Goal: Task Accomplishment & Management: Manage account settings

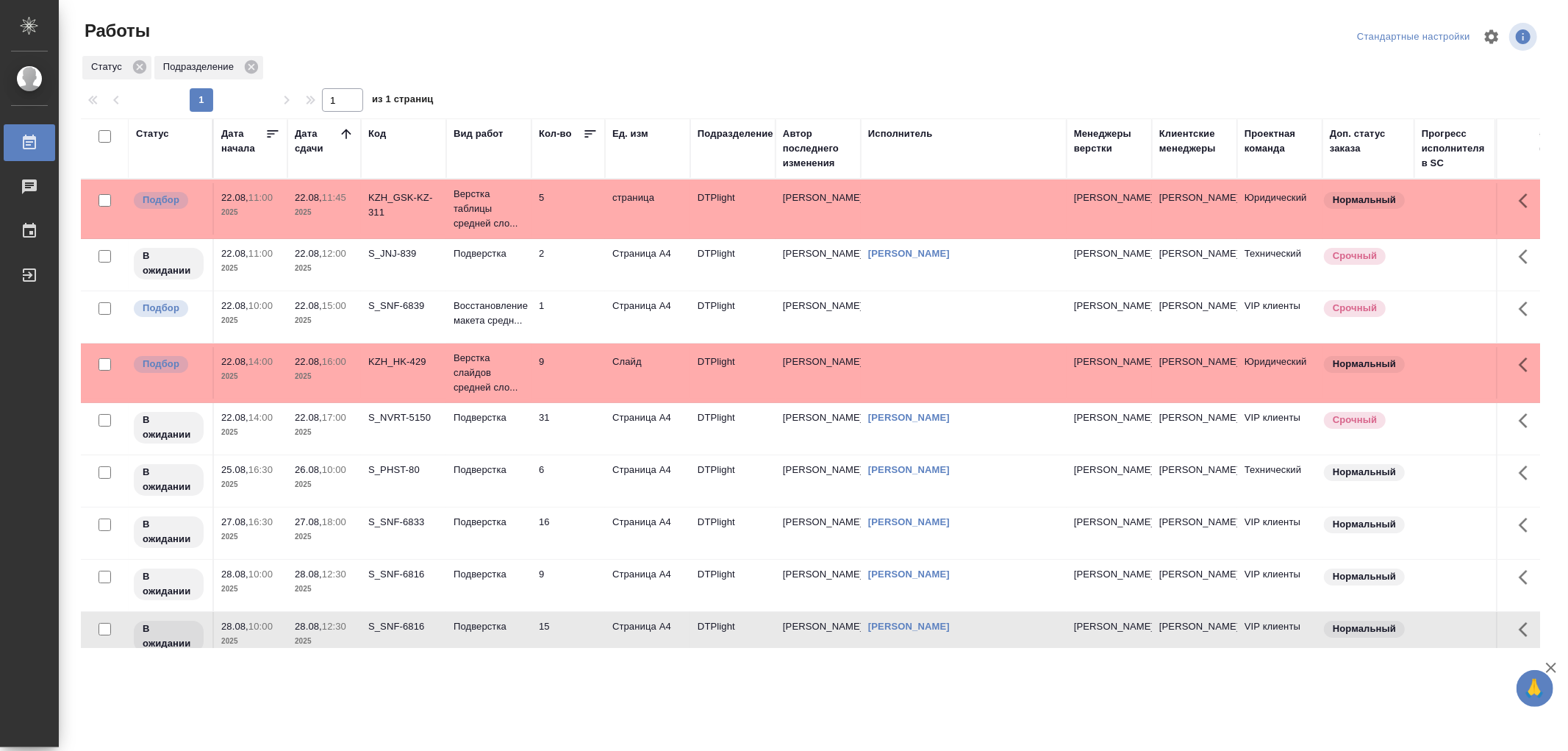
click at [532, 234] on td "1" at bounding box center [568, 209] width 74 height 52
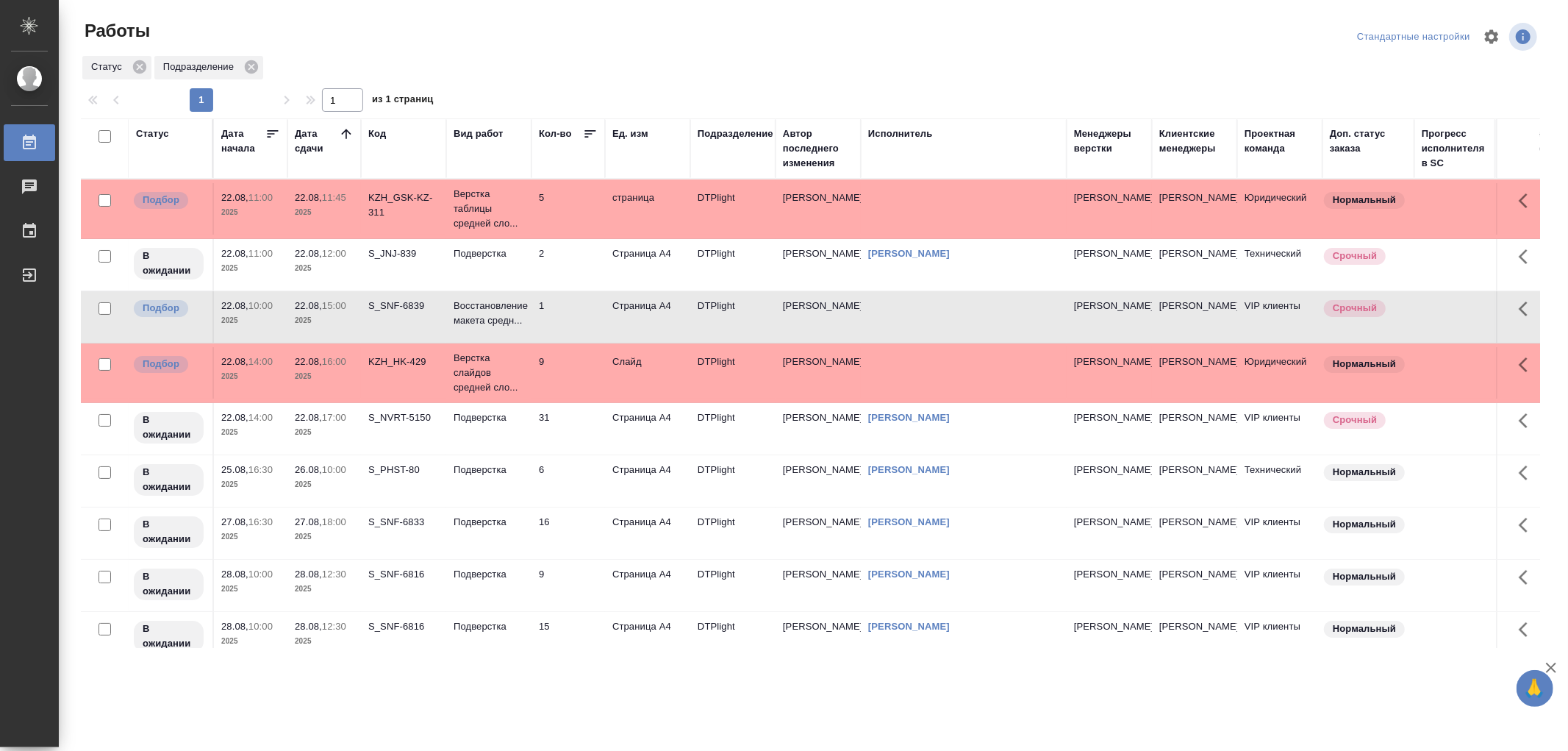
click at [532, 234] on td "1" at bounding box center [568, 209] width 74 height 52
click at [489, 318] on p "Восстановление макета средн..." at bounding box center [489, 313] width 71 height 29
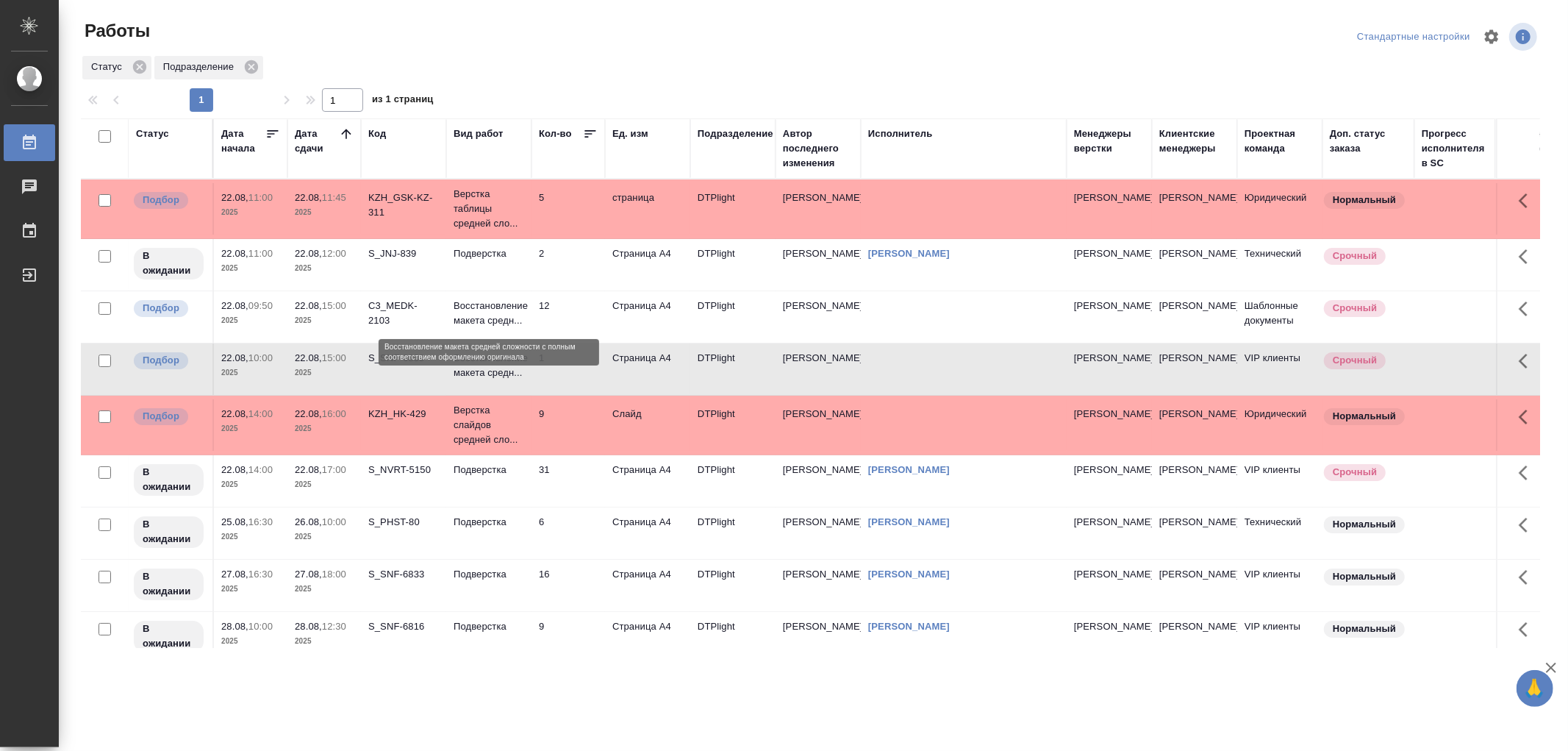
click at [505, 316] on p "Восстановление макета средн..." at bounding box center [489, 313] width 71 height 29
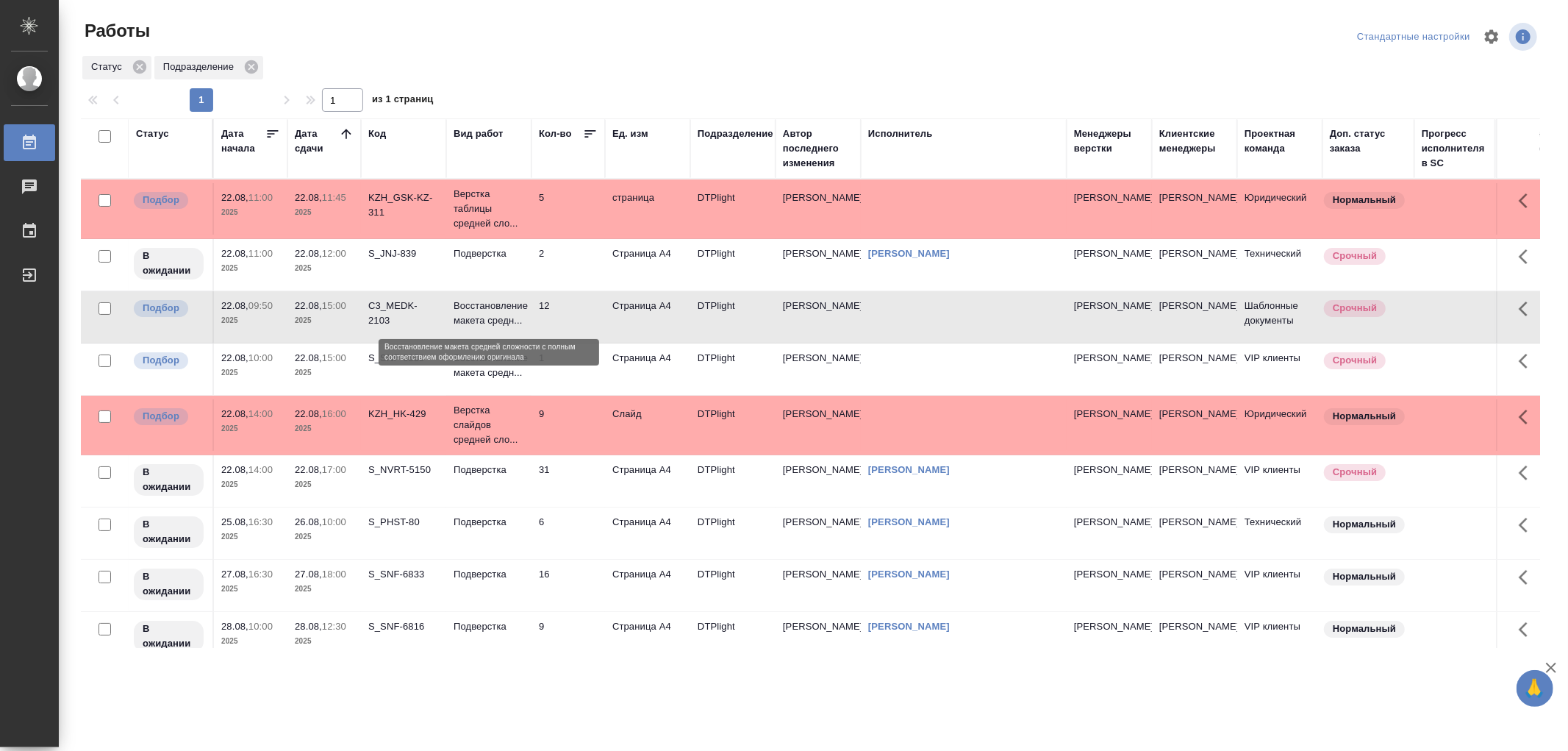
click at [505, 316] on p "Восстановление макета средн..." at bounding box center [489, 313] width 71 height 29
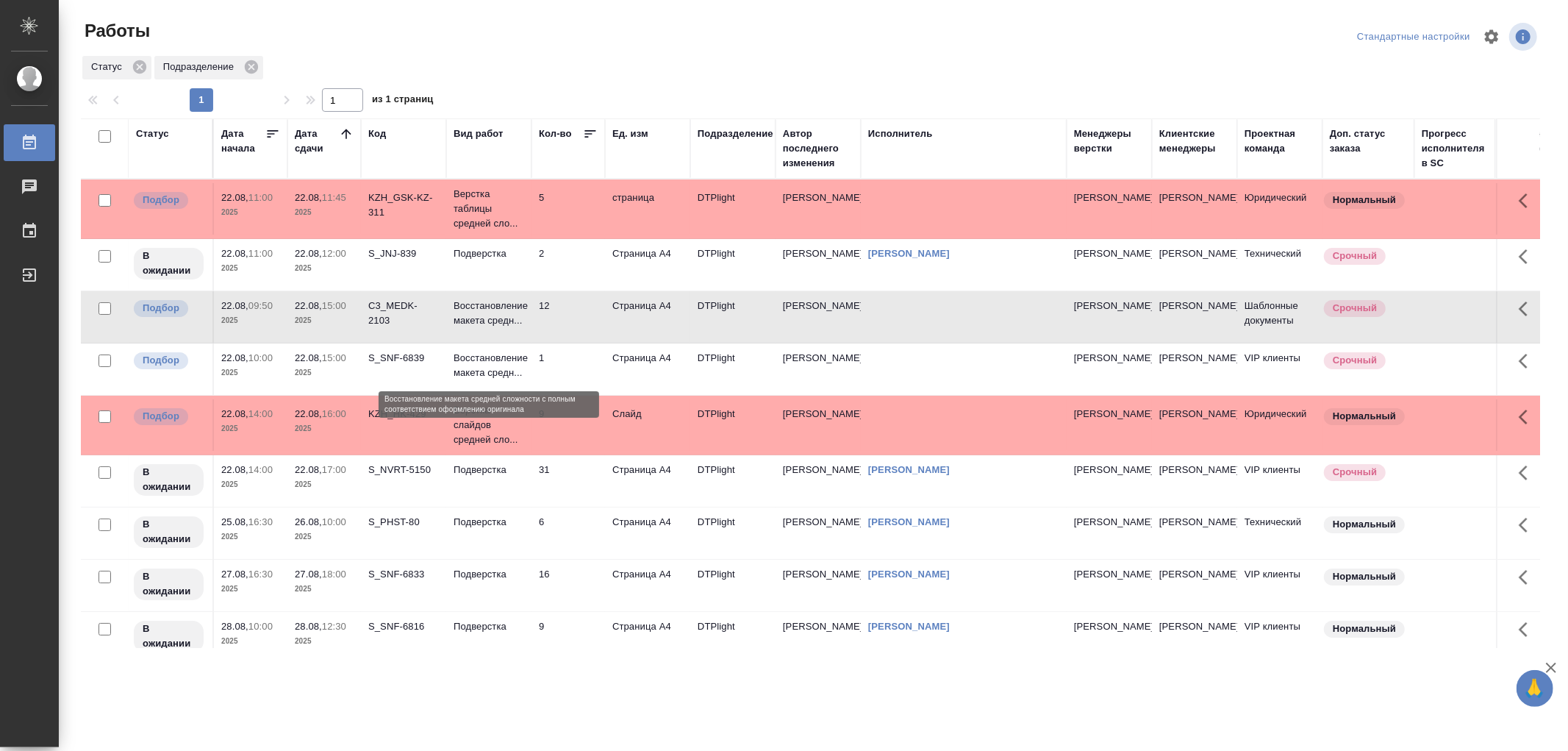
click at [513, 356] on p "Восстановление макета средн..." at bounding box center [489, 365] width 71 height 29
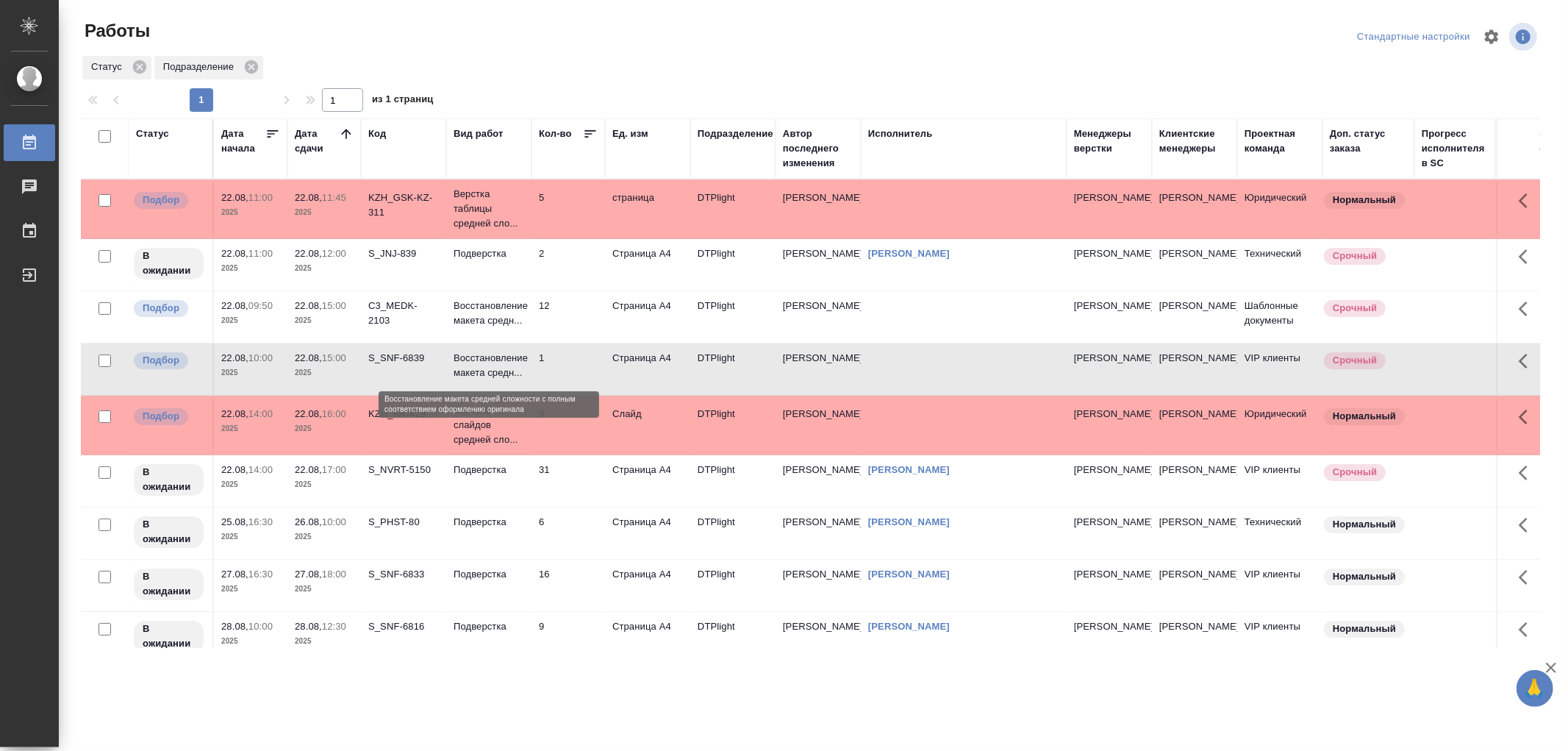
click at [513, 356] on p "Восстановление макета средн..." at bounding box center [489, 365] width 71 height 29
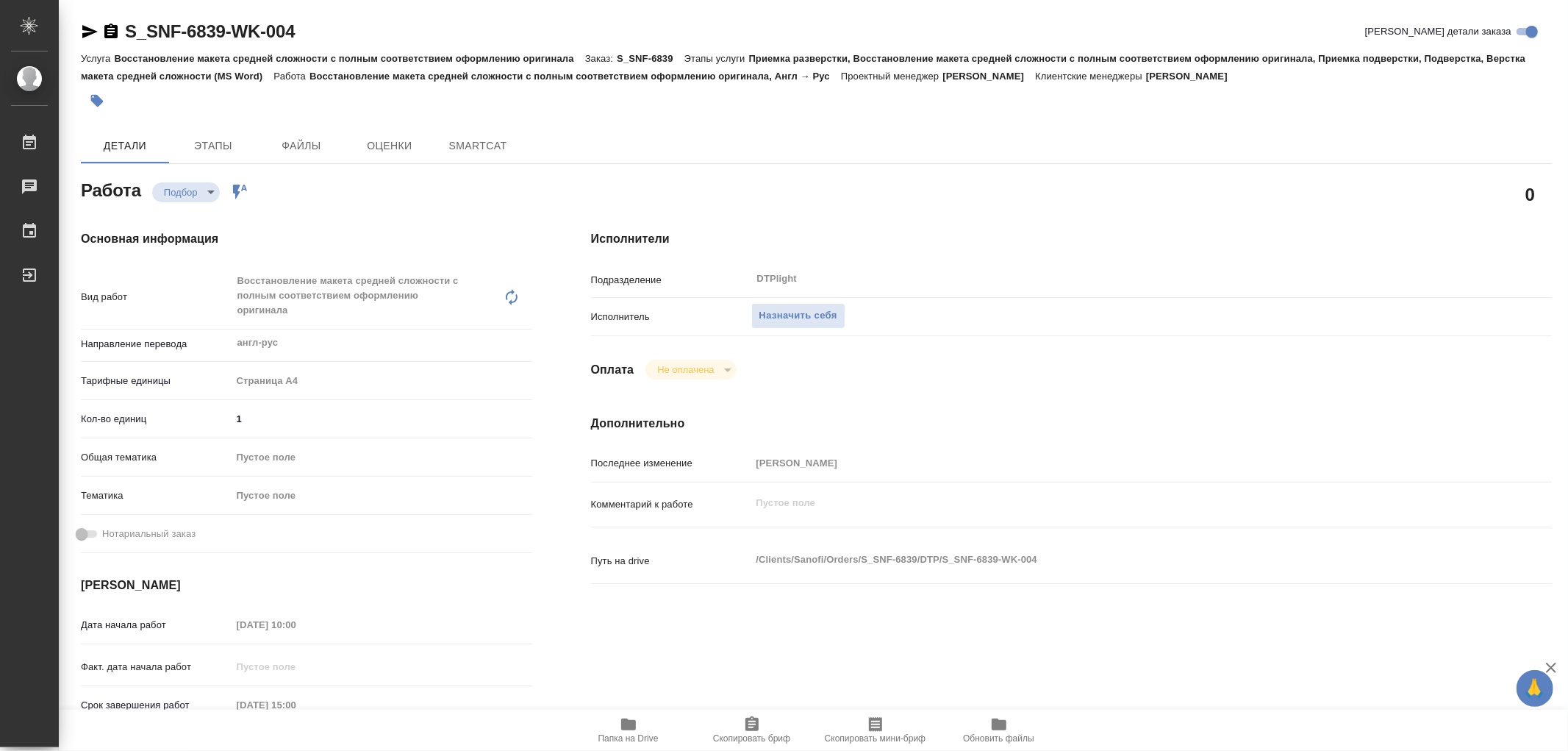
type textarea "x"
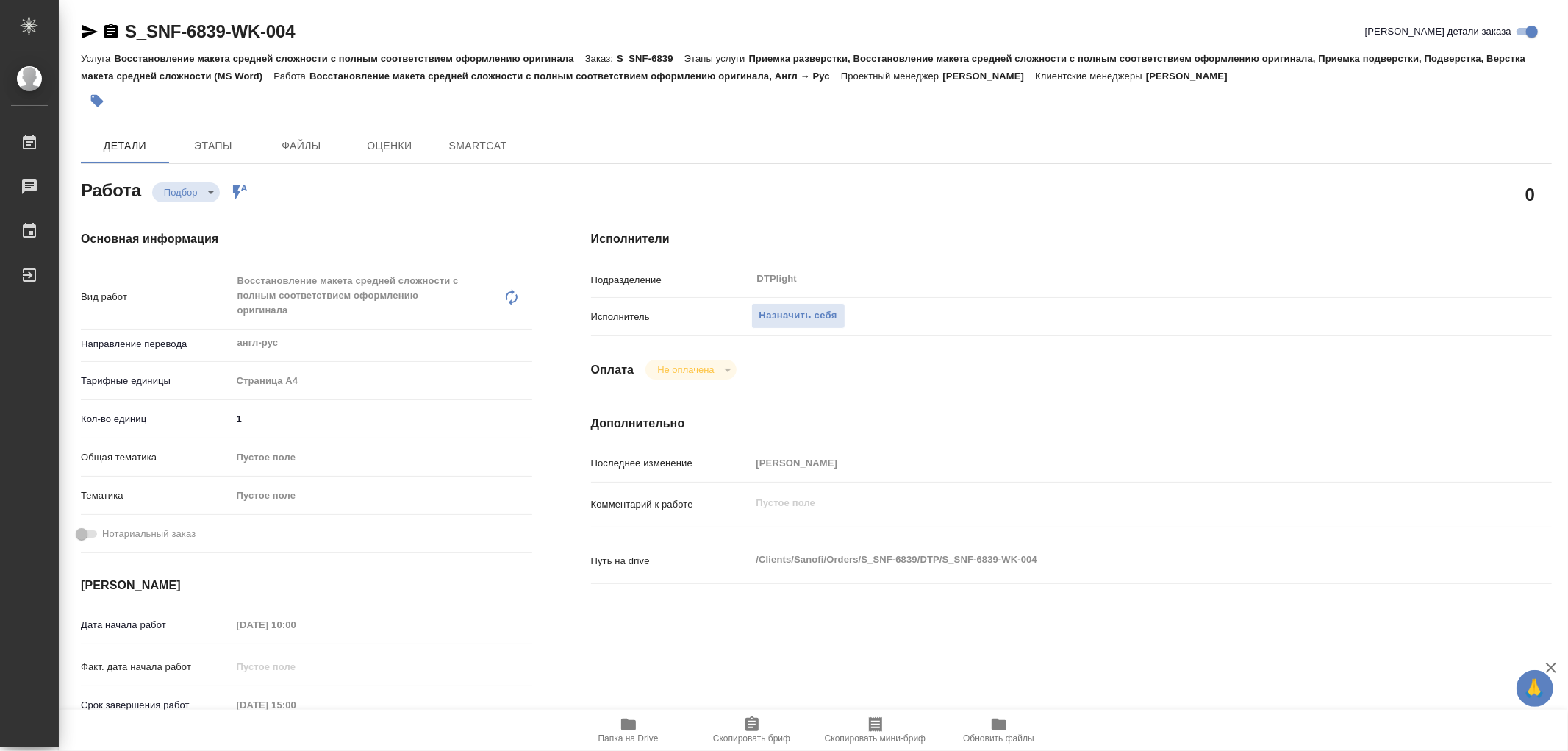
type textarea "x"
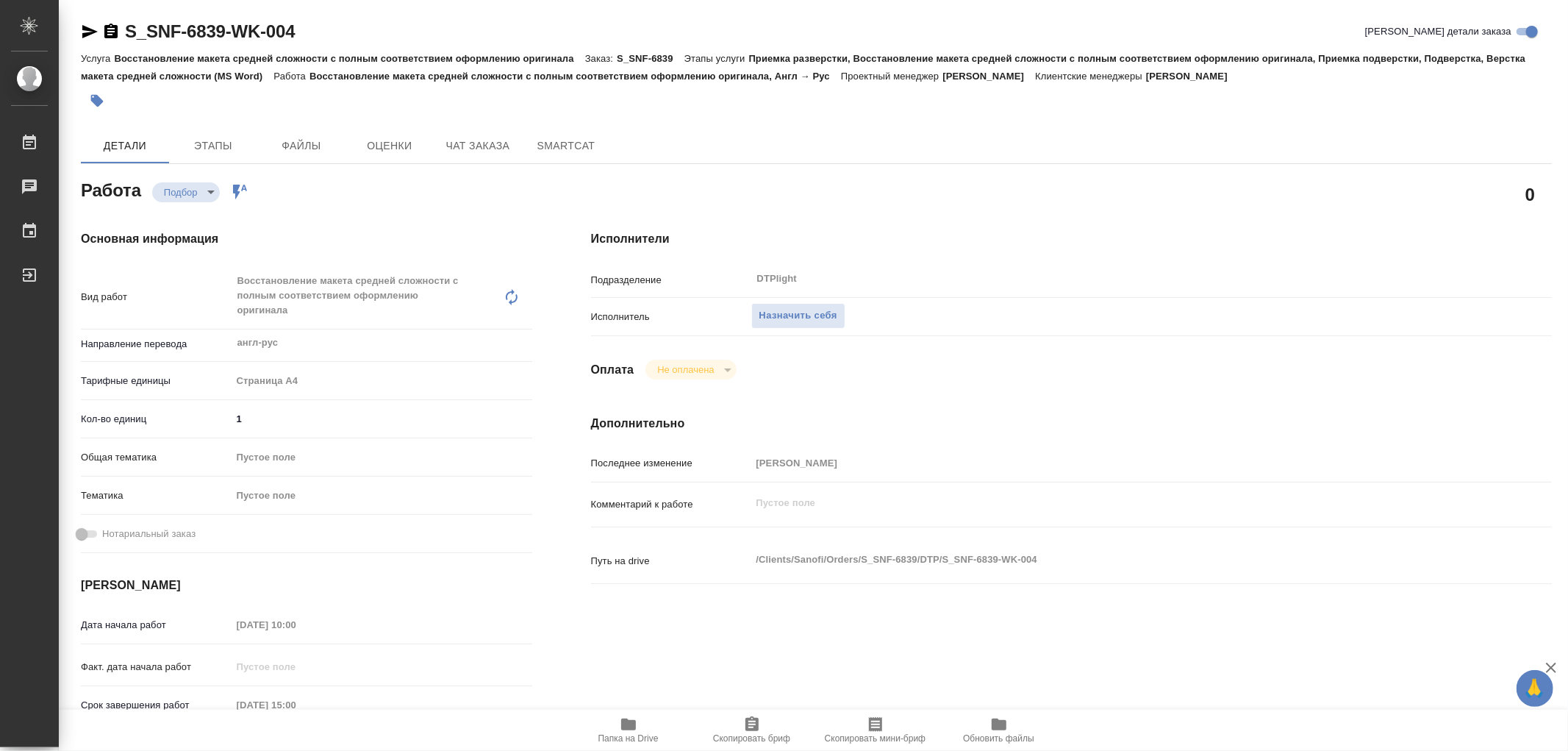
type textarea "x"
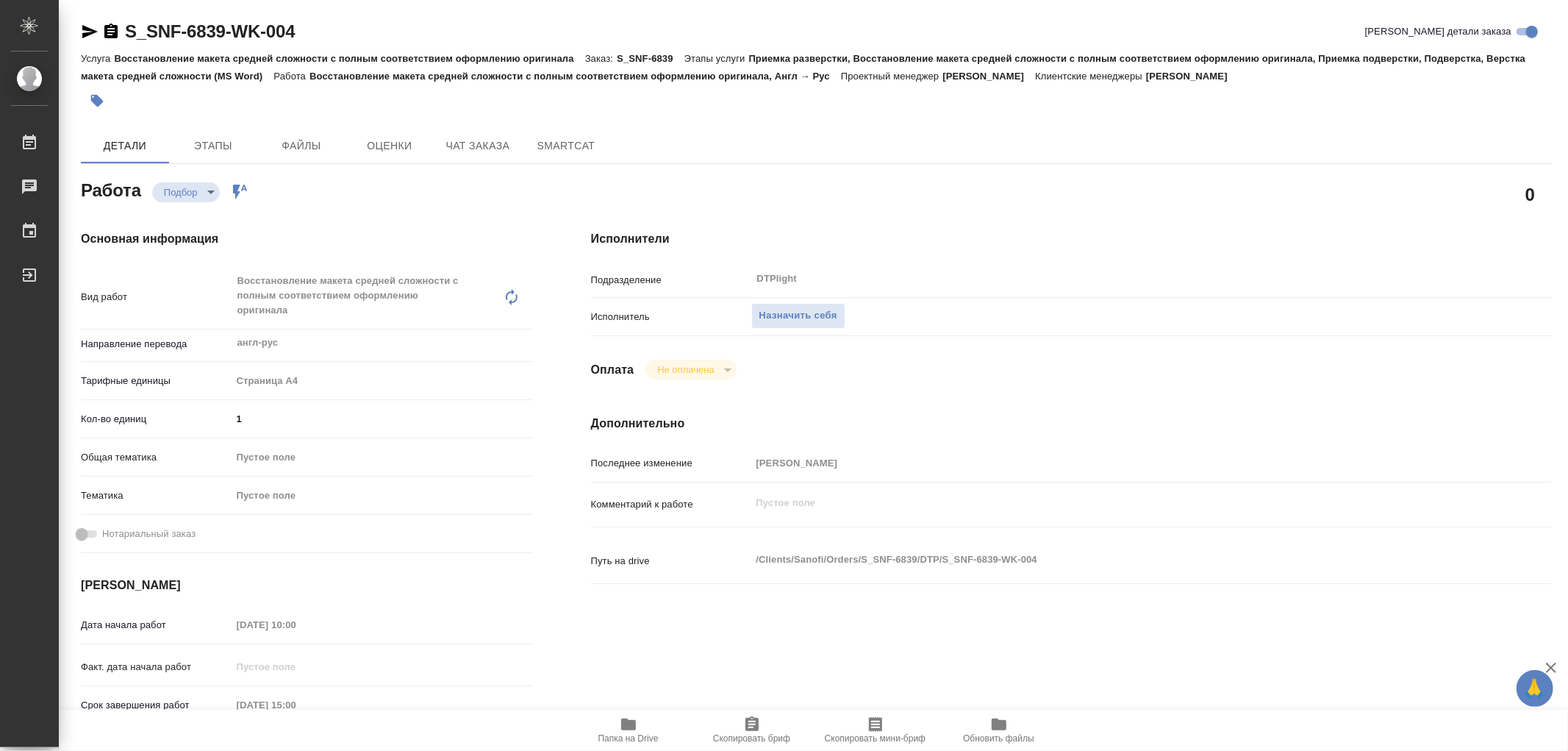
type textarea "x"
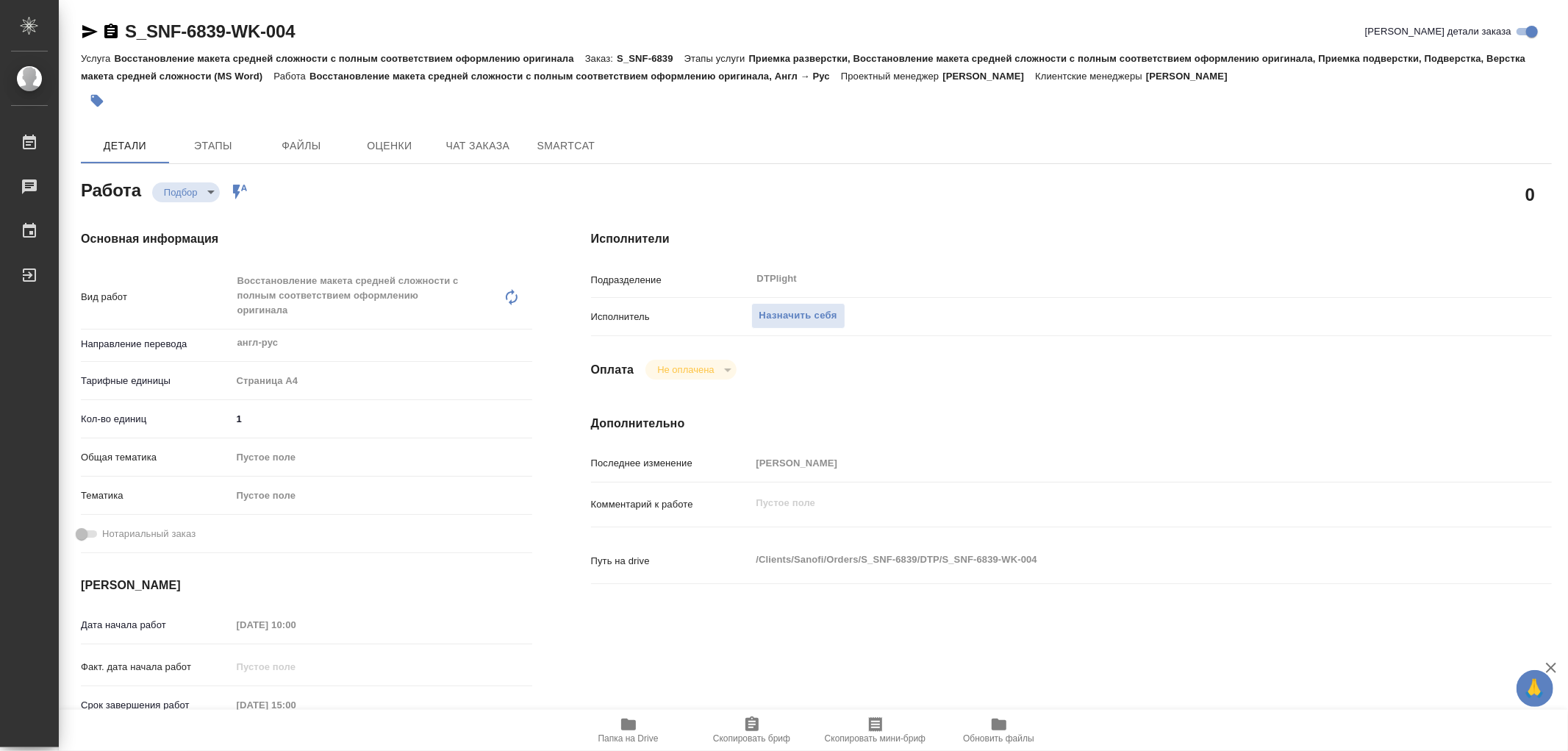
click at [626, 733] on span "Папка на Drive" at bounding box center [628, 737] width 60 height 10
click at [634, 723] on icon "button" at bounding box center [628, 724] width 15 height 12
click at [86, 34] on icon "button" at bounding box center [90, 32] width 15 height 14
type textarea "x"
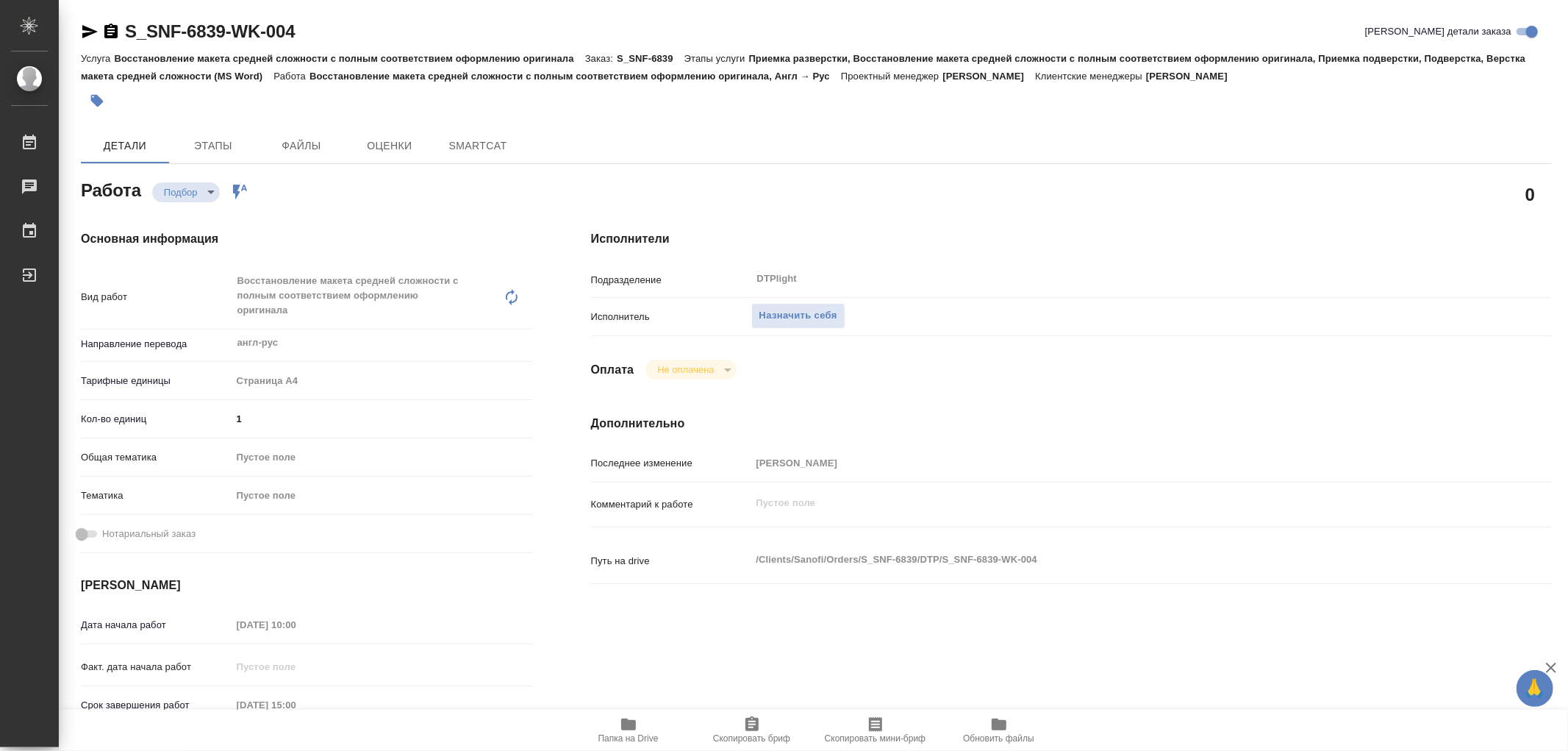
type textarea "x"
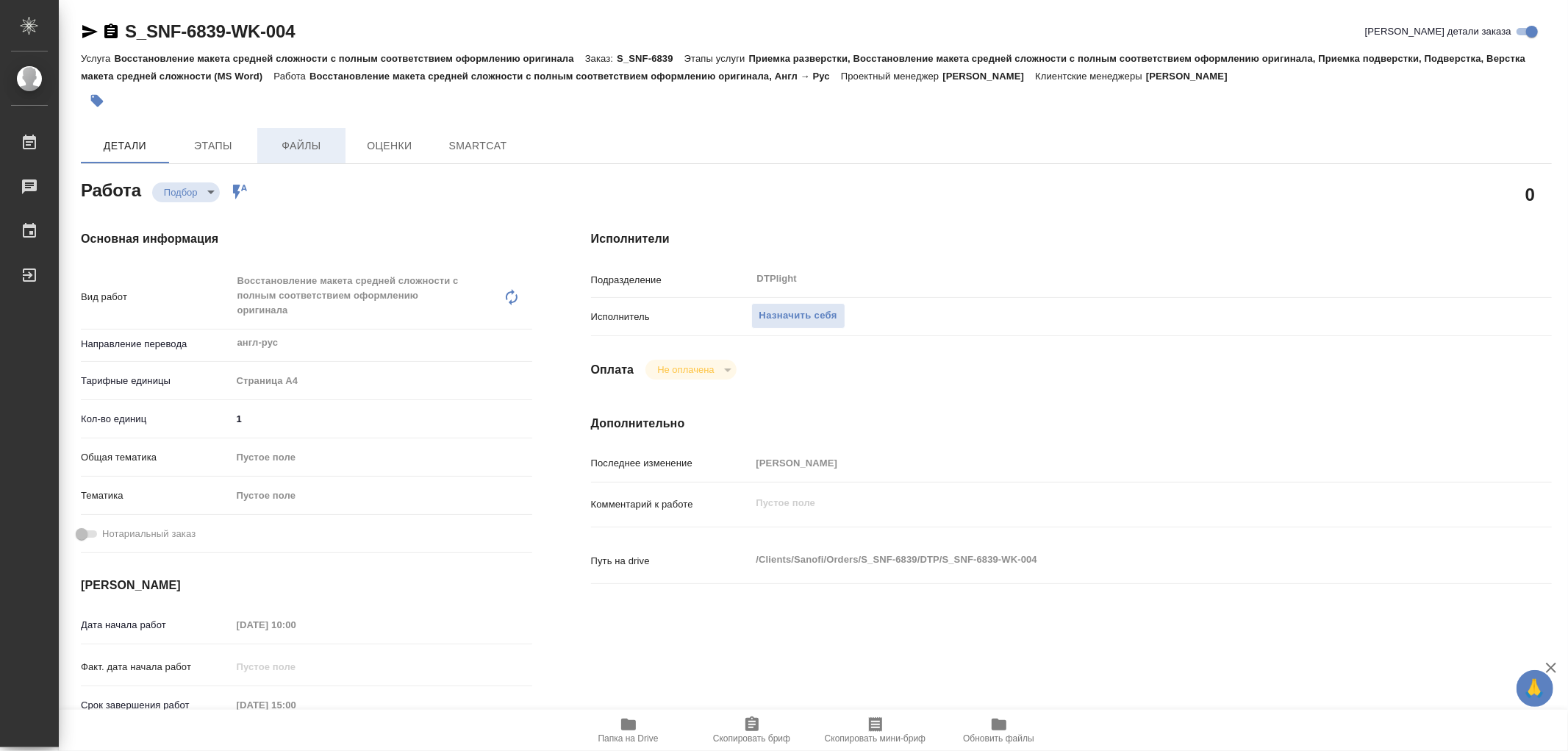
type textarea "x"
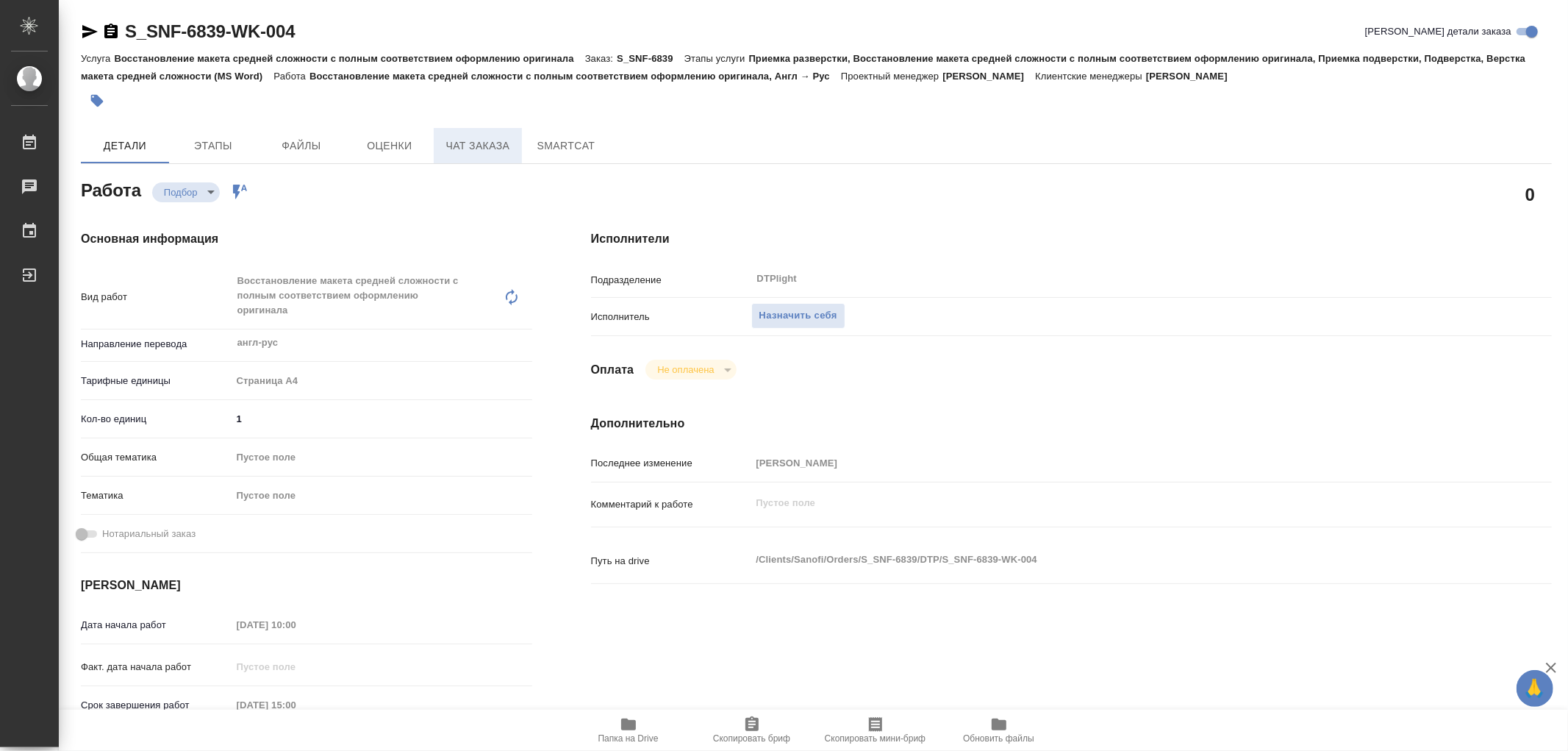
type textarea "x"
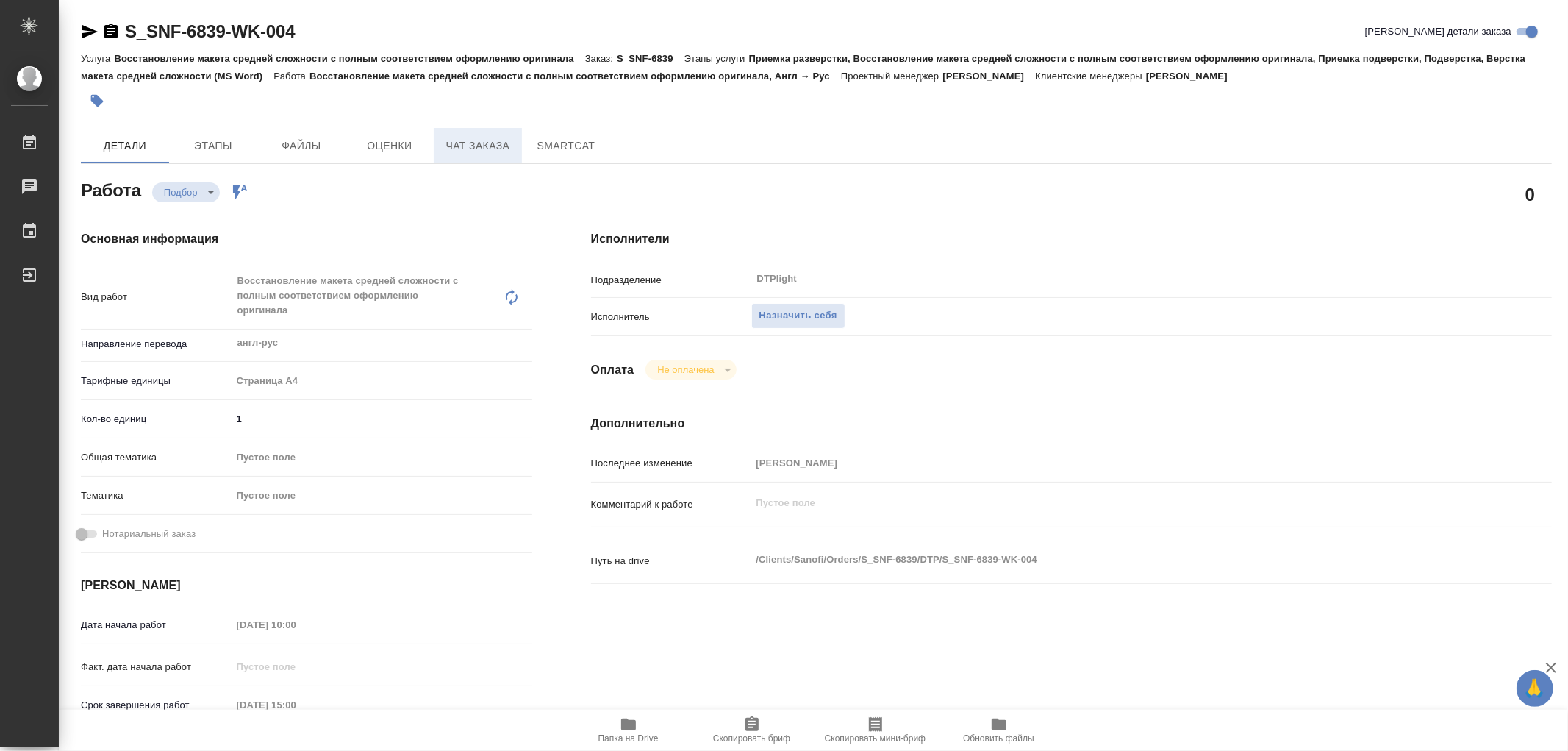
type textarea "x"
click at [450, 135] on button "Чат заказа" at bounding box center [478, 145] width 88 height 35
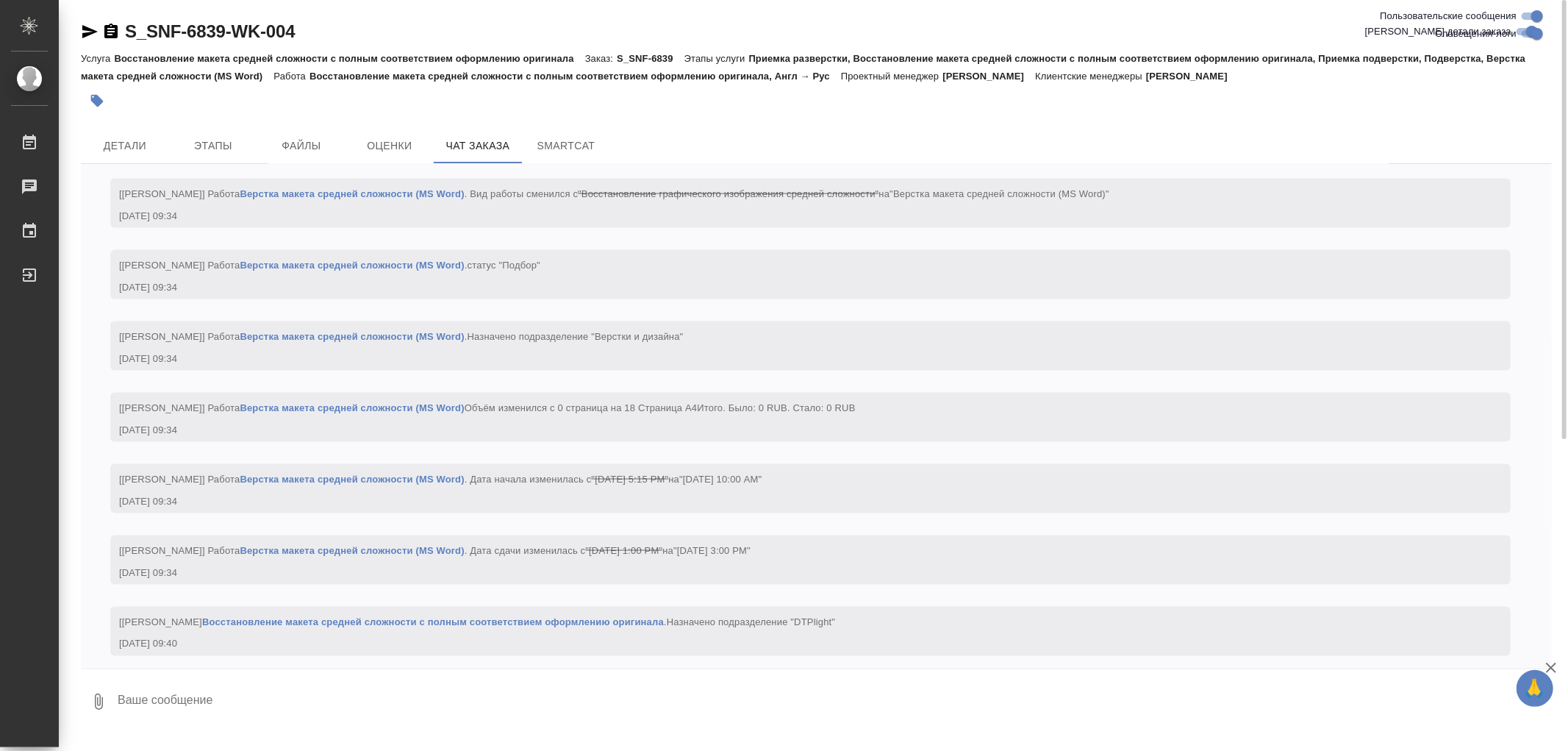
scroll to position [1975, 0]
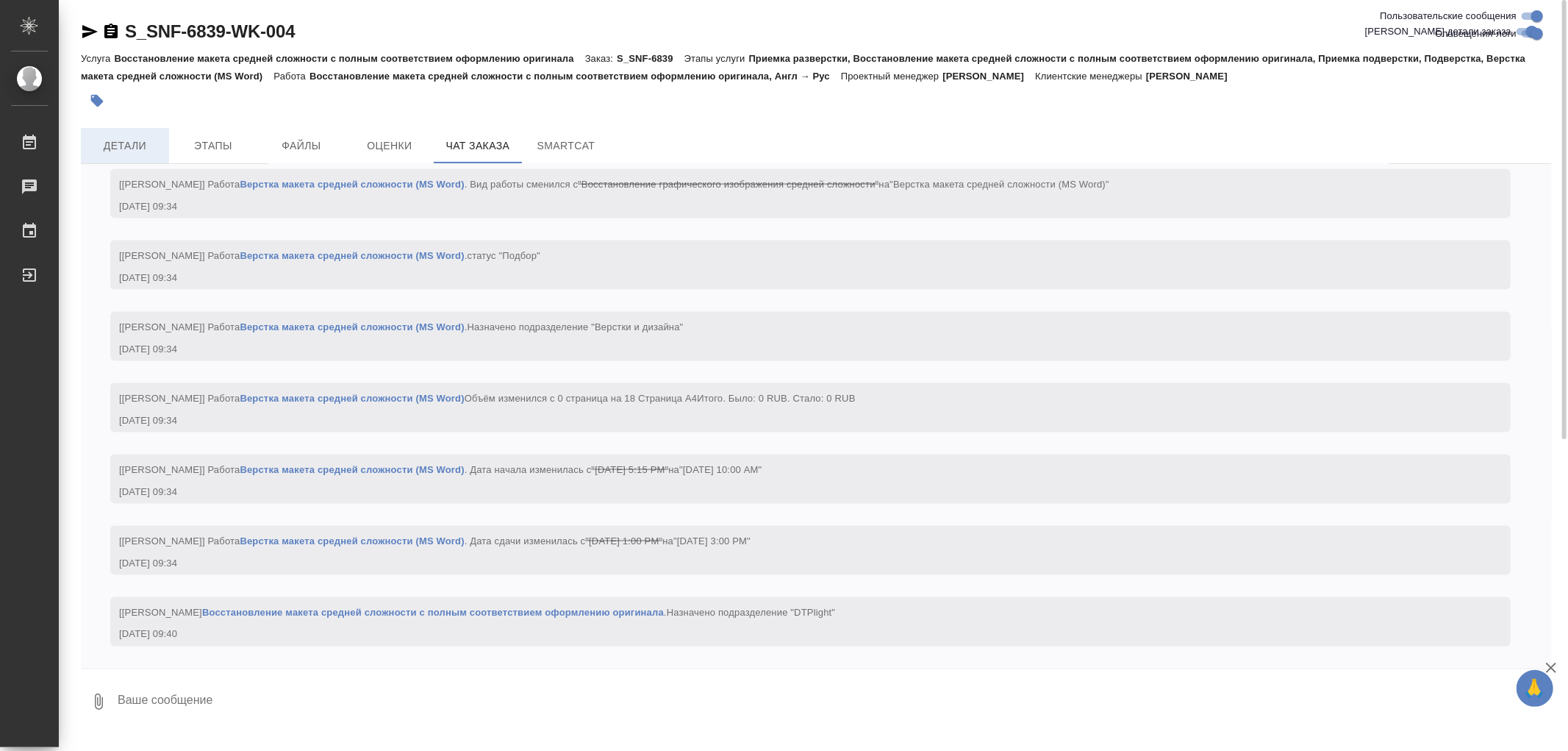
click at [103, 141] on span "Детали" at bounding box center [125, 146] width 71 height 18
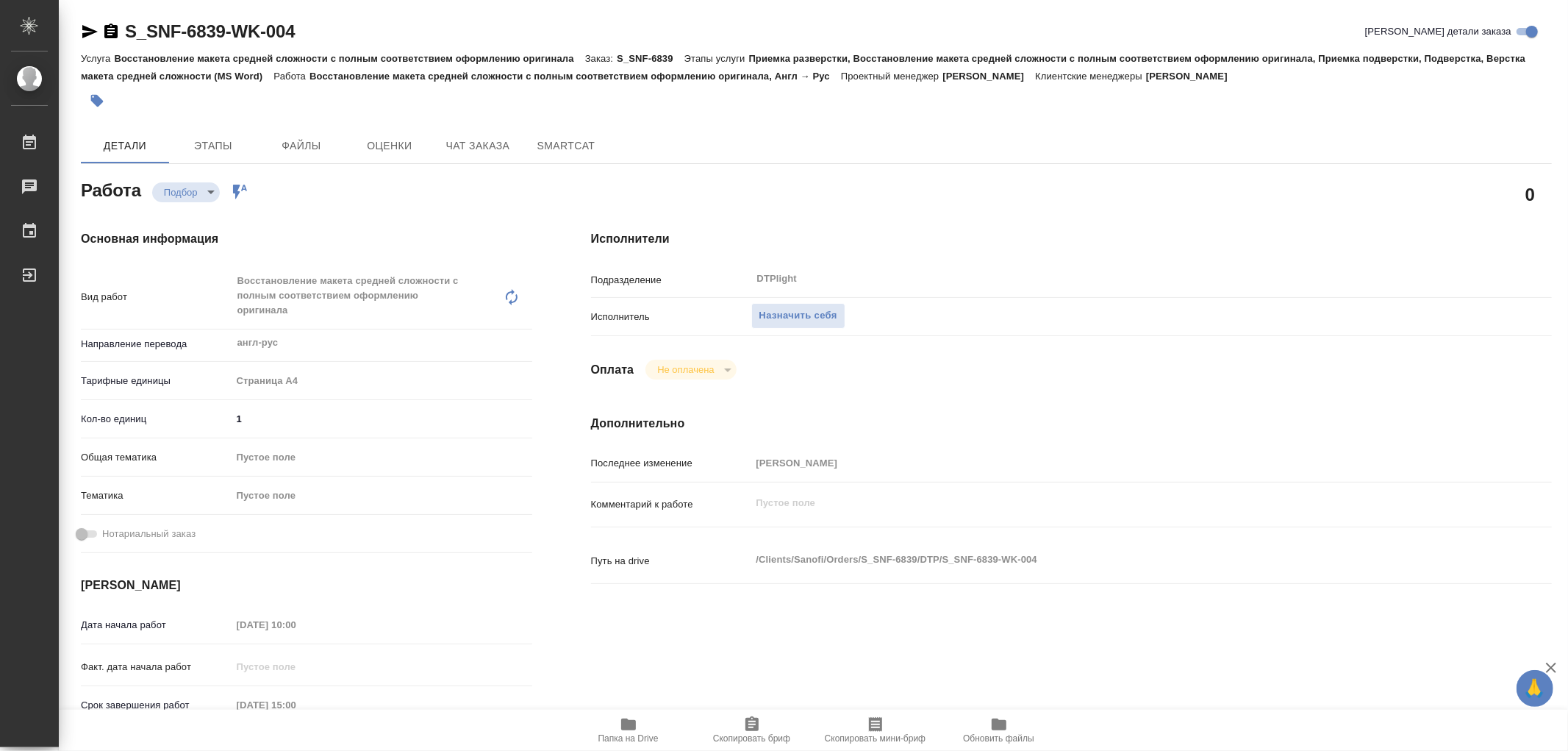
type textarea "x"
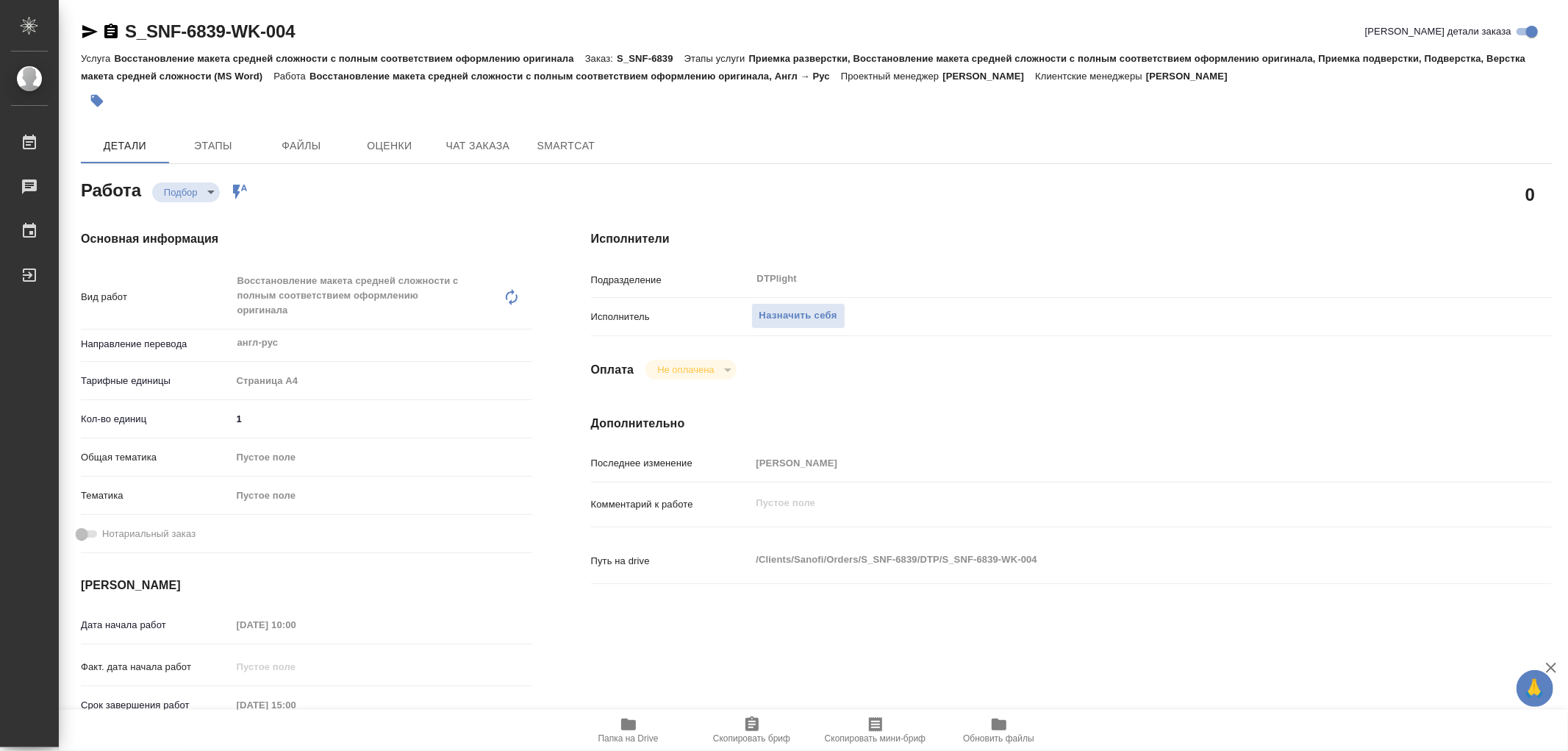
type textarea "x"
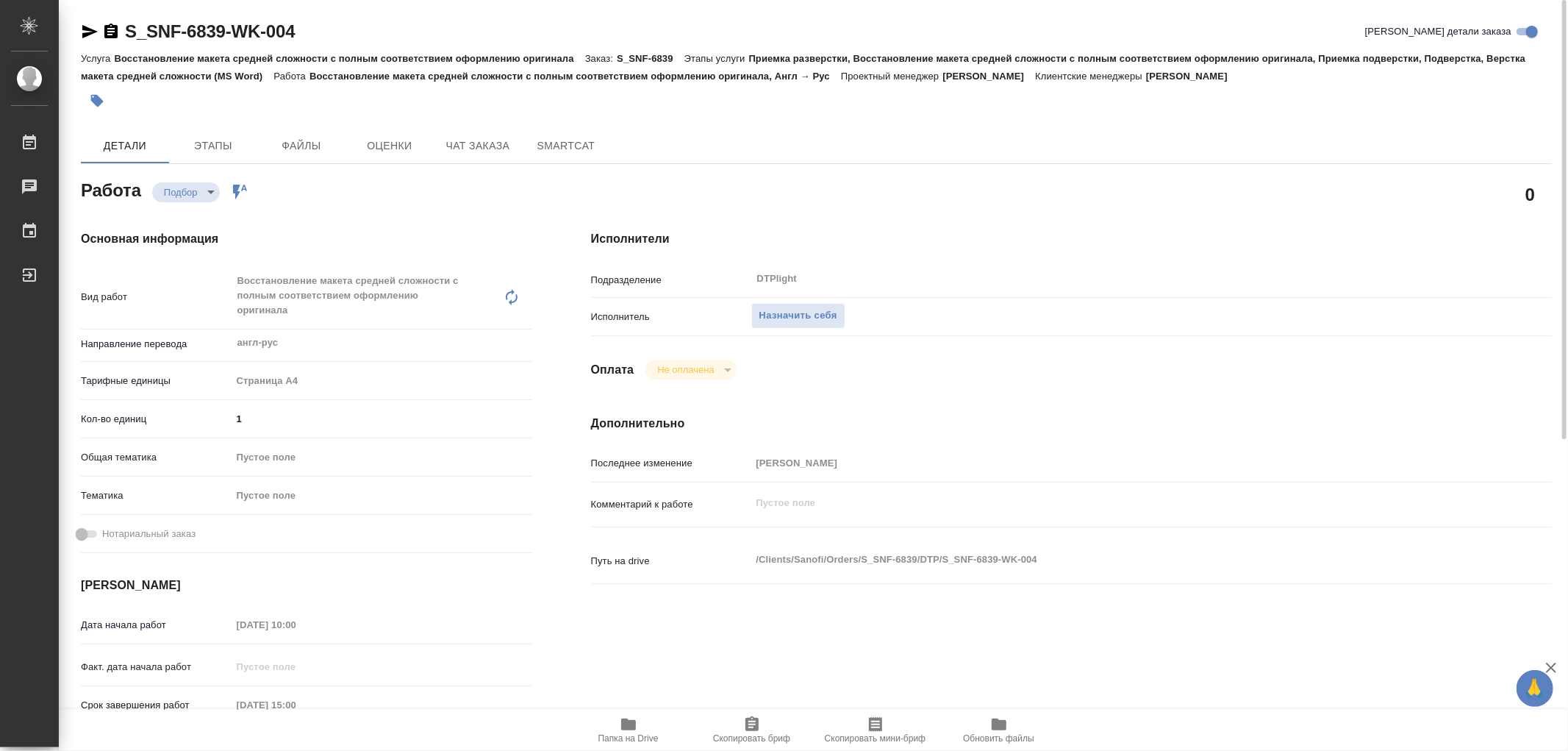
type textarea "x"
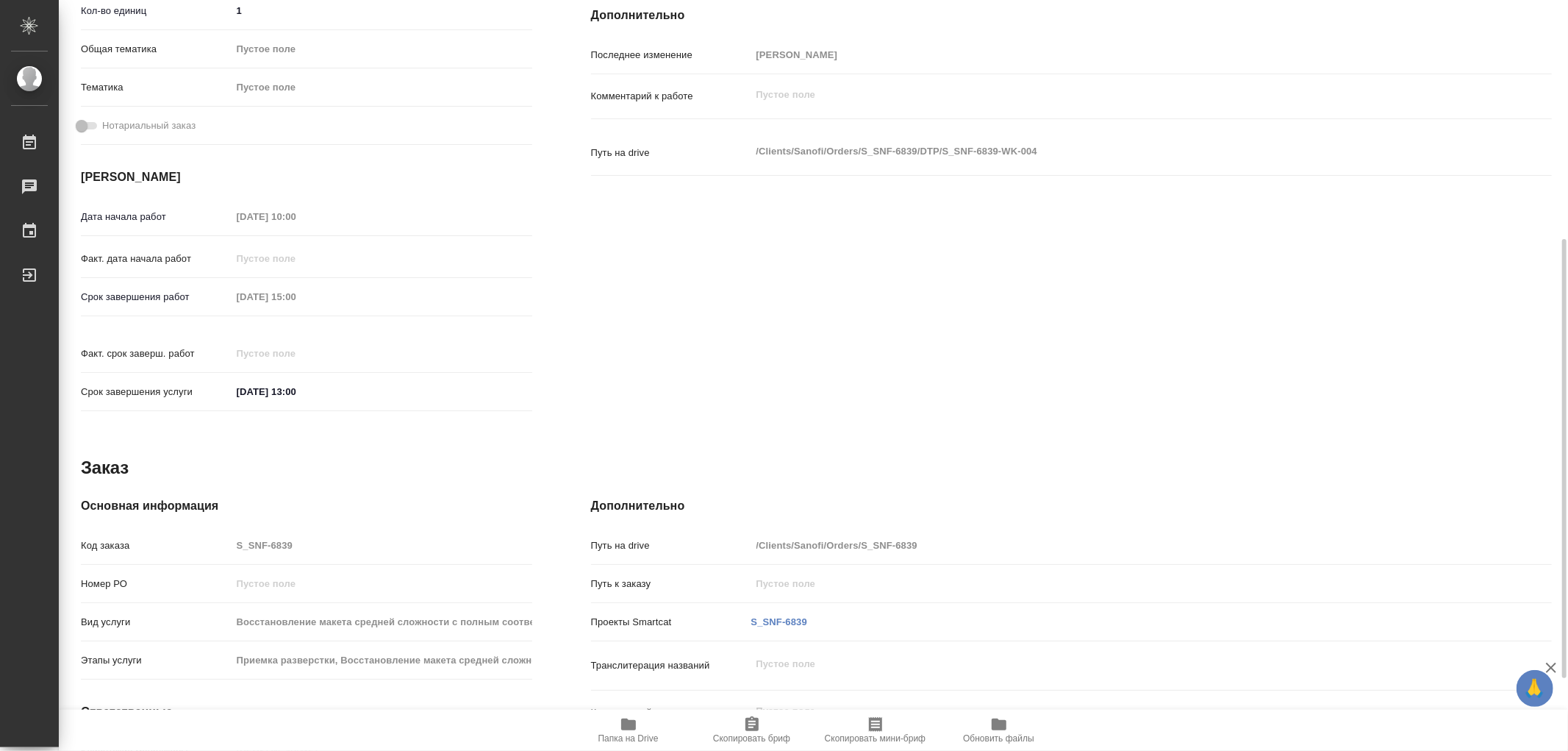
scroll to position [532, 0]
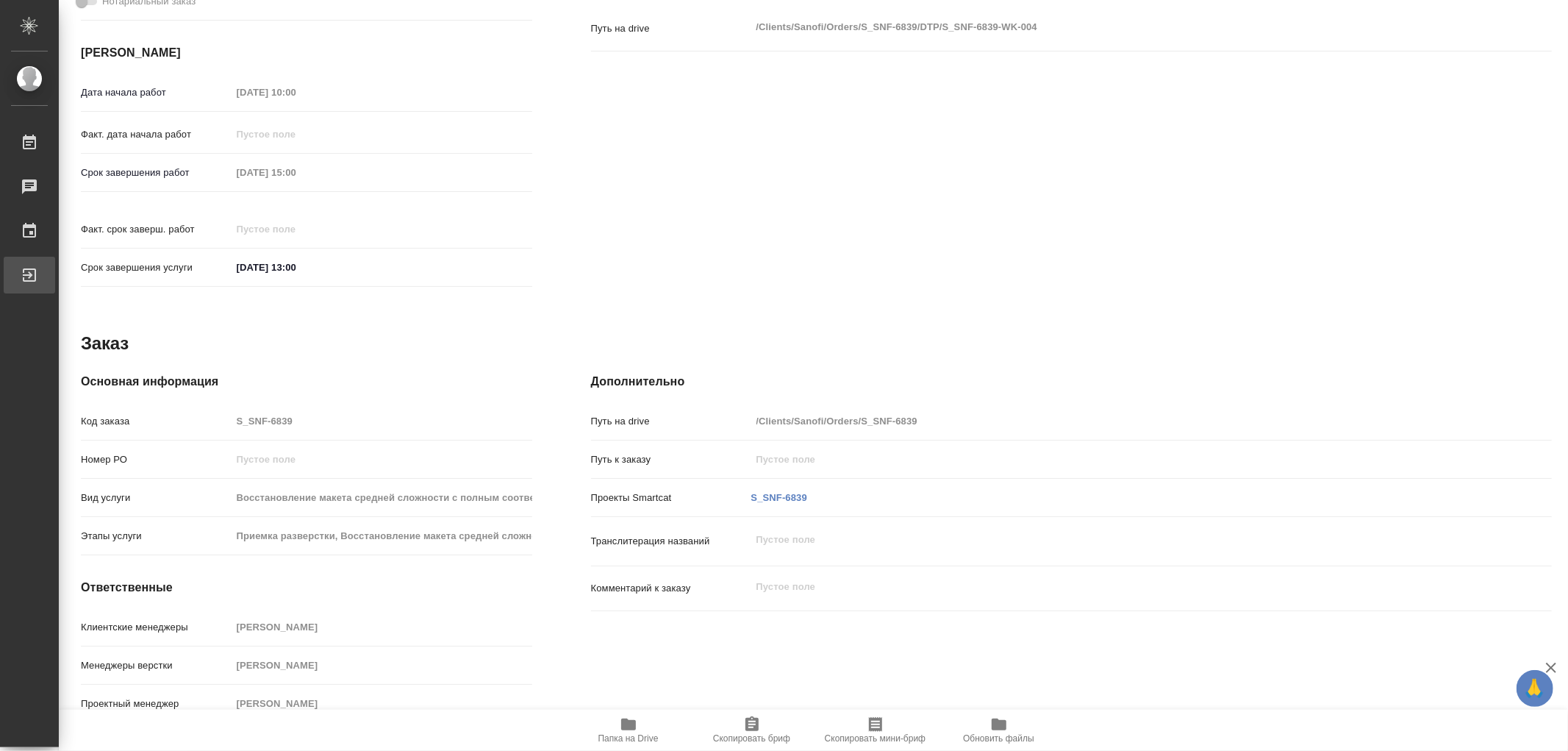
type textarea "x"
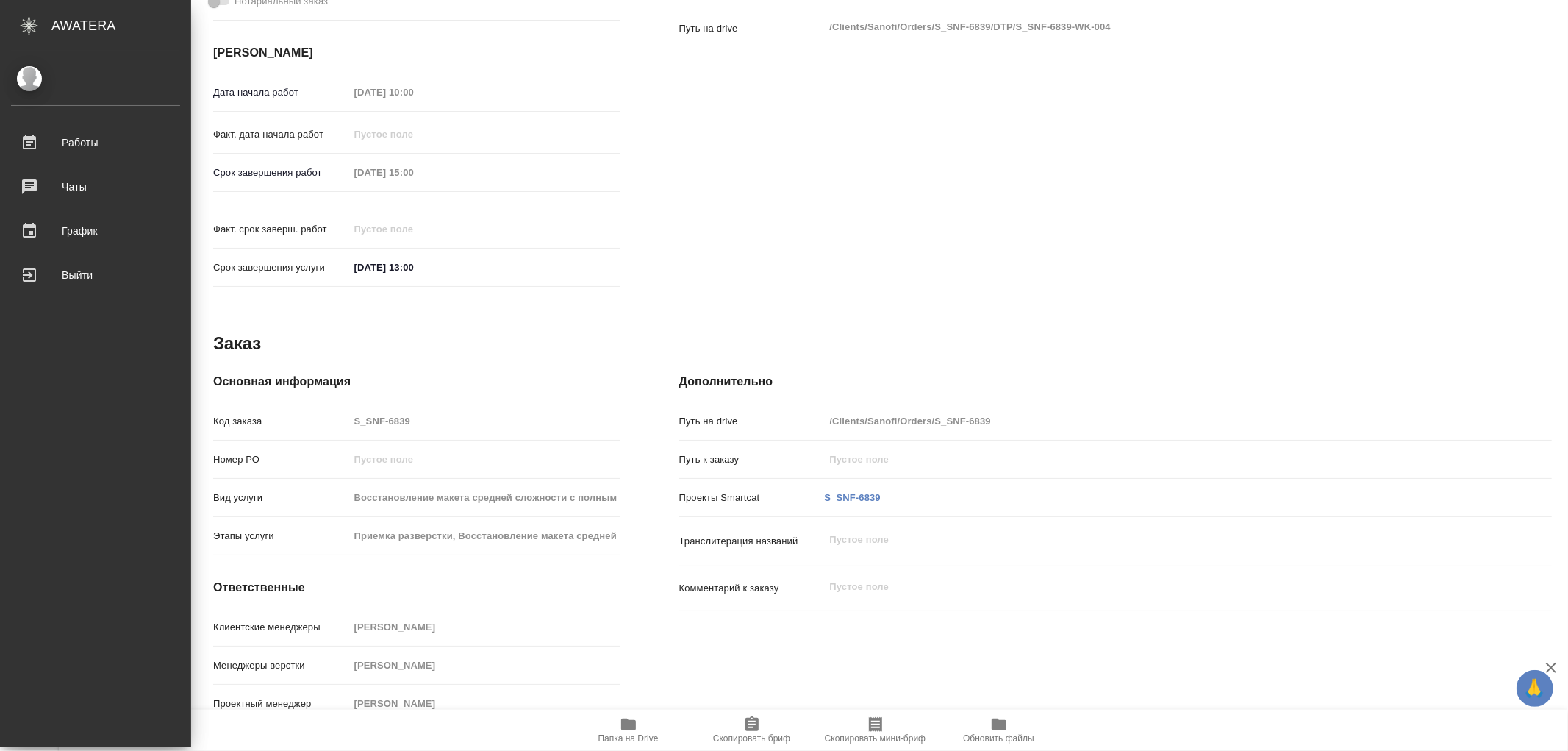
type textarea "x"
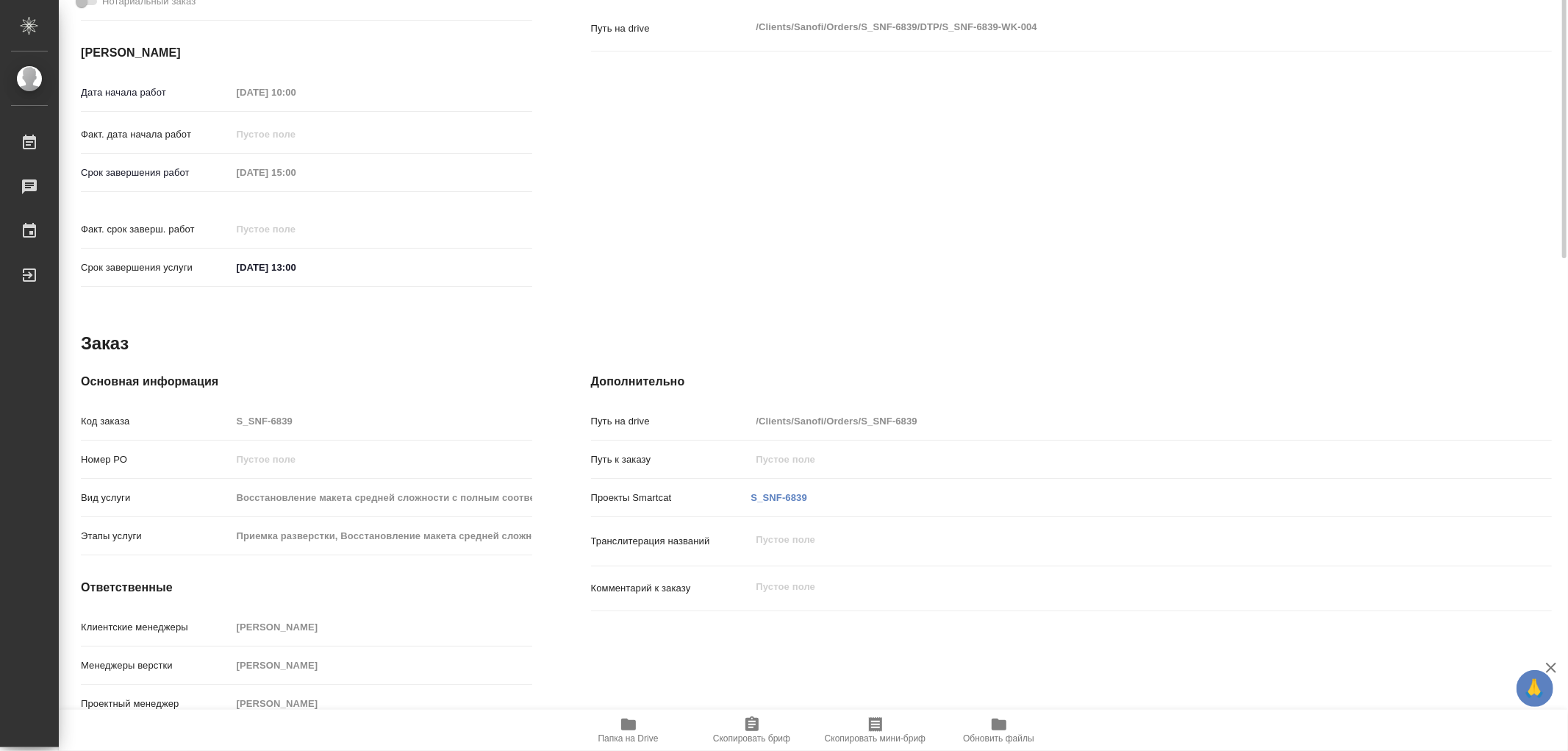
scroll to position [0, 0]
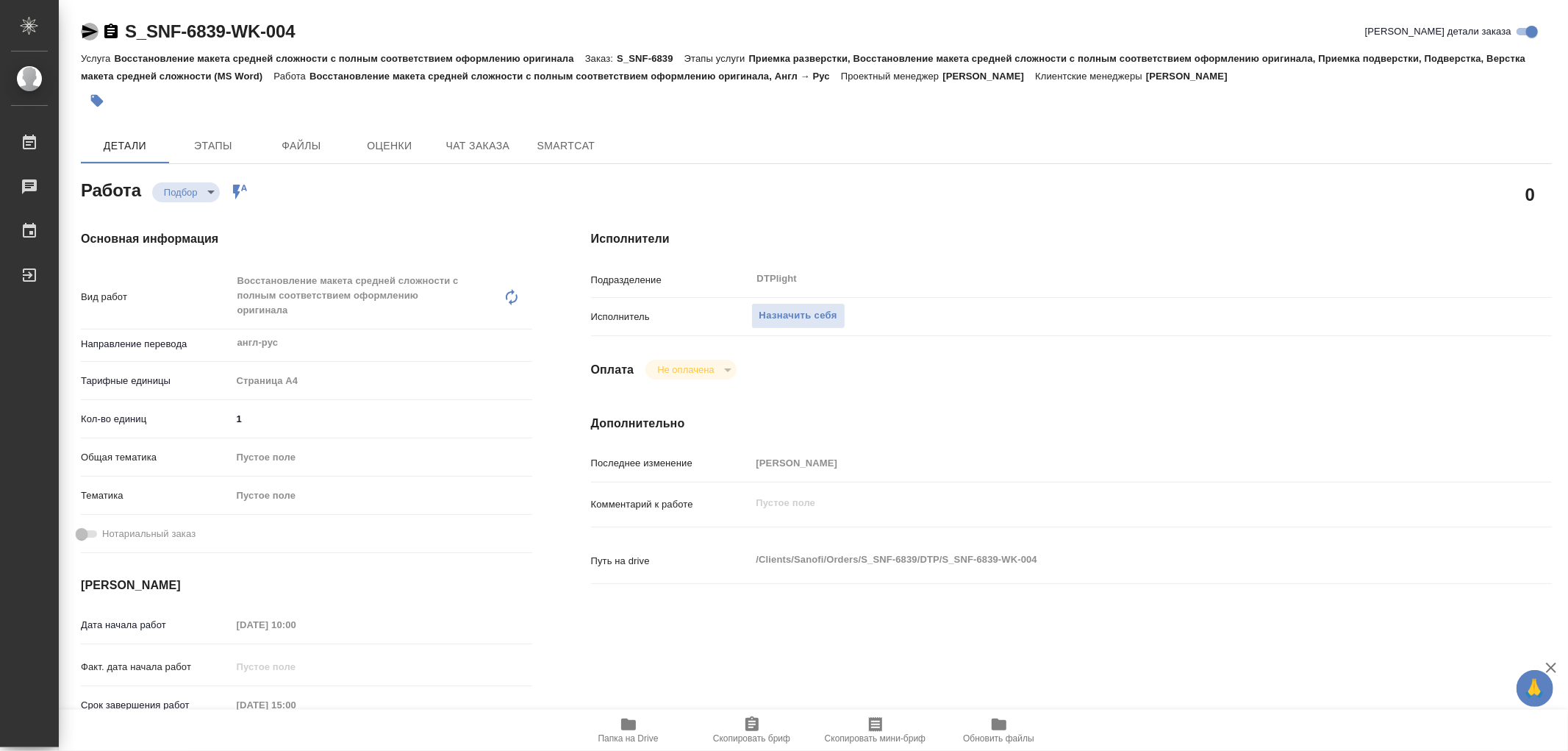
click at [87, 39] on icon "button" at bounding box center [89, 31] width 17 height 17
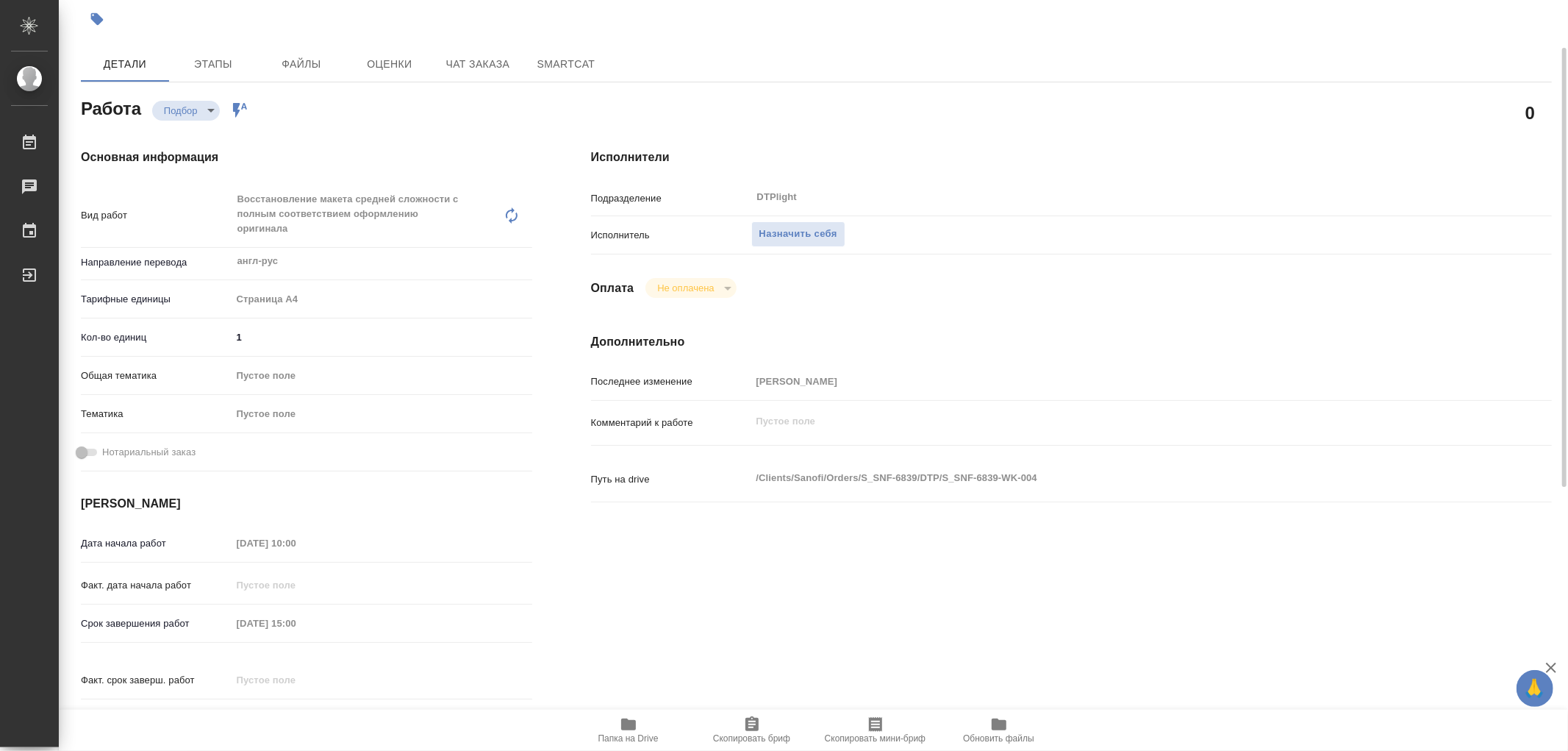
scroll to position [245, 0]
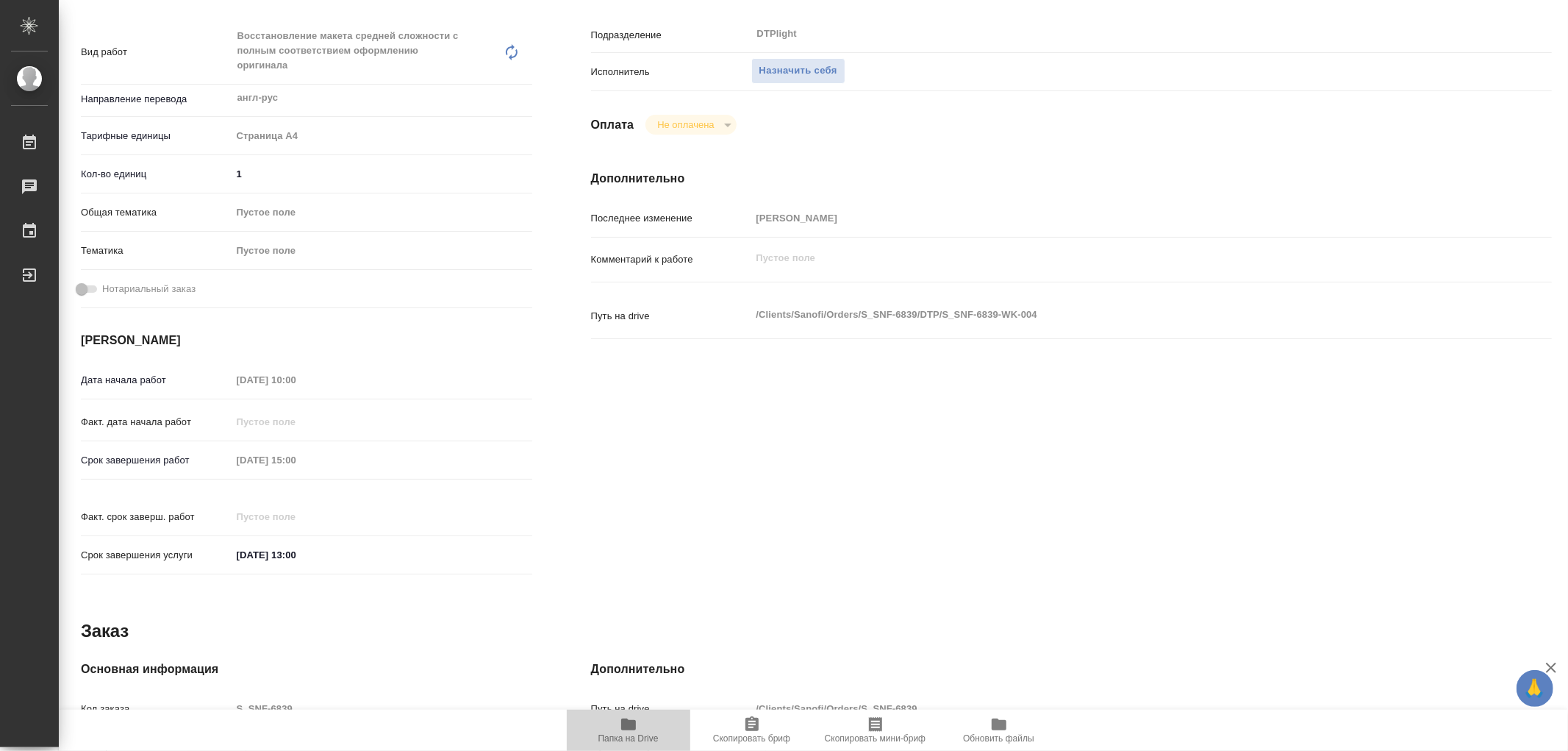
click at [624, 722] on icon "button" at bounding box center [628, 724] width 15 height 12
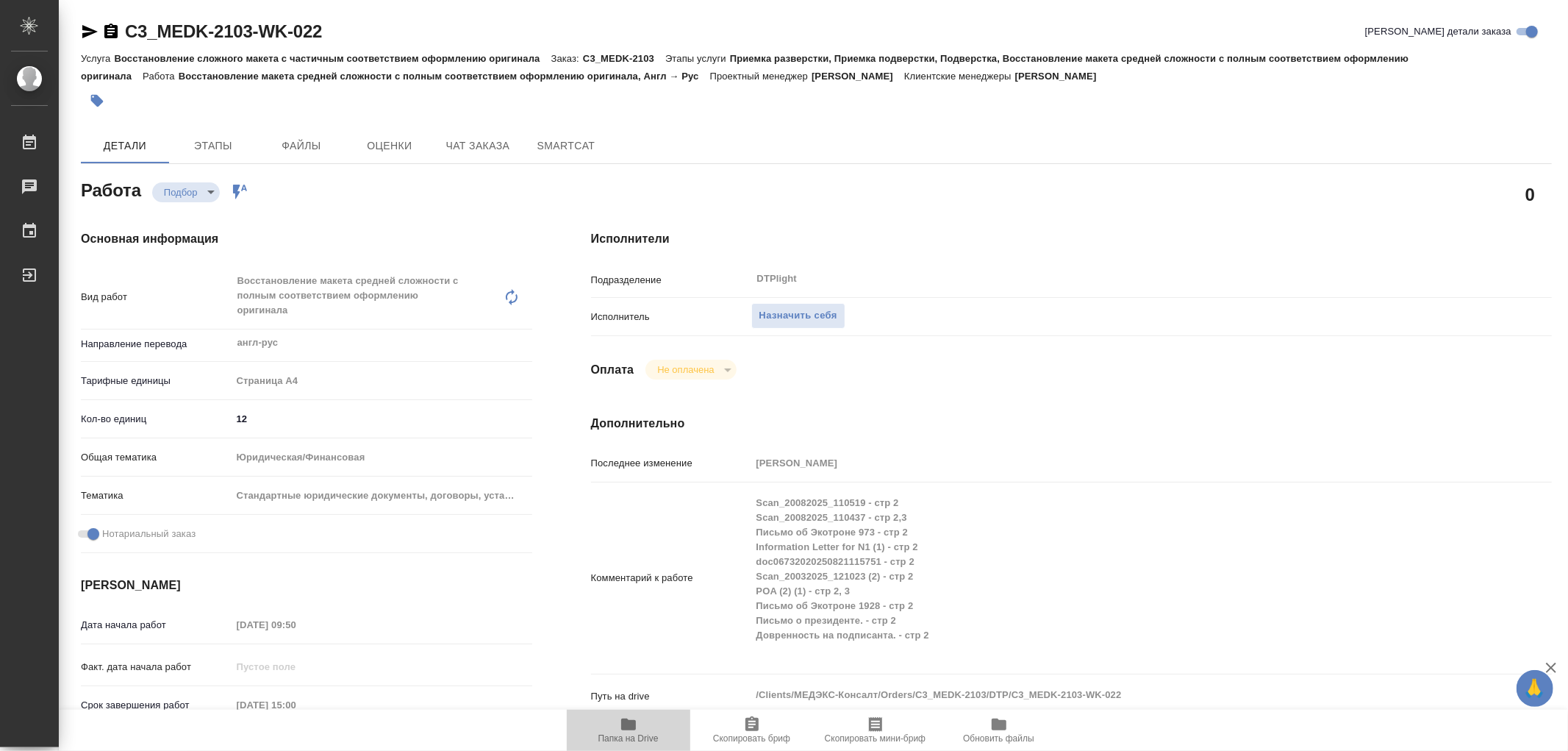
click at [628, 717] on icon "button" at bounding box center [628, 724] width 17 height 17
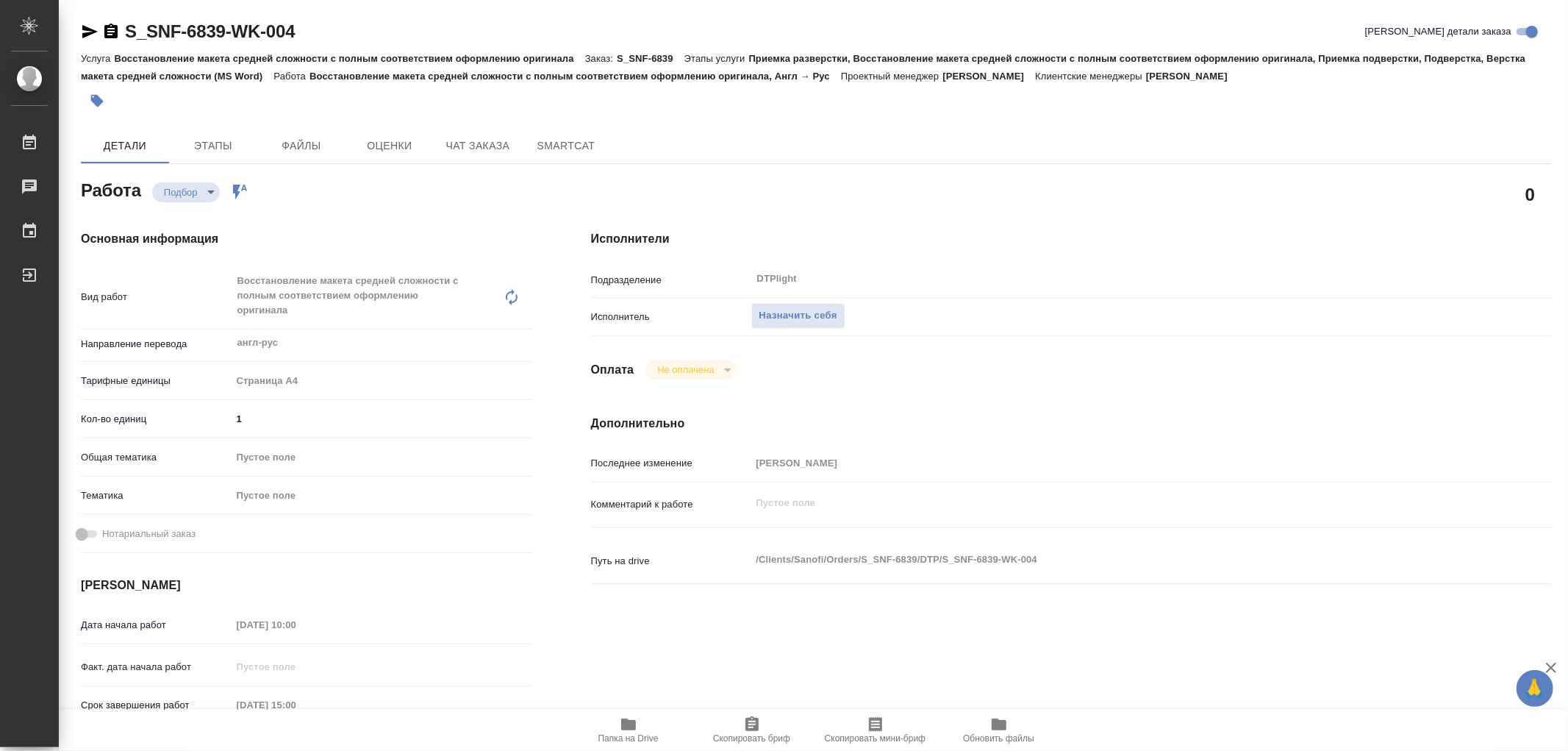
click at [634, 726] on icon "button" at bounding box center [628, 724] width 15 height 12
type textarea "x"
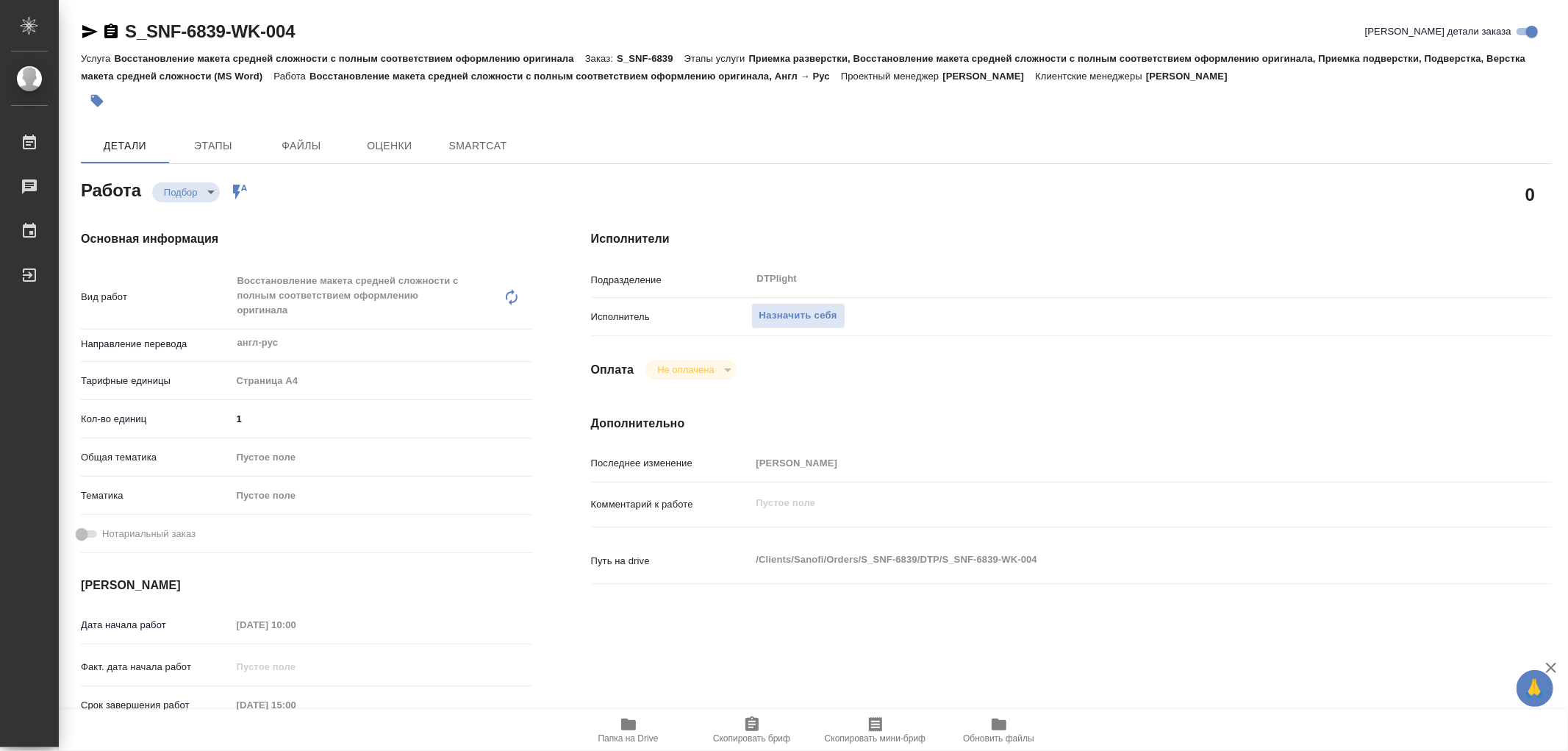
type textarea "x"
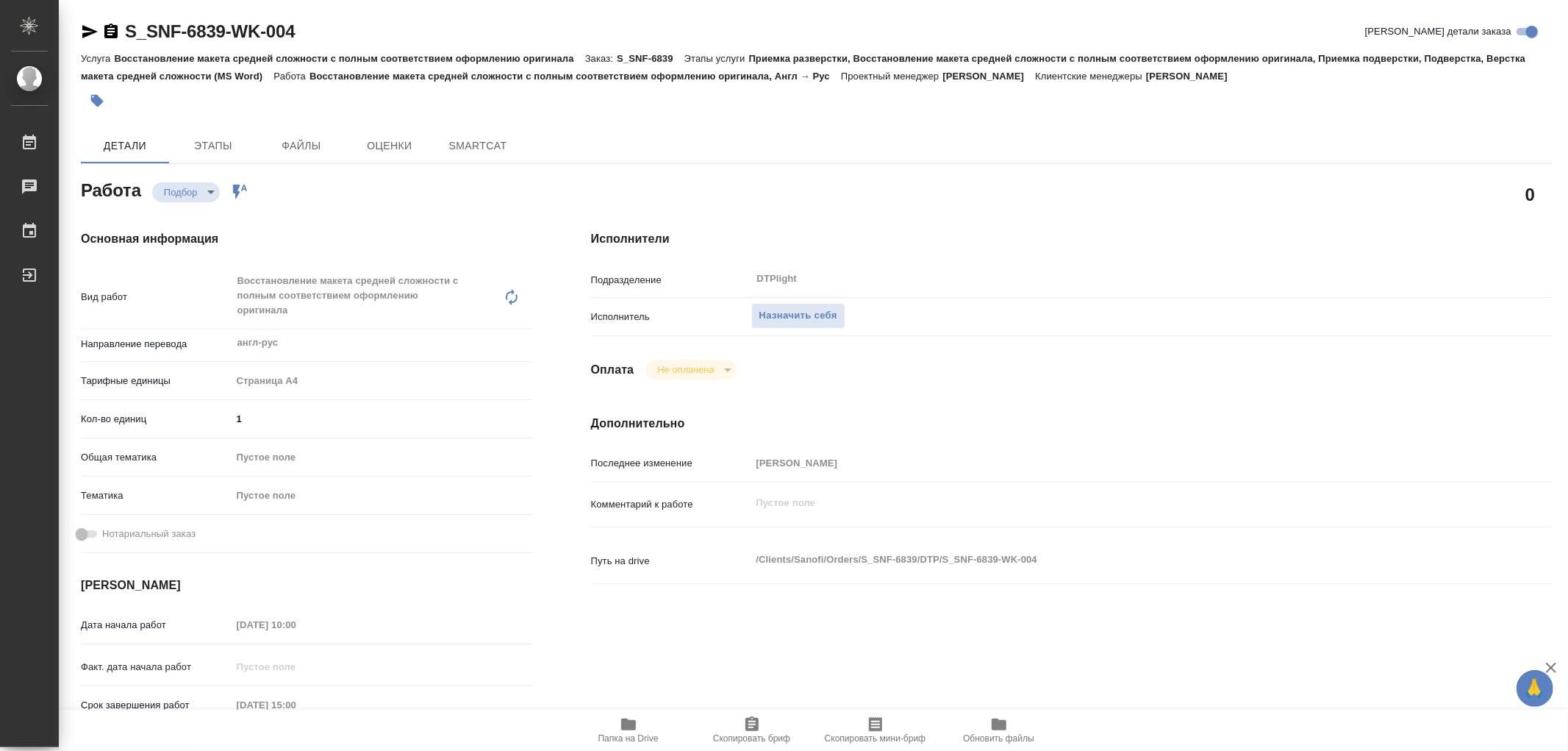
type textarea "x"
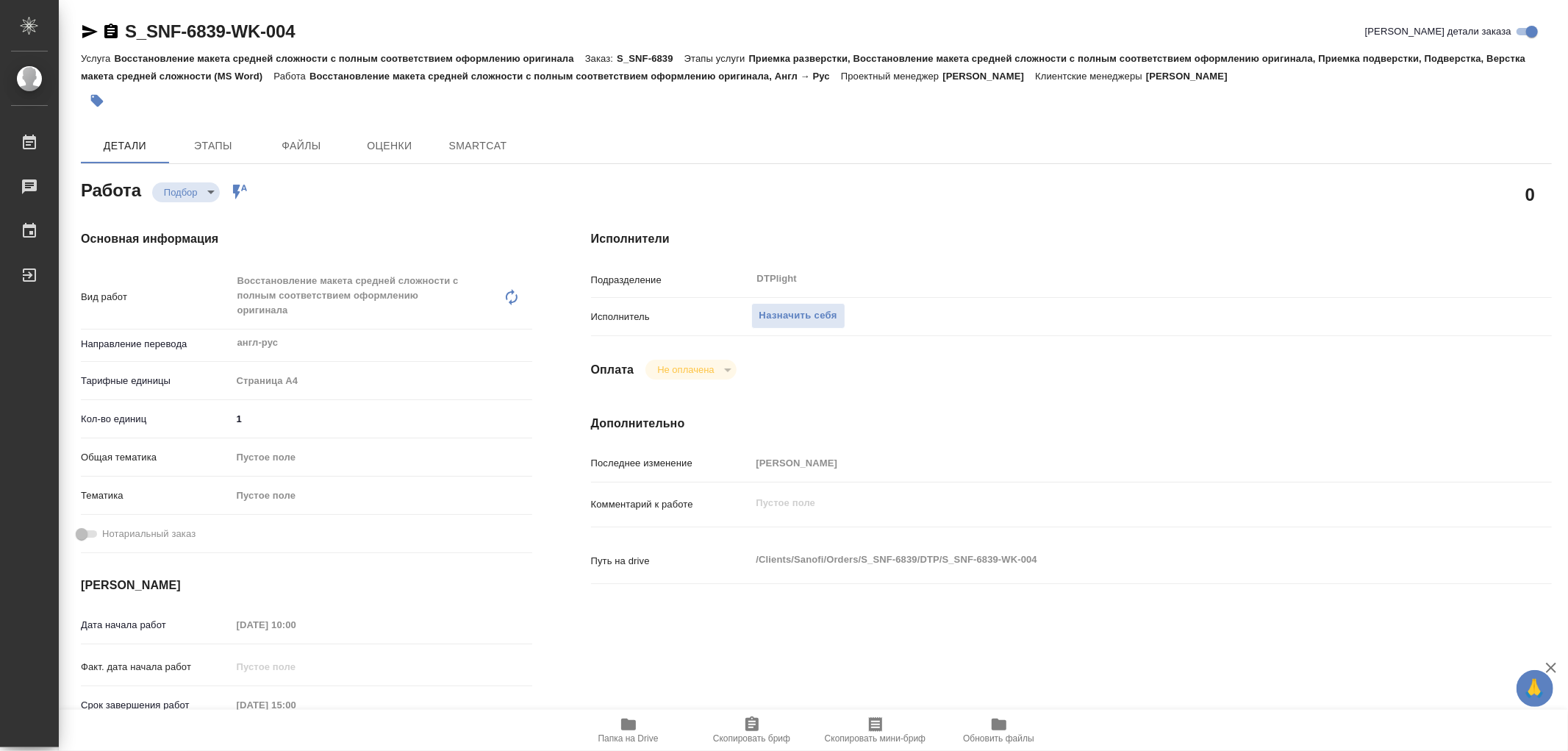
type textarea "x"
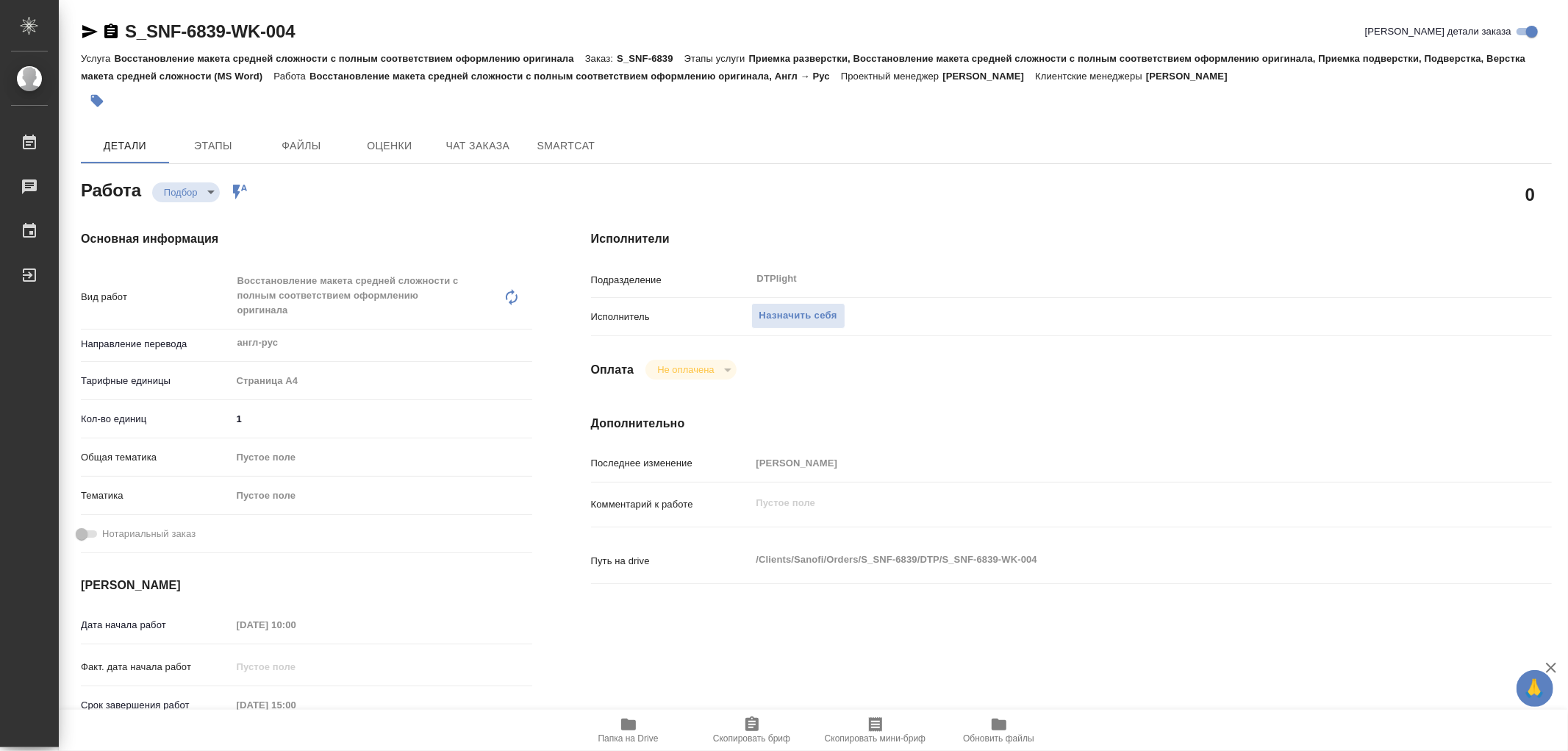
type textarea "x"
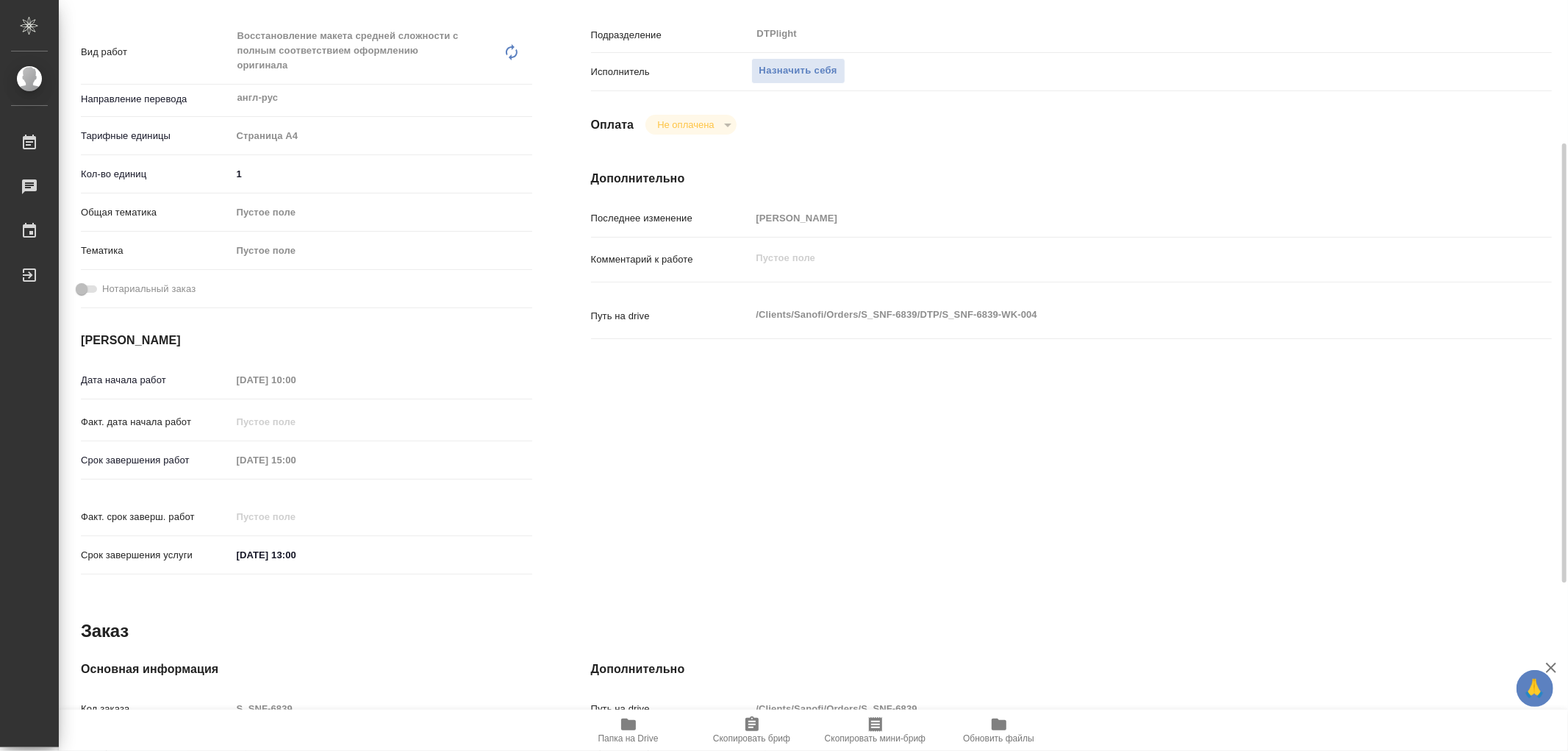
type textarea "x"
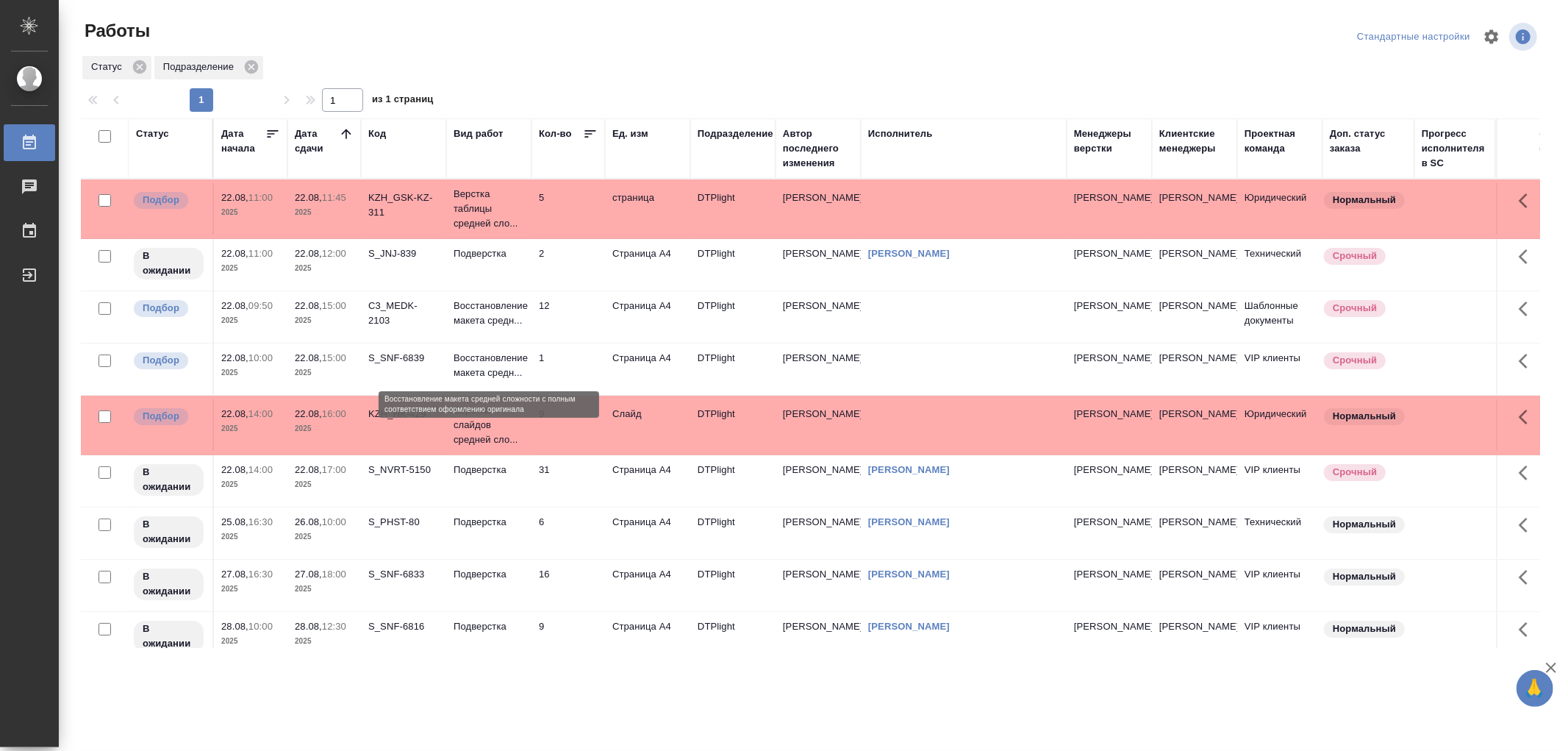
click at [497, 371] on p "Восстановление макета средн..." at bounding box center [489, 365] width 71 height 29
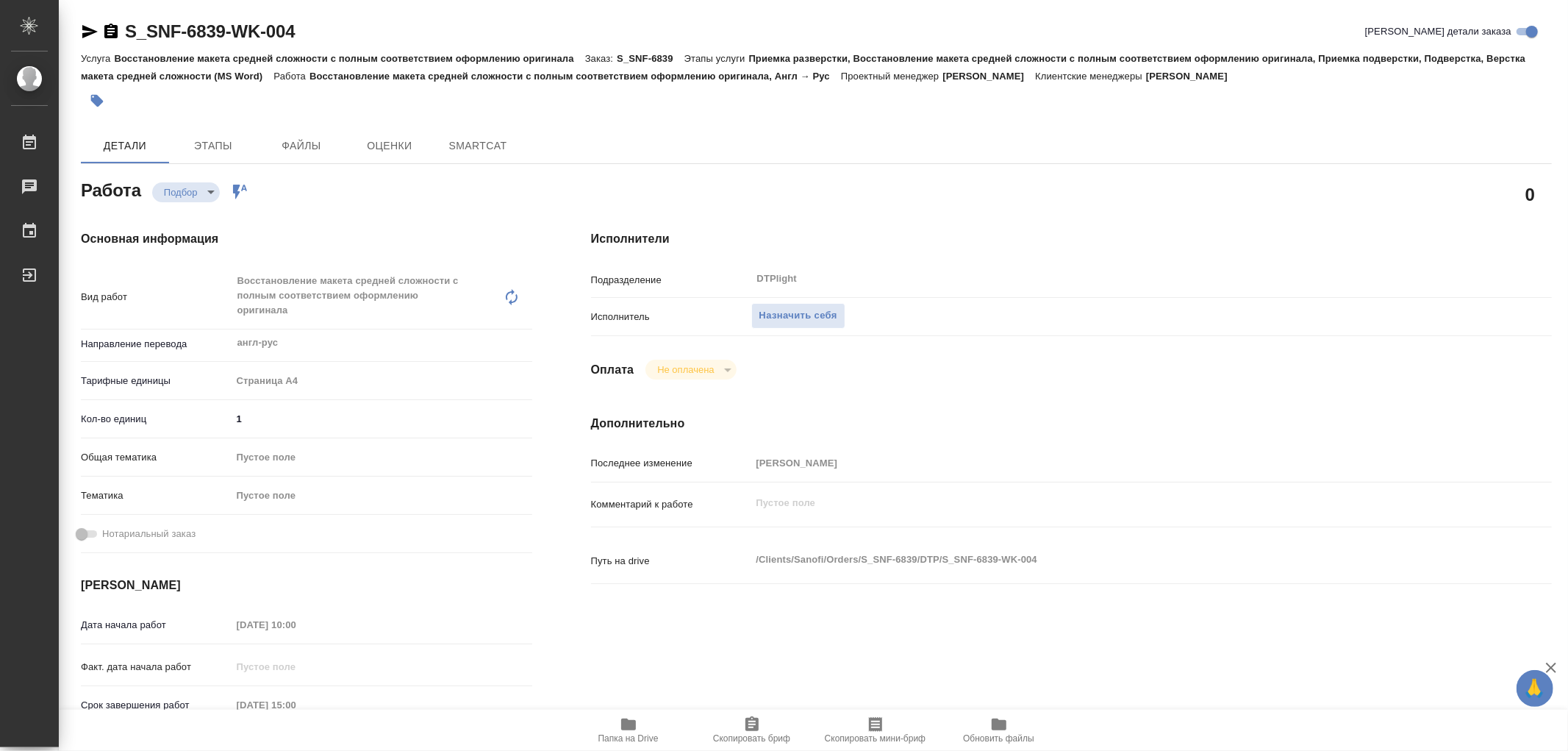
type textarea "x"
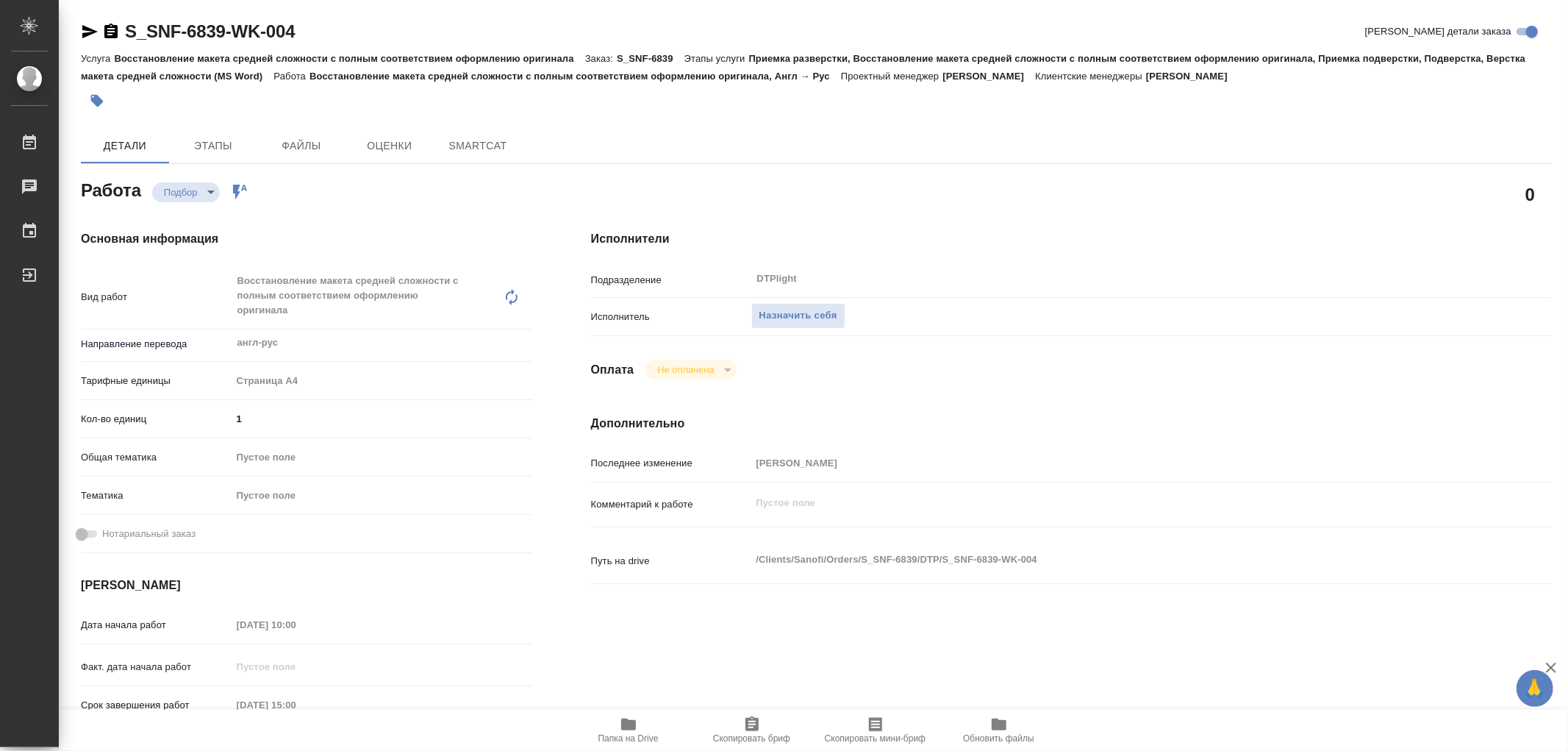
type textarea "x"
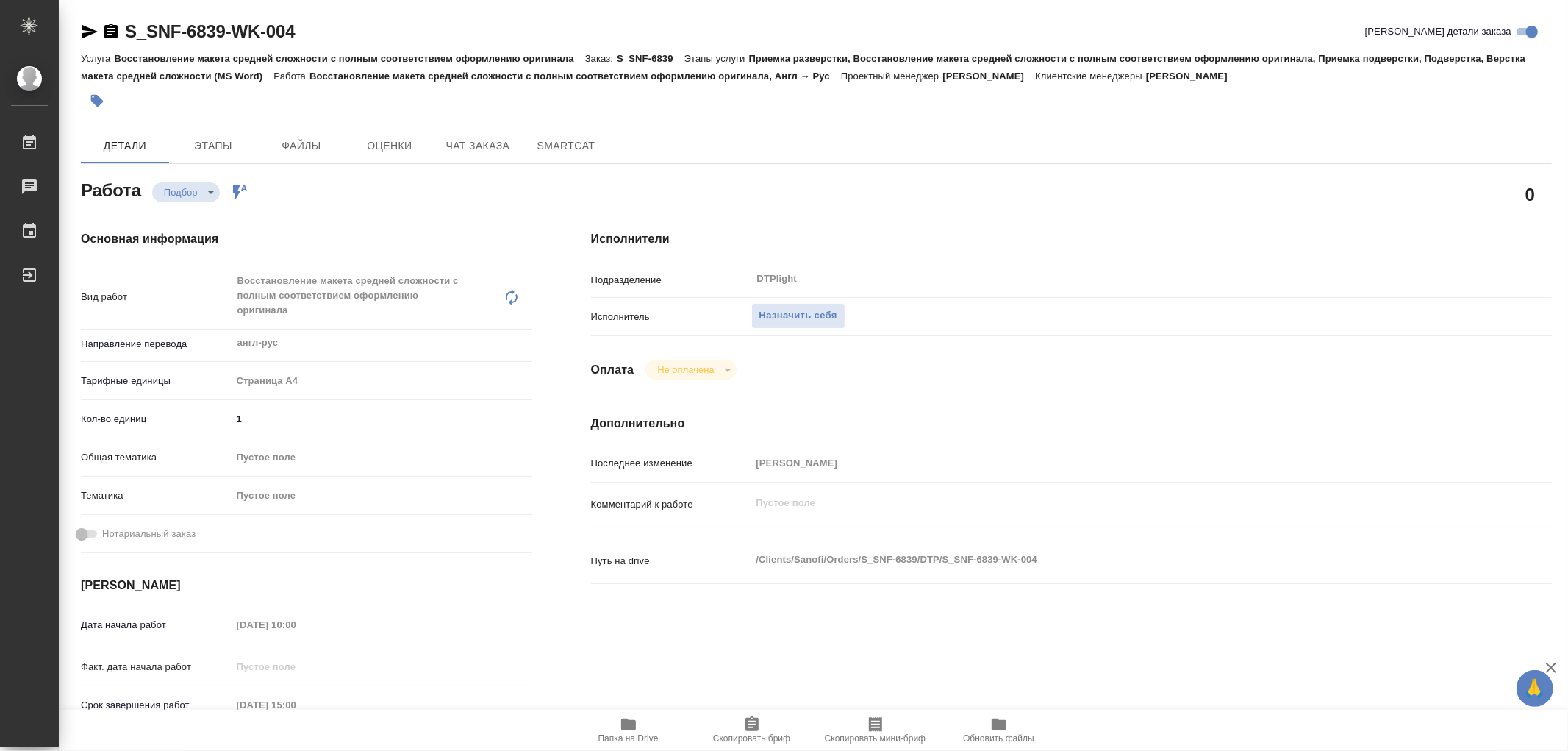
type textarea "x"
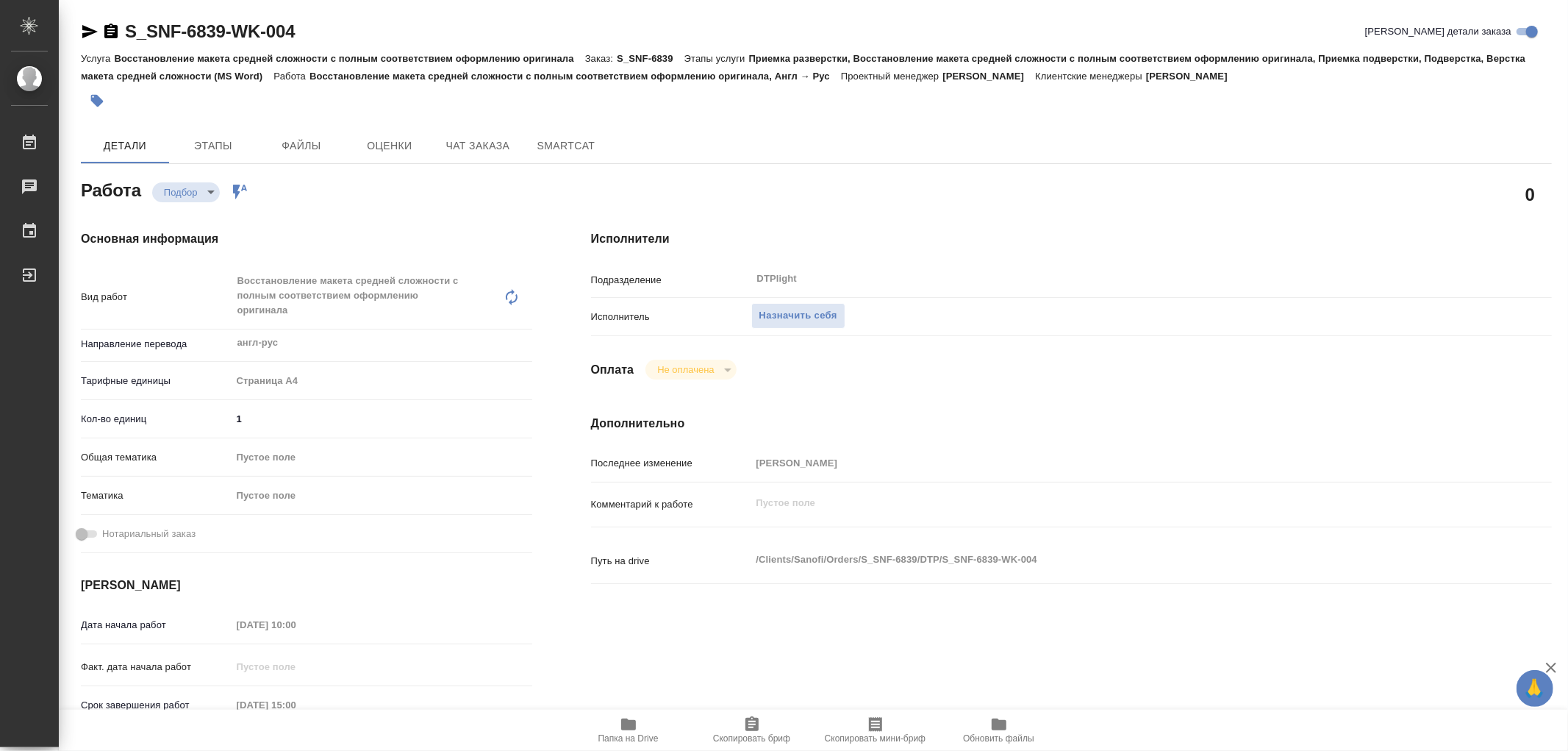
type textarea "x"
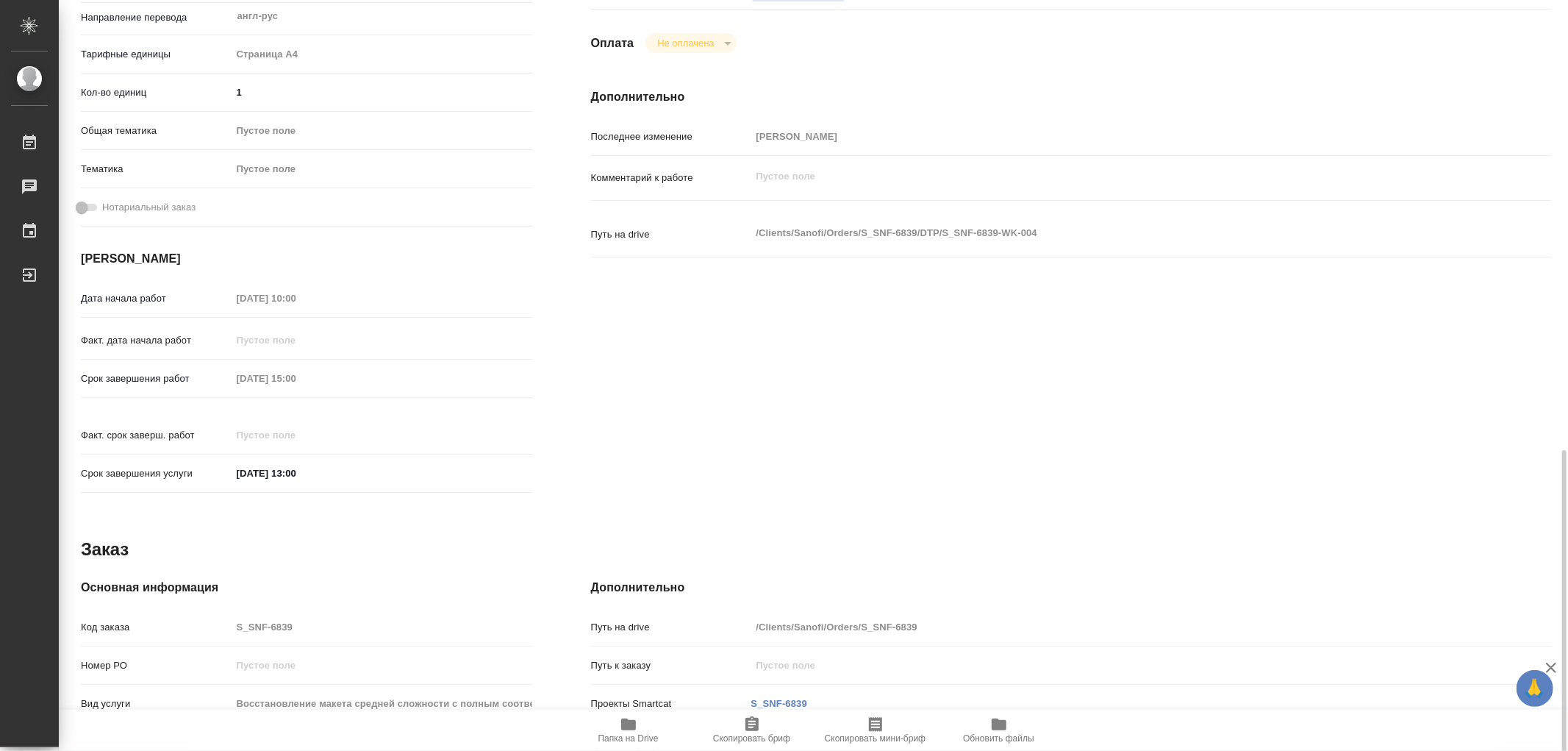
scroll to position [489, 0]
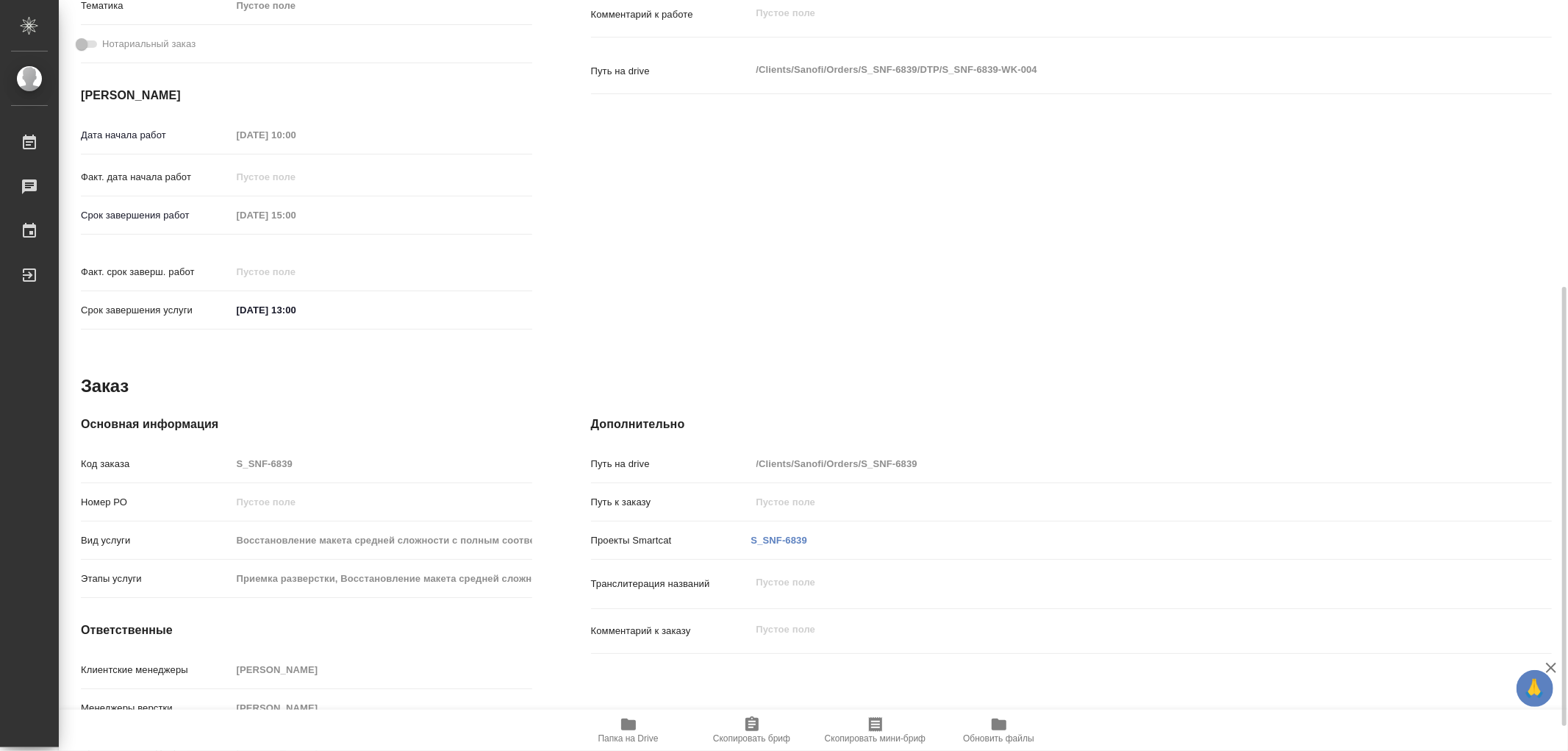
click at [625, 721] on icon "button" at bounding box center [628, 724] width 15 height 12
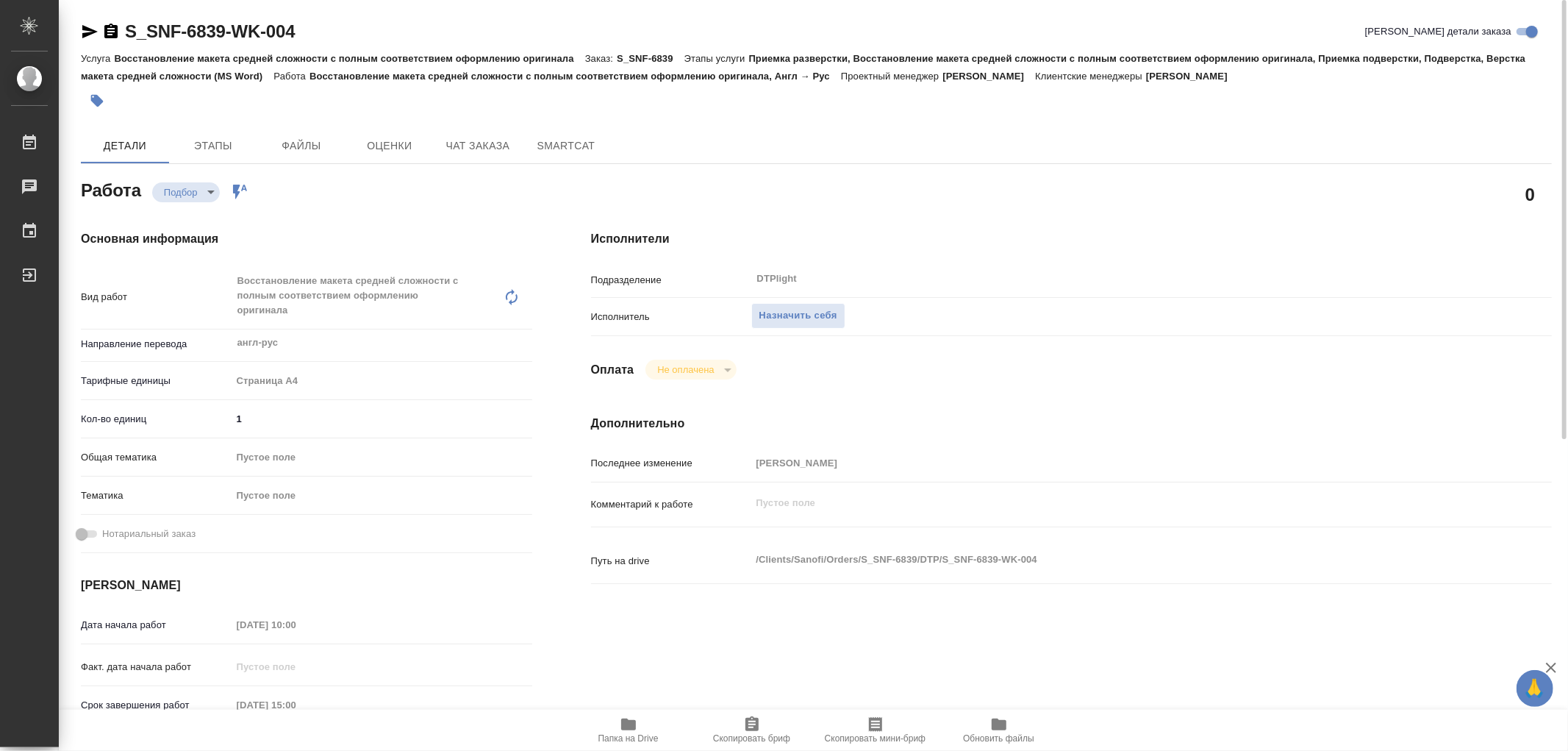
scroll to position [82, 0]
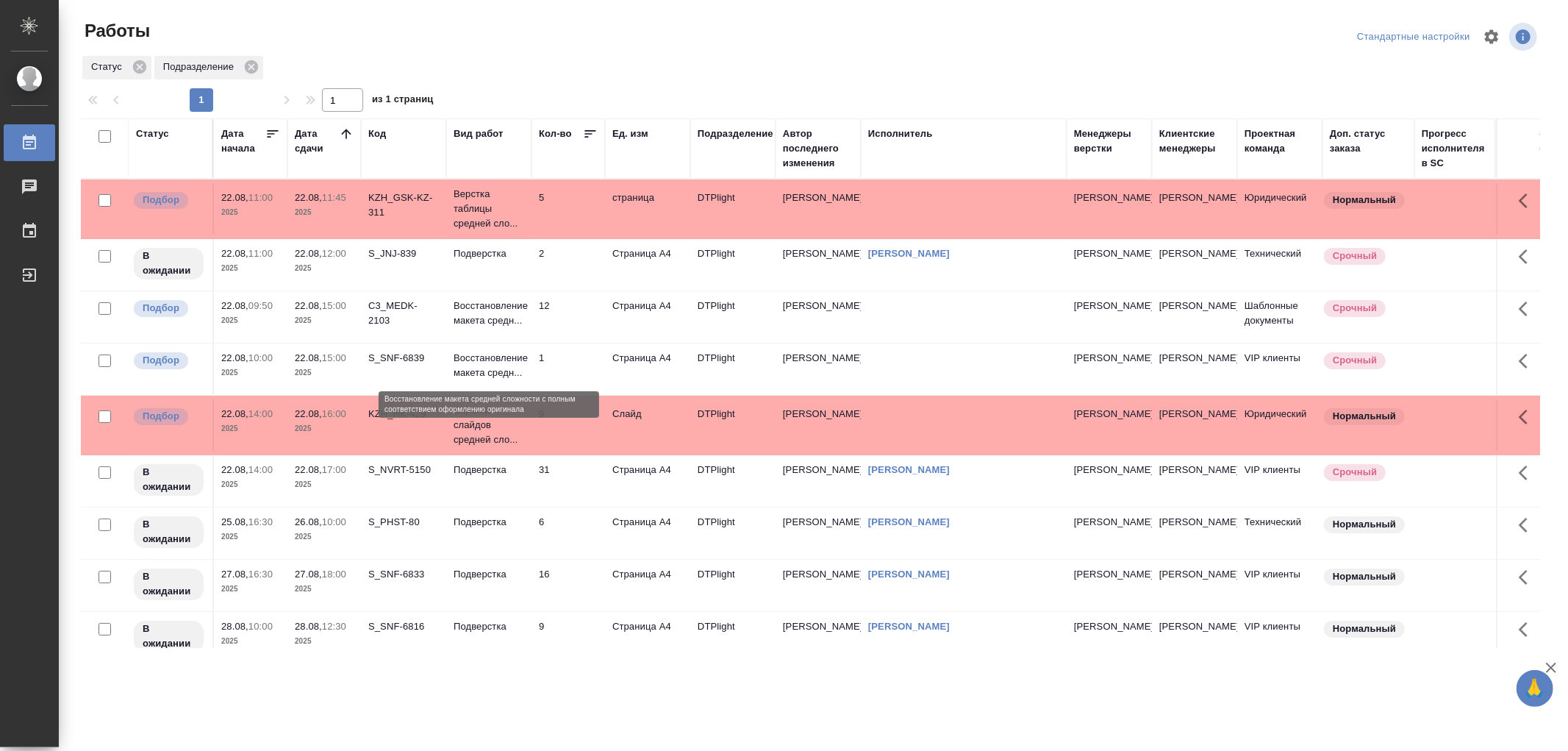
click at [511, 363] on p "Восстановление макета средн..." at bounding box center [489, 365] width 71 height 29
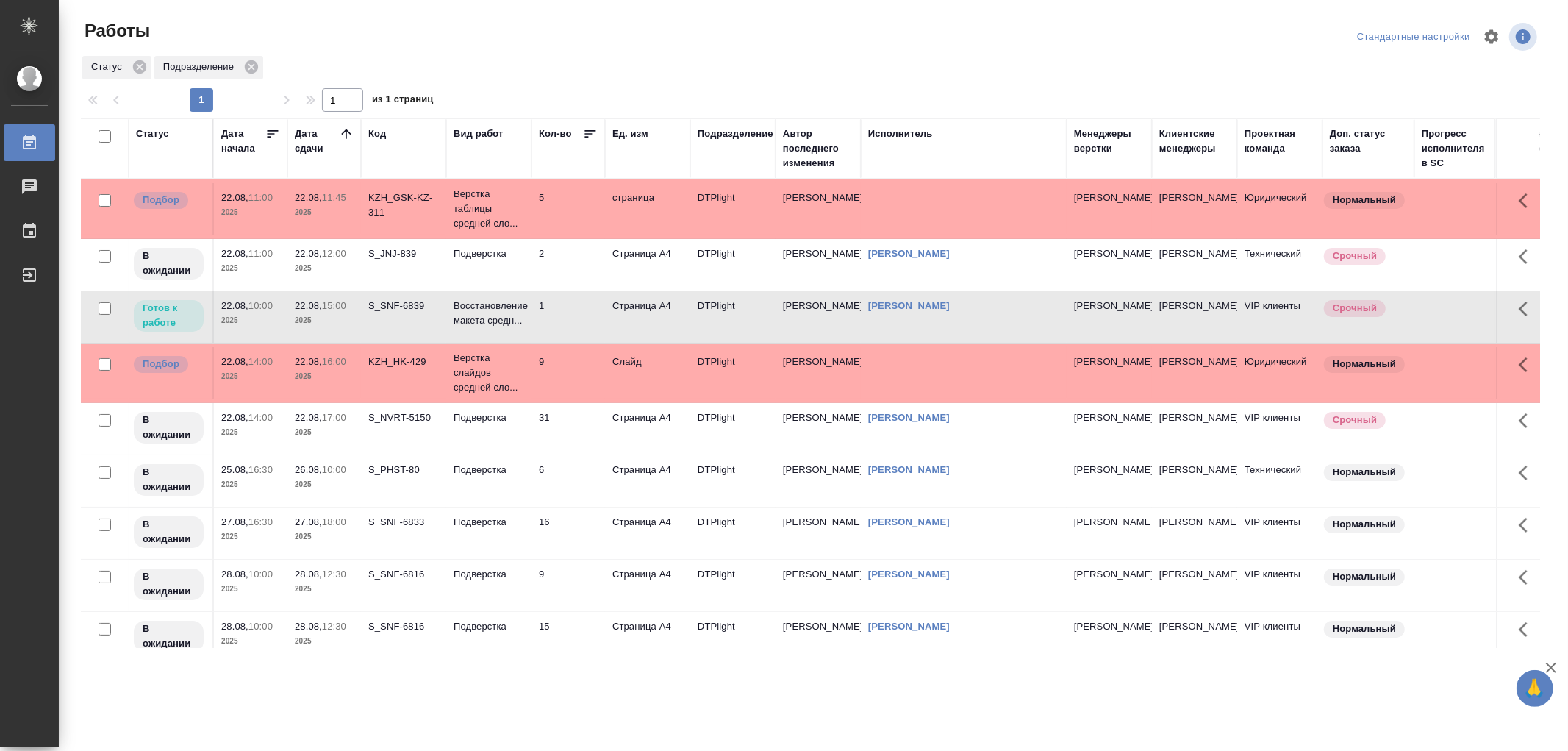
click at [515, 231] on p "Восстановление макета средн..." at bounding box center [489, 209] width 71 height 44
click at [515, 313] on p "Восстановление макета средн..." at bounding box center [489, 313] width 71 height 29
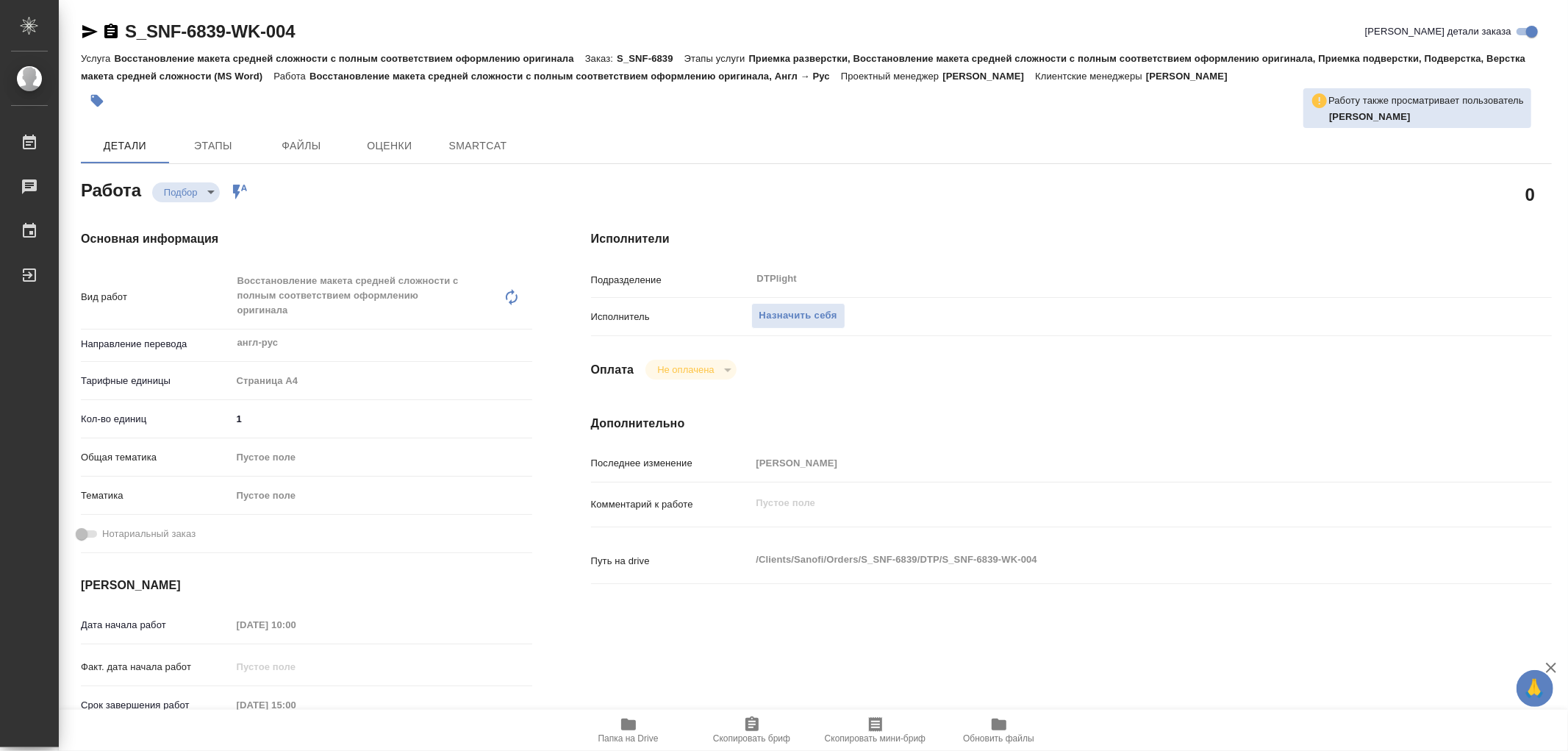
type textarea "x"
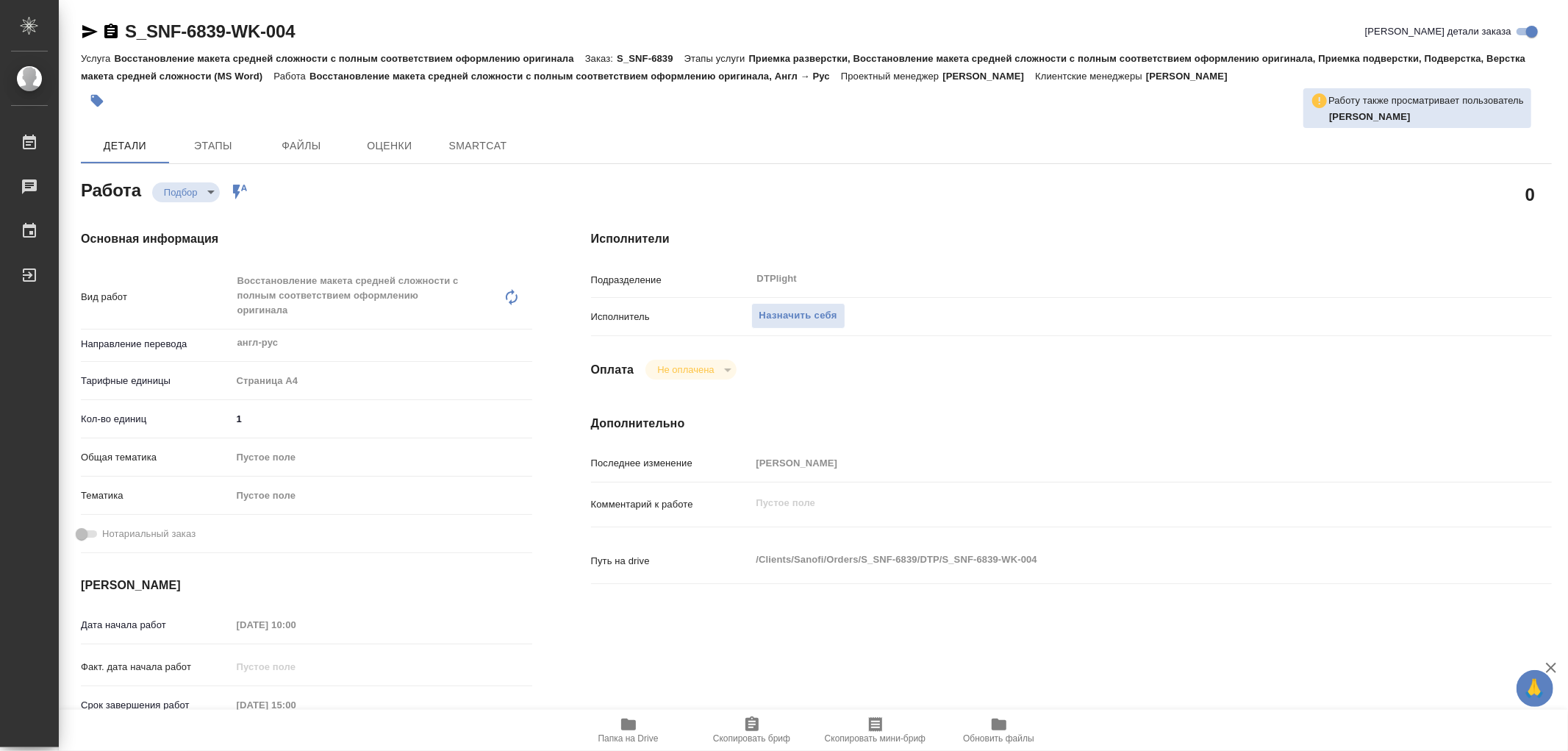
type textarea "x"
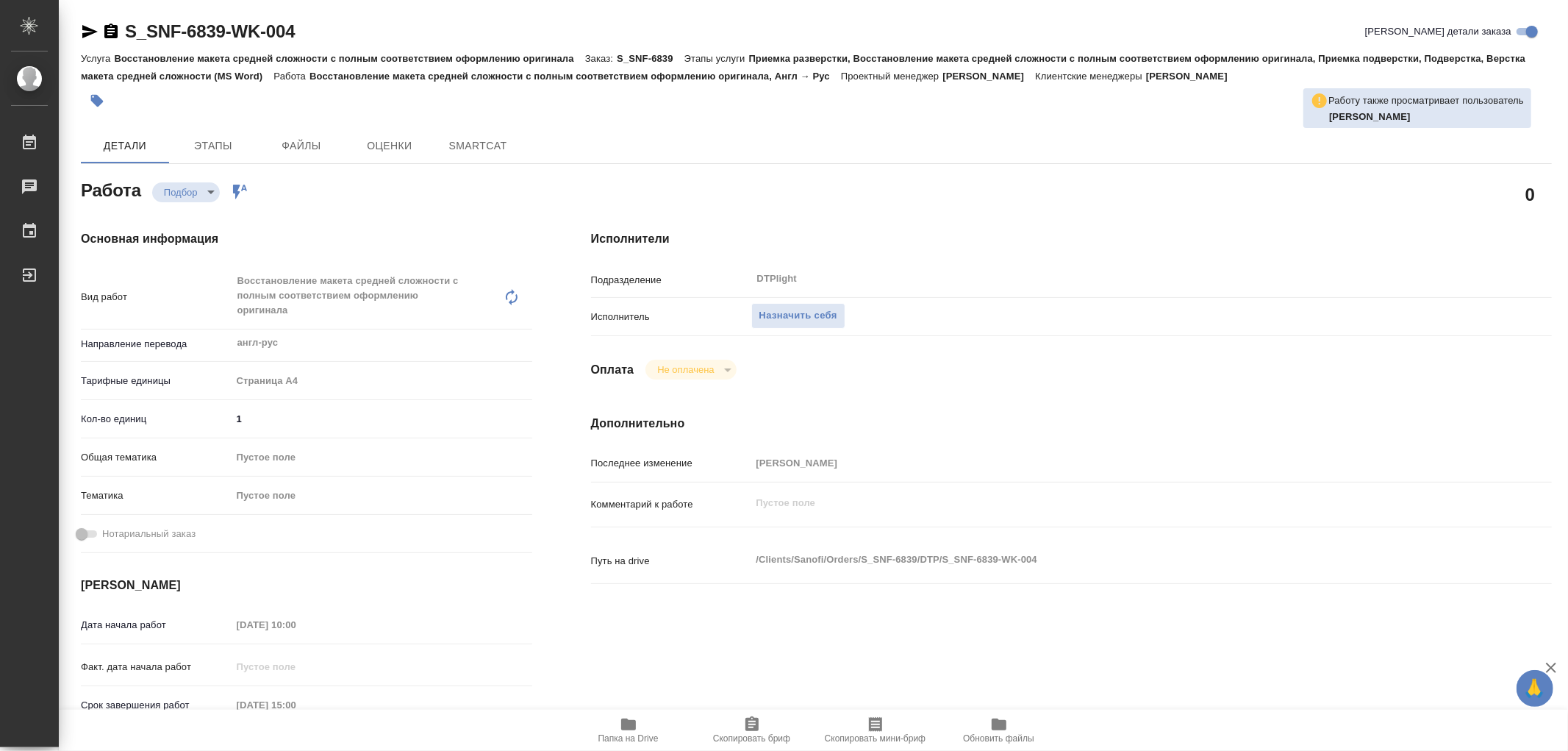
type textarea "x"
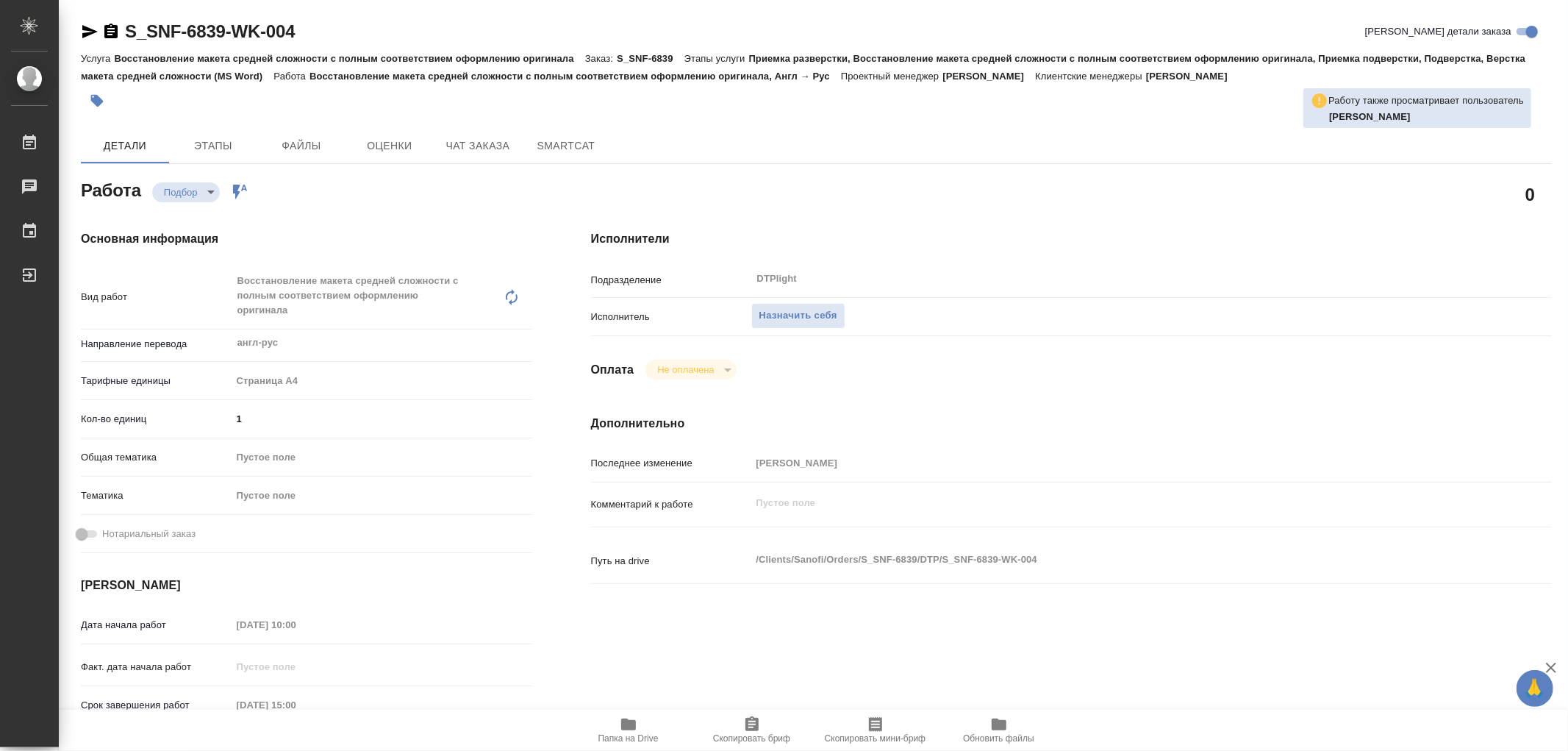
type textarea "x"
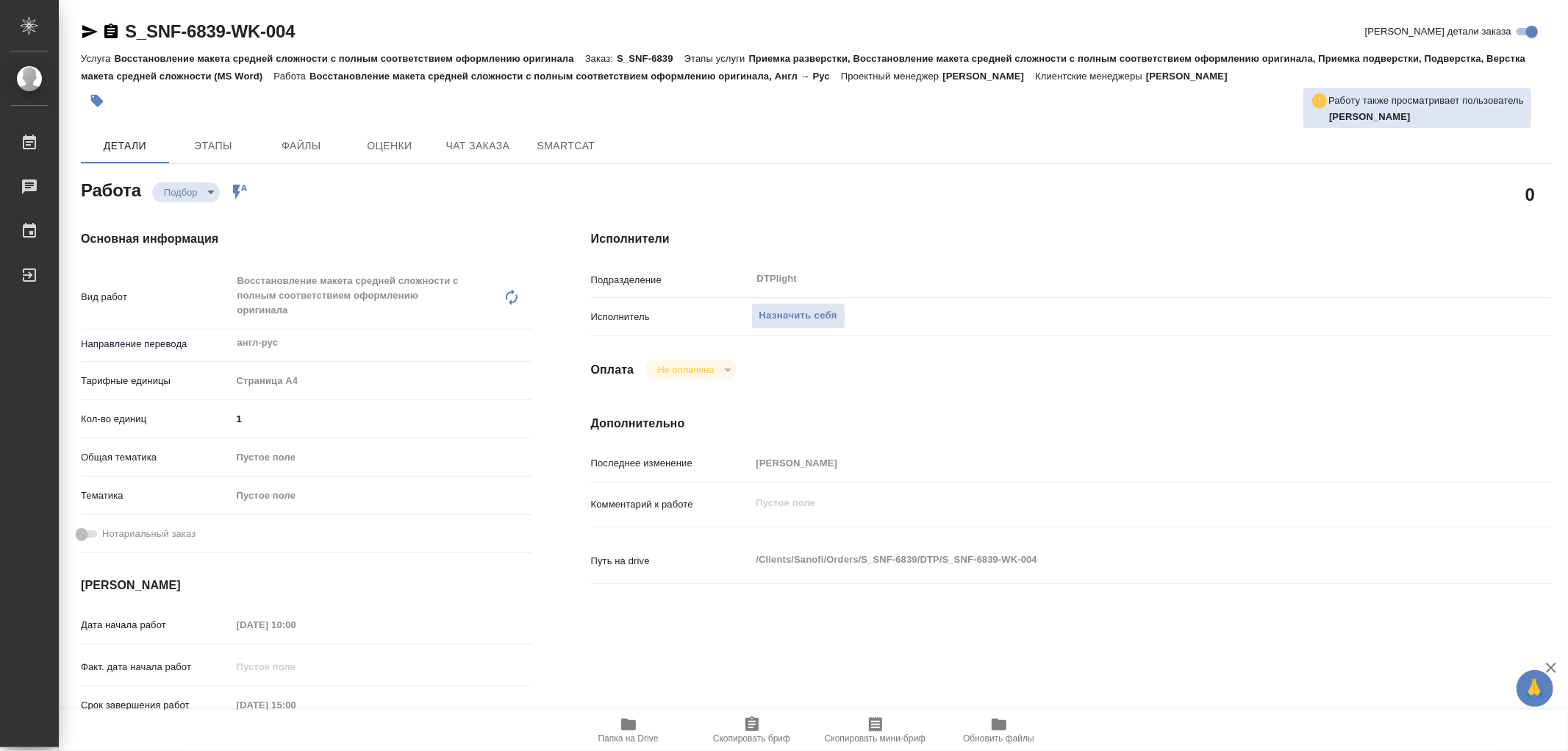
type textarea "x"
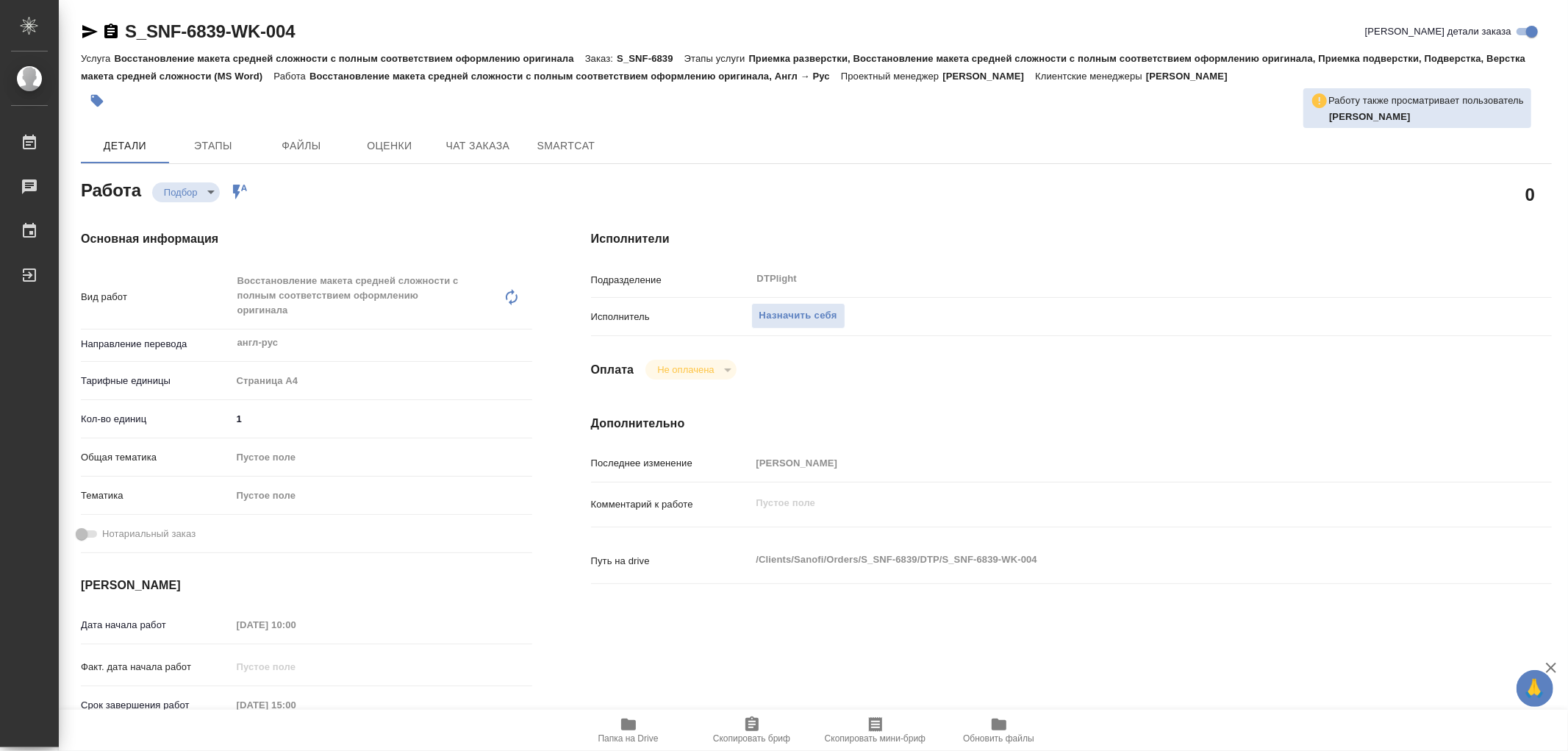
click at [633, 721] on icon "button" at bounding box center [628, 724] width 15 height 12
click at [95, 31] on icon "button" at bounding box center [90, 32] width 15 height 14
click at [806, 304] on button "Назначить себя" at bounding box center [799, 316] width 94 height 25
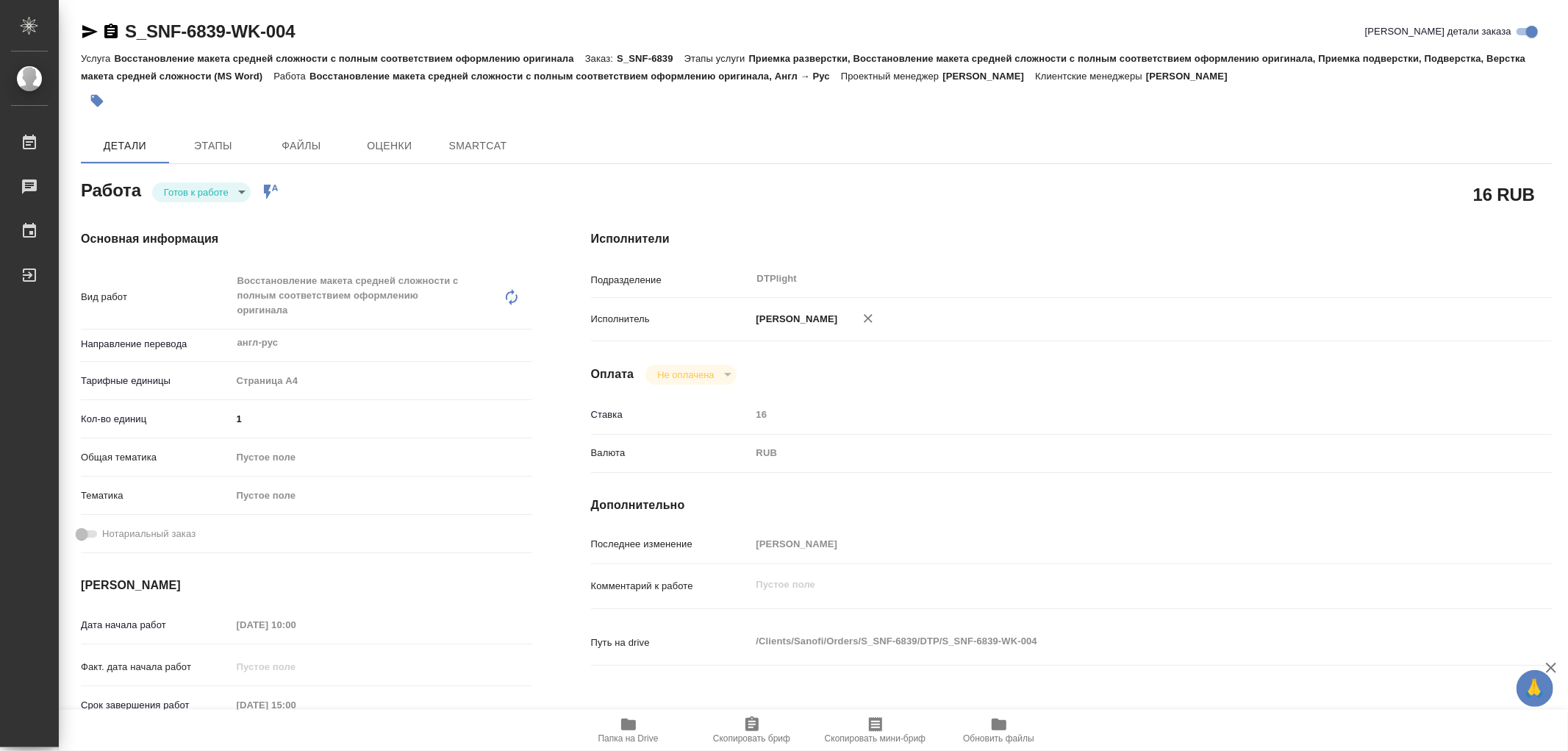
type textarea "x"
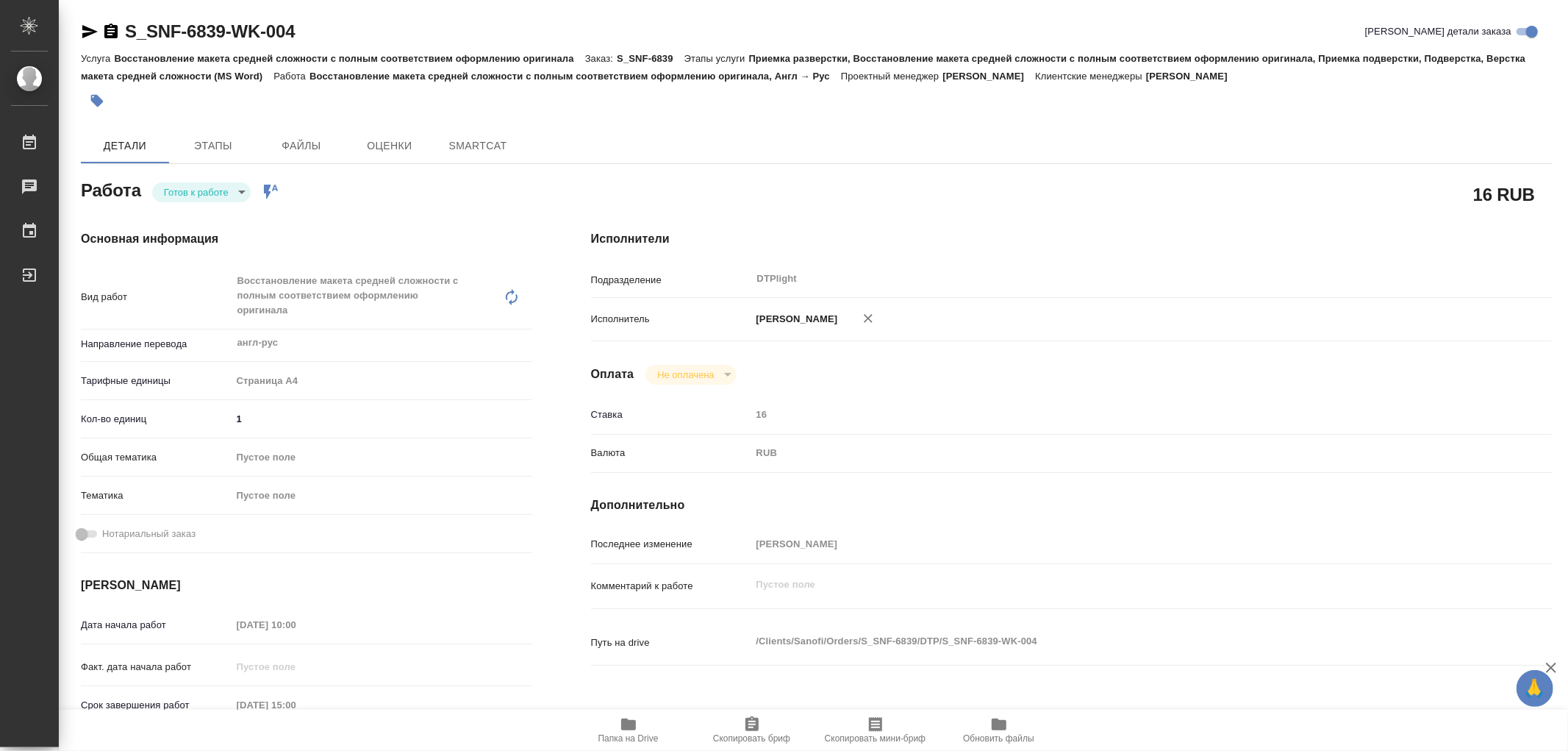
type textarea "x"
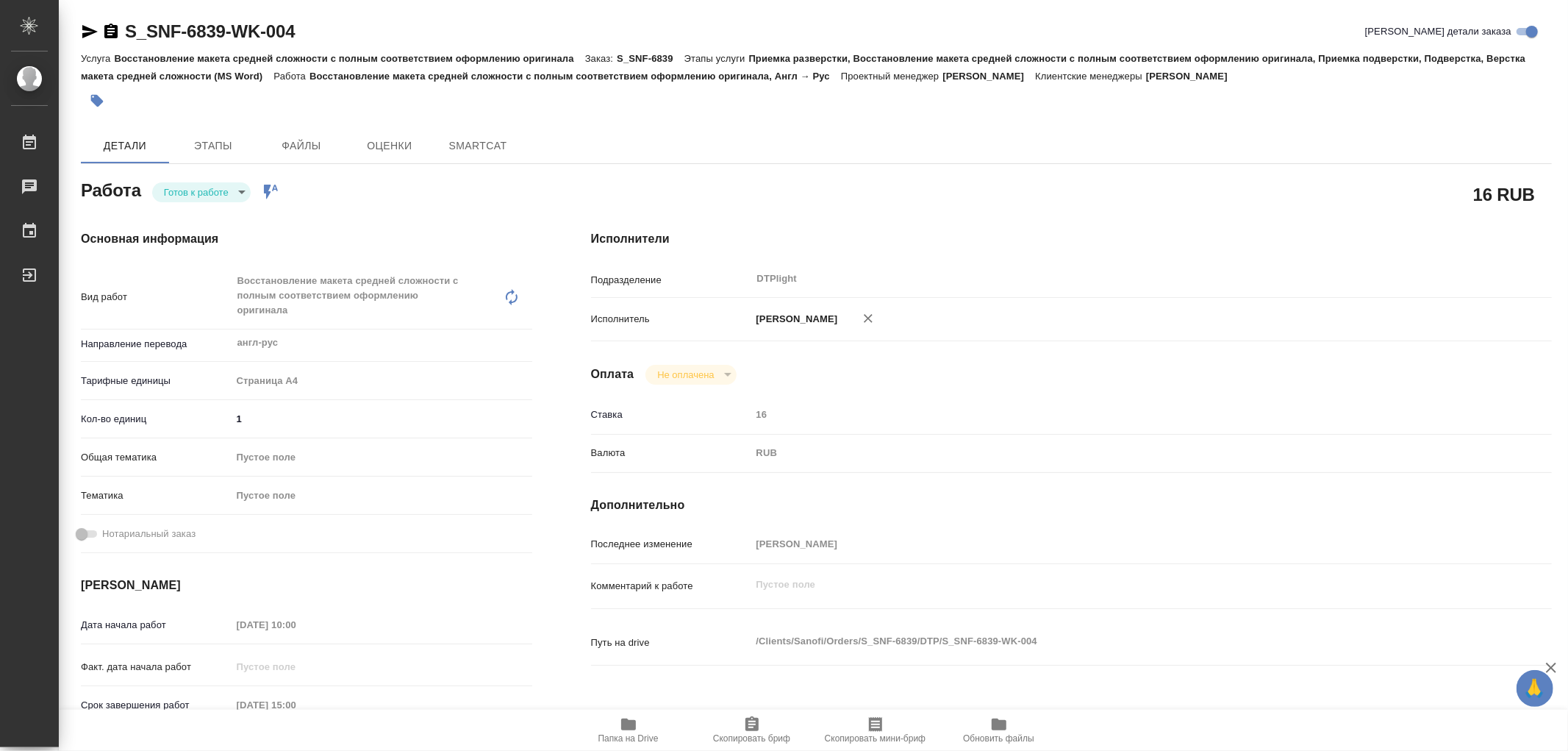
type textarea "x"
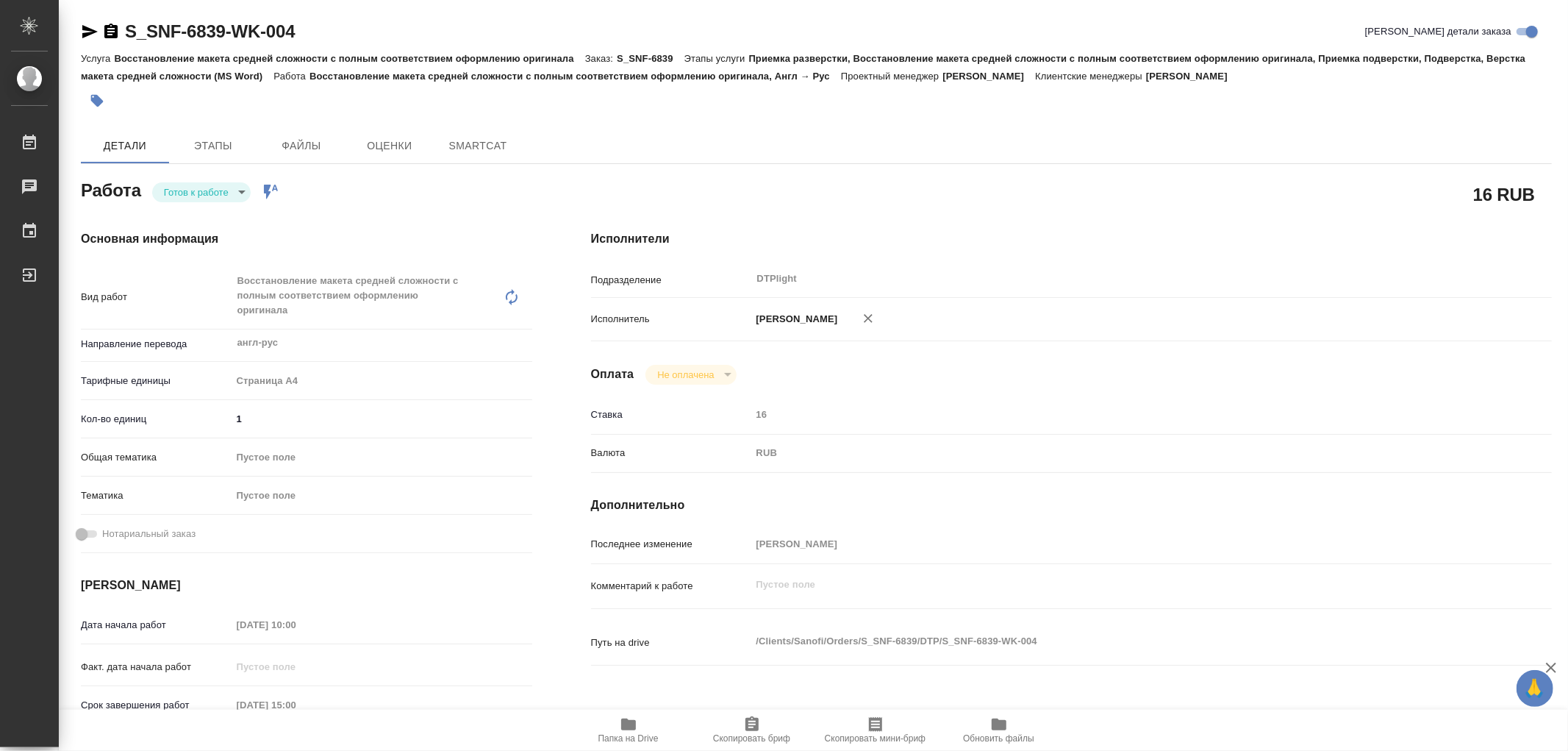
type textarea "x"
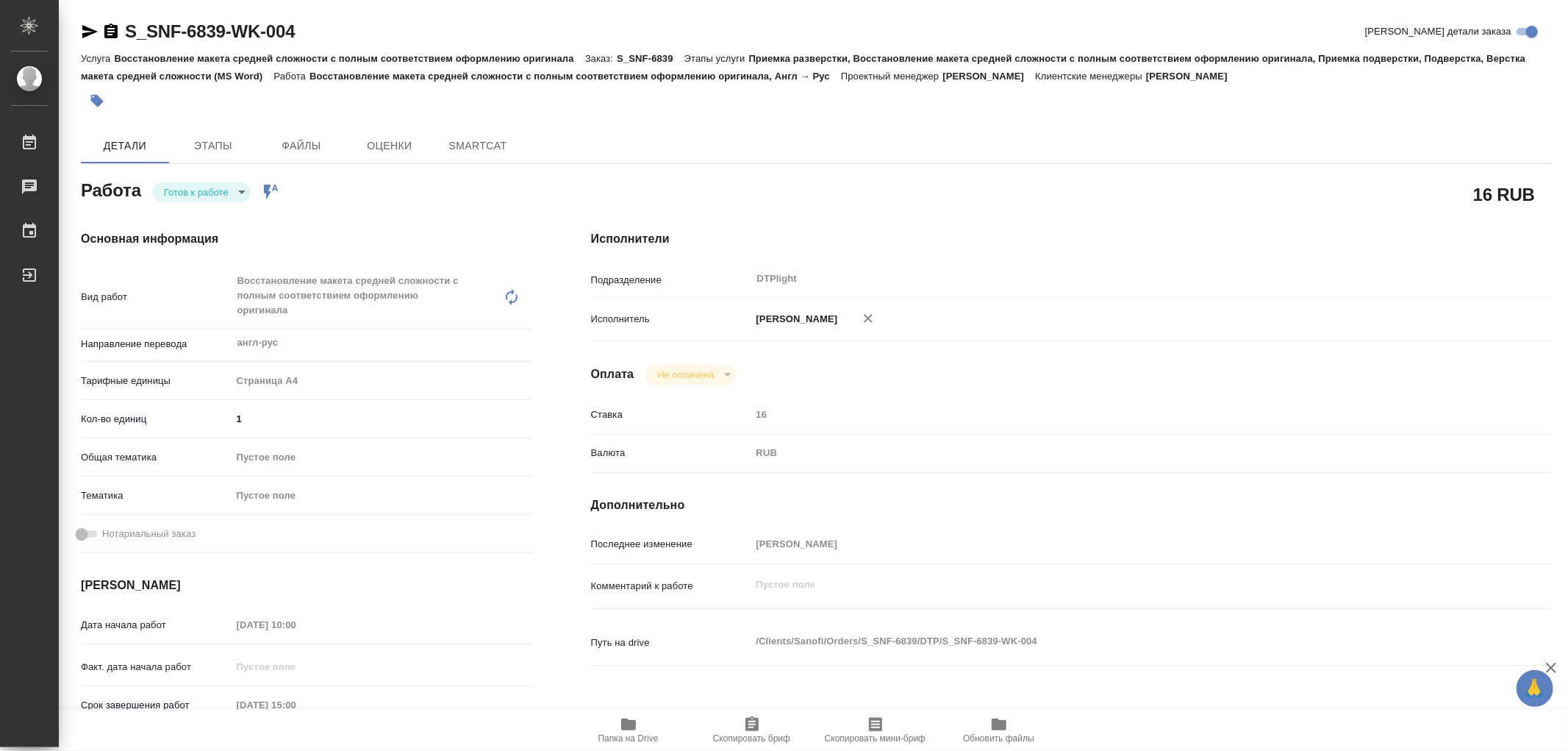
type textarea "x"
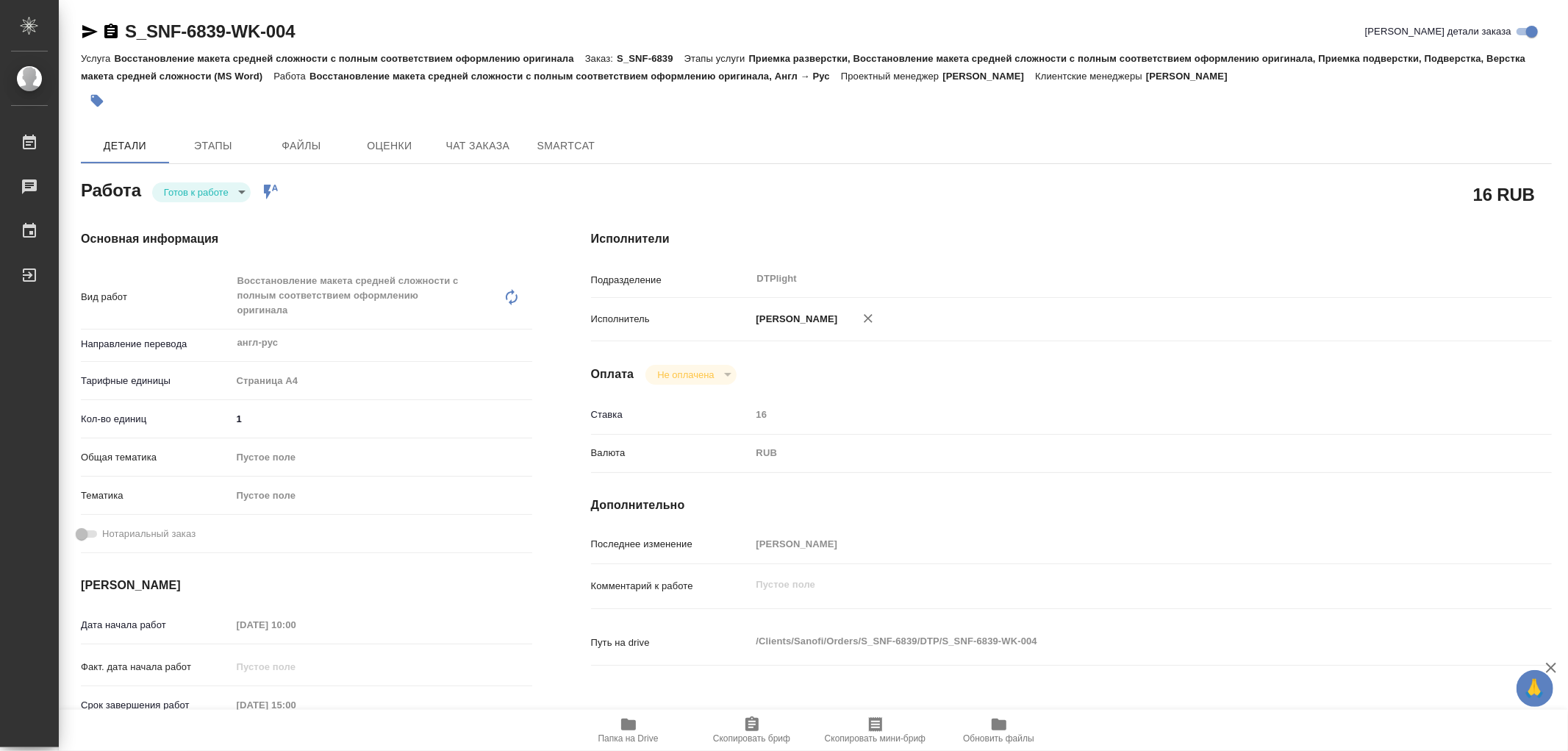
type textarea "x"
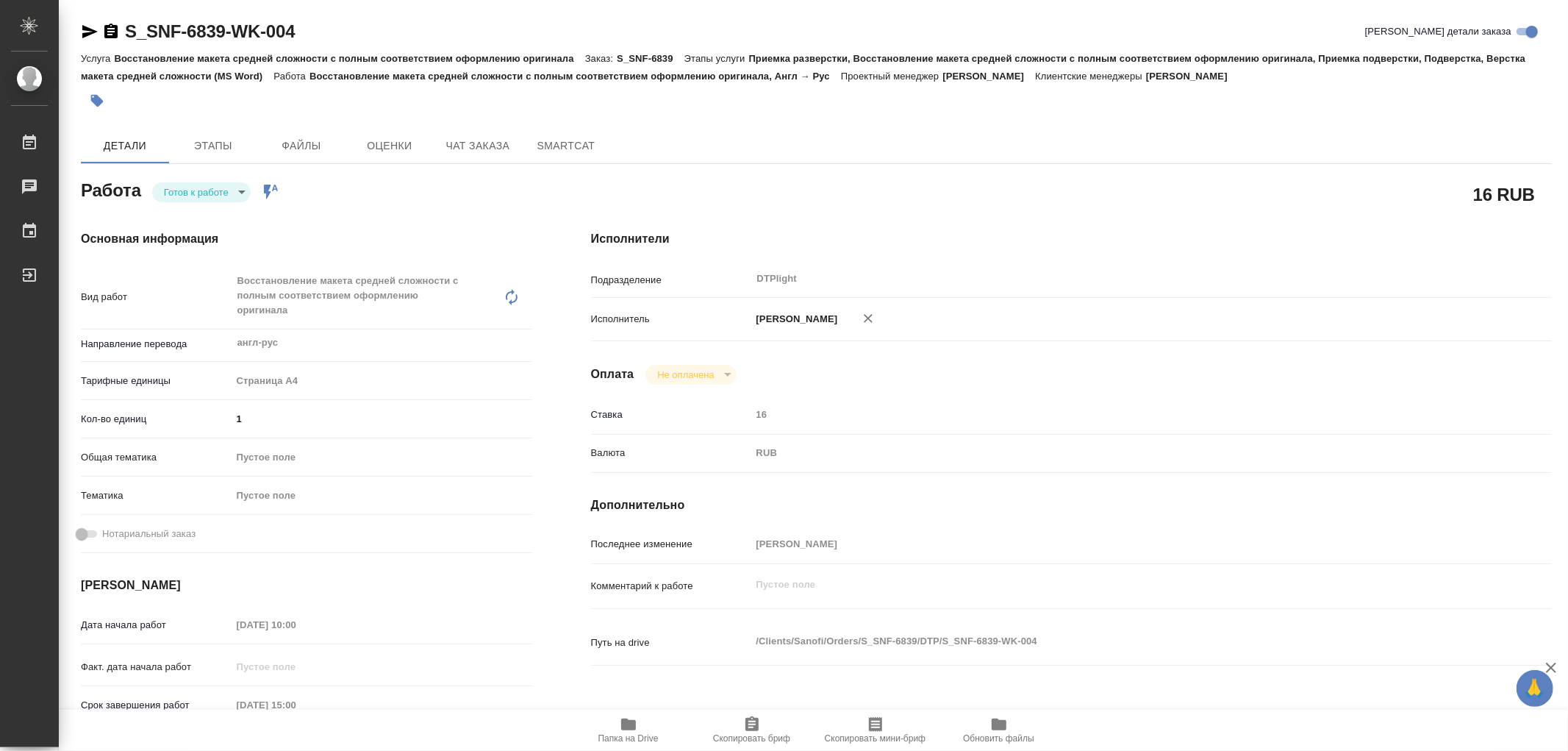
type textarea "x"
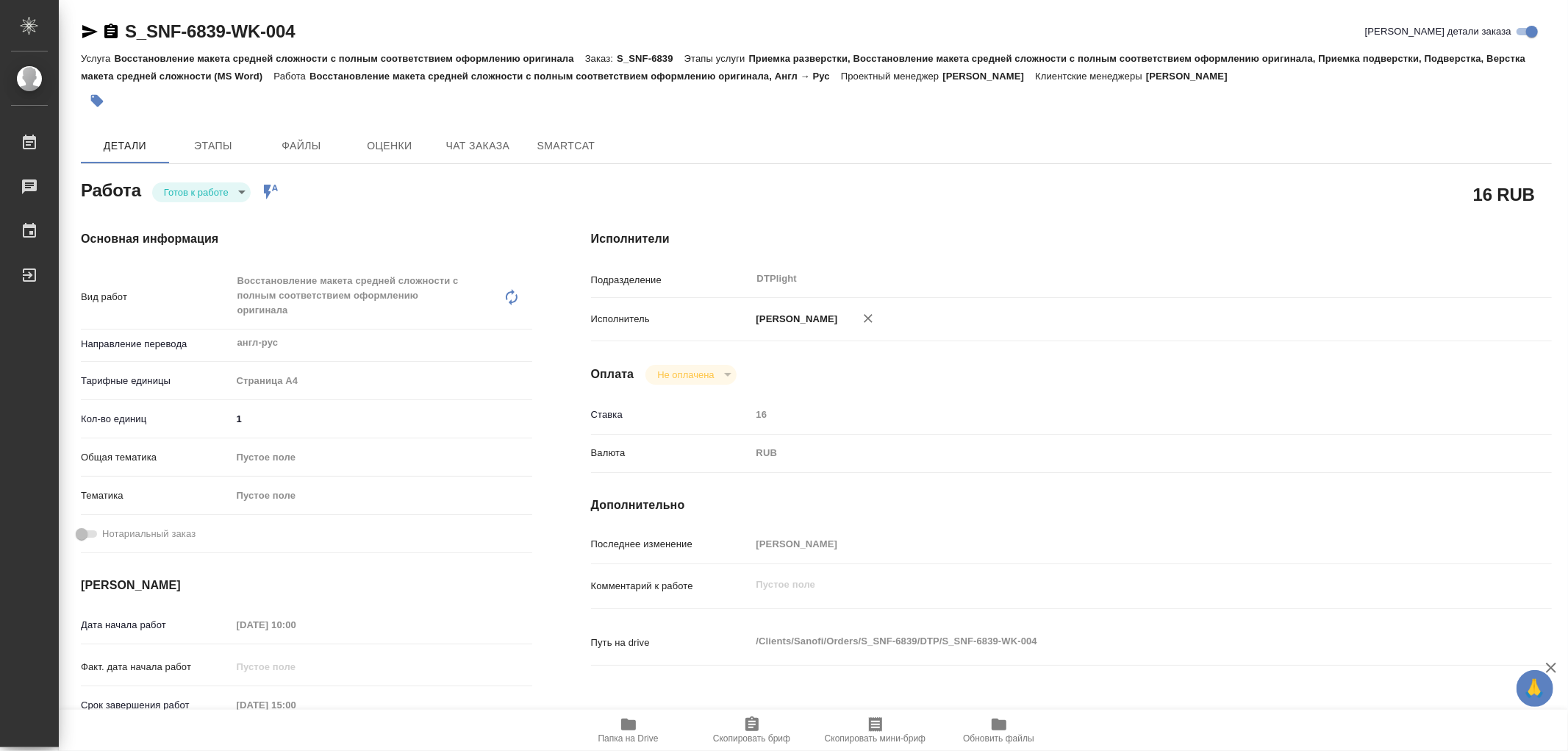
type textarea "x"
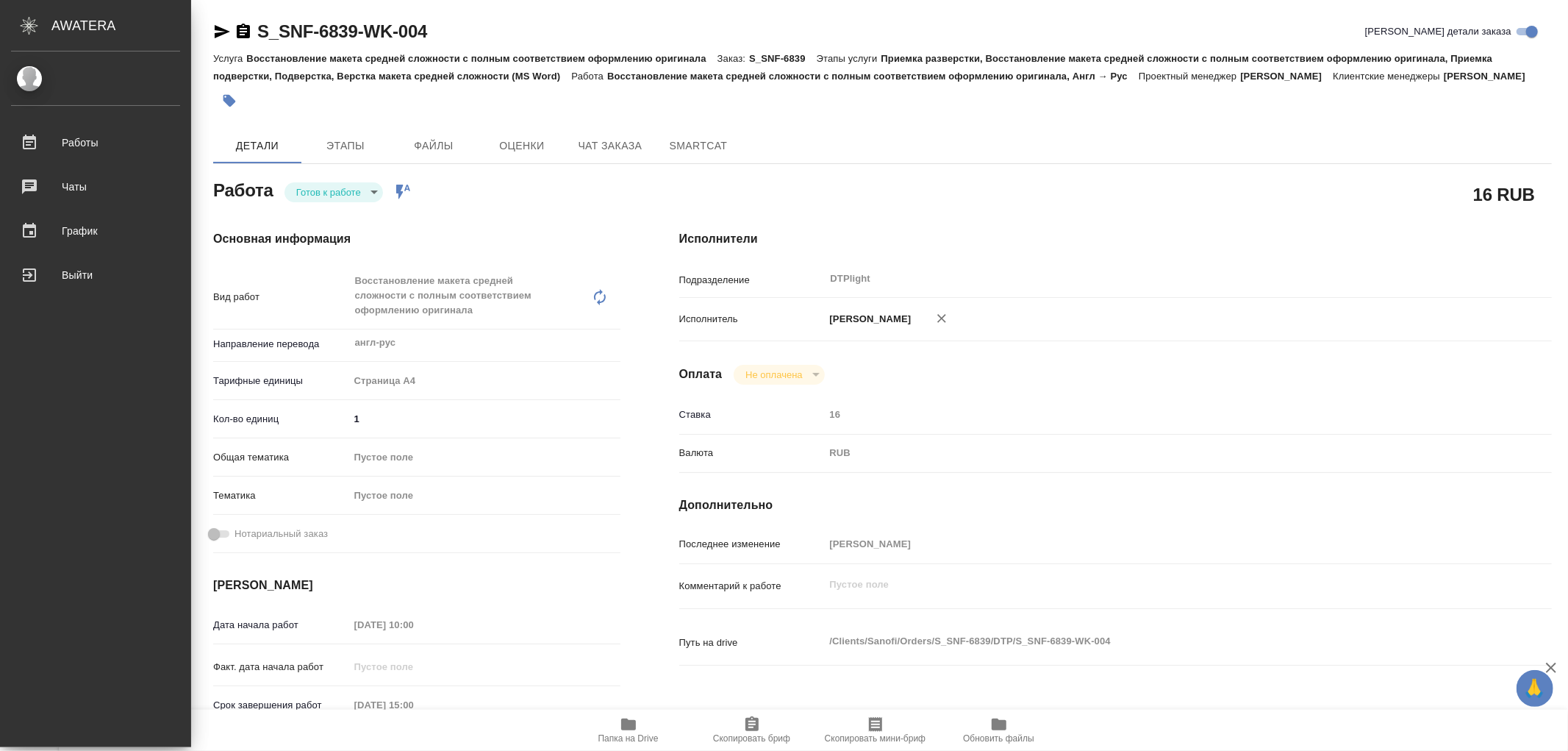
type textarea "x"
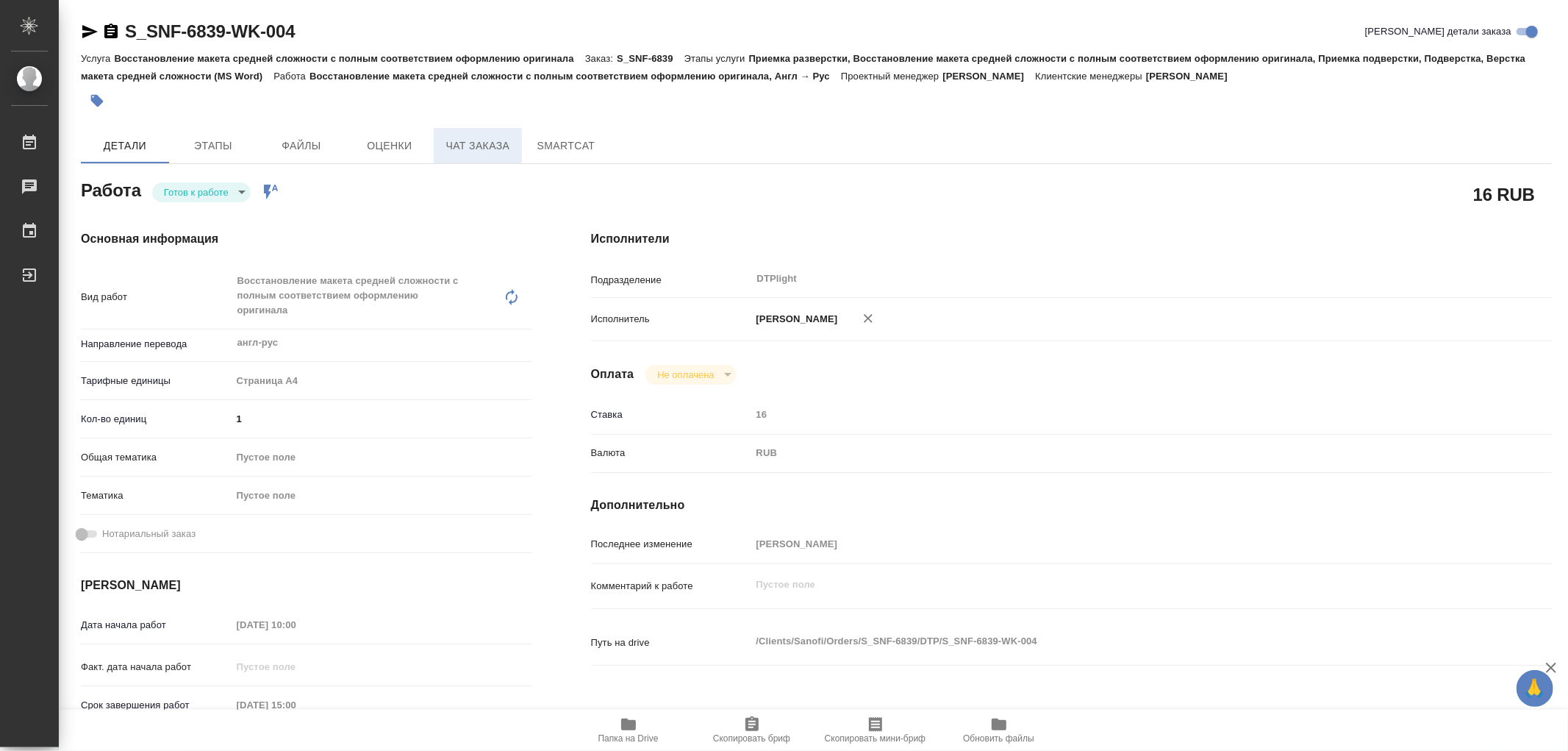
click at [486, 162] on button "Чат заказа" at bounding box center [478, 145] width 88 height 35
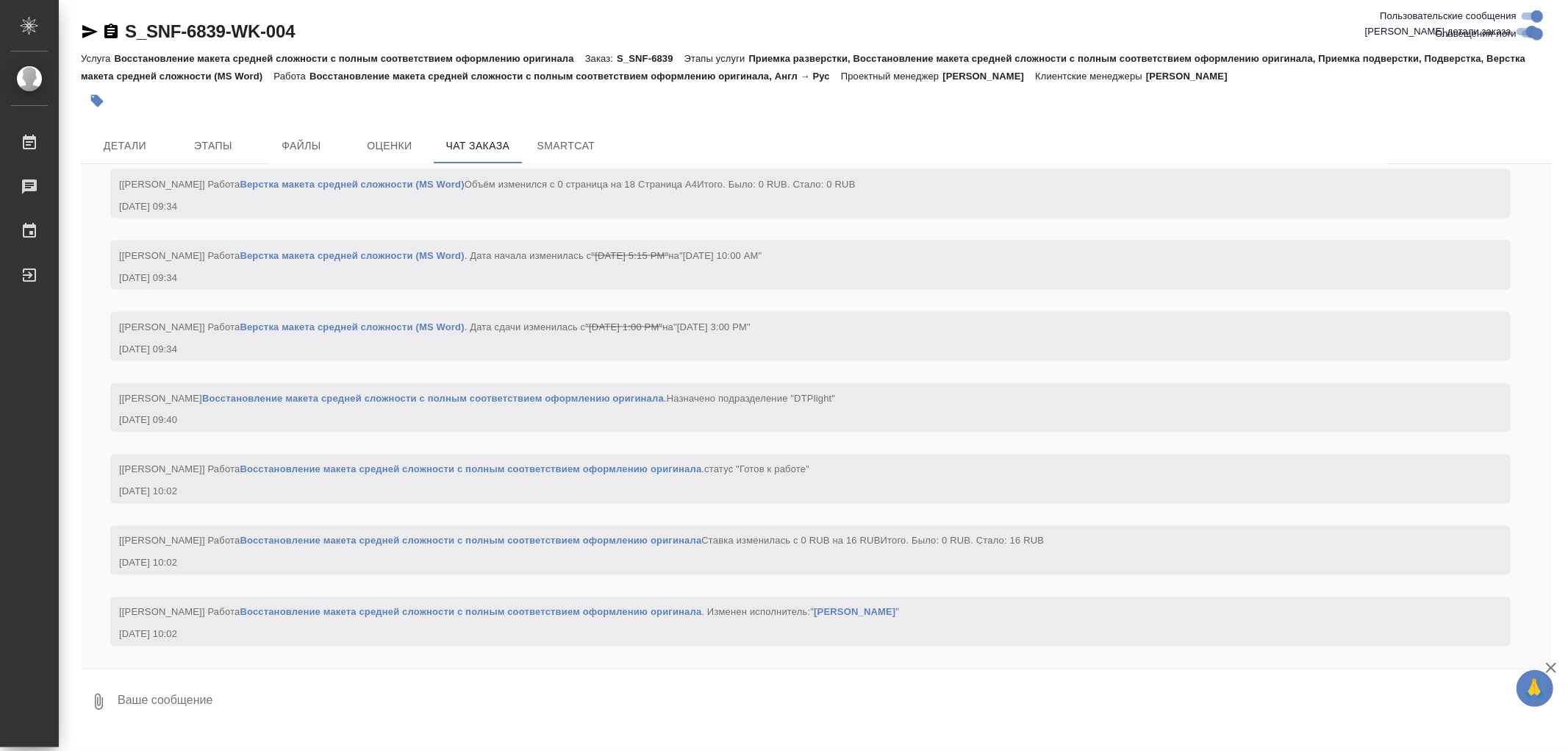
scroll to position [2203, 0]
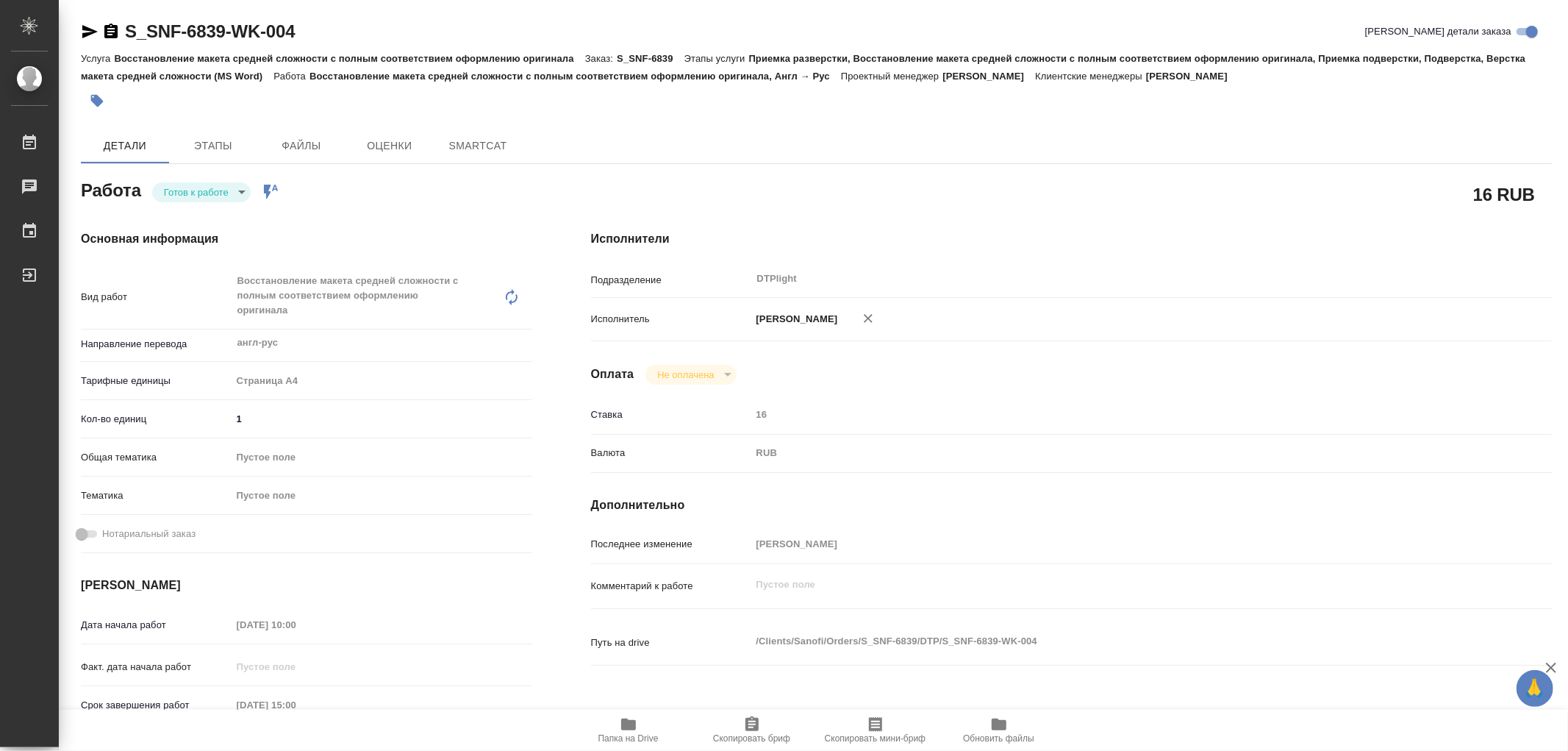
type textarea "x"
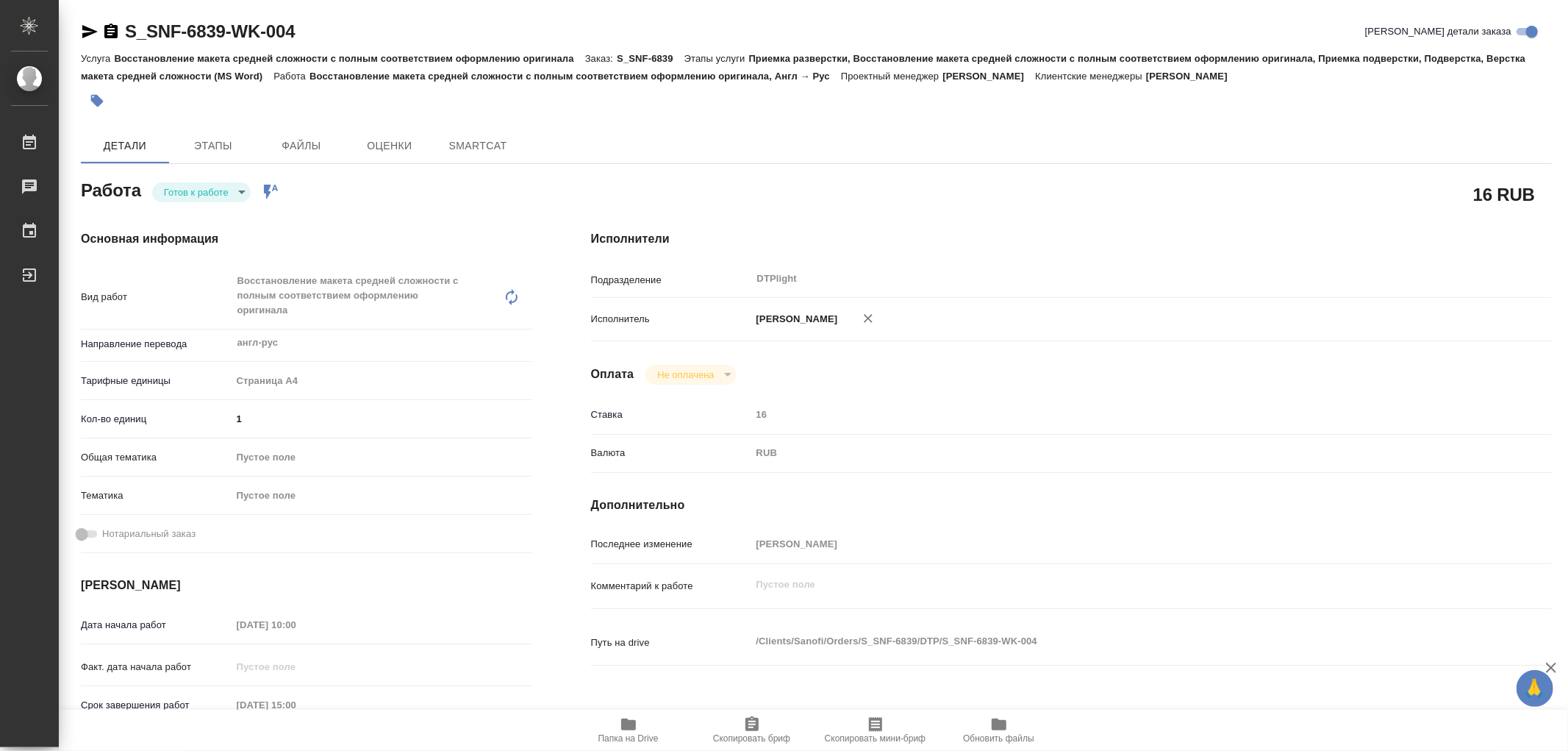
type textarea "x"
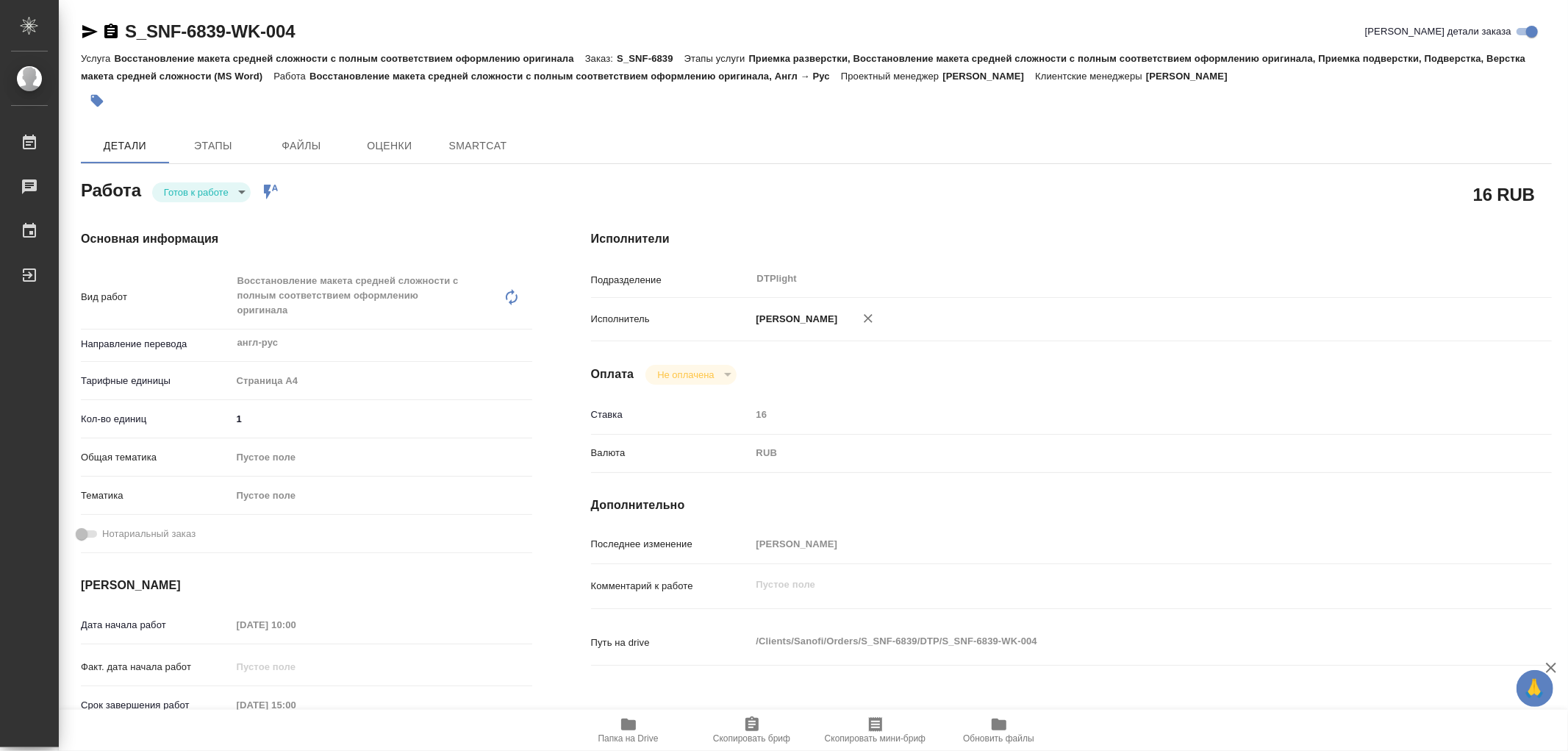
type textarea "x"
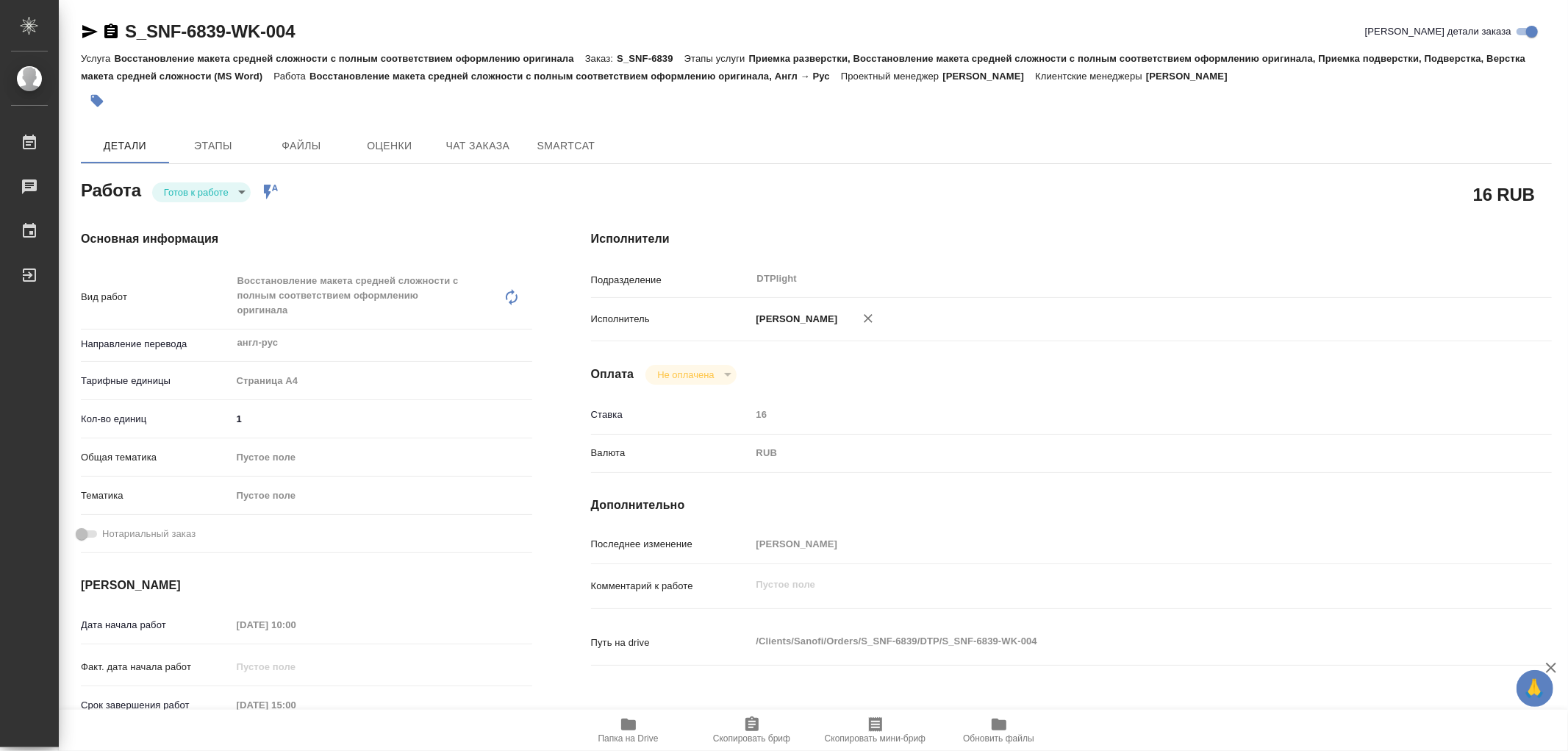
type textarea "x"
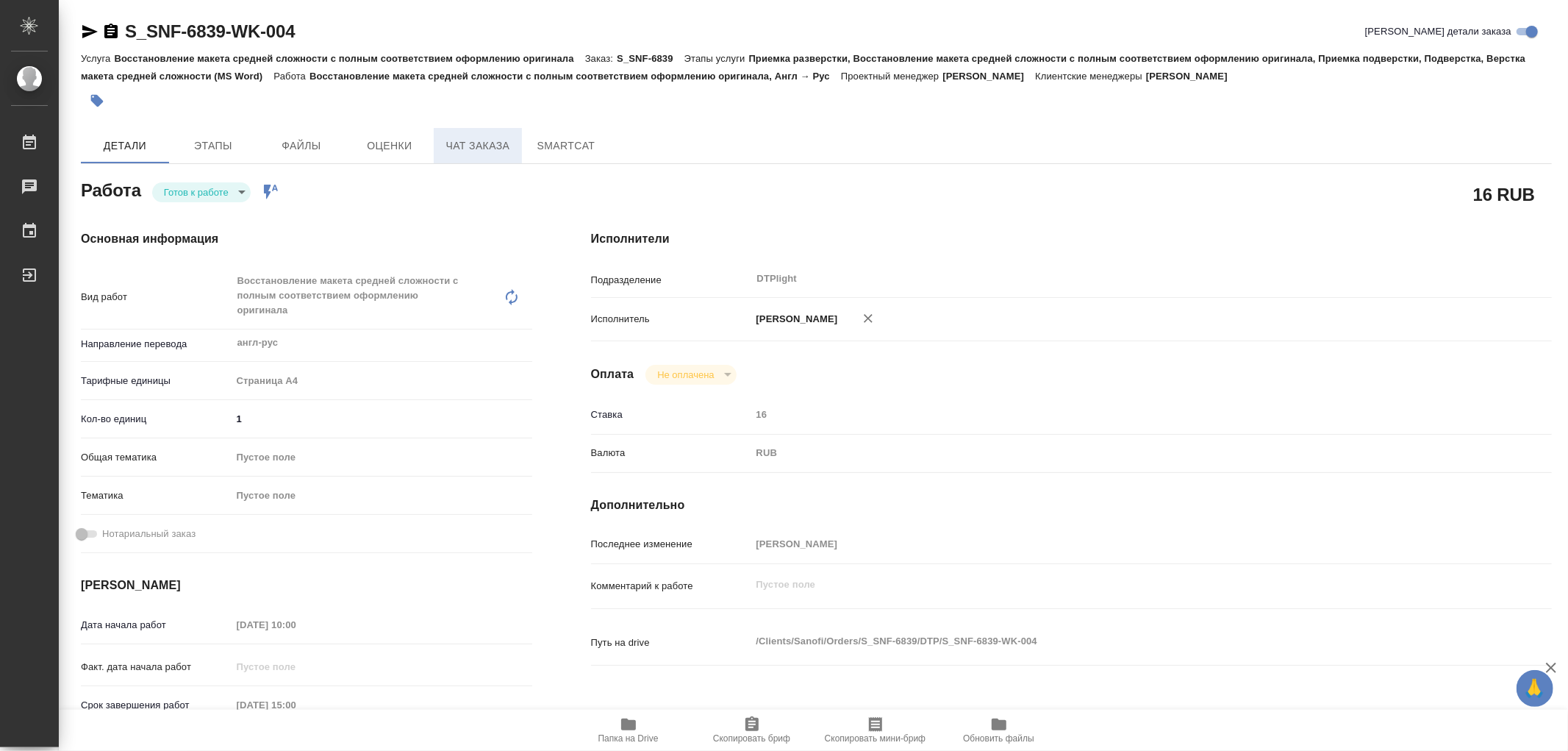
click at [471, 149] on span "Чат заказа" at bounding box center [478, 146] width 71 height 18
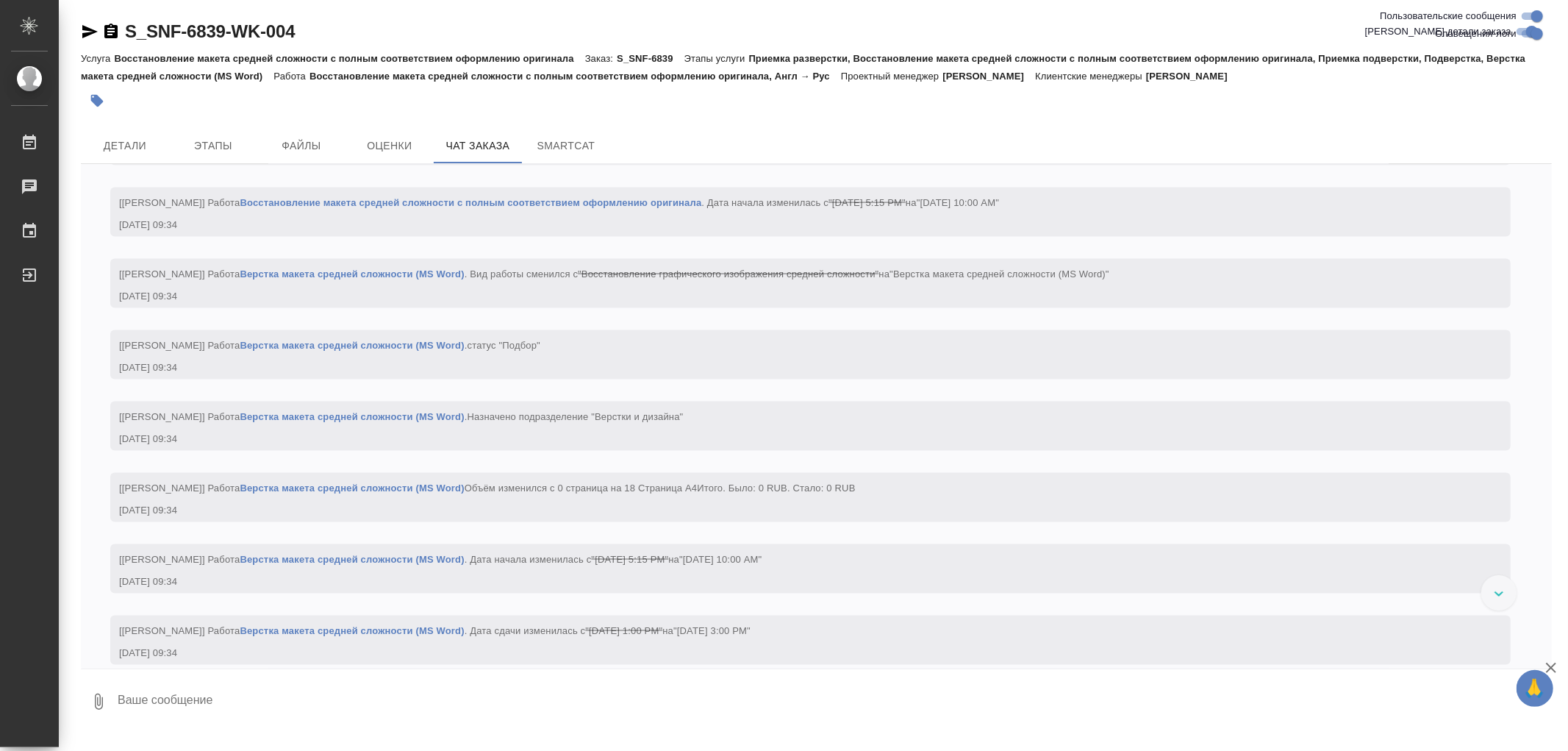
scroll to position [1714, 0]
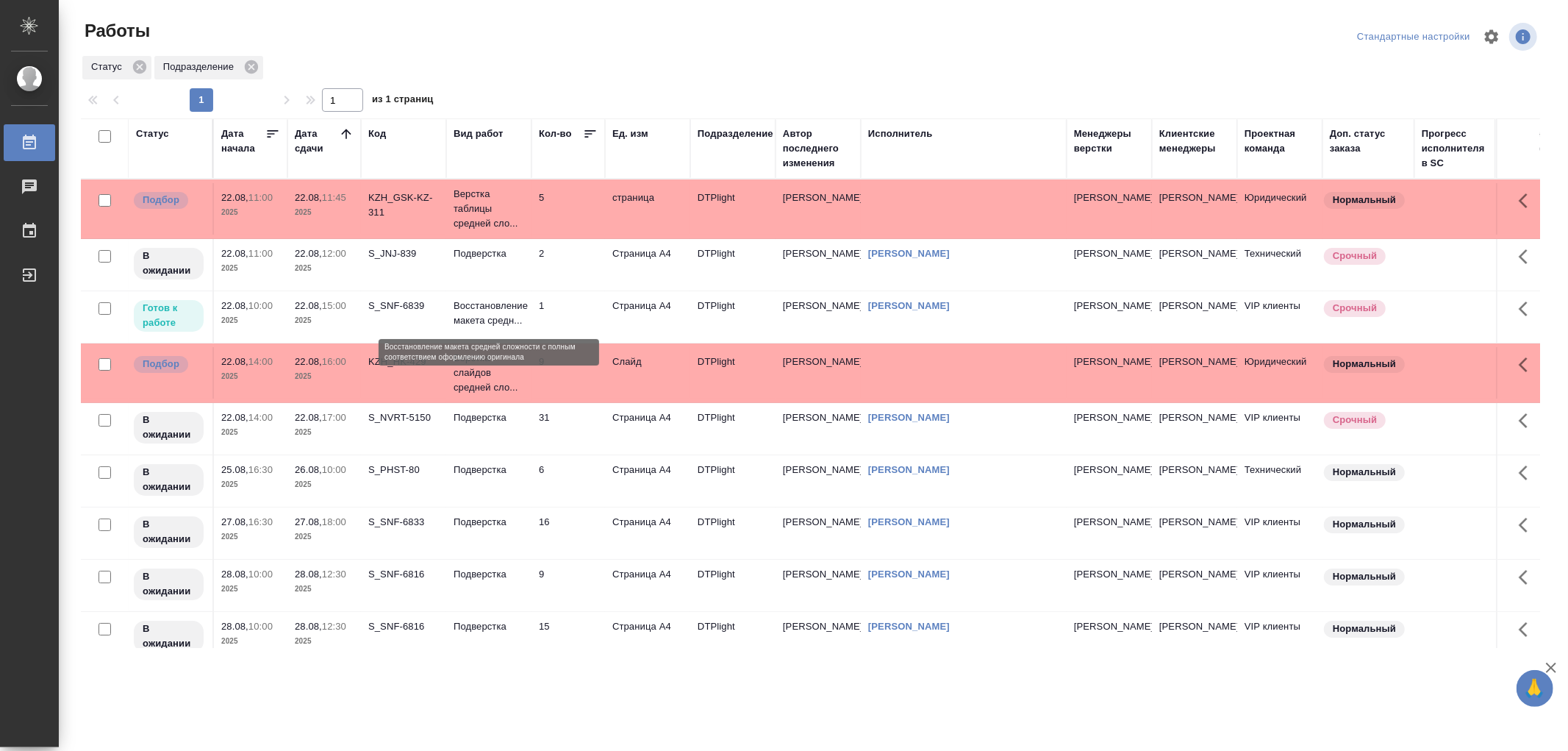
click at [504, 299] on p "Восстановление макета средн..." at bounding box center [489, 313] width 71 height 29
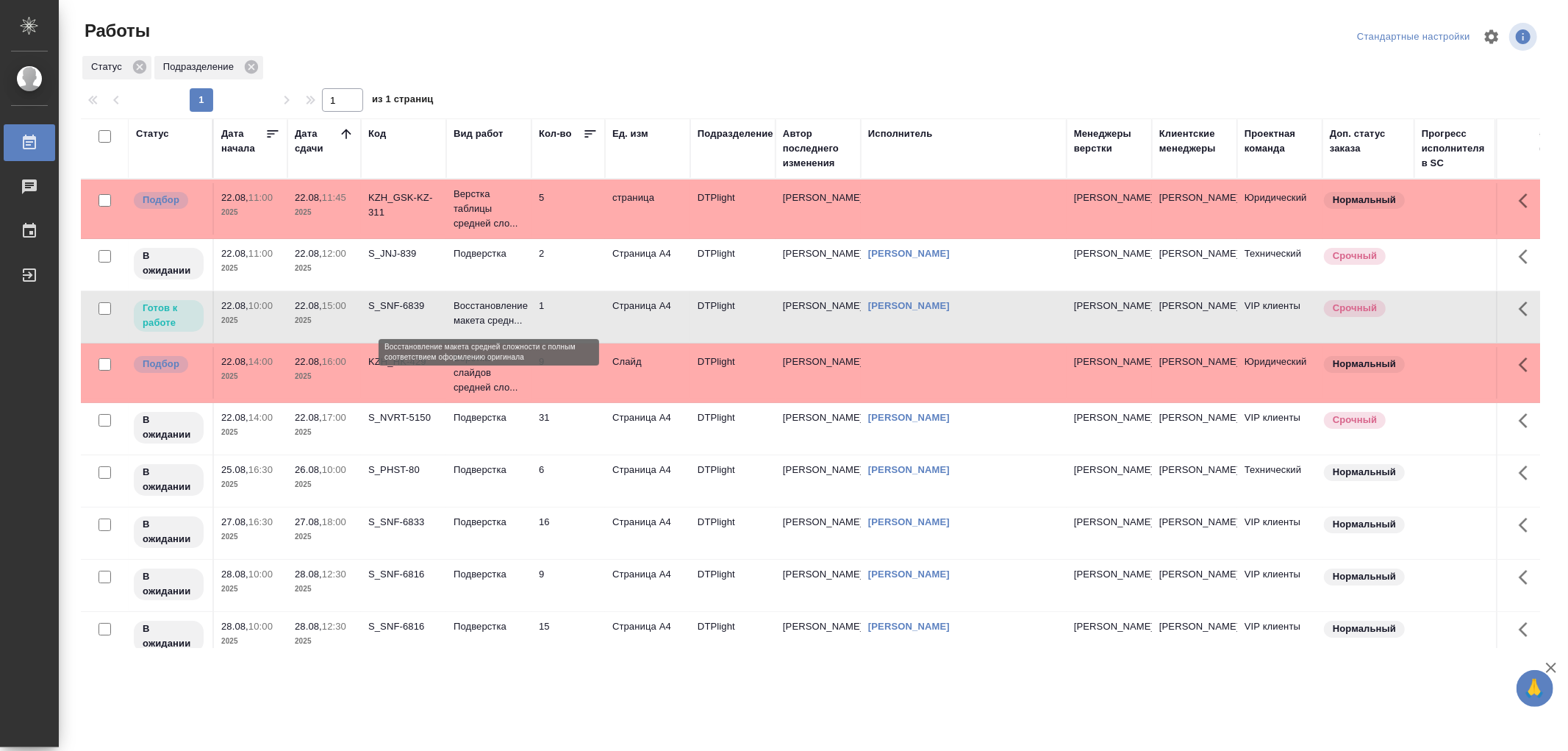
click at [504, 299] on p "Восстановление макета средн..." at bounding box center [489, 313] width 71 height 29
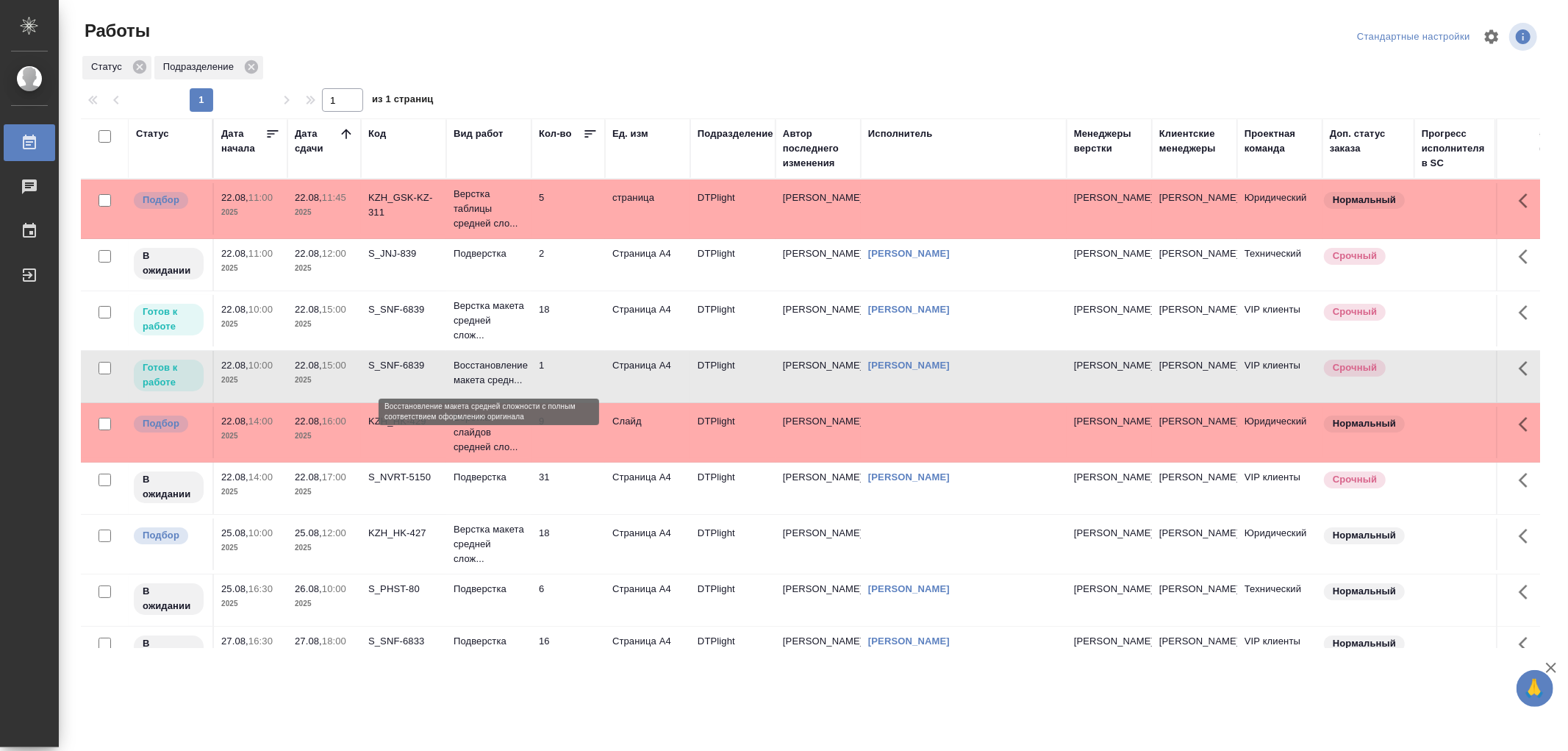
click at [522, 371] on p "Восстановление макета средн..." at bounding box center [489, 372] width 71 height 29
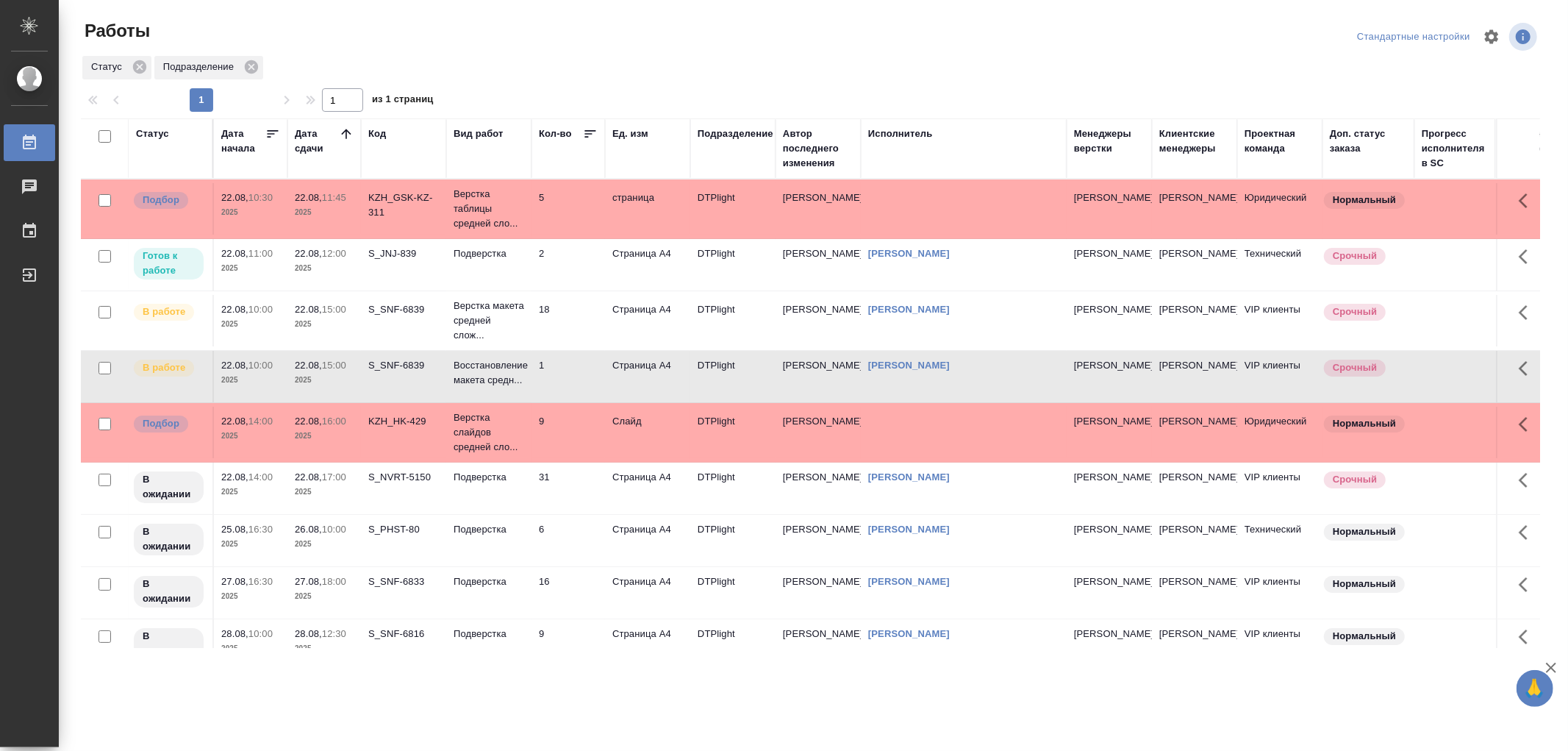
click at [546, 234] on td "2" at bounding box center [568, 209] width 74 height 52
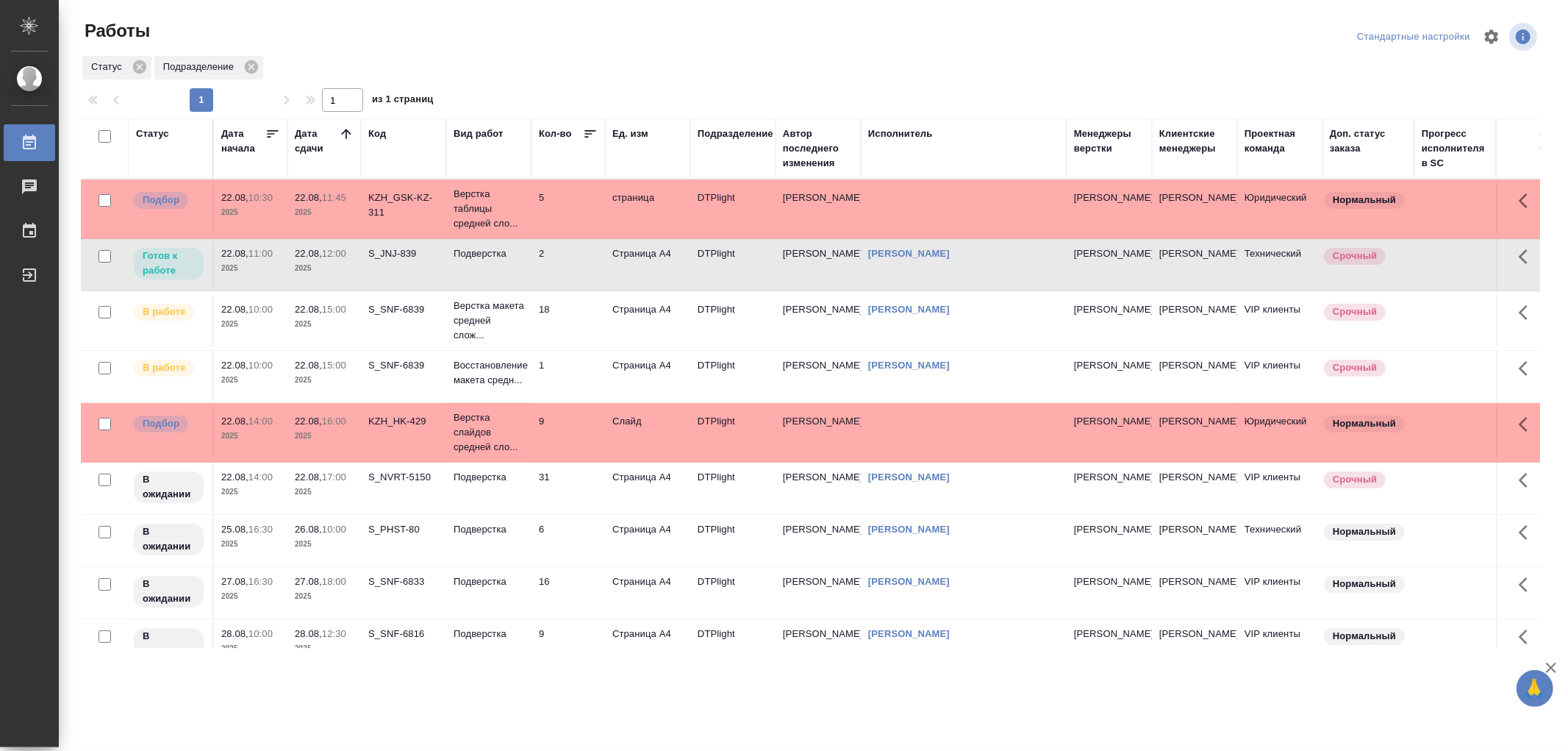
click at [546, 234] on td "2" at bounding box center [568, 209] width 74 height 52
click at [488, 238] on td "Подверстка" at bounding box center [489, 209] width 85 height 59
click at [523, 309] on p "Верстка макета средней слож..." at bounding box center [489, 321] width 71 height 44
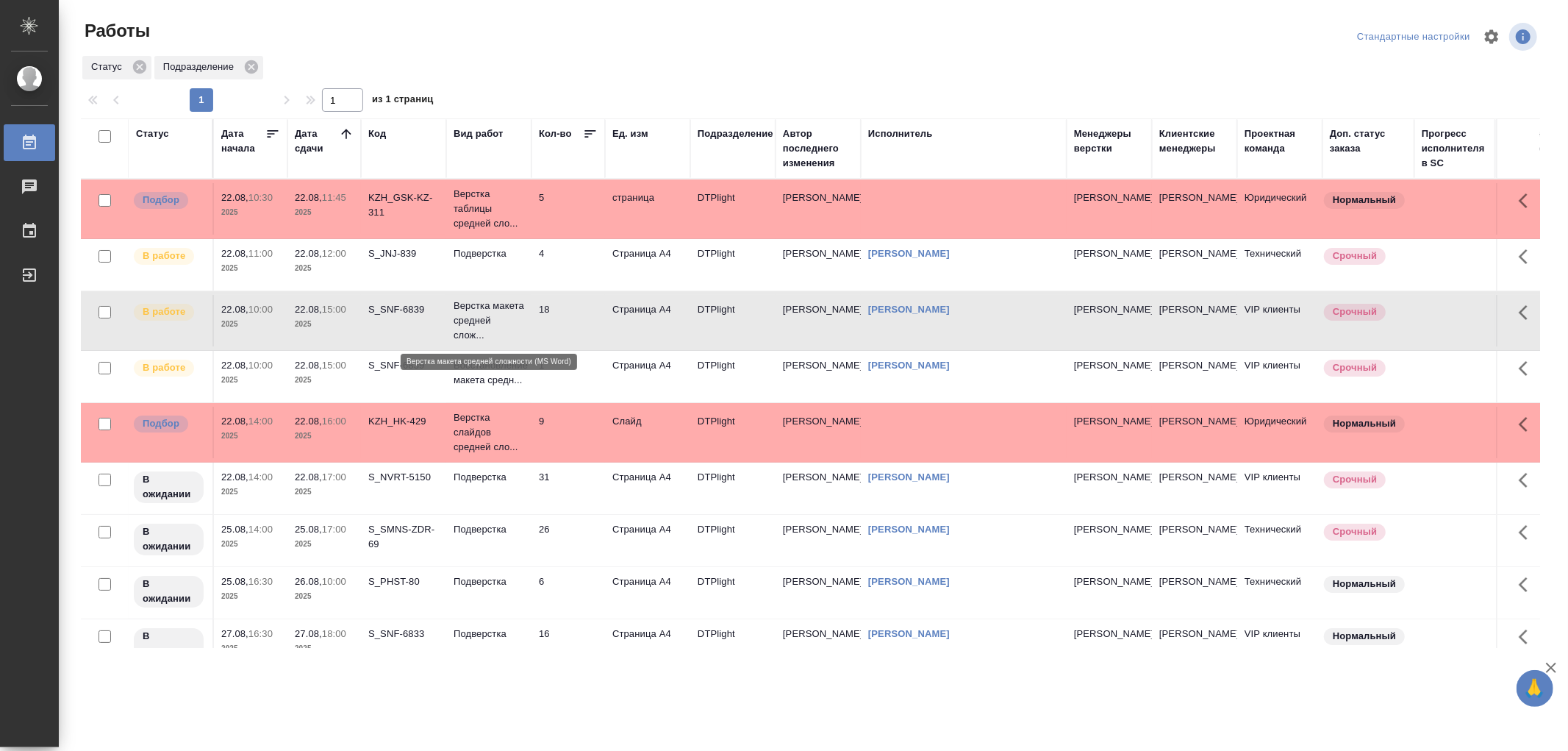
click at [523, 309] on p "Верстка макета средней слож..." at bounding box center [489, 321] width 71 height 44
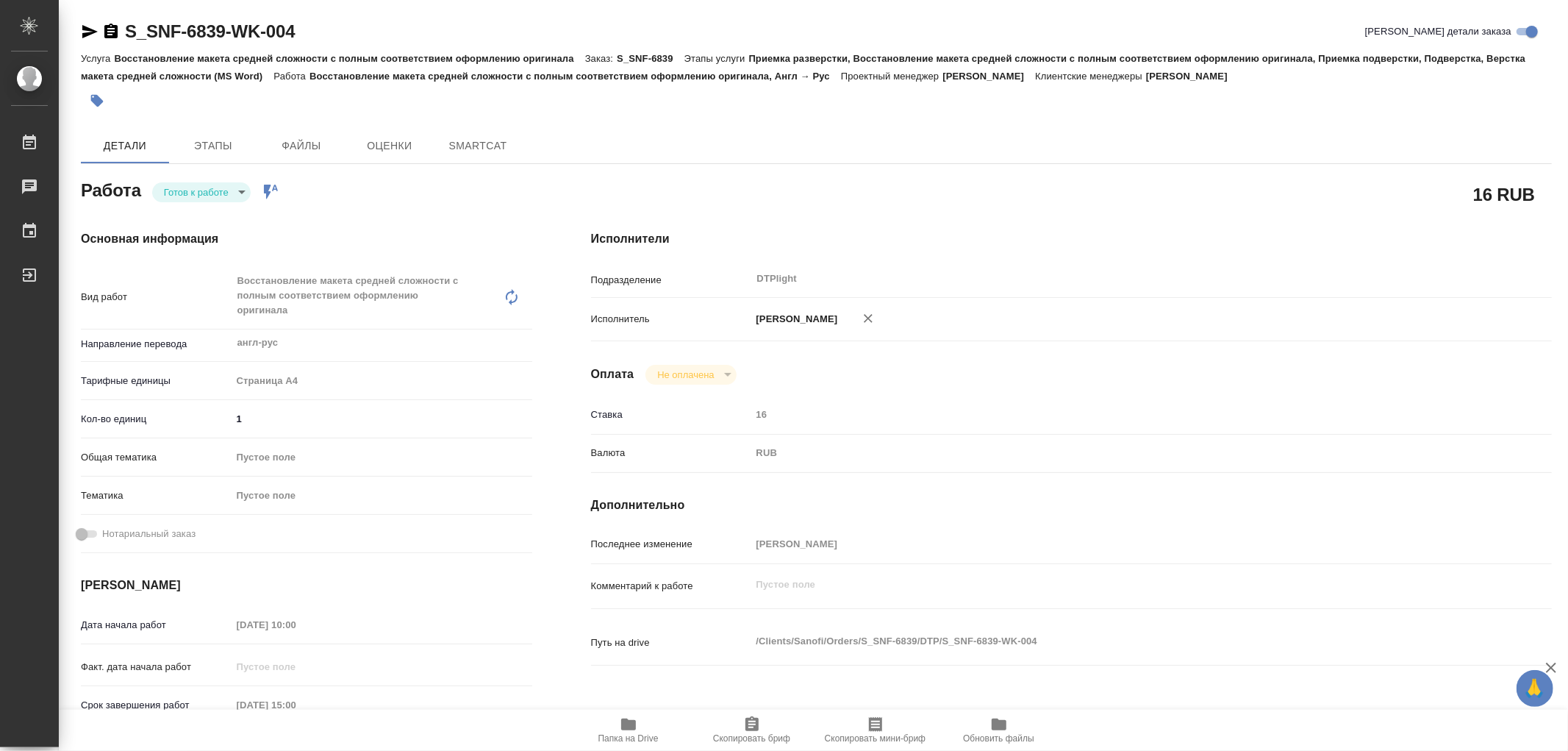
type textarea "x"
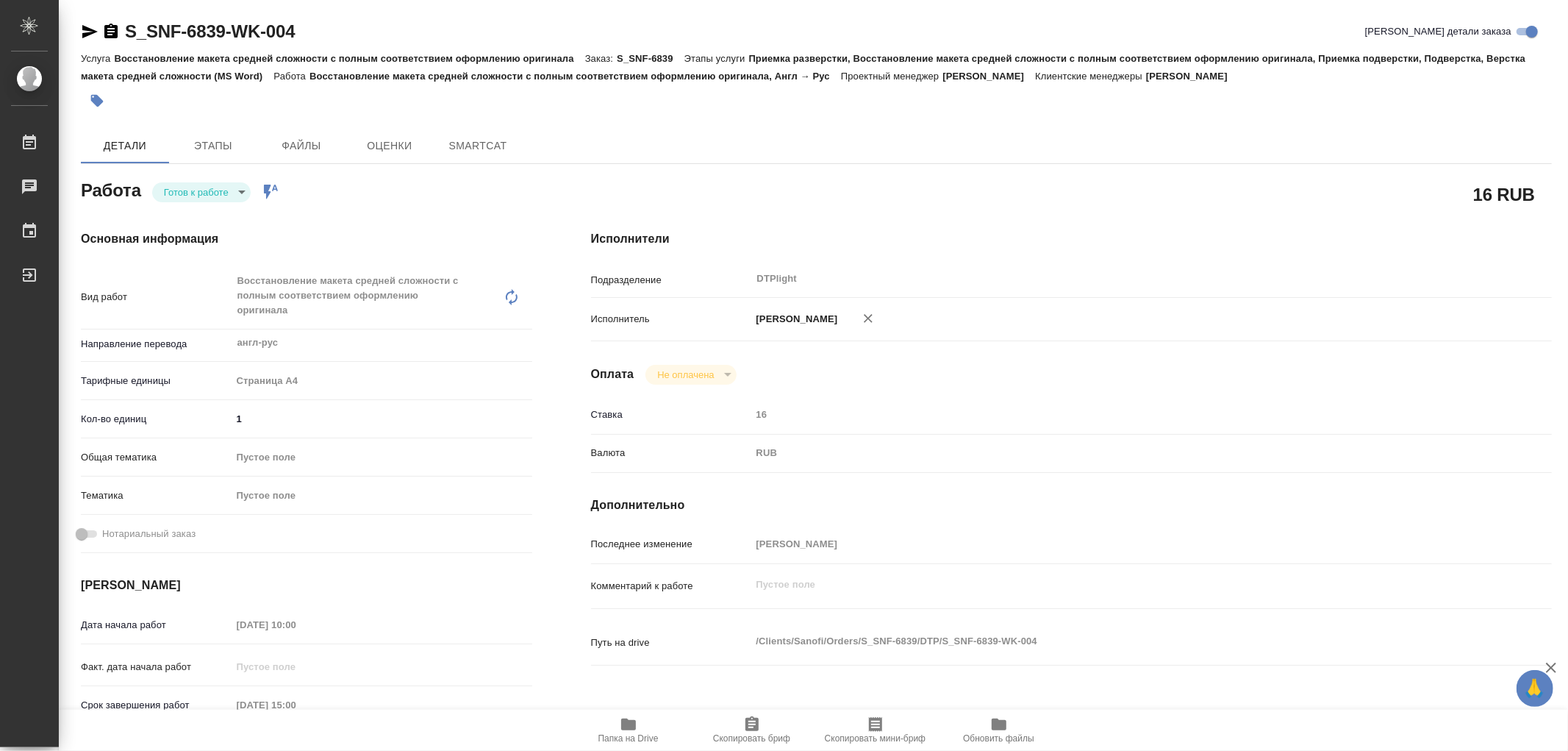
type textarea "x"
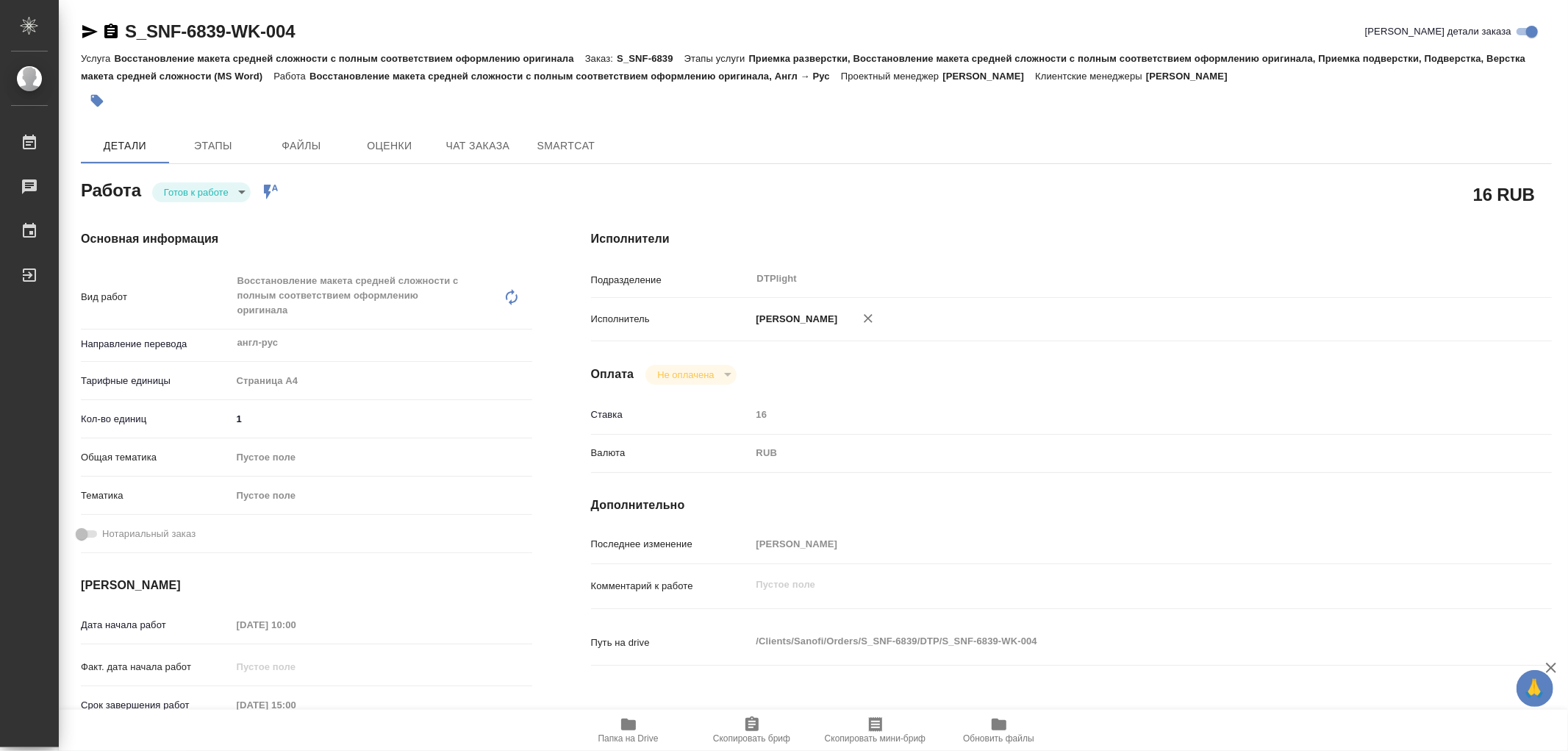
type textarea "x"
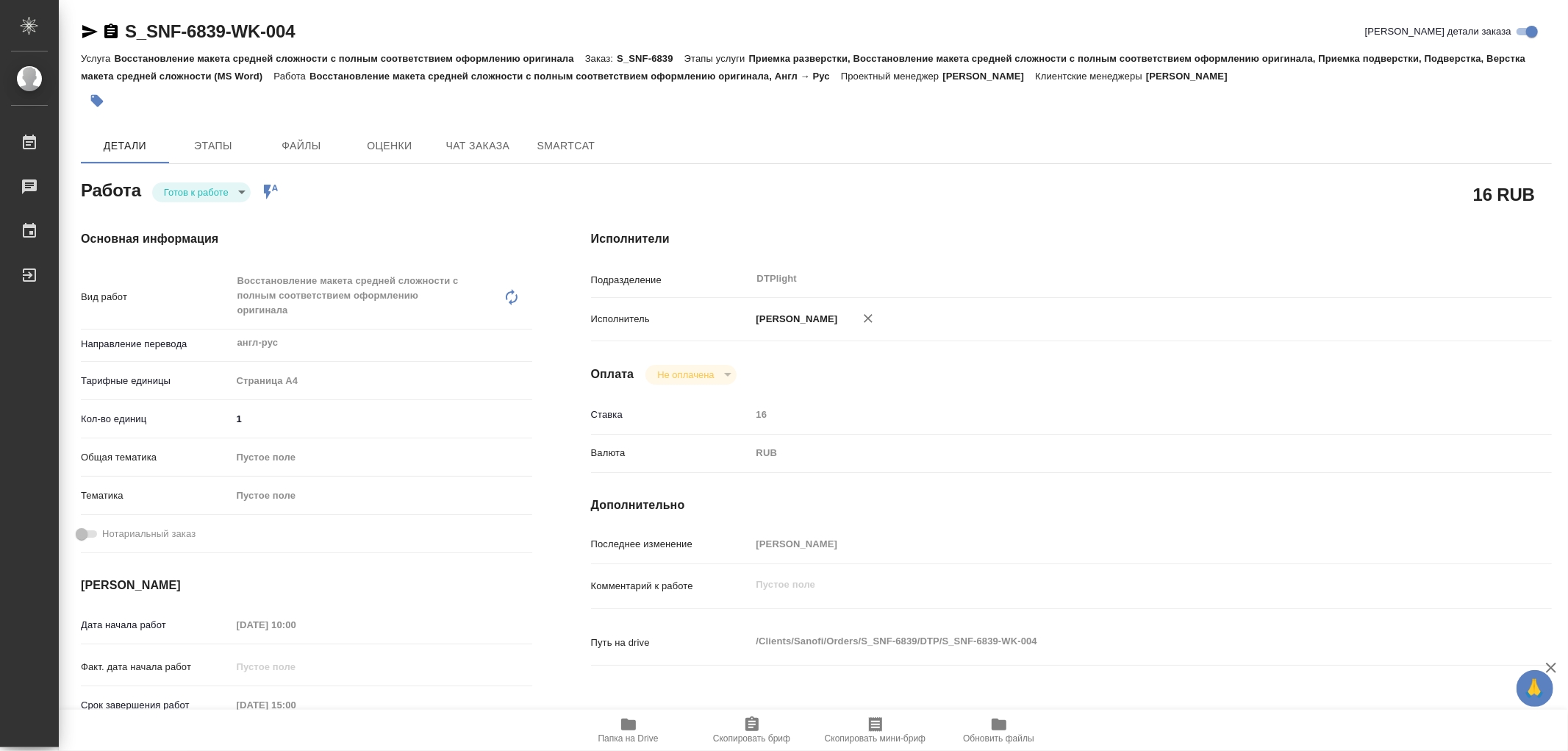
type textarea "x"
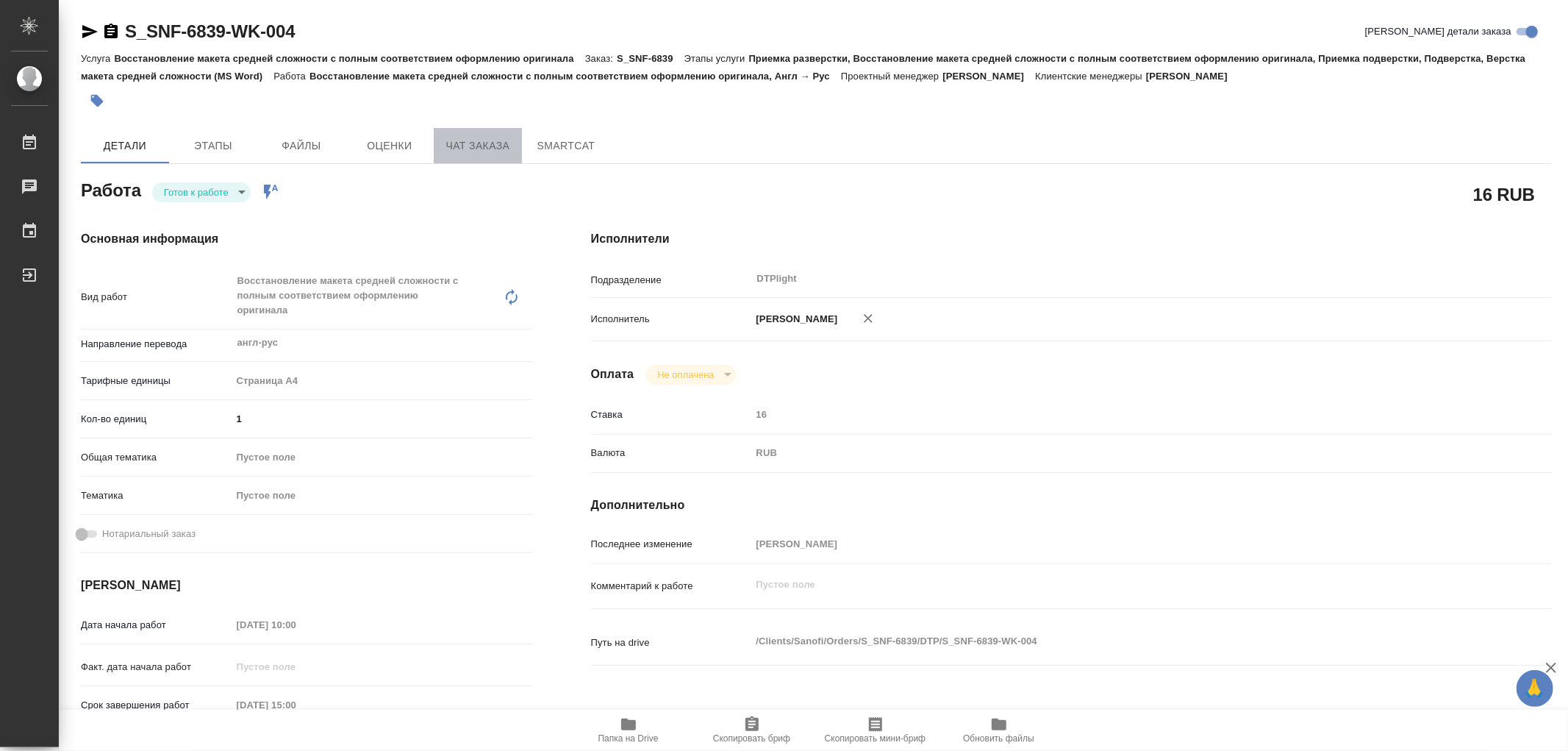
click at [483, 141] on span "Чат заказа" at bounding box center [478, 146] width 71 height 18
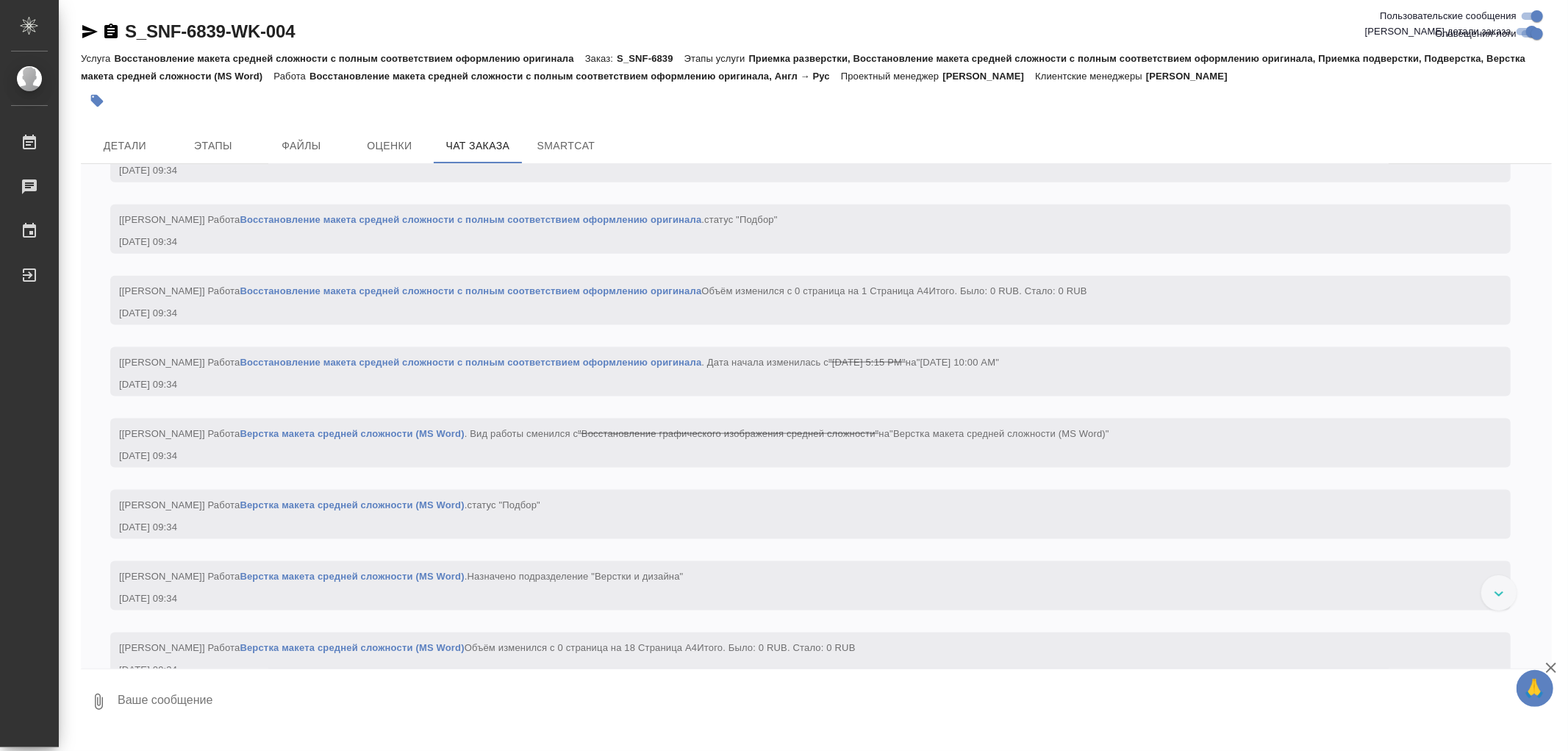
scroll to position [1631, 0]
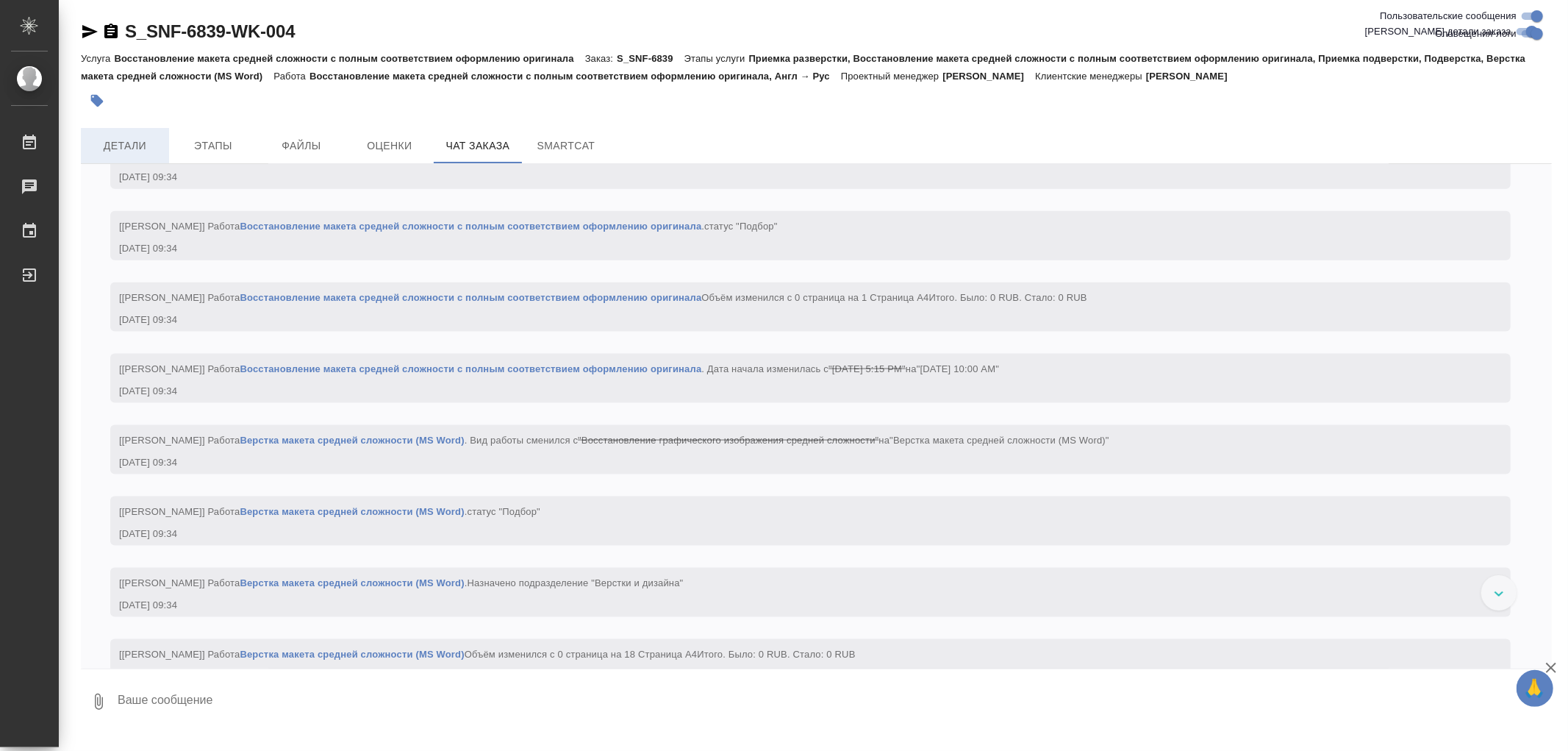
click at [125, 137] on span "Детали" at bounding box center [125, 146] width 71 height 18
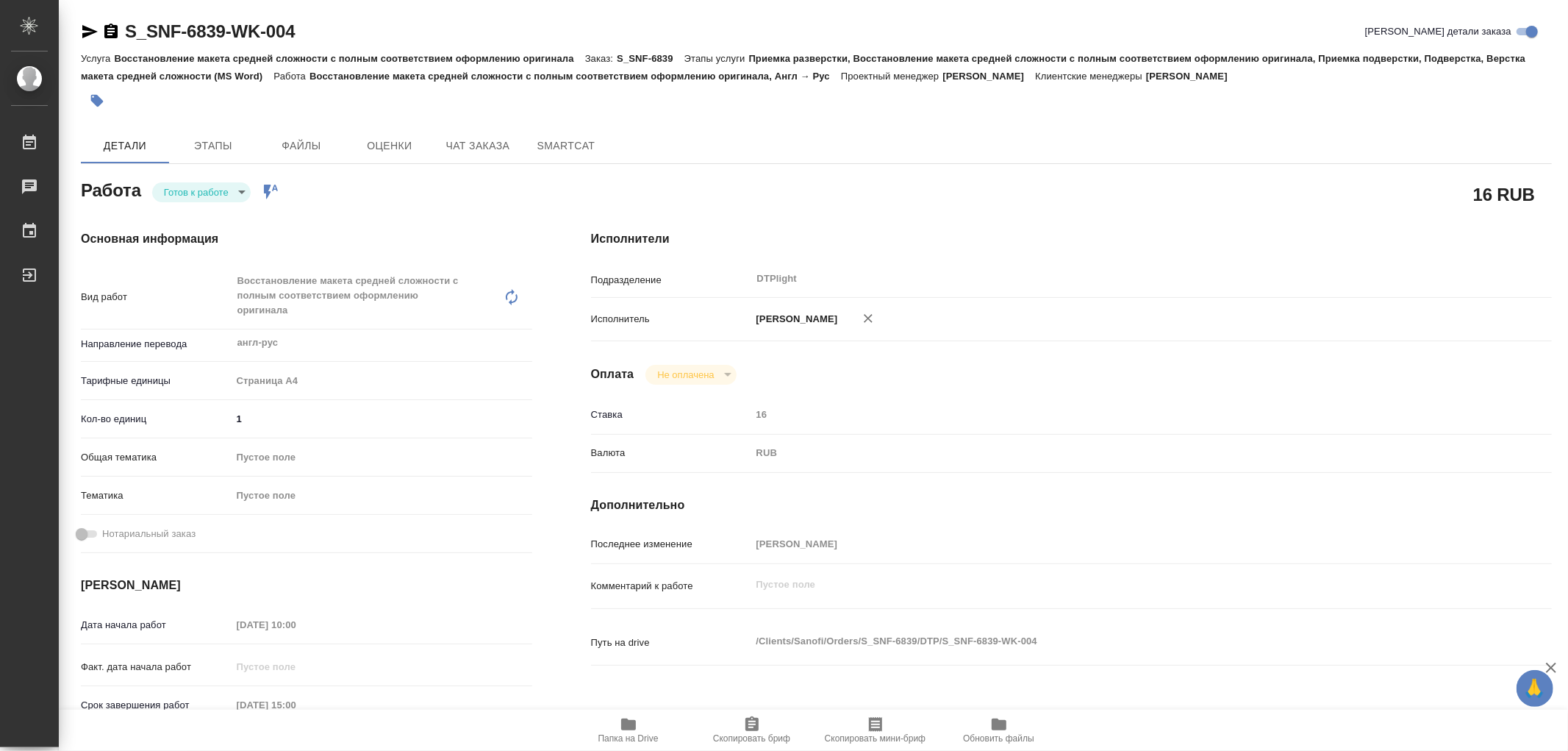
type textarea "x"
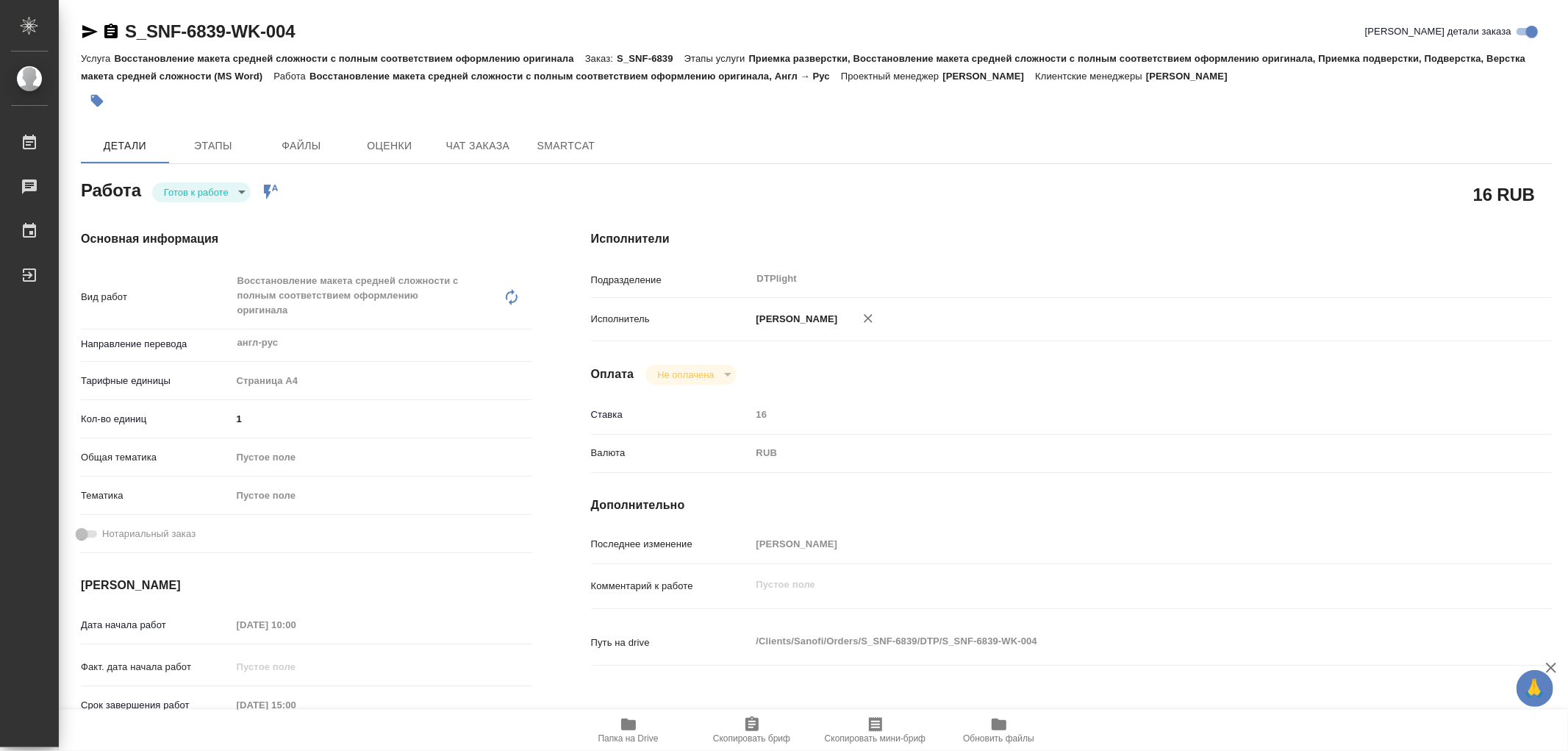
type textarea "x"
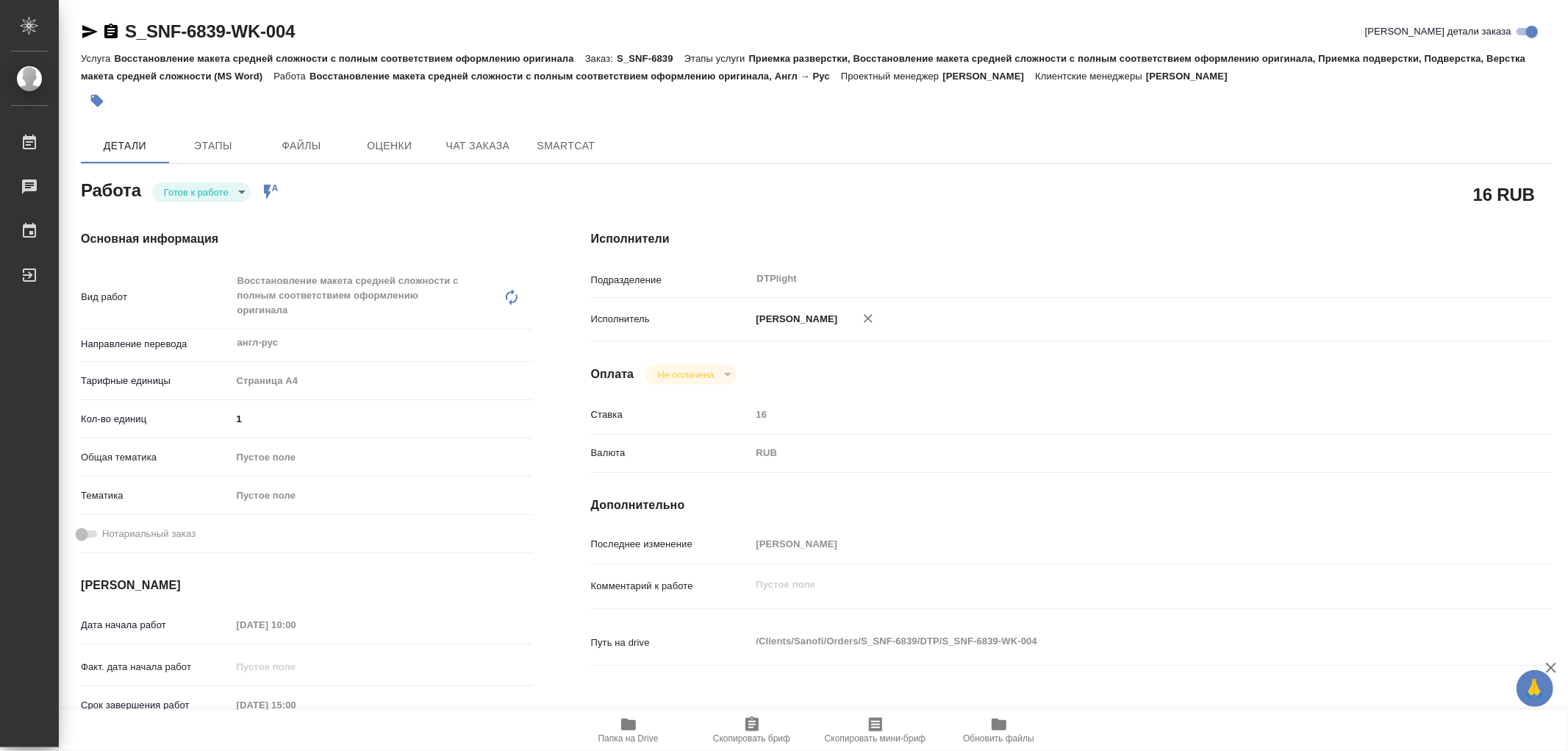
type textarea "x"
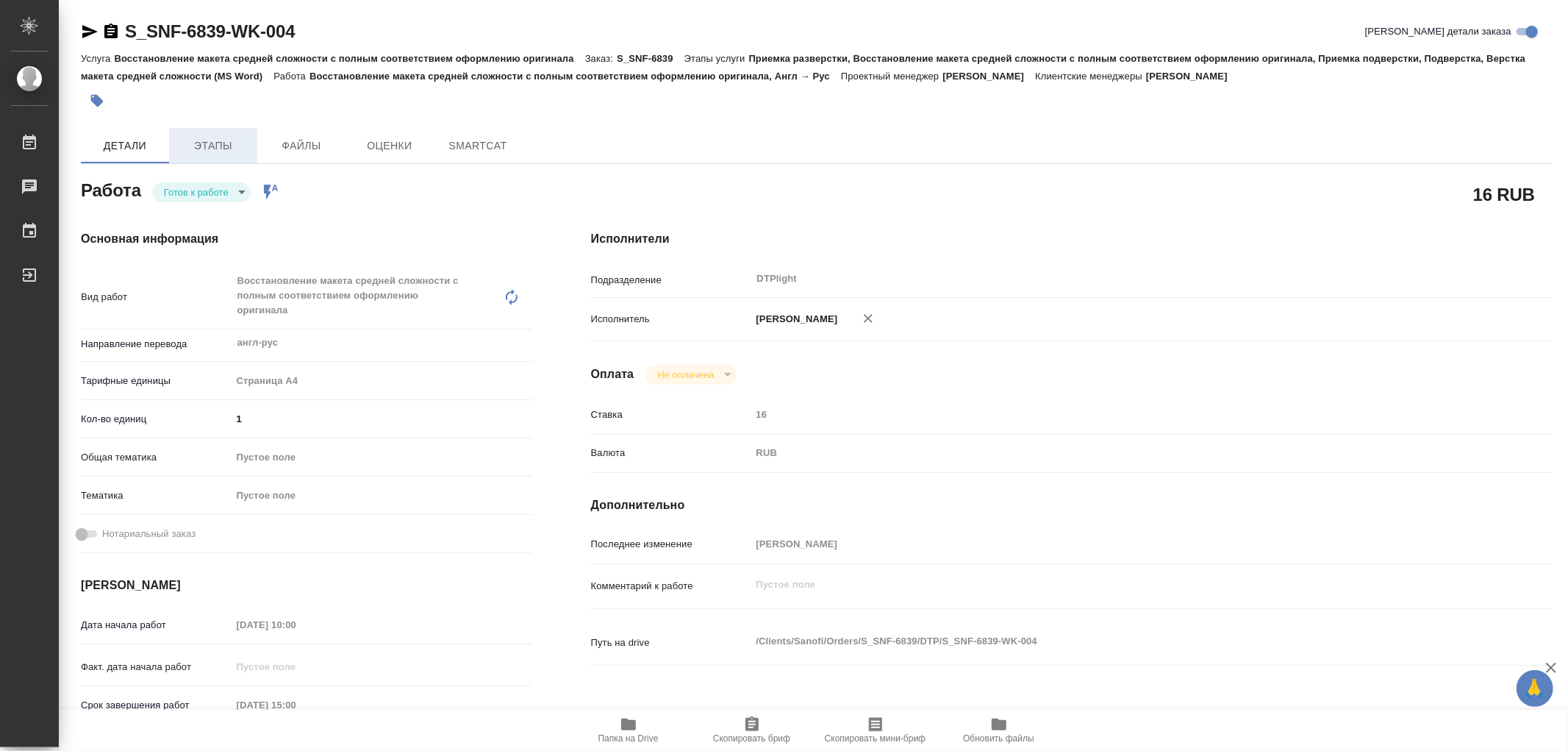
type textarea "x"
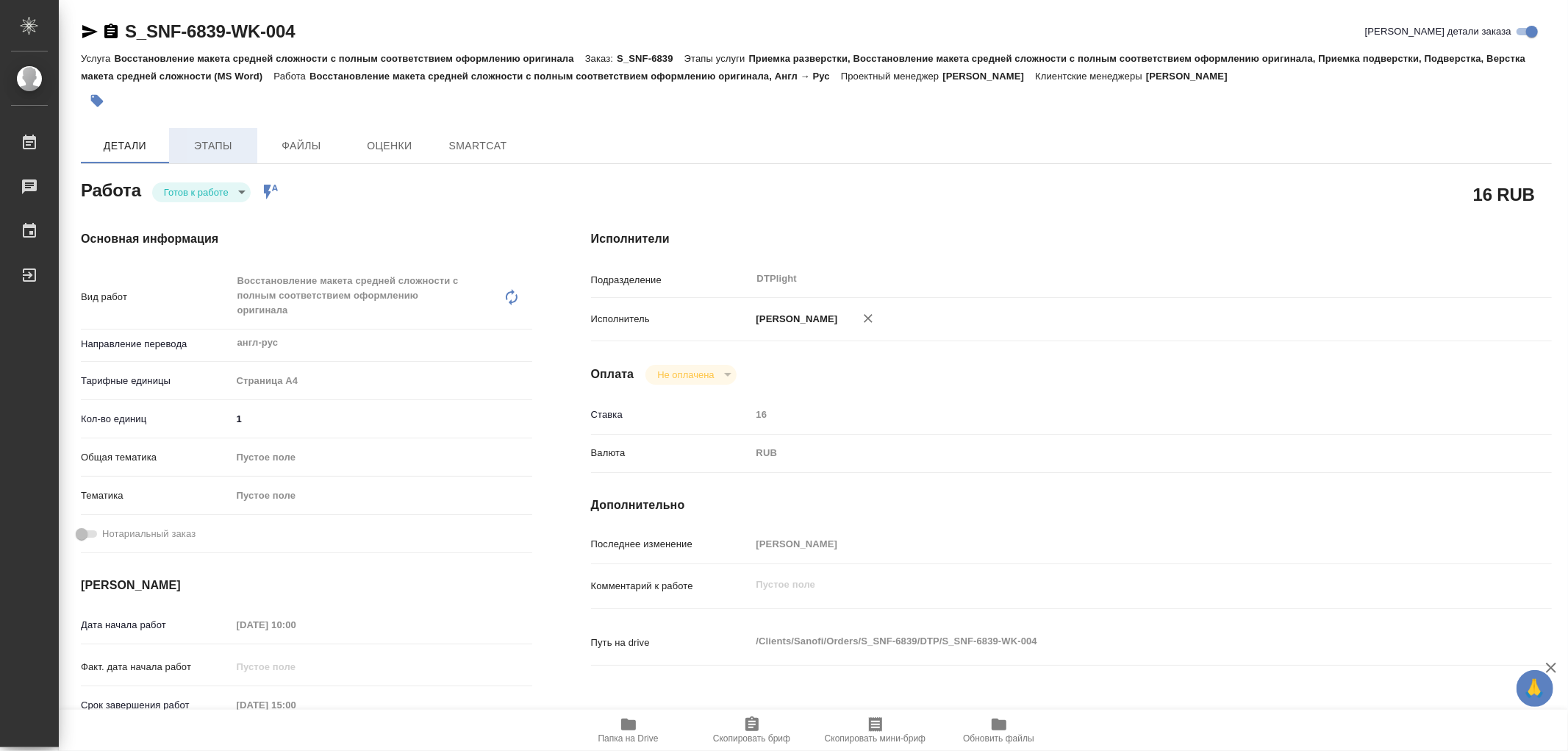
click at [221, 149] on span "Этапы" at bounding box center [213, 146] width 71 height 18
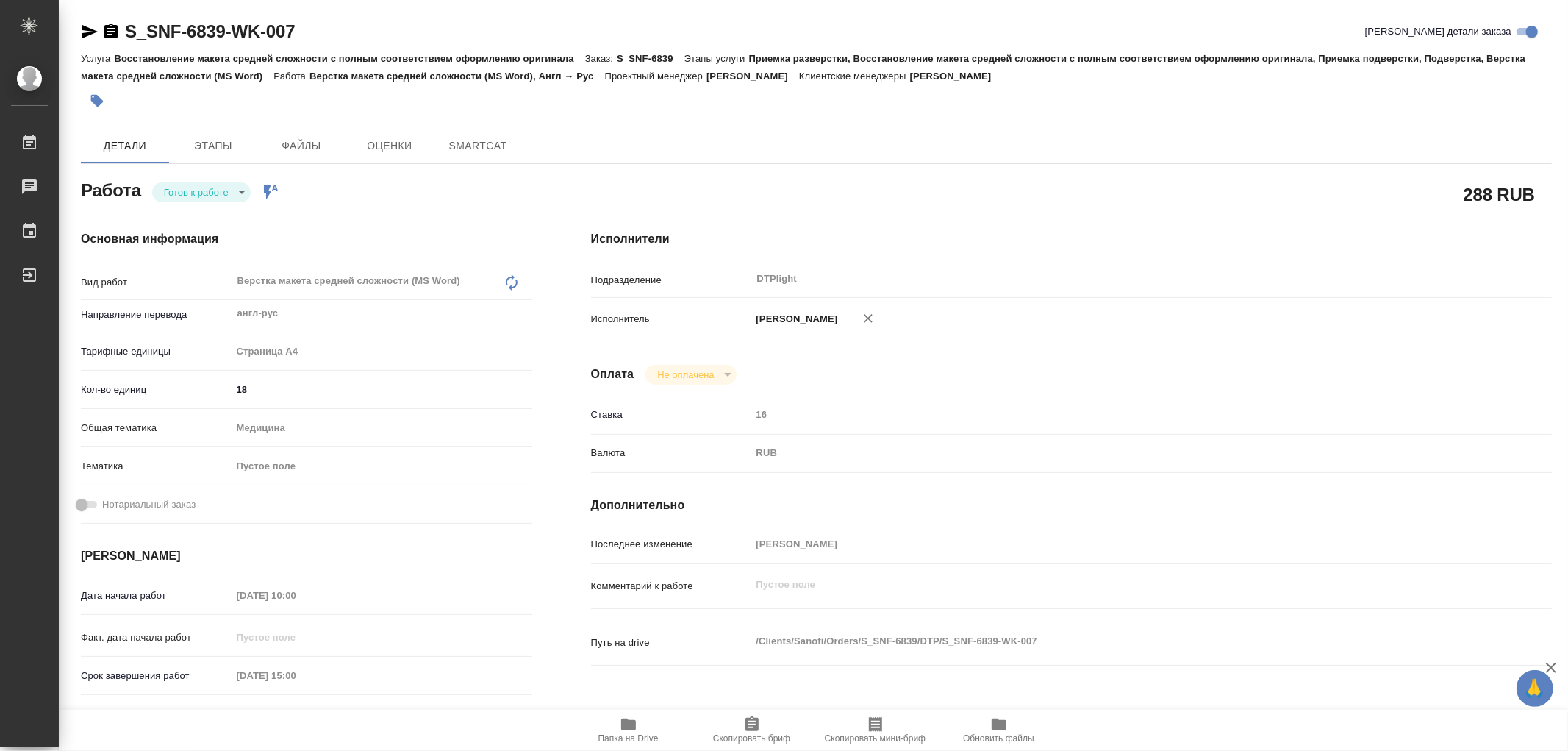
type textarea "x"
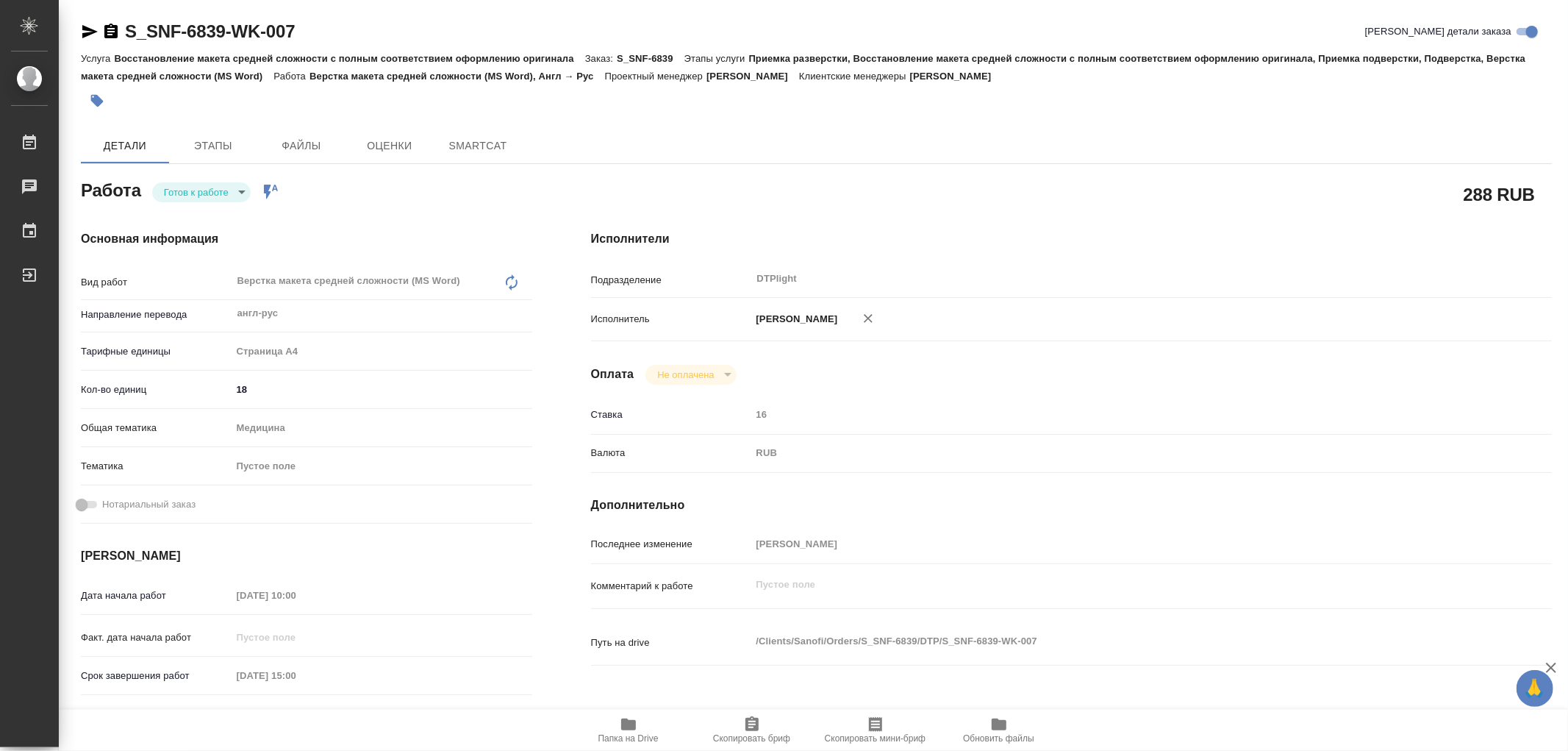
type textarea "x"
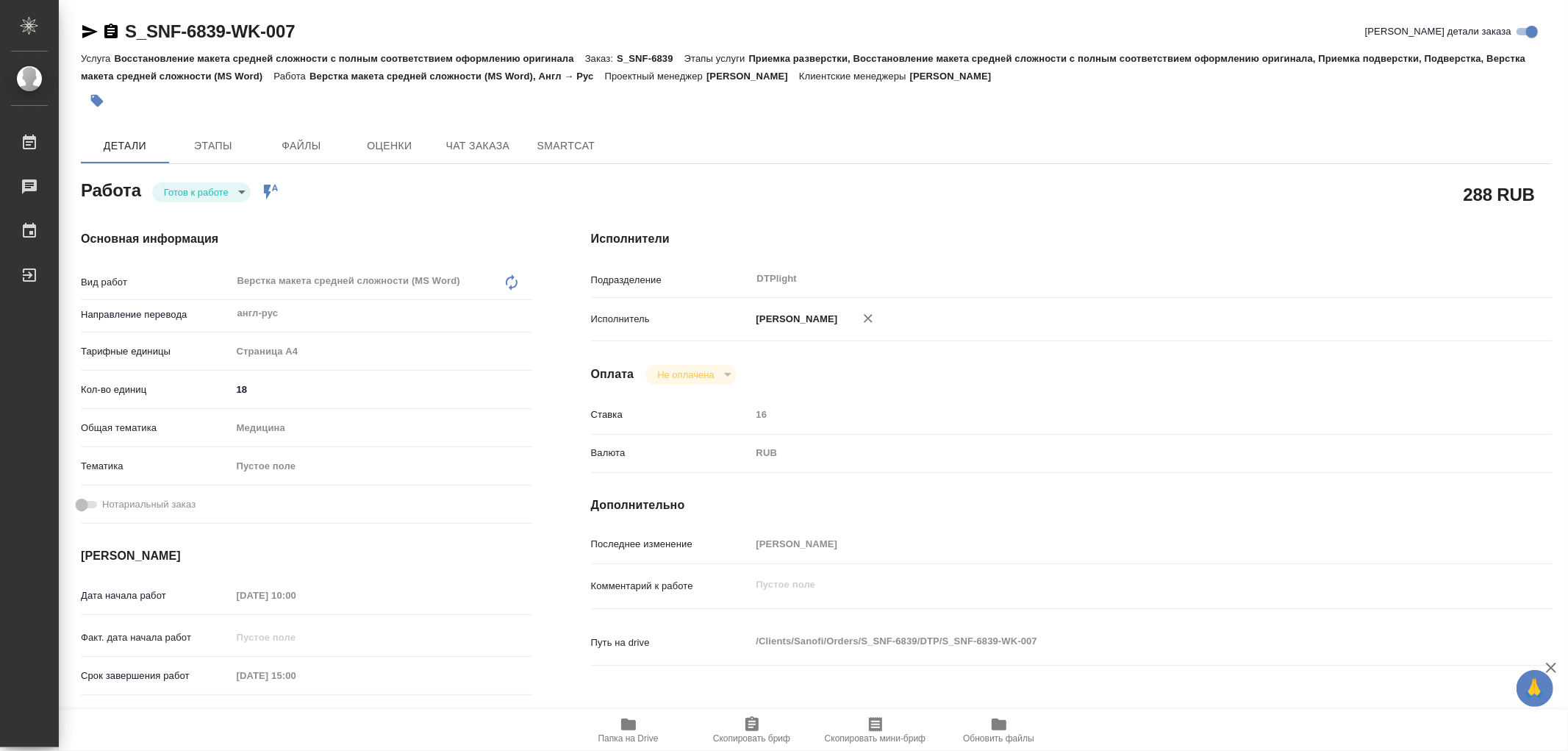
type textarea "x"
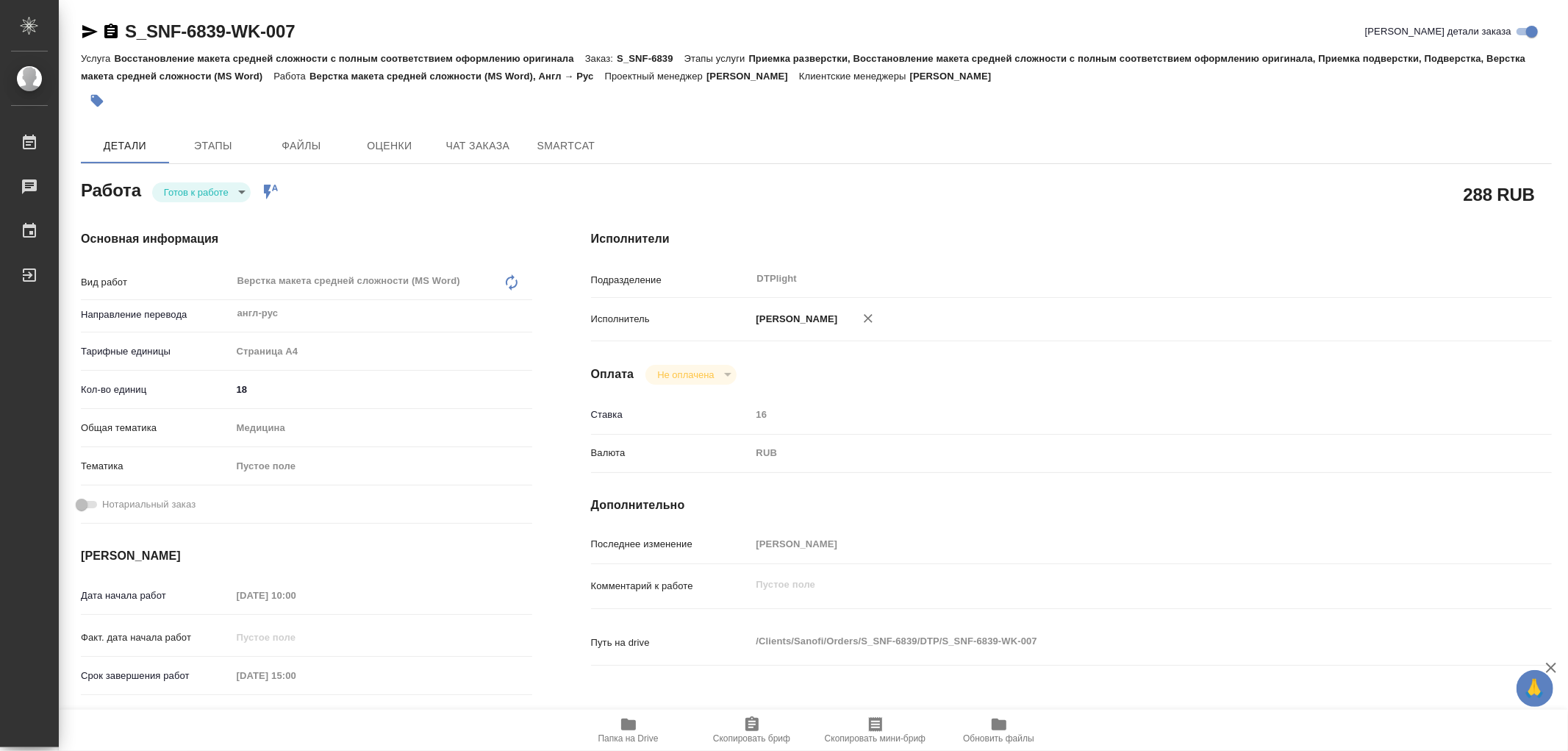
type textarea "x"
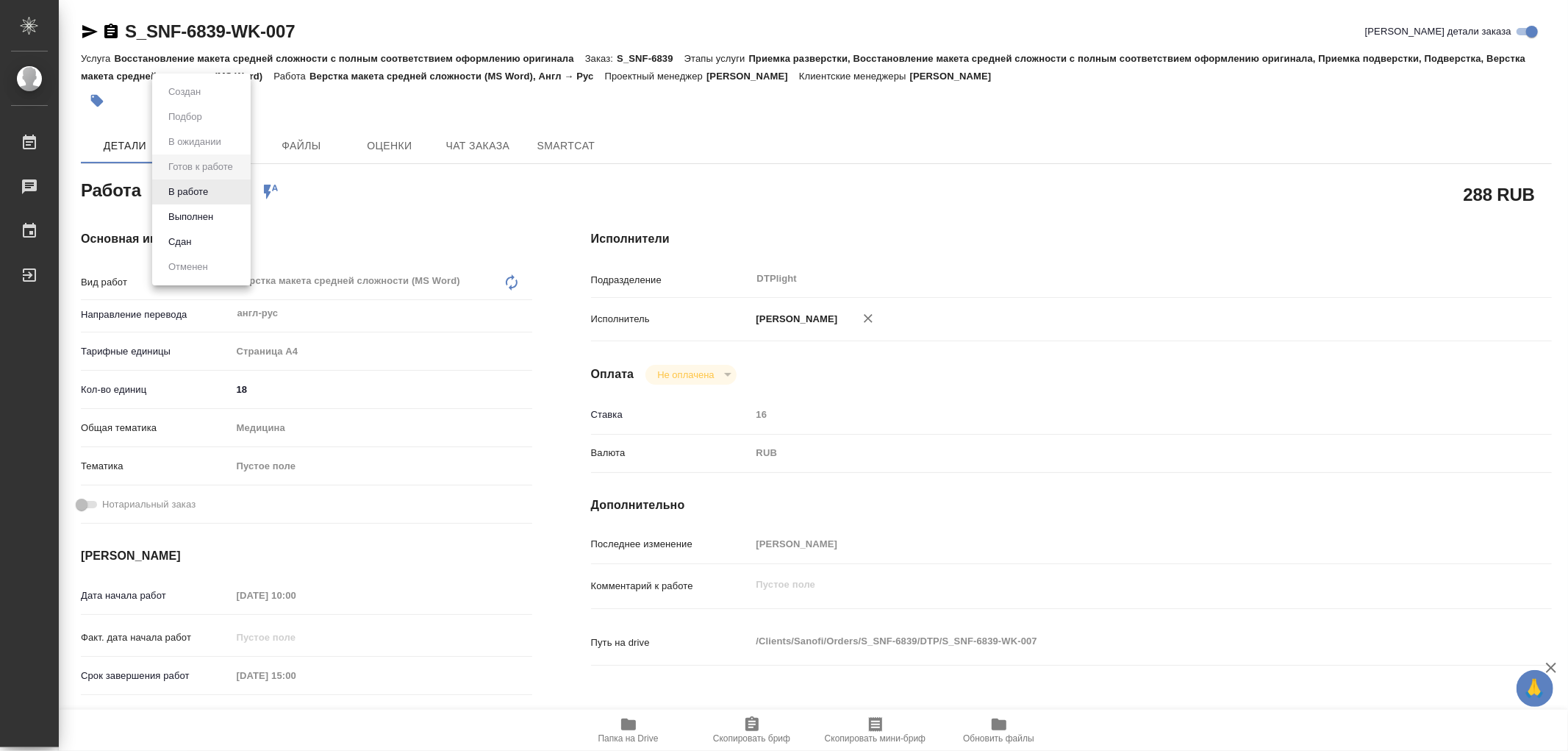
click at [204, 190] on body "🙏 .cls-1 fill:#fff; AWATERA Работы 0 Чаты График Выйти S_SNF-6839-WK-007 Кратко…" at bounding box center [784, 375] width 1568 height 751
click at [208, 190] on button "В работе" at bounding box center [188, 192] width 48 height 16
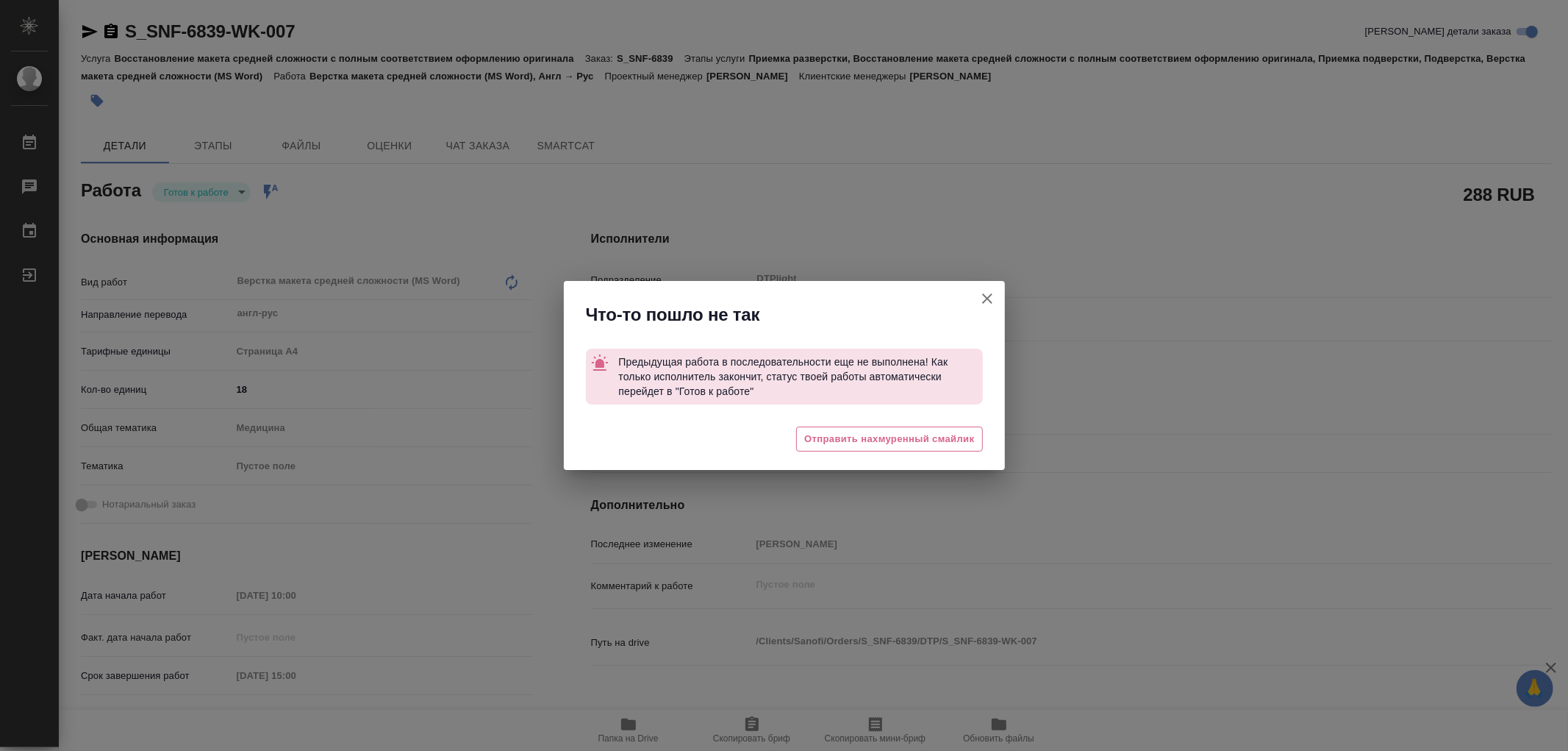
type textarea "x"
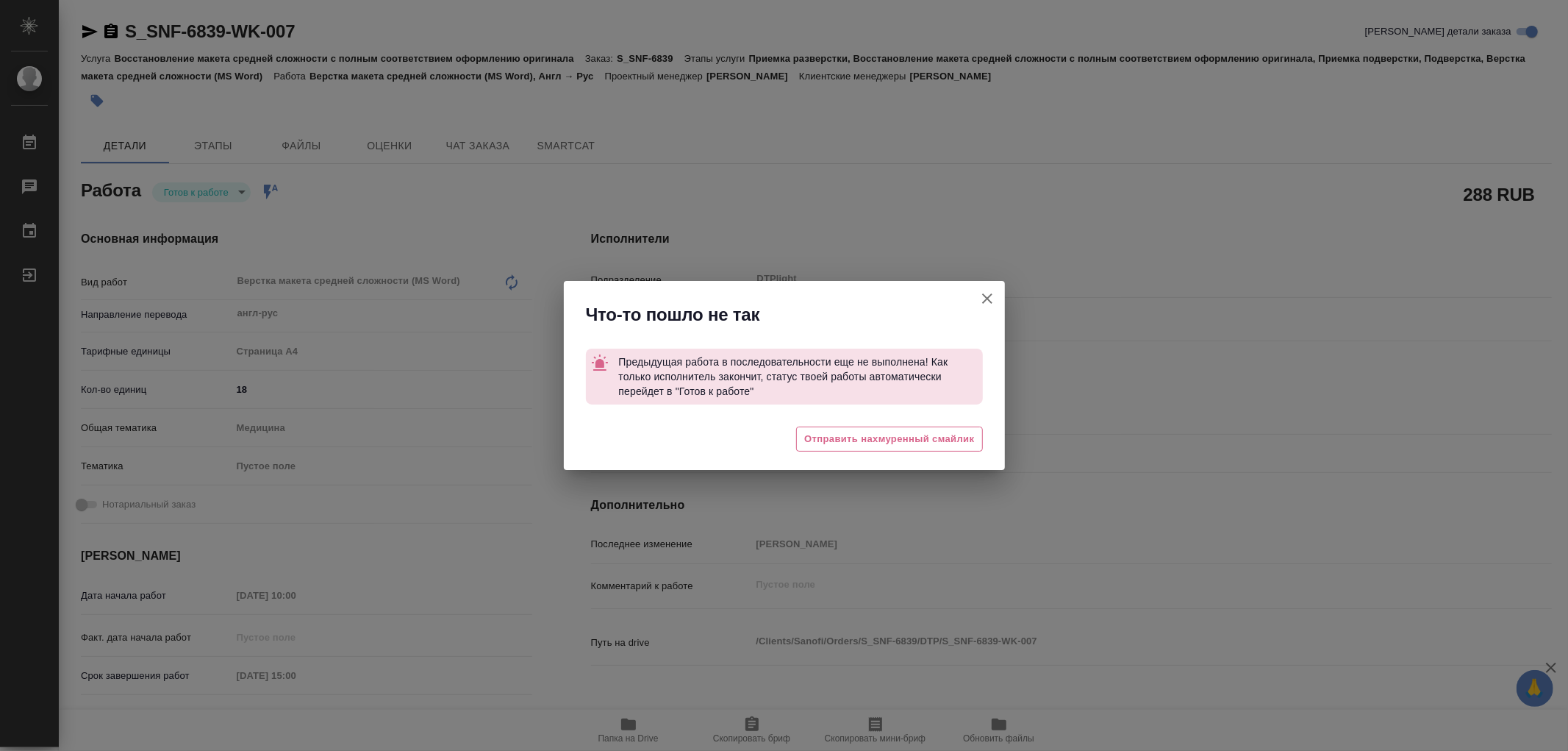
type textarea "x"
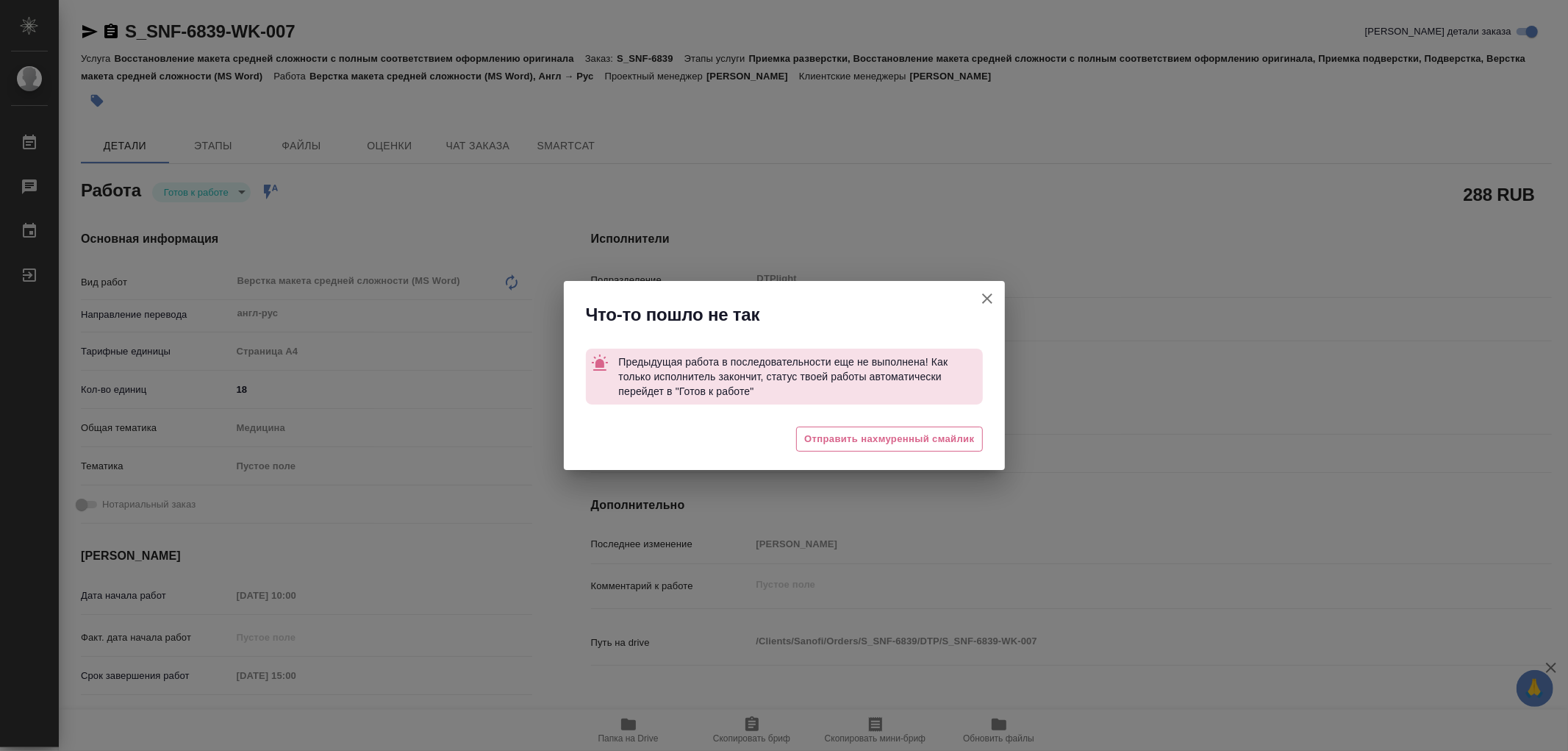
click at [988, 298] on icon "button" at bounding box center [987, 298] width 10 height 10
type textarea "x"
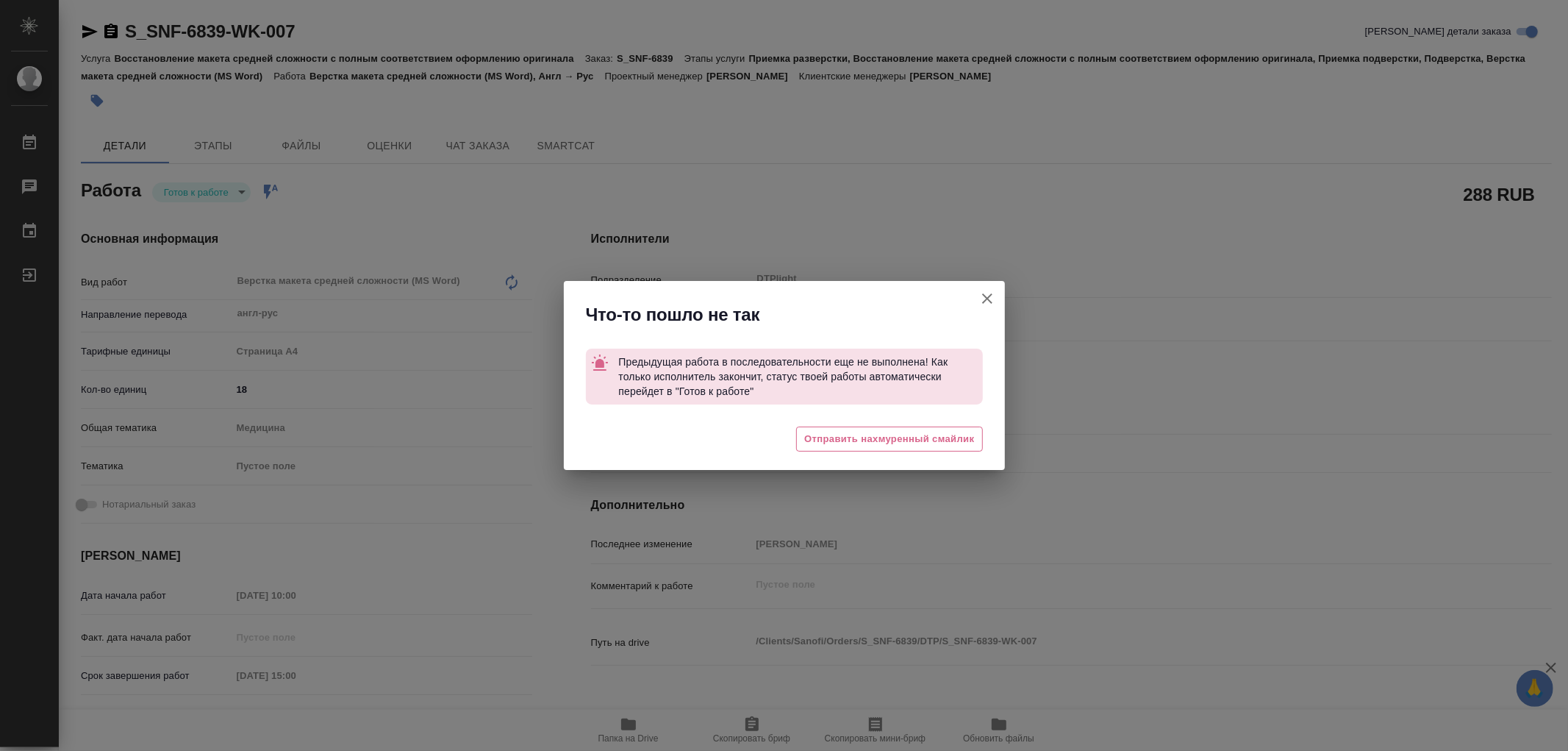
type textarea "x"
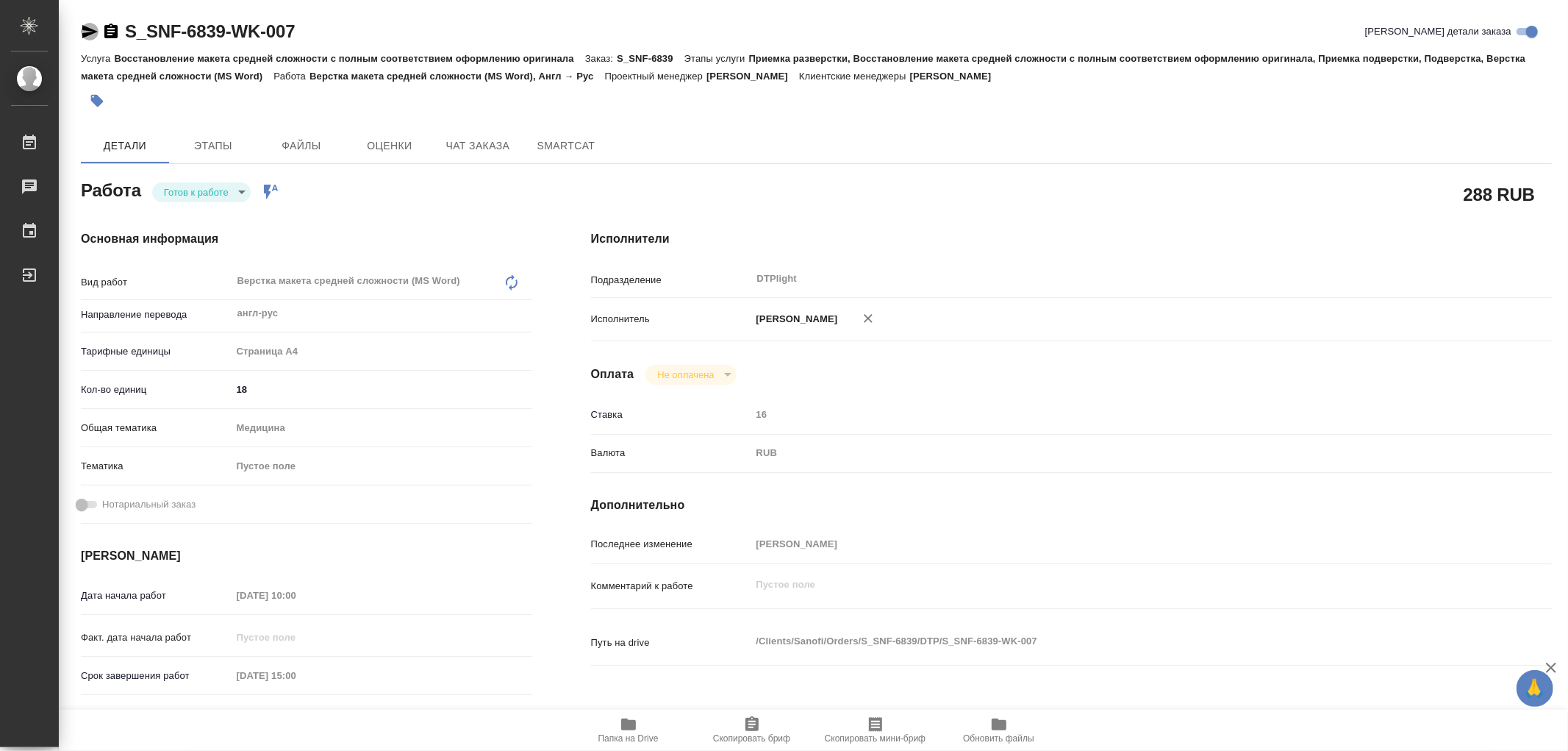
click at [92, 30] on icon "button" at bounding box center [90, 32] width 15 height 14
click at [624, 723] on icon "button" at bounding box center [628, 724] width 15 height 12
click at [181, 194] on body "🙏 .cls-1 fill:#fff; AWATERA Работы 0 Чаты График Выйти S_SNF-6839-WK-007 Кратко…" at bounding box center [784, 375] width 1568 height 751
click at [181, 194] on button "В работе" at bounding box center [188, 192] width 48 height 16
type textarea "x"
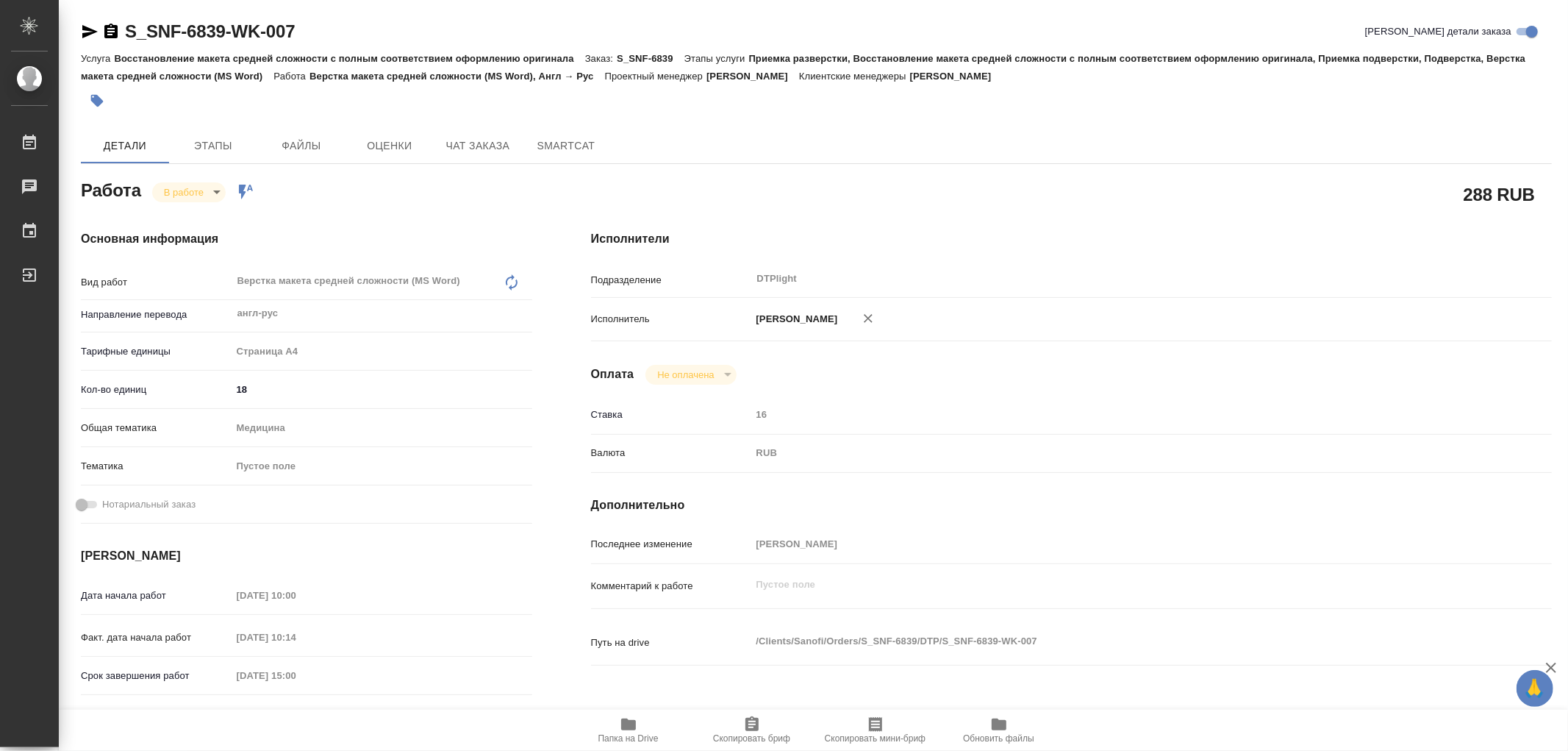
type textarea "x"
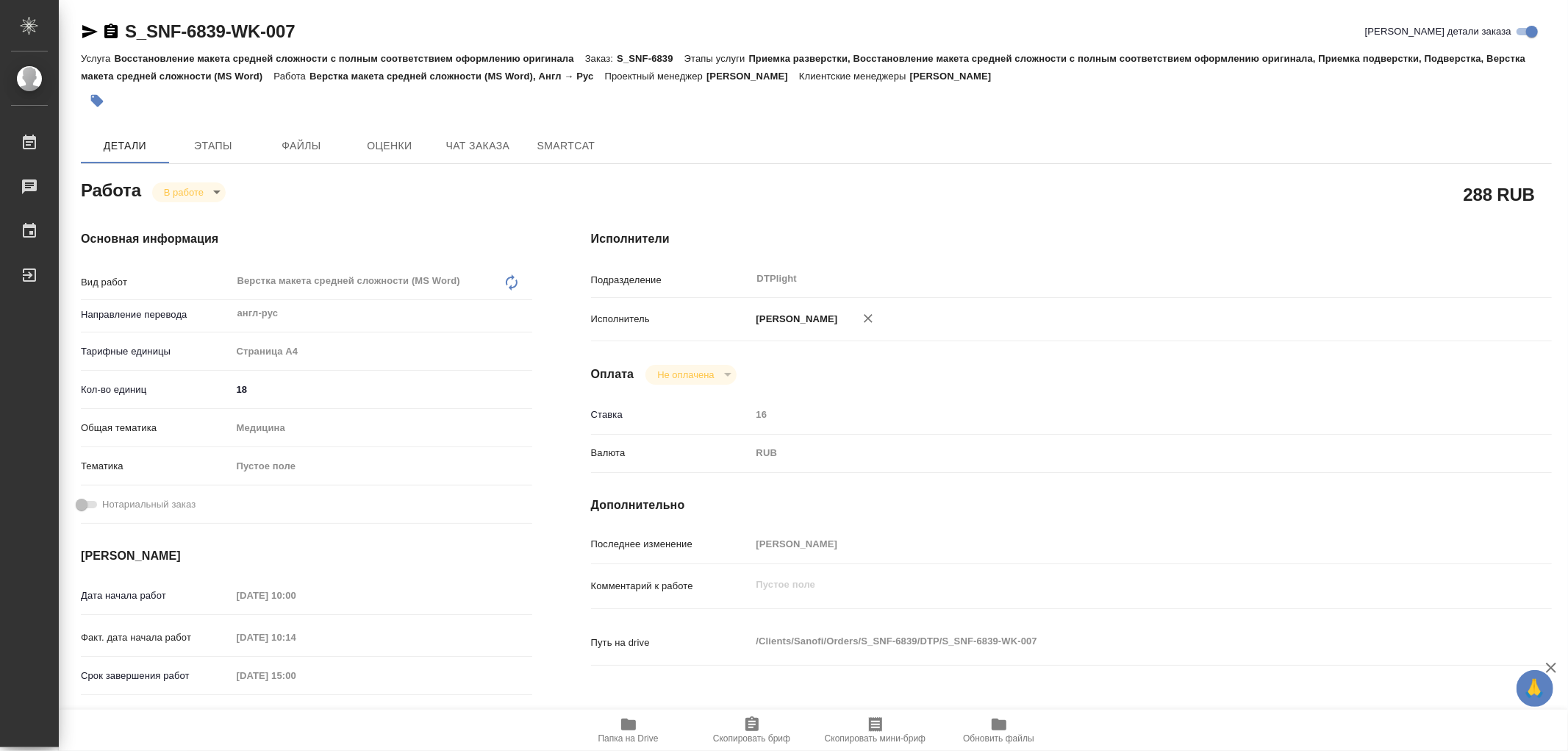
type textarea "x"
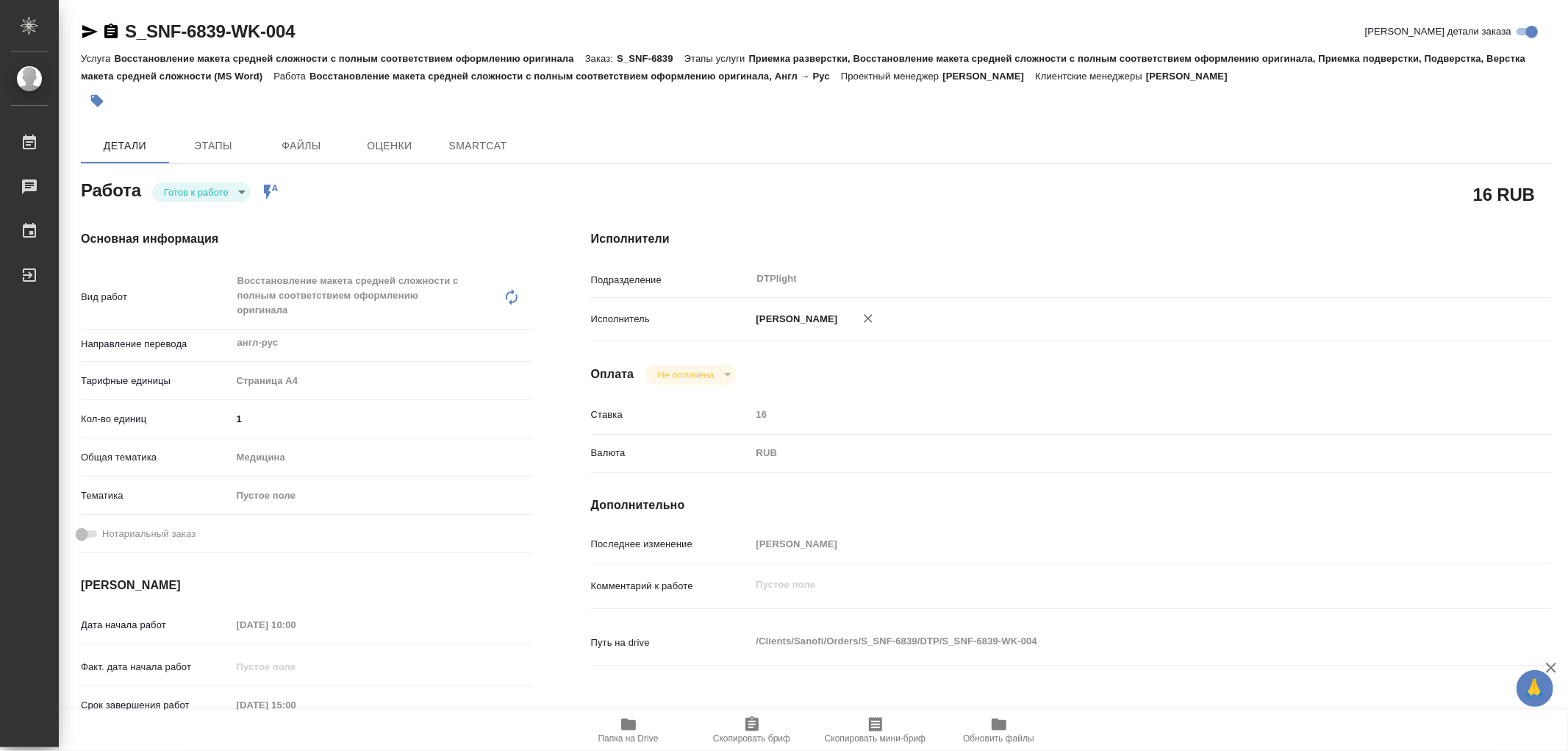
type textarea "x"
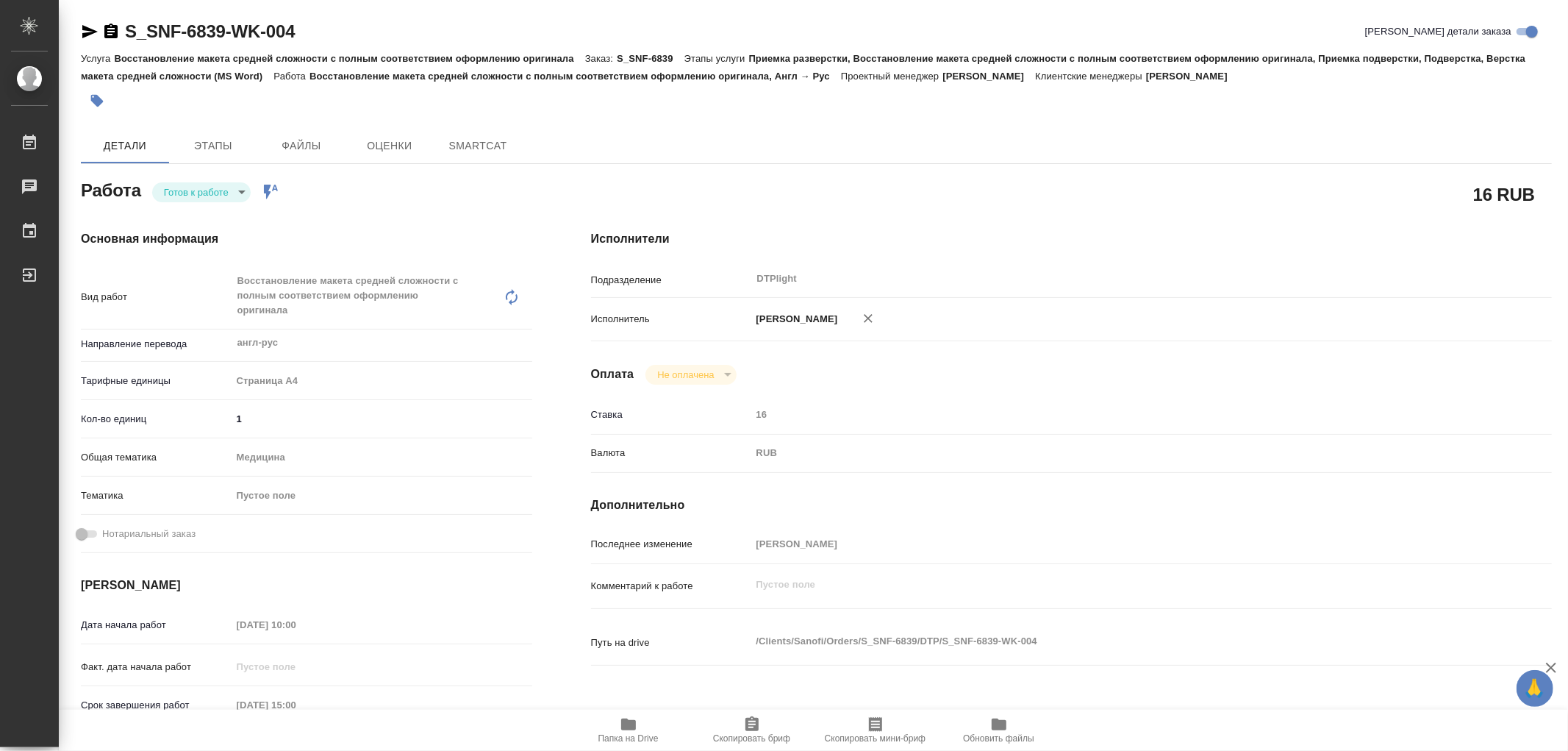
type input "readyForWork"
type textarea "Восстановление макета средней сложности с полным соответствием оформлению ориги…"
type textarea "x"
type input "англ-рус"
type input "5f036ec4e16dec2d6b59c8ff"
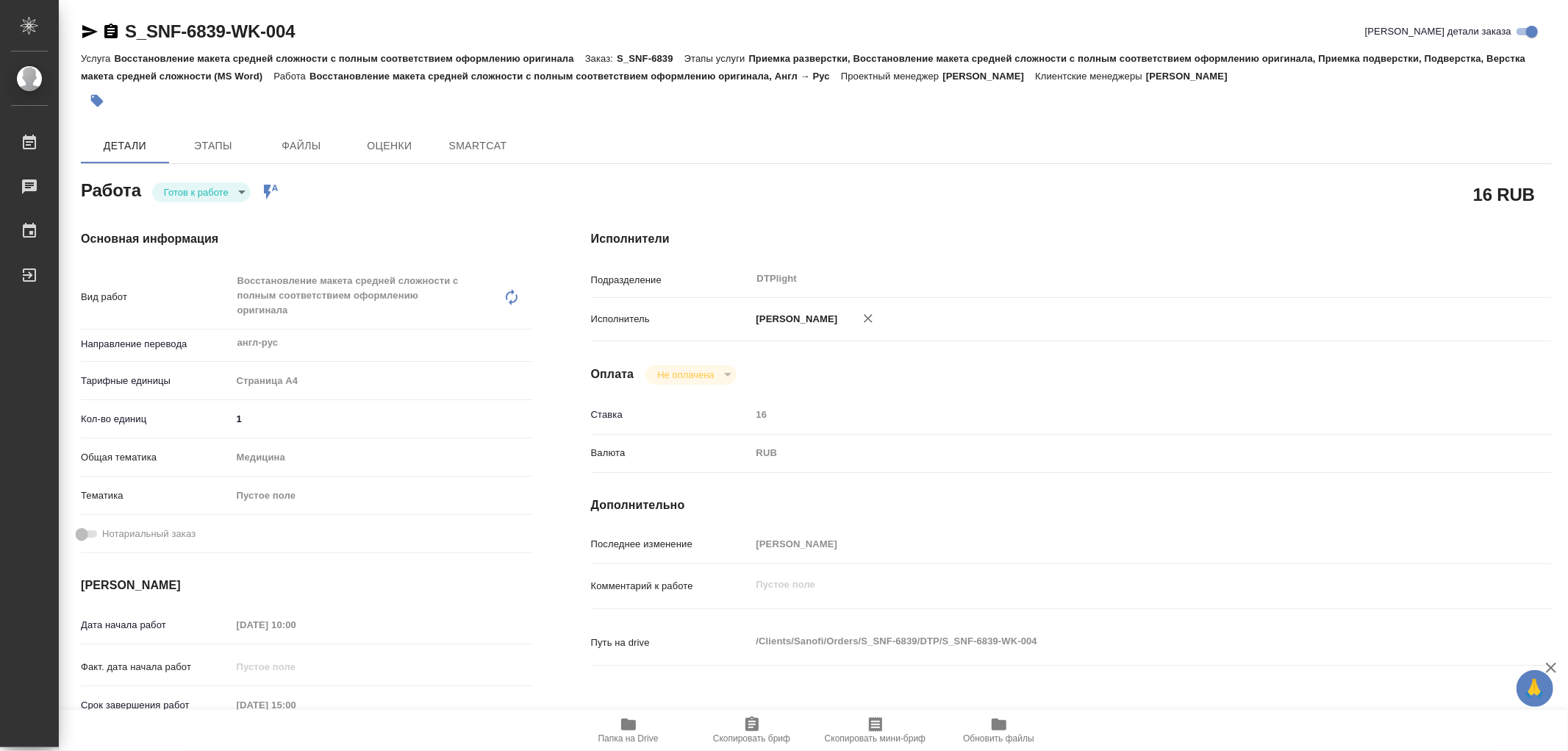
type input "1"
type input "med"
type input "[DATE] 10:00"
type input "[DATE] 15:00"
type input "[DATE] 13:00"
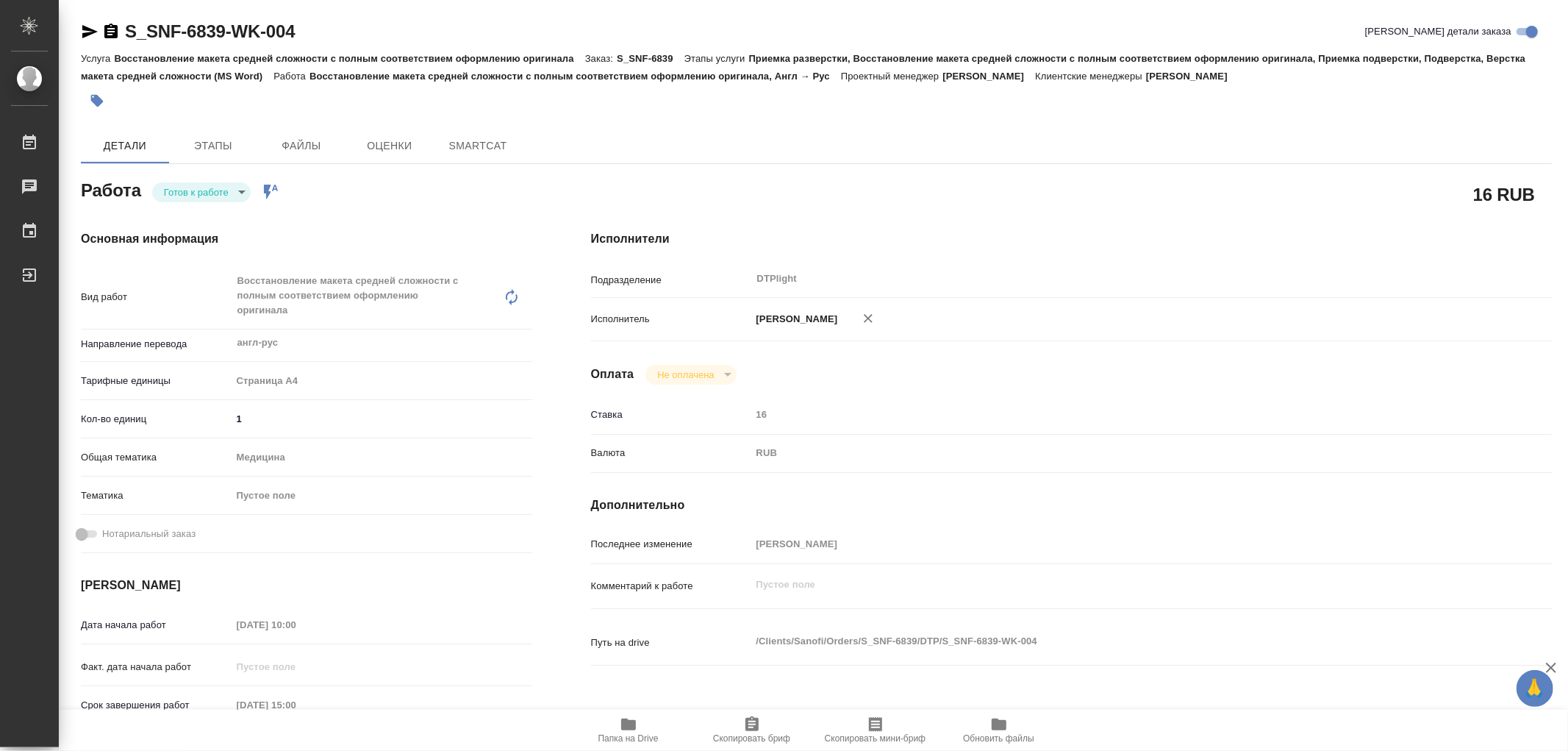
type input "DTPlight"
type input "notPayed"
type input "16"
type input "RUB"
type input "[PERSON_NAME]"
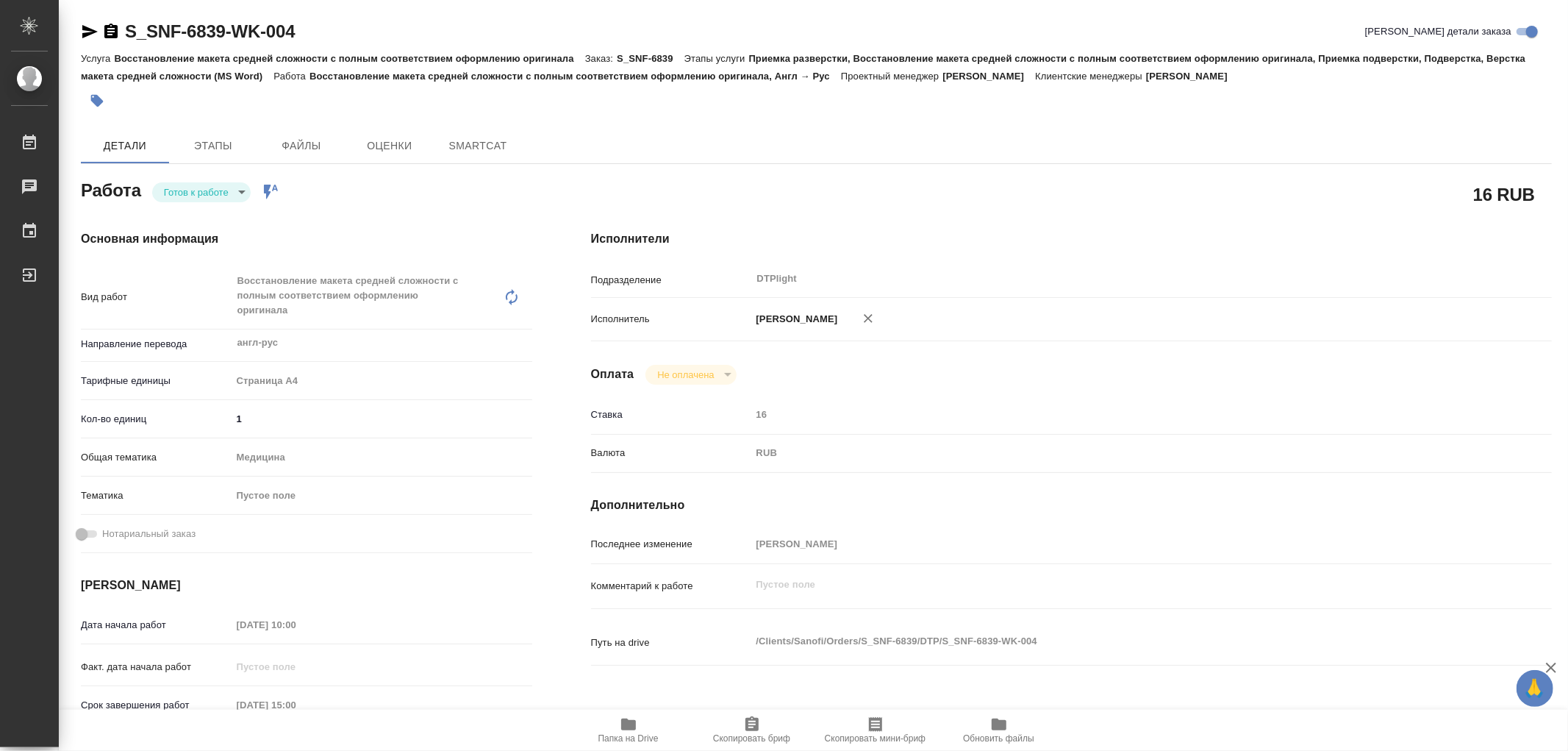
type textarea "x"
type textarea "/Clients/Sanofi/Orders/S_SNF-6839/DTP/S_SNF-6839-WK-004"
type textarea "x"
type input "S_SNF-6839"
type input "E005825374"
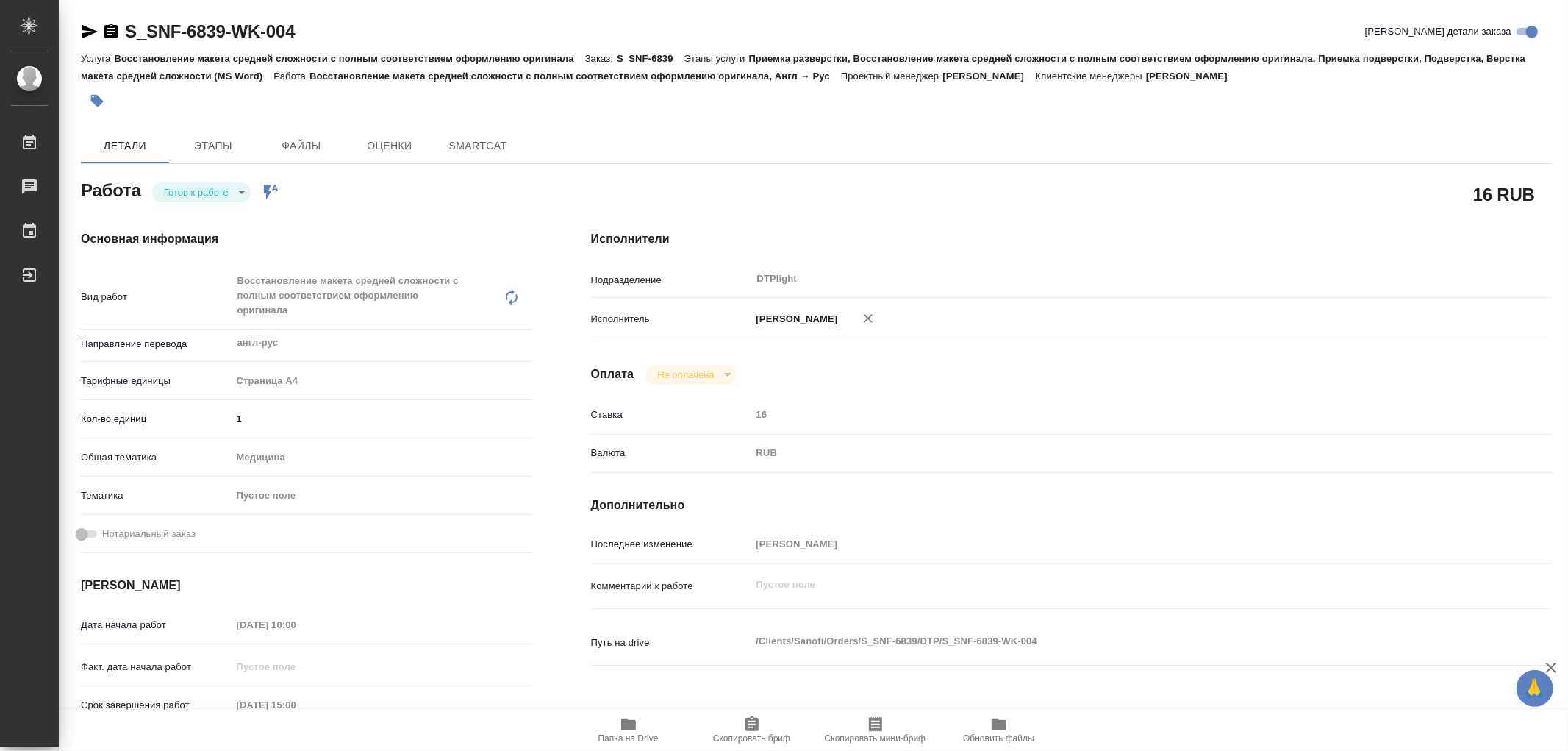
type input "Восстановление макета средней сложности с полным соответствием оформлению ориги…"
type input "Приемка разверстки, Восстановление макета средней сложности с полным соответств…"
type input "[PERSON_NAME]"
type input "/Clients/Sanofi/Orders/S_SNF-6839"
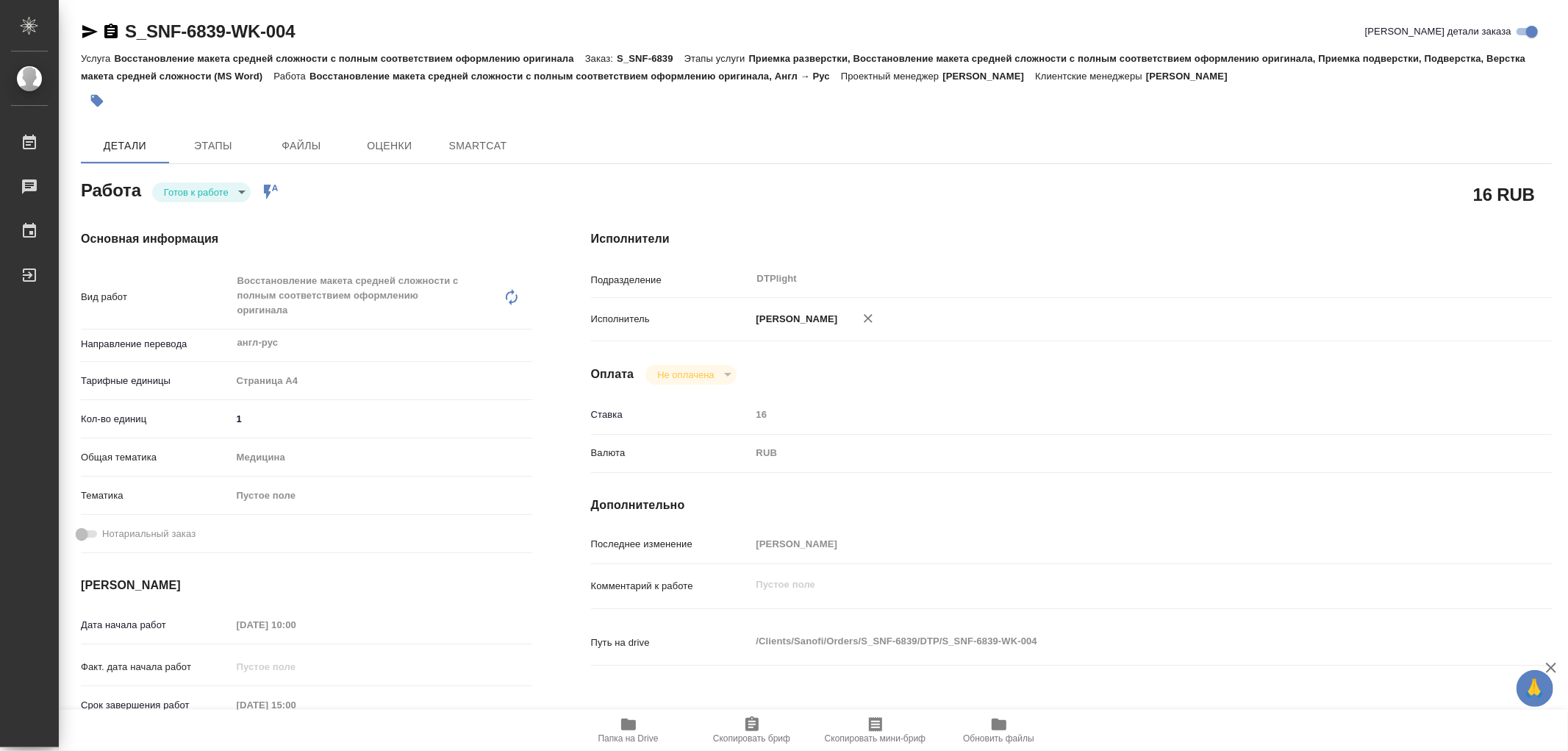
type textarea "x"
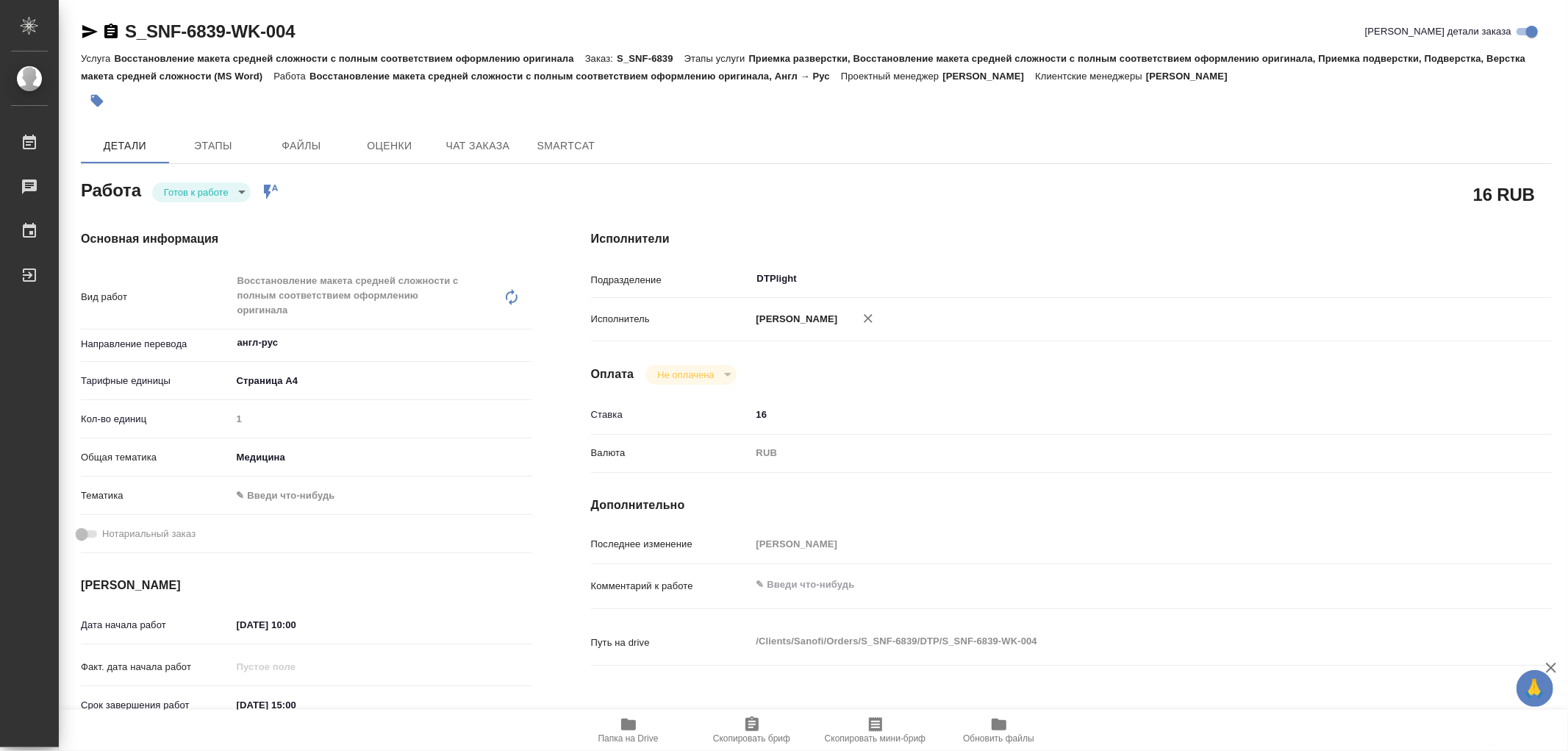
type textarea "x"
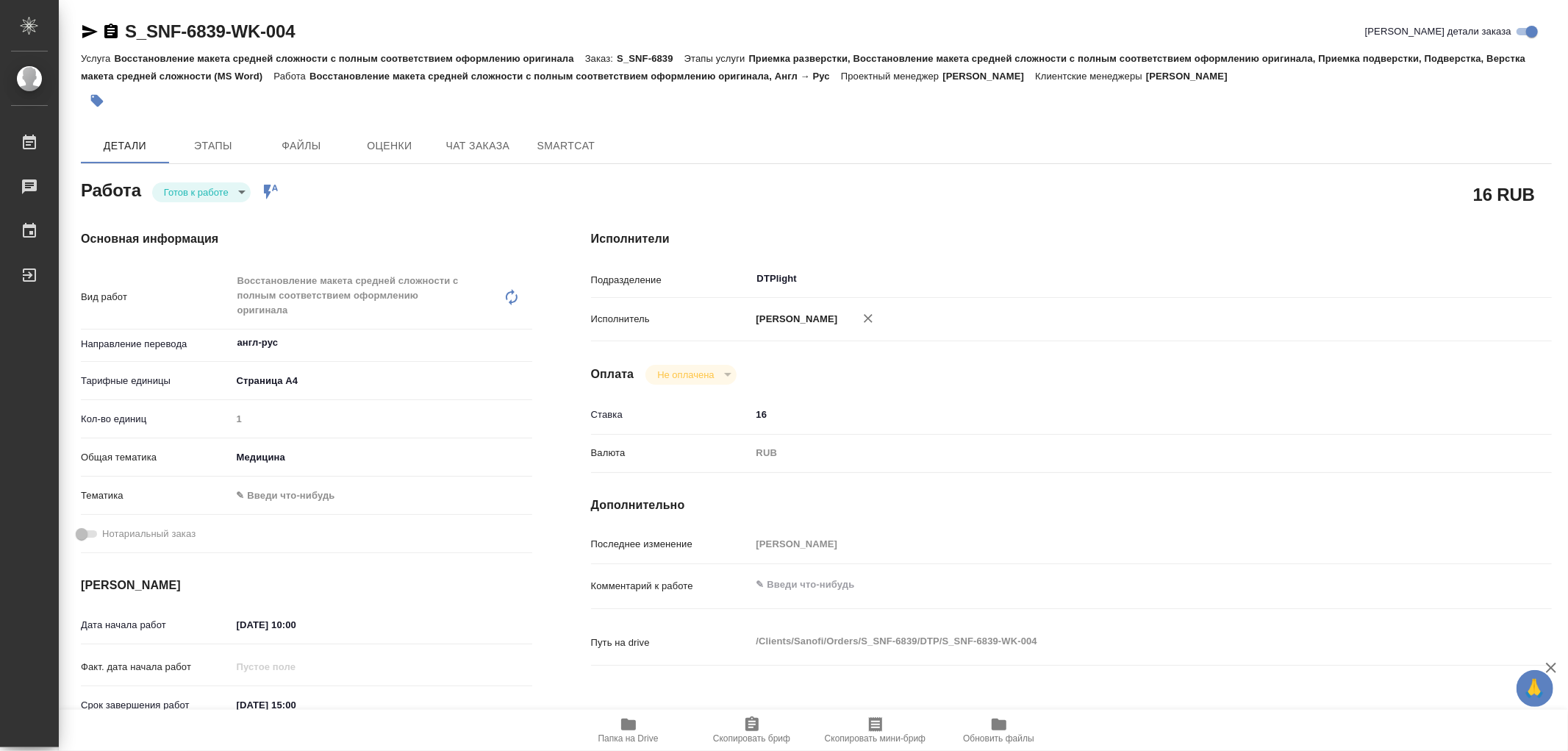
type textarea "x"
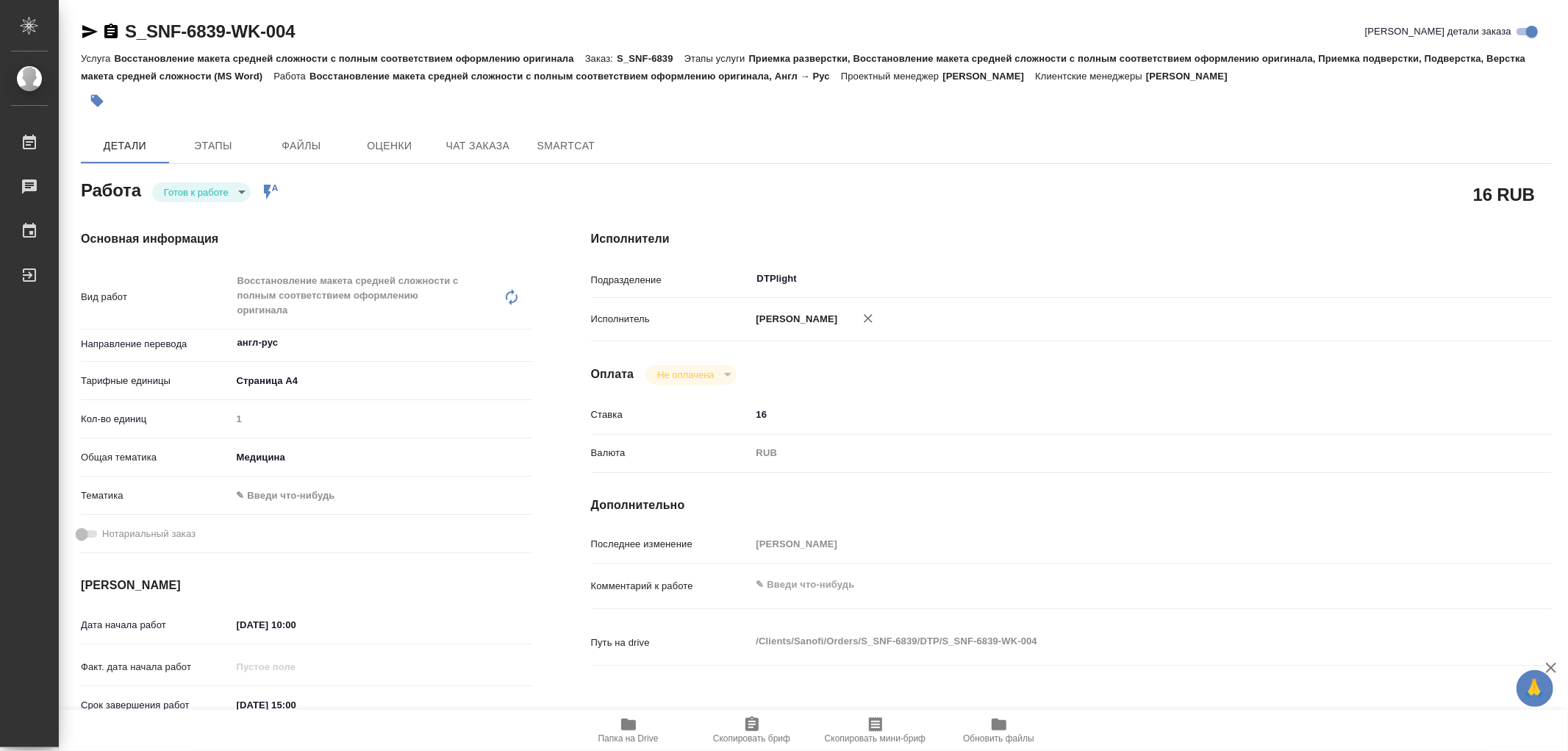
type textarea "x"
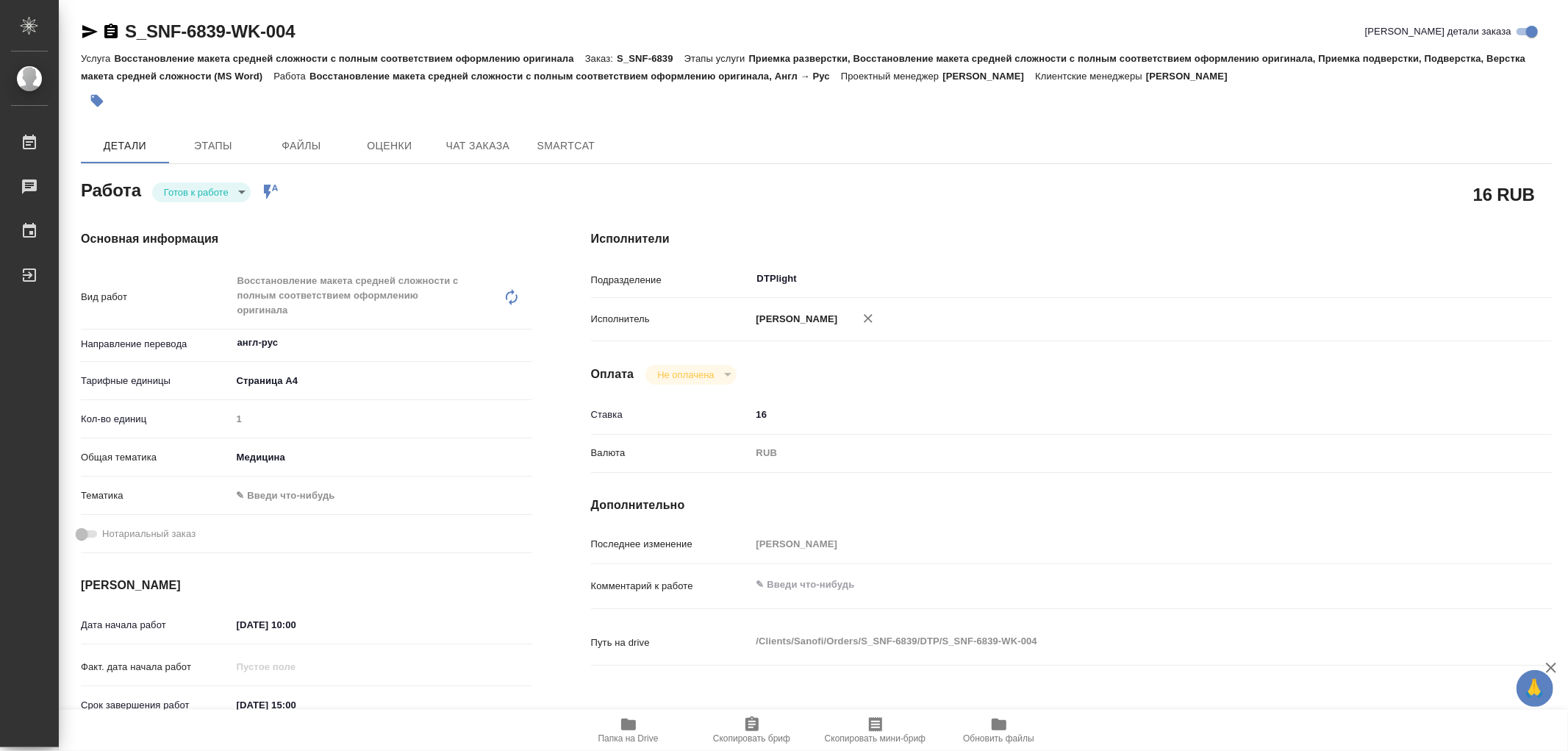
type textarea "x"
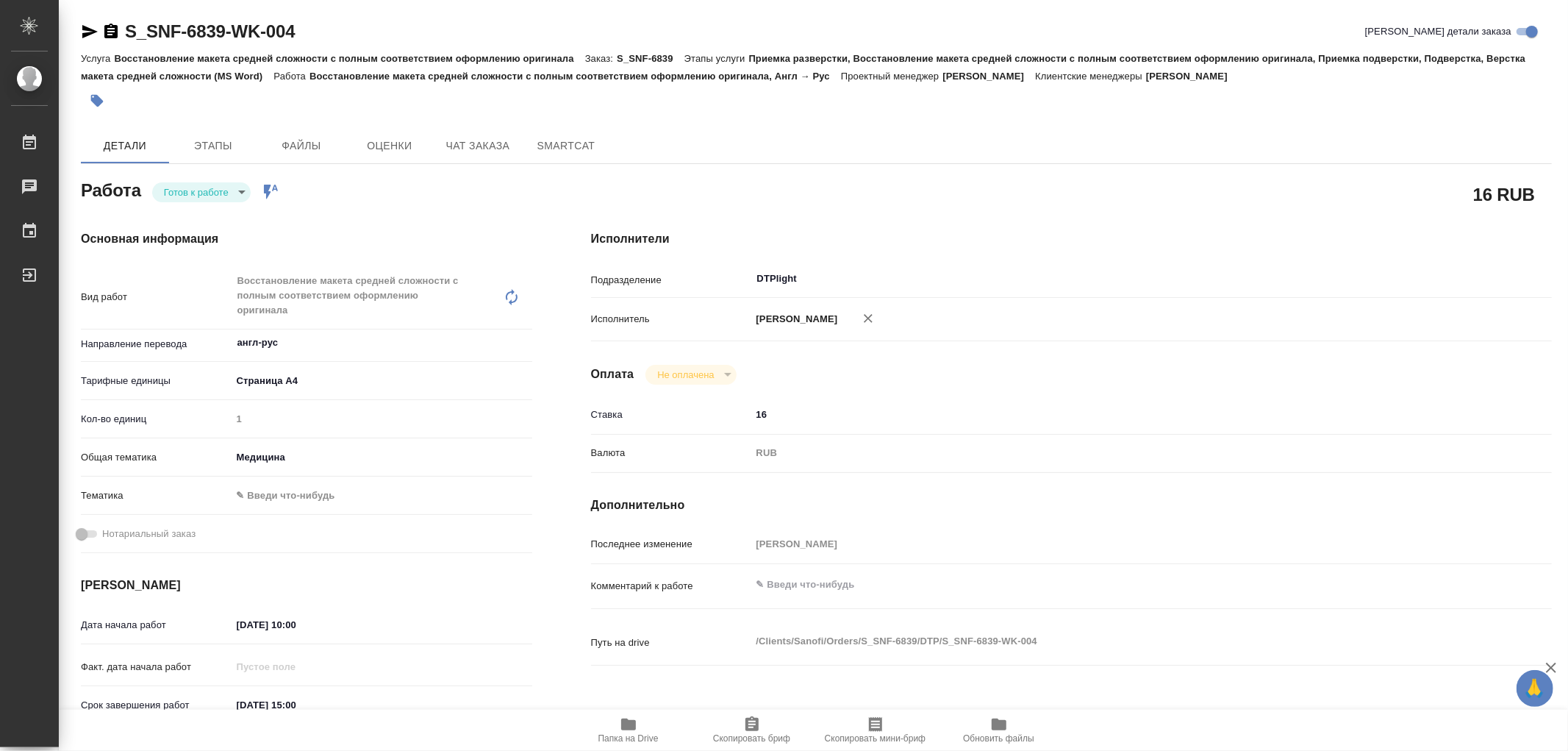
type textarea "x"
click at [157, 192] on body "🙏 .cls-1 fill:#fff; AWATERA Работы Чаты График Выйти S_SNF-6839-WK-004 Кратко д…" at bounding box center [784, 375] width 1568 height 751
click at [171, 193] on button "В работе" at bounding box center [188, 192] width 48 height 16
type textarea "x"
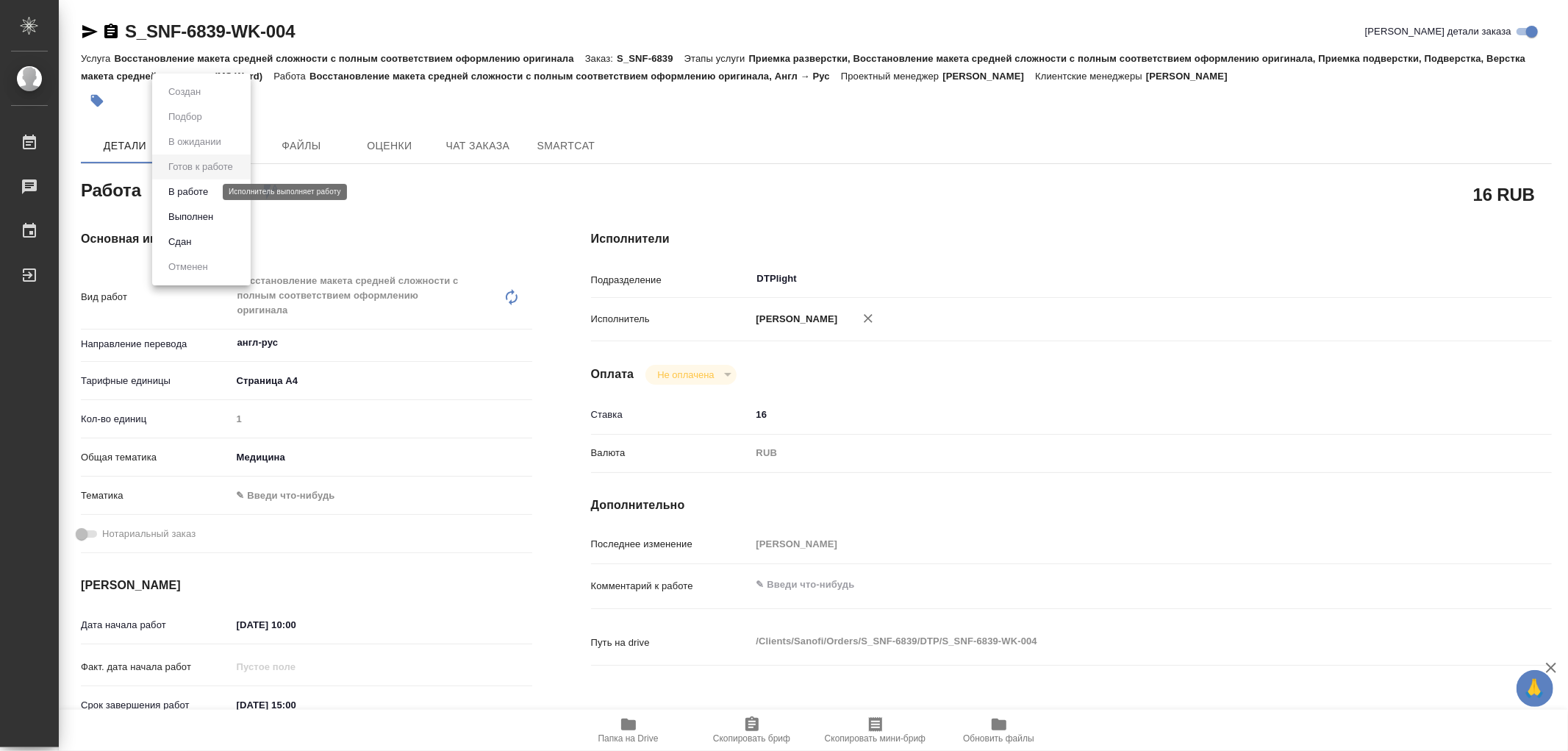
type textarea "x"
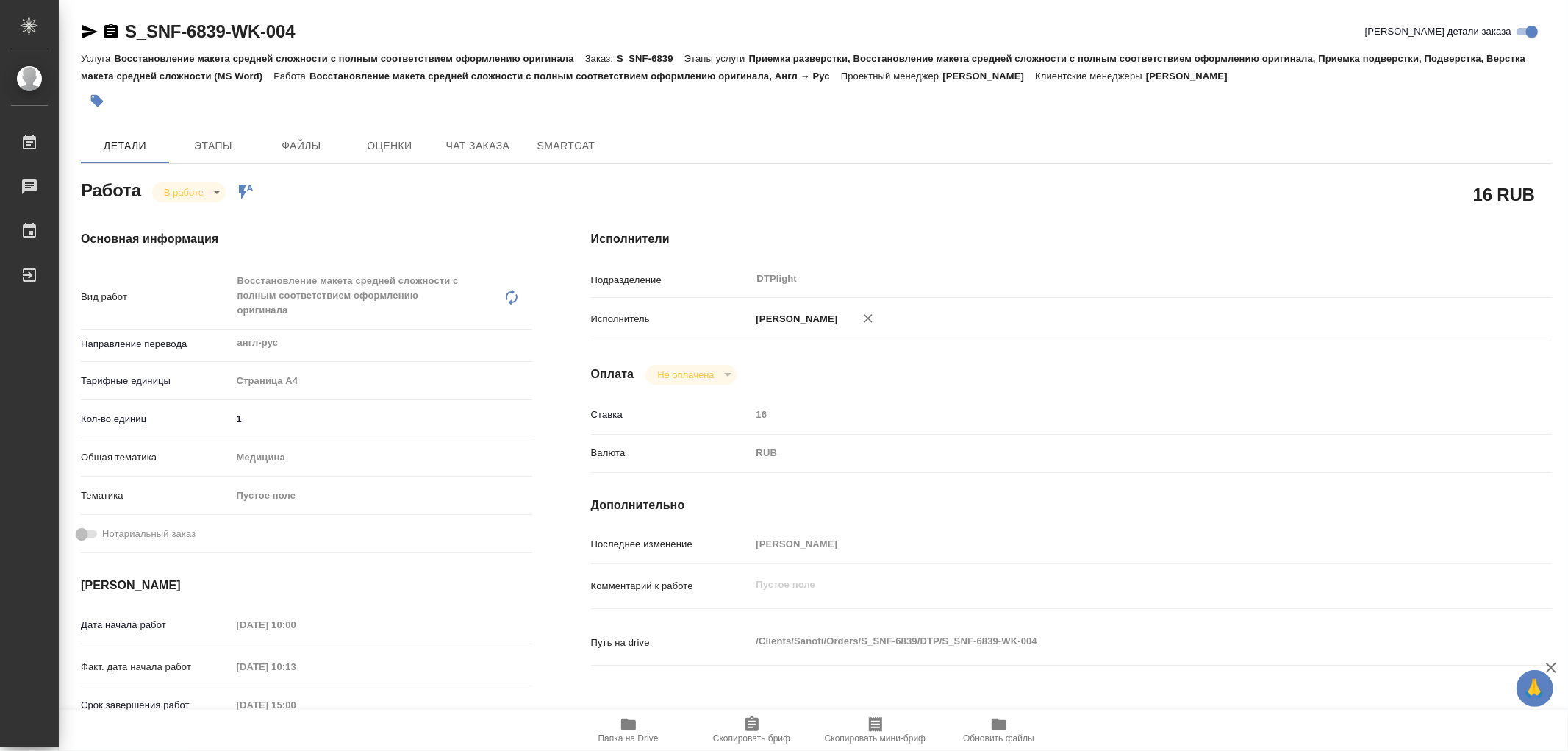
type textarea "x"
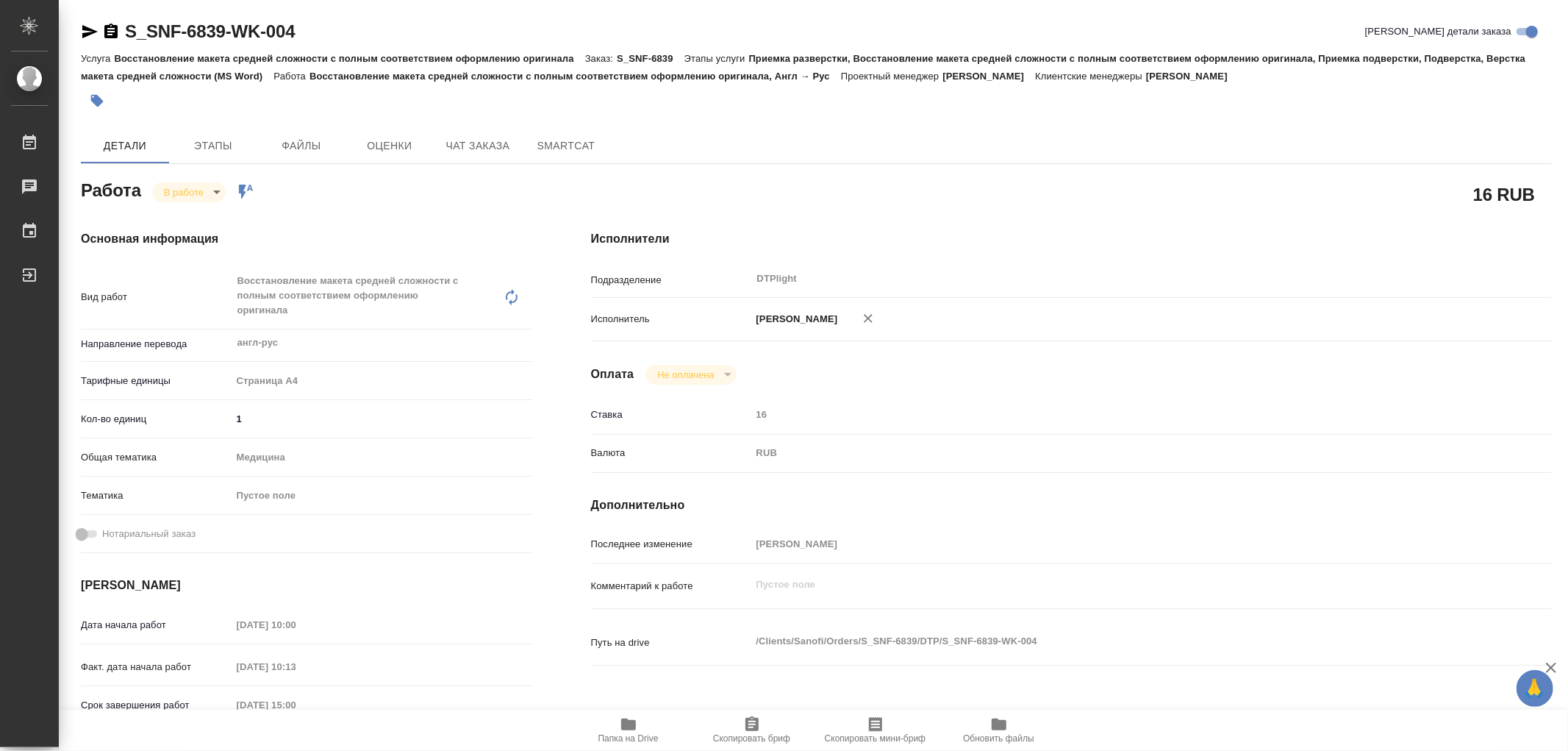
type textarea "x"
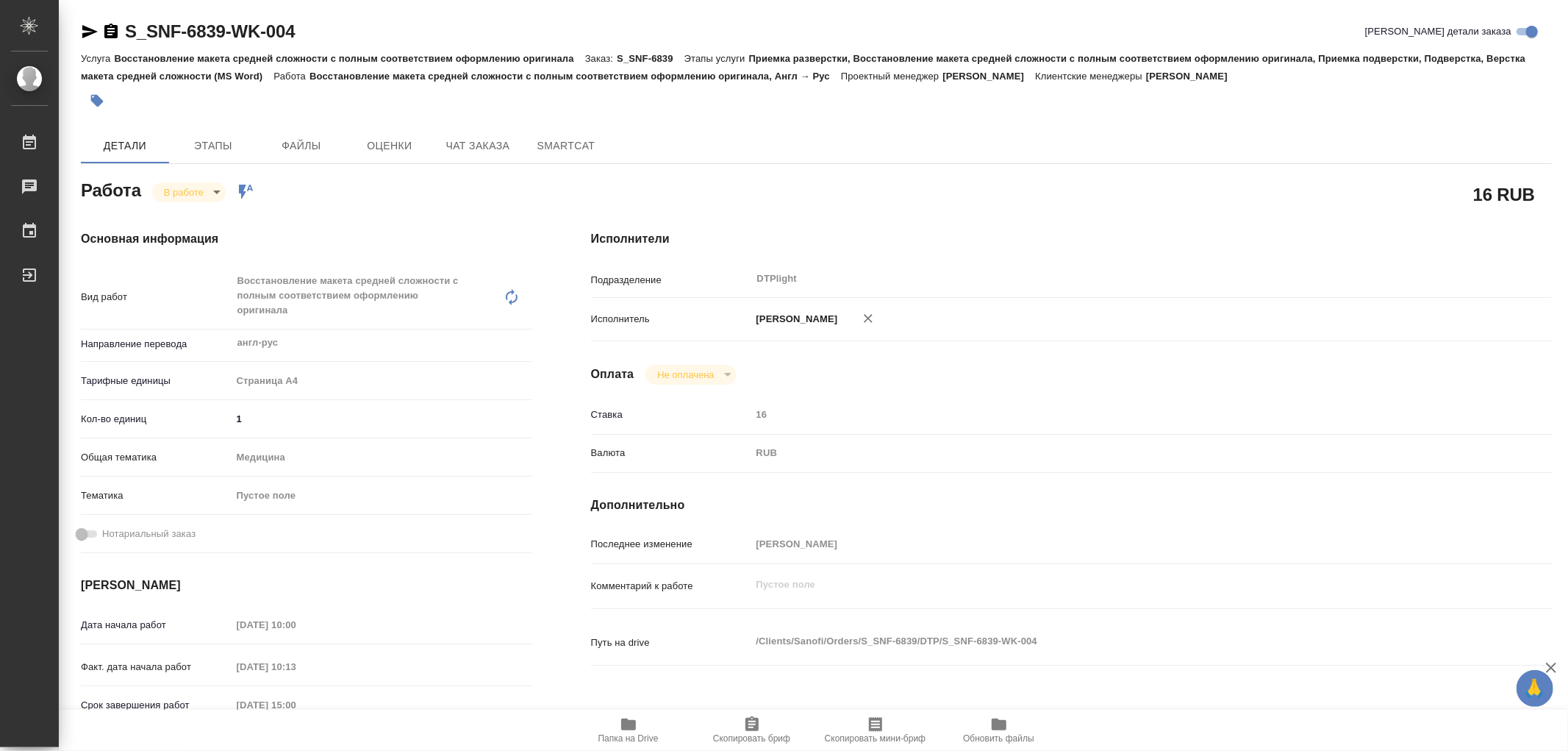
type textarea "x"
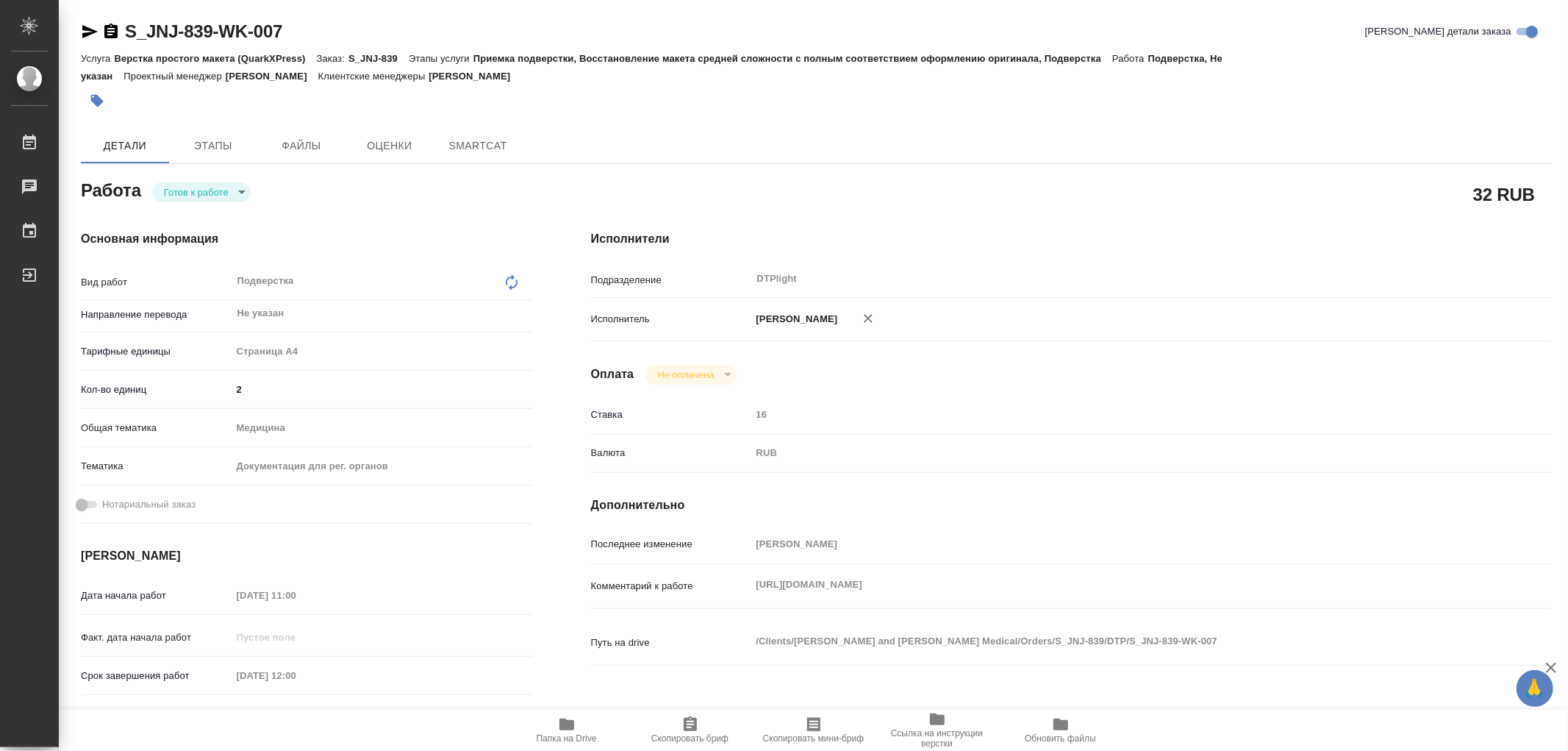
type textarea "x"
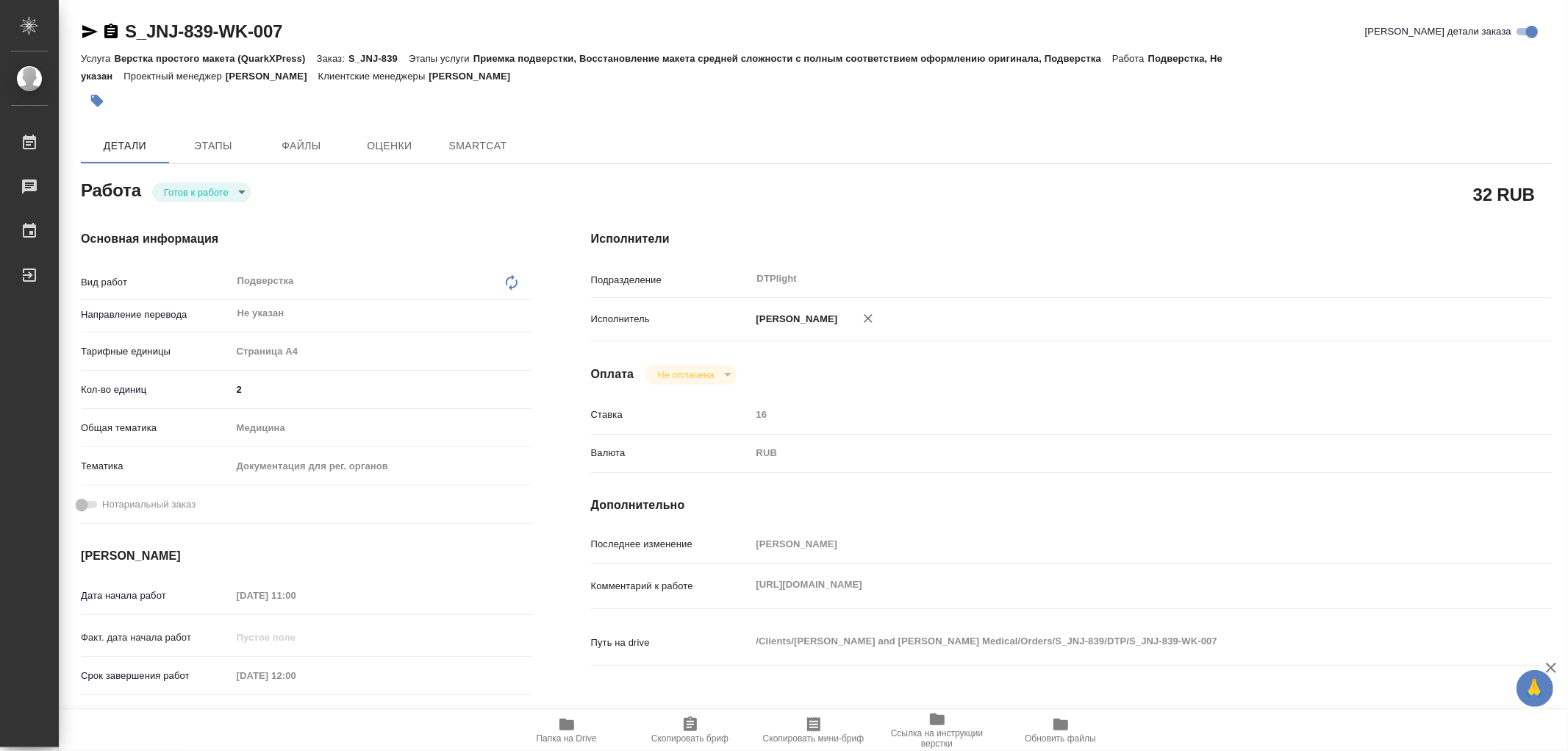
type textarea "x"
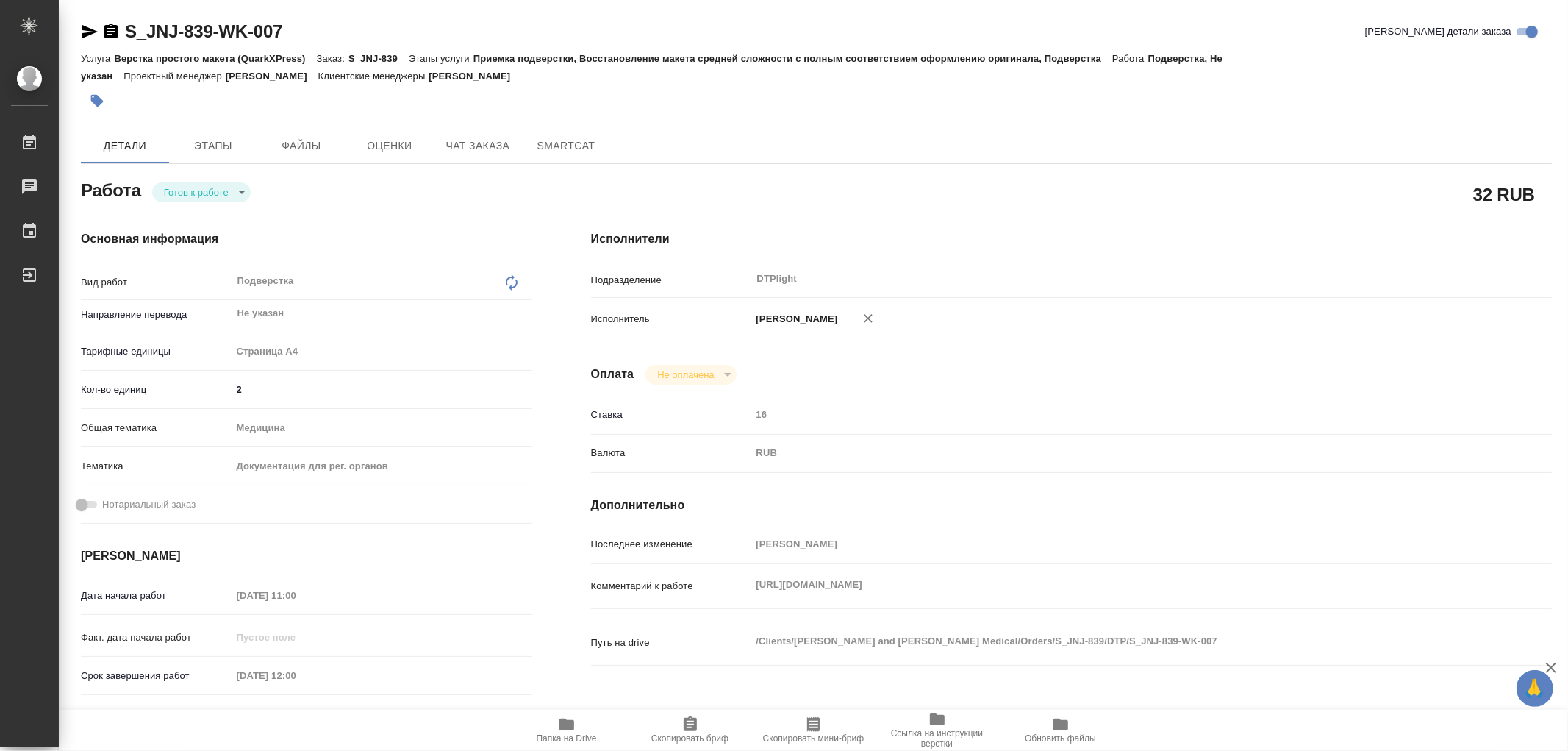
type textarea "x"
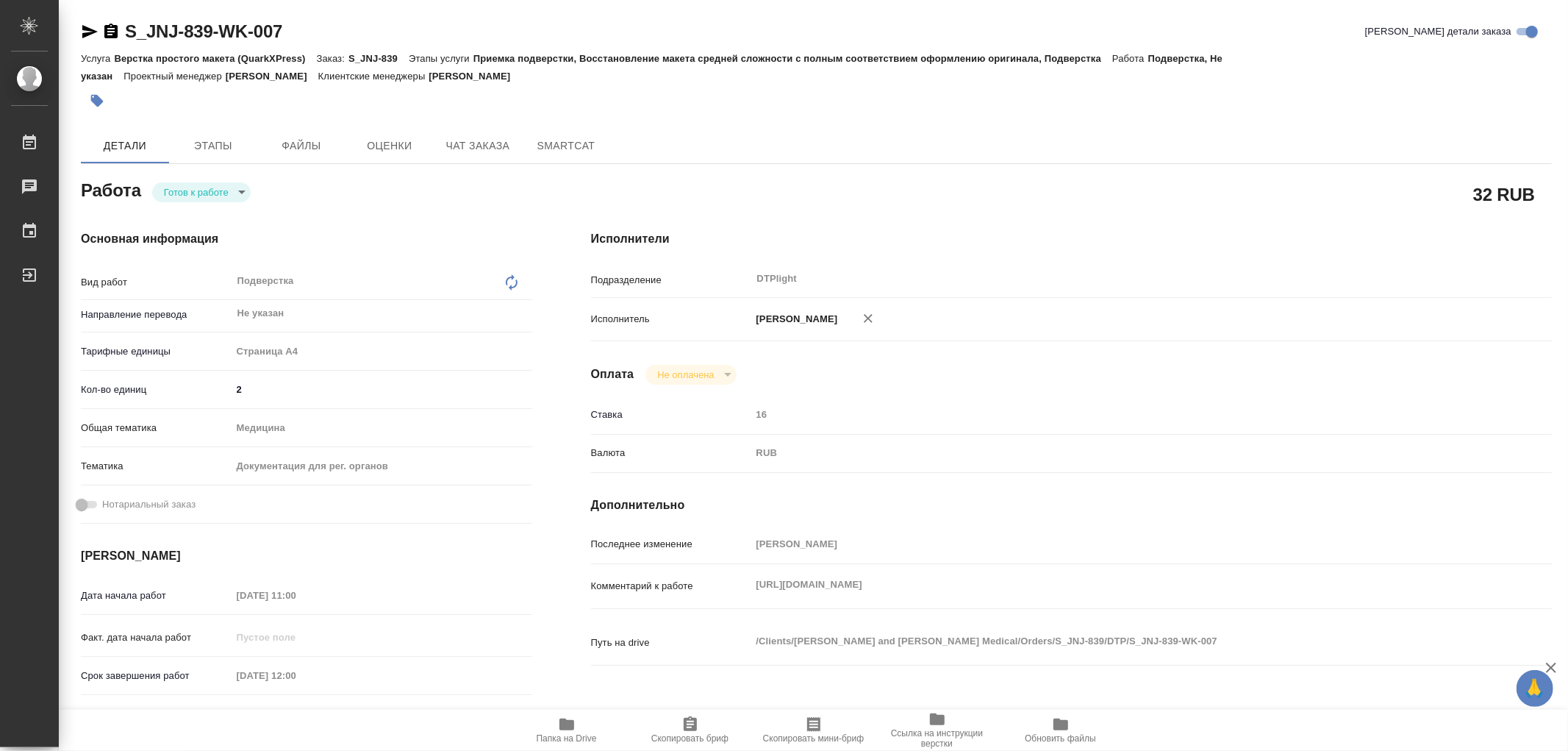
click at [173, 194] on body "🙏 .cls-1 fill:#fff; AWATERA Работы Чаты График Выйти S_JNJ-839-WK-007 Кратко де…" at bounding box center [784, 375] width 1568 height 751
type textarea "x"
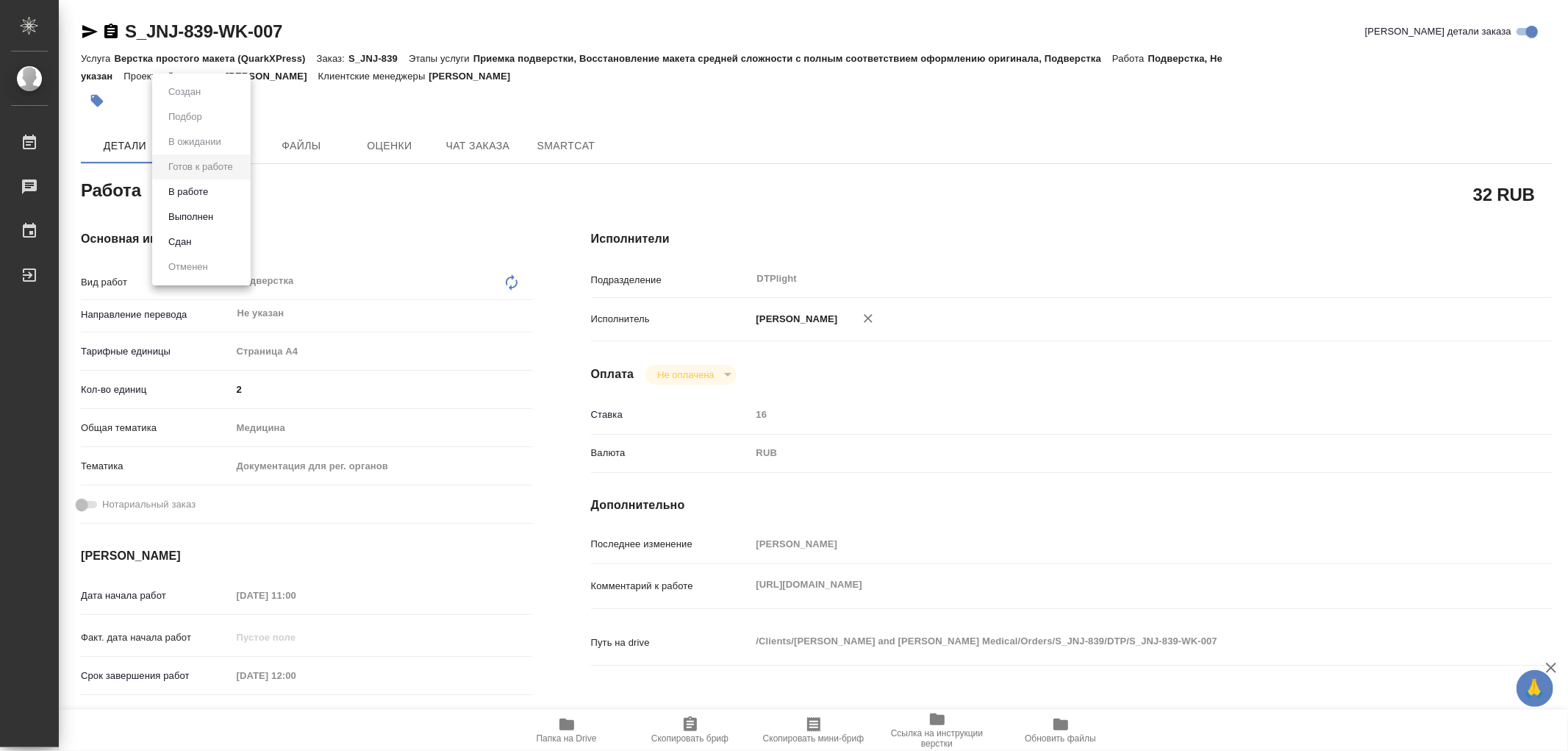
type textarea "x"
click at [173, 200] on li "В работе" at bounding box center [202, 193] width 99 height 25
type textarea "x"
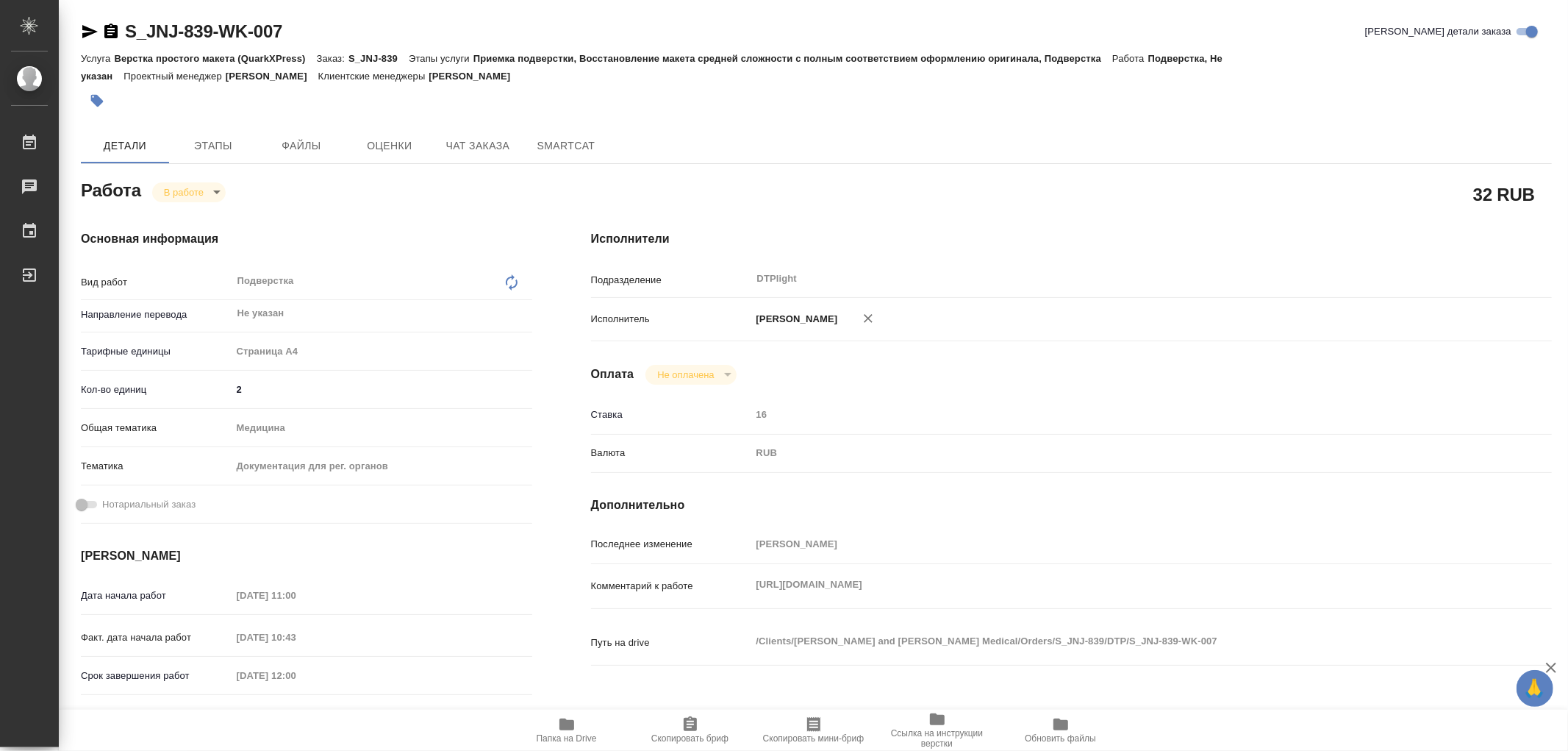
type textarea "x"
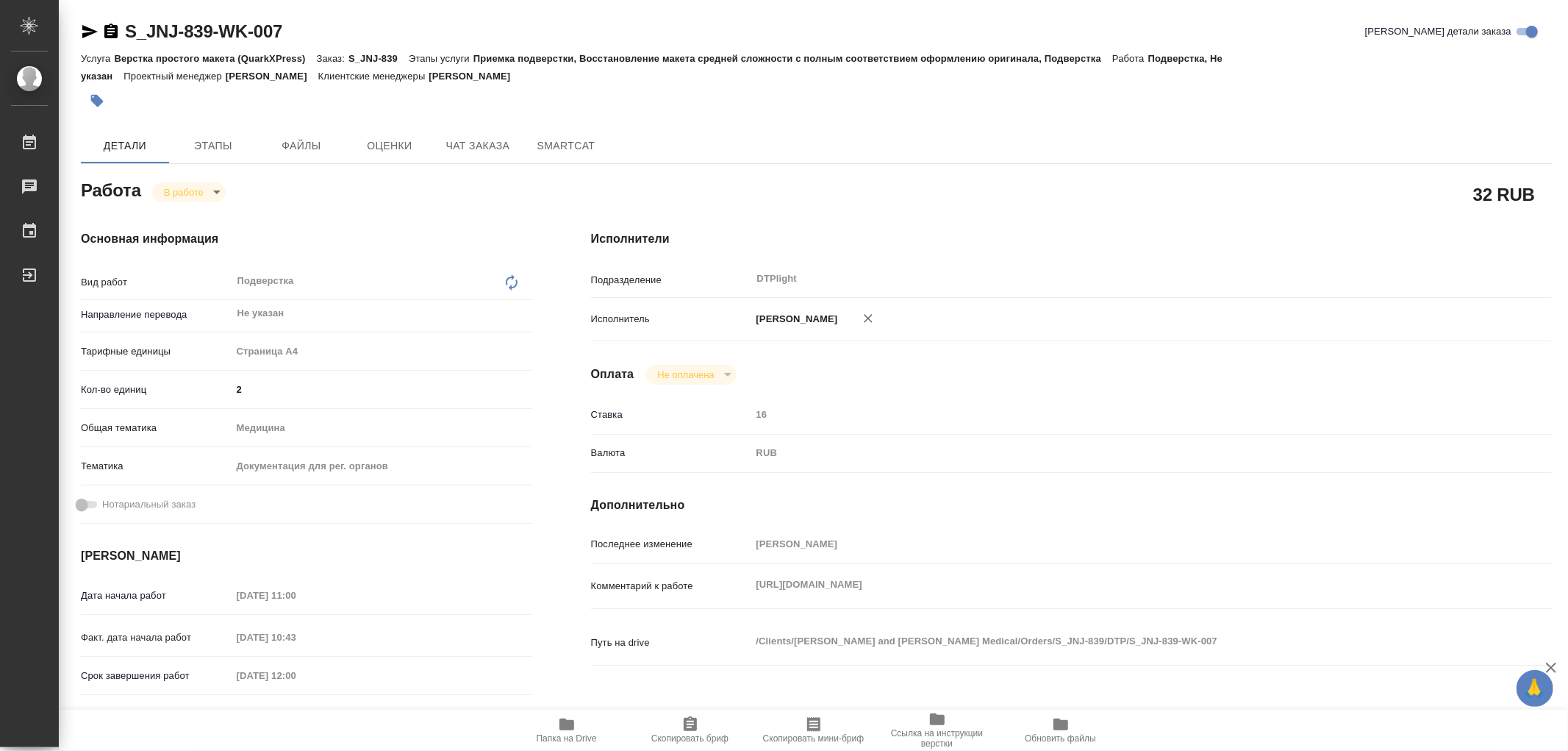
type textarea "x"
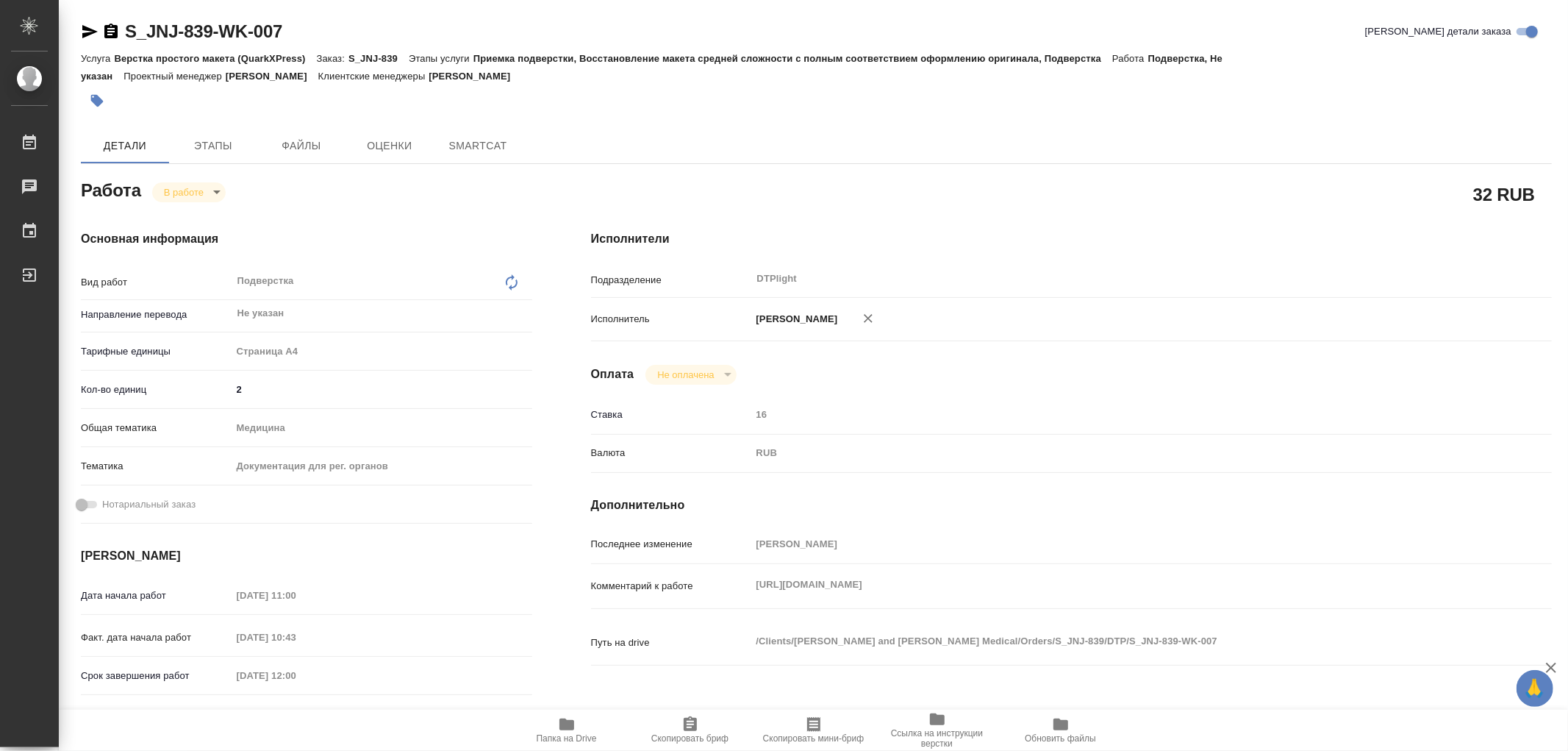
type textarea "x"
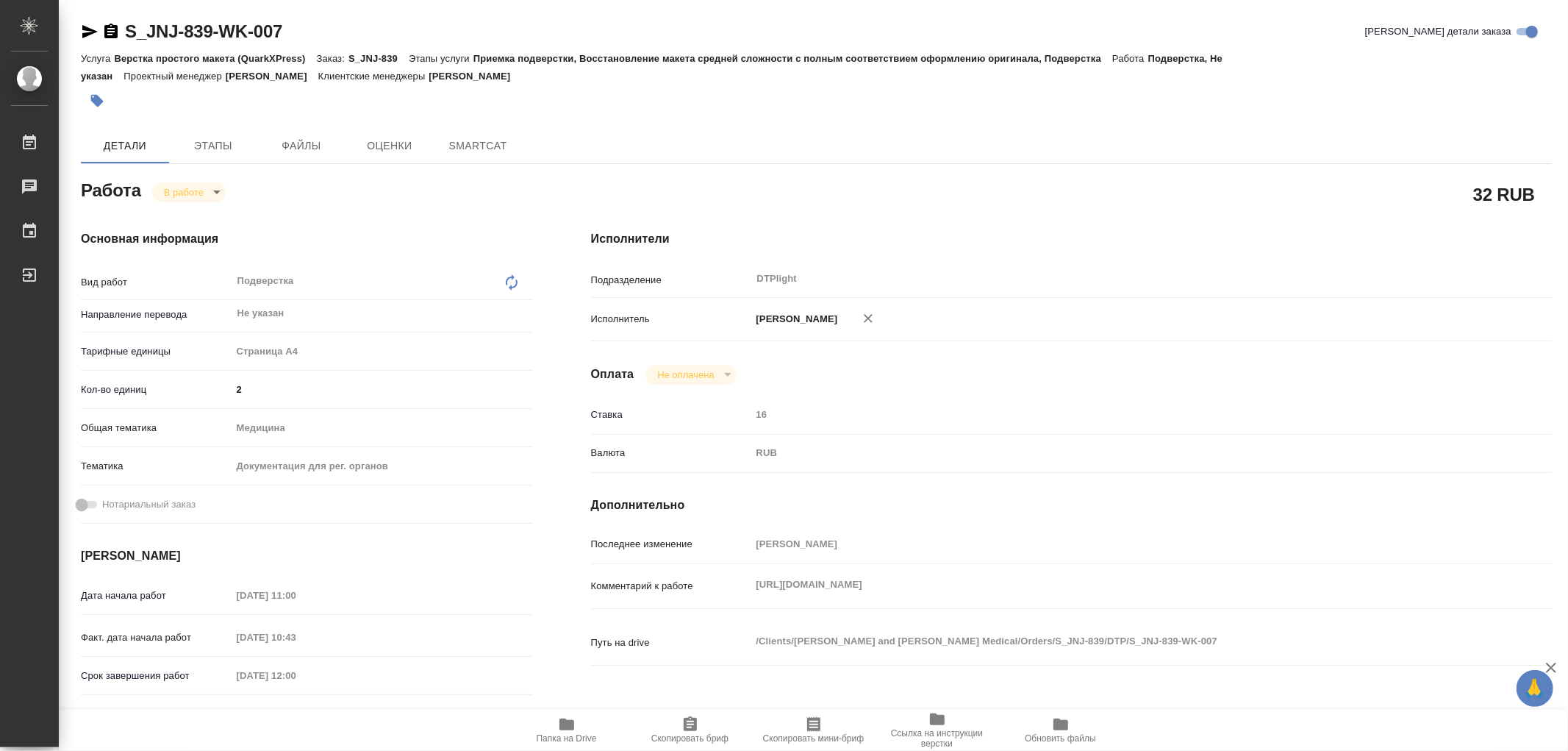
type textarea "x"
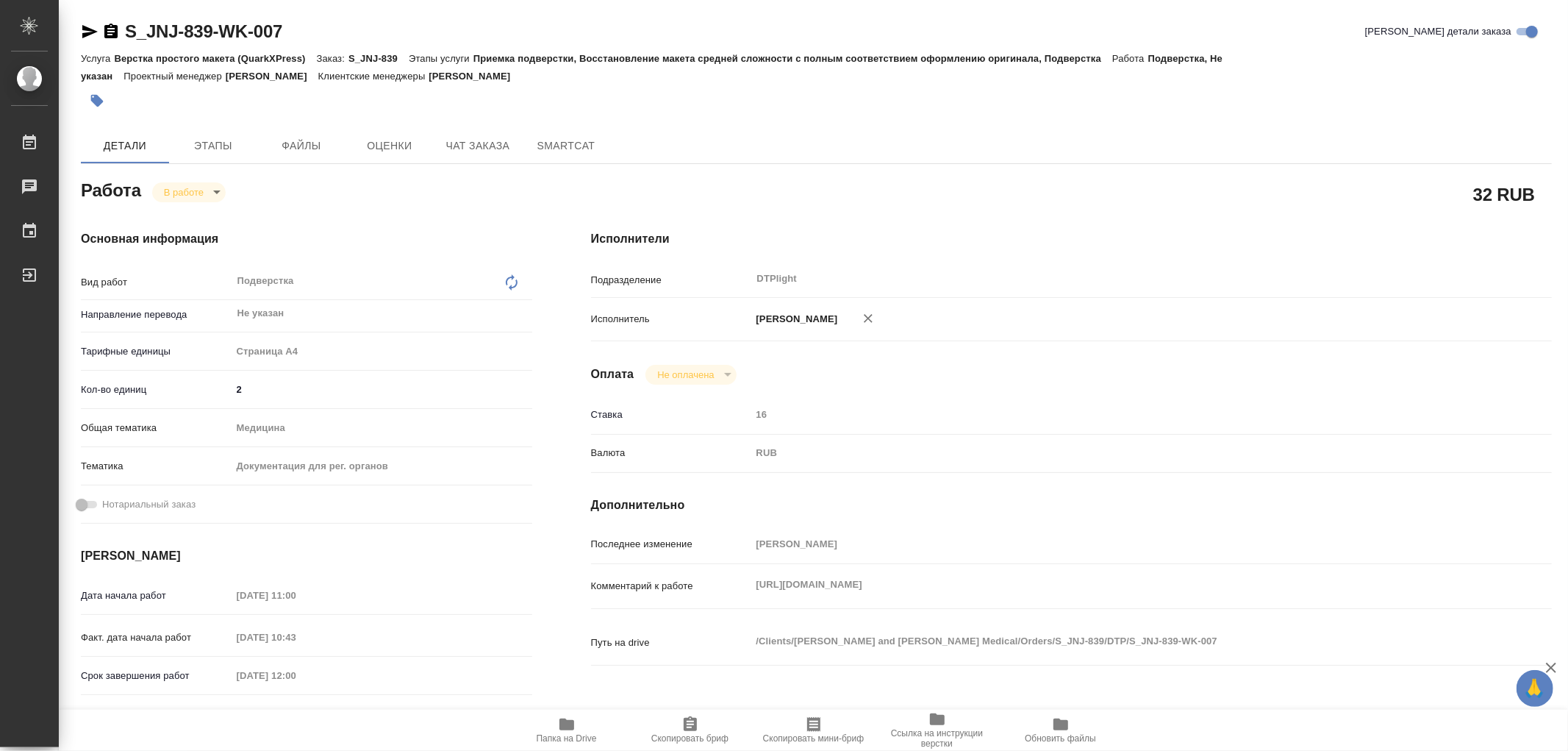
type textarea "x"
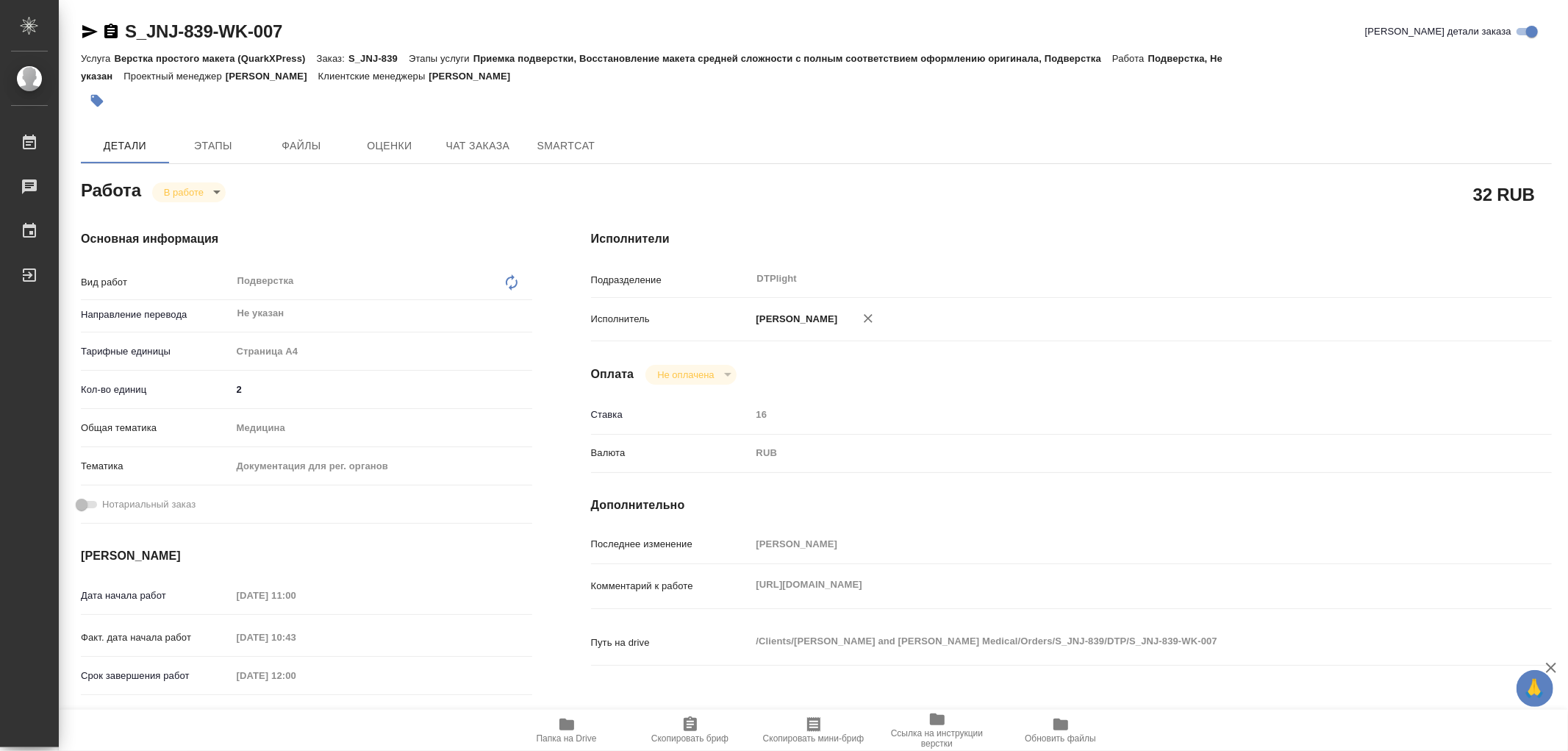
type textarea "x"
click at [989, 598] on div "Комментарий к работе https://drive.awatera.com/s/JzrQQBiC84EHPqj x" at bounding box center [1071, 587] width 961 height 33
click at [84, 26] on icon "button" at bounding box center [90, 32] width 15 height 14
click at [567, 717] on icon "button" at bounding box center [567, 724] width 17 height 17
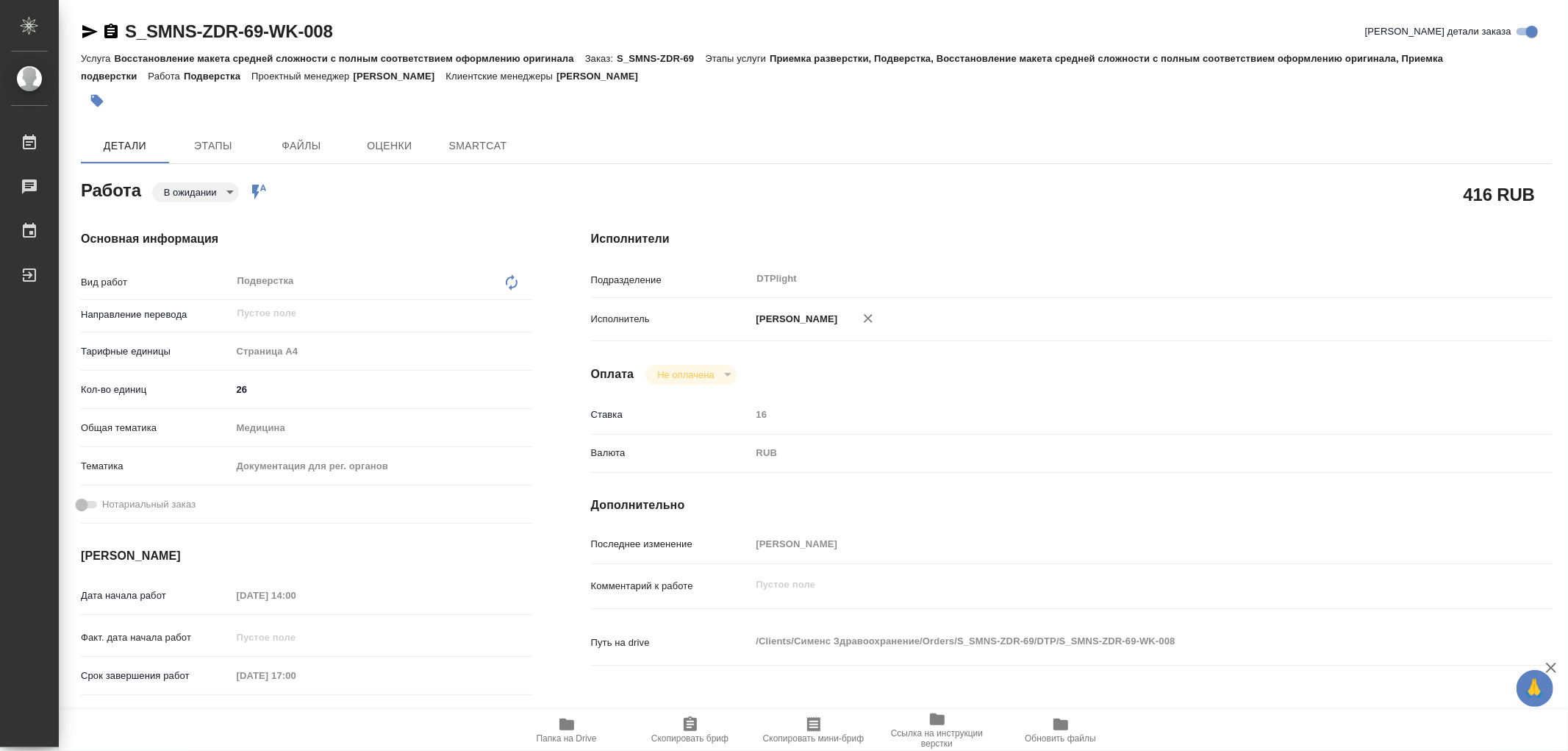
type textarea "x"
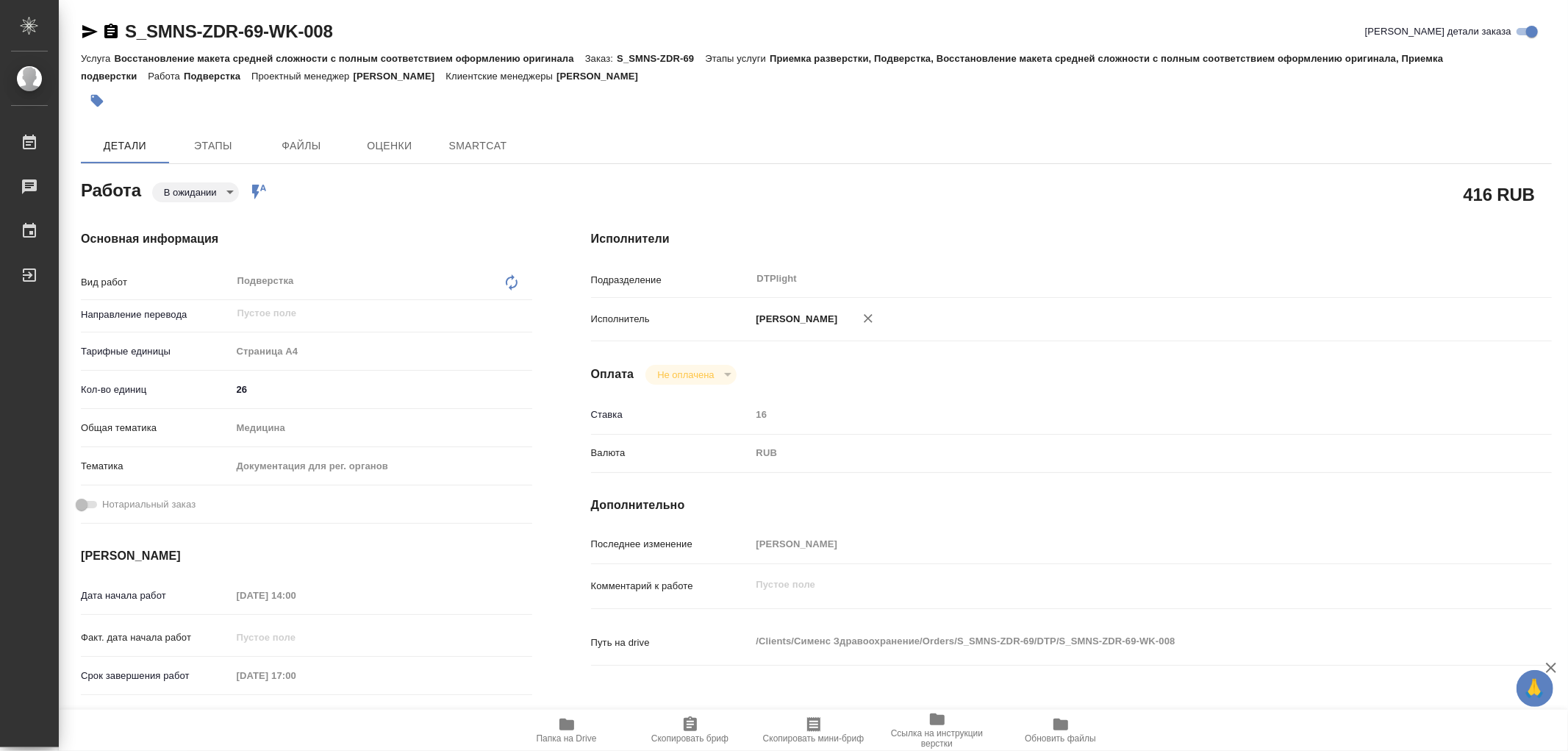
type textarea "x"
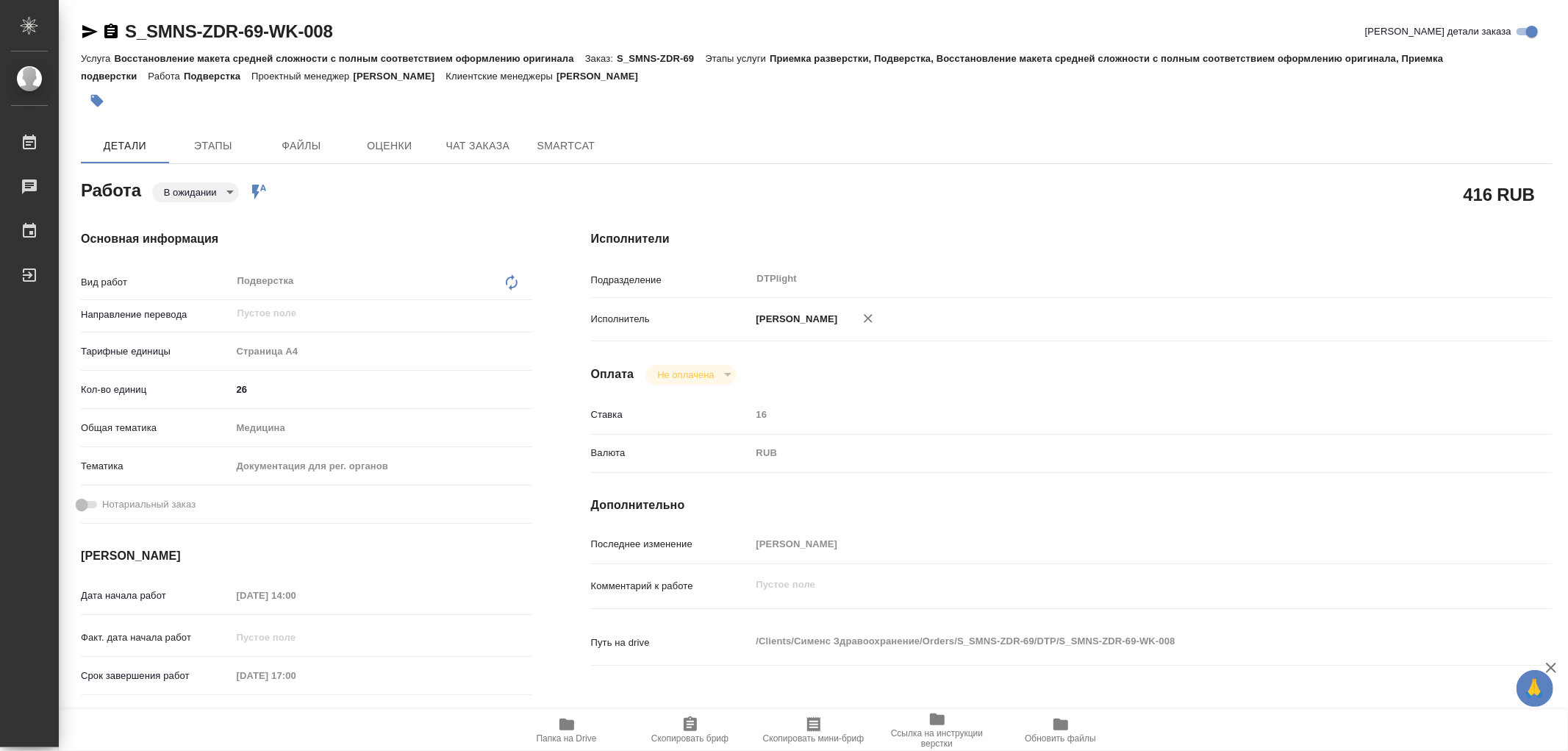
type textarea "x"
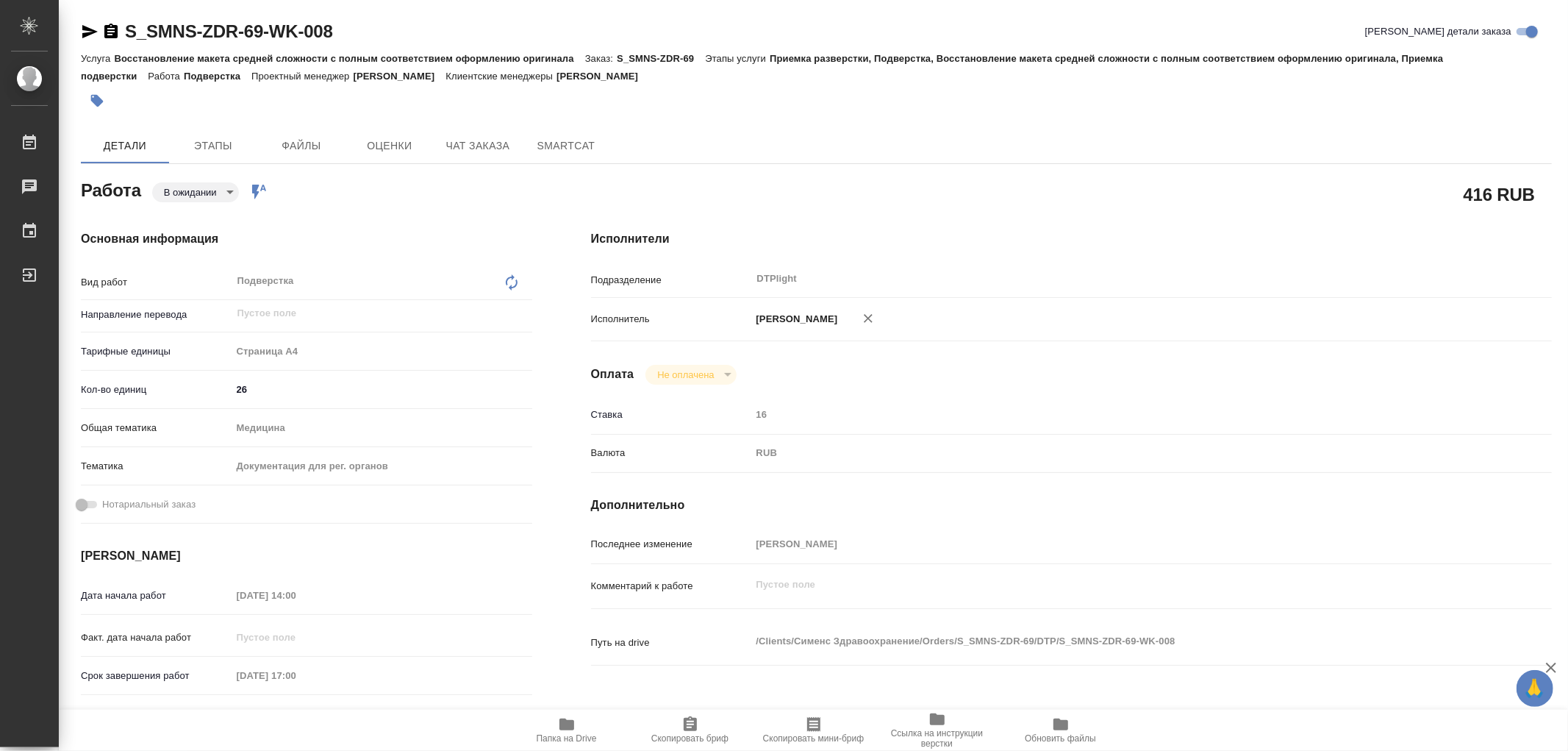
type textarea "x"
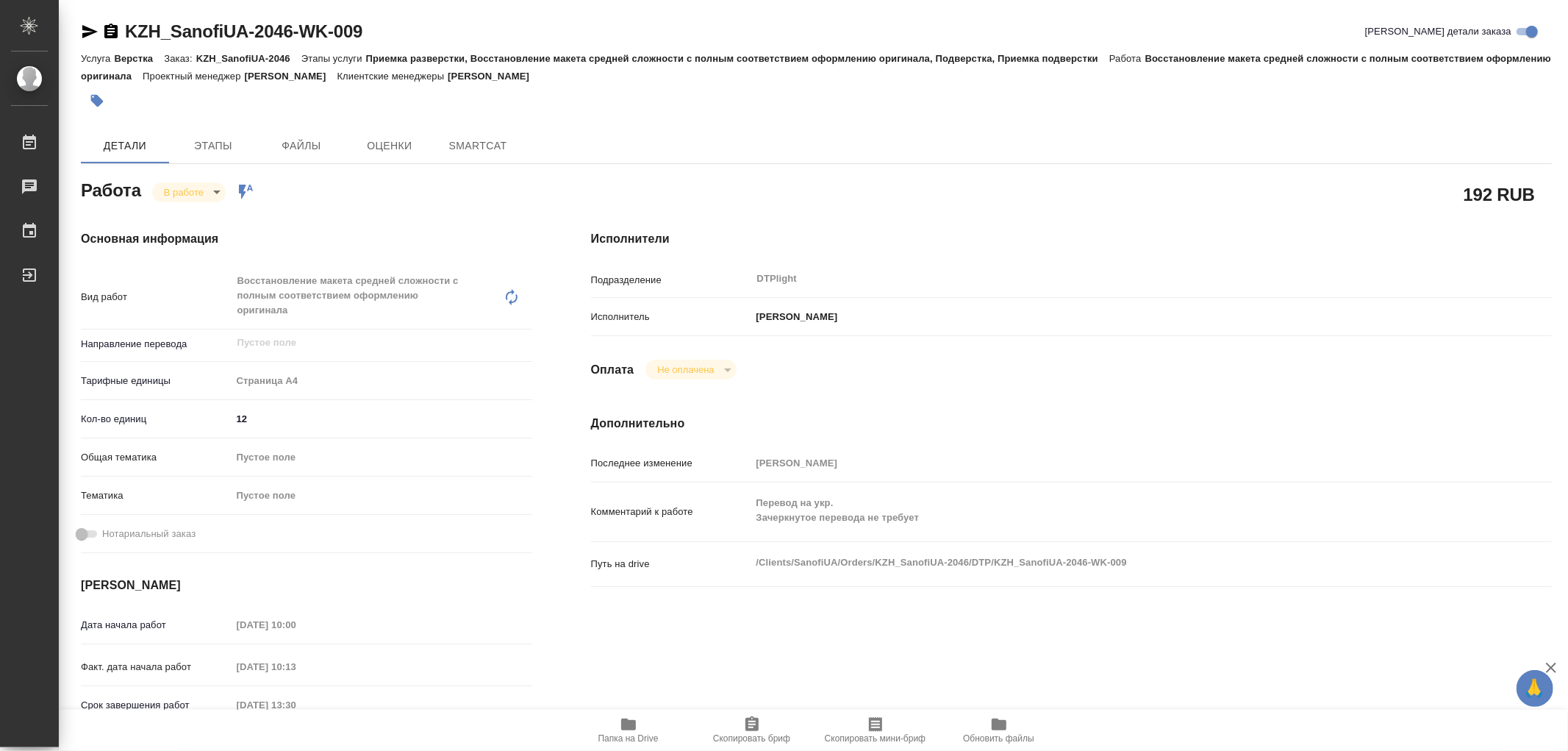
type textarea "x"
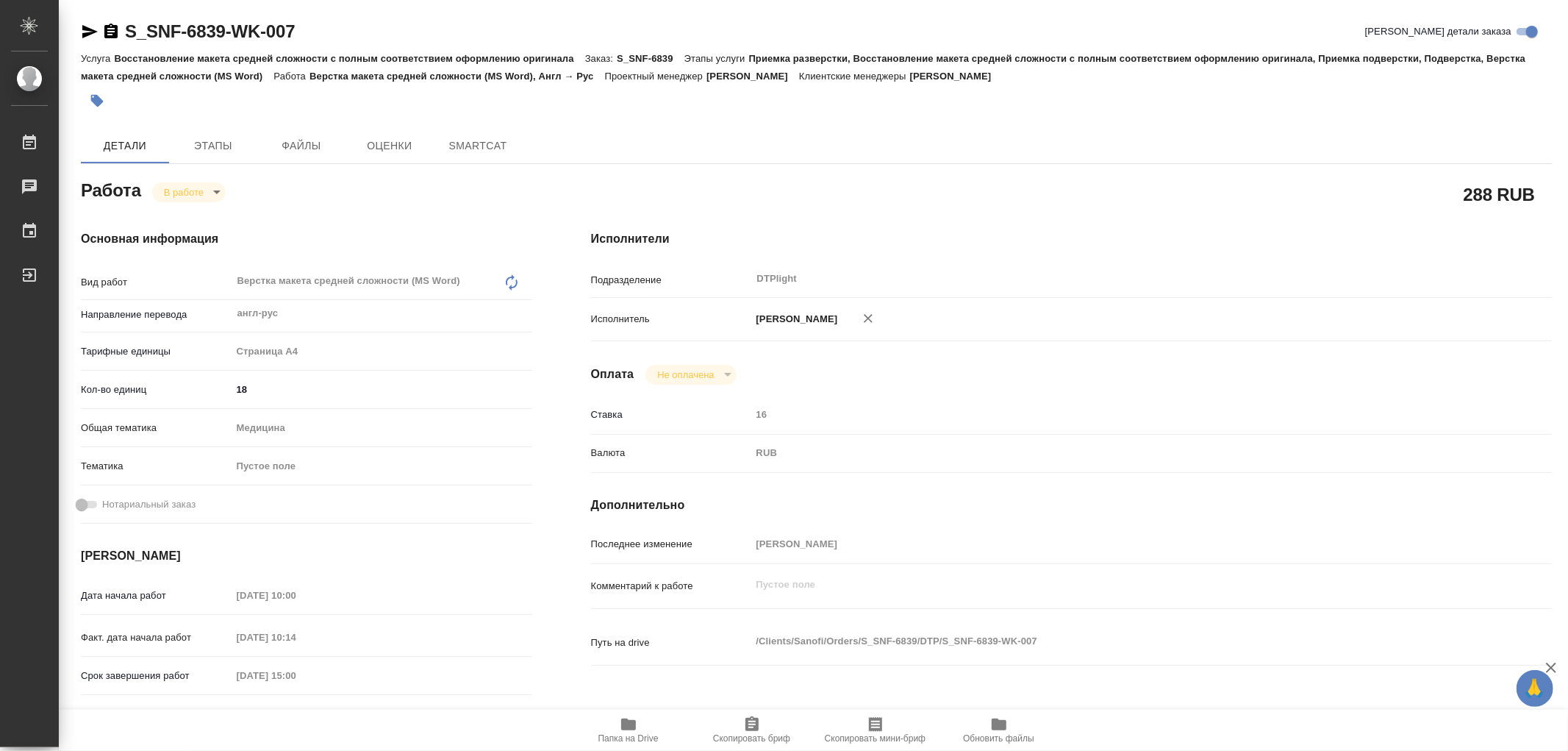
type textarea "x"
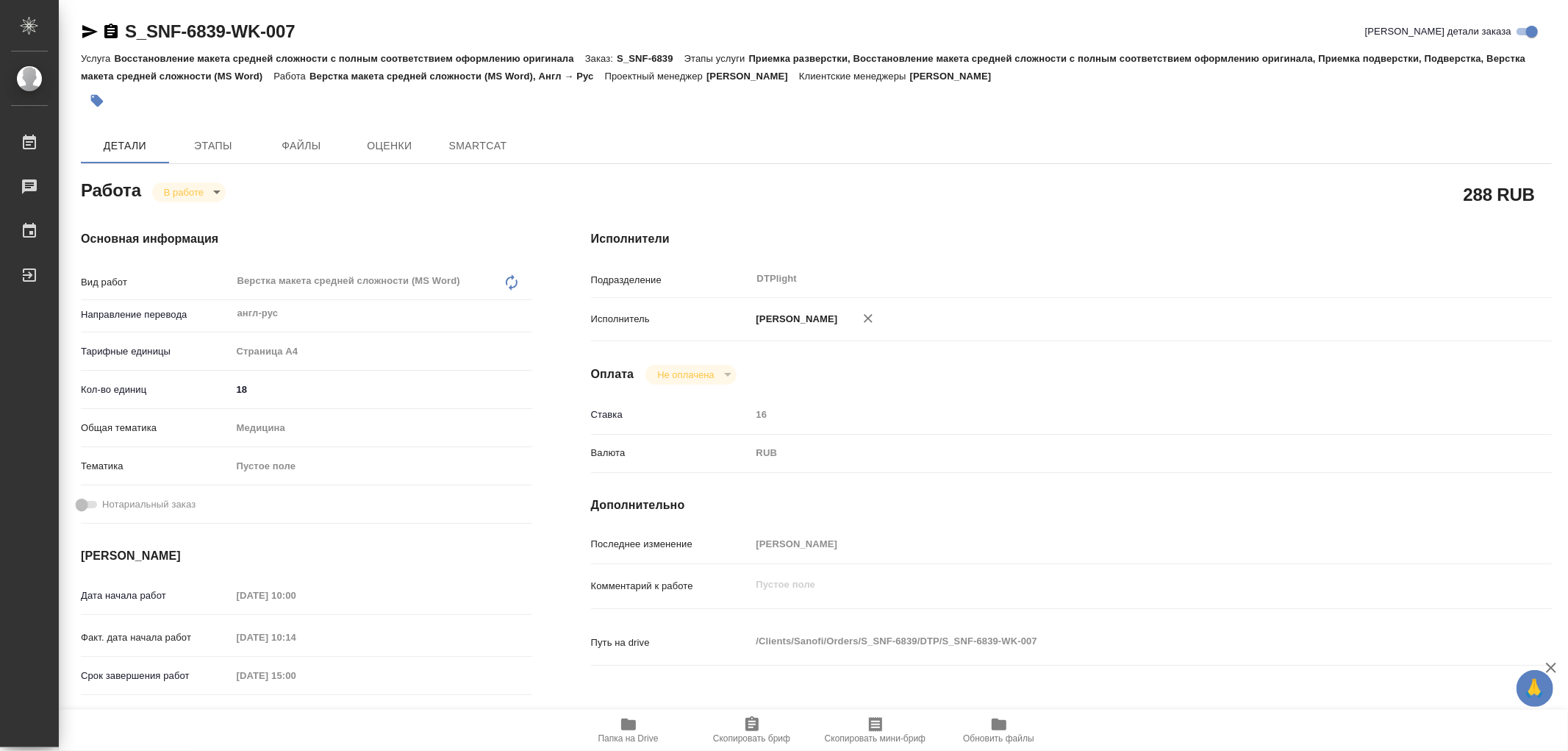
type textarea "x"
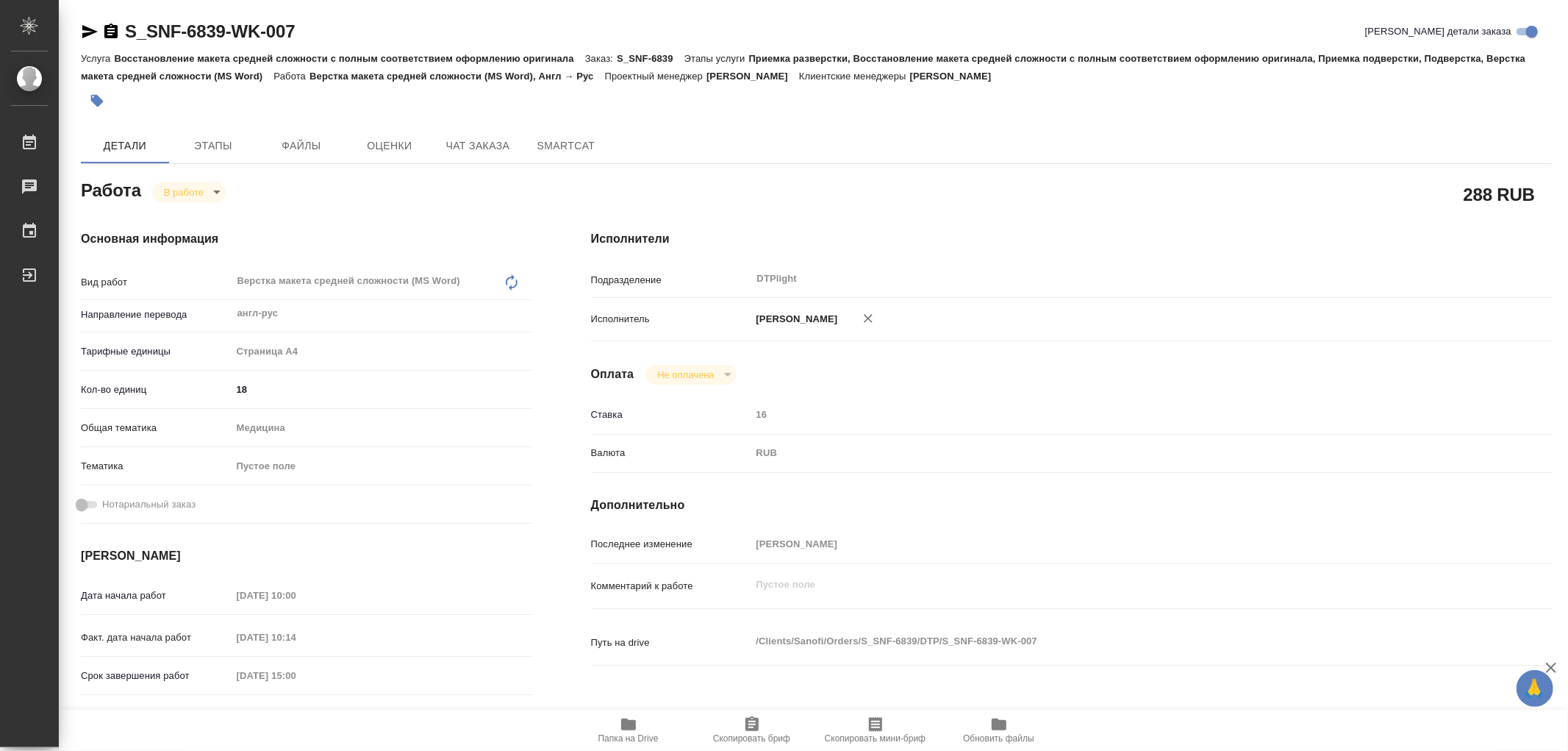
type textarea "x"
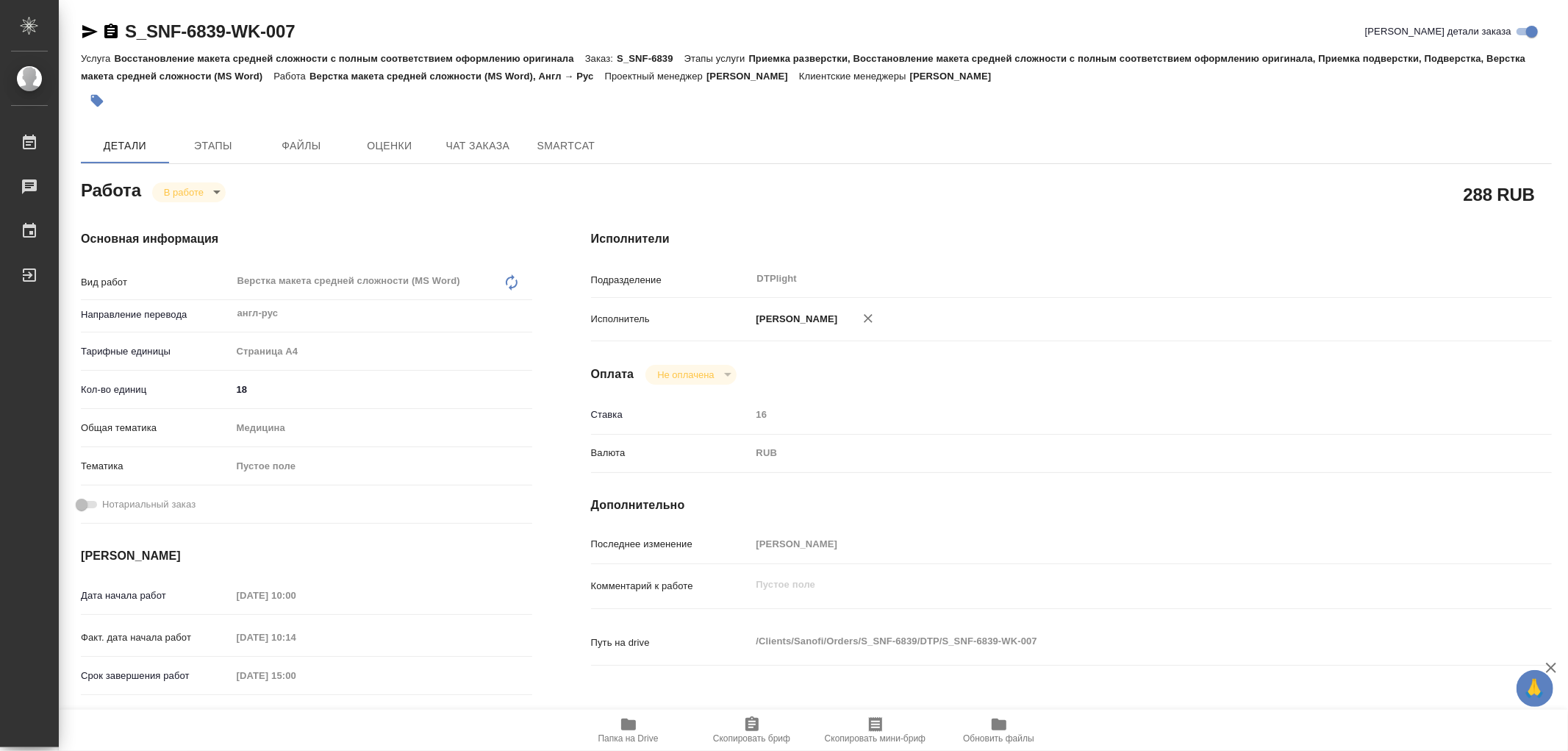
type textarea "x"
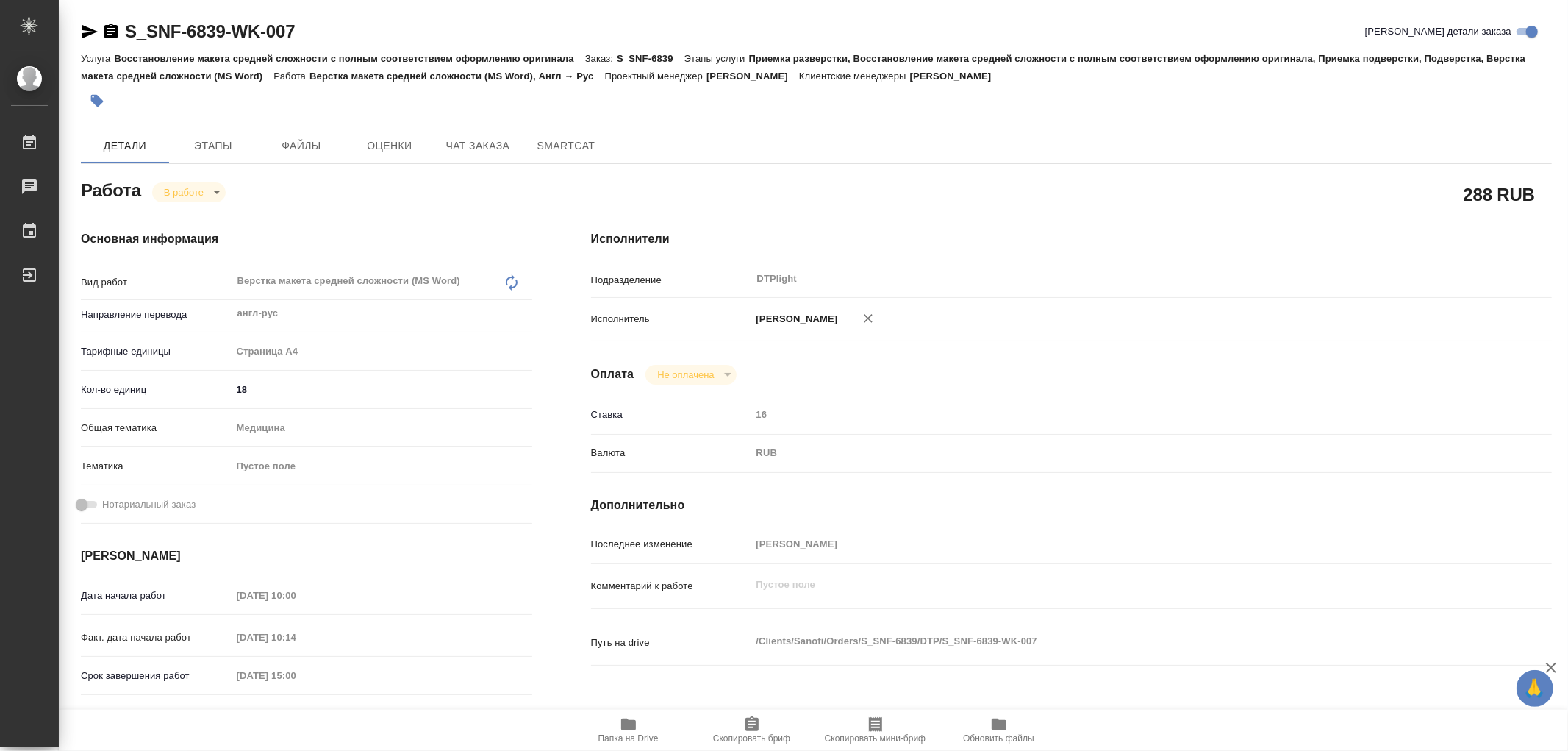
click at [644, 733] on span "Папка на Drive" at bounding box center [628, 737] width 60 height 10
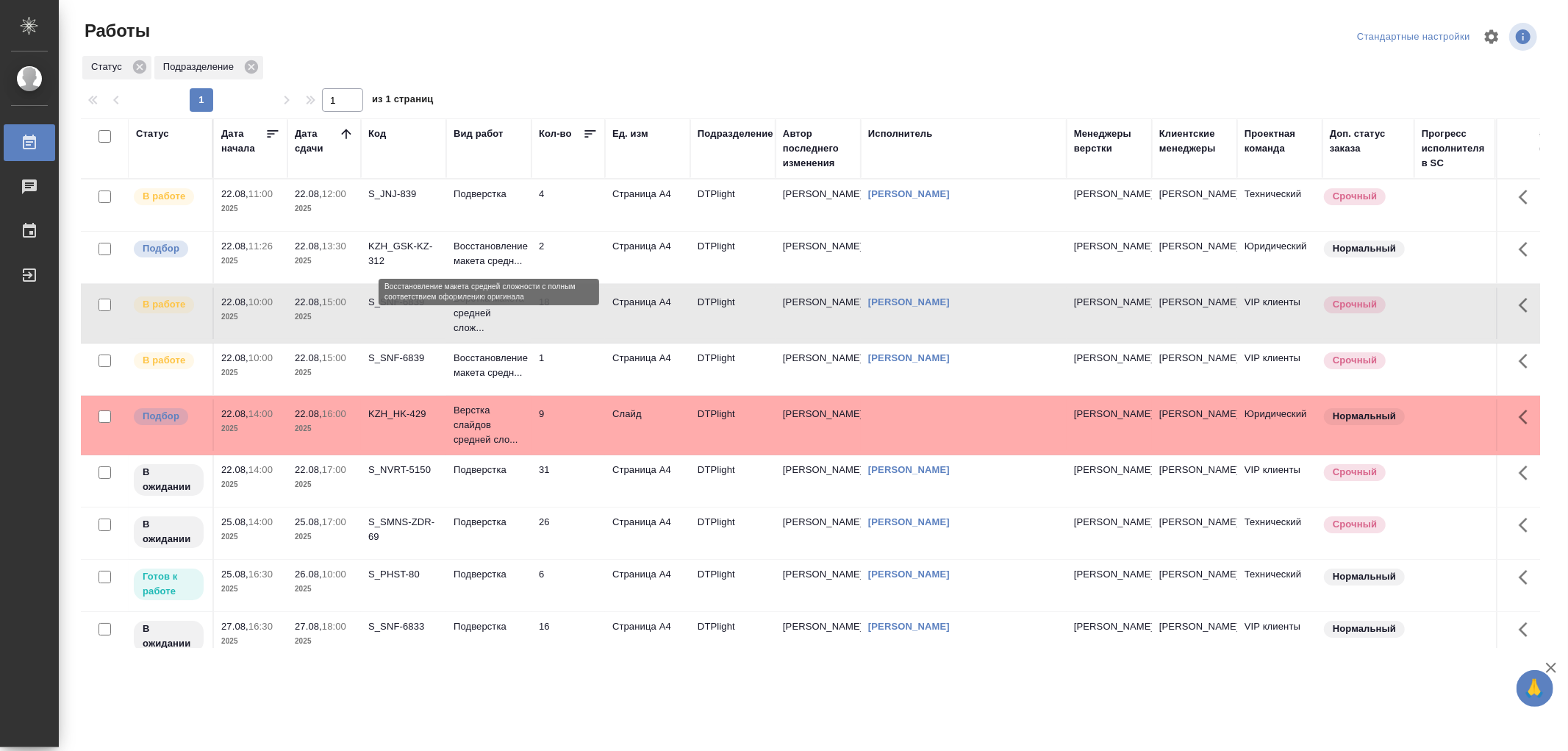
click at [510, 263] on p "Восстановление макета средн..." at bounding box center [489, 253] width 71 height 29
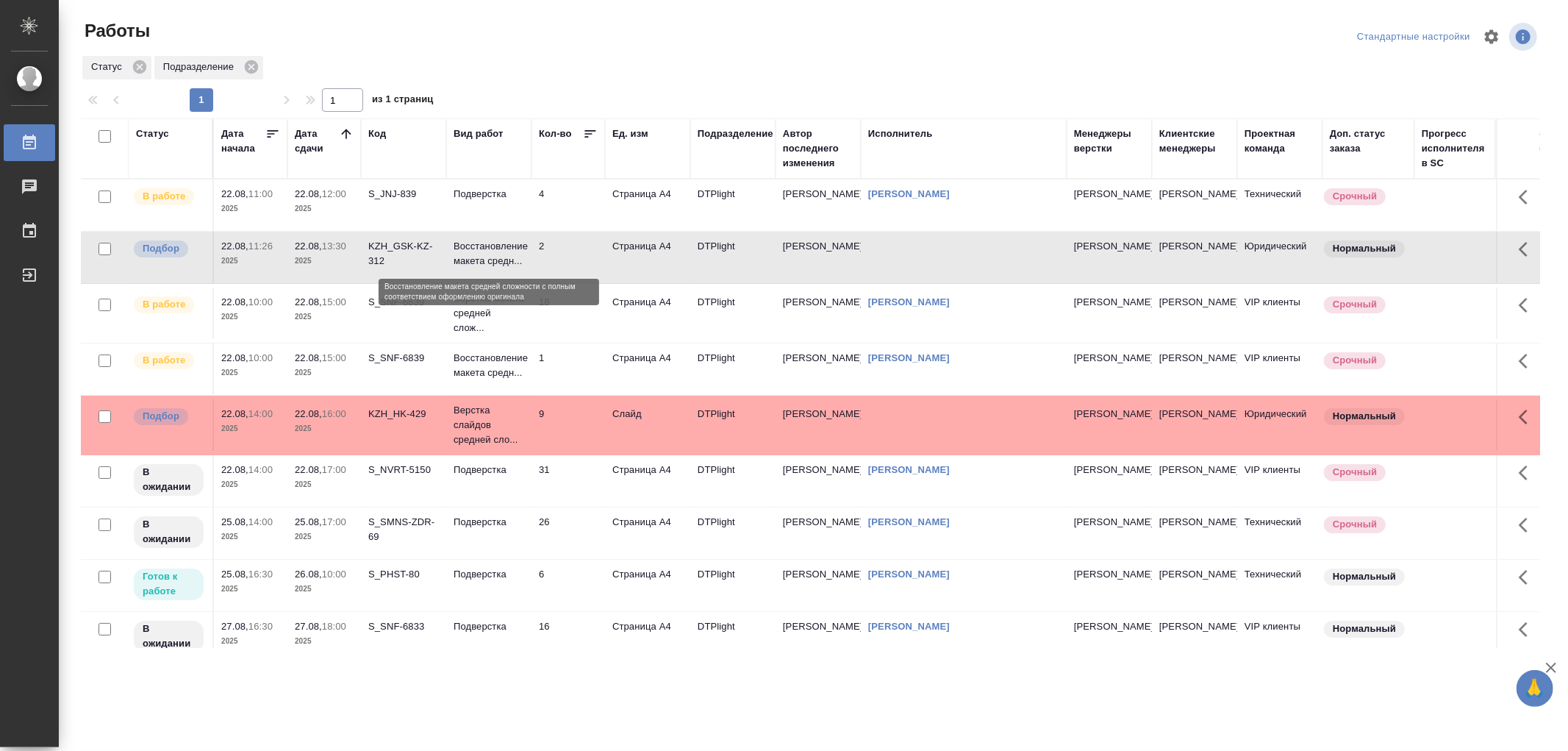
click at [510, 263] on p "Восстановление макета средн..." at bounding box center [489, 253] width 71 height 29
click at [516, 203] on td "Подверстка" at bounding box center [489, 205] width 85 height 52
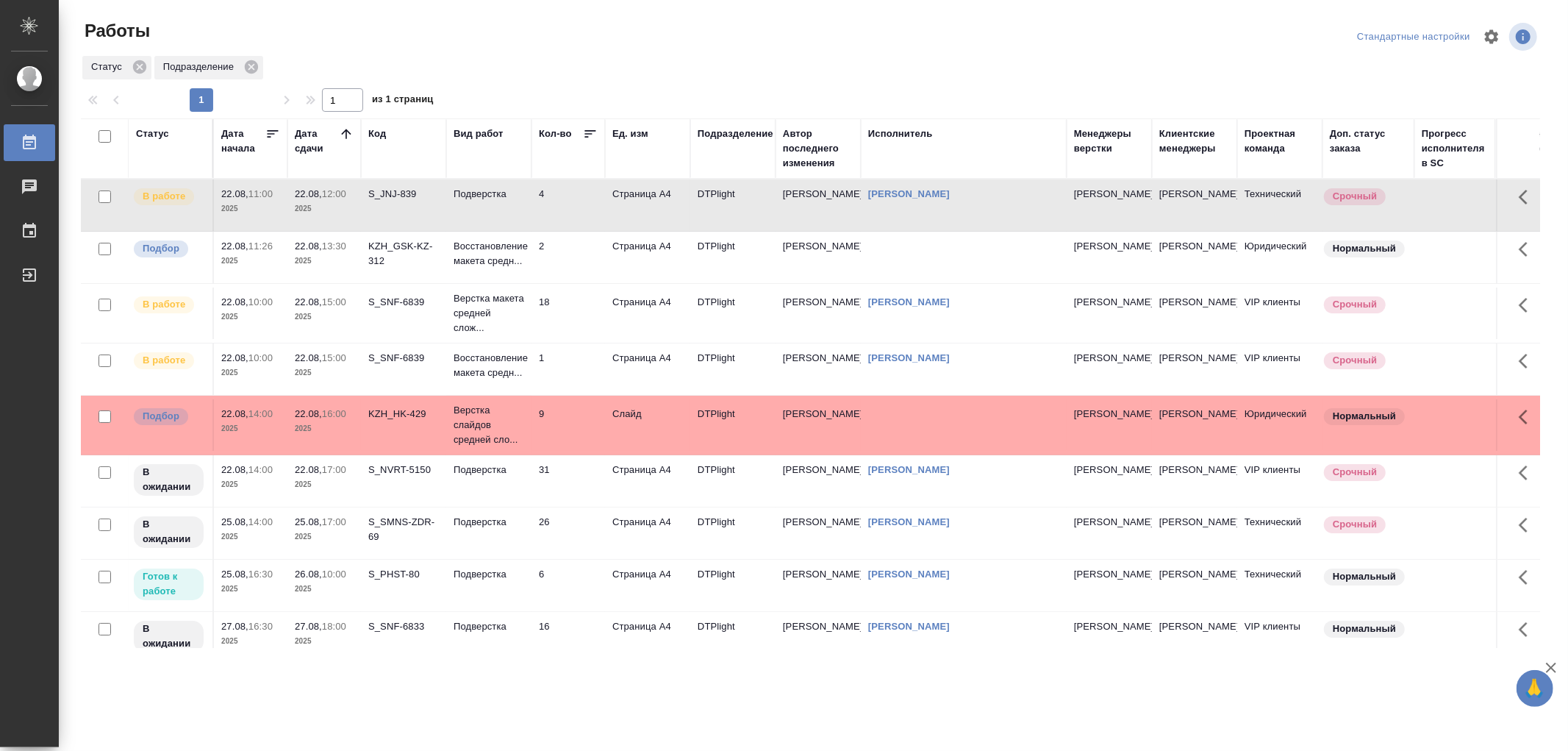
click at [516, 203] on td "Подверстка" at bounding box center [489, 205] width 85 height 52
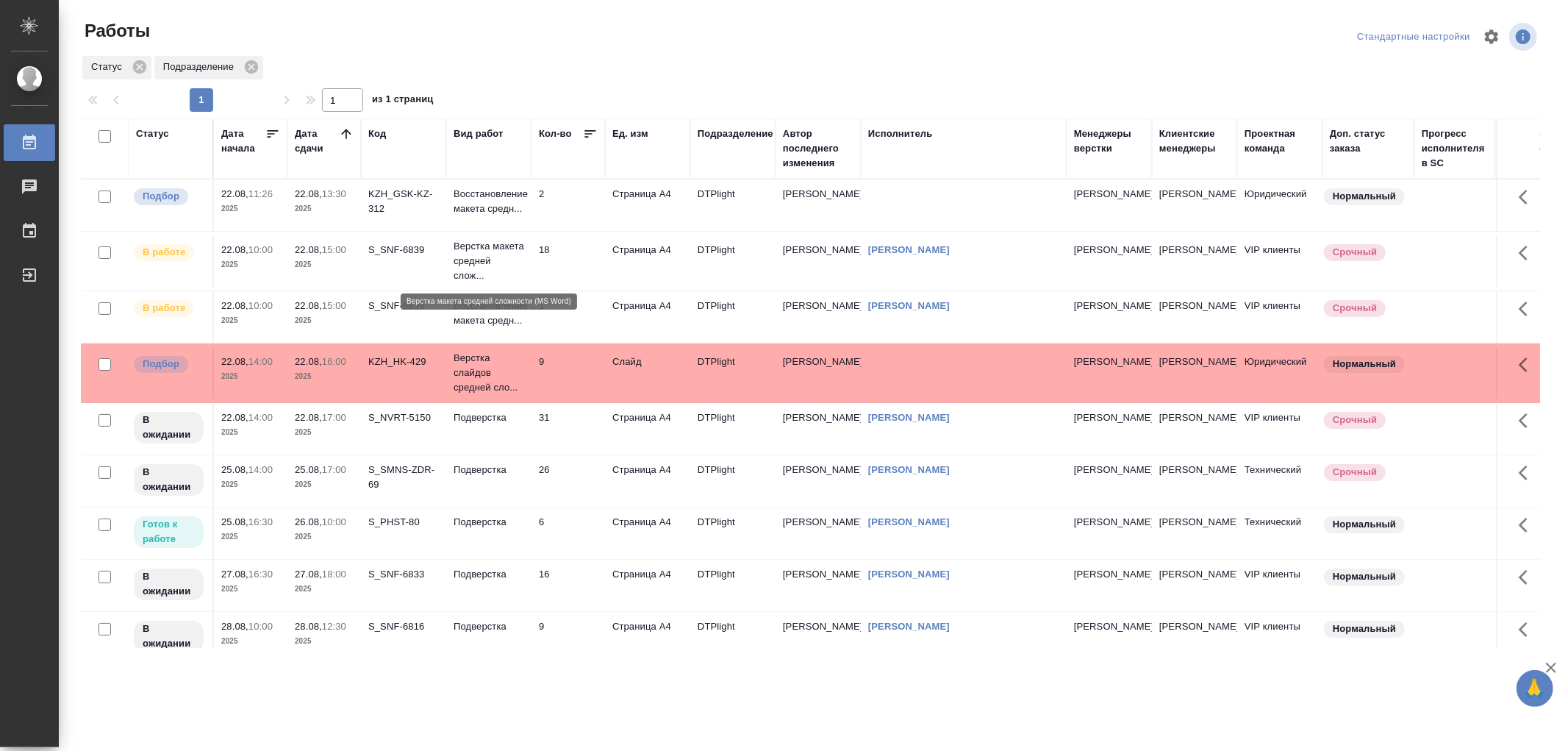
click at [520, 250] on p "Верстка макета средней слож..." at bounding box center [489, 261] width 71 height 44
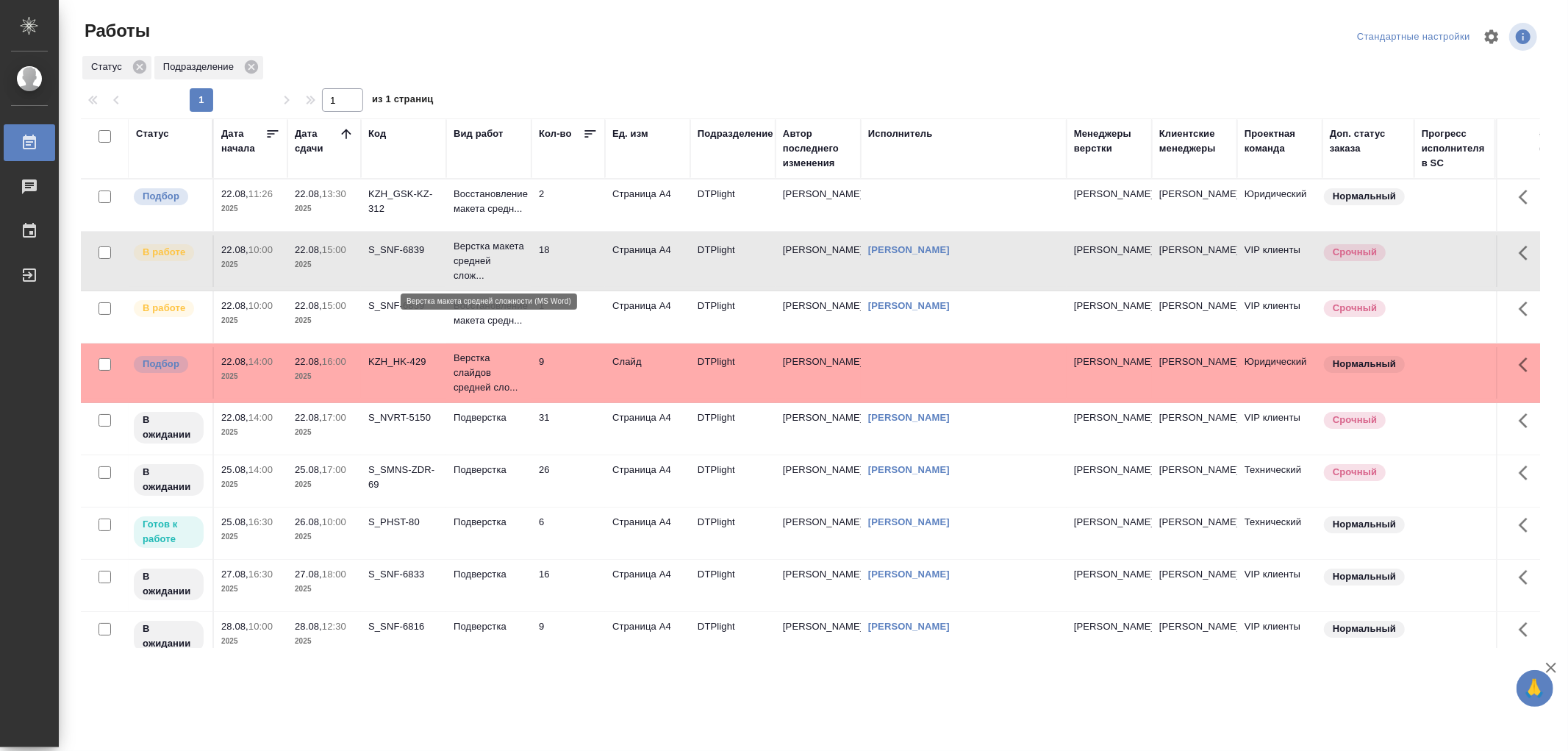
click at [520, 250] on p "Верстка макета средней слож..." at bounding box center [489, 261] width 71 height 44
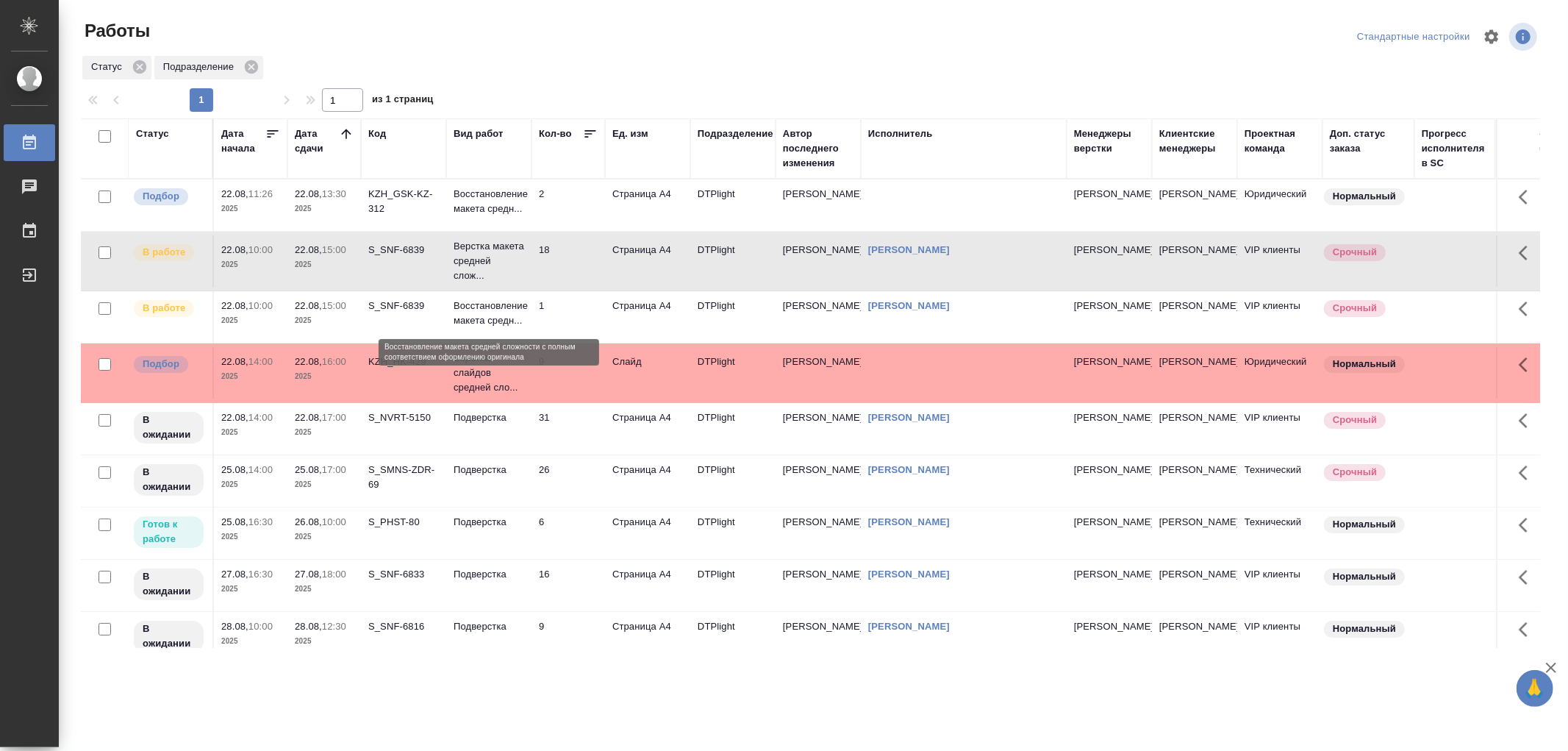
click at [508, 322] on p "Восстановление макета средн..." at bounding box center [489, 313] width 71 height 29
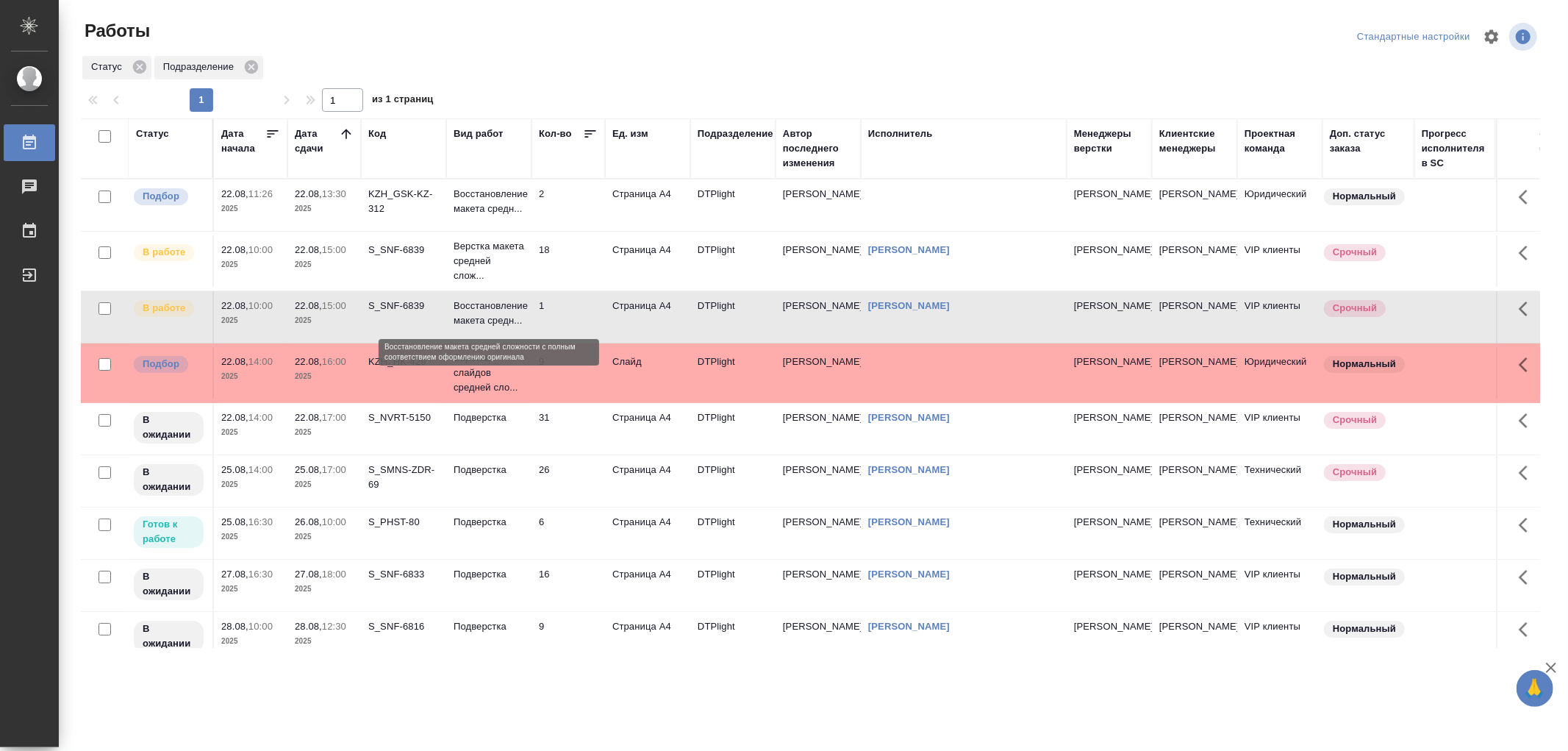
click at [508, 322] on p "Восстановление макета средн..." at bounding box center [489, 313] width 71 height 29
click at [478, 231] on td "Подверстка" at bounding box center [489, 205] width 85 height 52
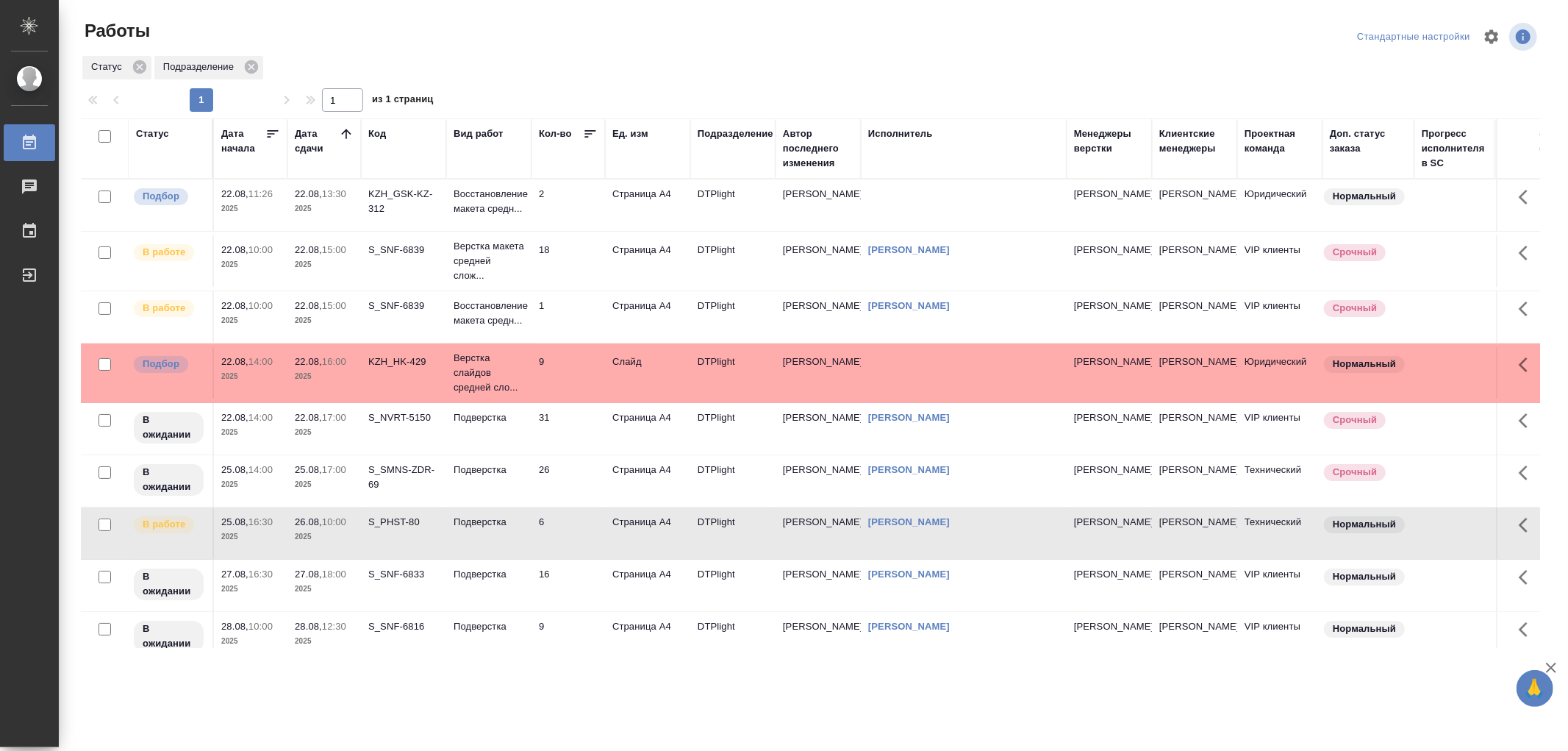
click at [480, 231] on td "Подверстка" at bounding box center [489, 205] width 85 height 52
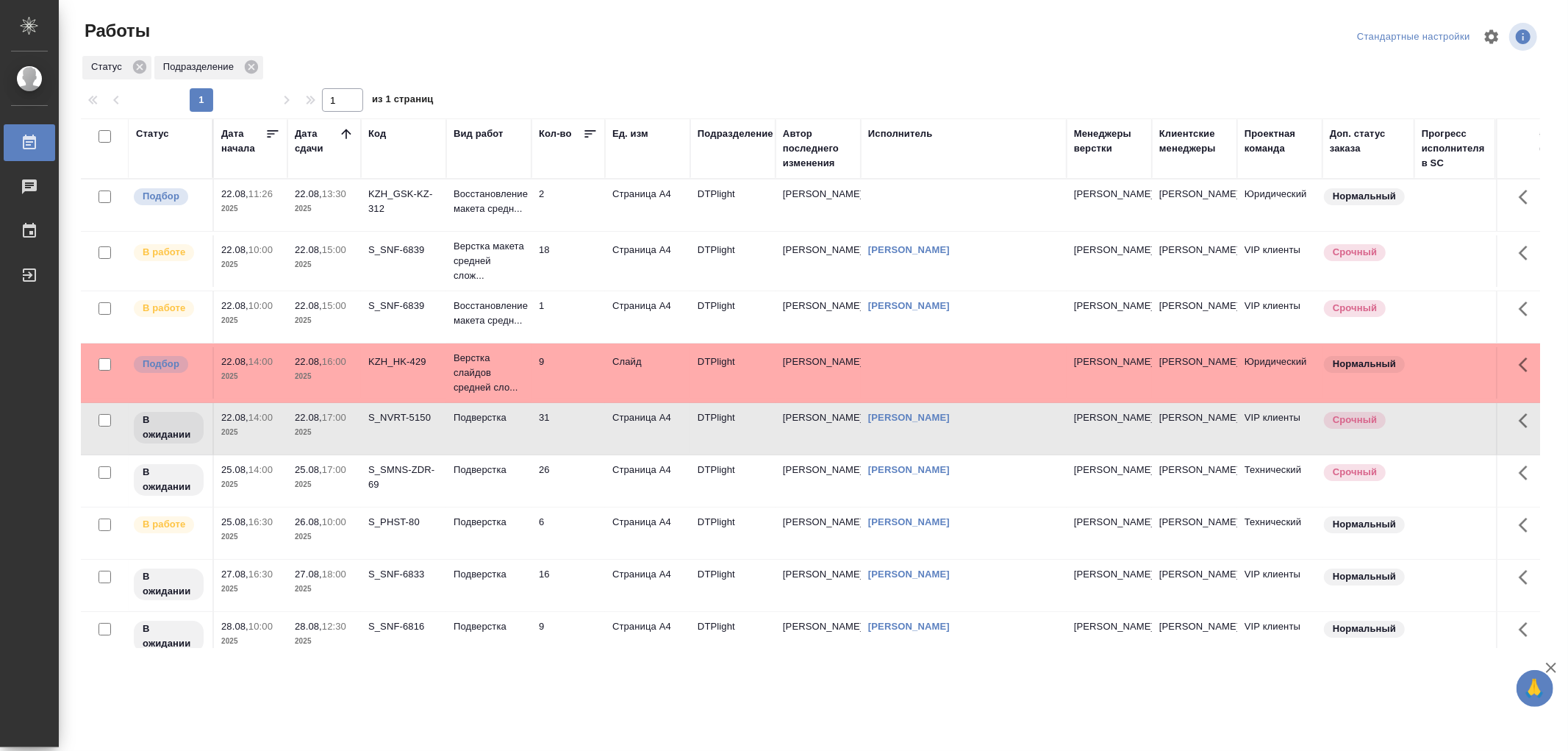
click at [480, 231] on td "Подверстка" at bounding box center [489, 205] width 85 height 52
click at [502, 231] on td "Подверстка" at bounding box center [489, 205] width 85 height 52
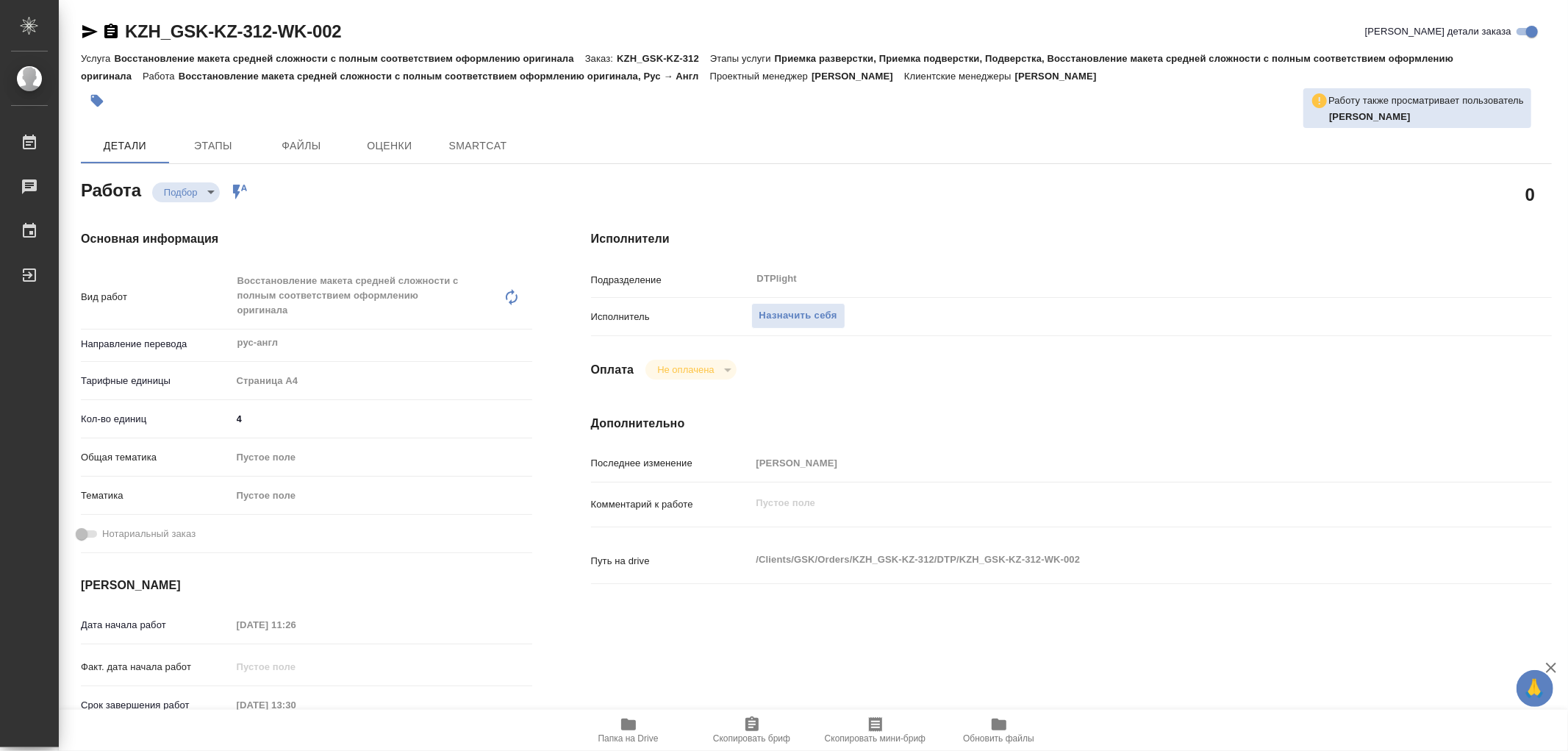
type textarea "x"
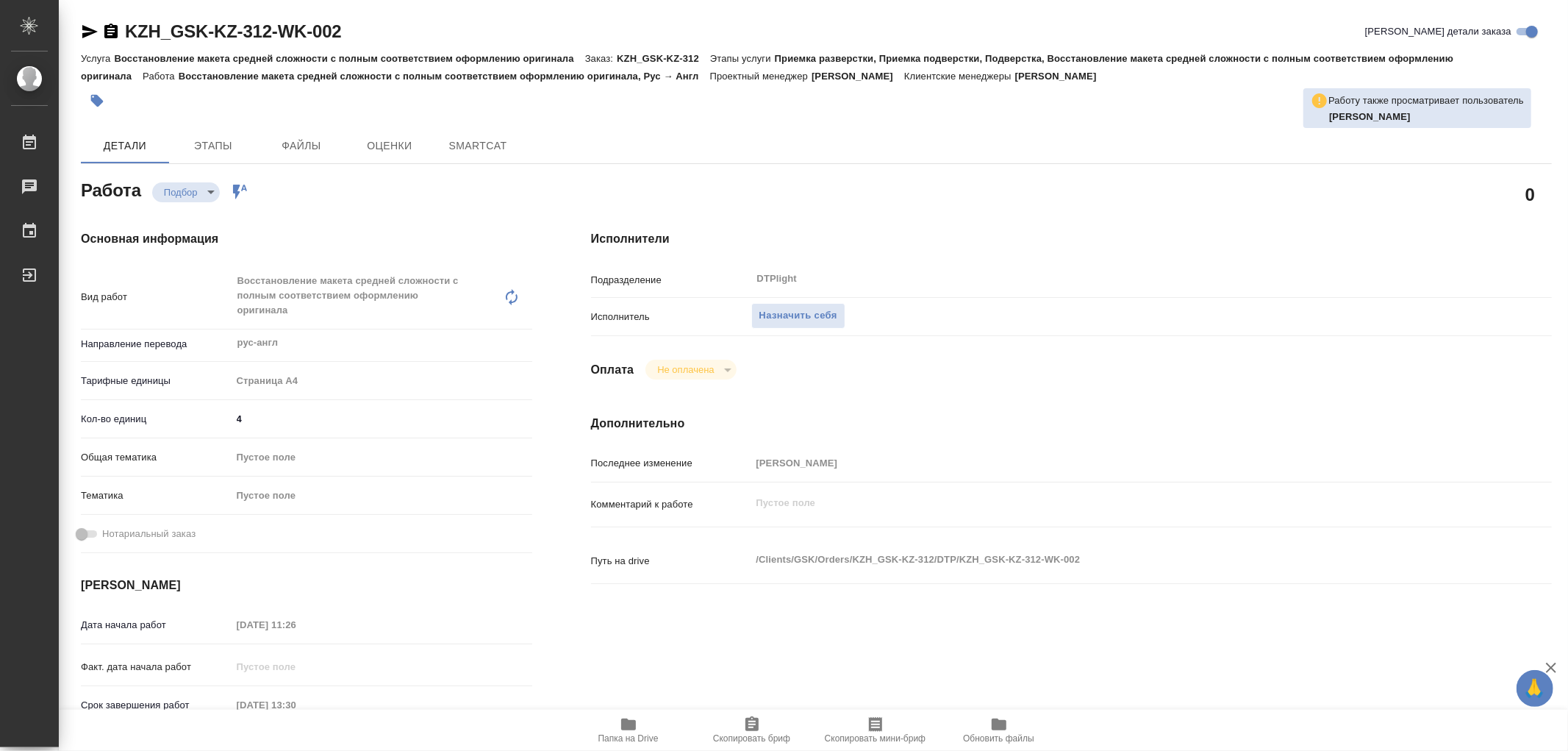
type textarea "x"
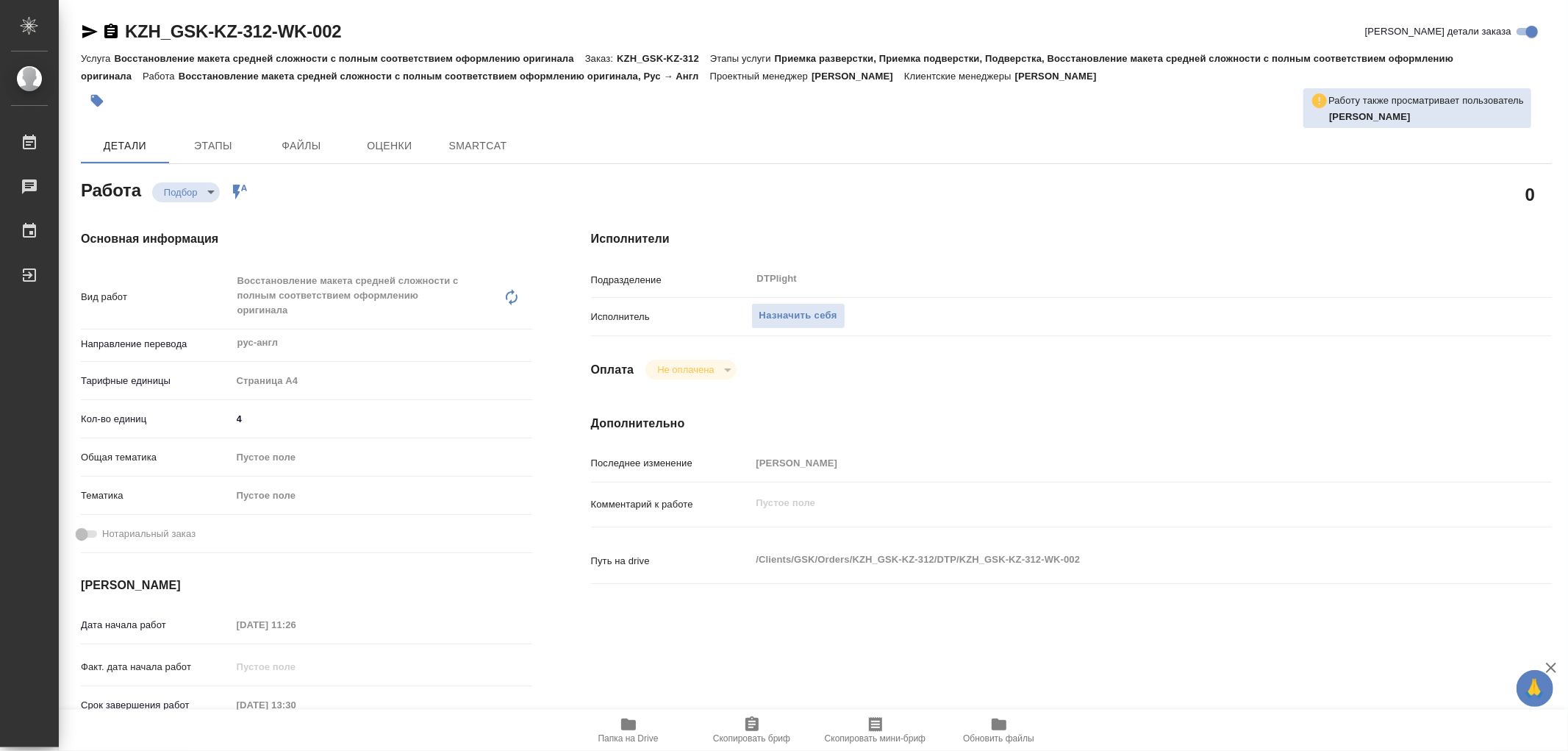
type textarea "x"
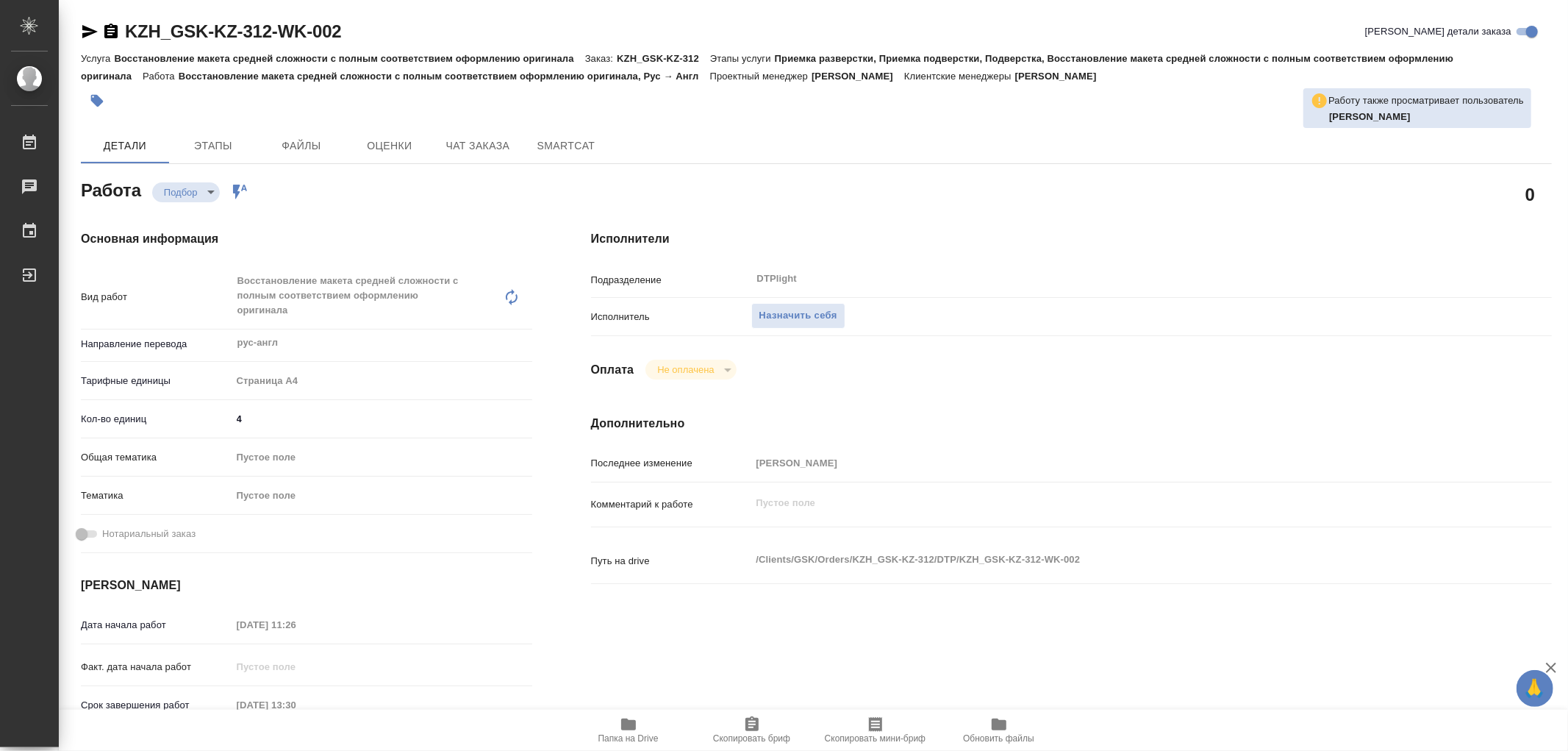
click at [625, 718] on icon "button" at bounding box center [628, 724] width 15 height 12
type textarea "x"
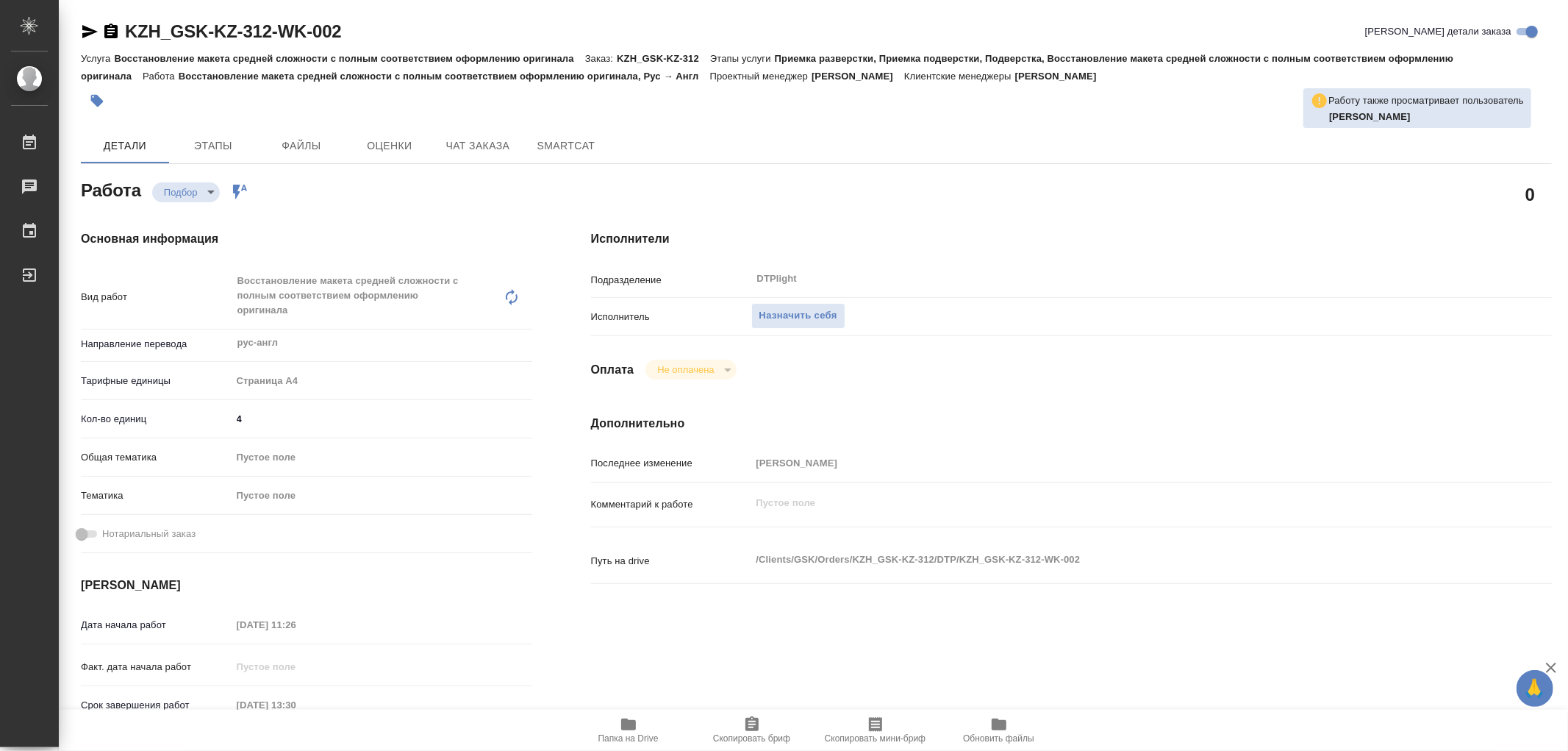
type textarea "x"
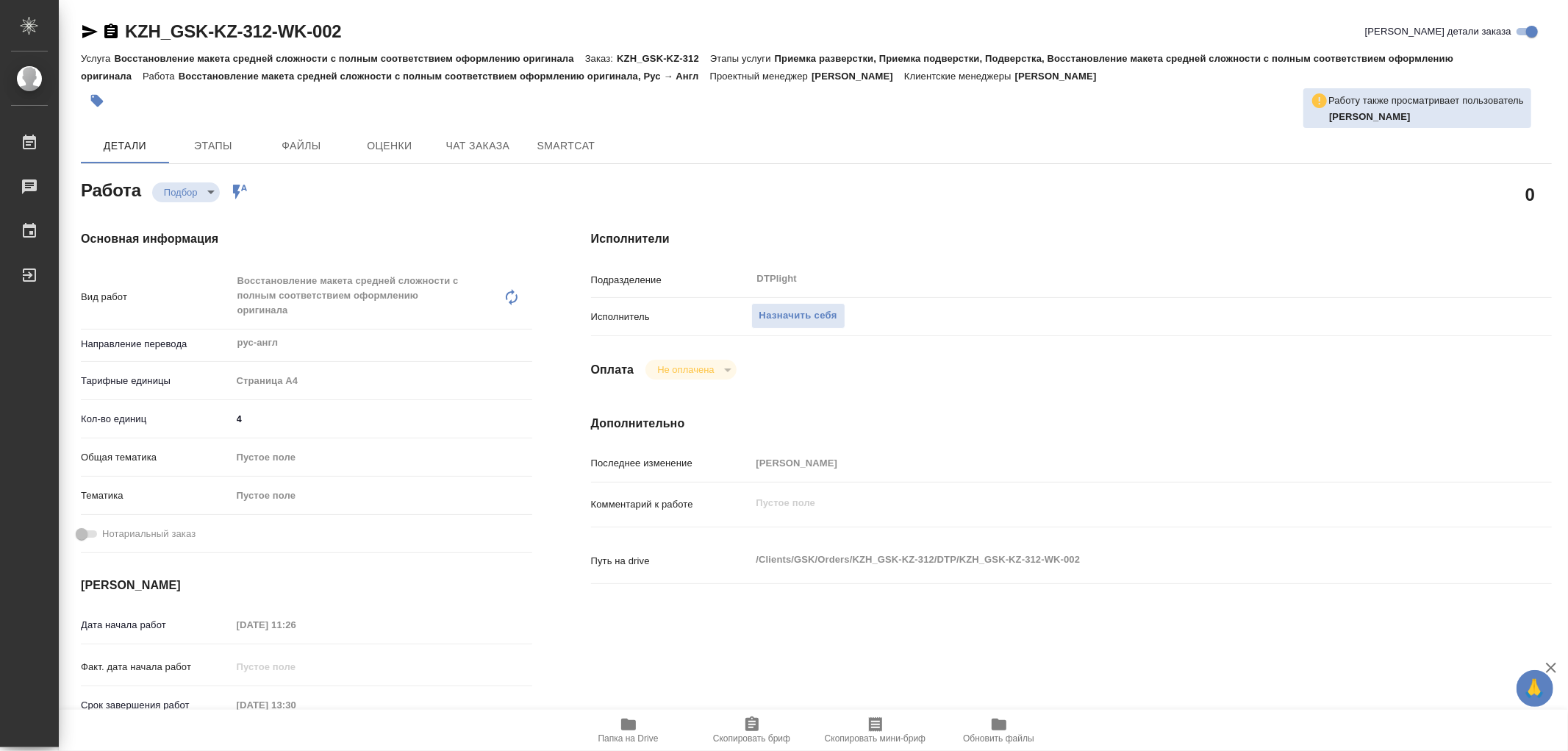
type textarea "x"
click at [631, 726] on icon "button" at bounding box center [628, 724] width 15 height 12
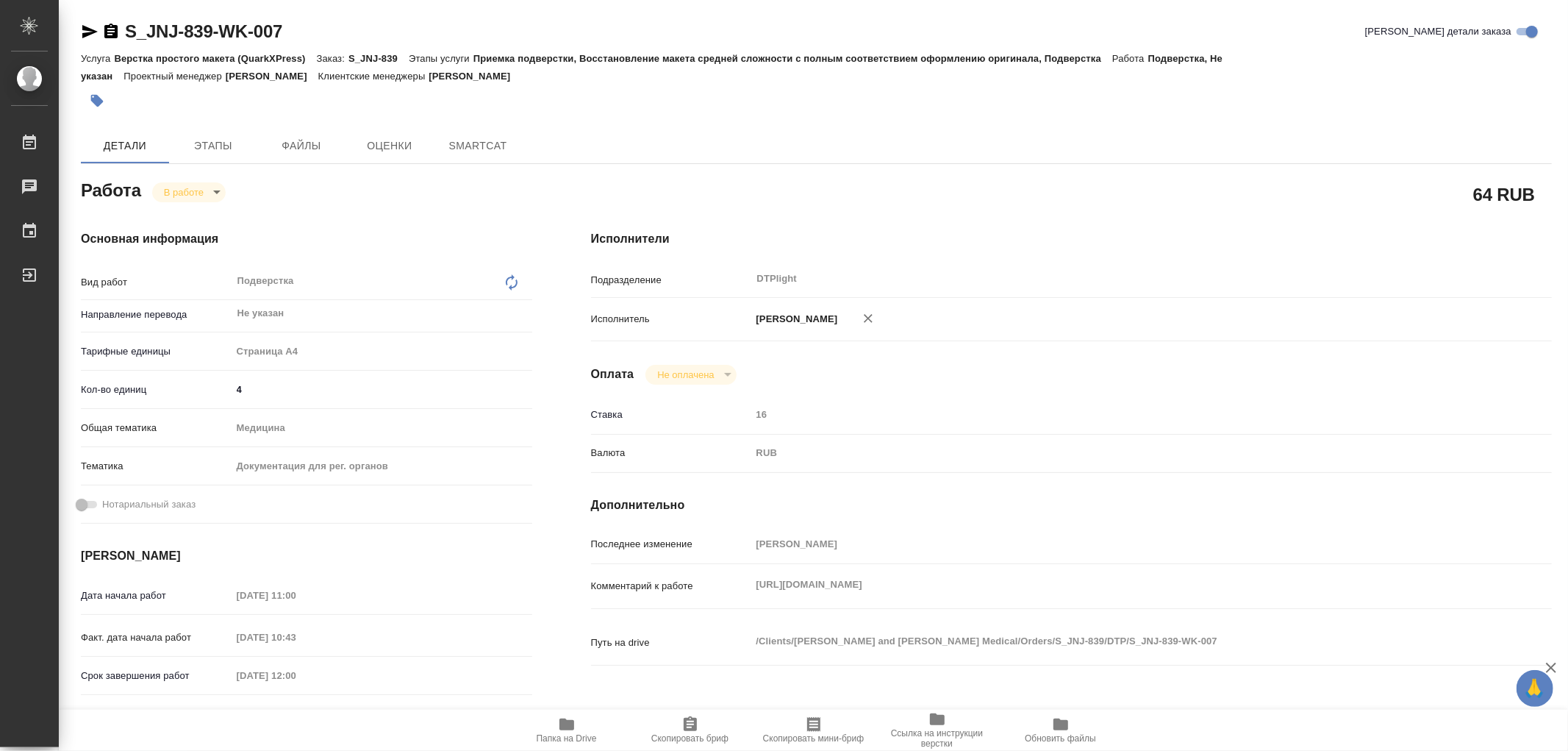
type textarea "x"
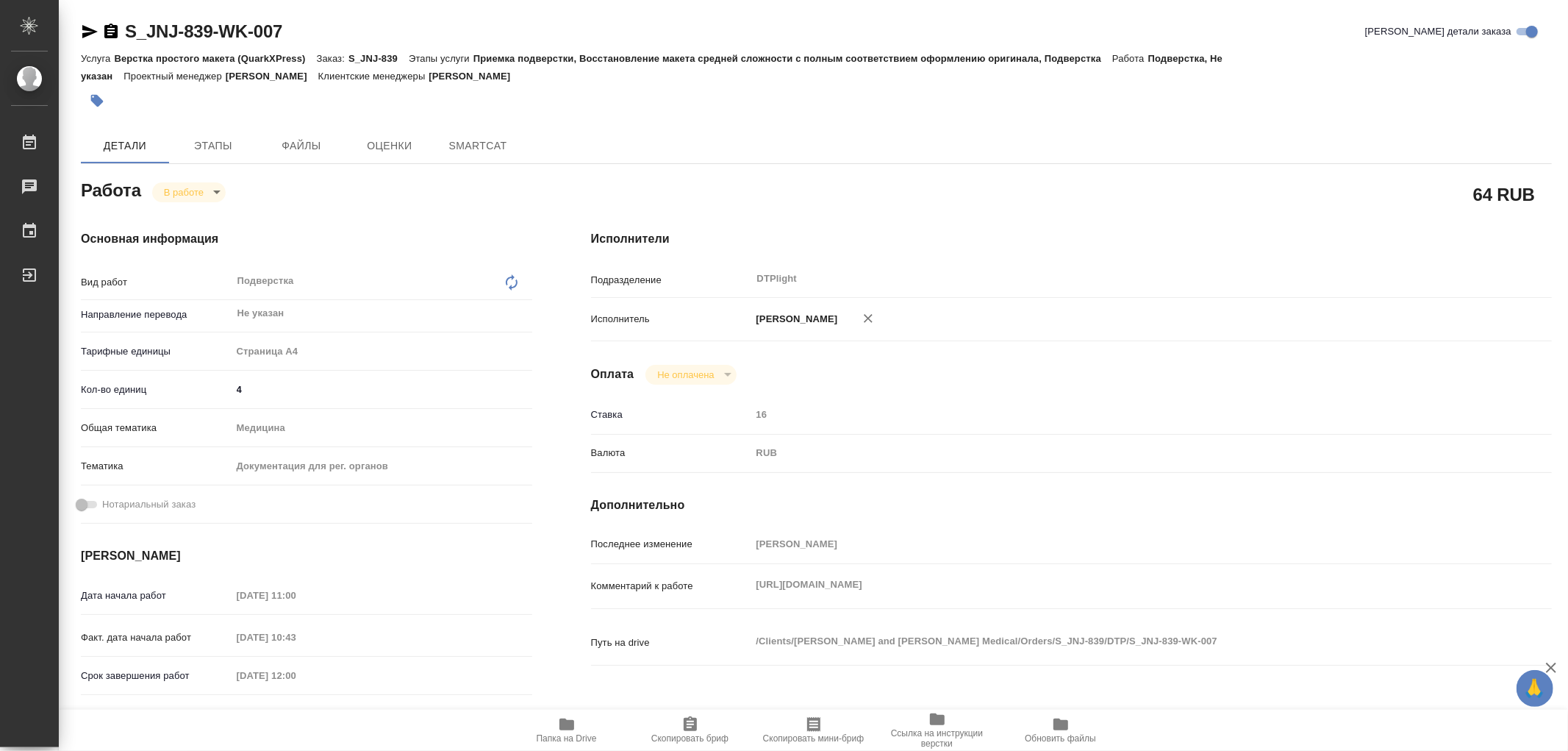
type textarea "x"
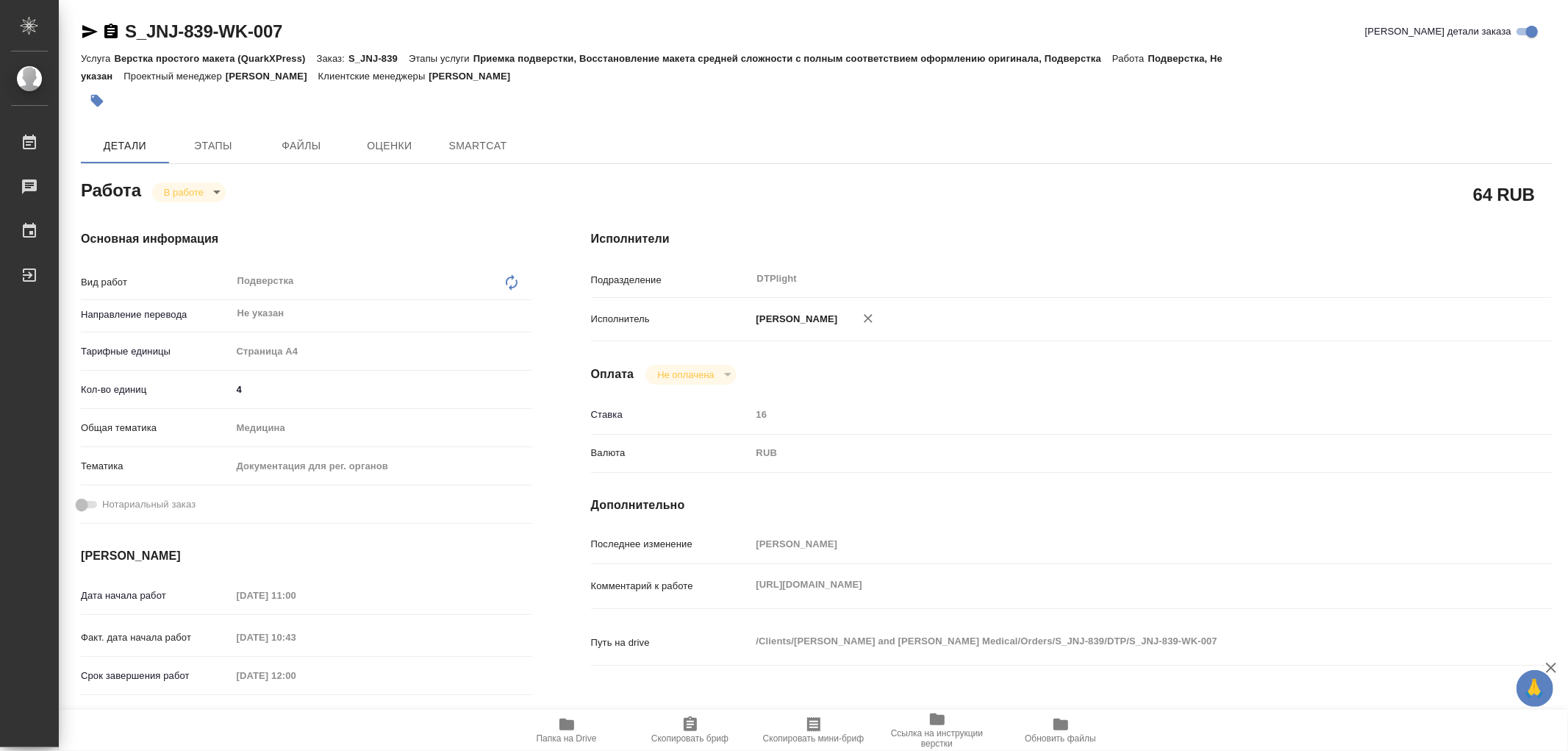
type textarea "x"
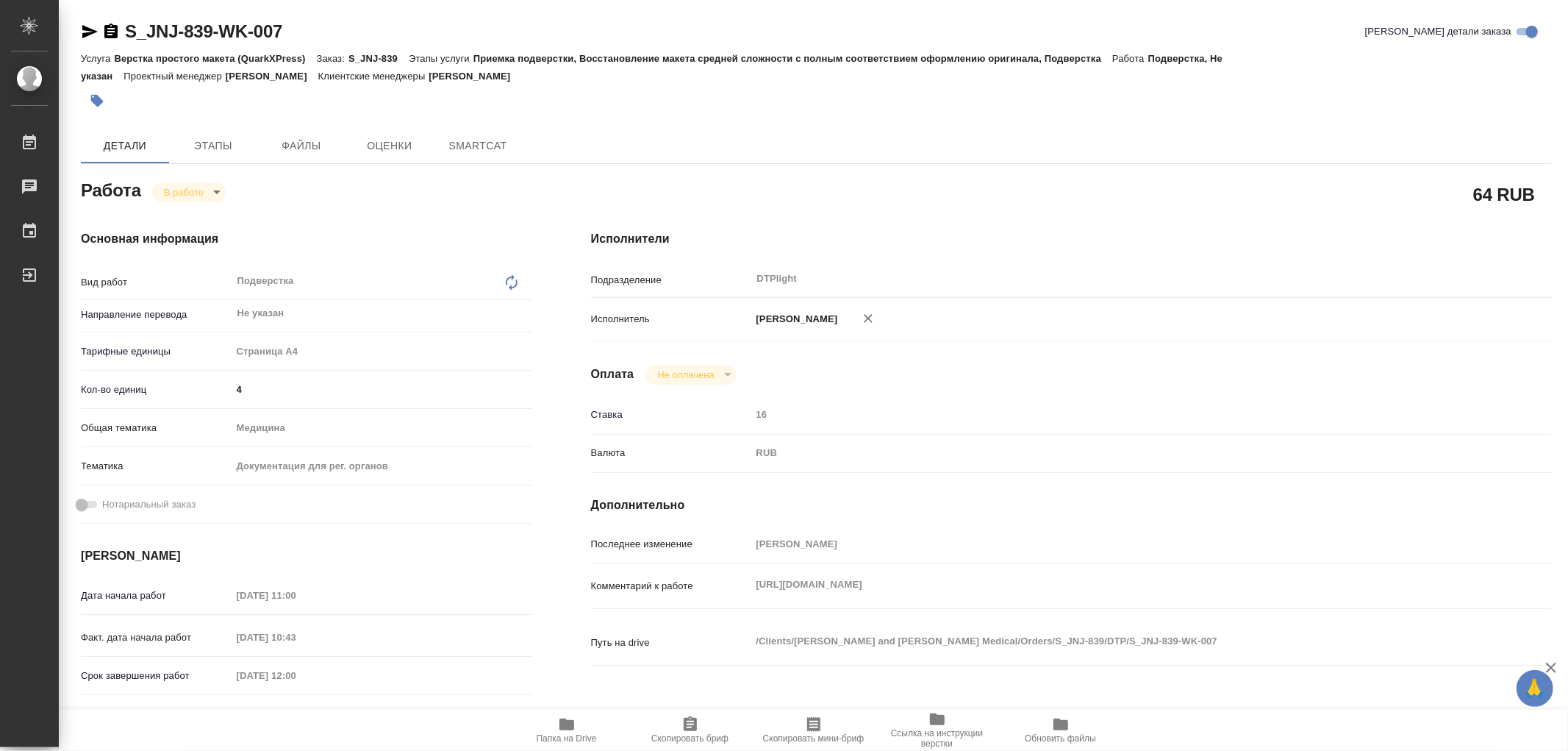
type textarea "x"
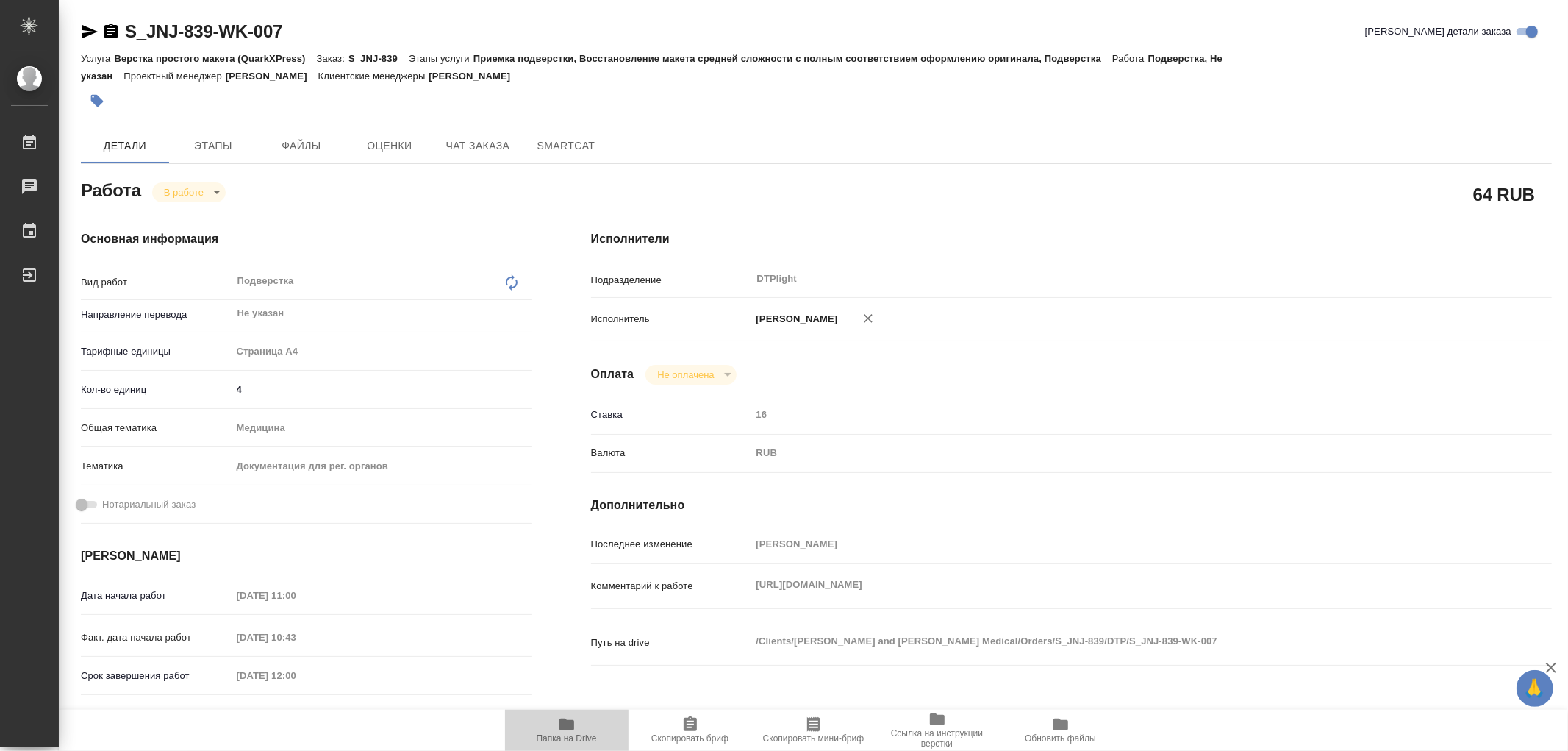
click at [563, 732] on icon "button" at bounding box center [567, 724] width 17 height 17
type textarea "x"
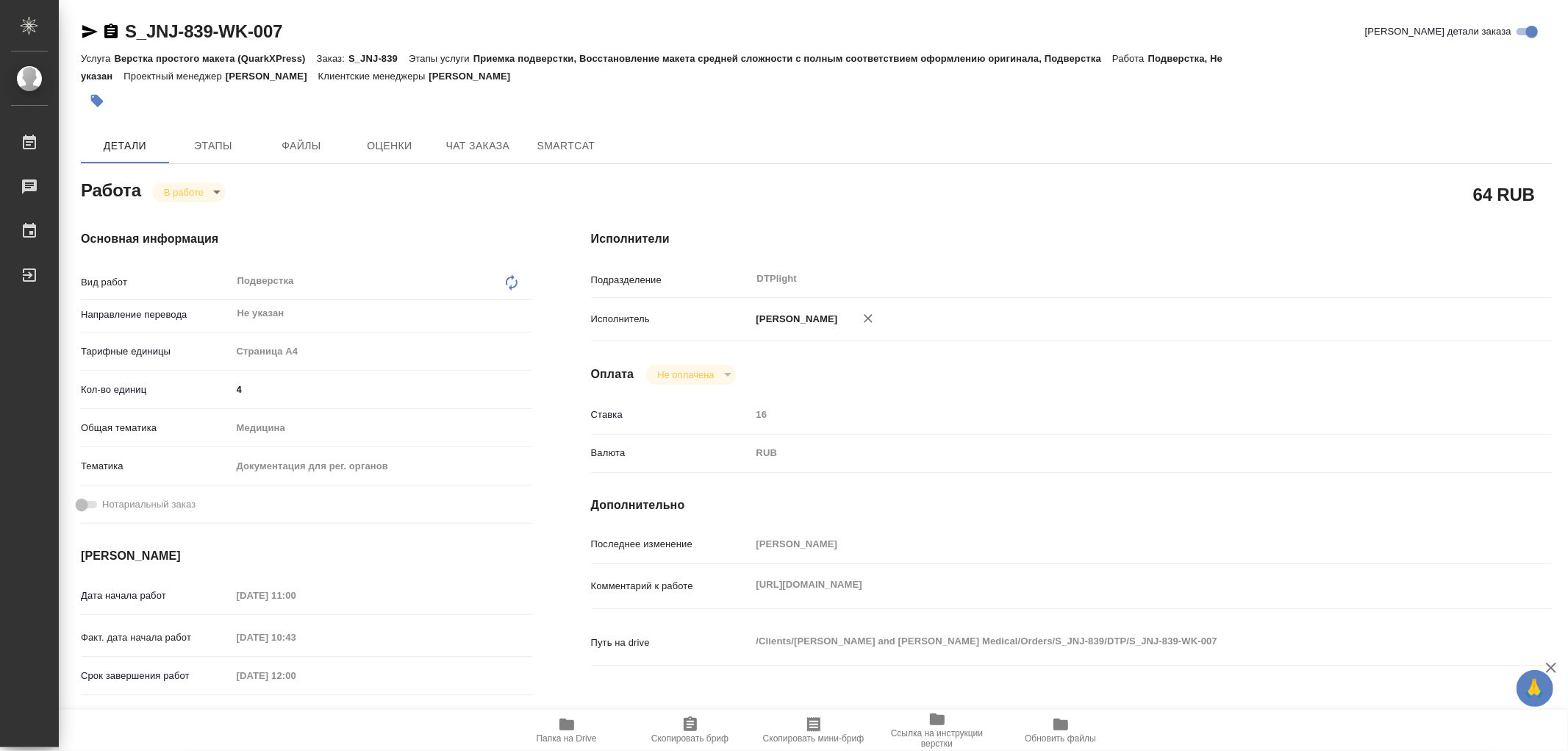
type textarea "x"
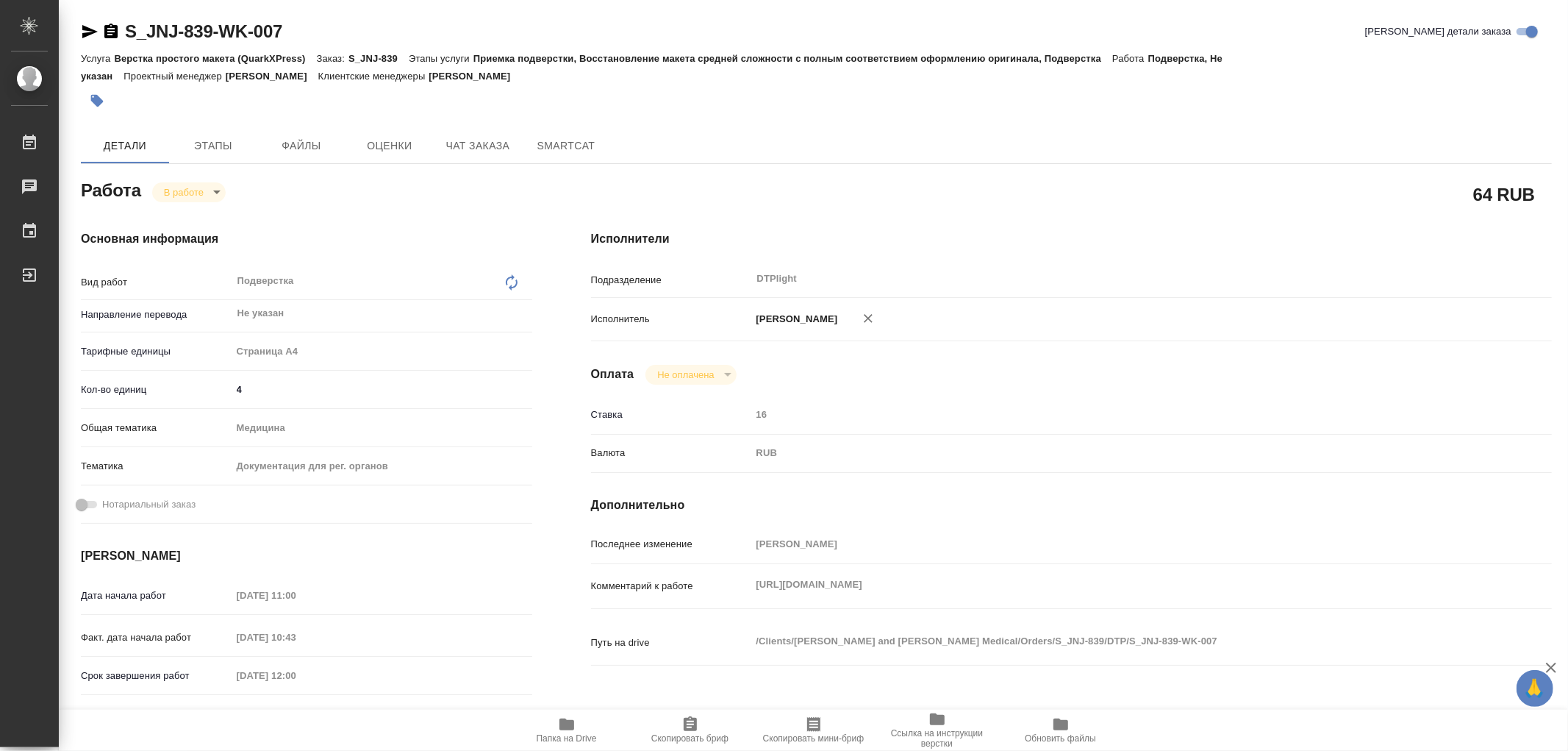
type textarea "x"
click at [180, 188] on body "🙏 .cls-1 fill:#fff; AWATERA Работы 0 Чаты График Выйти S_JNJ-839-WK-007 Кратко …" at bounding box center [784, 375] width 1568 height 751
click at [178, 213] on button "Выполнен" at bounding box center [191, 217] width 54 height 16
type textarea "x"
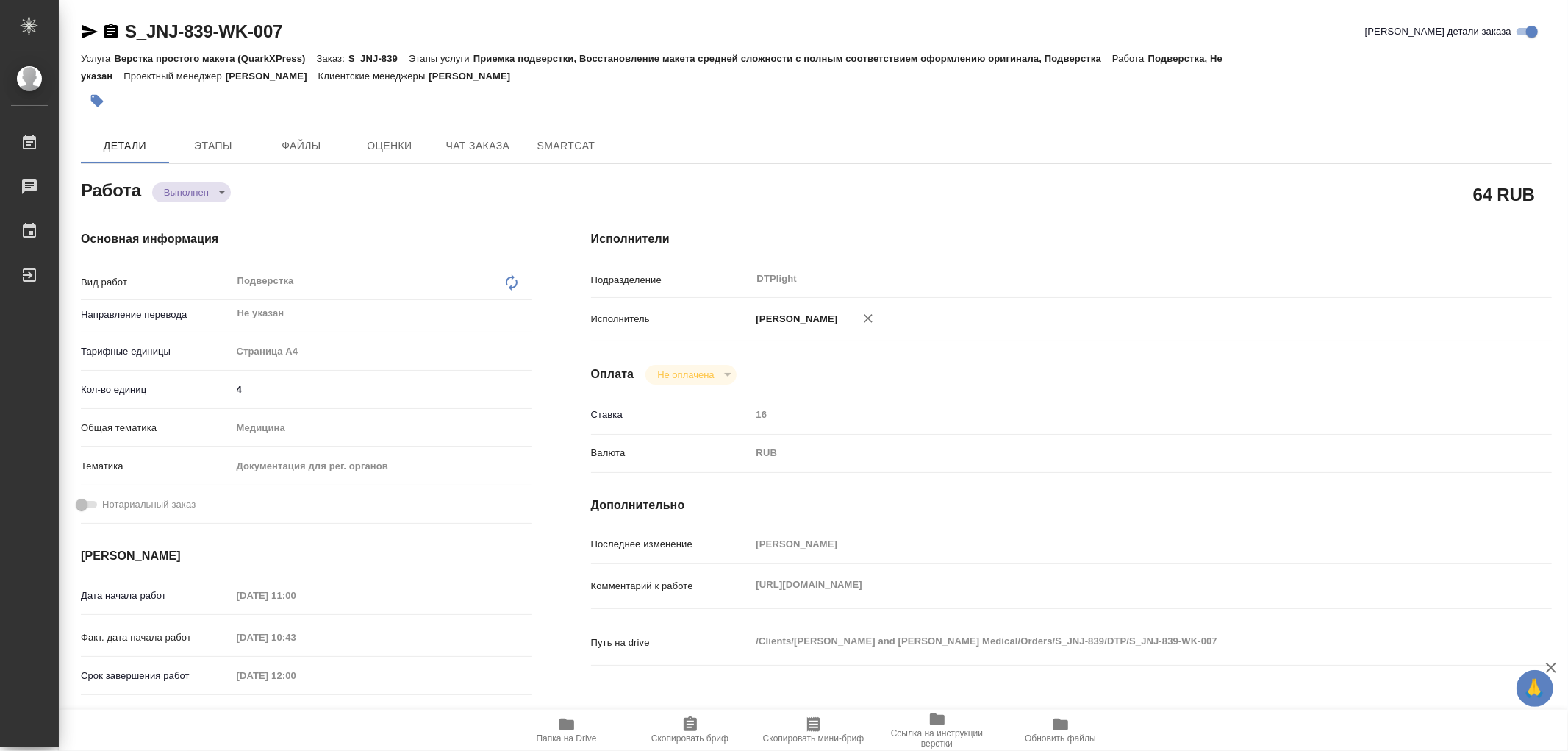
type textarea "x"
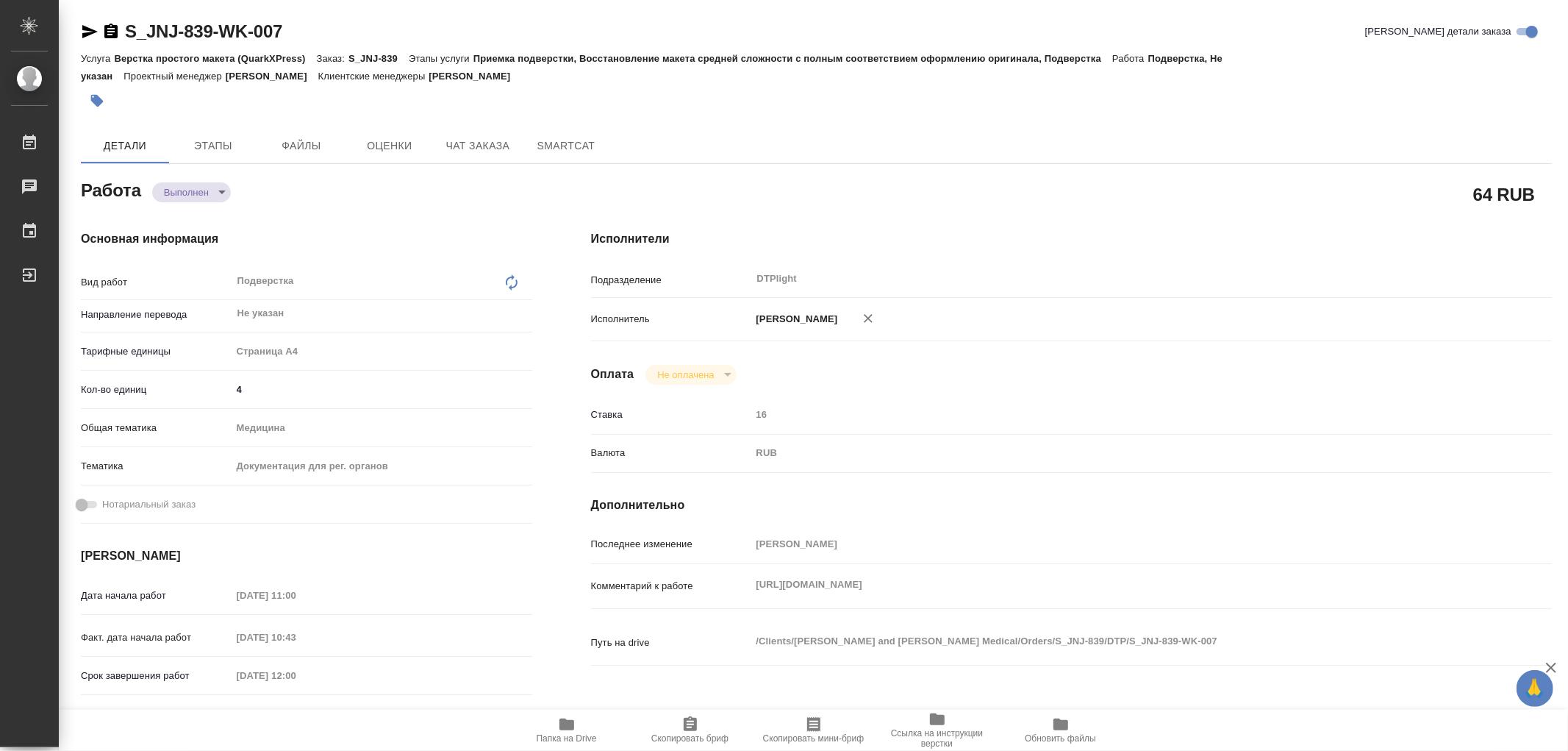
type textarea "x"
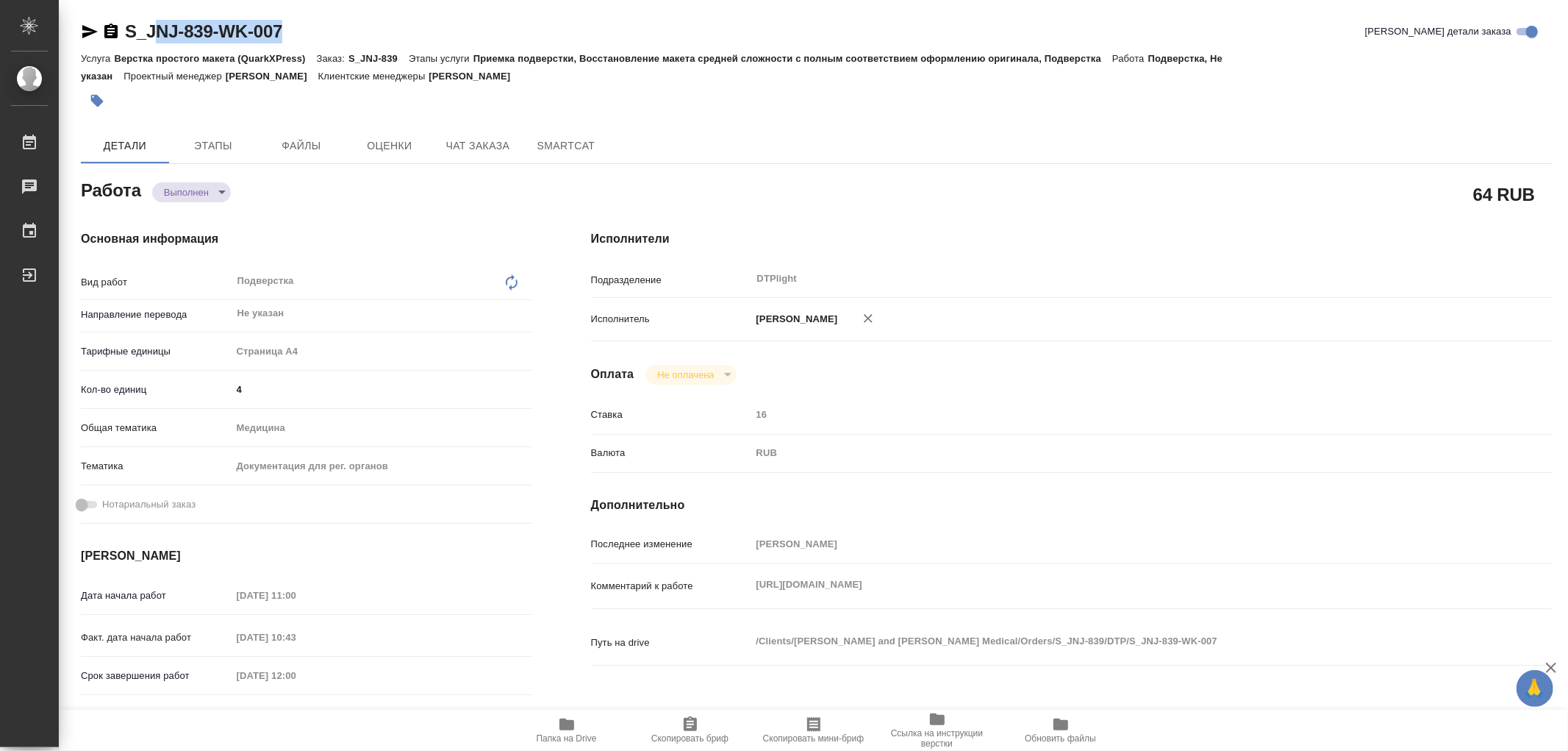
type textarea "x"
drag, startPoint x: 294, startPoint y: 33, endPoint x: 126, endPoint y: 35, distance: 168.0
click at [126, 35] on div "S_JNJ-839-WK-007 Кратко детали заказа" at bounding box center [816, 32] width 1472 height 24
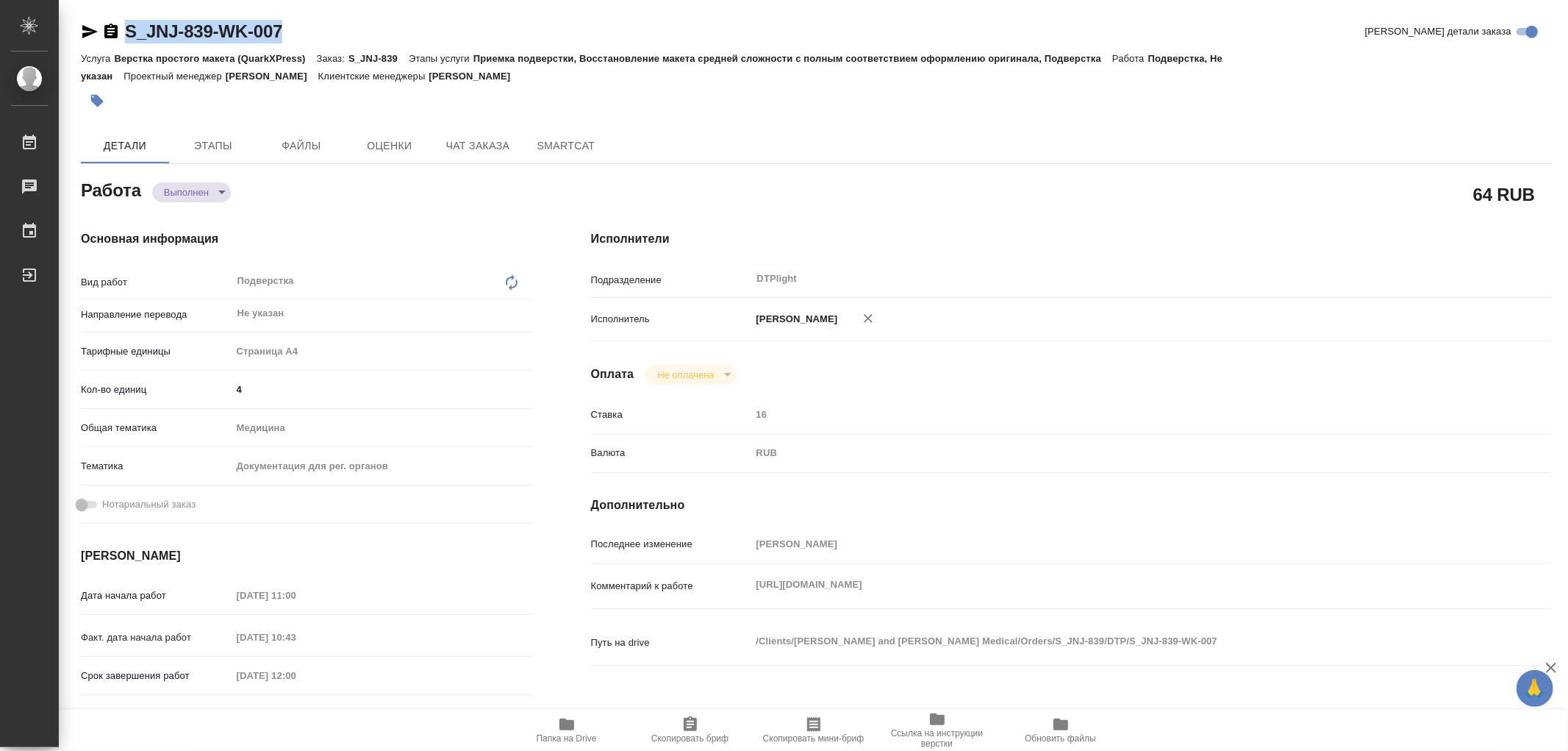
copy link "S_JNJ-839-WK-007"
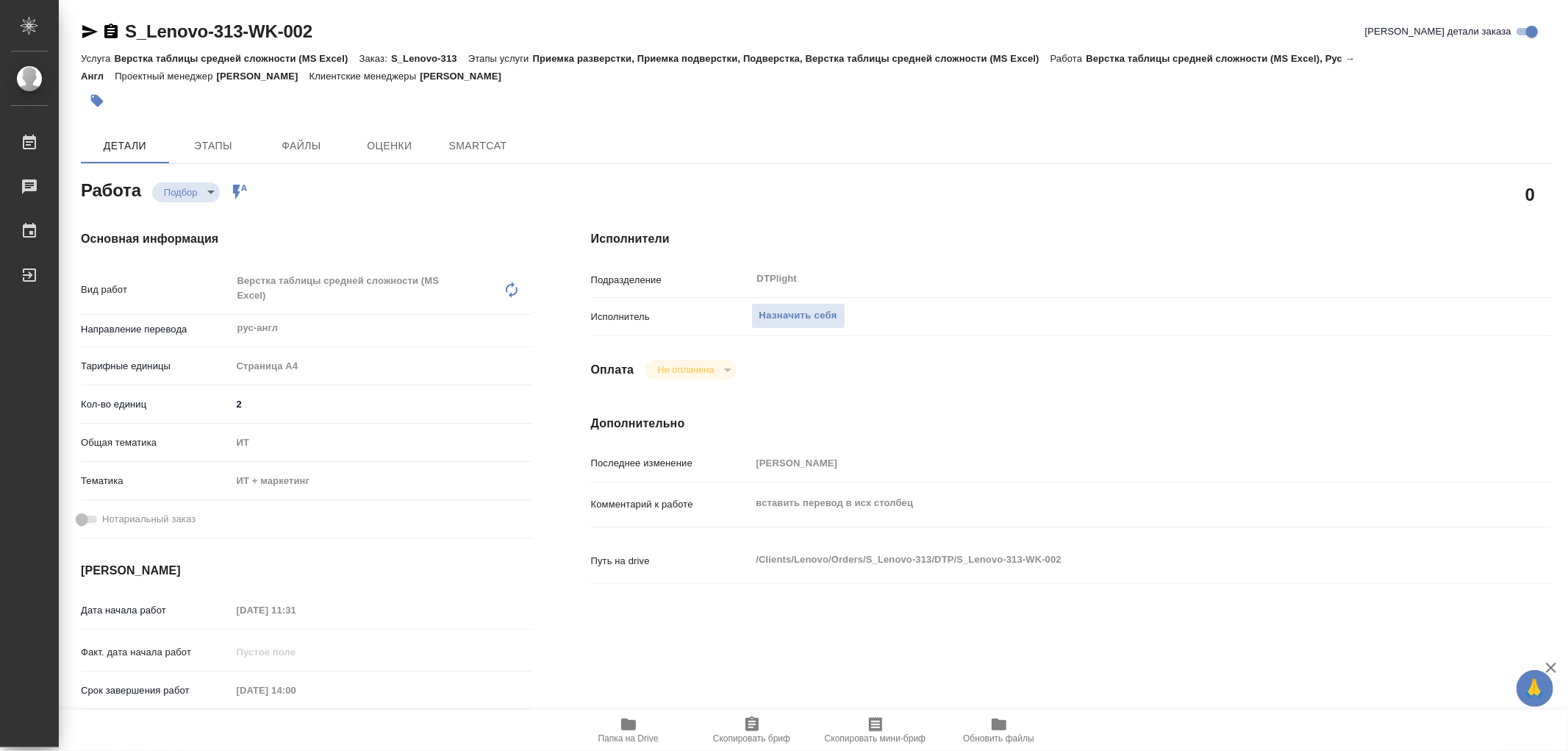
type textarea "x"
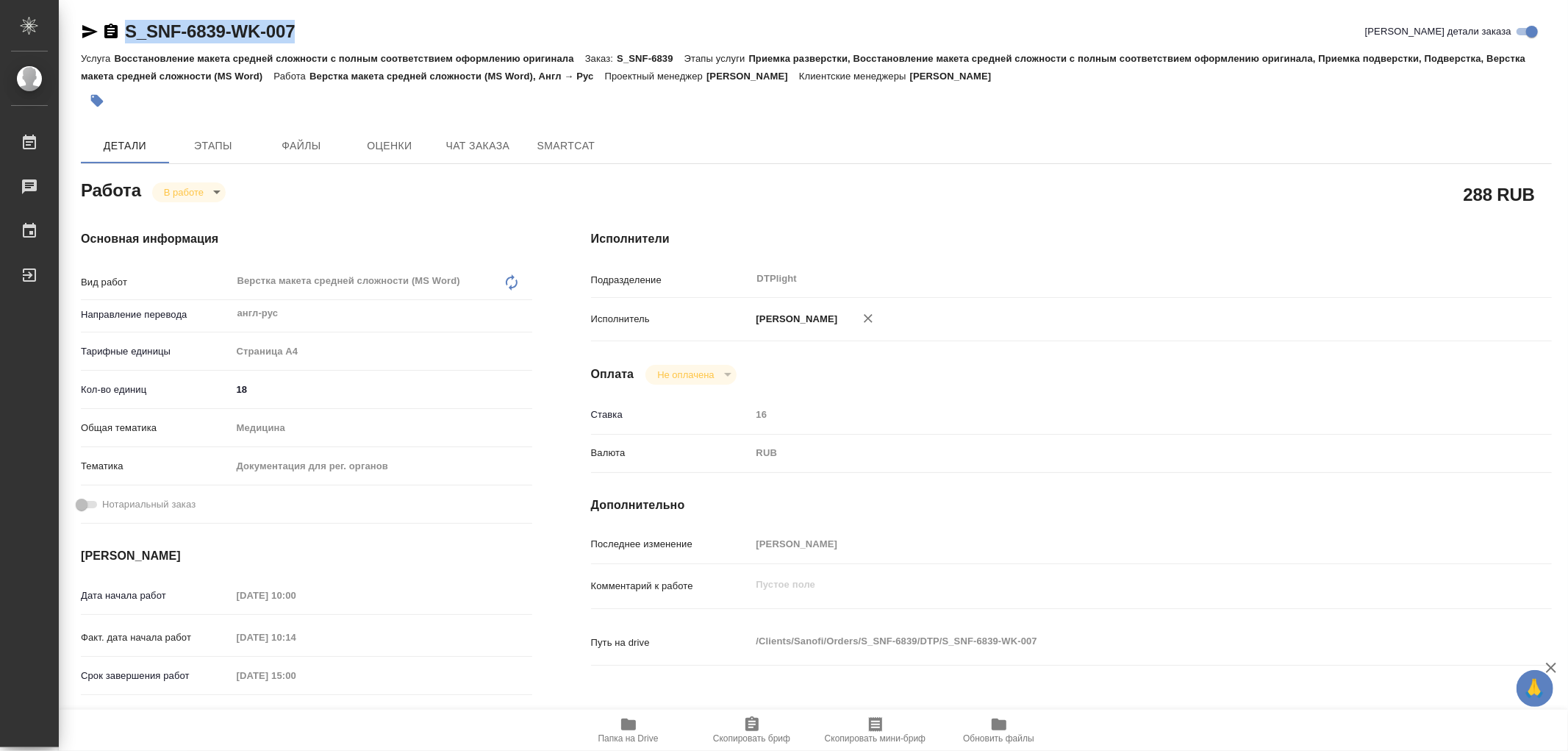
click at [130, 25] on div "S_SNF-6839-WK-007 Кратко детали заказа" at bounding box center [816, 32] width 1472 height 24
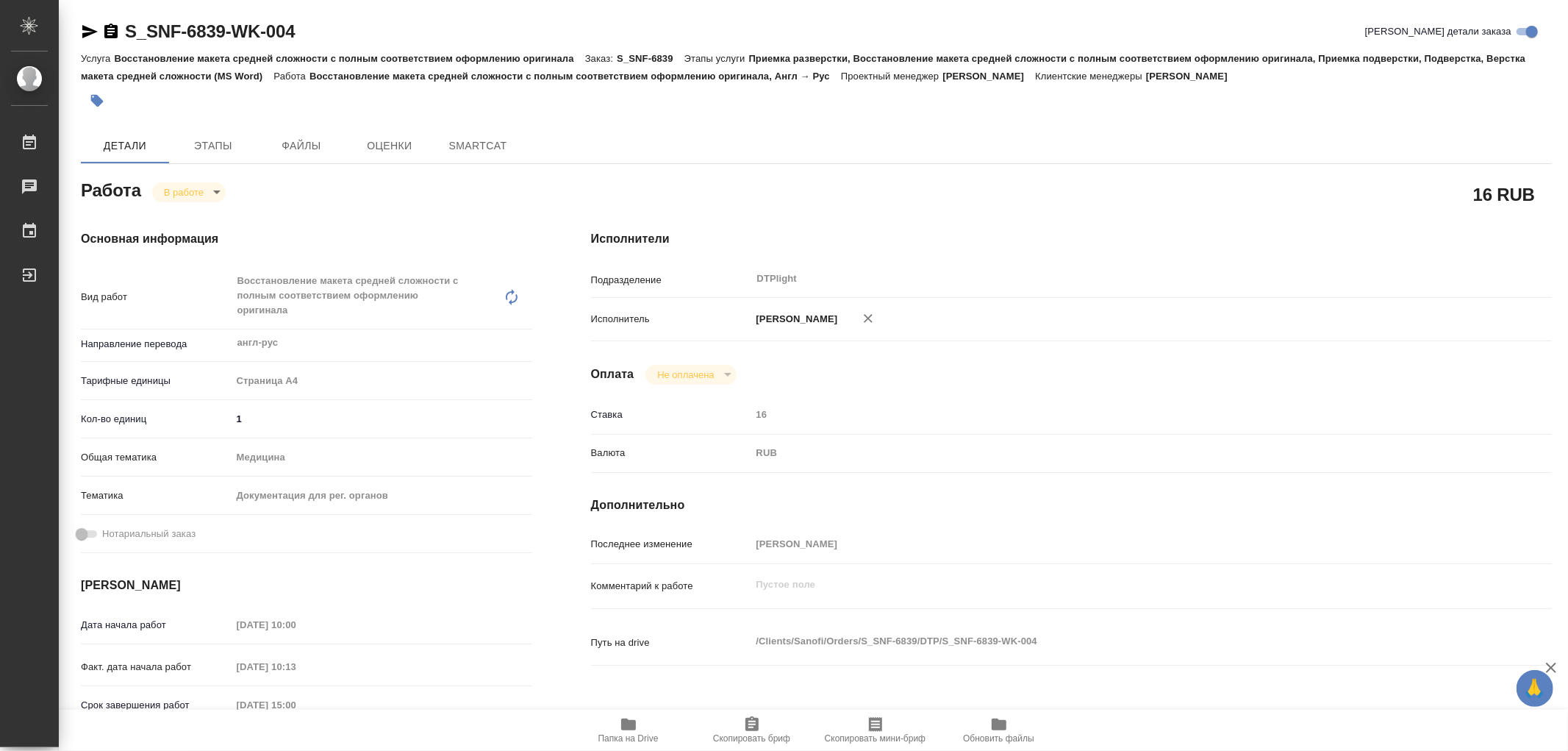
type textarea "x"
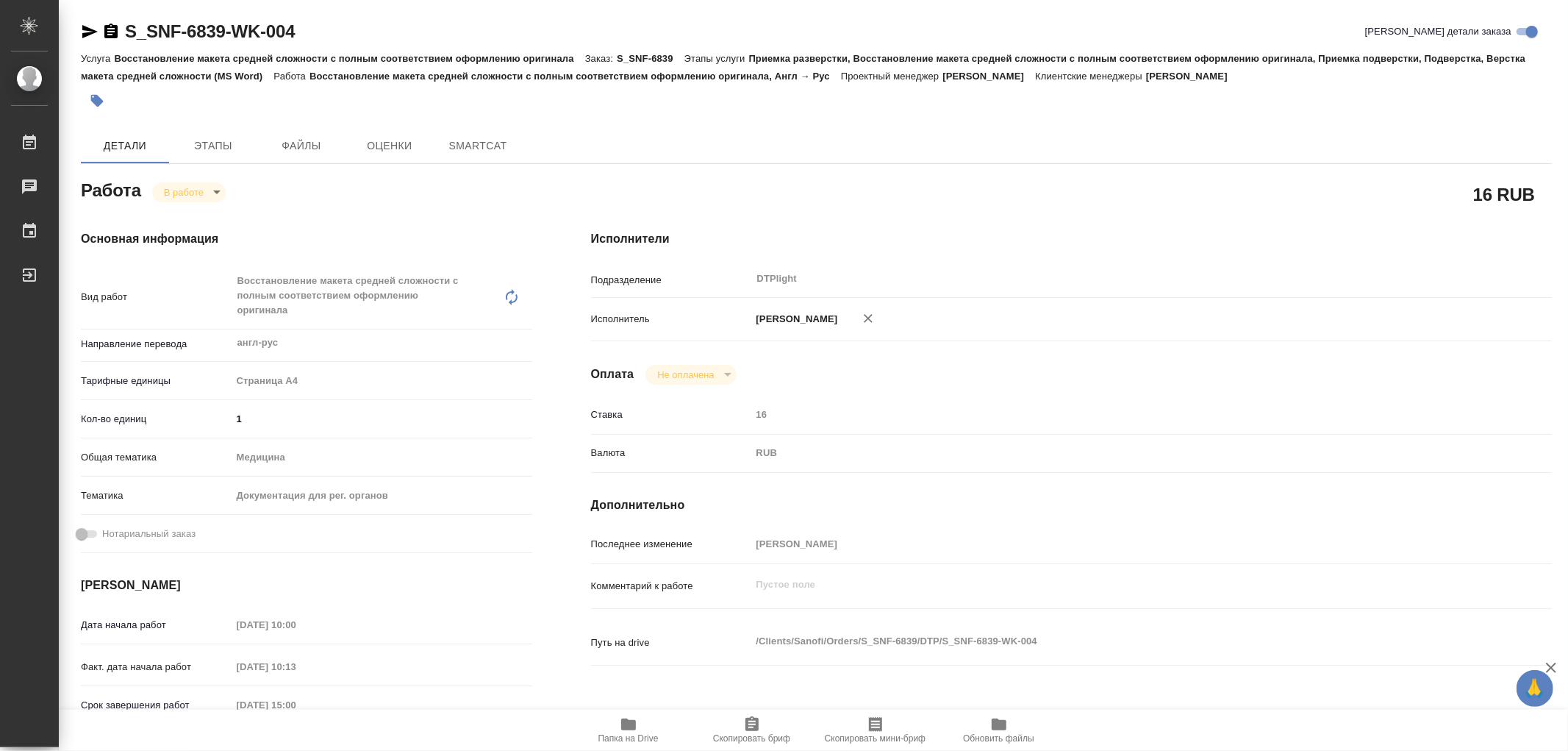
type textarea "x"
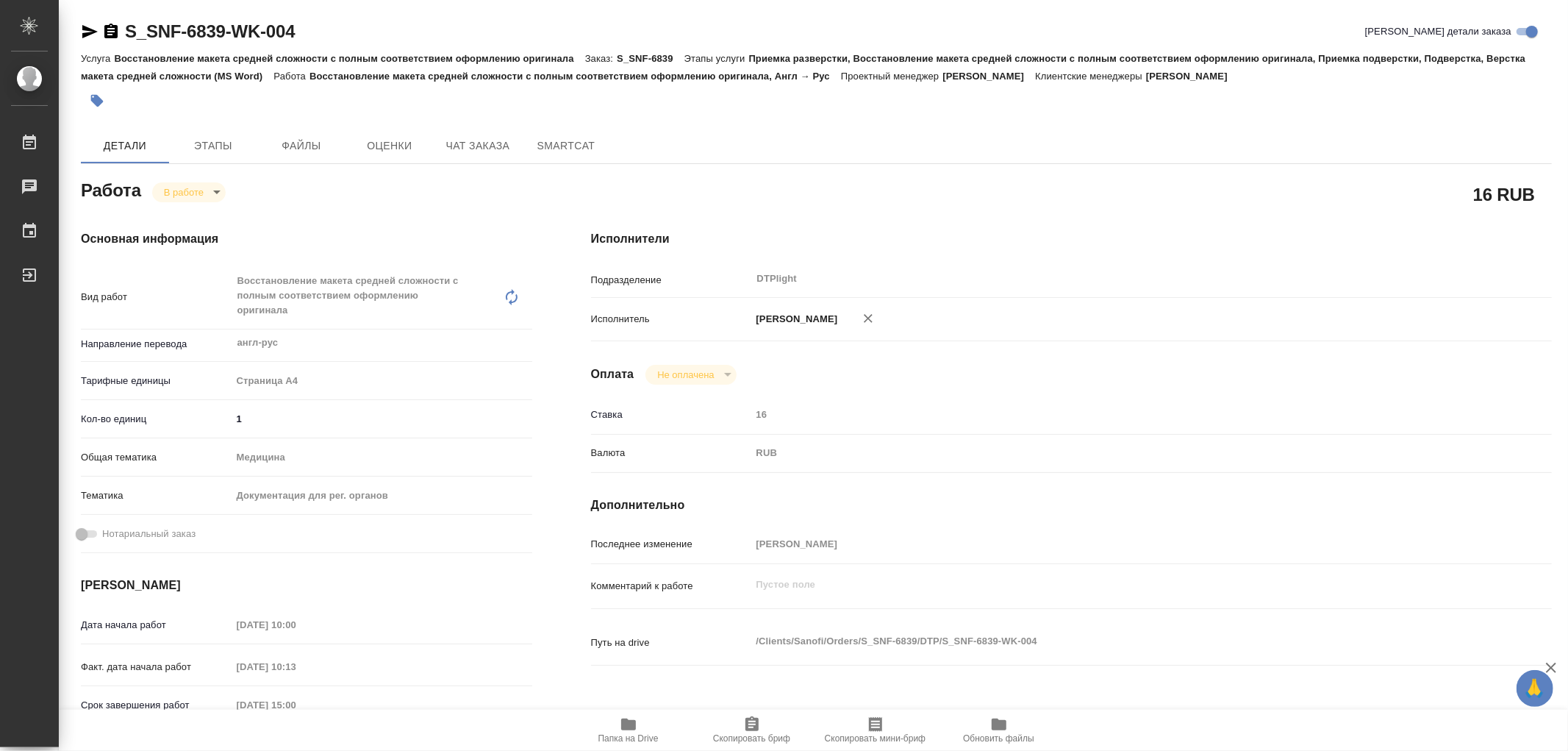
type textarea "x"
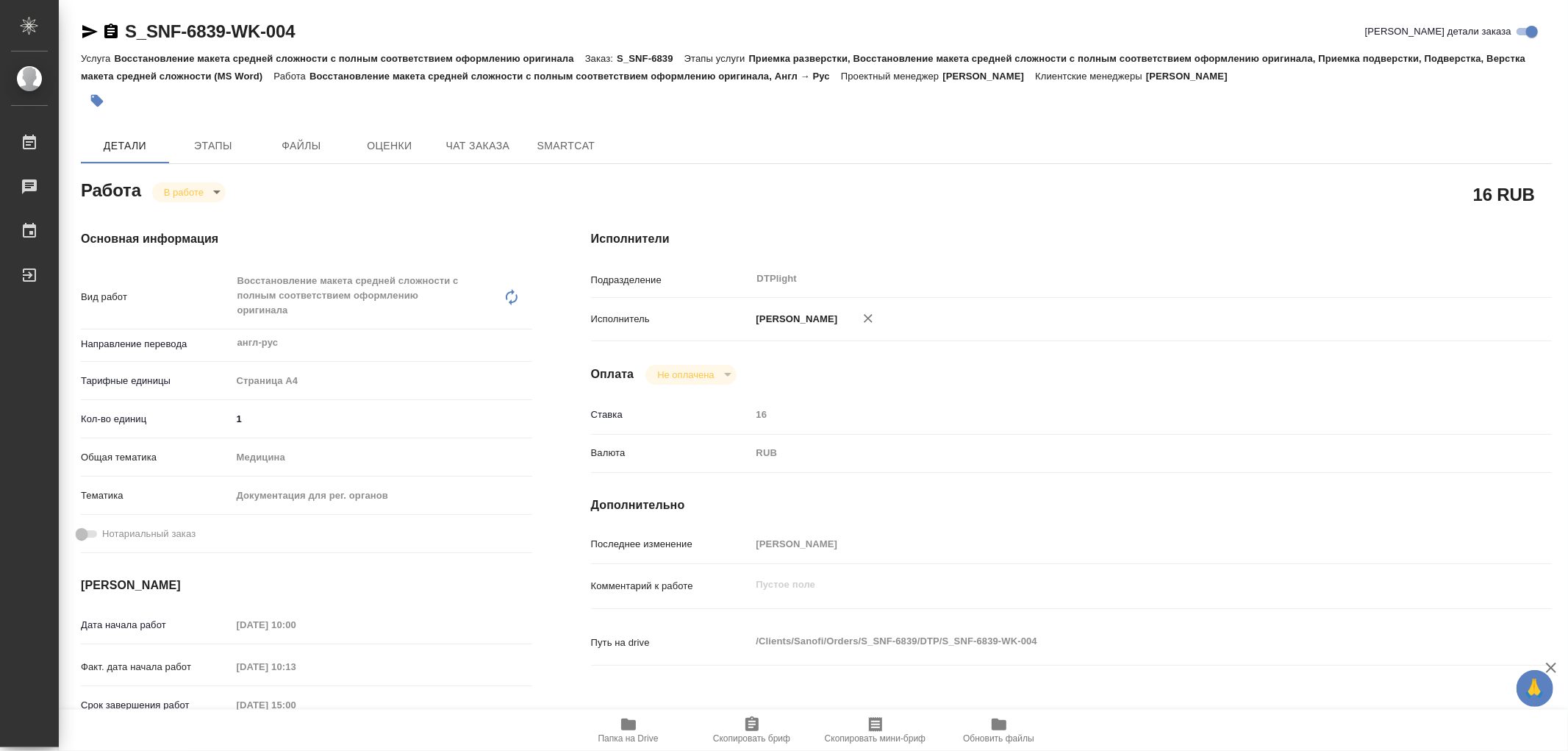
type textarea "x"
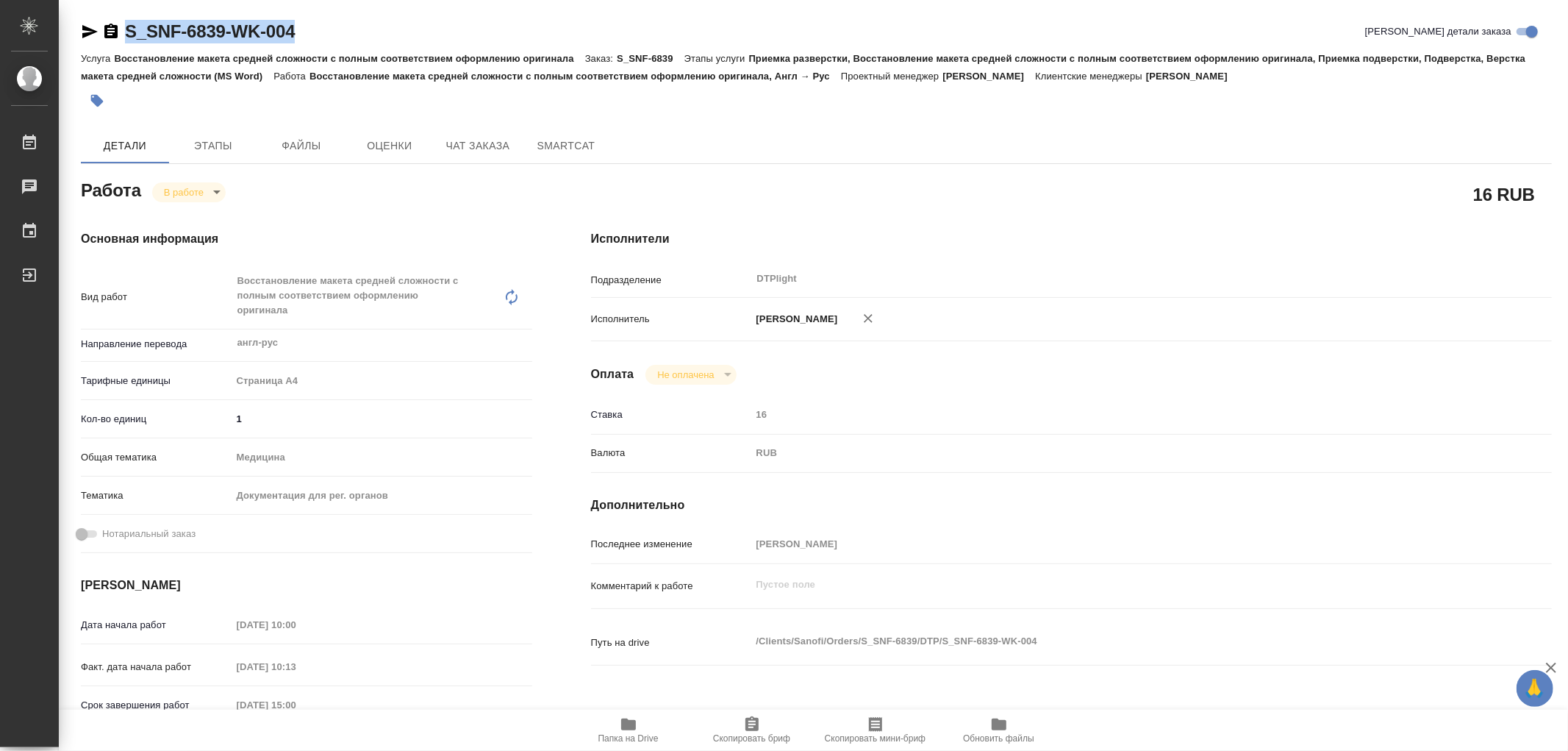
drag, startPoint x: 301, startPoint y: 31, endPoint x: 129, endPoint y: 38, distance: 172.1
click at [129, 38] on div "S_SNF-6839-WK-004 Кратко детали заказа" at bounding box center [816, 32] width 1472 height 24
copy link "S_SNF-6839-WK-004"
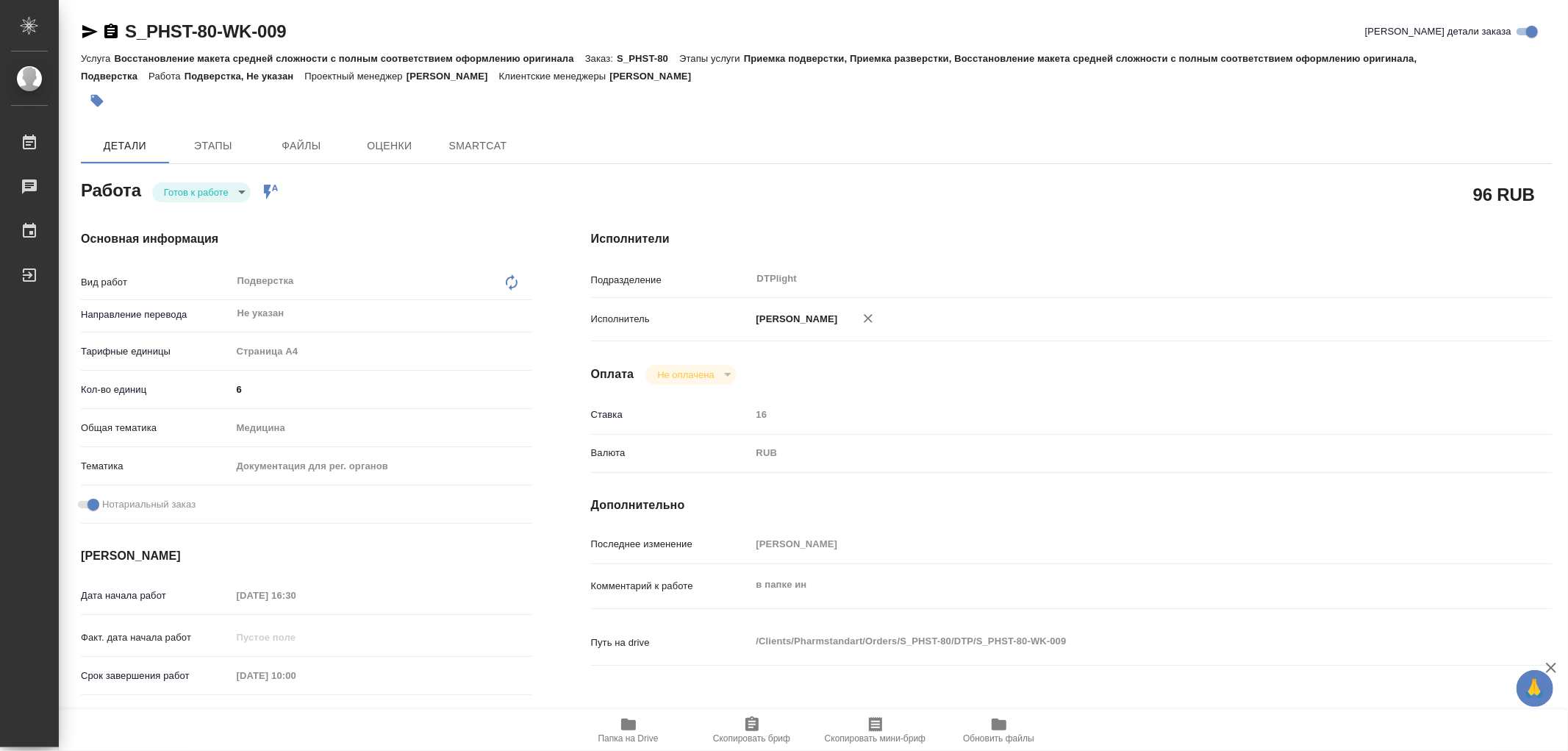
type textarea "x"
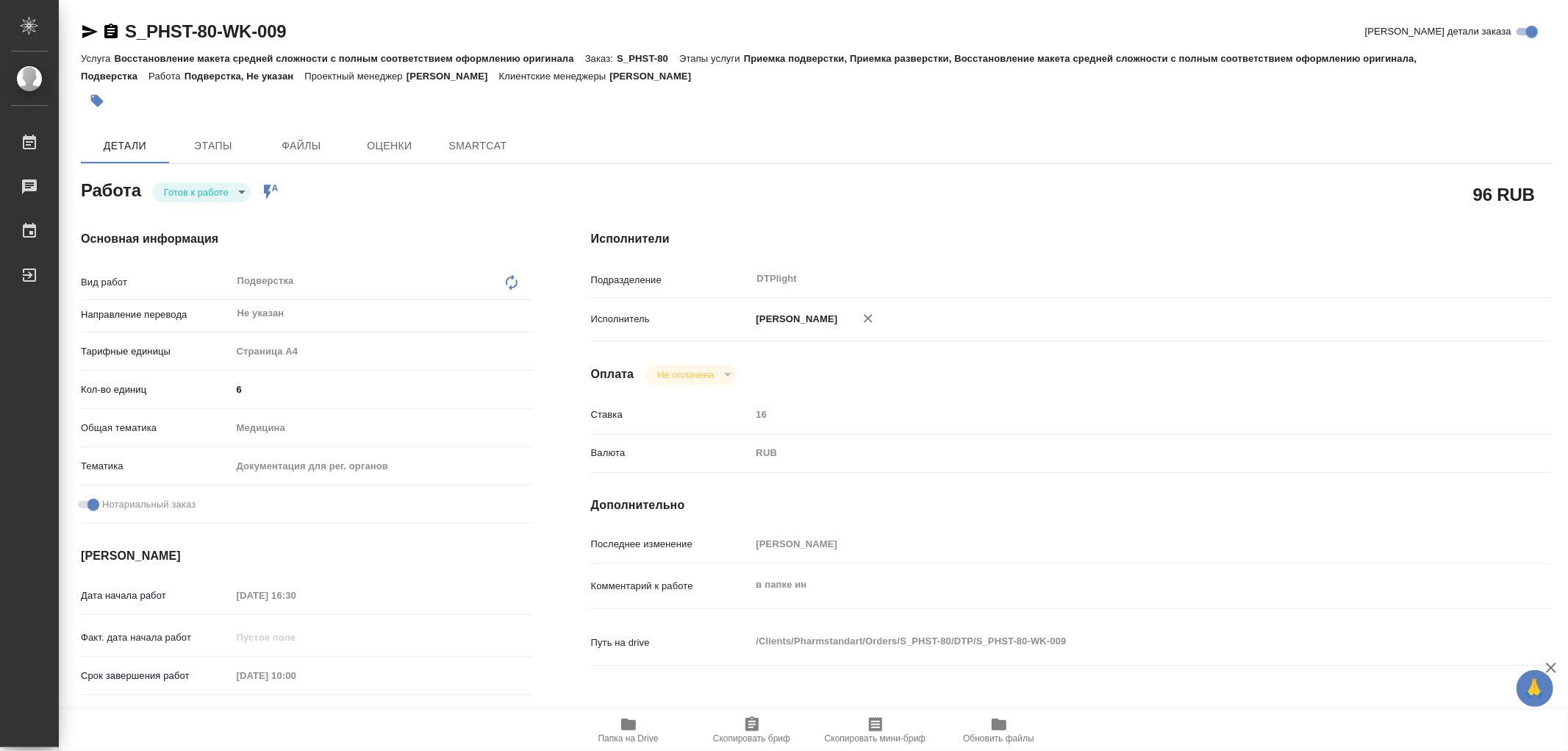
type textarea "x"
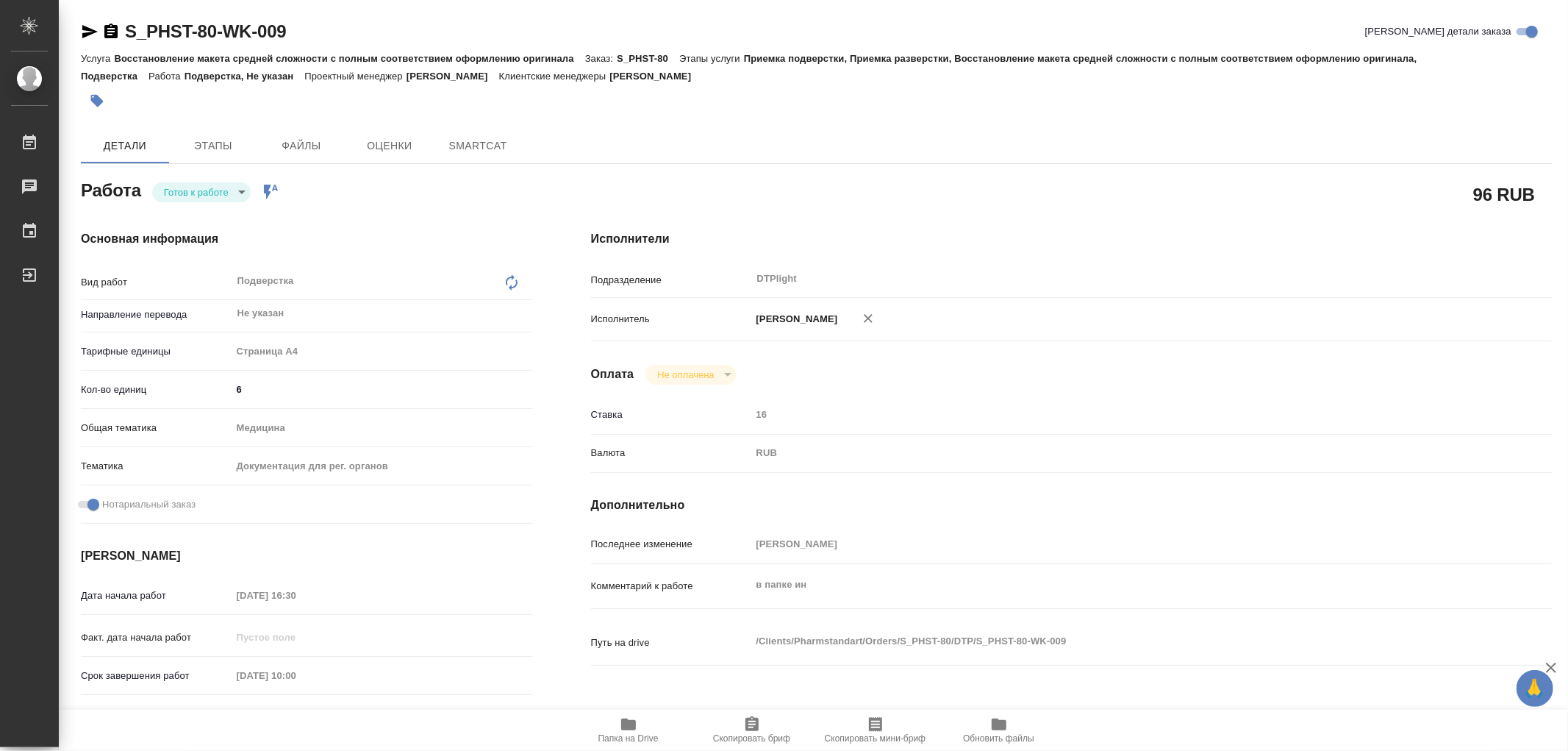
type textarea "x"
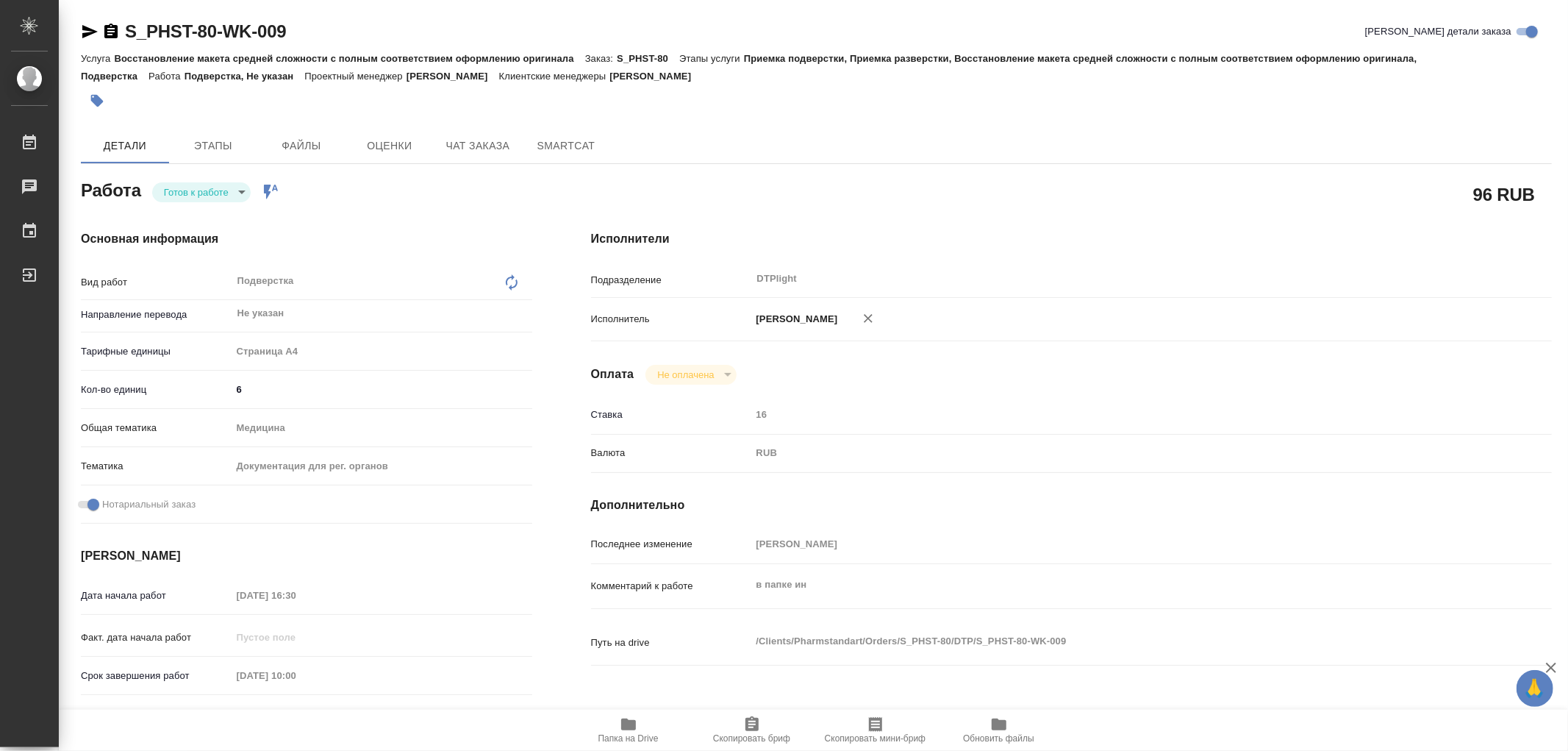
type textarea "x"
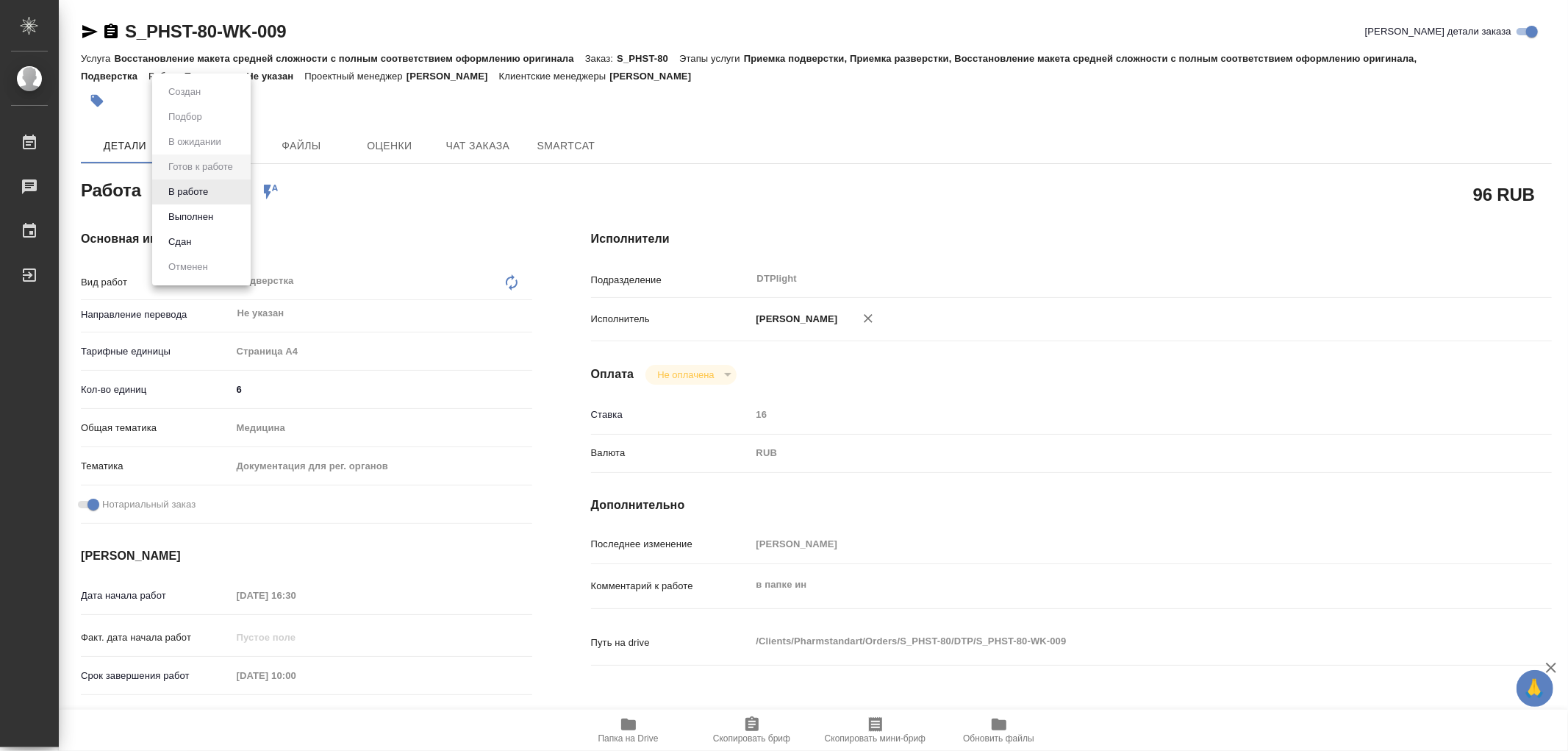
click at [200, 193] on body "🙏 .cls-1 fill:#fff; AWATERA Работы Чаты График Выйти S_PHST-80-WK-009 Кратко де…" at bounding box center [784, 375] width 1568 height 751
click at [201, 186] on button "В работе" at bounding box center [188, 192] width 48 height 16
type textarea "x"
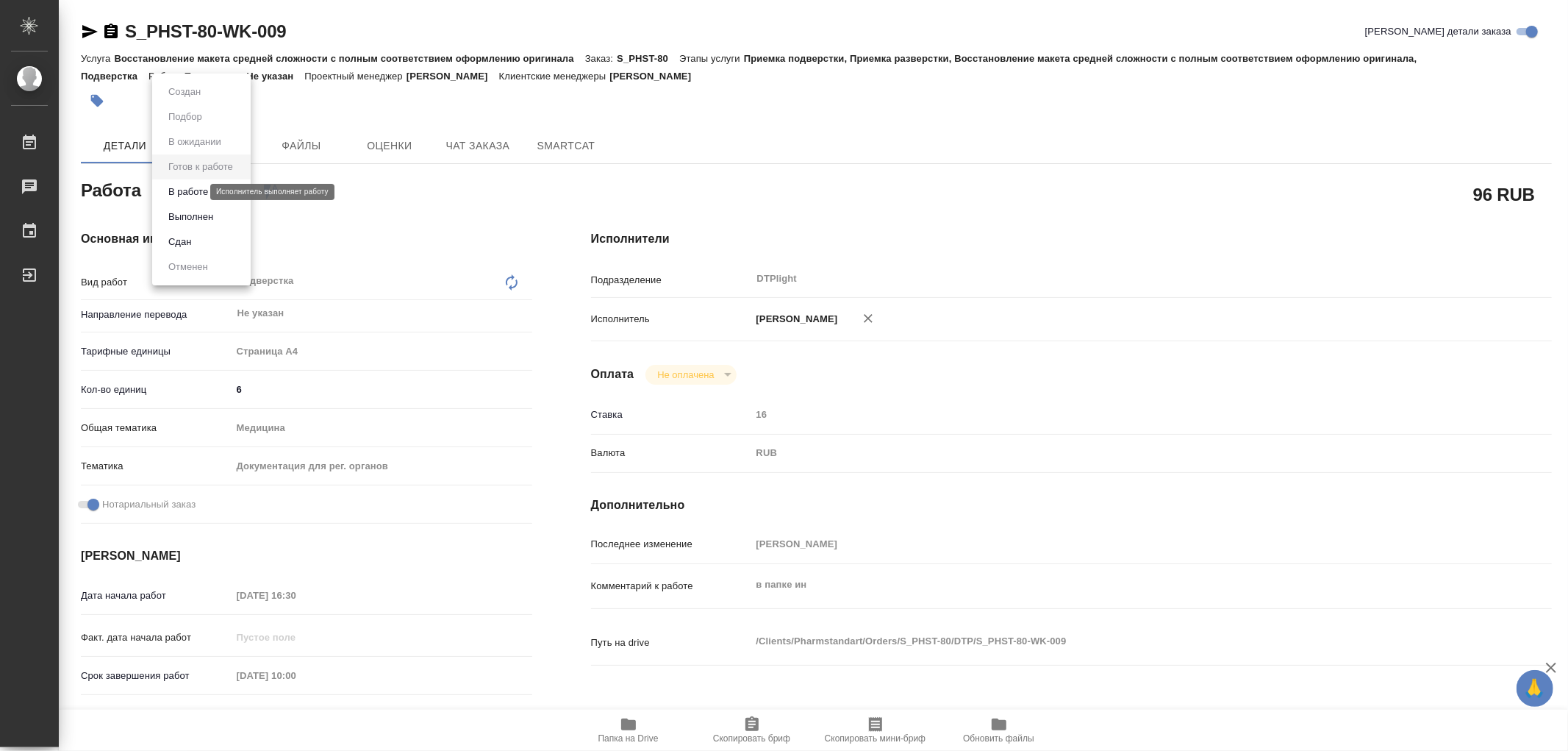
type textarea "x"
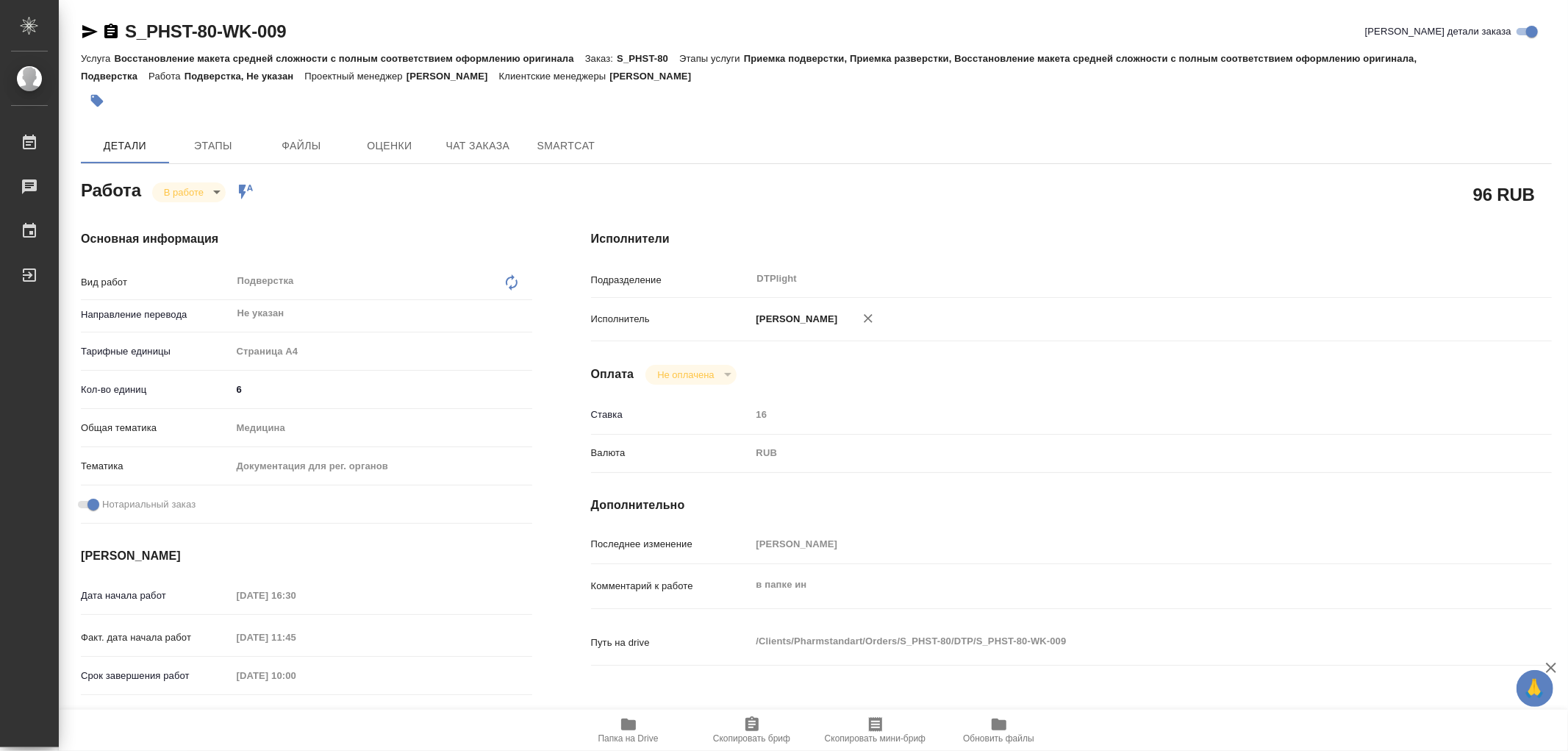
type textarea "x"
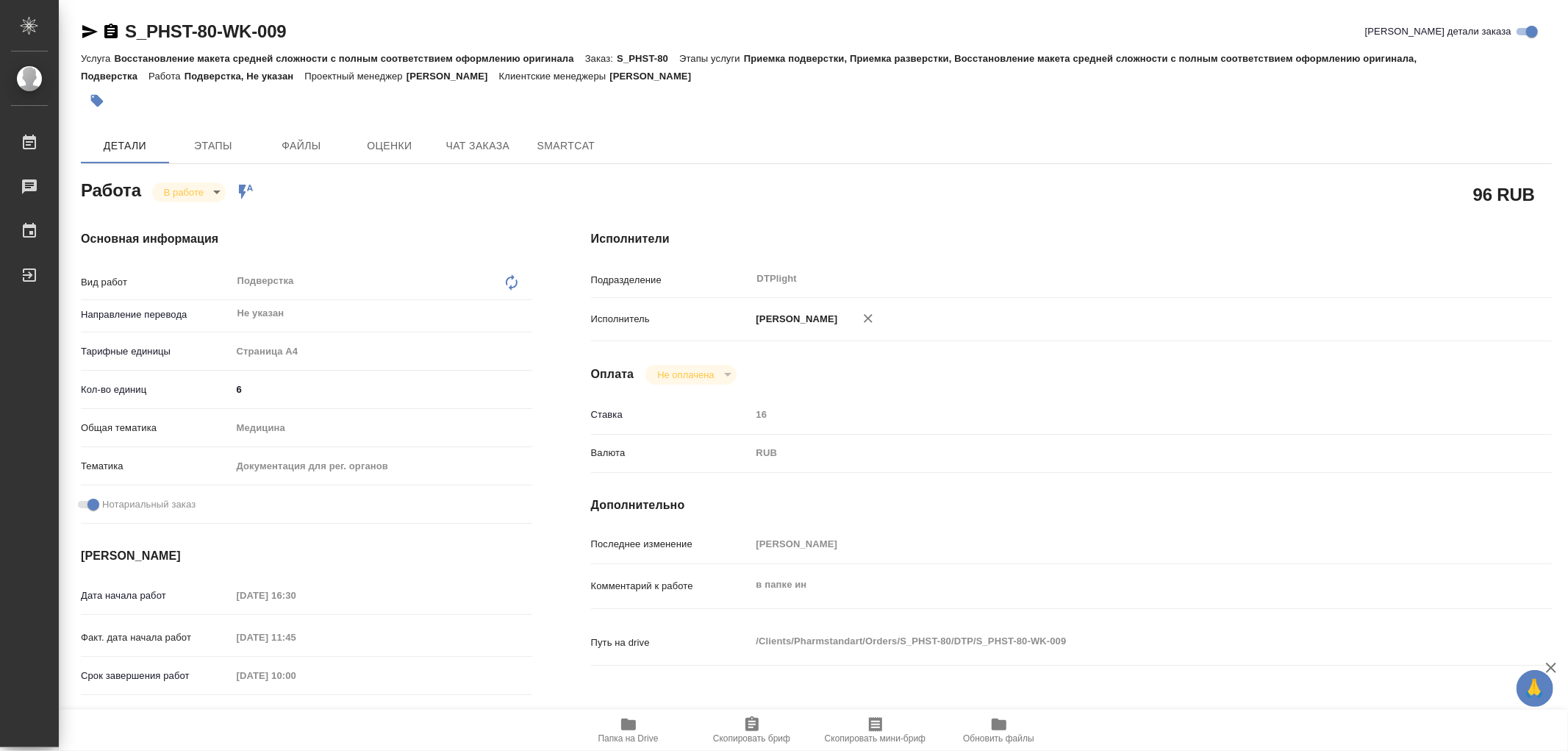
type textarea "x"
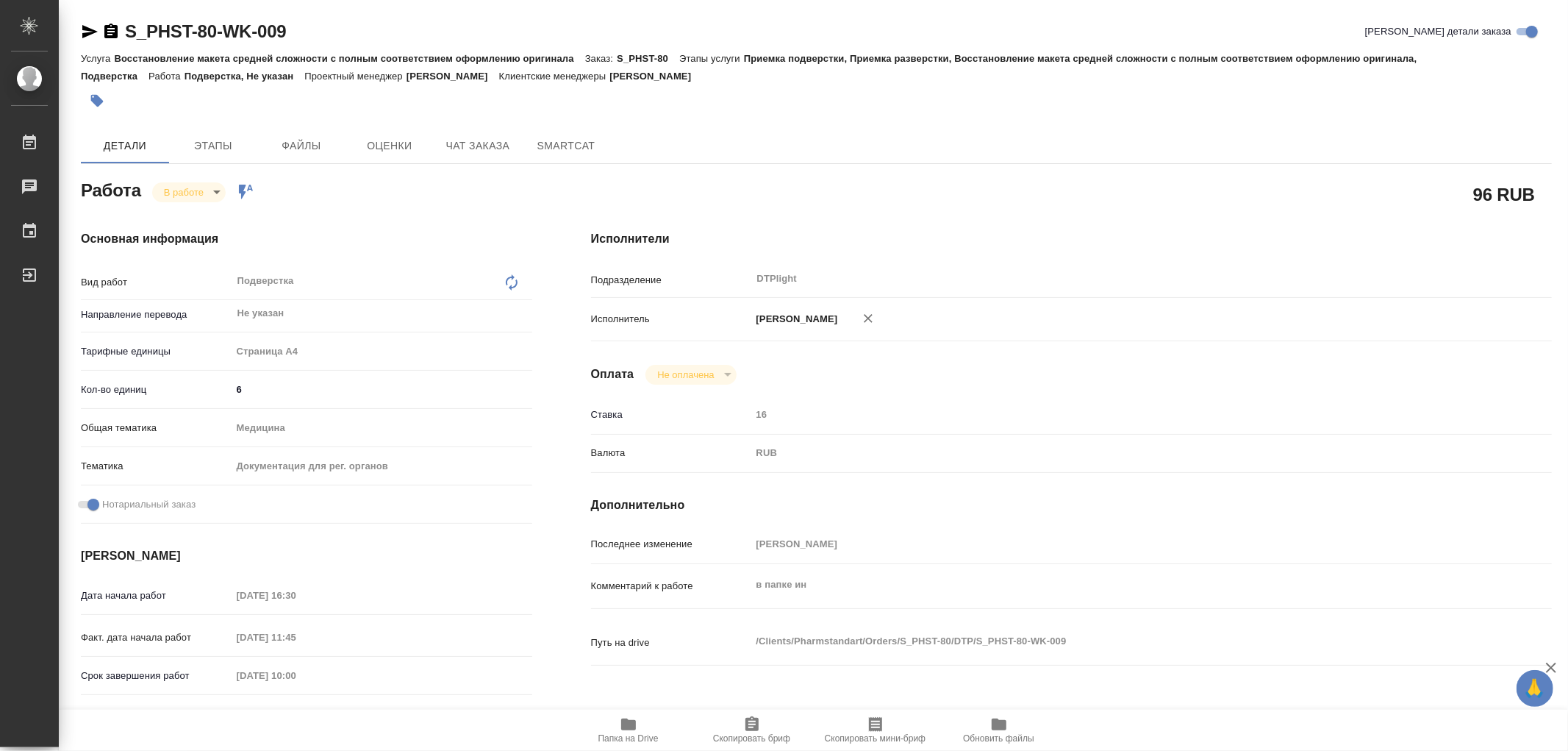
type textarea "x"
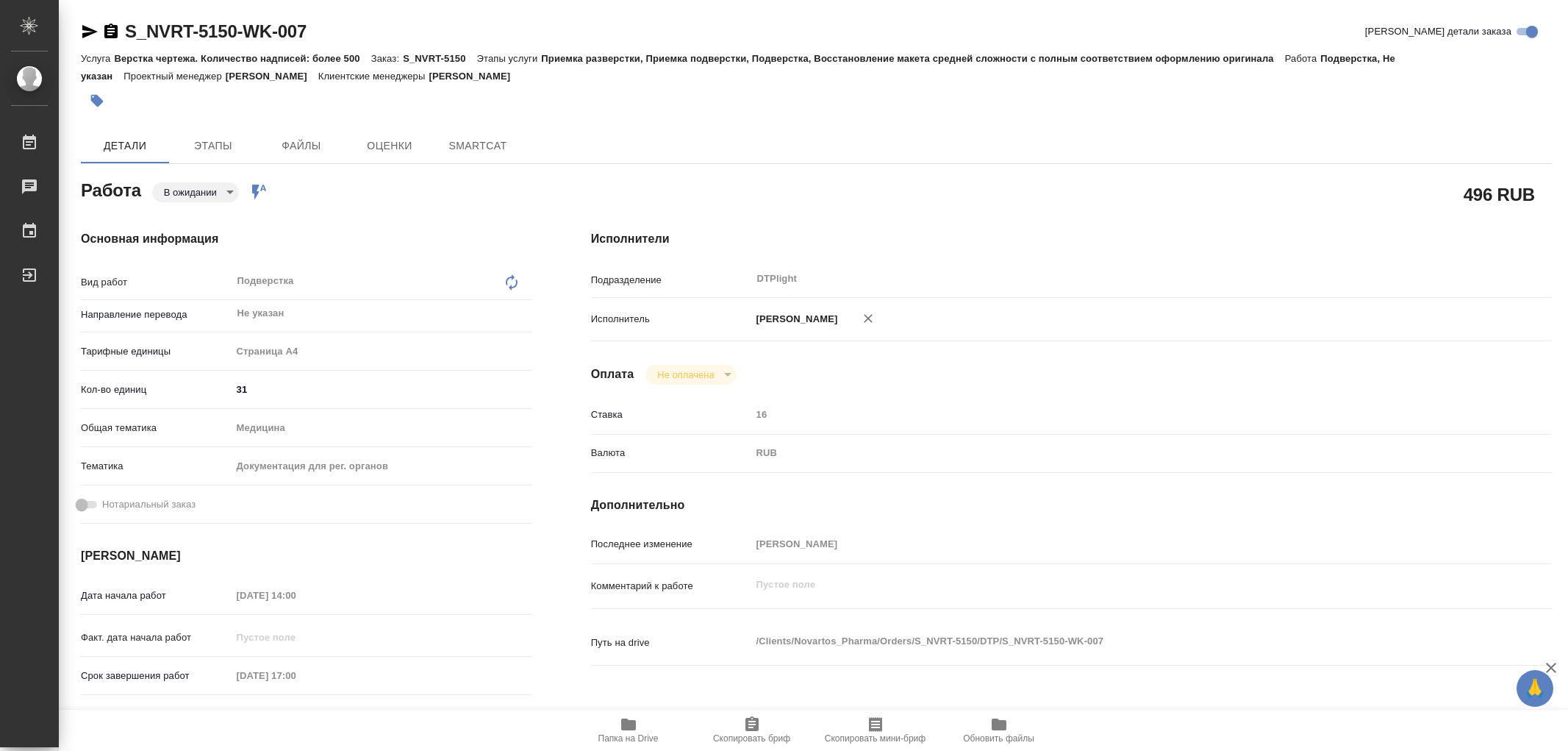
type textarea "x"
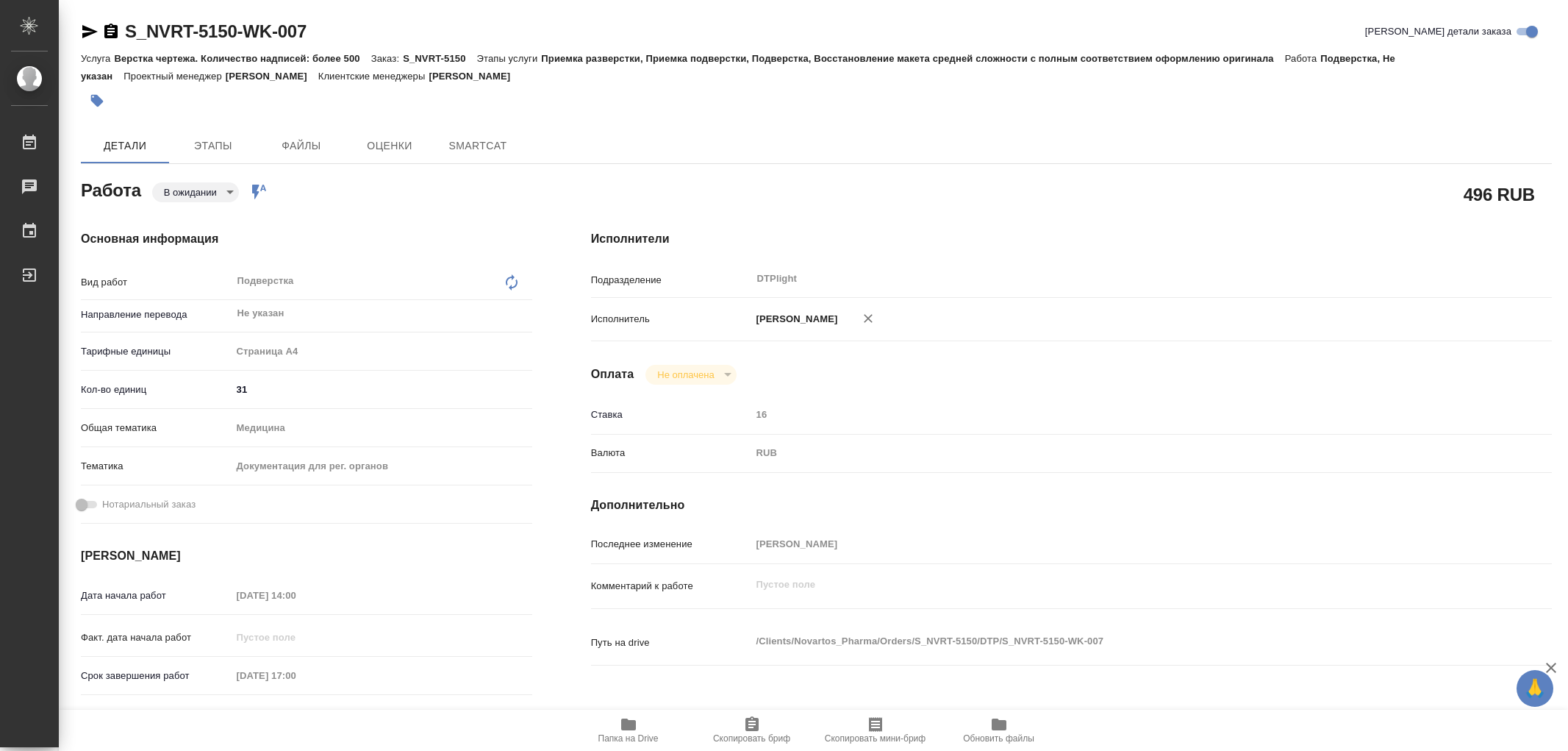
type textarea "x"
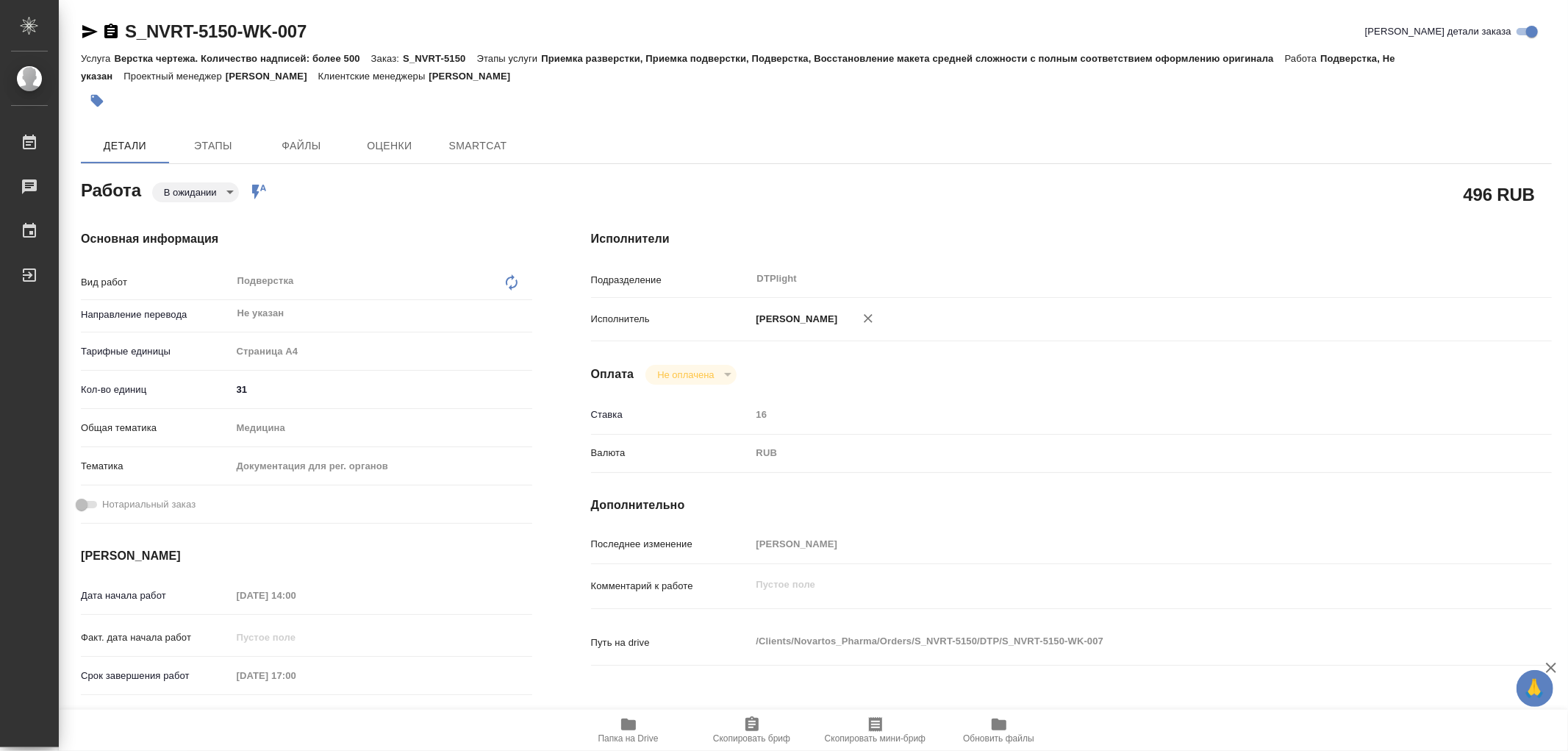
type textarea "x"
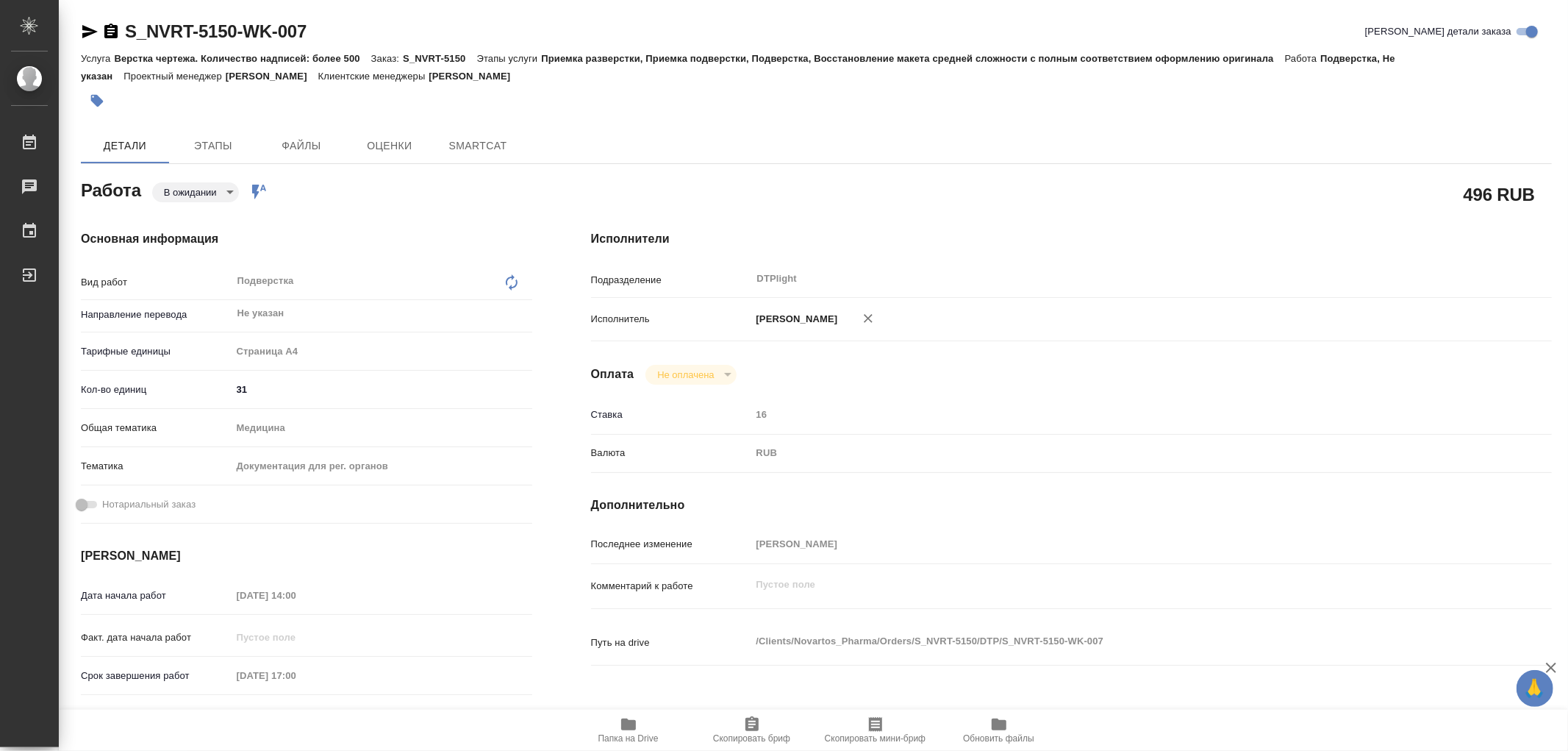
type textarea "x"
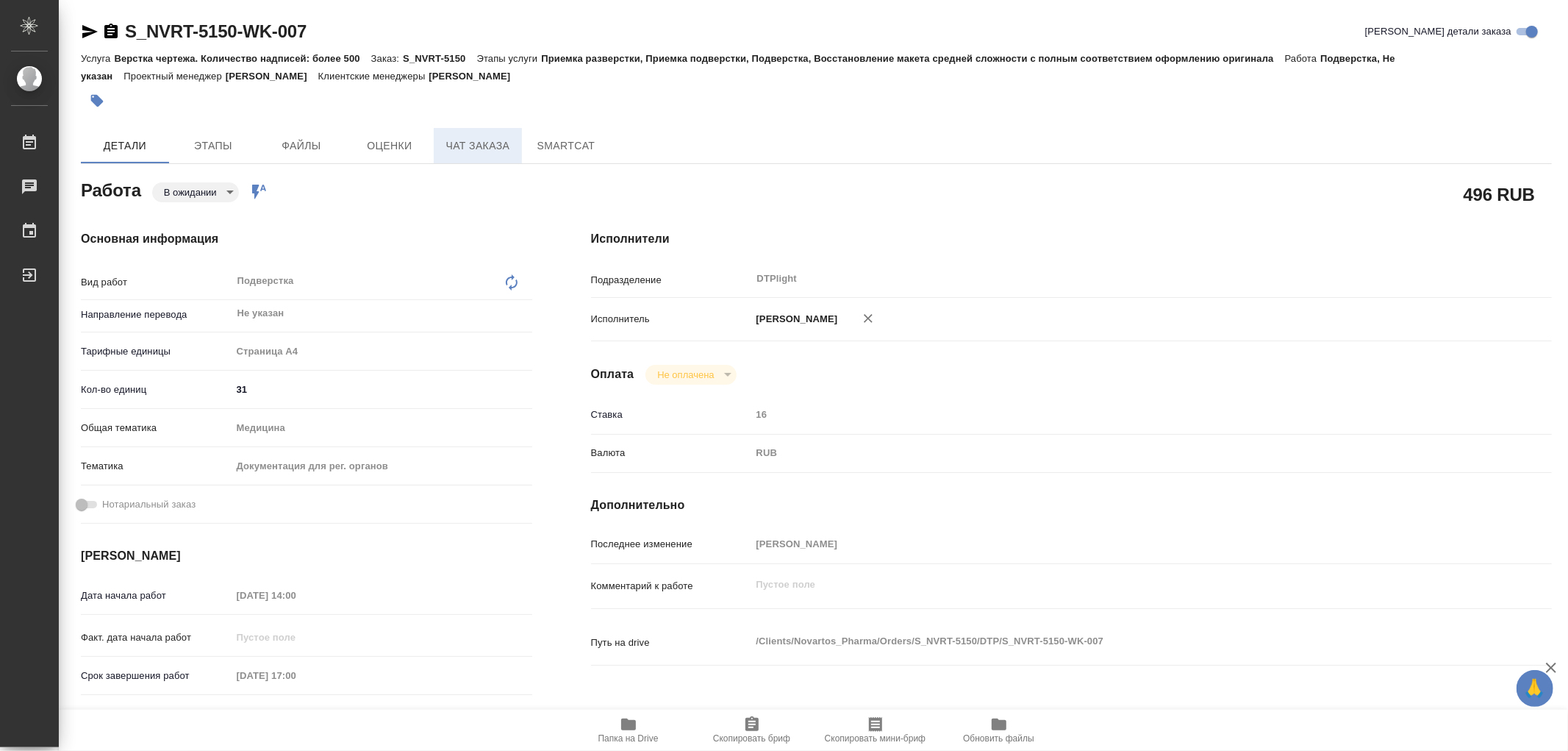
type textarea "x"
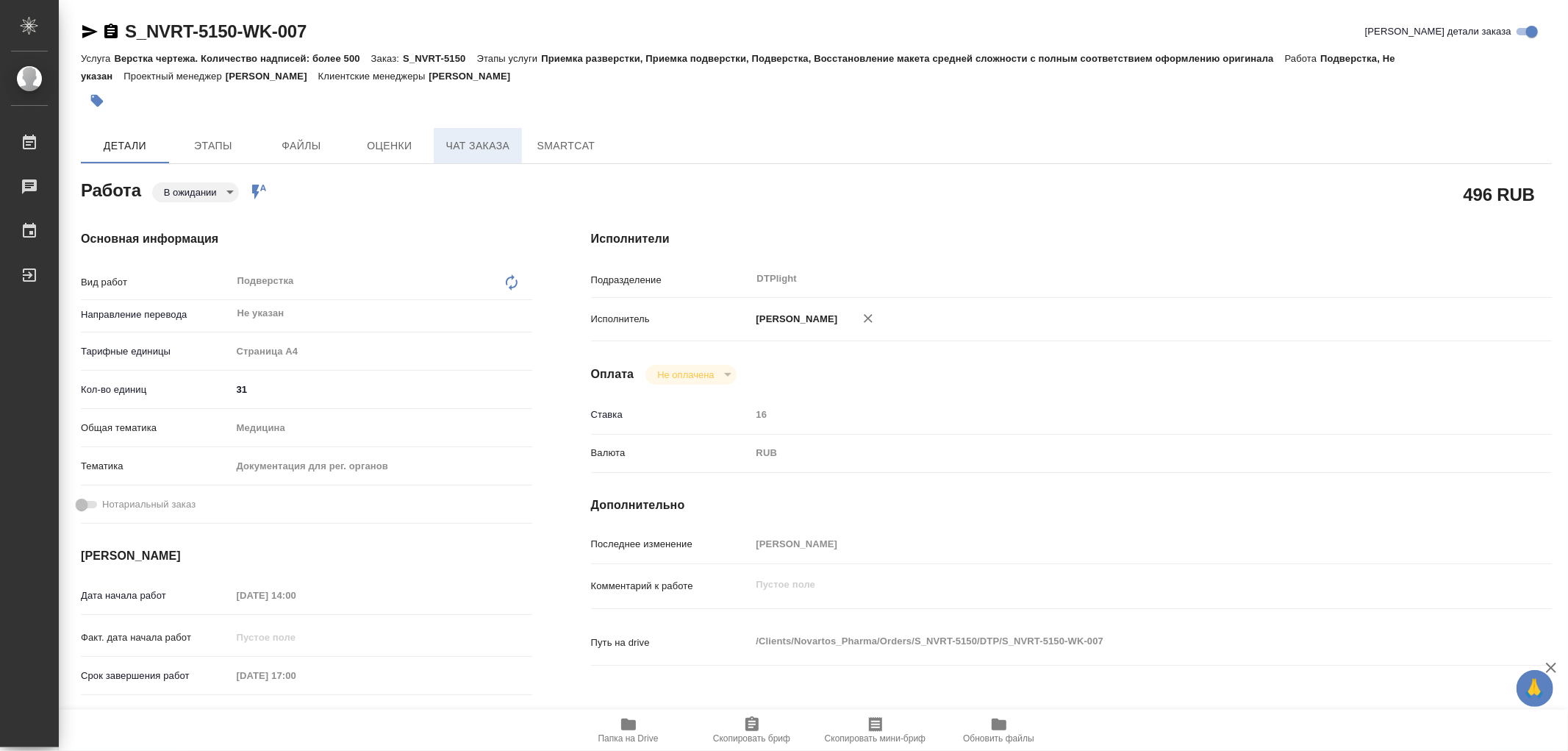
click at [478, 145] on span "Чат заказа" at bounding box center [478, 146] width 71 height 18
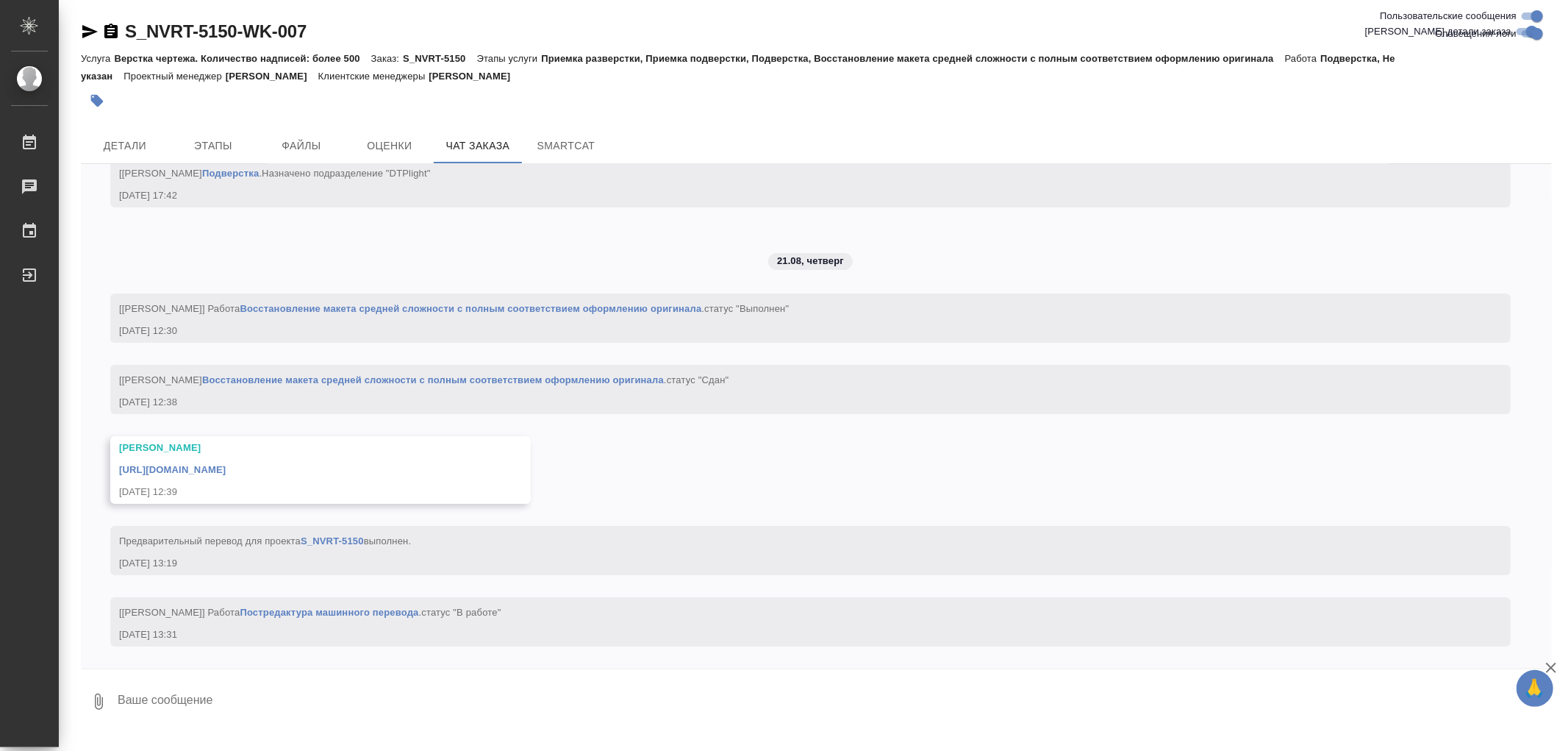
scroll to position [4369, 0]
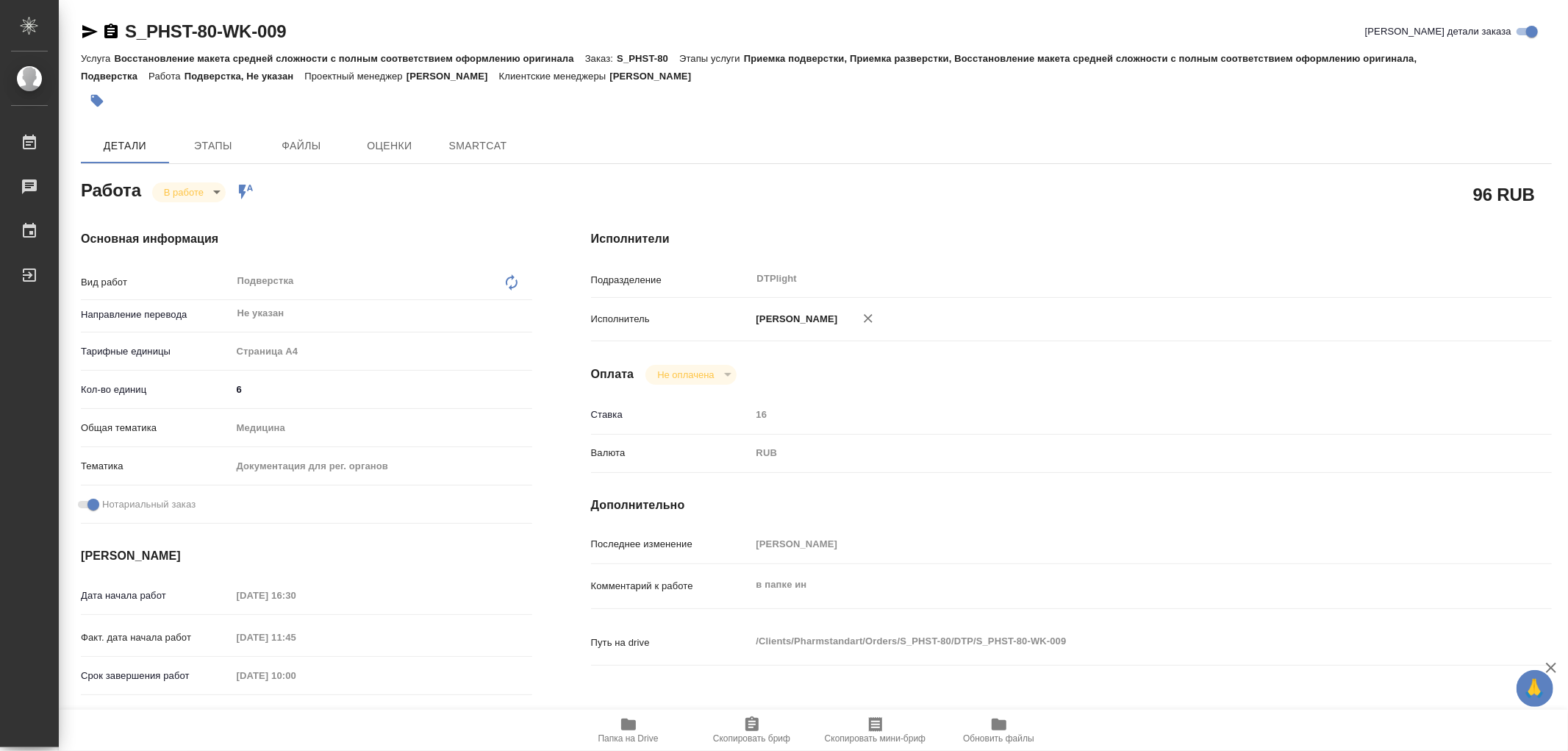
type textarea "x"
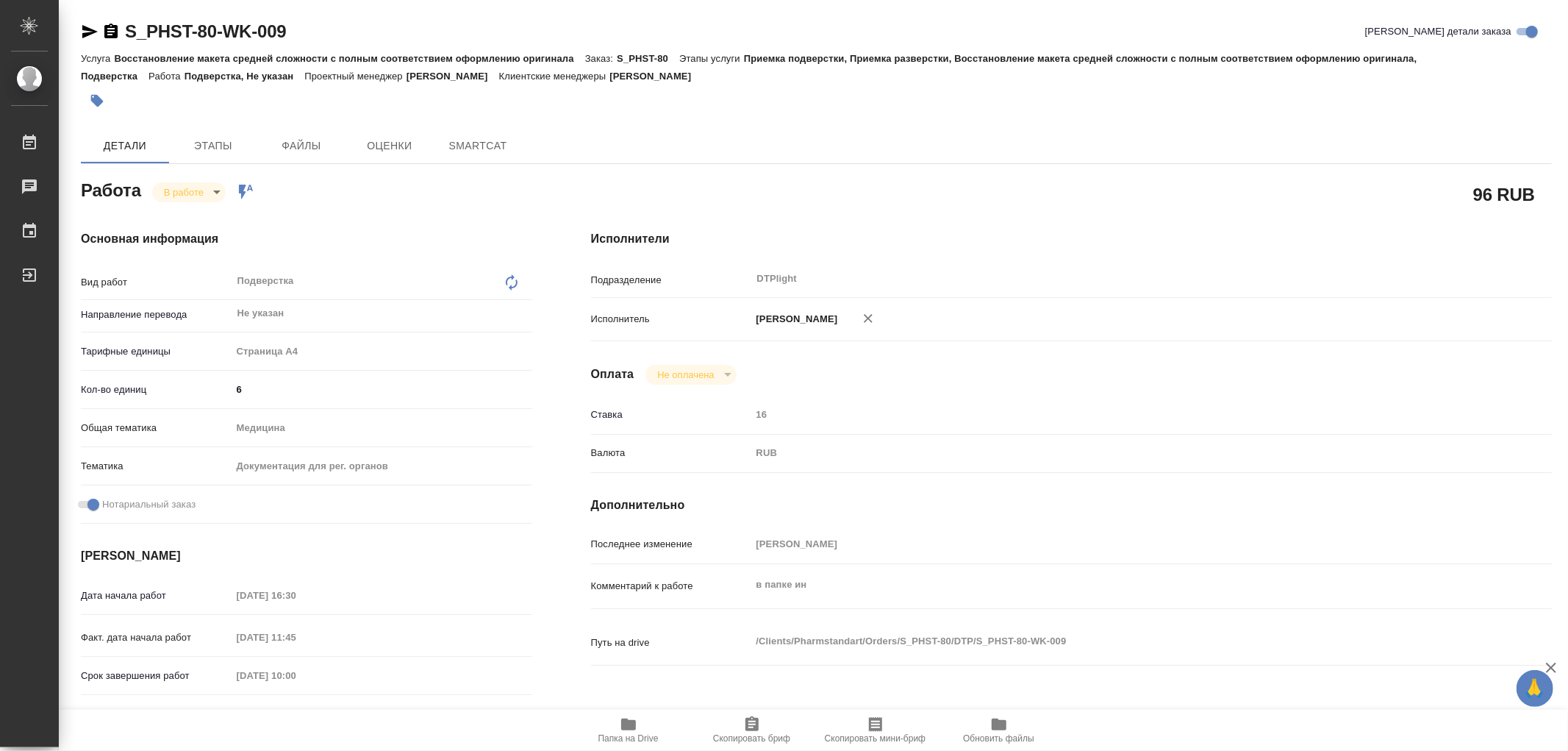
type textarea "x"
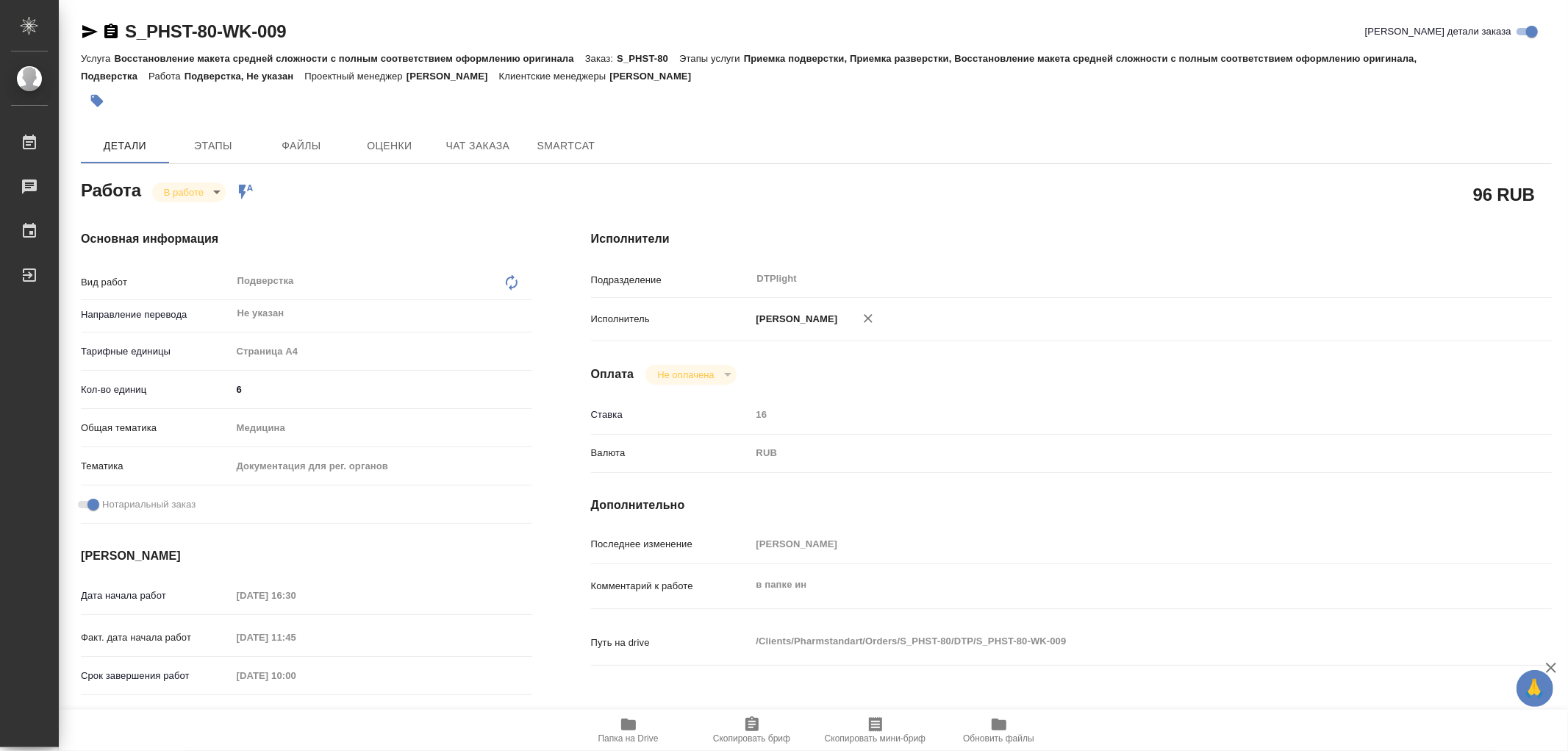
click at [622, 723] on icon "button" at bounding box center [628, 724] width 15 height 12
type textarea "x"
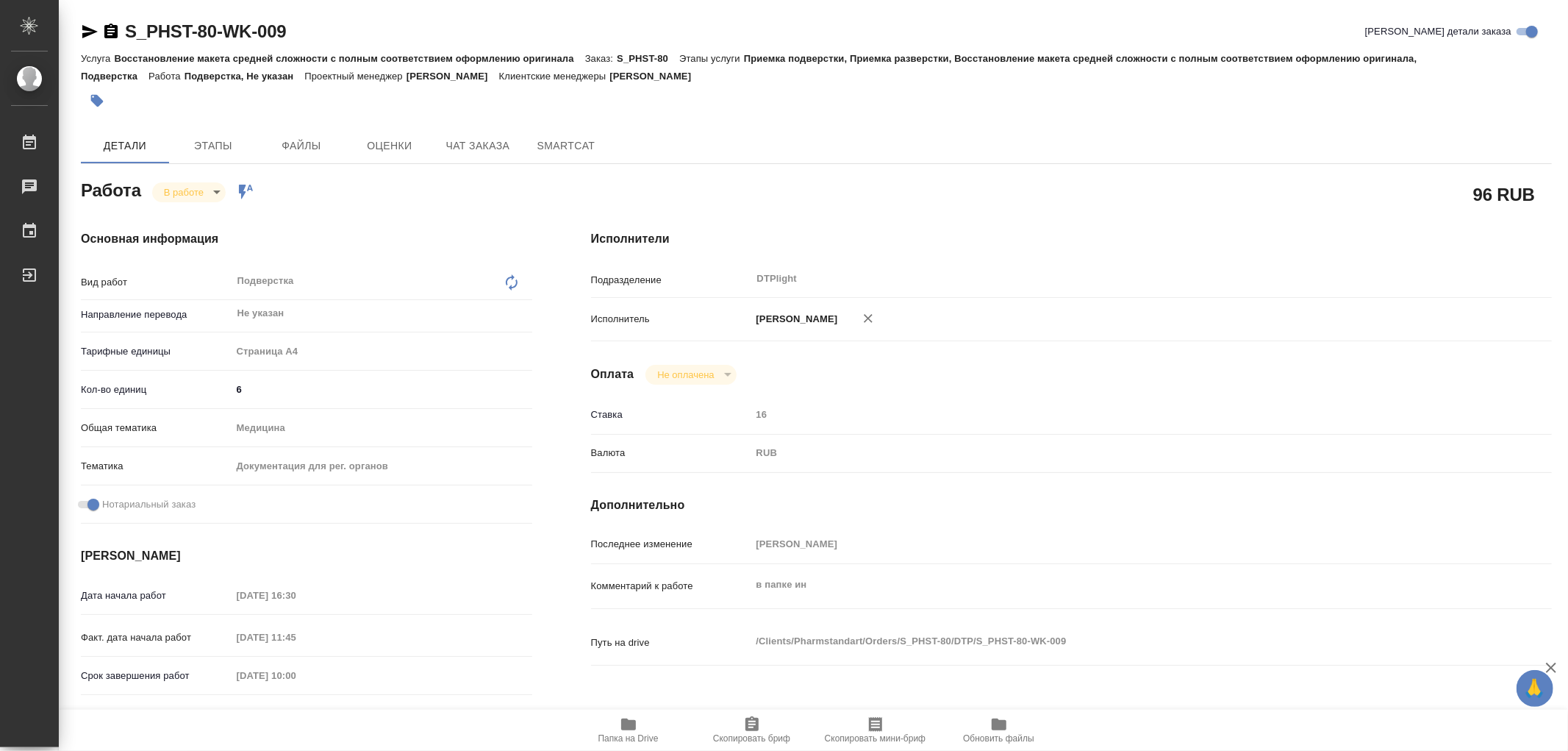
type textarea "x"
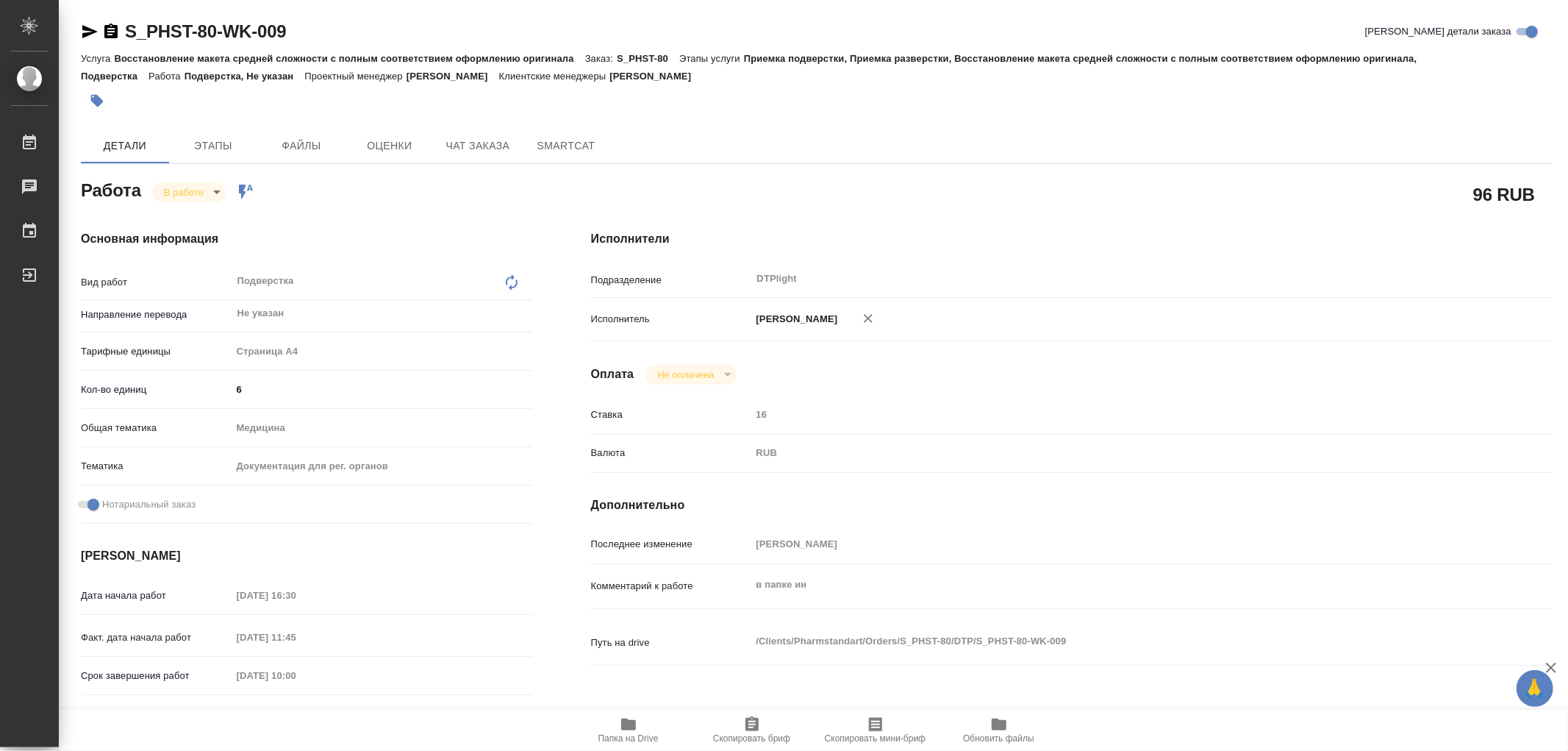
type textarea "x"
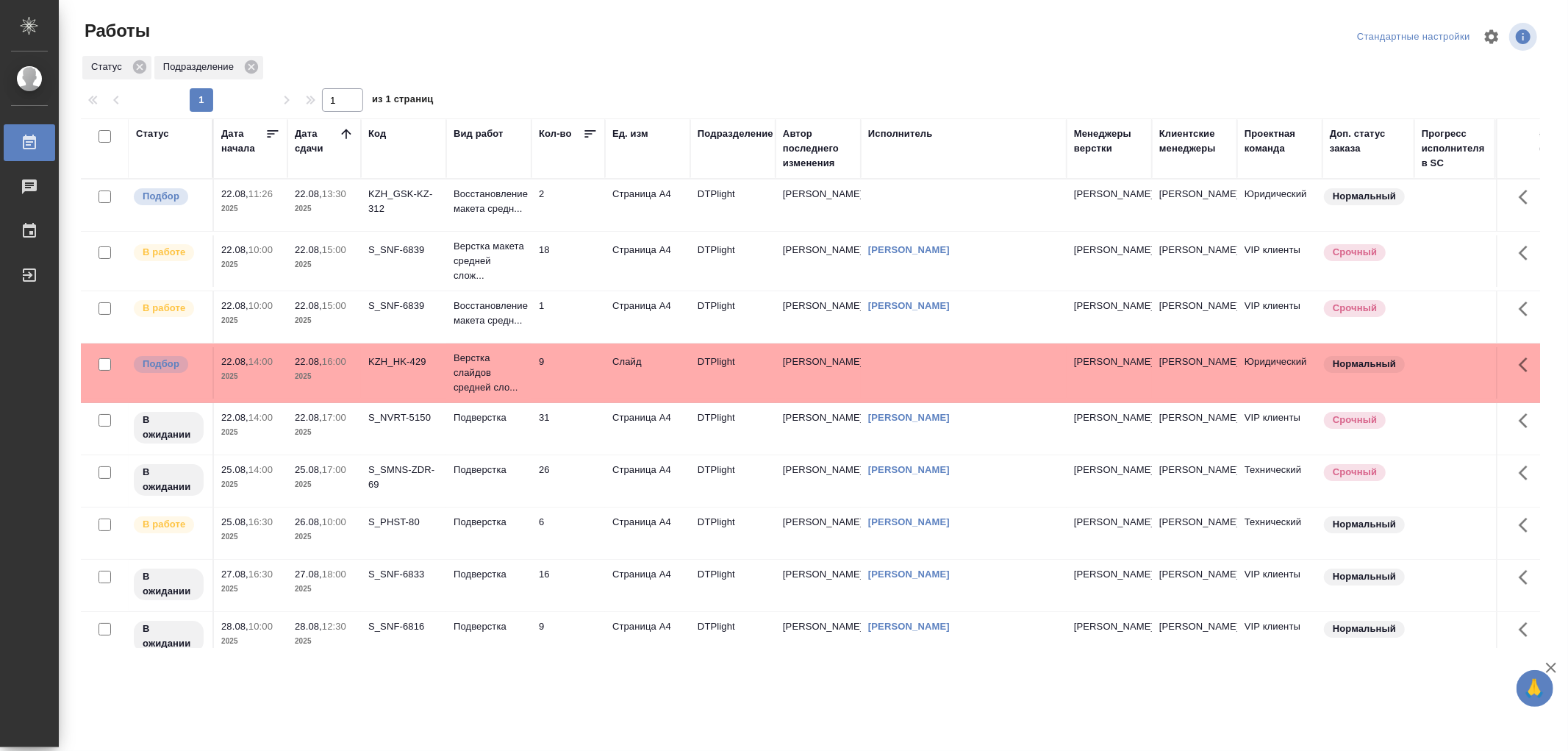
click at [238, 9] on div "Работы Стандартные настройки Статус Подразделение 1 1 из 1 страниц Статус Дата …" at bounding box center [816, 328] width 1487 height 656
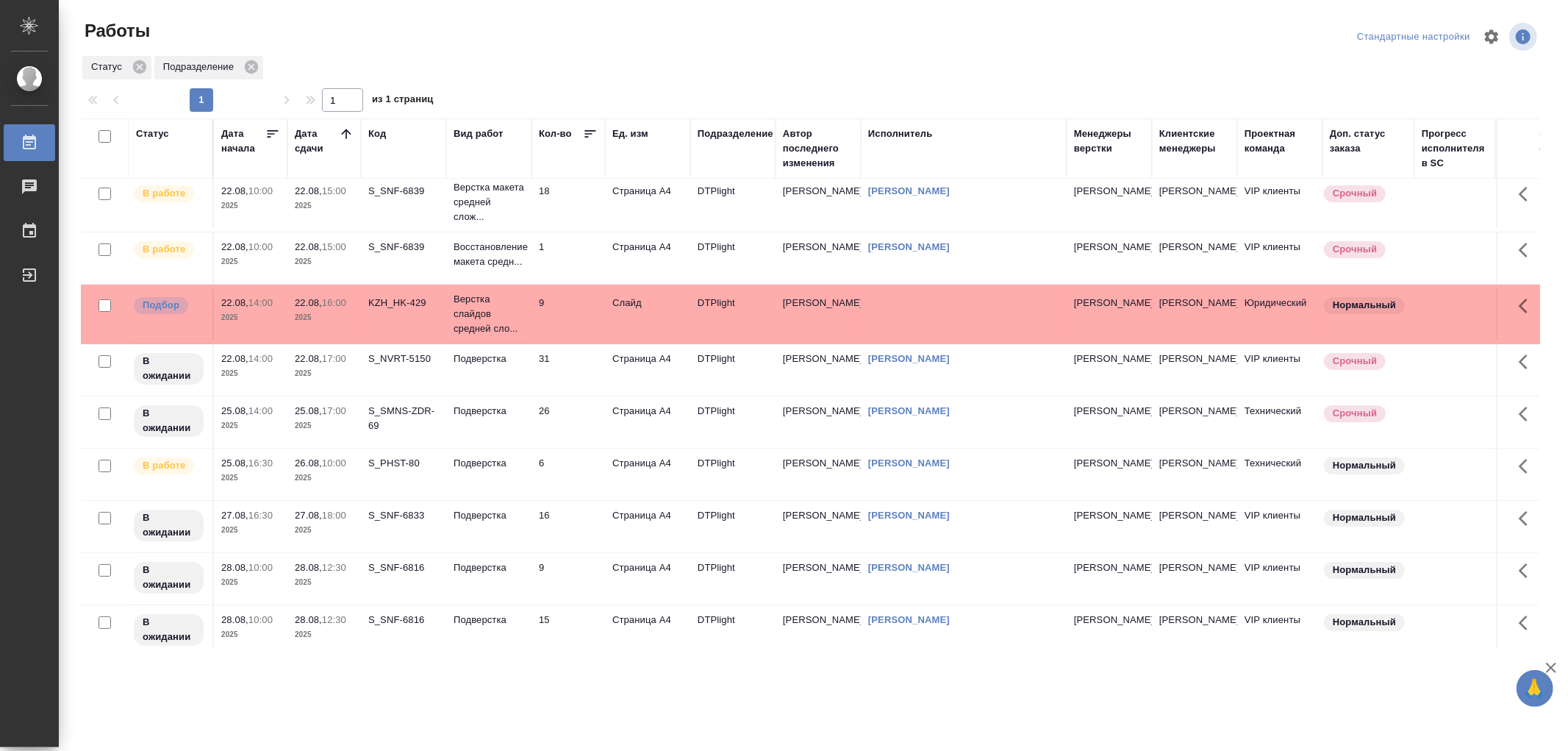
scroll to position [82, 0]
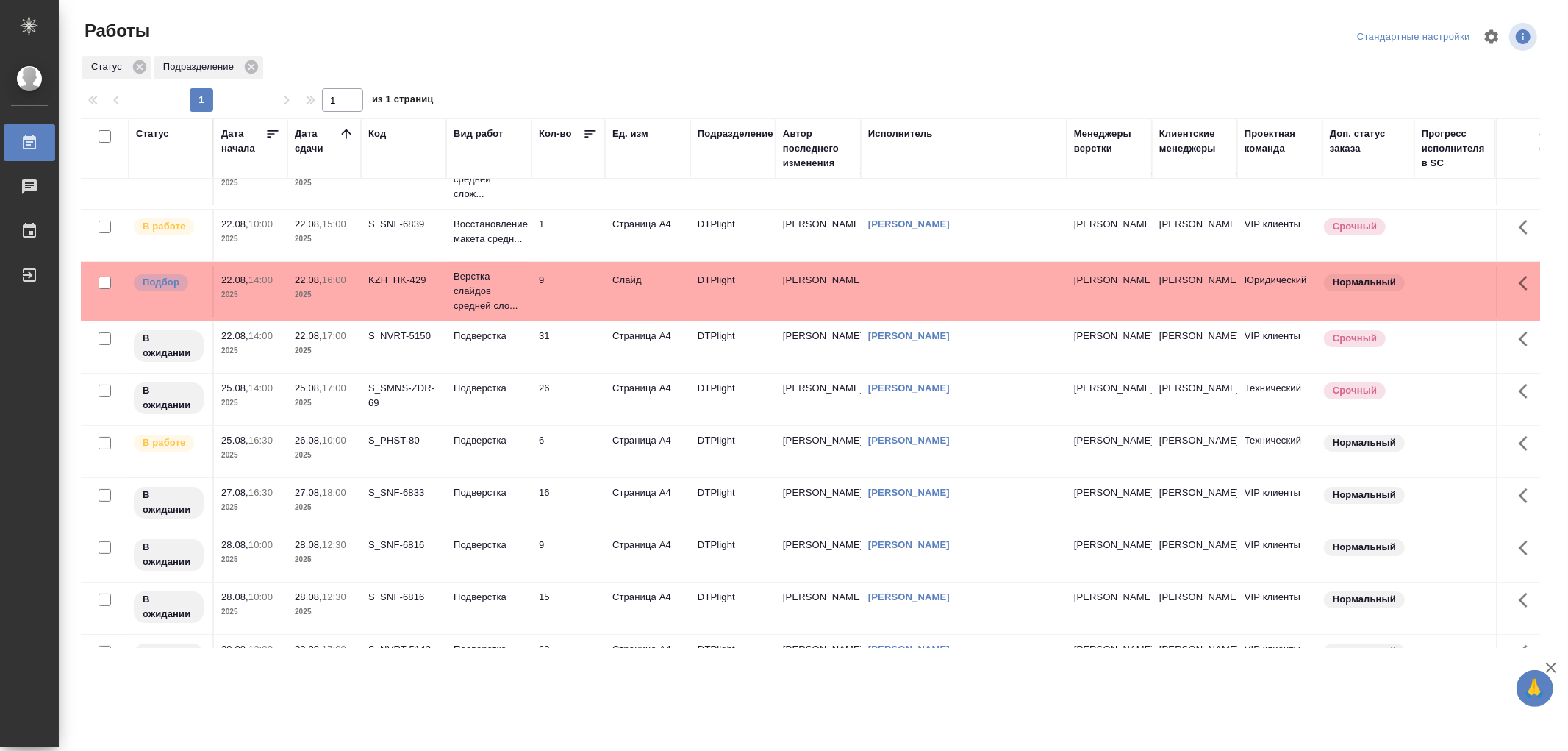
click at [506, 149] on td "Подверстка" at bounding box center [489, 124] width 85 height 52
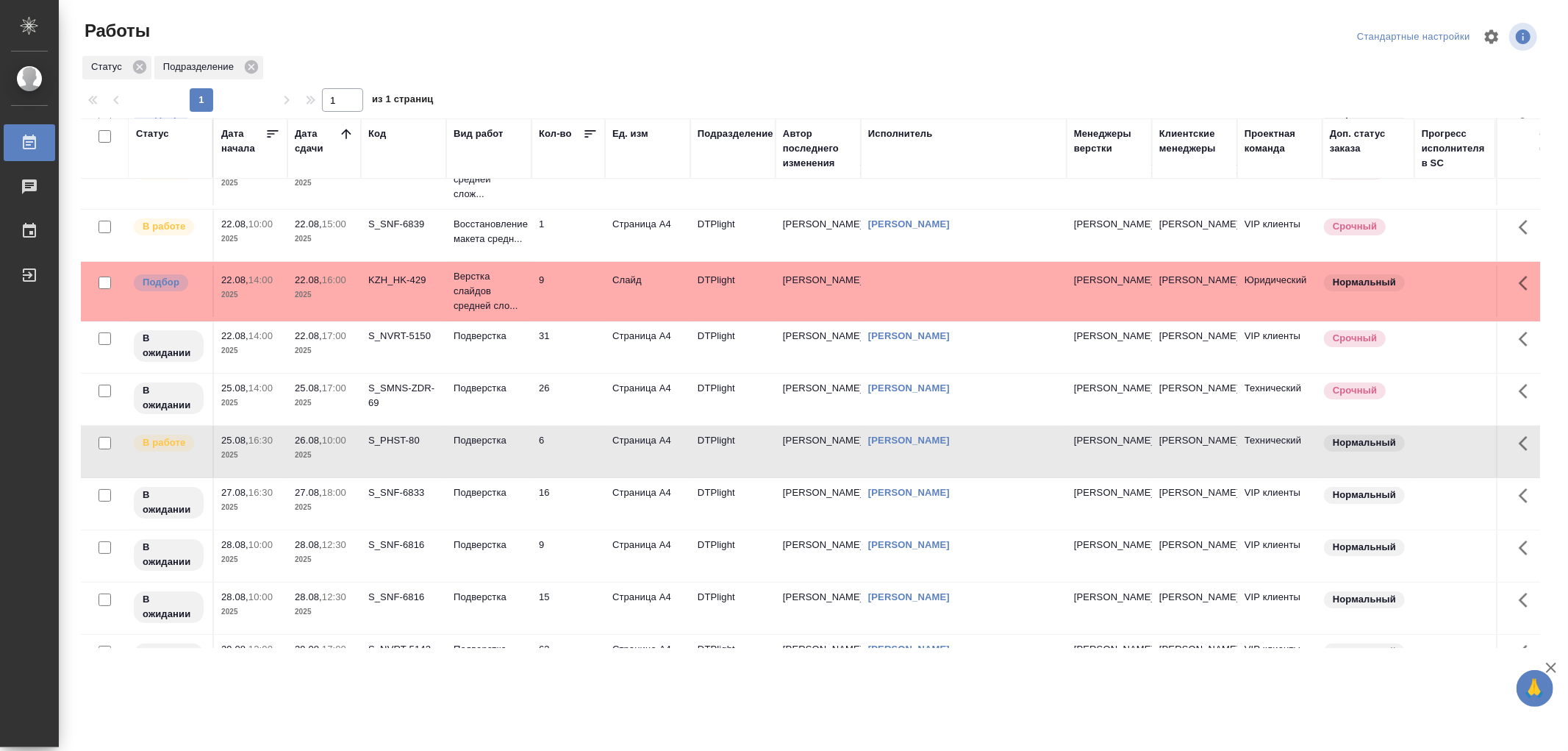
click at [506, 149] on td "Подверстка" at bounding box center [489, 124] width 85 height 52
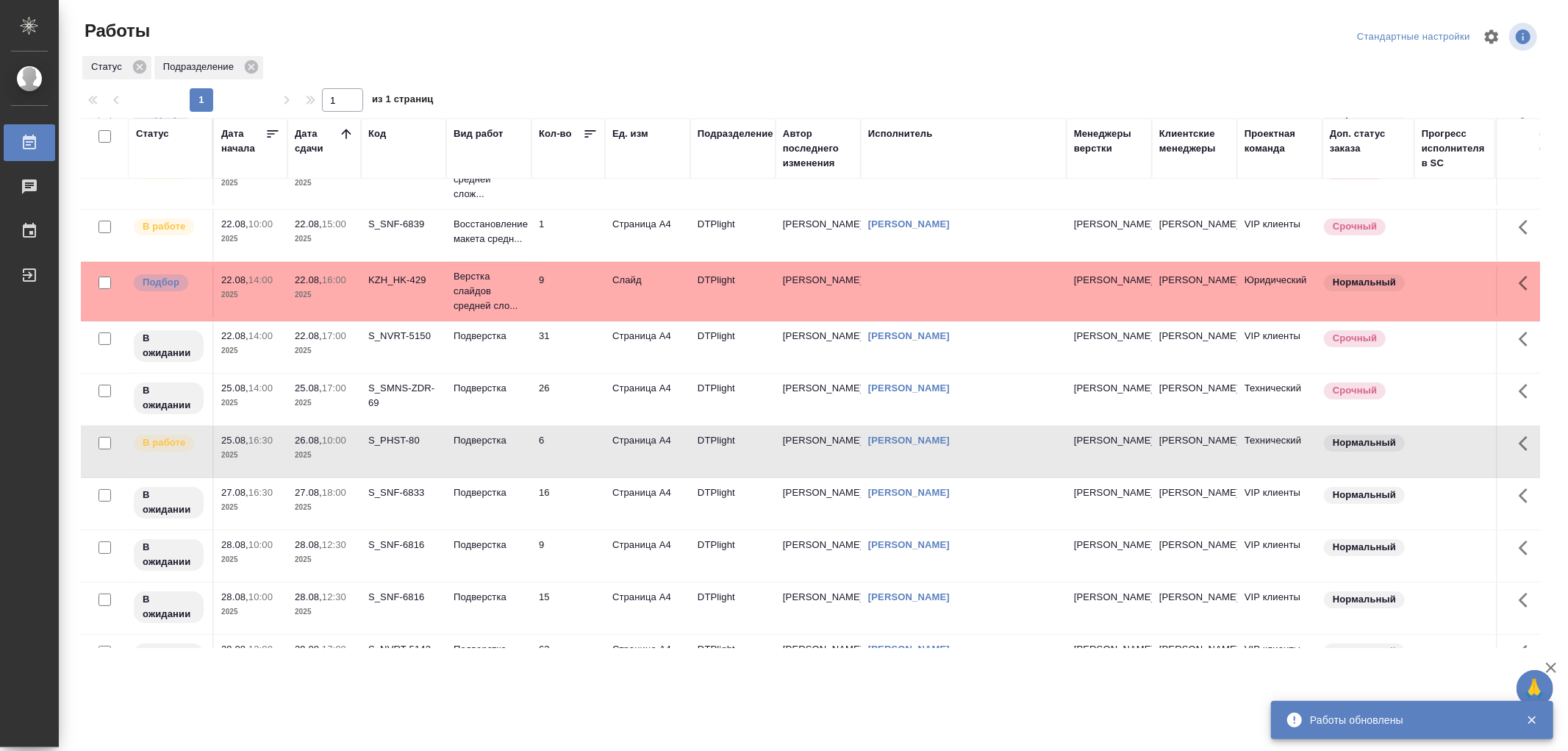
scroll to position [0, 0]
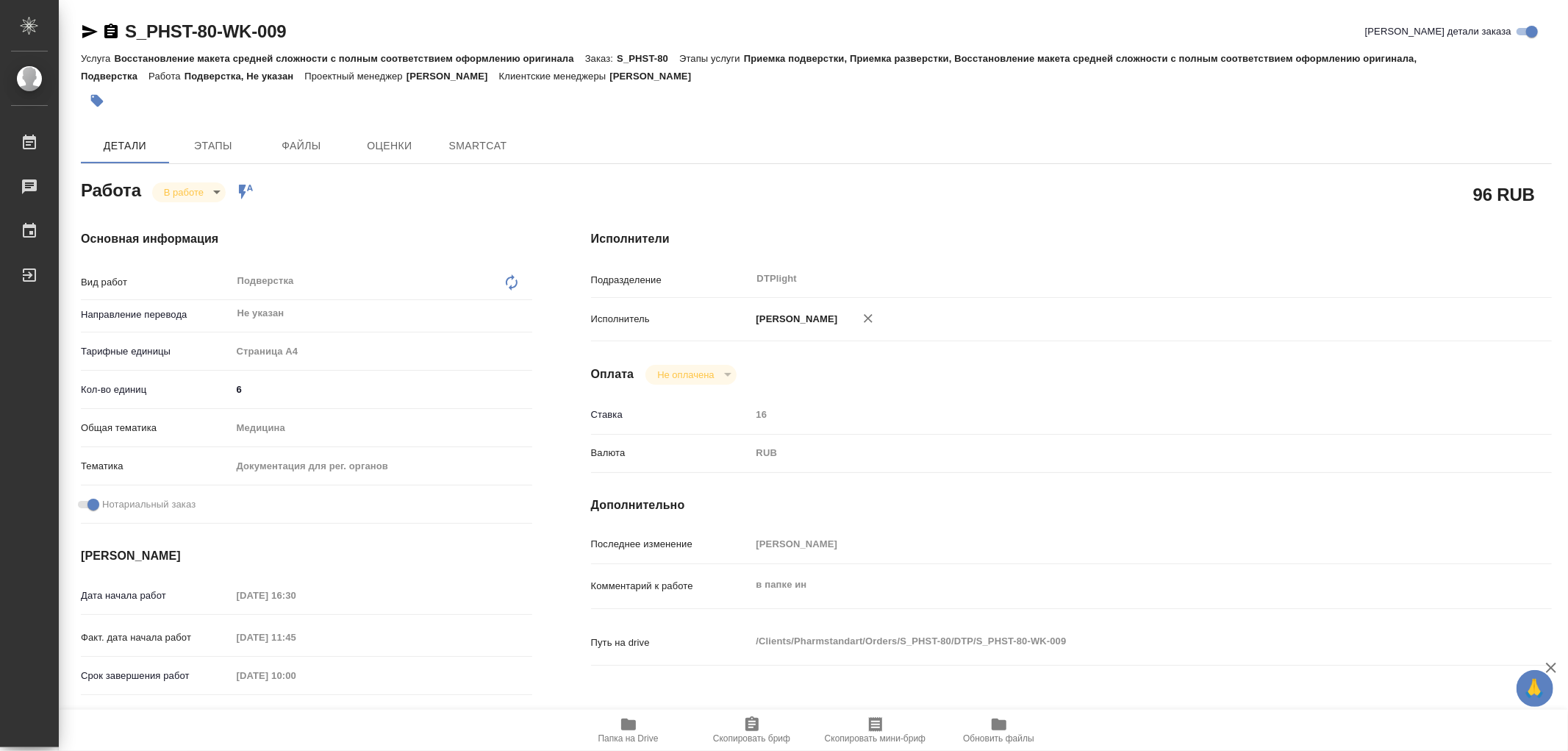
type textarea "x"
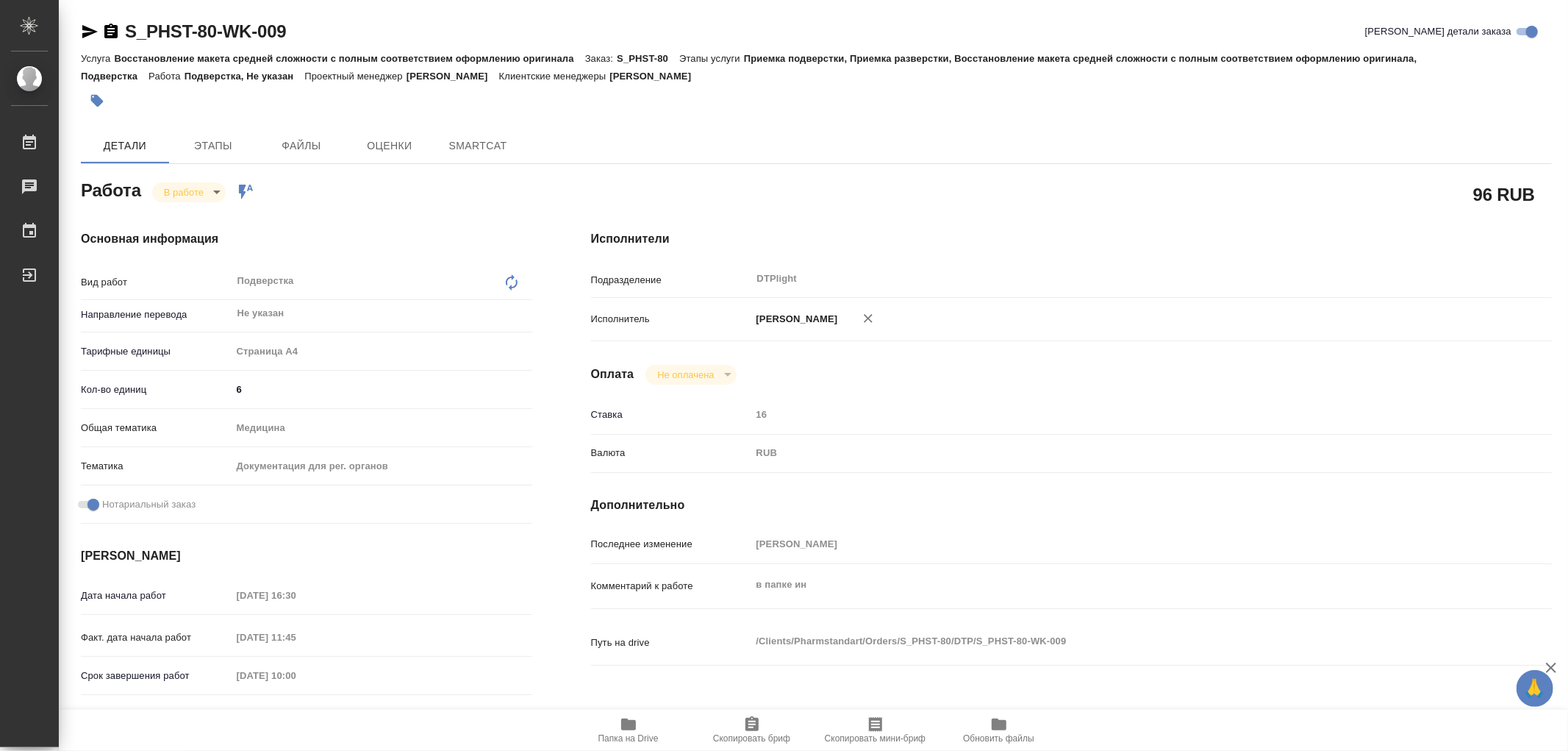
type textarea "x"
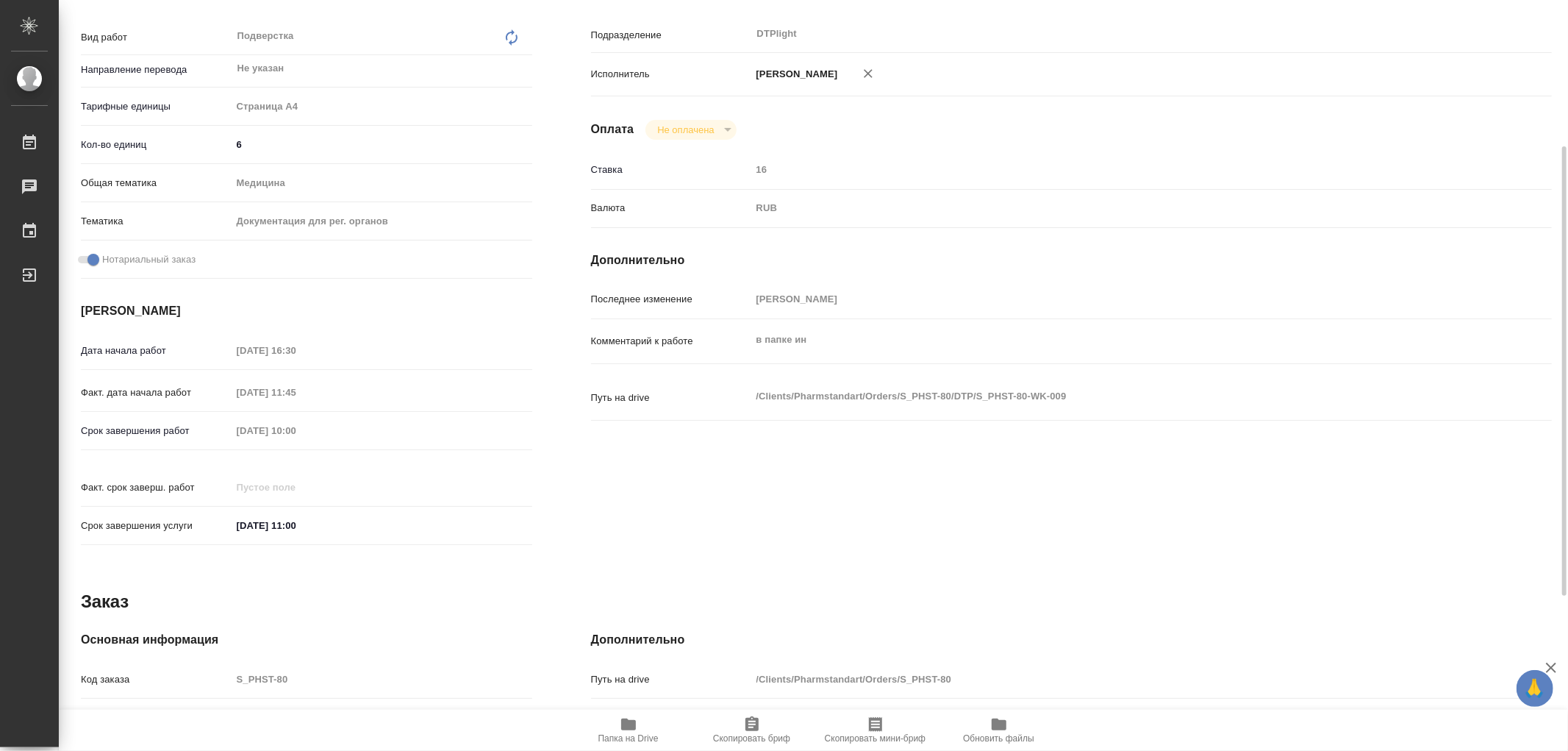
type textarea "x"
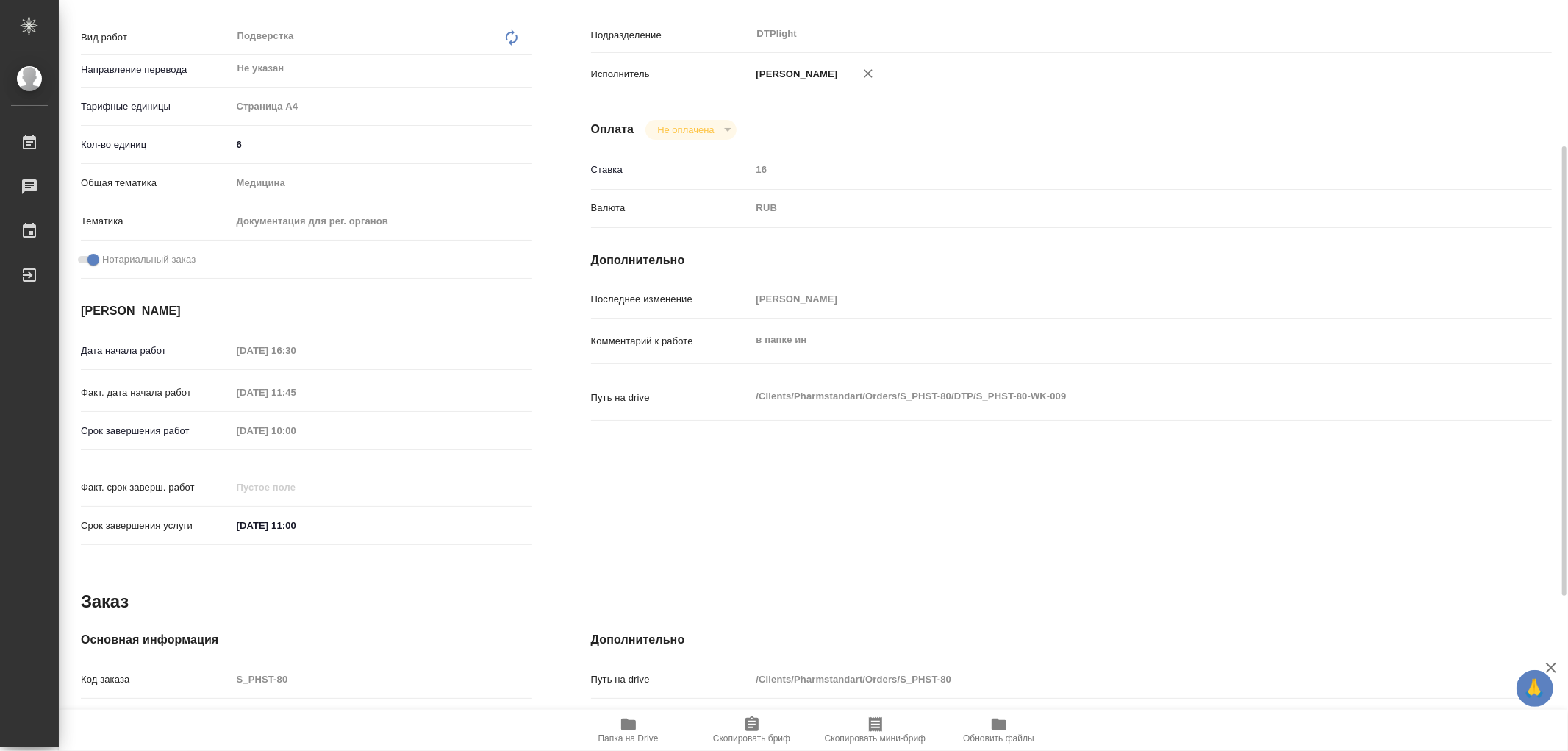
scroll to position [503, 0]
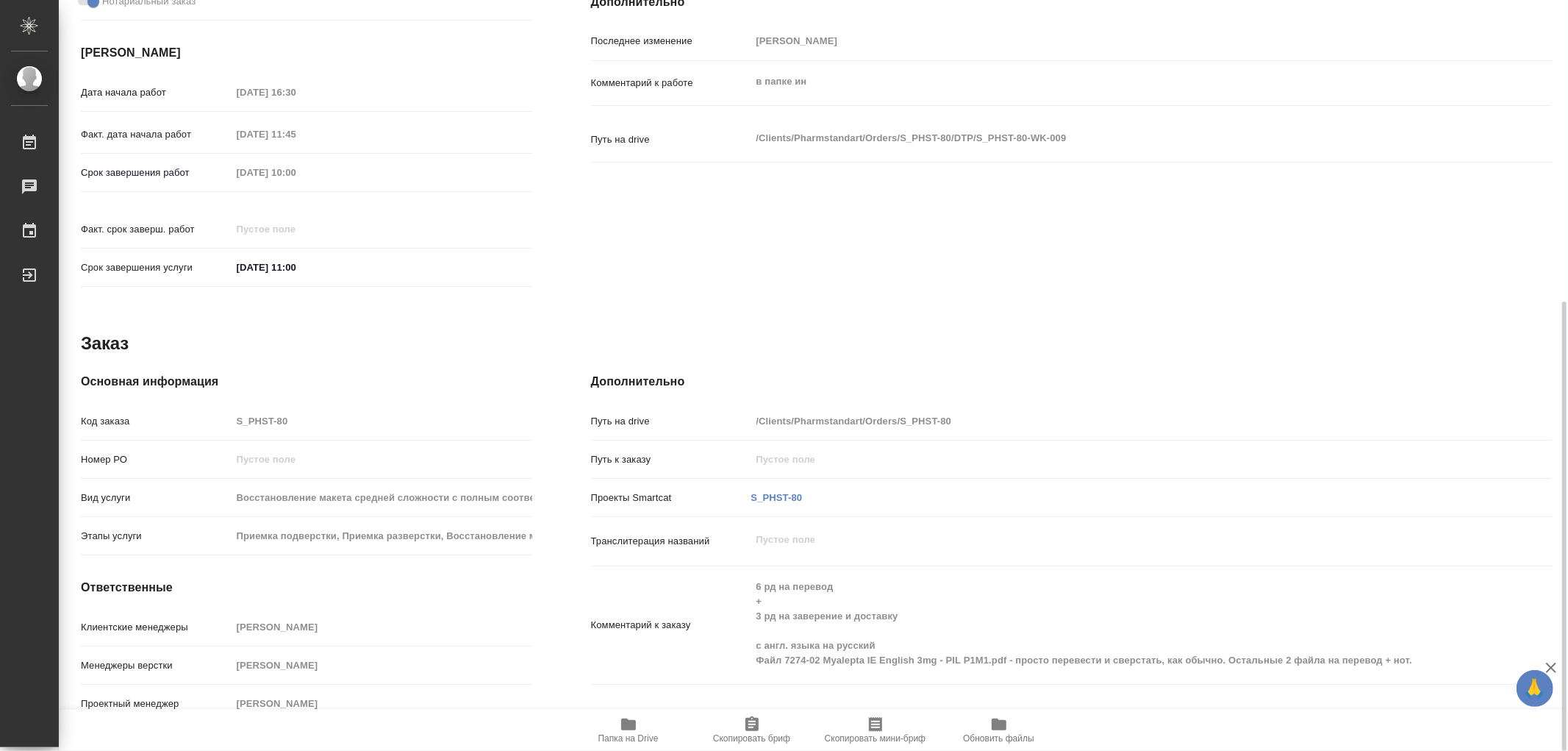
type textarea "x"
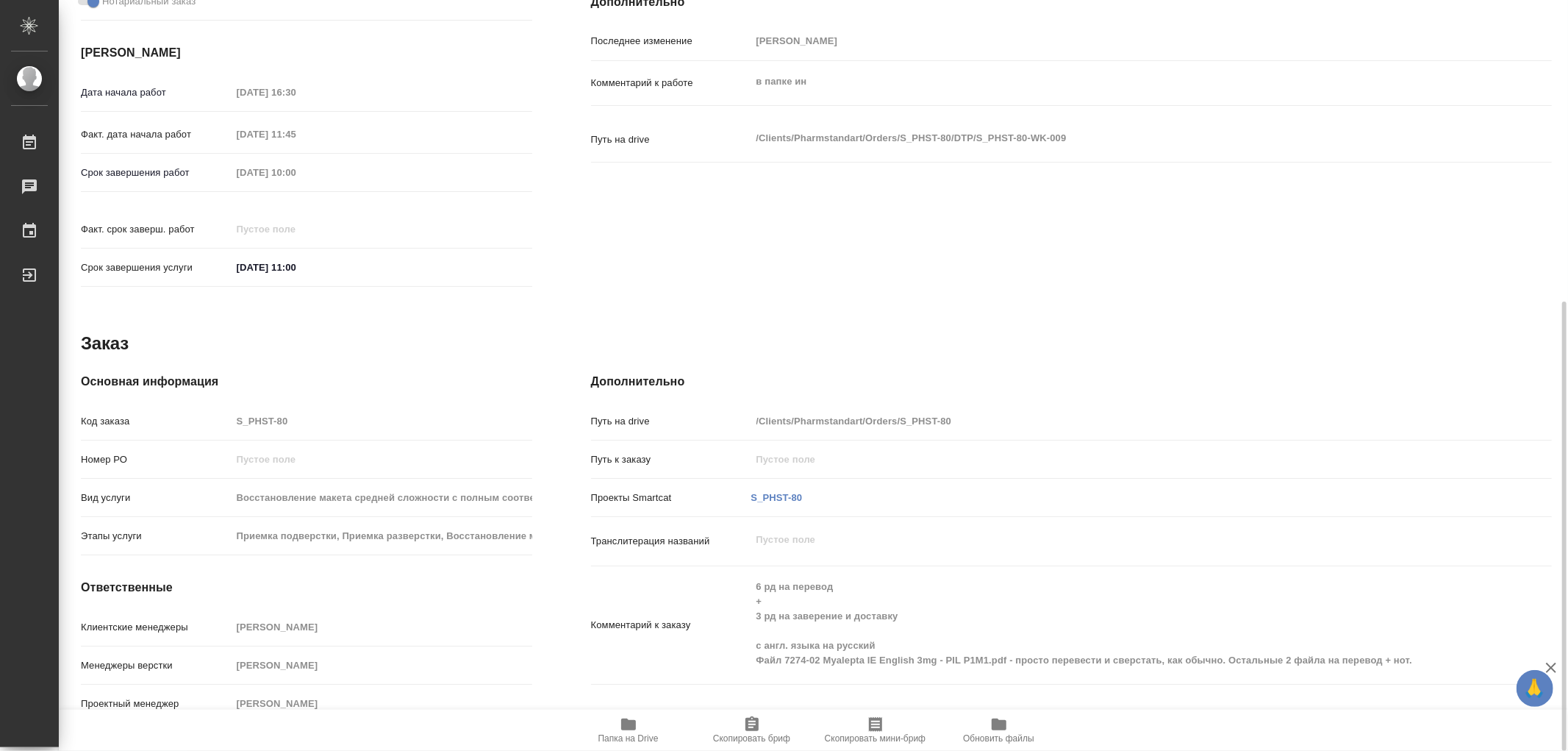
type textarea "x"
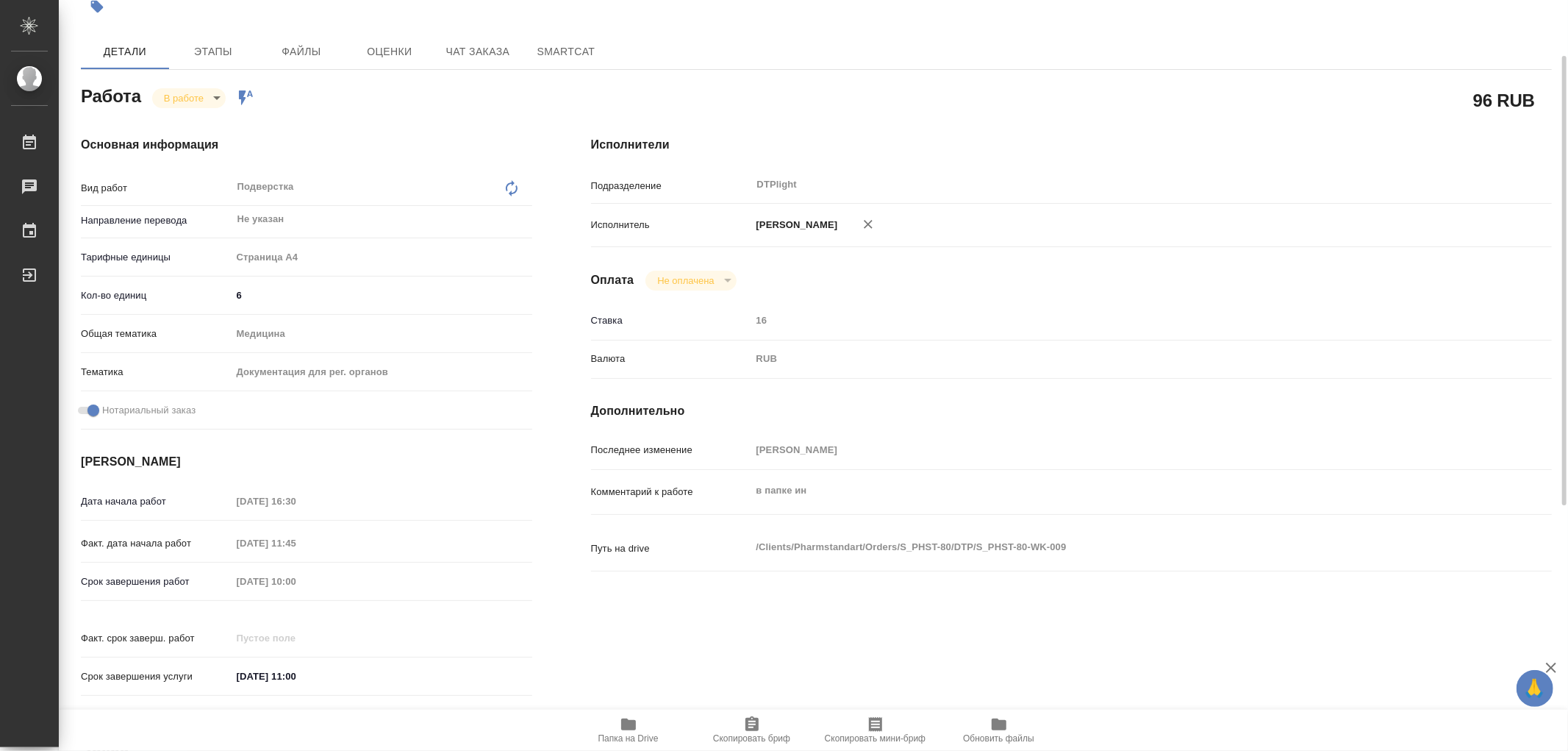
scroll to position [0, 0]
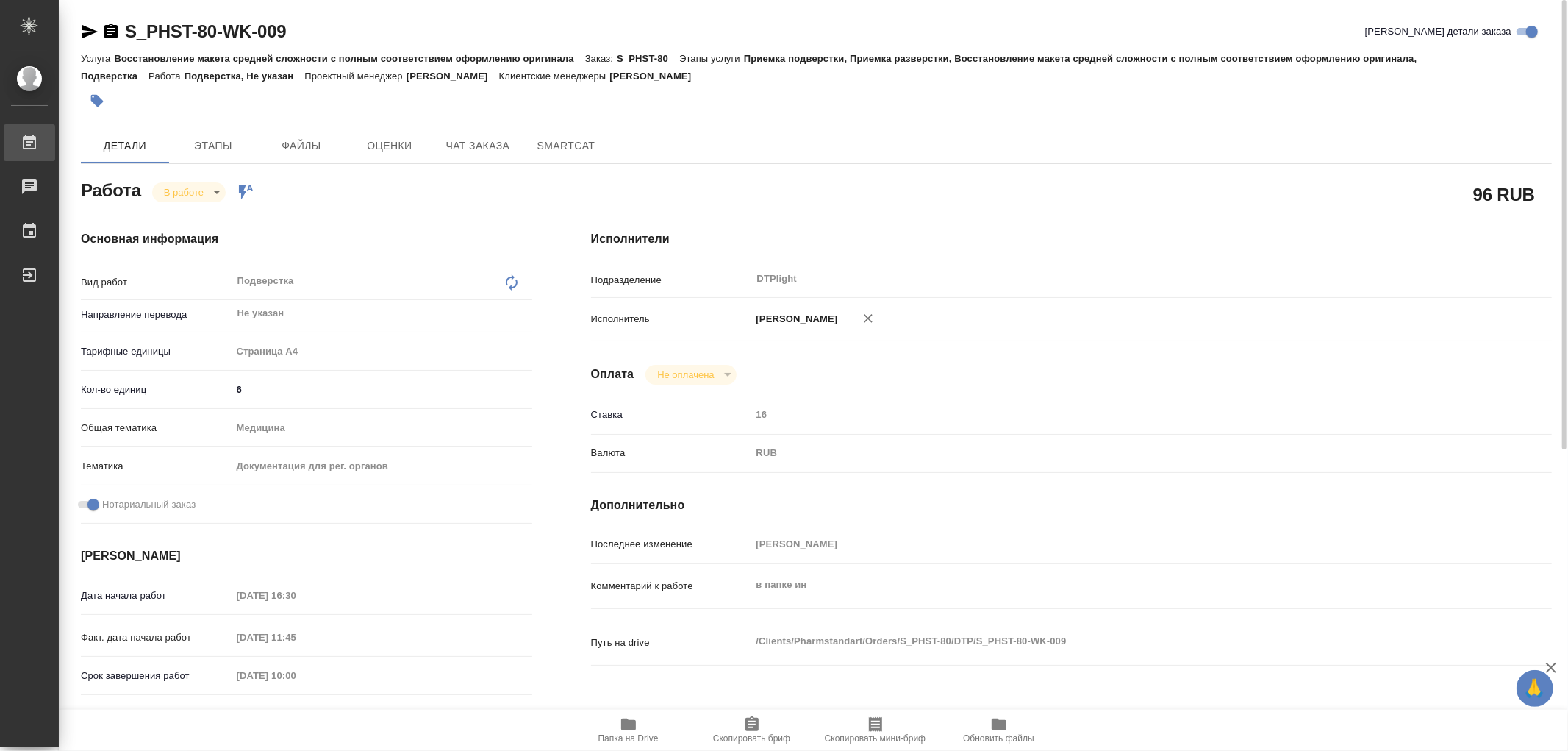
type textarea "x"
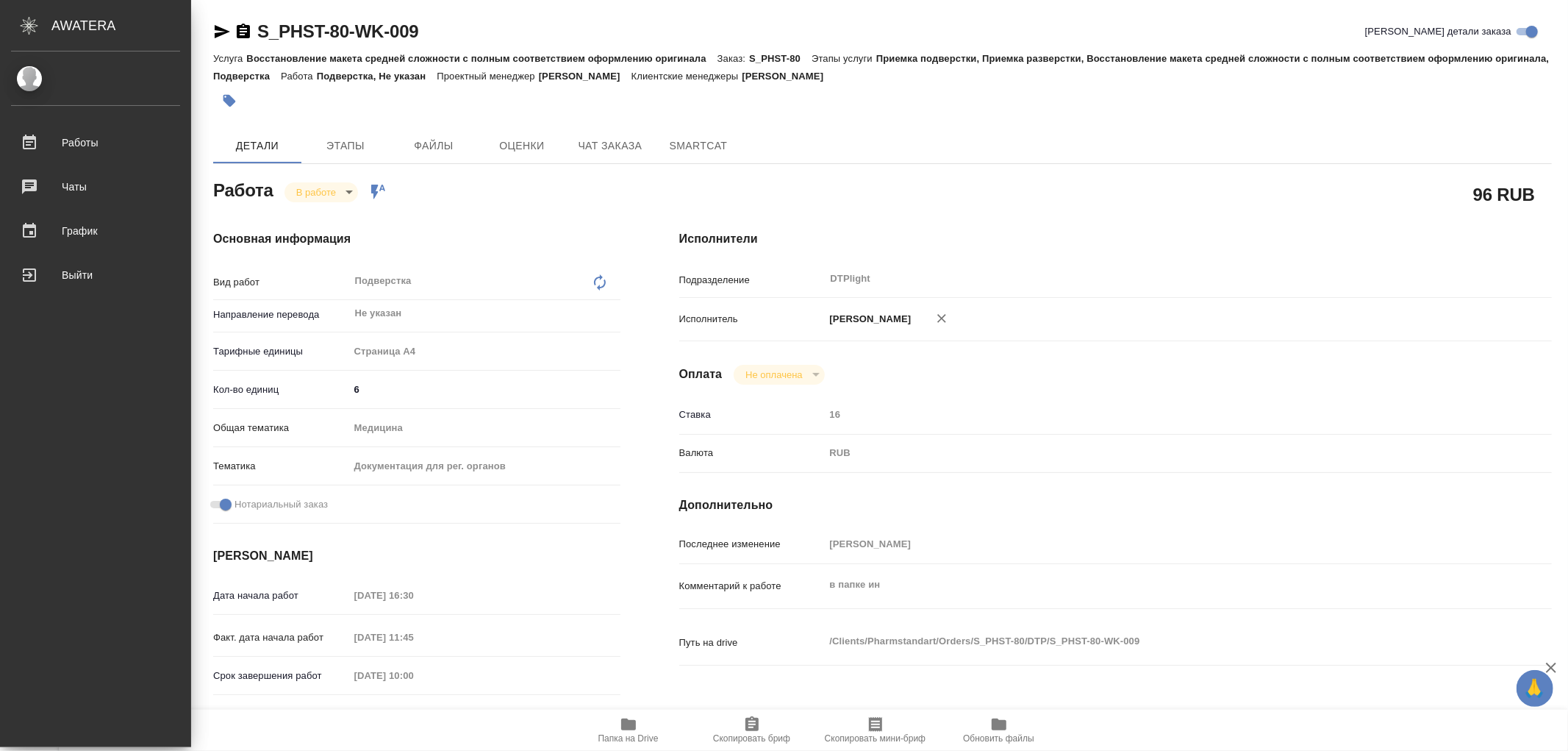
type textarea "x"
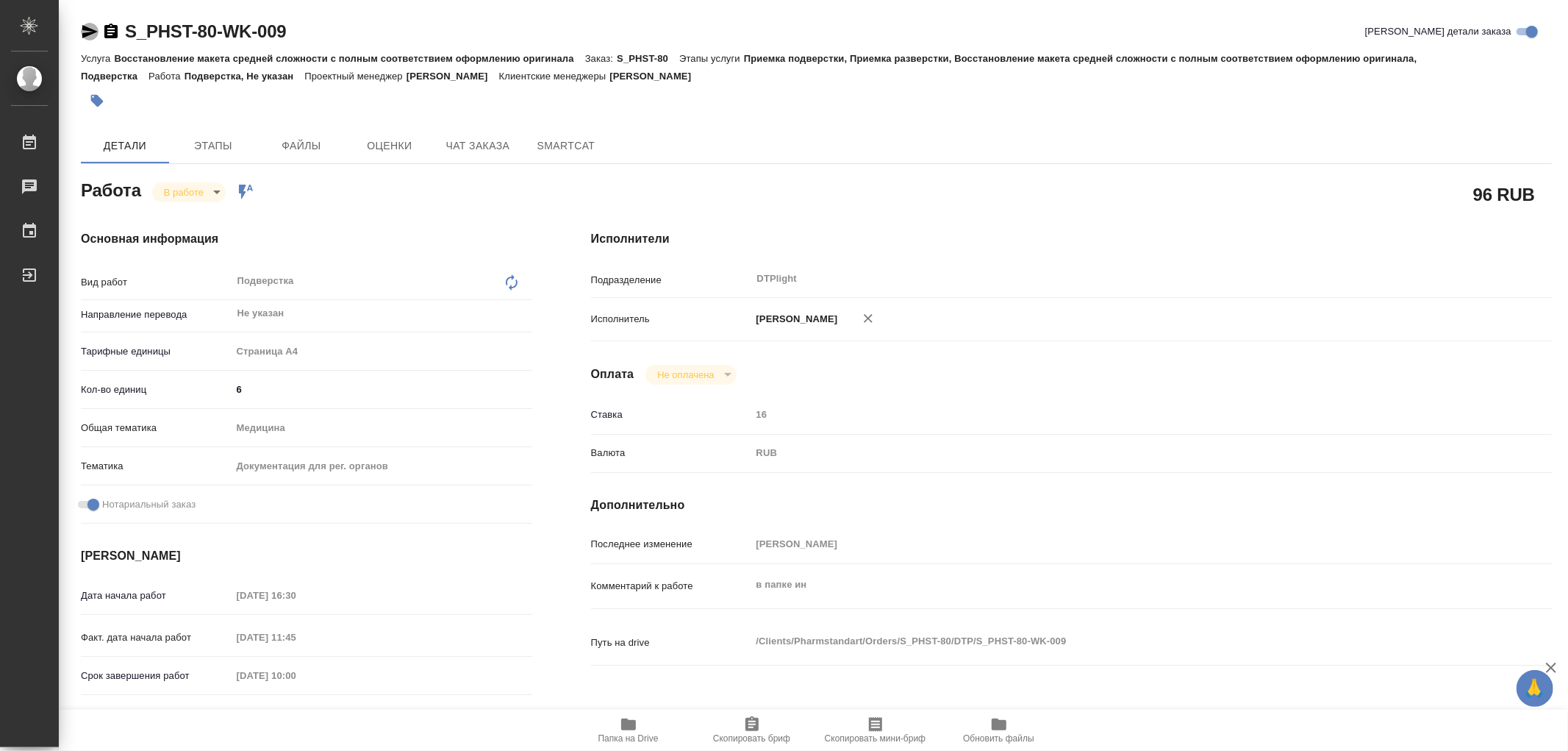
click at [90, 36] on icon "button" at bounding box center [89, 31] width 17 height 17
type textarea "x"
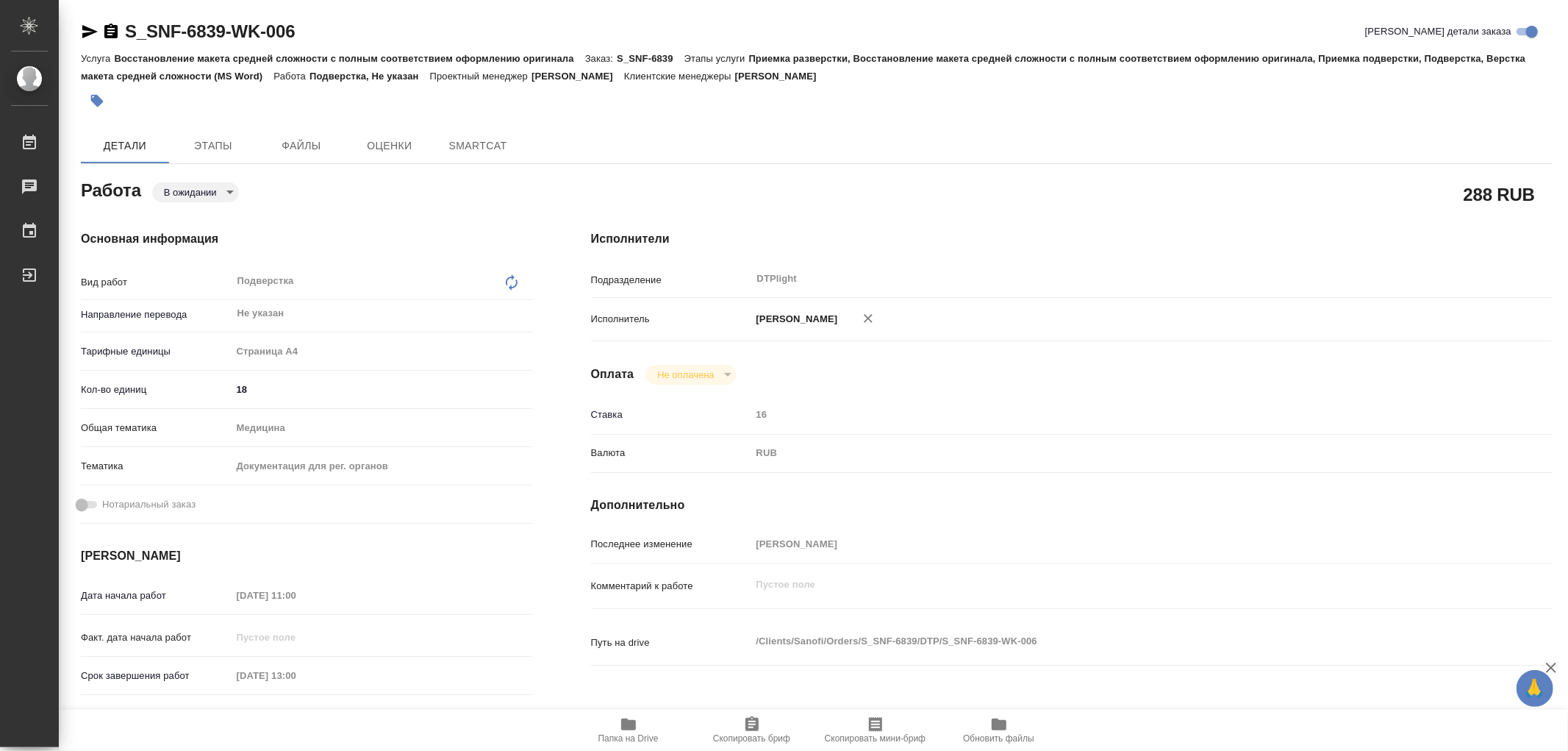
type textarea "x"
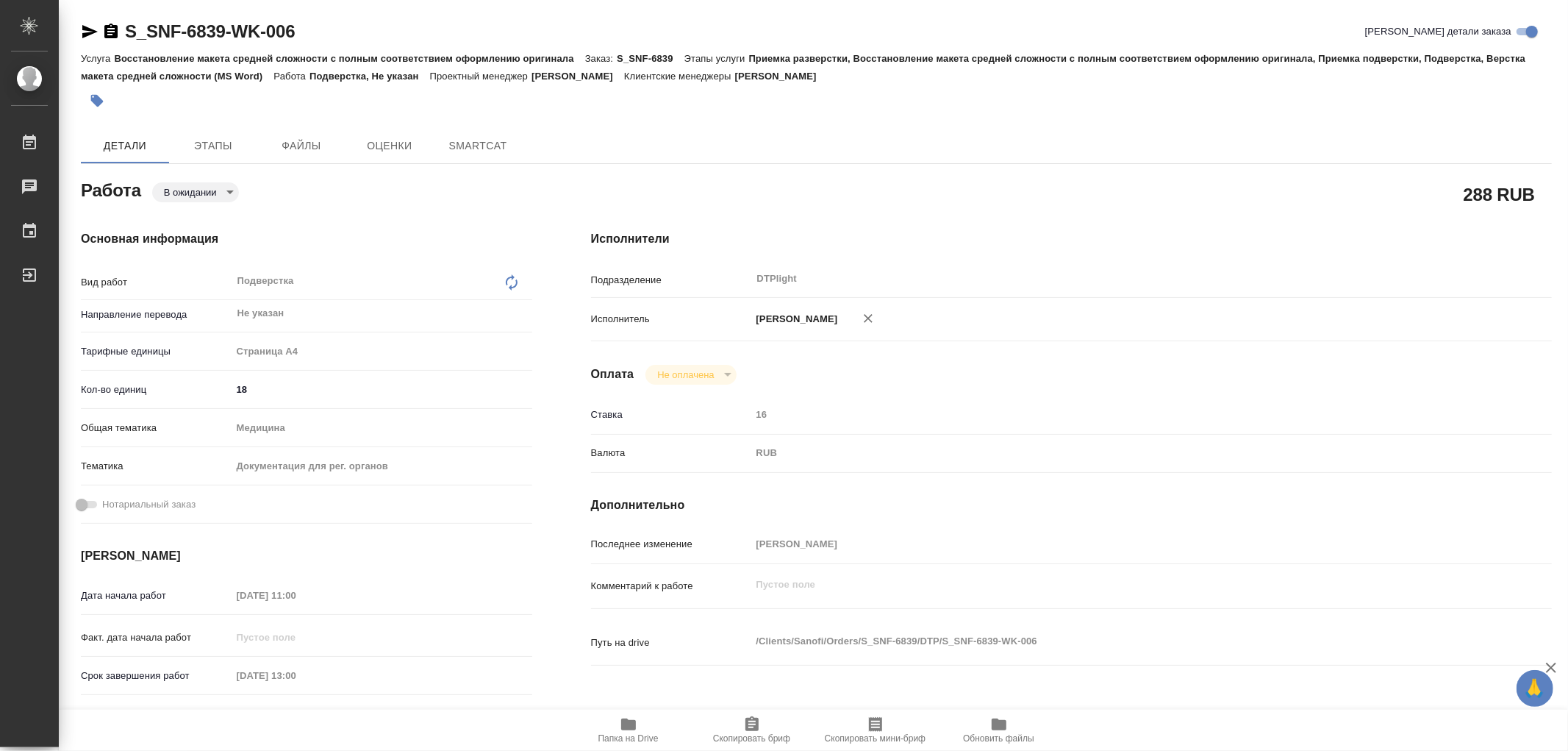
type textarea "x"
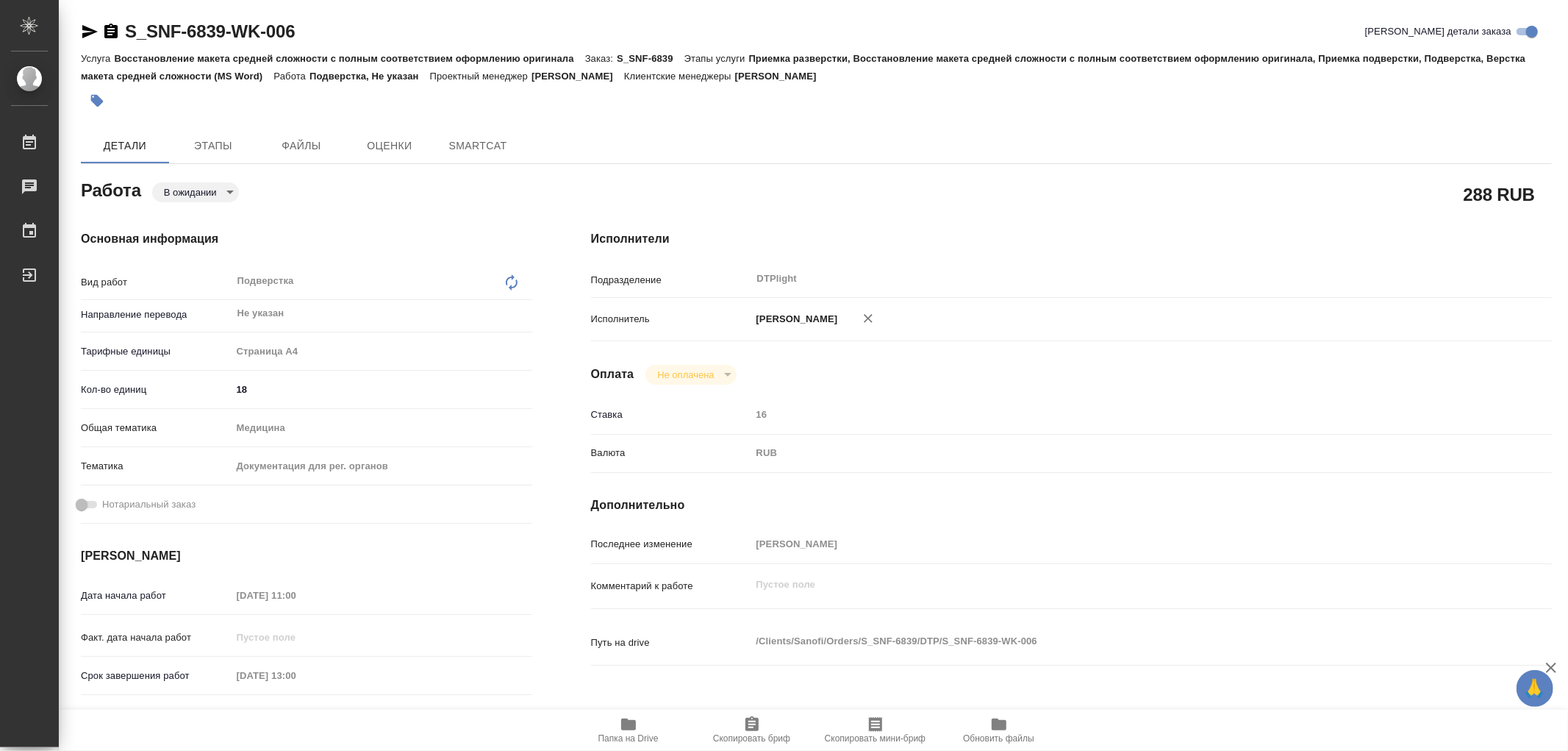
type textarea "x"
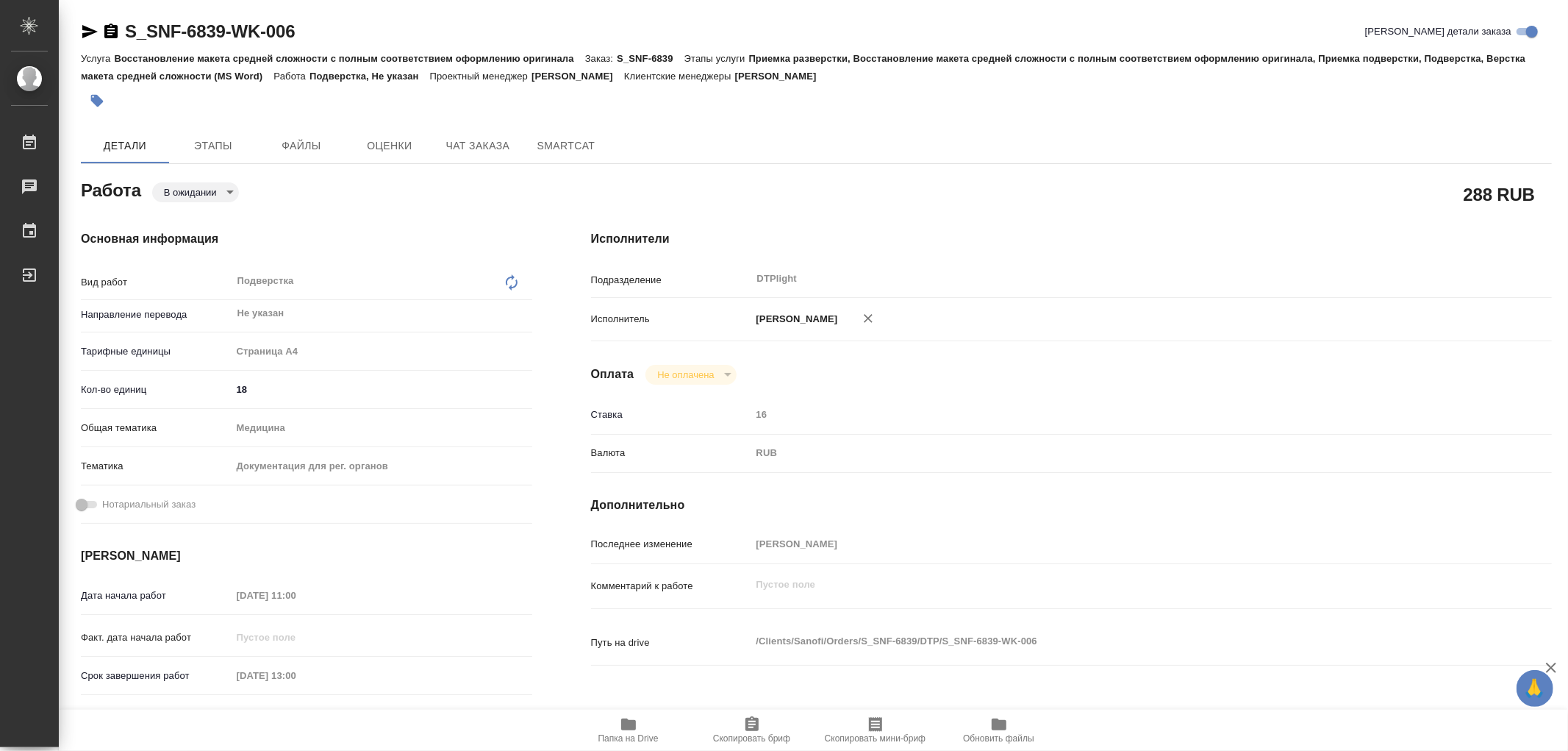
type textarea "x"
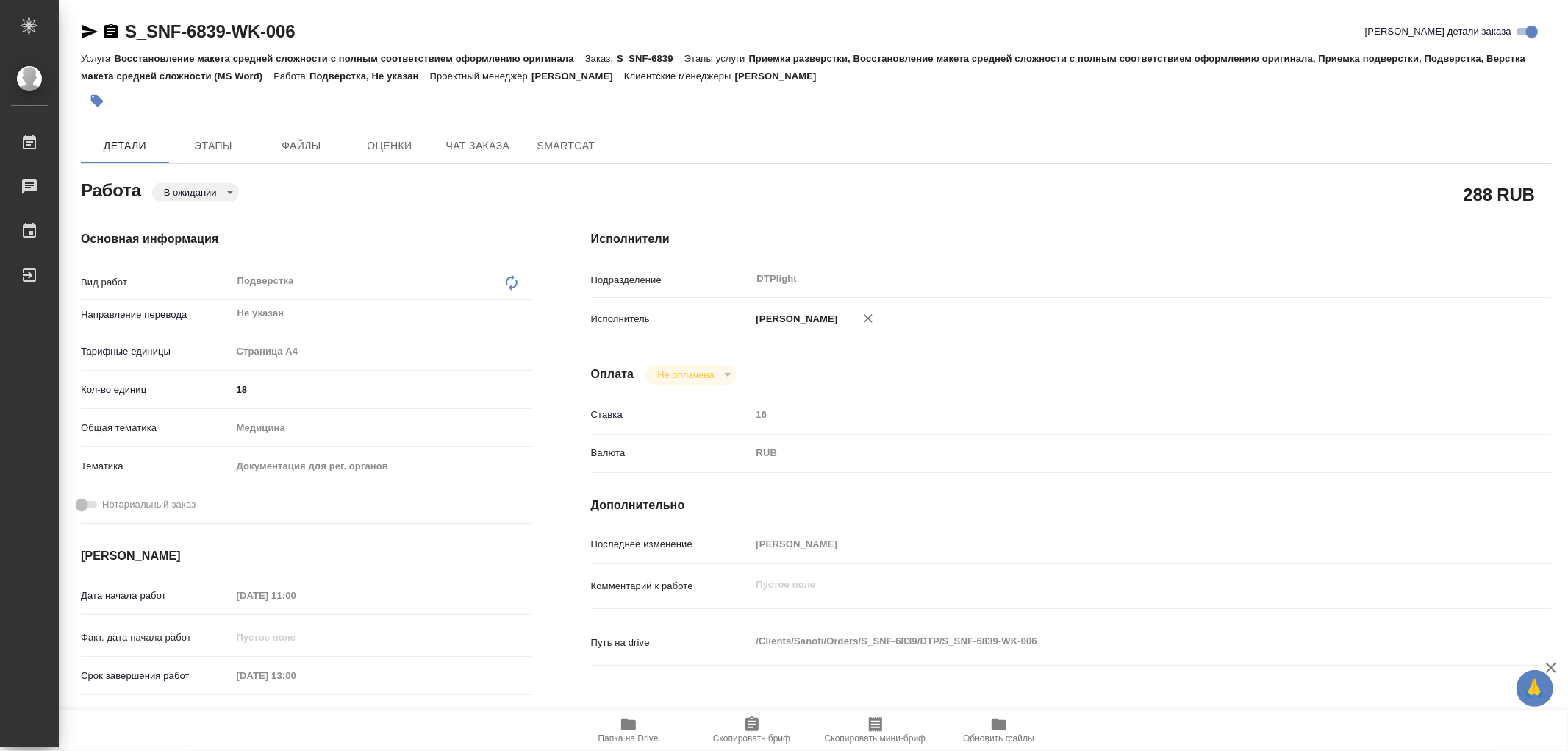
type textarea "x"
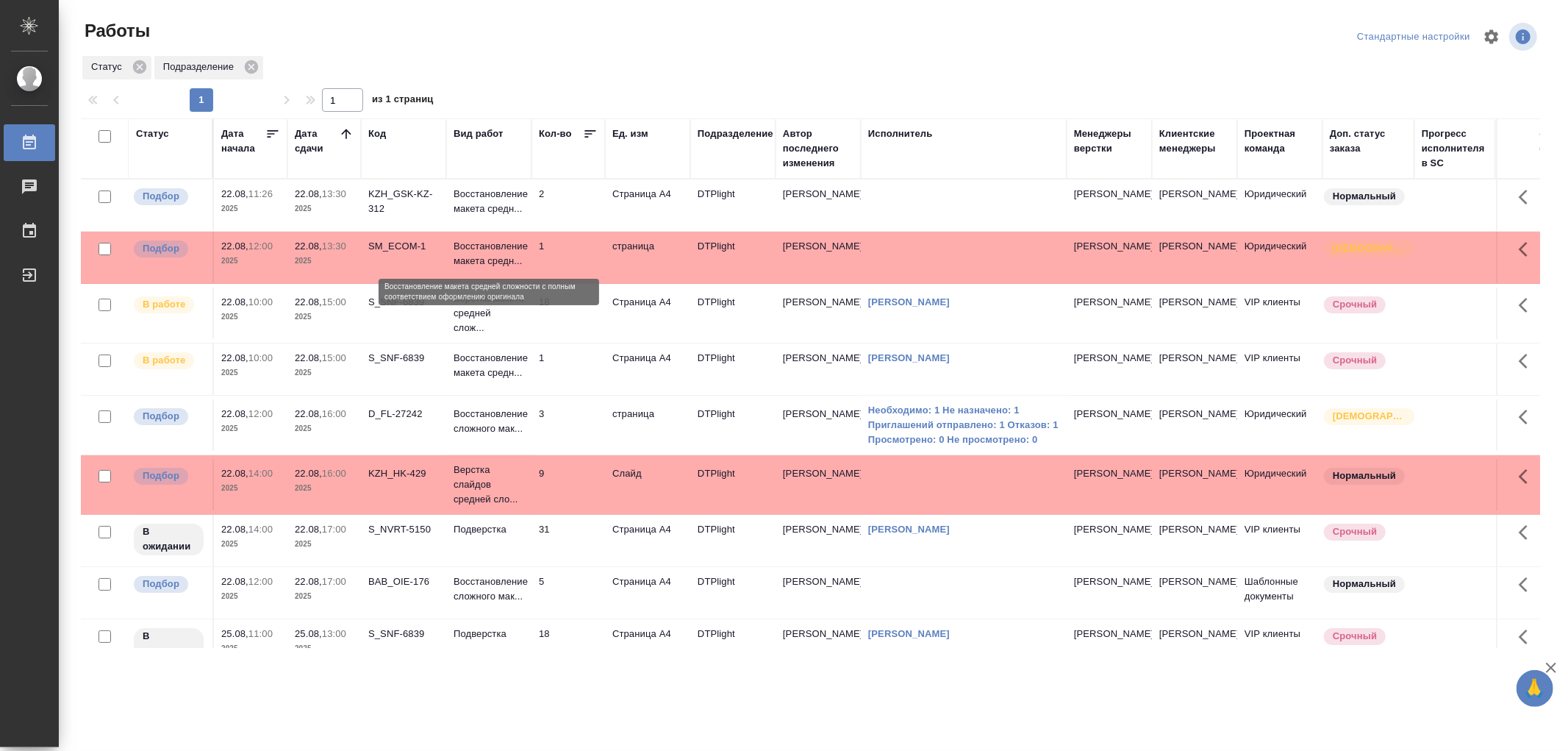
click at [511, 268] on p "Восстановление макета средн..." at bounding box center [489, 253] width 71 height 29
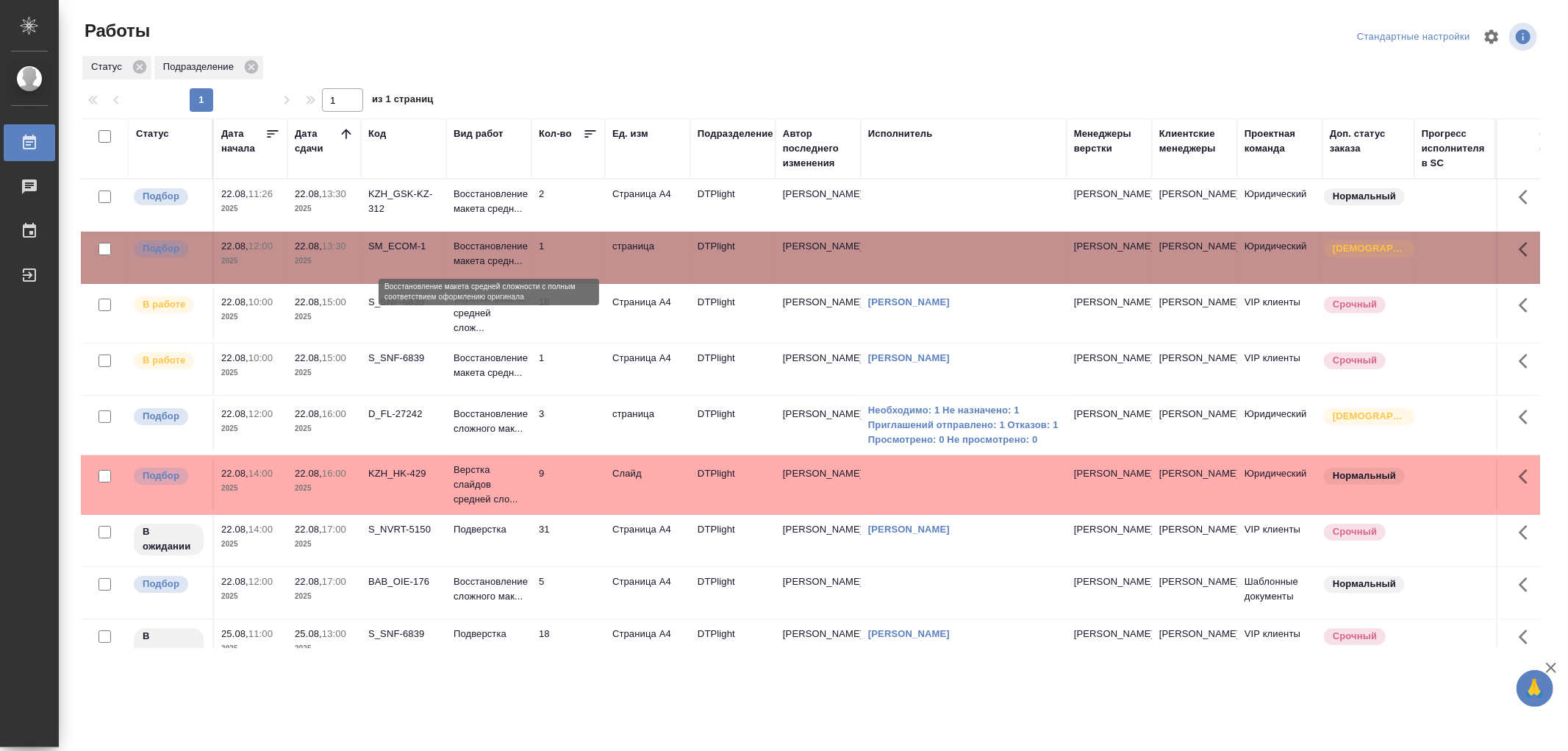
click at [511, 268] on p "Восстановление макета средн..." at bounding box center [489, 253] width 71 height 29
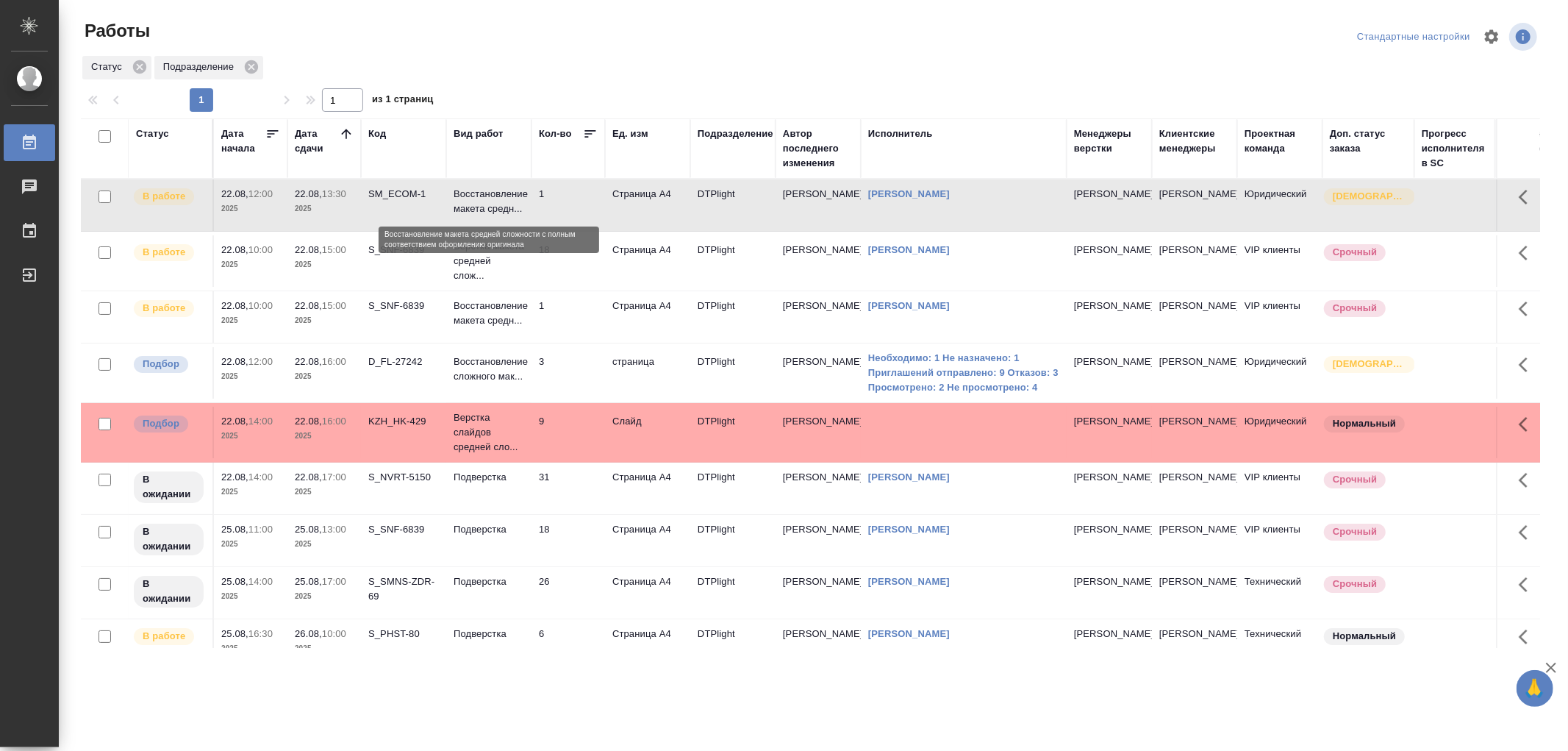
click at [481, 193] on p "Восстановление макета средн..." at bounding box center [489, 202] width 71 height 29
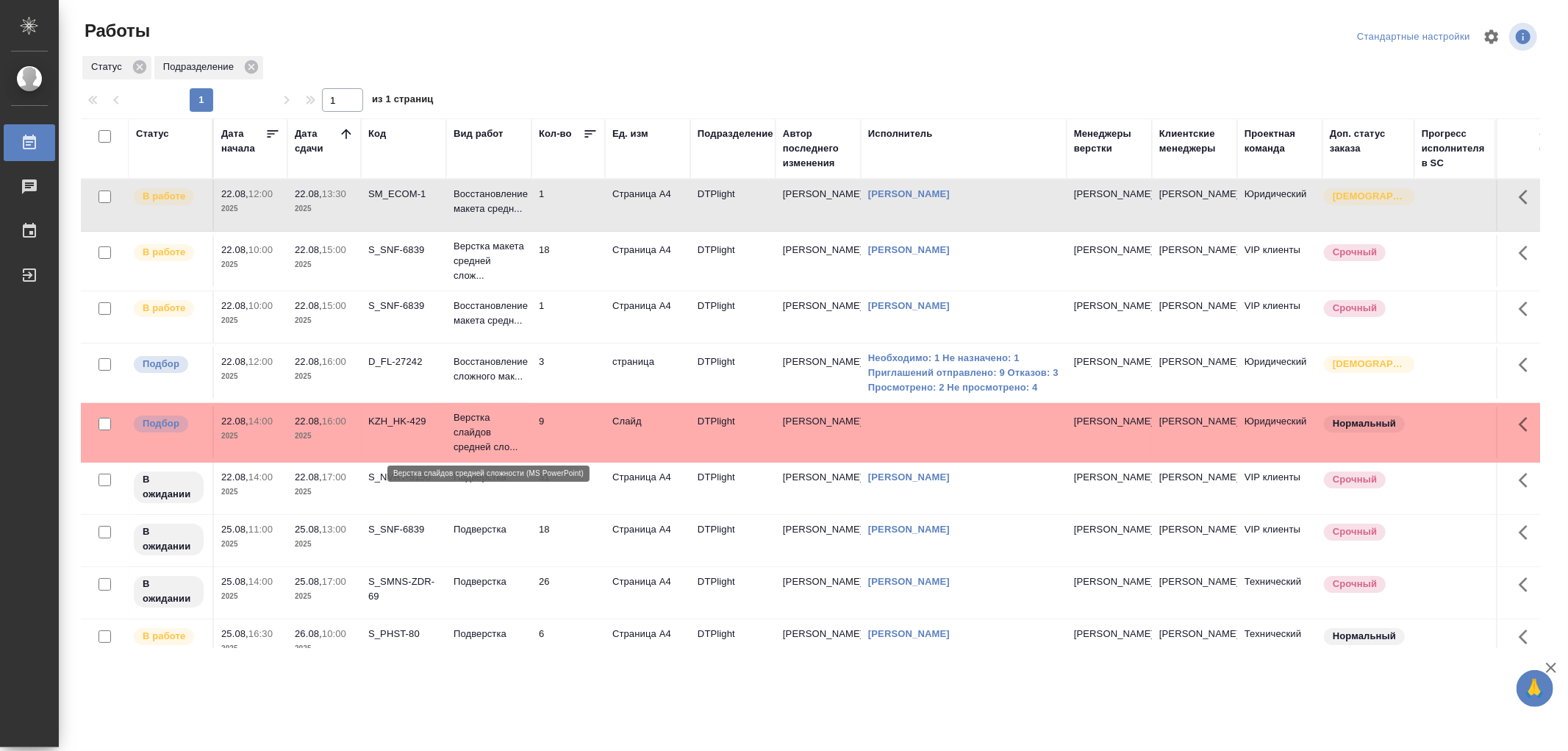
click at [508, 447] on p "Верстка слайдов средней сло..." at bounding box center [489, 432] width 71 height 44
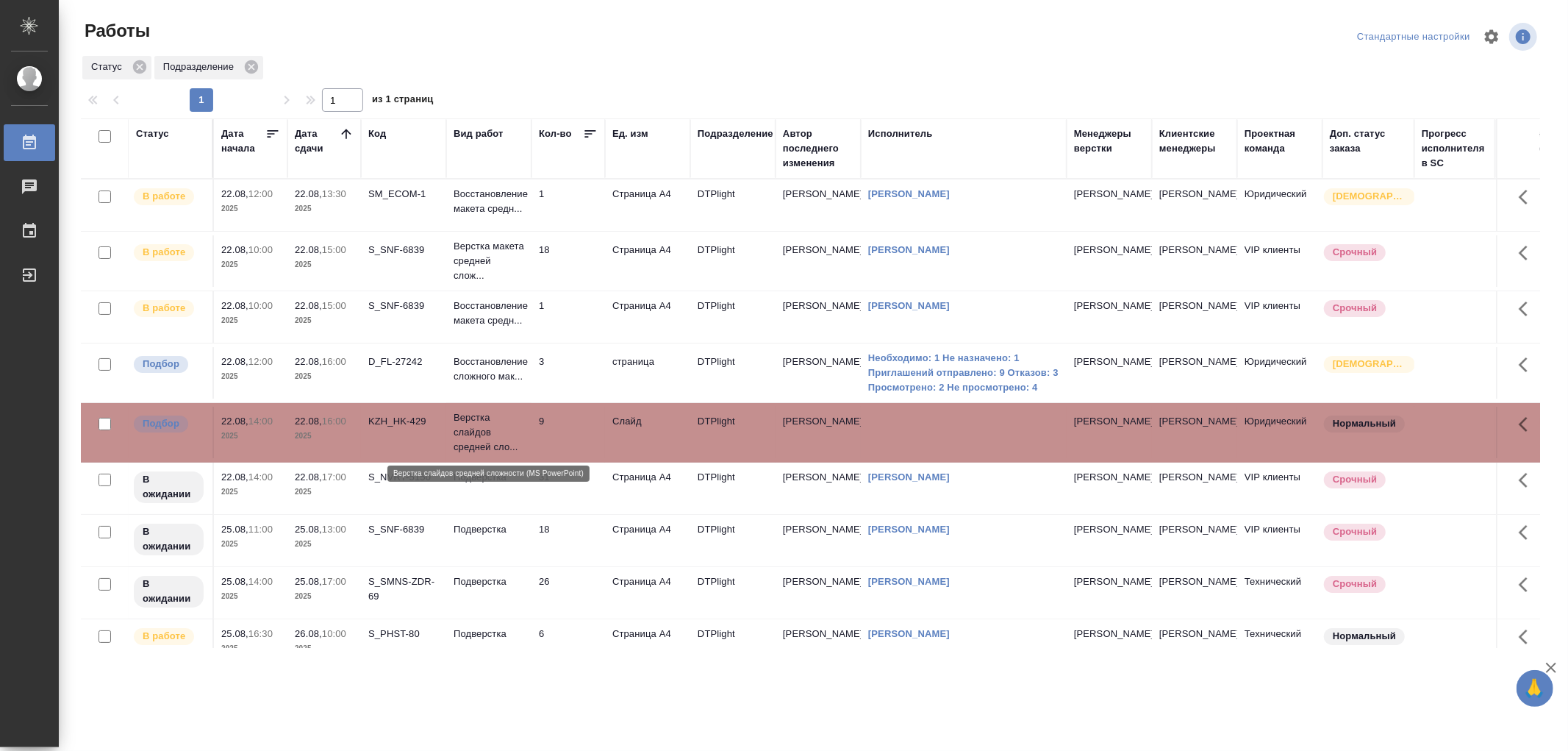
click at [508, 447] on p "Верстка слайдов средней сло..." at bounding box center [489, 432] width 71 height 44
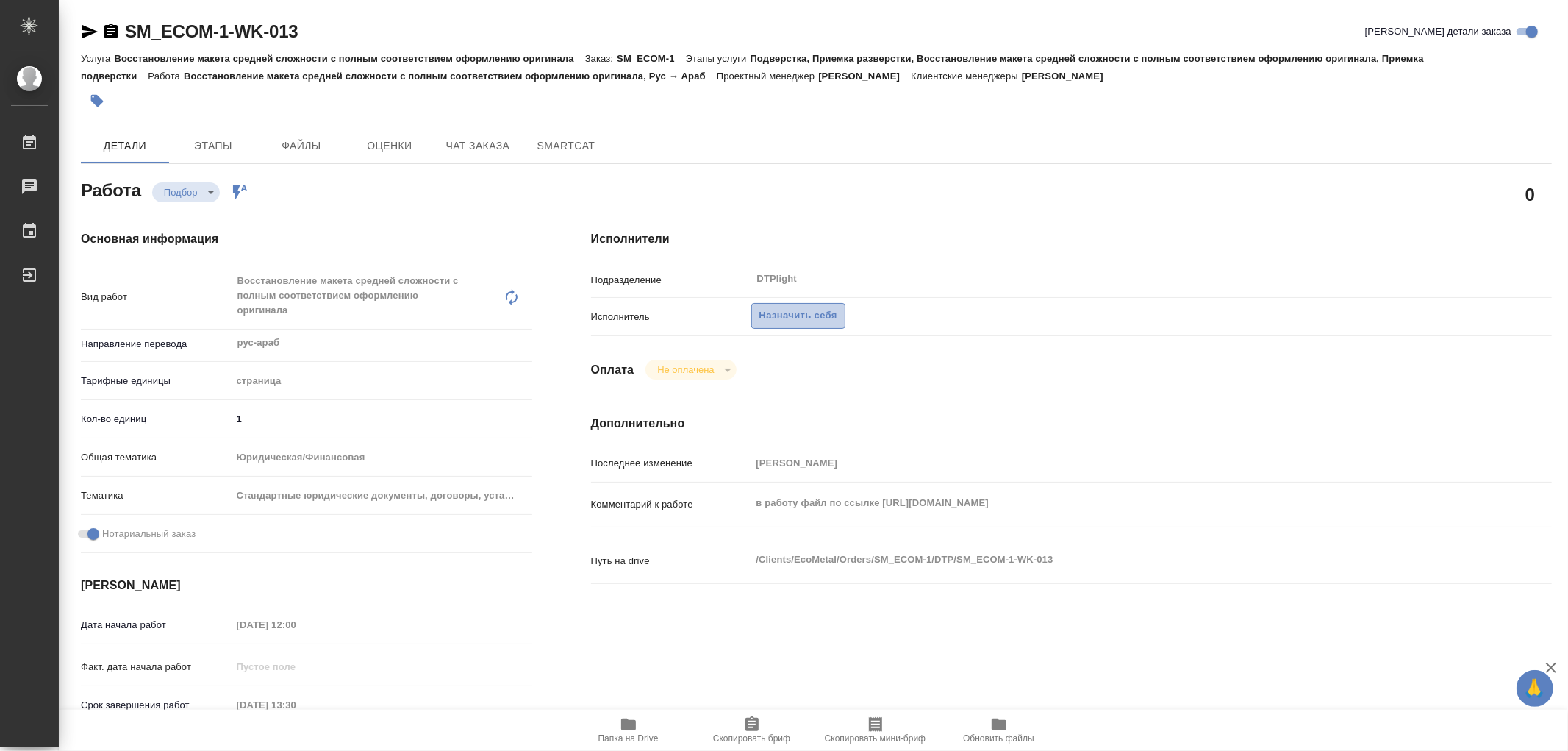
click at [803, 316] on span "Назначить себя" at bounding box center [799, 316] width 78 height 17
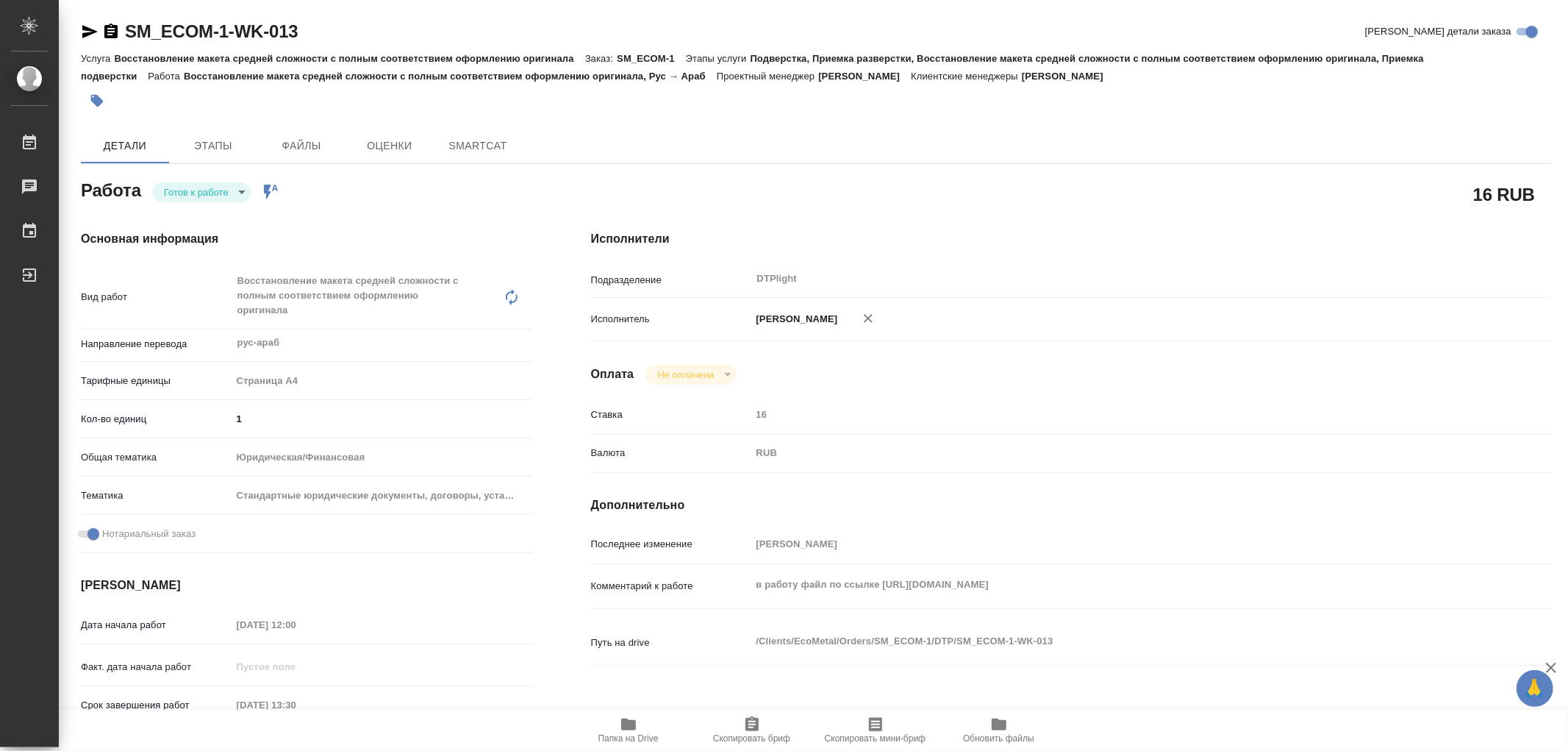
type textarea "x"
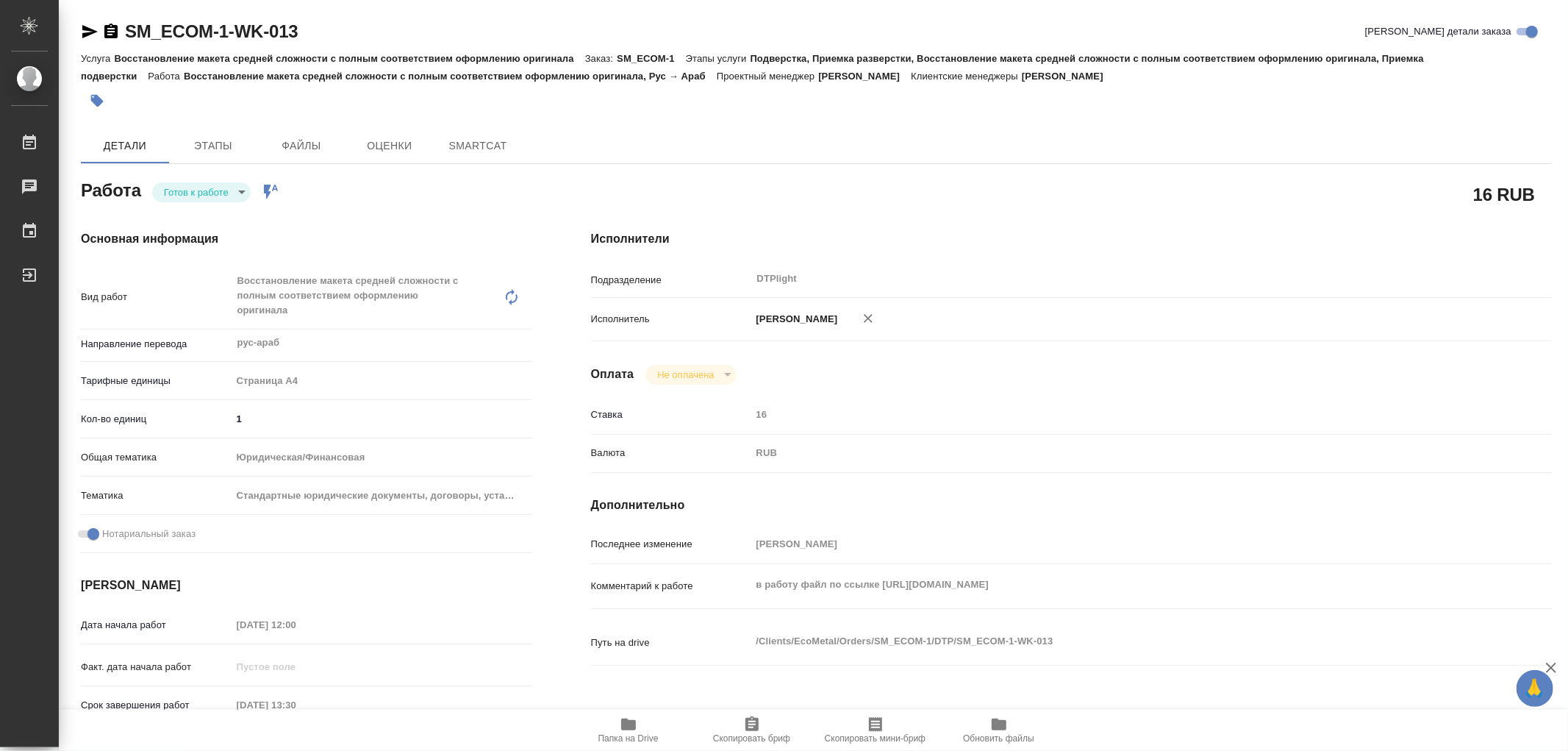
type textarea "x"
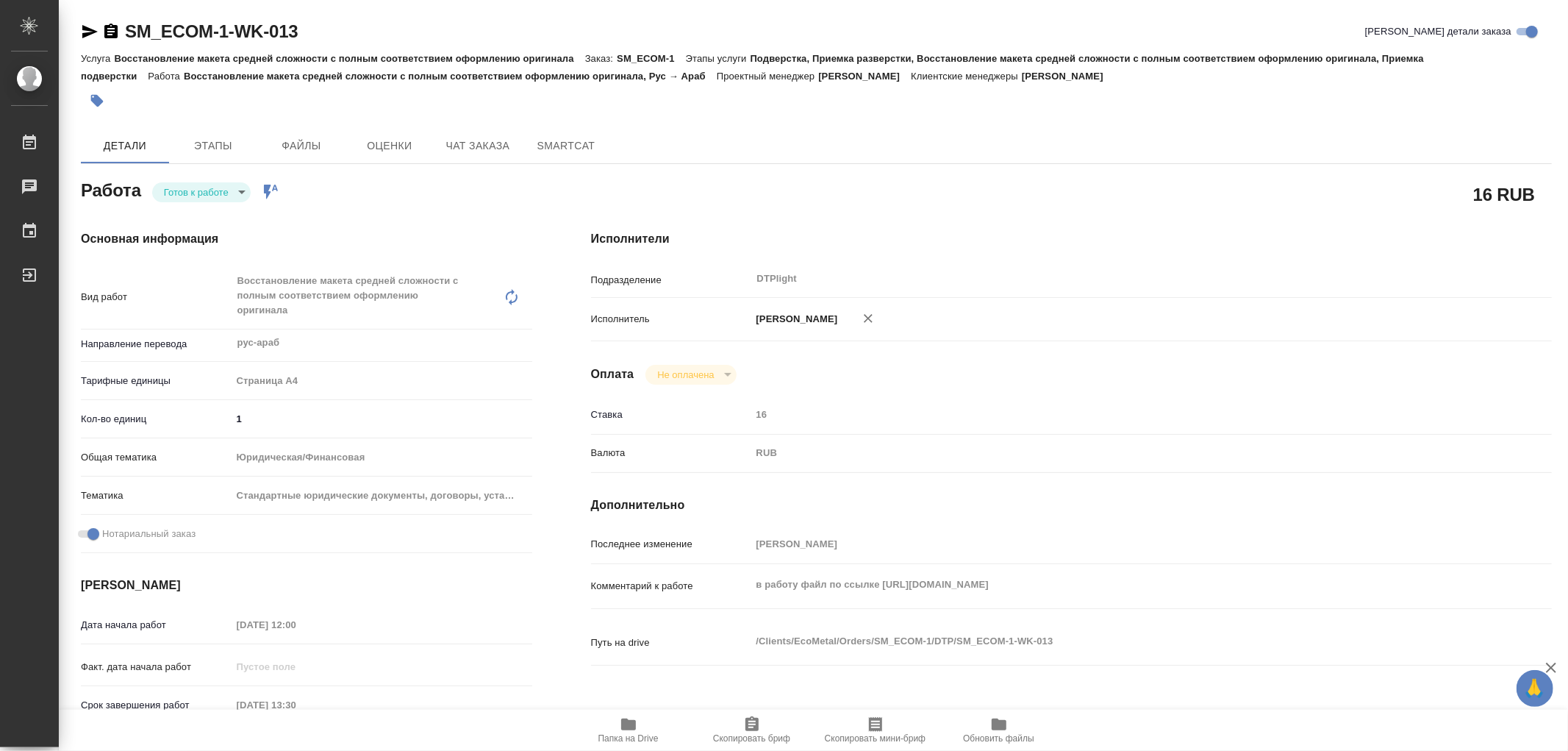
type textarea "x"
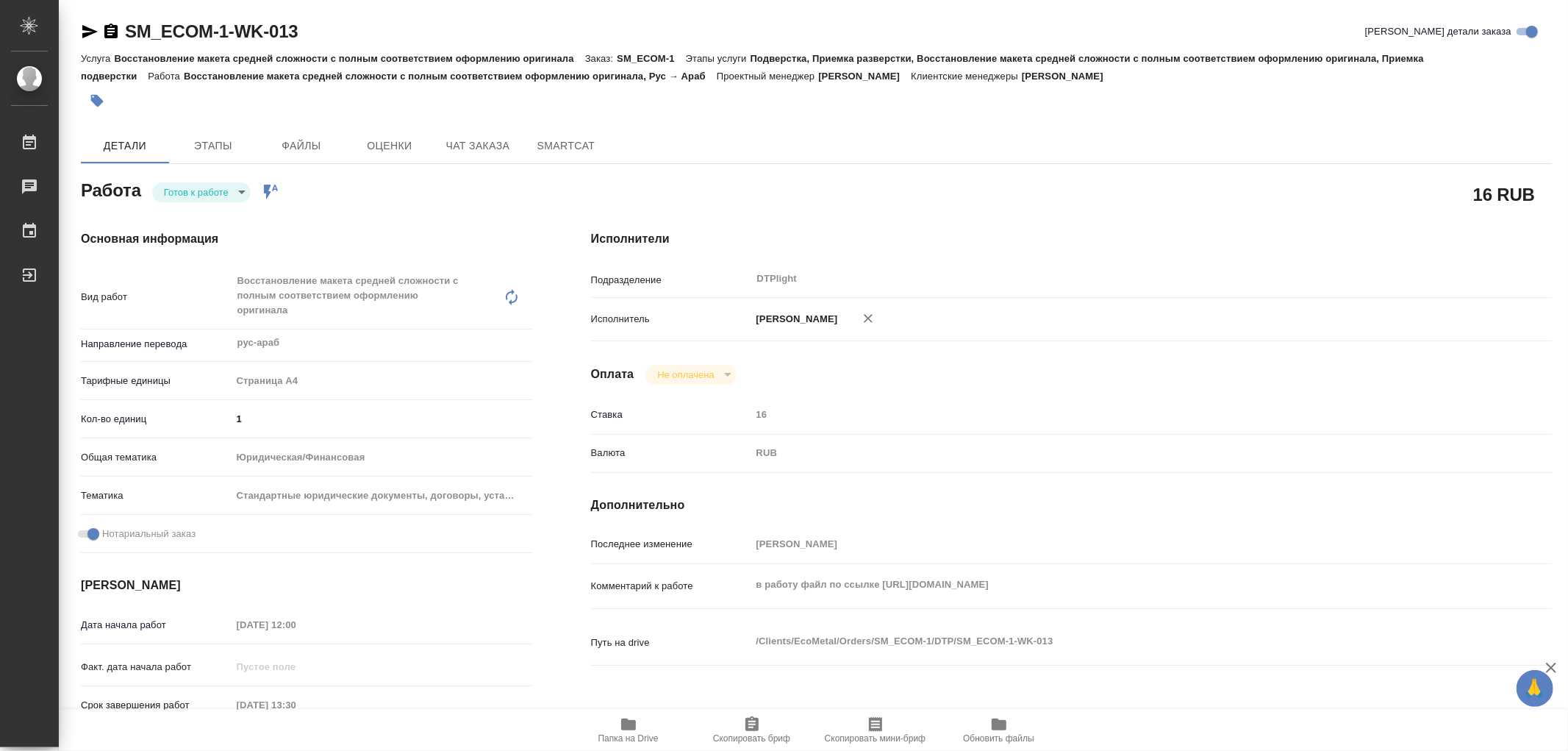
type textarea "x"
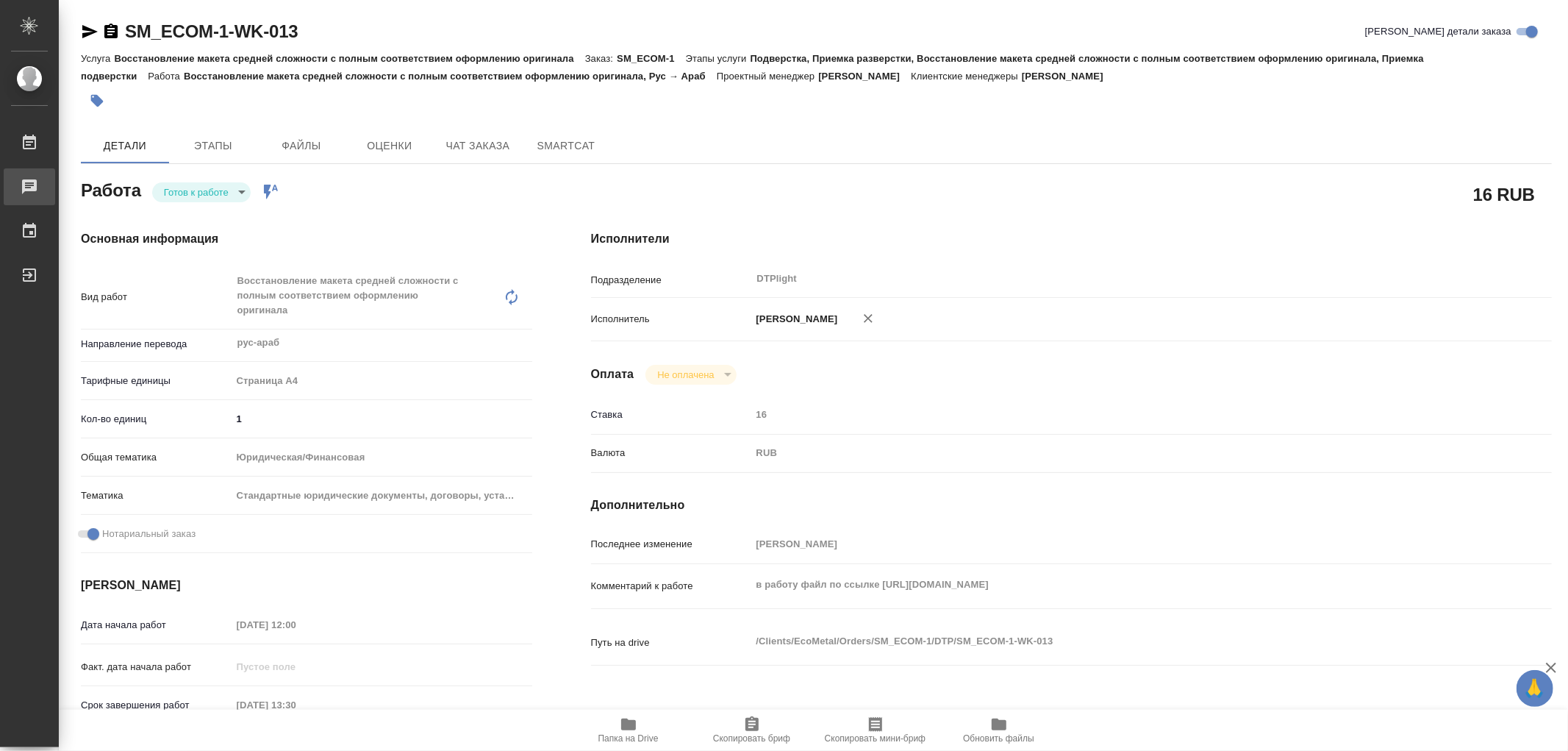
type textarea "x"
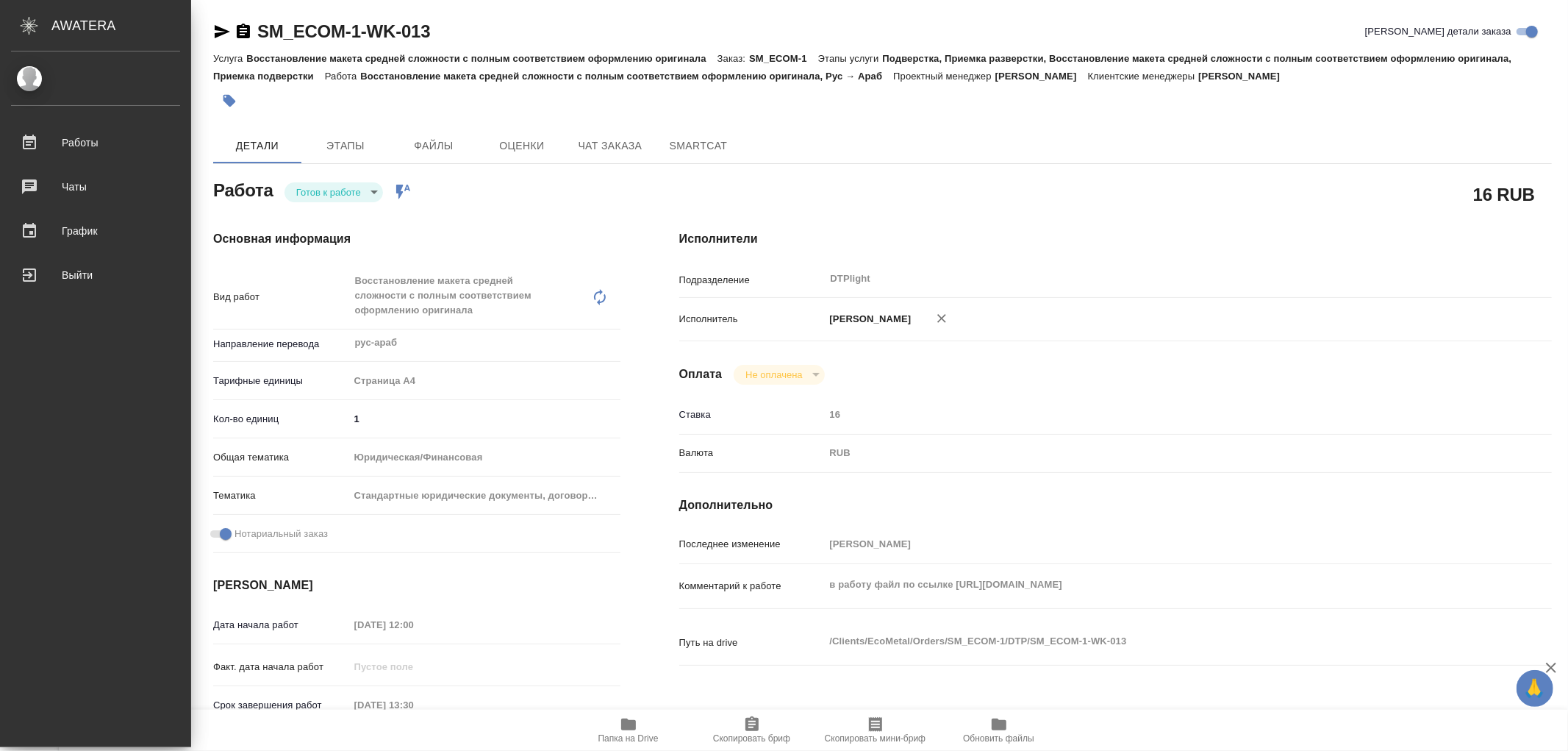
type textarea "x"
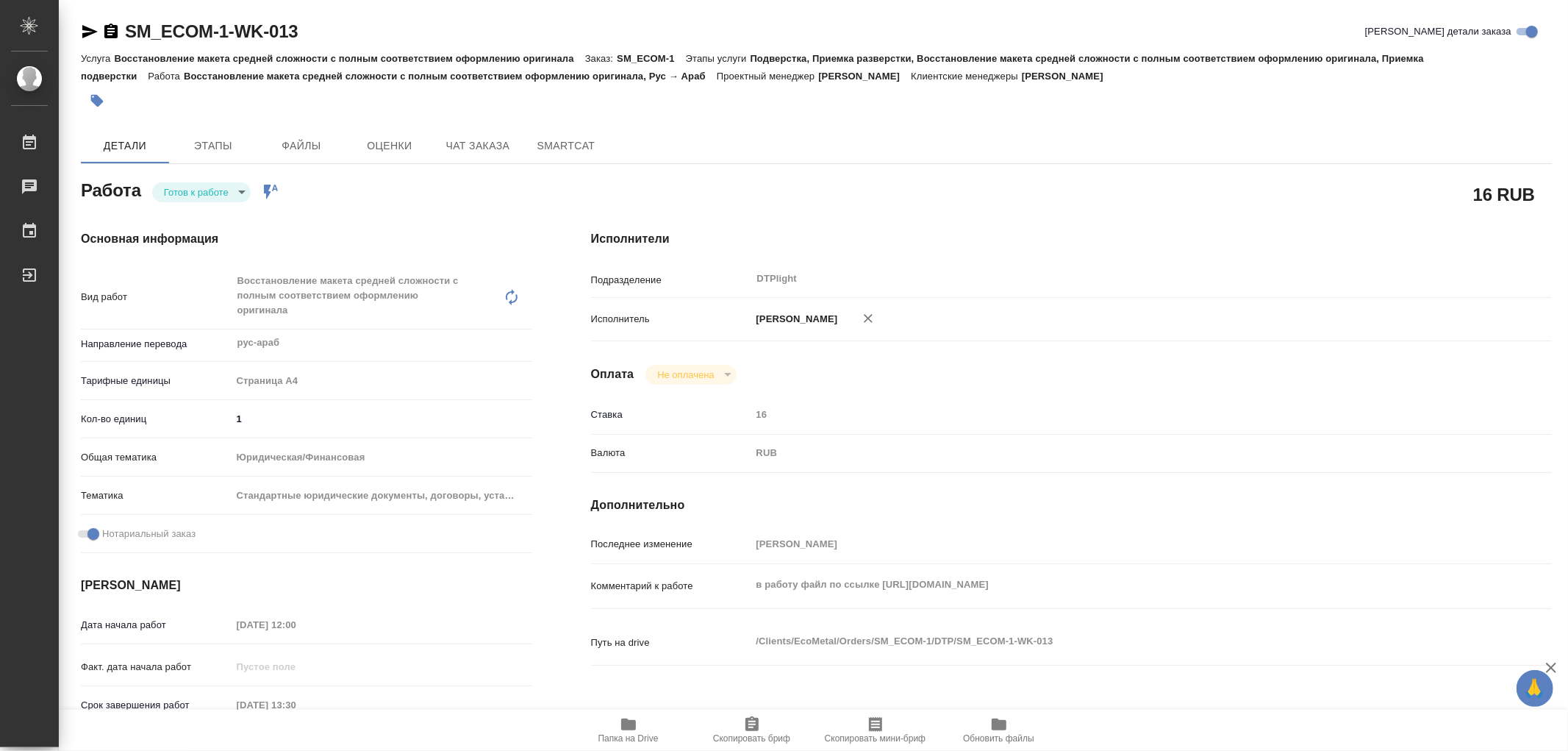
click at [230, 193] on body "🙏 .cls-1 fill:#fff; AWATERA Работы 0 Чаты График Выйти SM_ECOM-1-WK-013 Кратко …" at bounding box center [784, 375] width 1568 height 751
click at [230, 193] on li "В работе" at bounding box center [202, 193] width 99 height 25
type textarea "x"
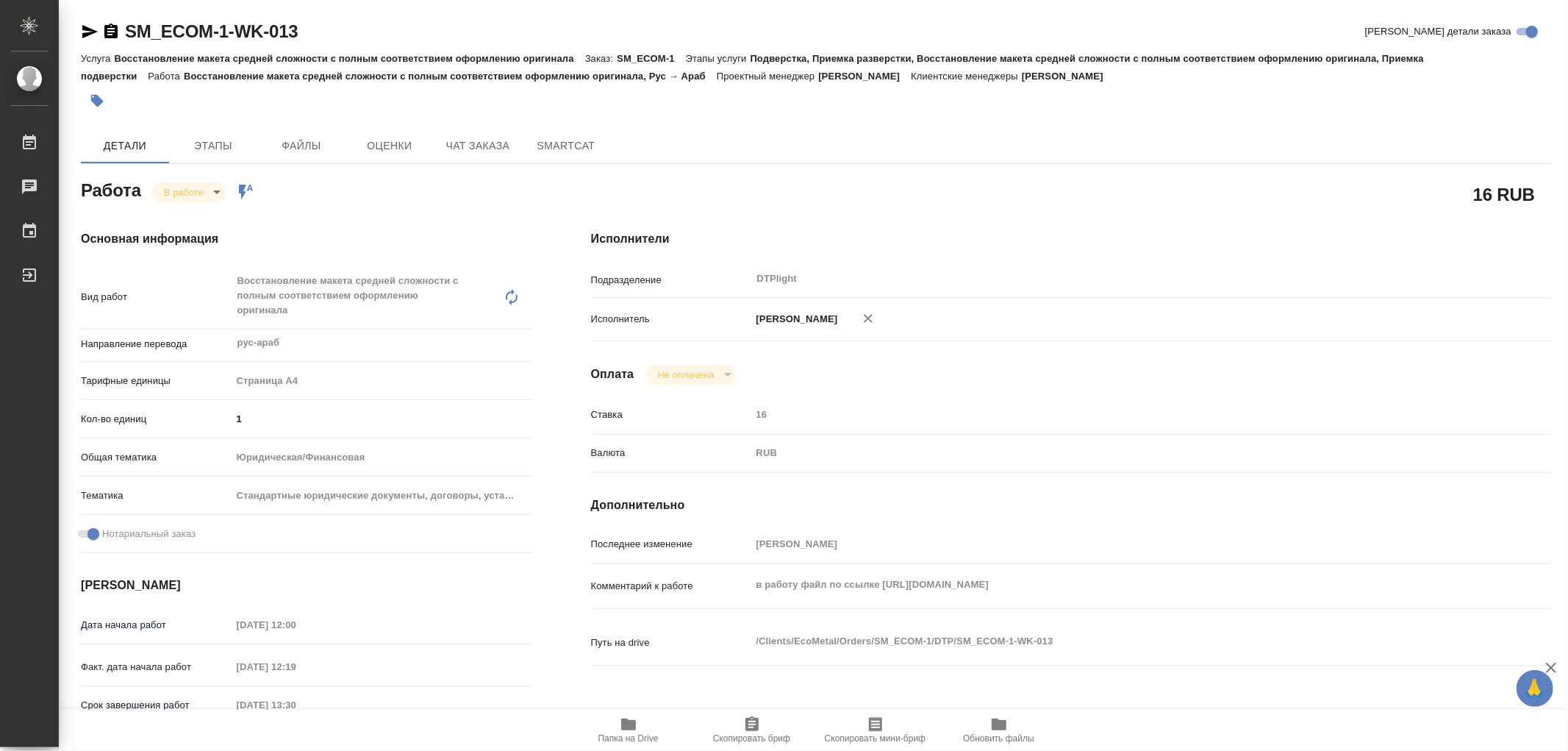
type textarea "x"
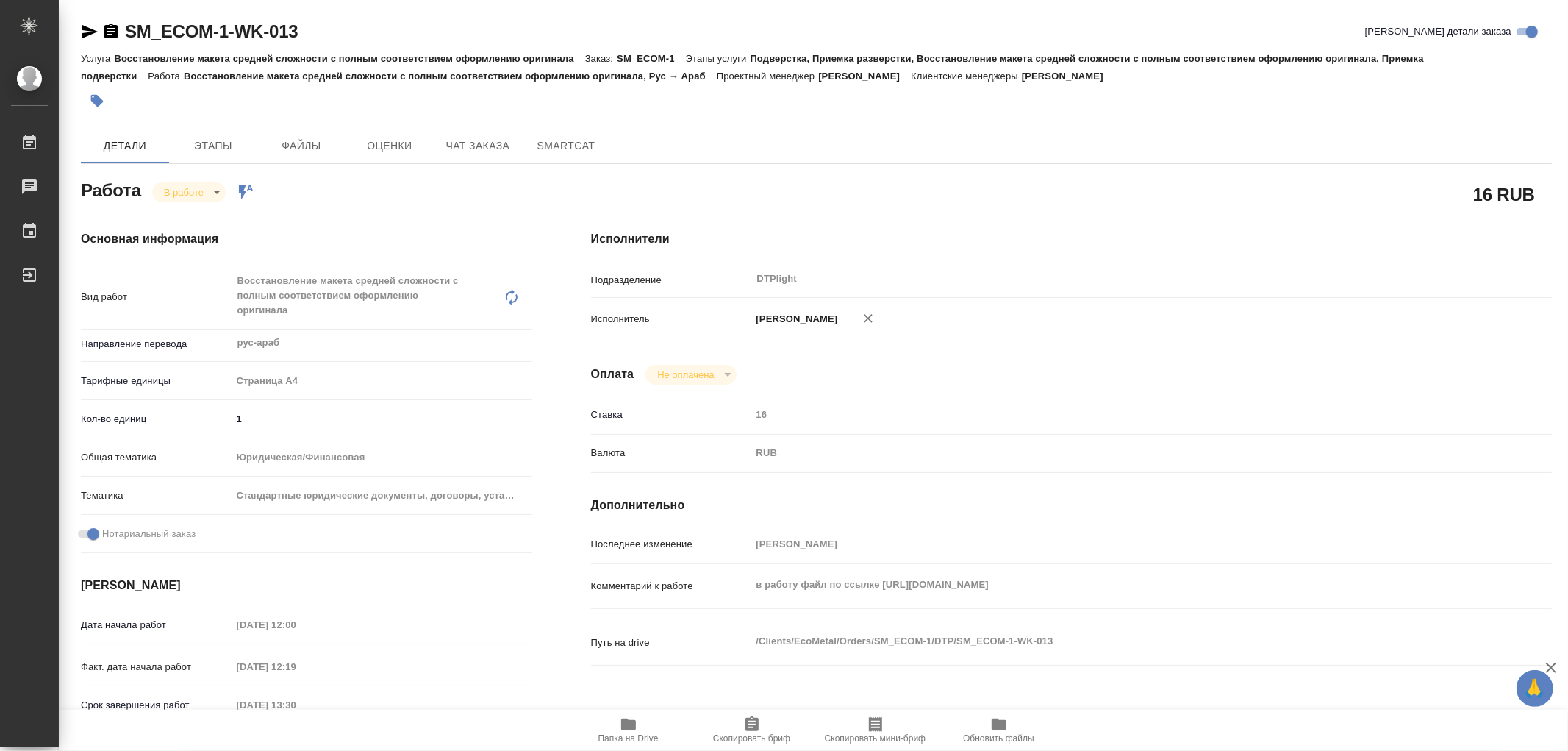
type textarea "x"
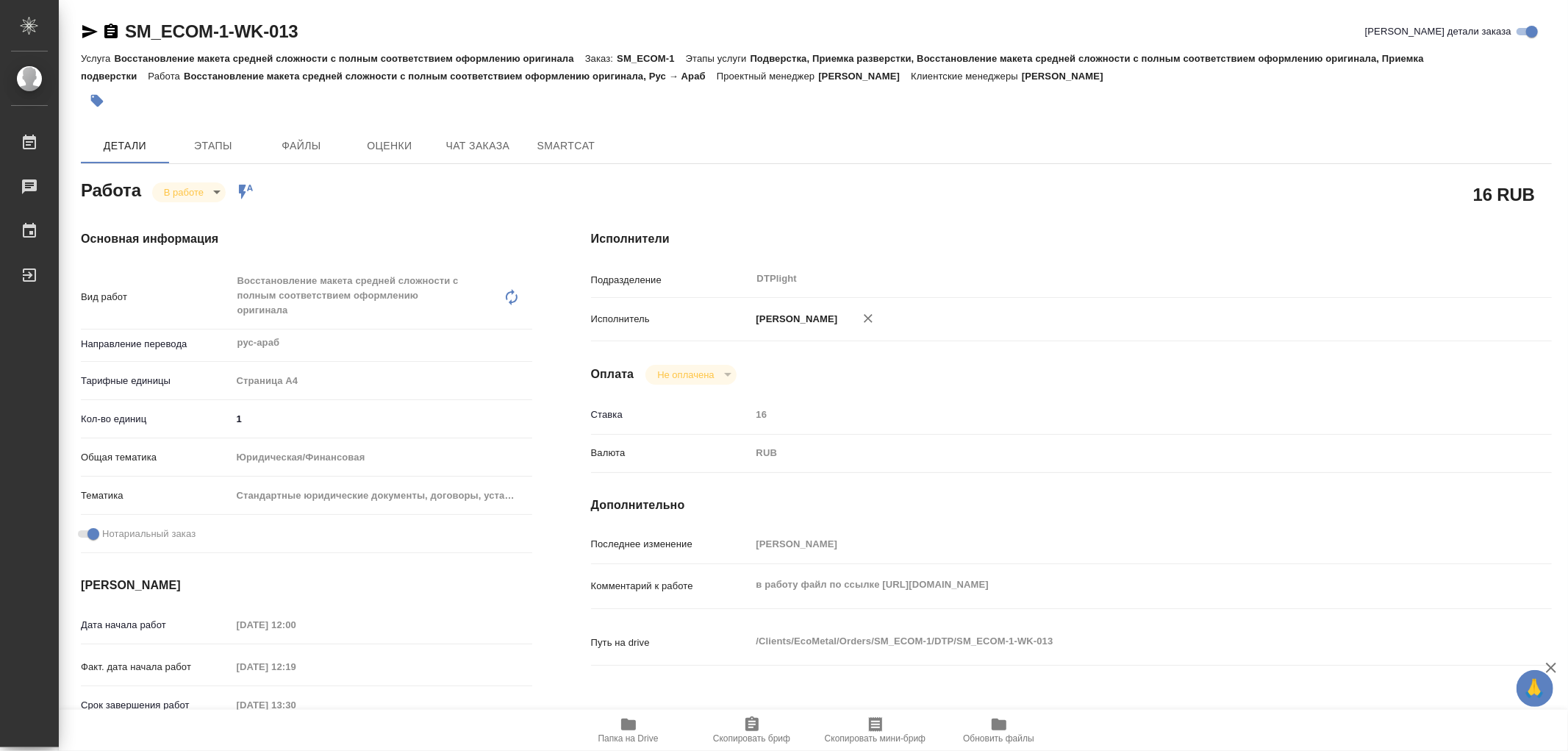
type textarea "x"
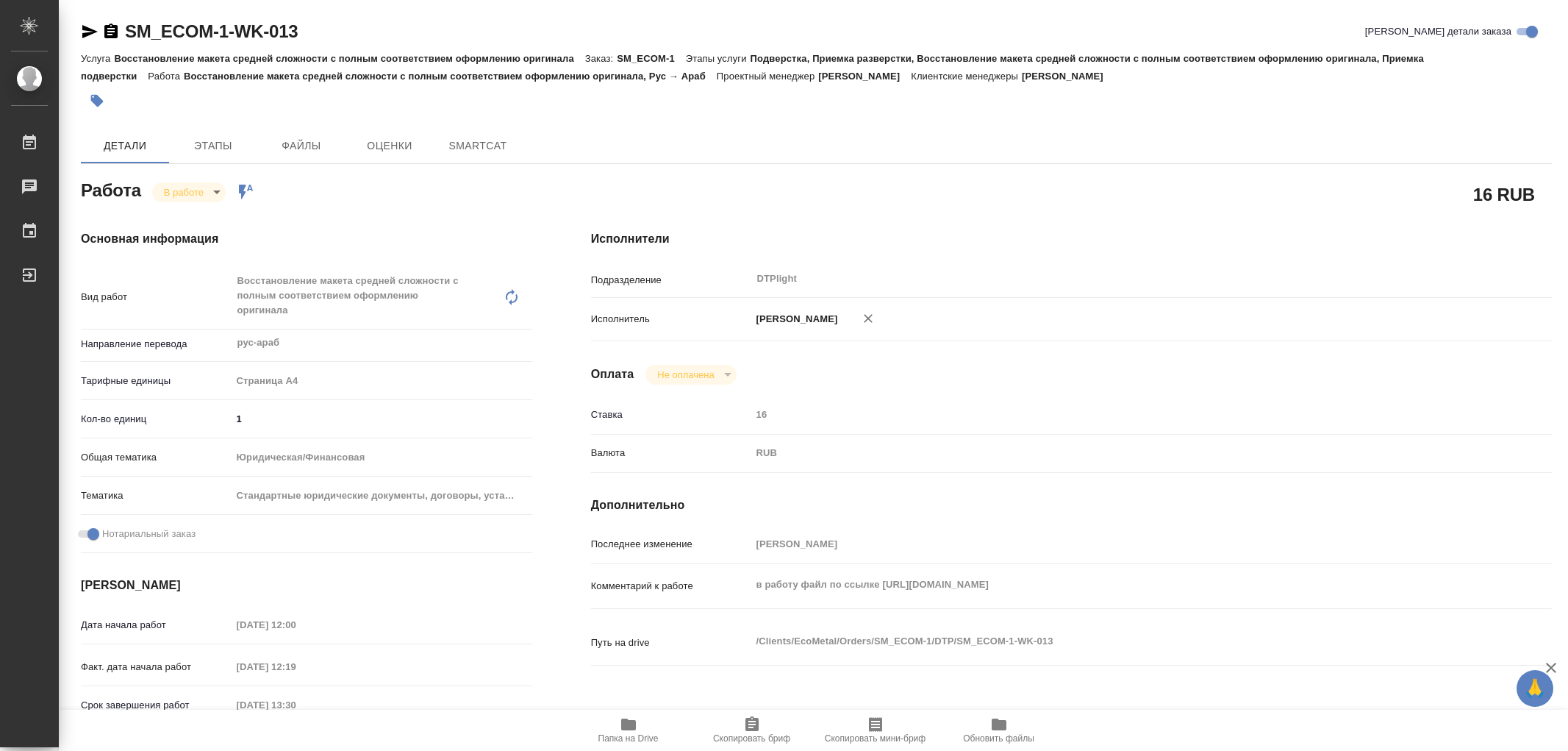
type textarea "x"
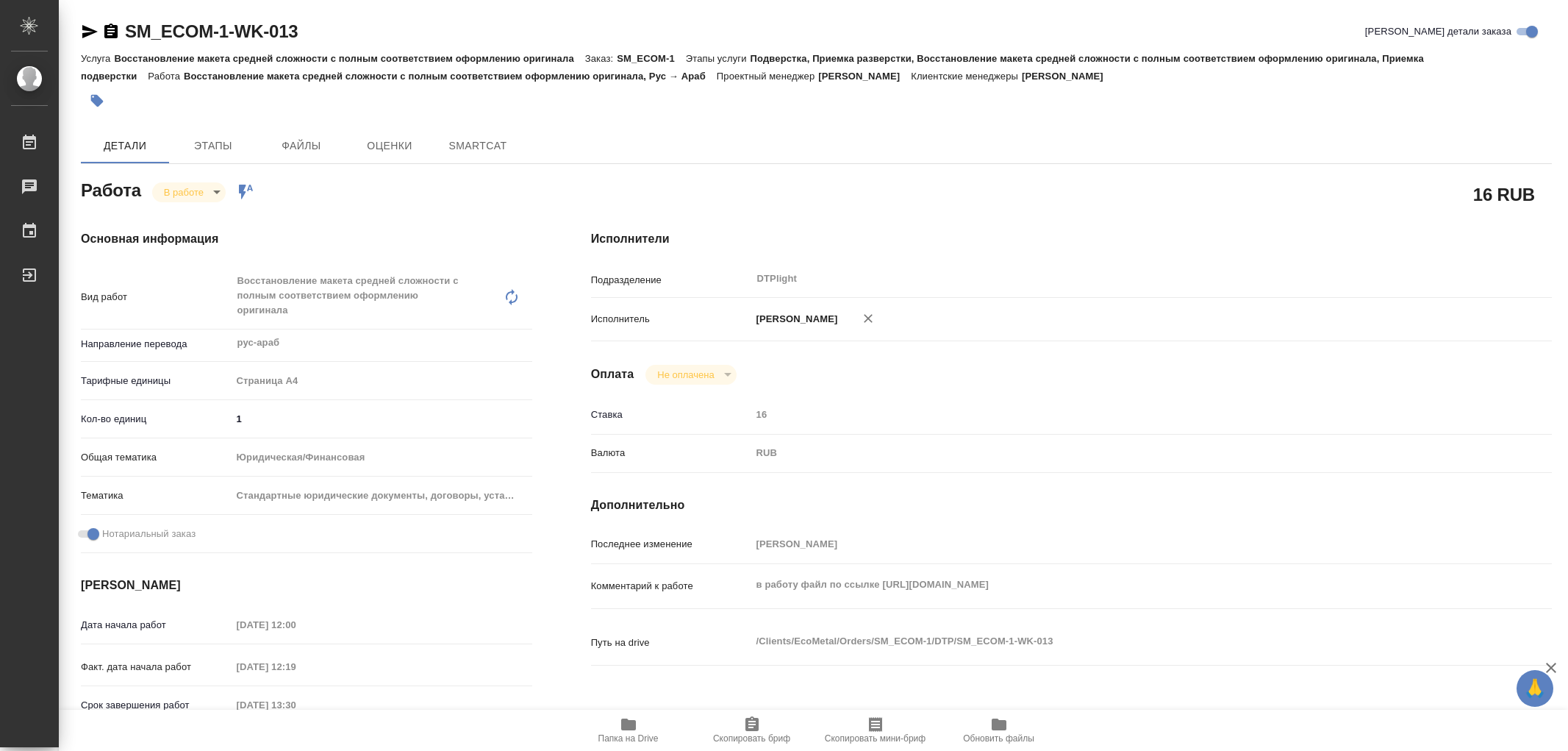
type textarea "x"
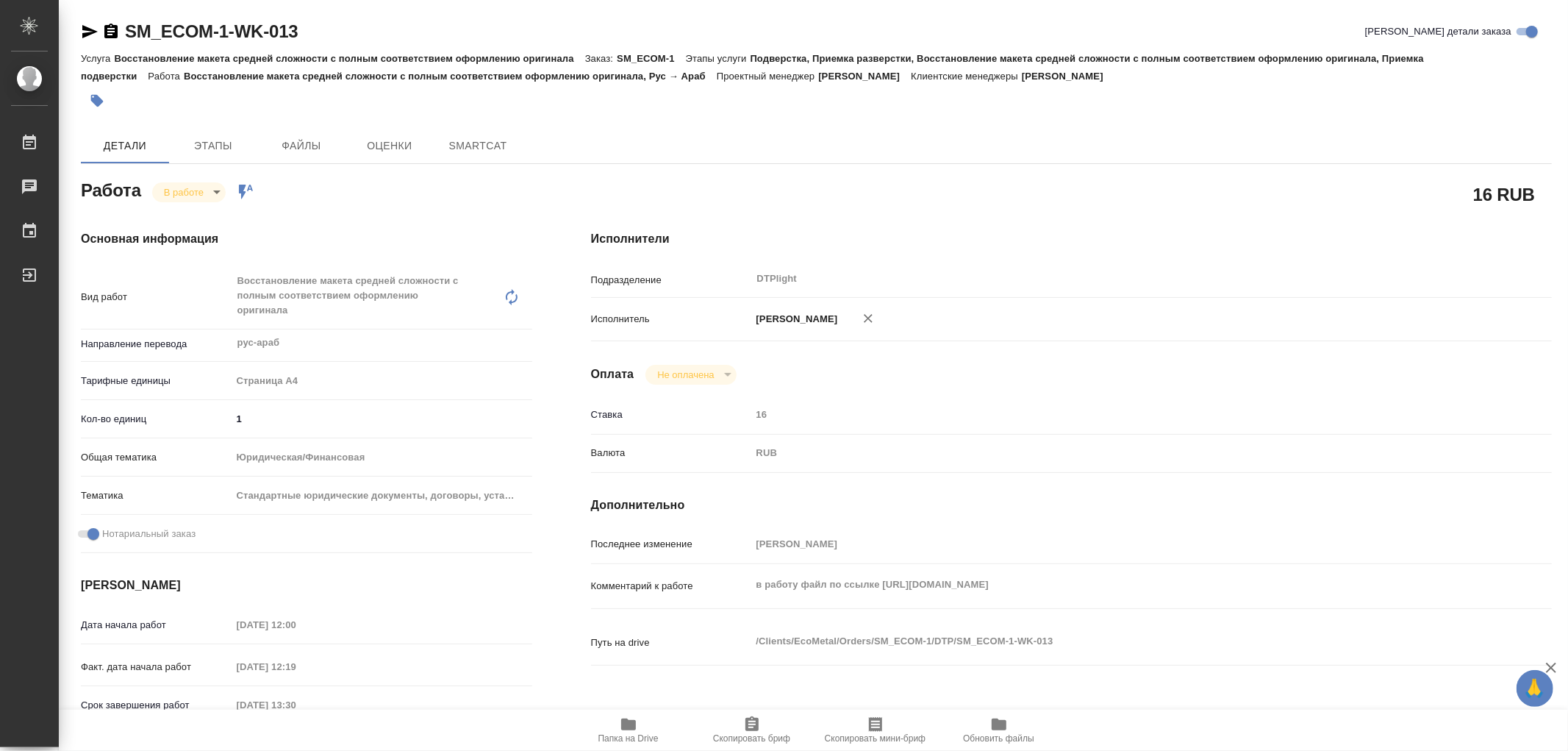
type textarea "x"
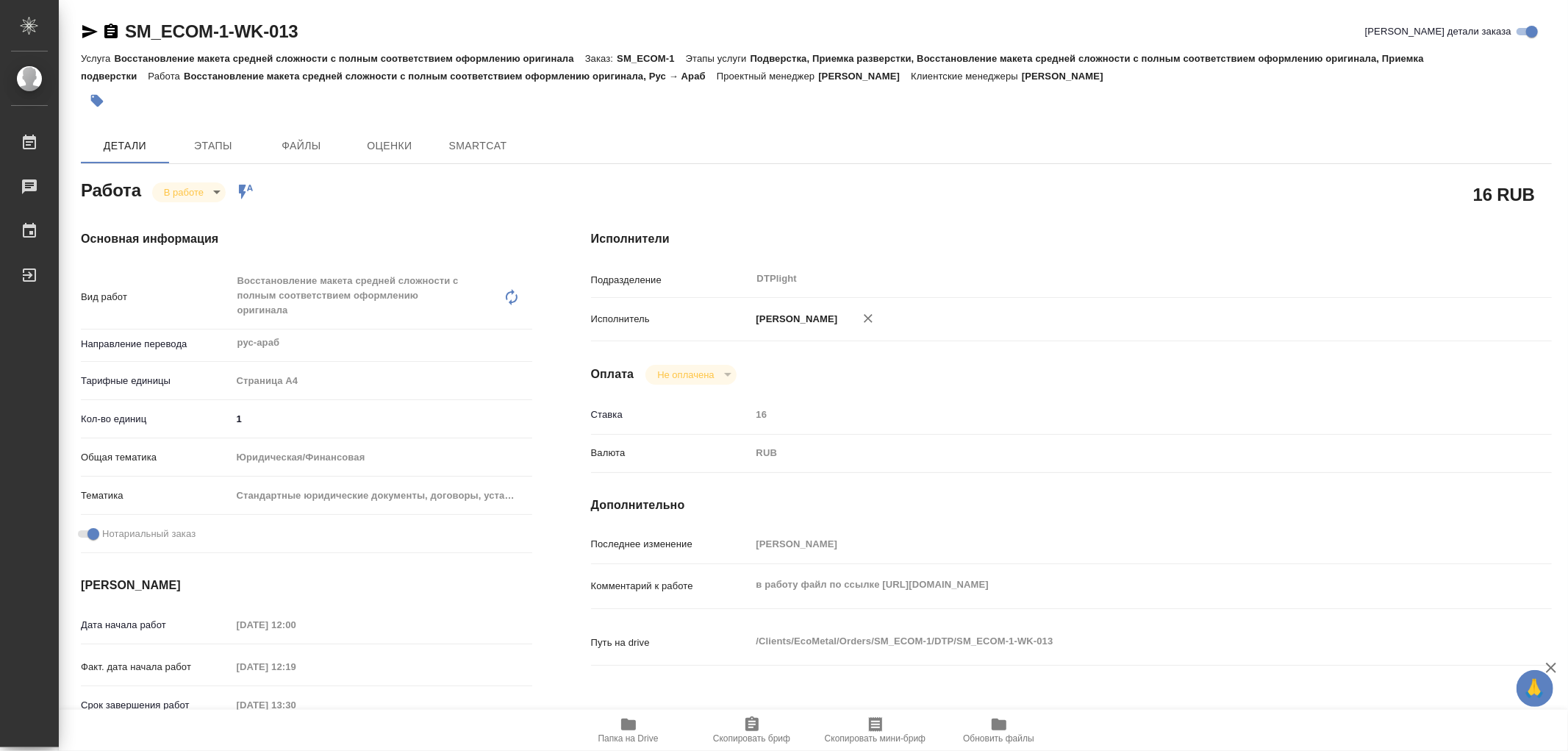
type textarea "x"
click at [630, 721] on icon "button" at bounding box center [628, 724] width 15 height 12
type textarea "x"
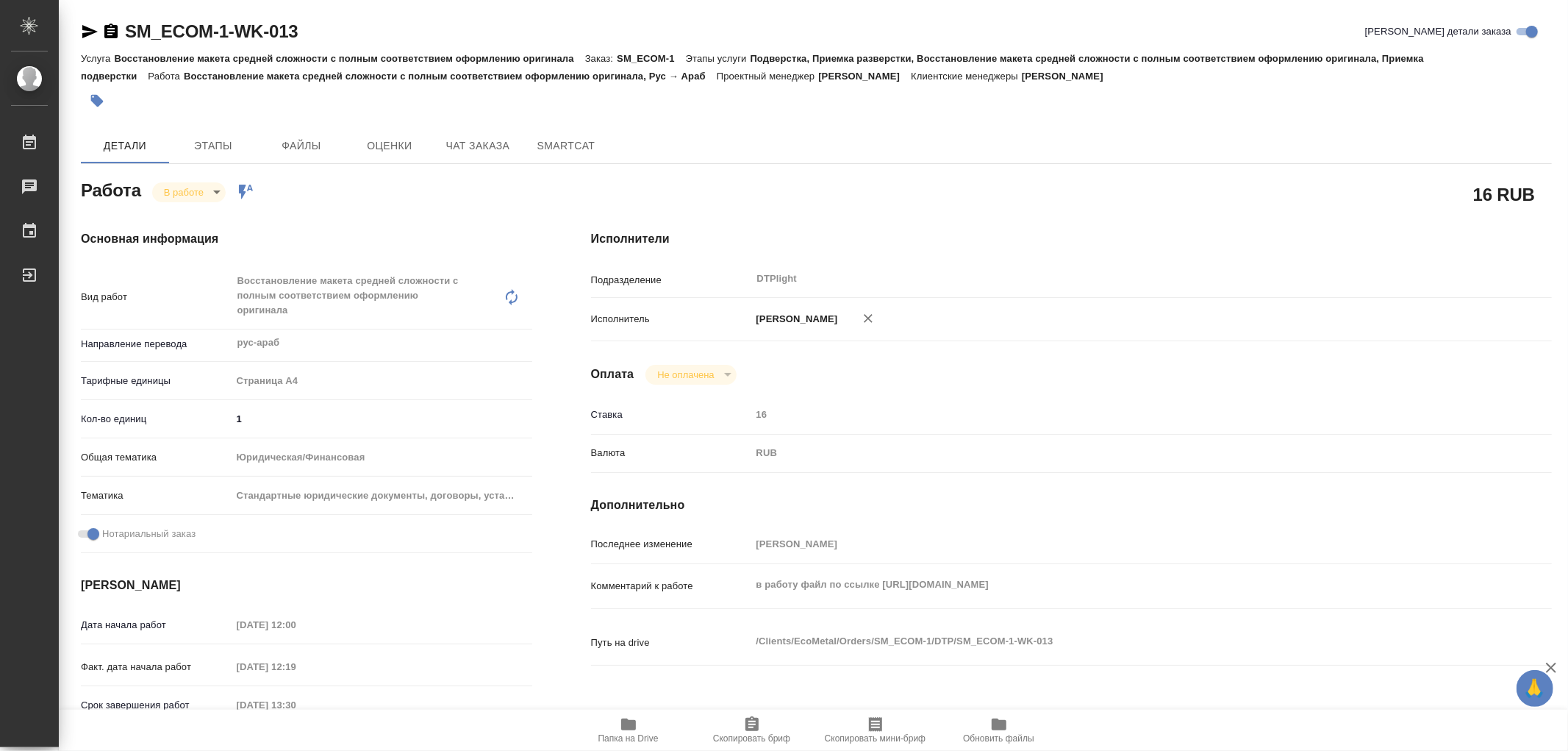
type textarea "x"
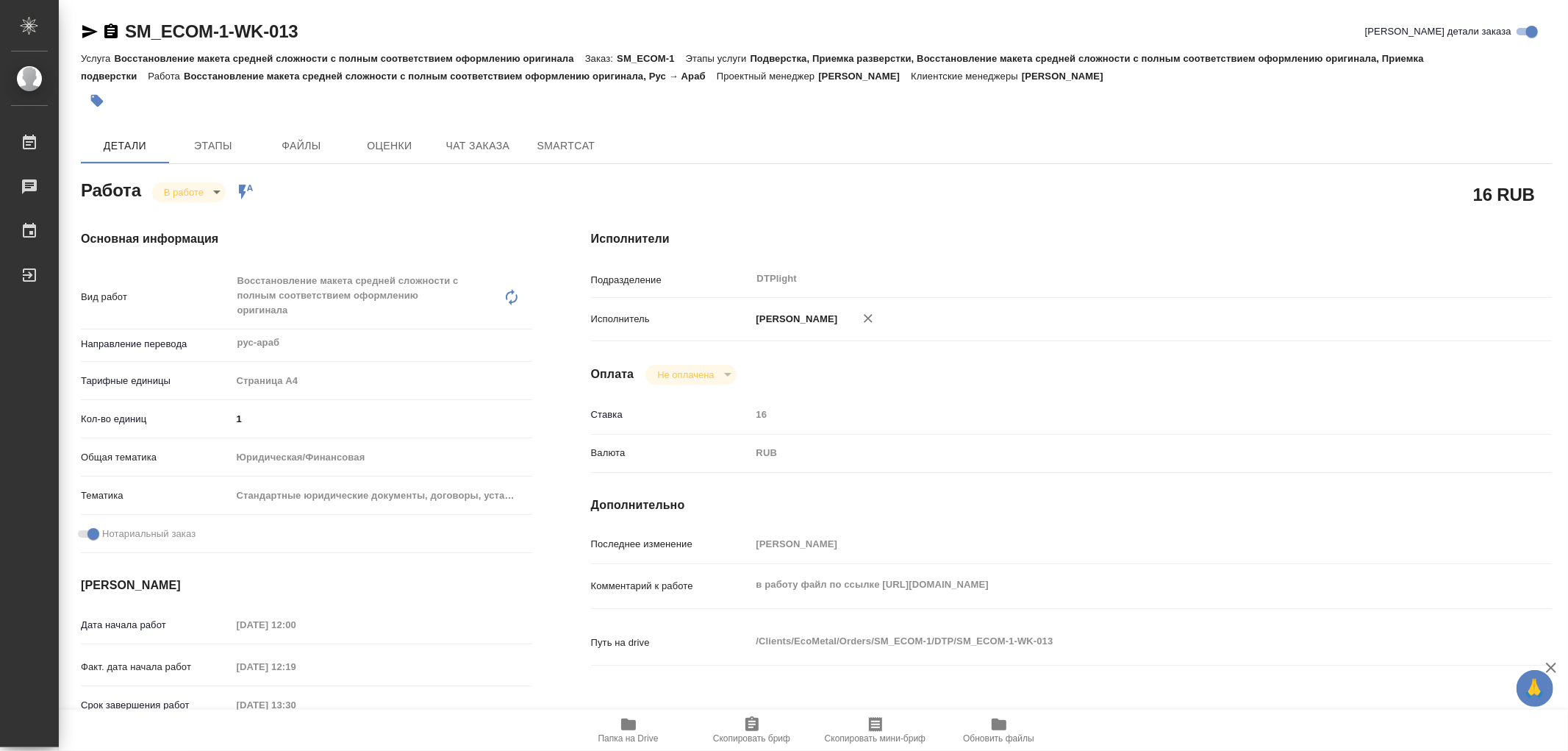
type textarea "x"
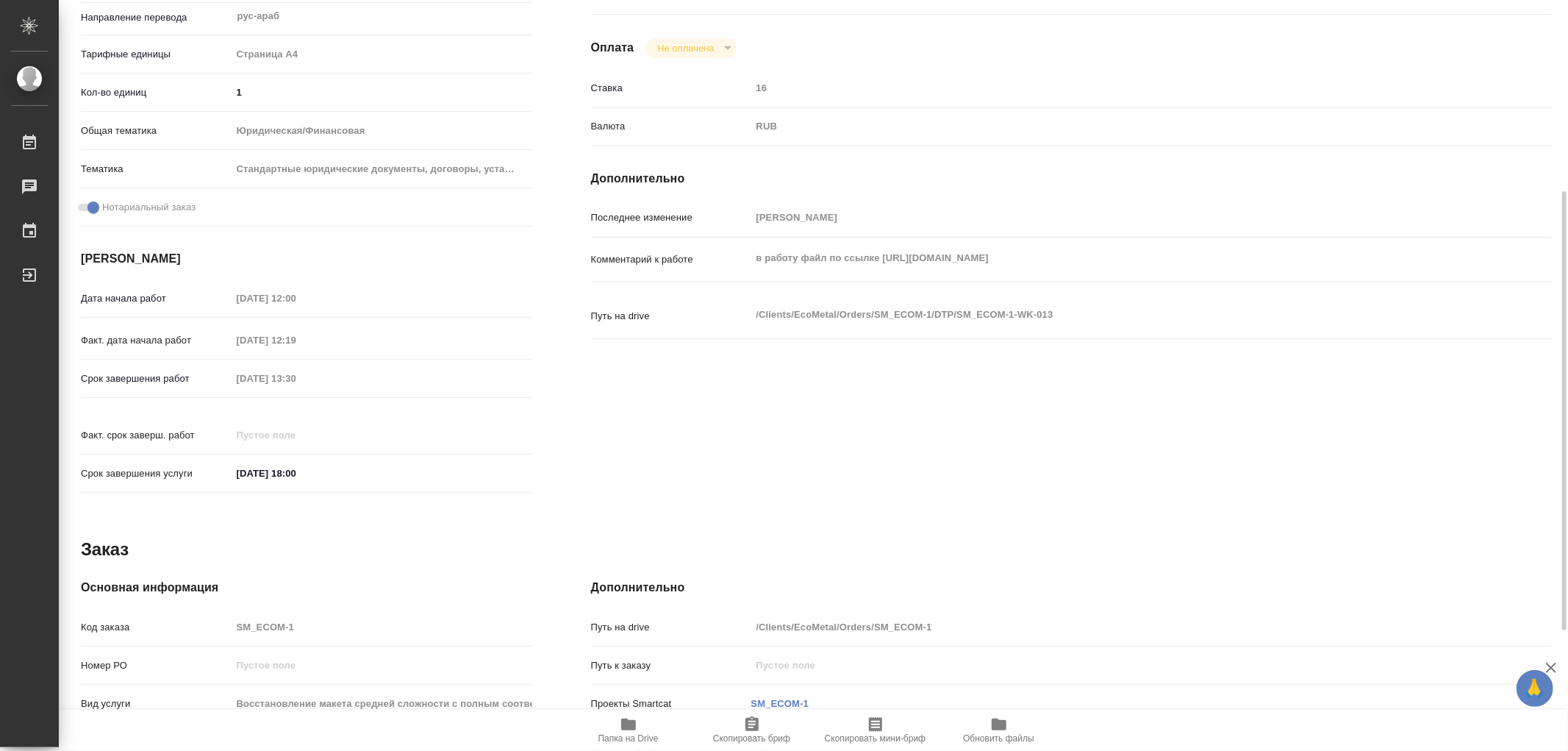
scroll to position [532, 0]
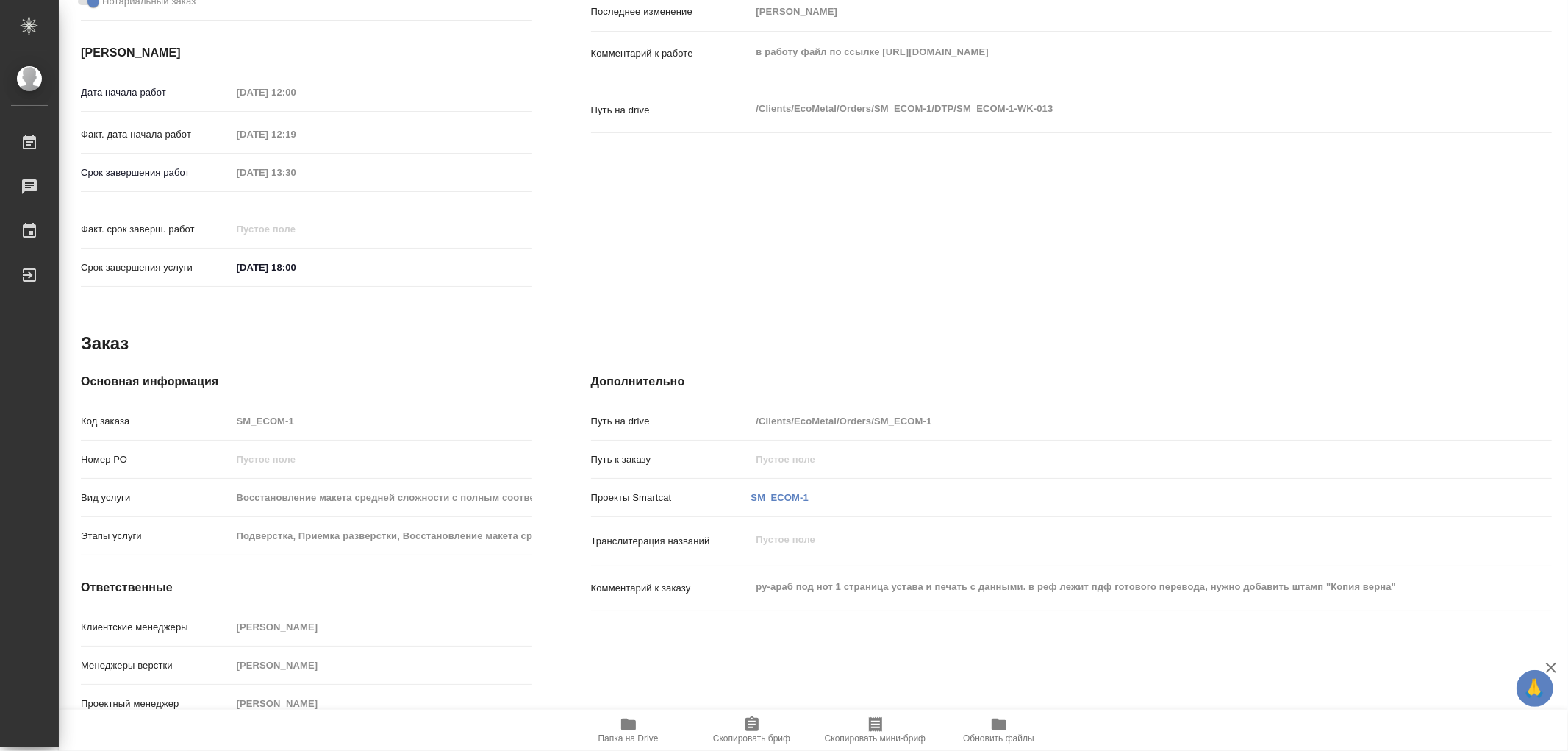
type textarea "x"
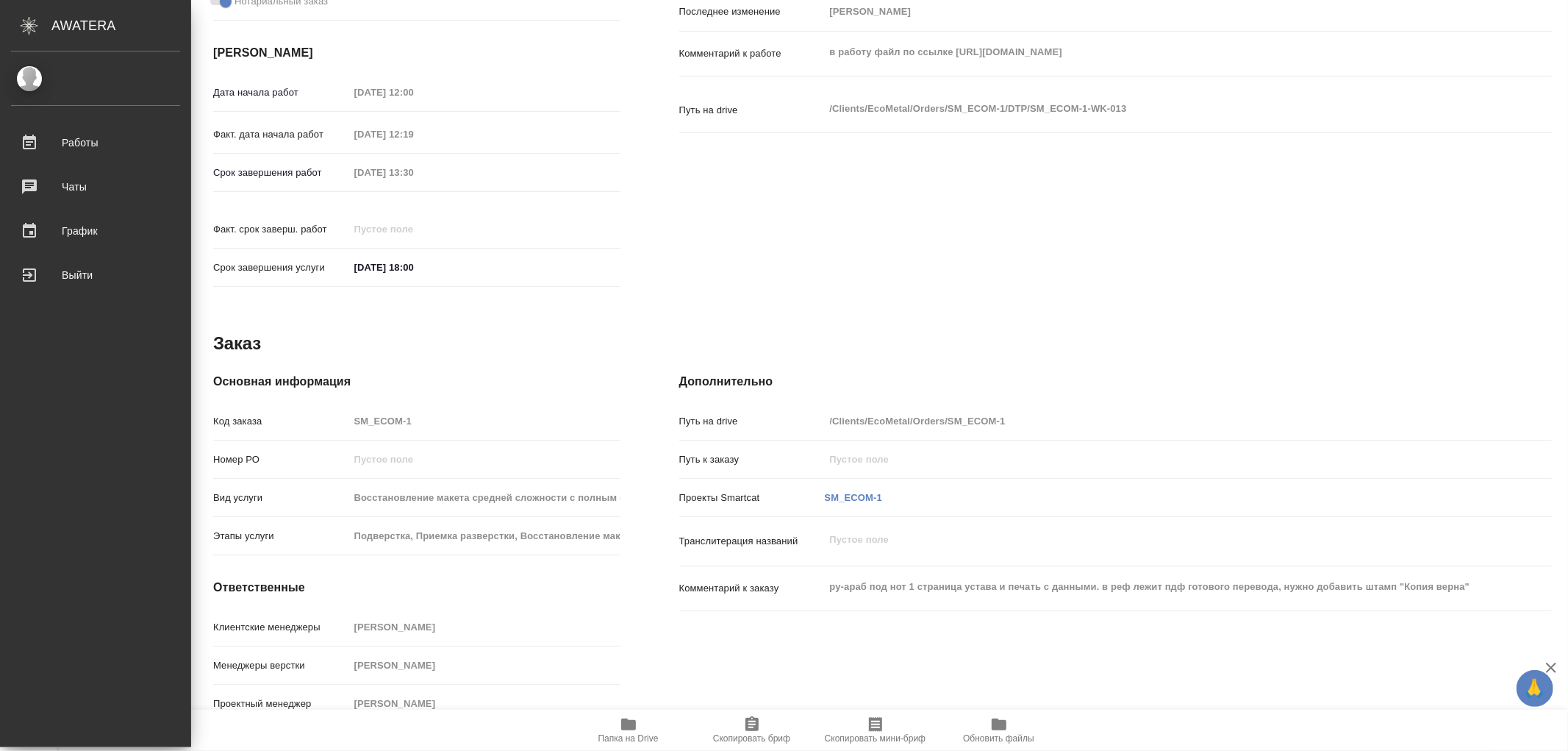
type textarea "x"
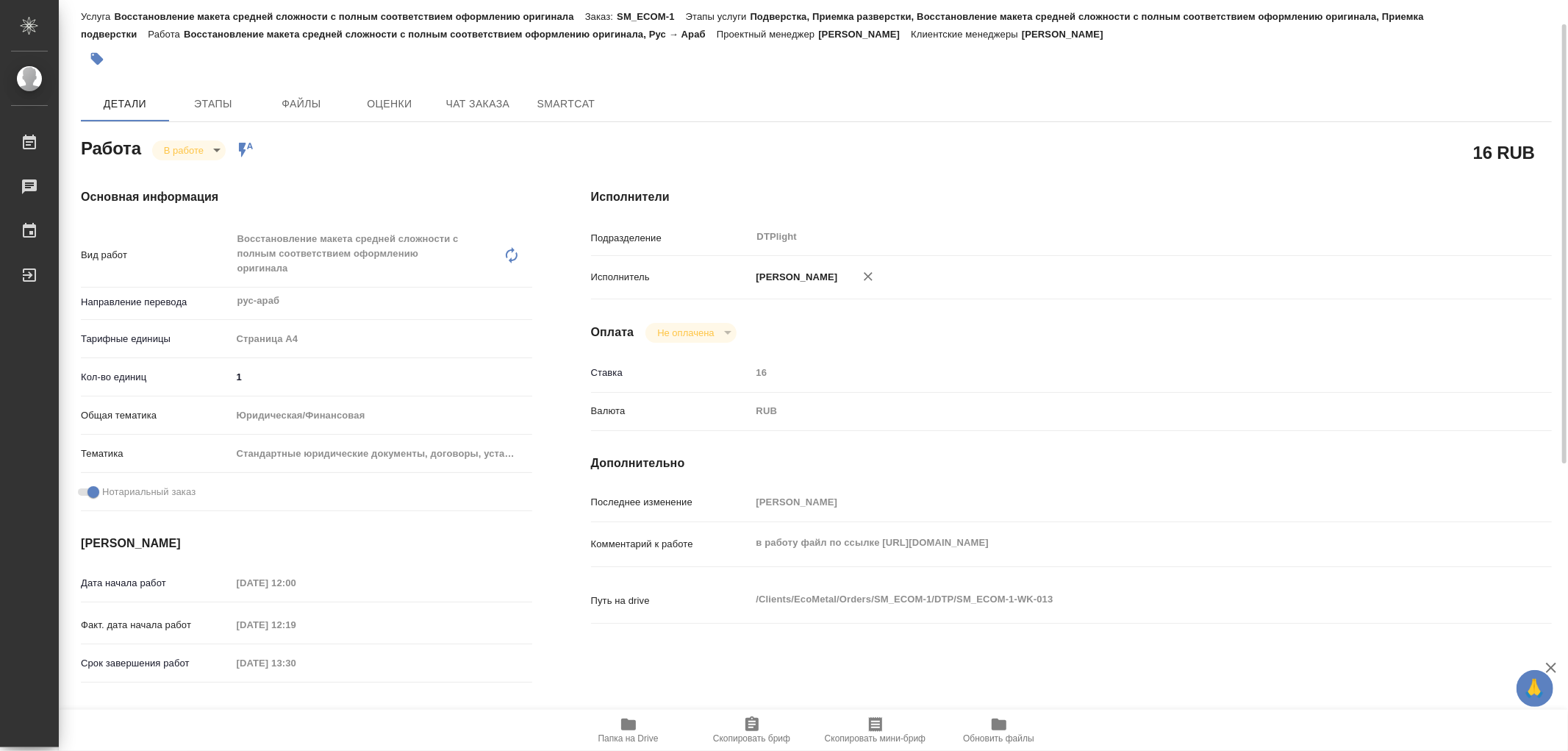
scroll to position [0, 0]
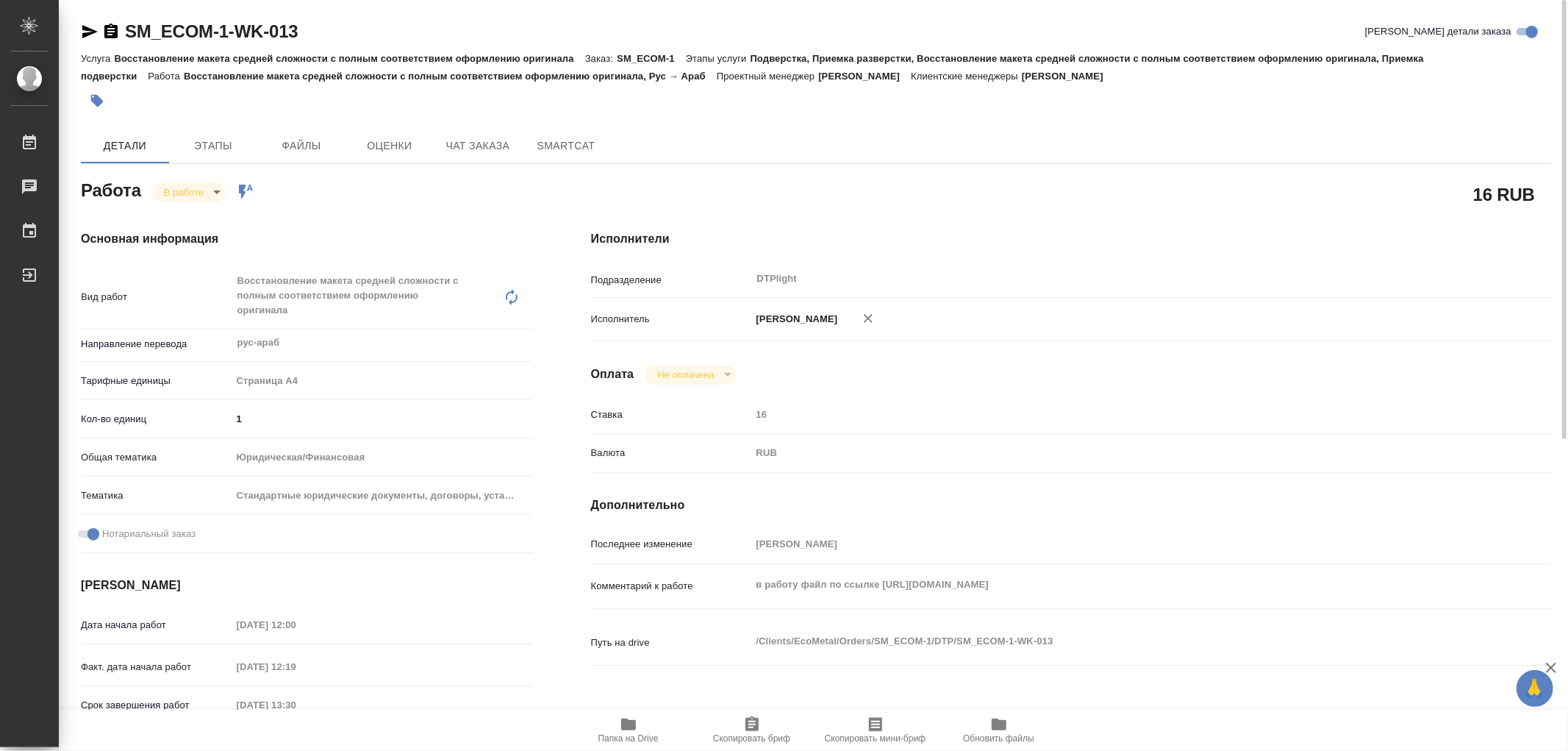
click at [161, 183] on body "🙏 .cls-1 fill:#fff; AWATERA Работы 0 Чаты График Выйти SM_ECOM-1-WK-013 Кратко …" at bounding box center [784, 375] width 1568 height 751
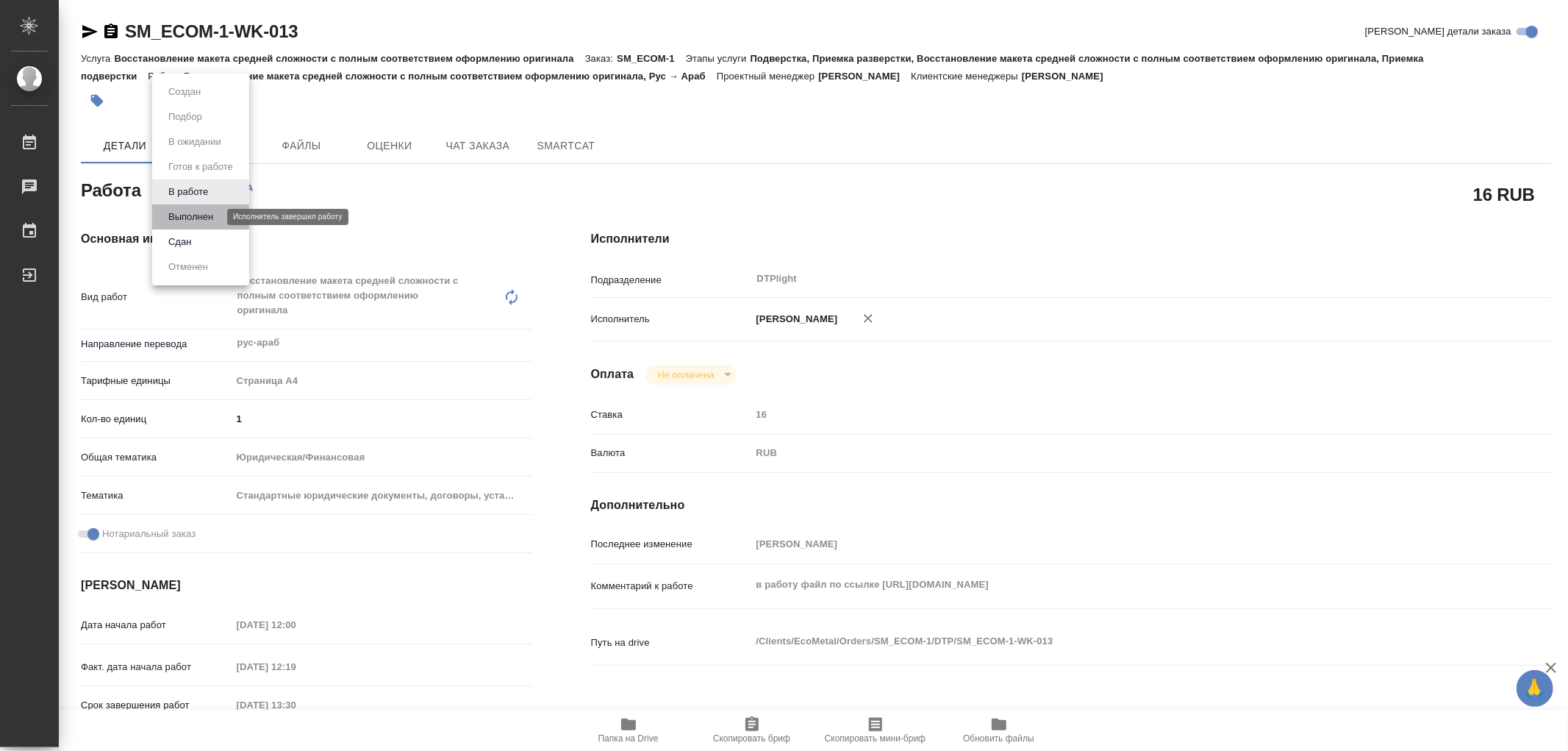
click at [186, 215] on button "Выполнен" at bounding box center [191, 217] width 54 height 16
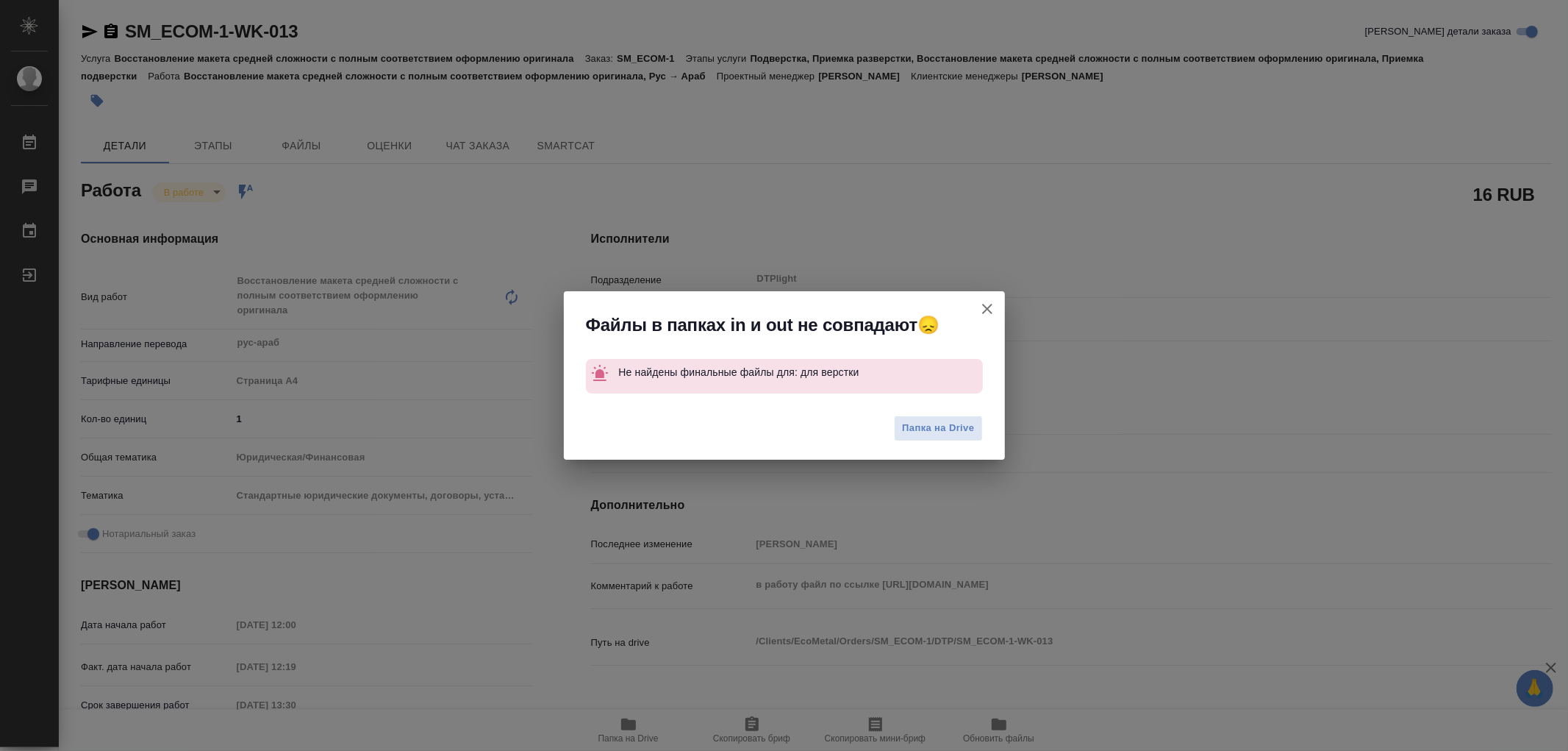
type textarea "x"
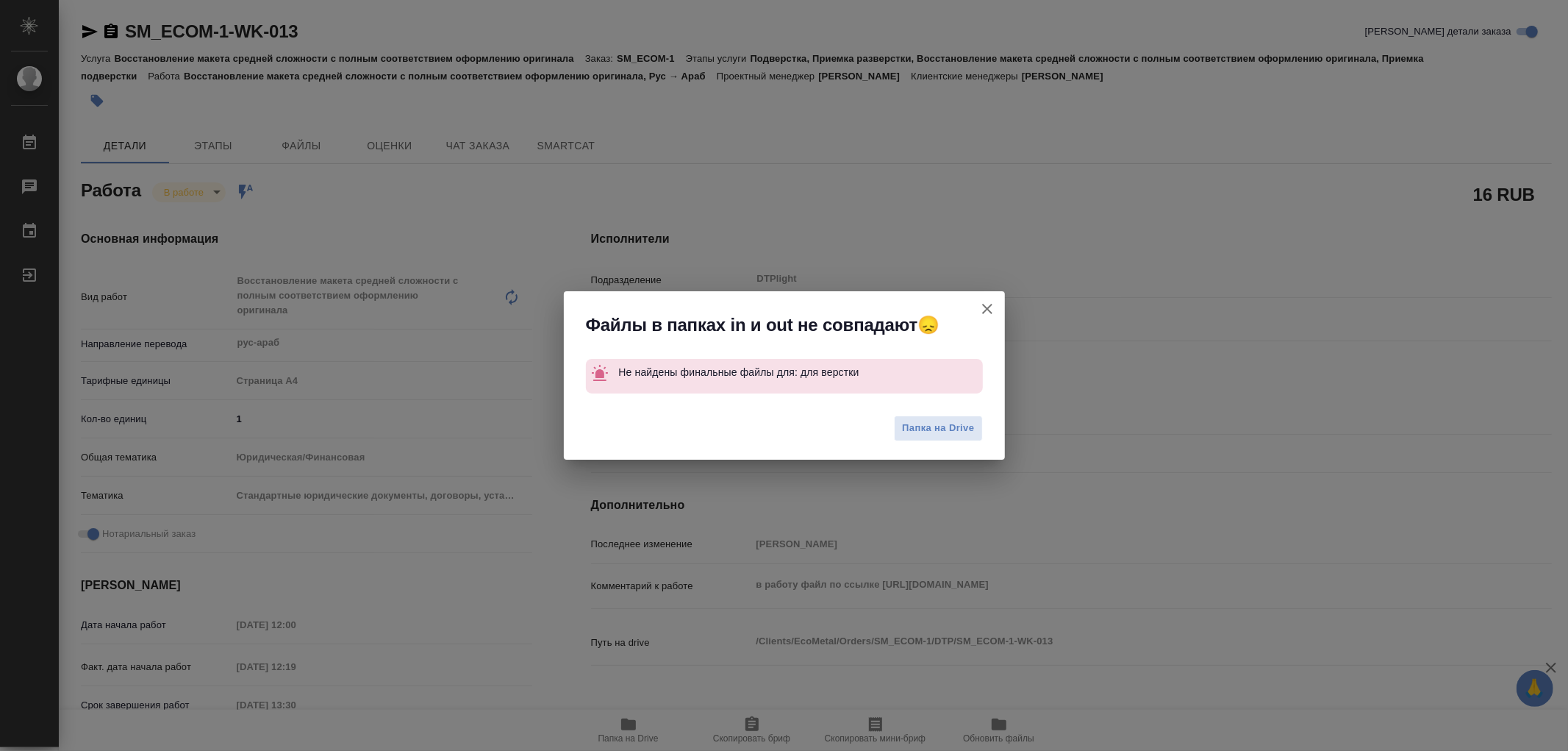
type textarea "x"
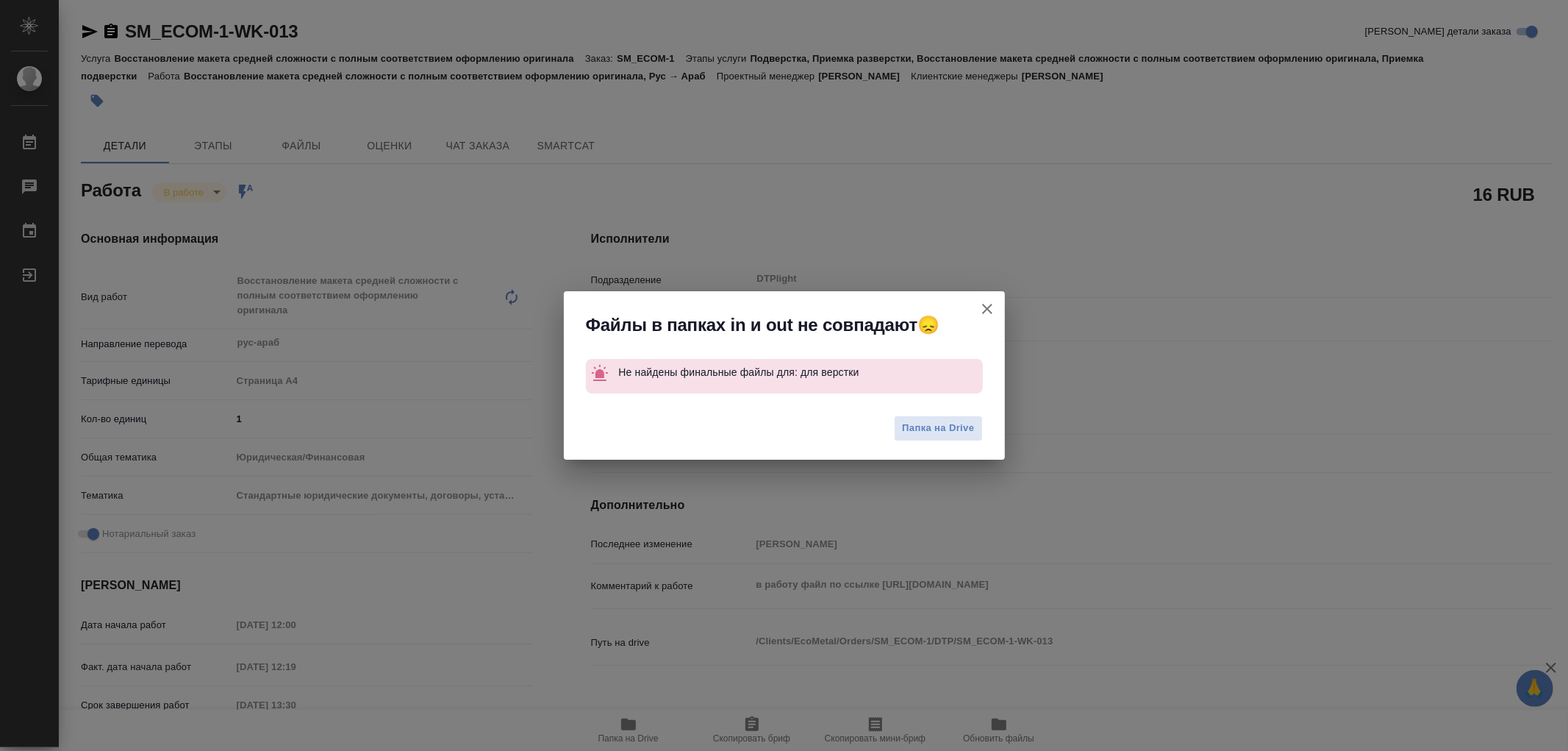
type textarea "x"
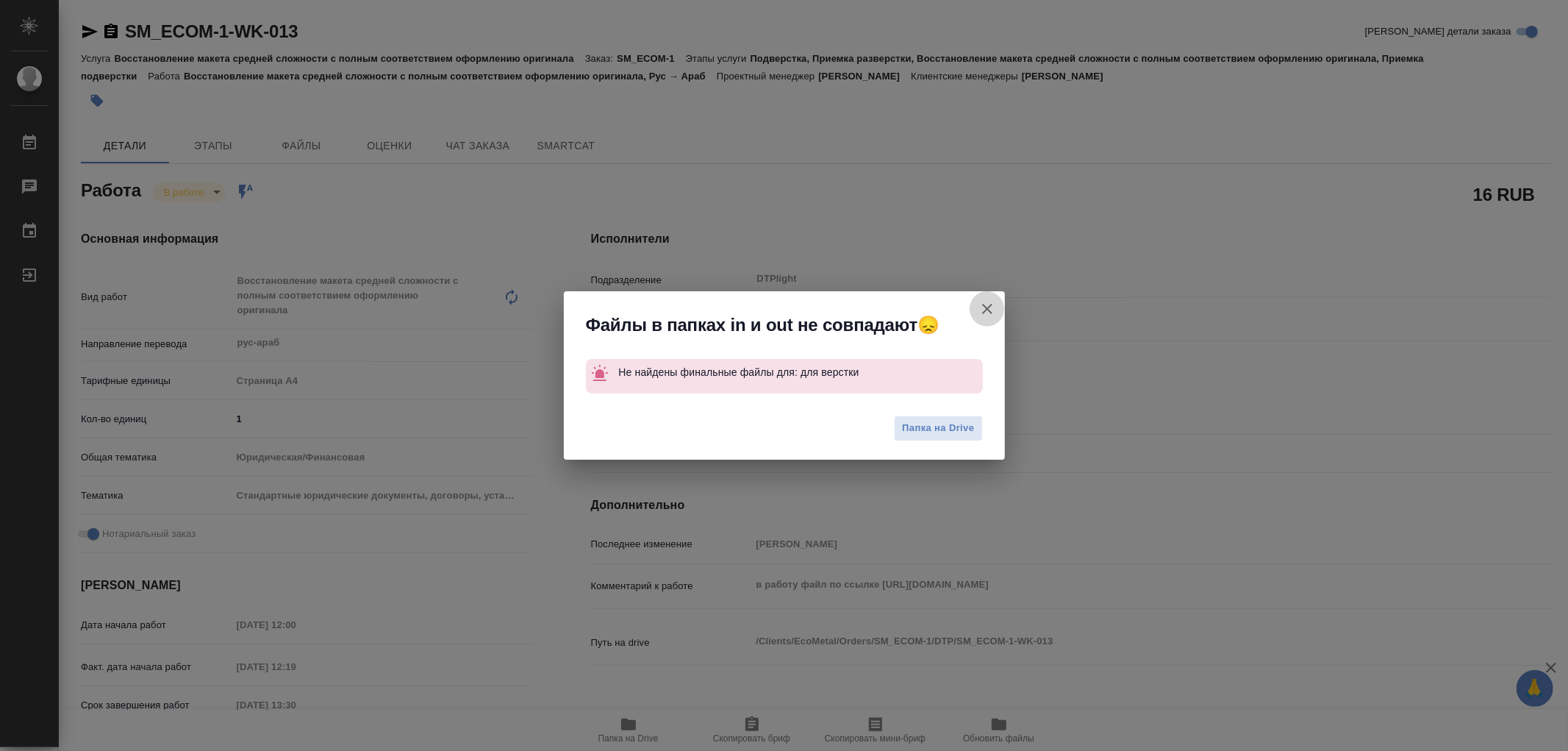
click at [989, 305] on icon "button" at bounding box center [987, 308] width 17 height 17
type textarea "x"
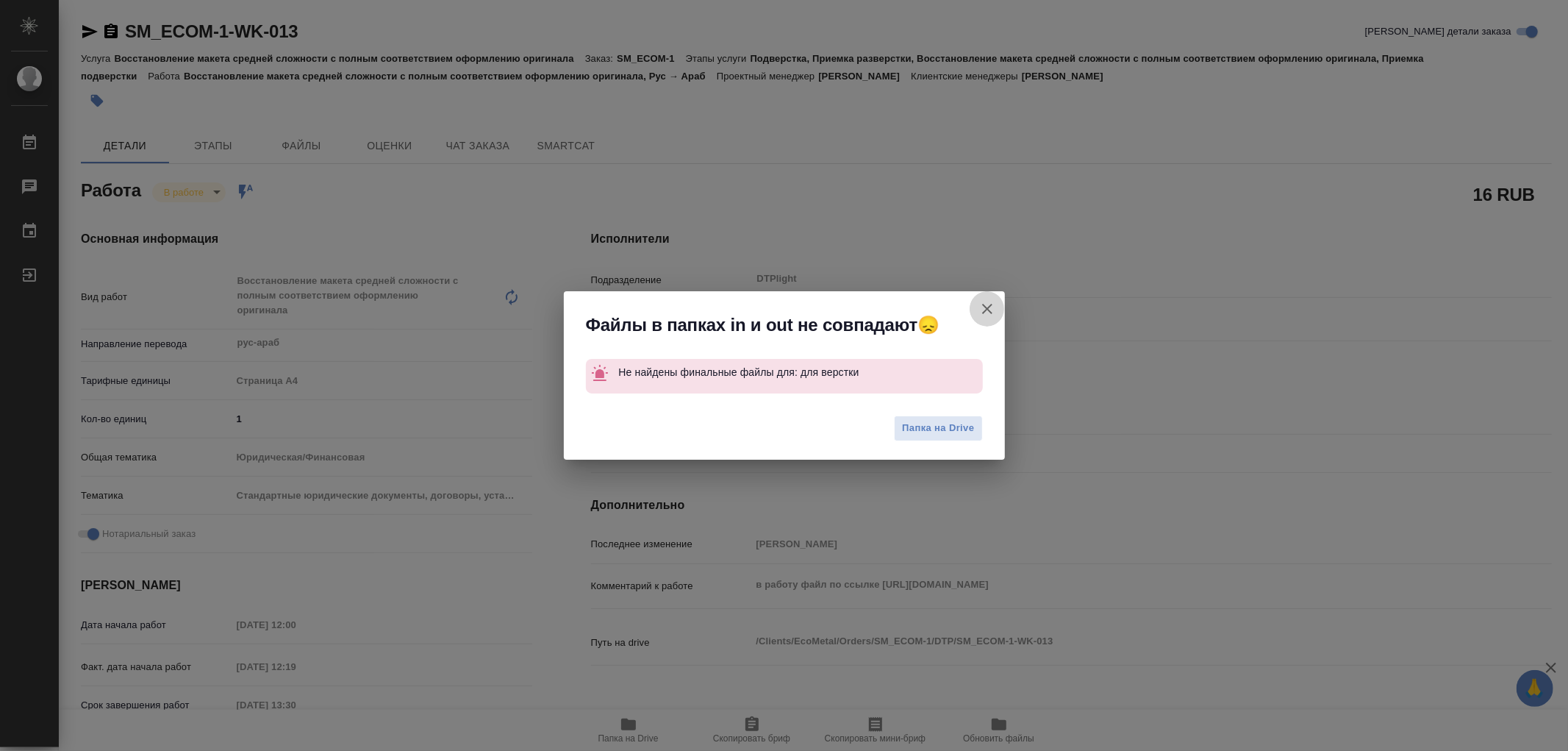
type textarea "x"
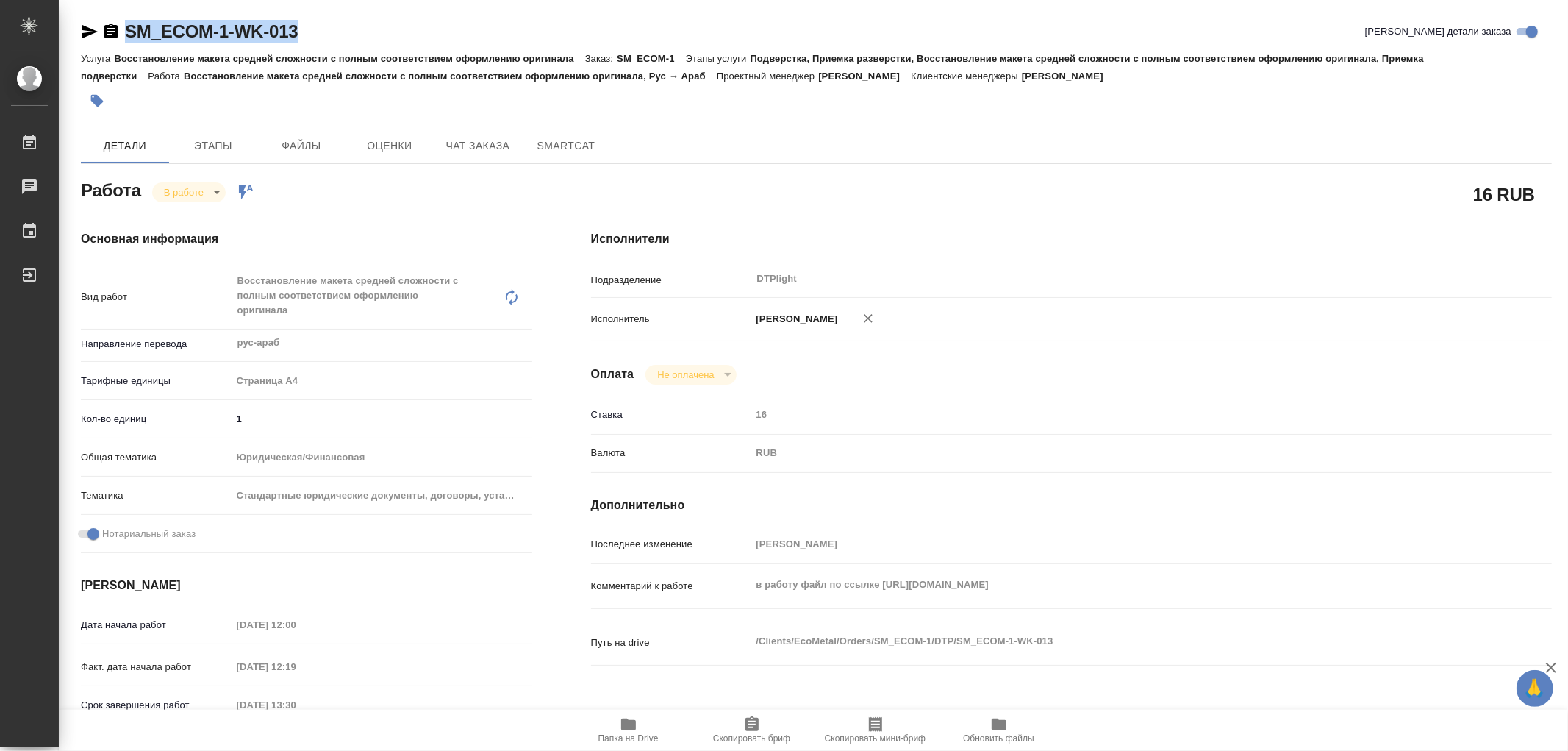
drag, startPoint x: 317, startPoint y: 32, endPoint x: 127, endPoint y: 37, distance: 190.1
click at [127, 37] on div "SM_ECOM-1-WK-013 Кратко детали заказа" at bounding box center [816, 32] width 1472 height 24
copy link "SM_ECOM-1-WK-013"
click at [90, 32] on icon "button" at bounding box center [89, 31] width 17 height 17
copy link "SM_ECOM-1-WK-013"
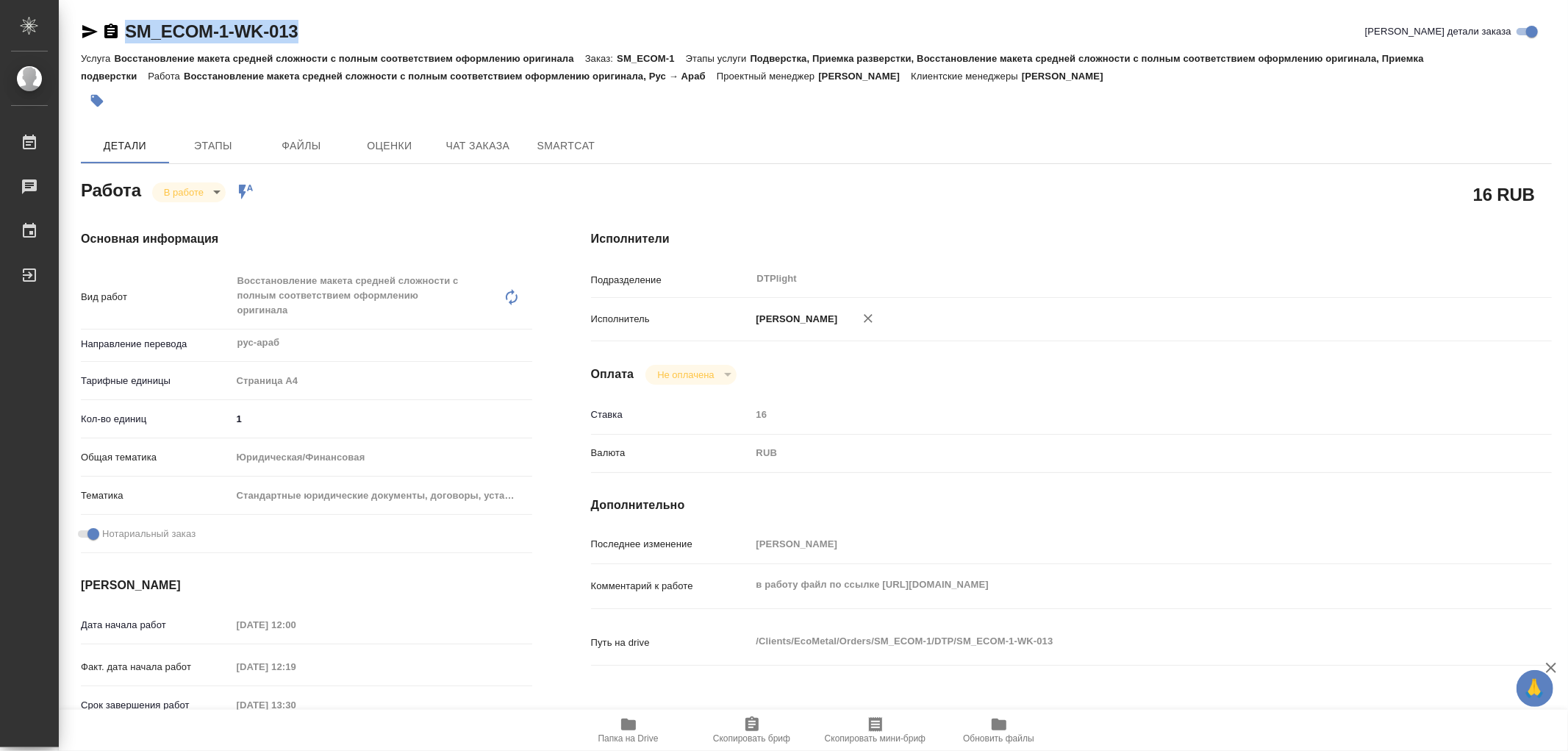
drag, startPoint x: 303, startPoint y: 38, endPoint x: 130, endPoint y: 33, distance: 173.1
click at [130, 33] on div "SM_ECOM-1-WK-013 Кратко детали заказа" at bounding box center [816, 32] width 1472 height 24
copy link "SM_ECOM-1-WK-013"
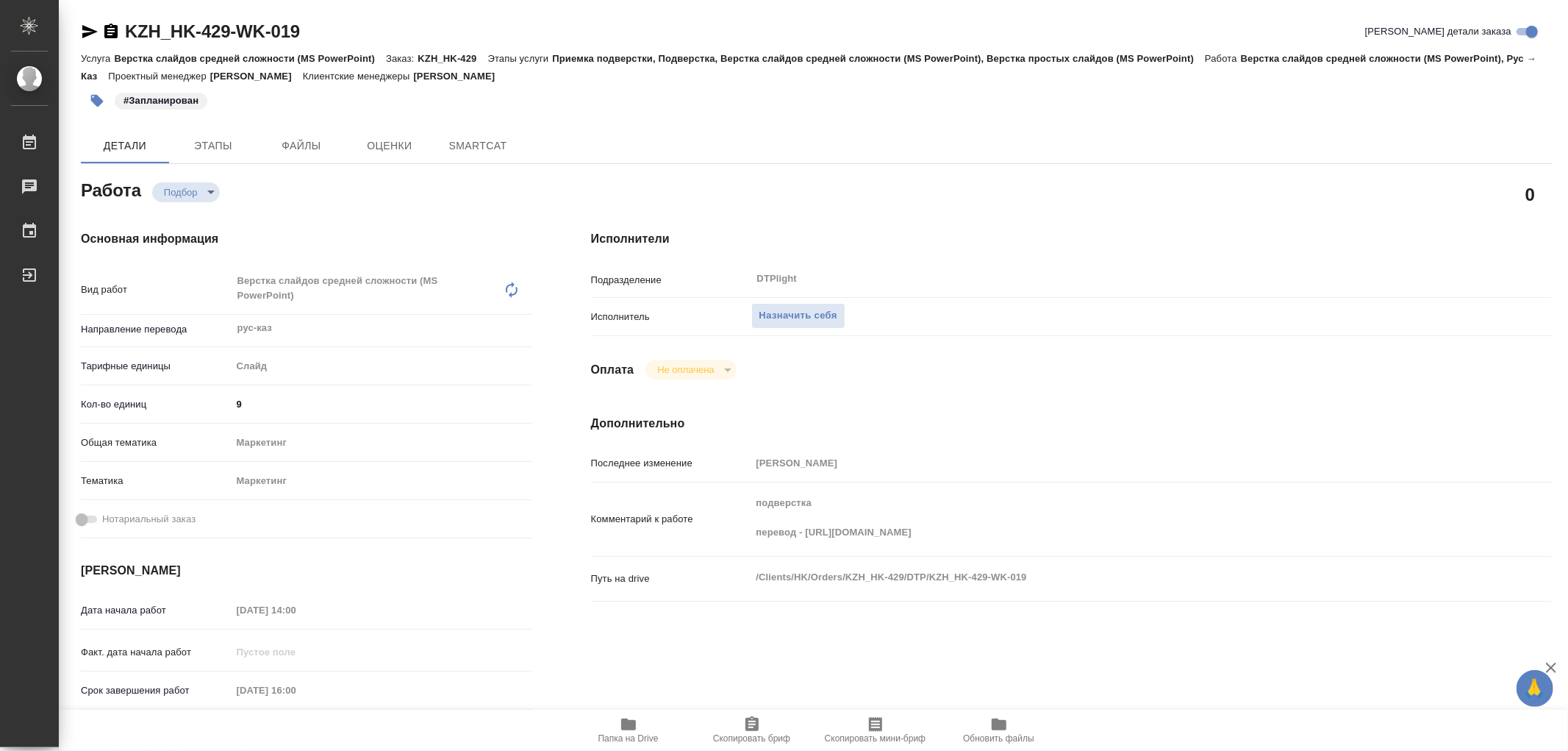
type textarea "x"
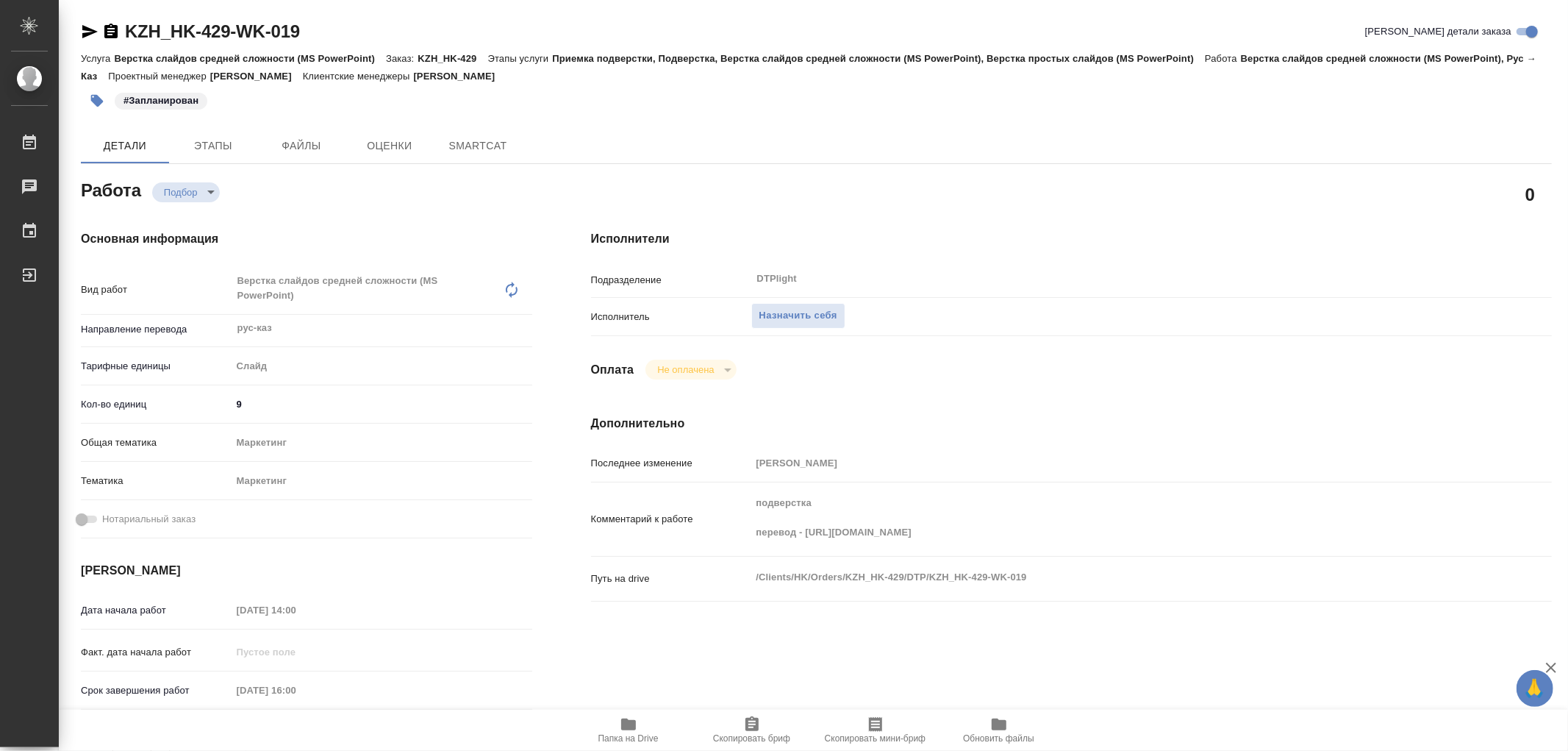
type textarea "x"
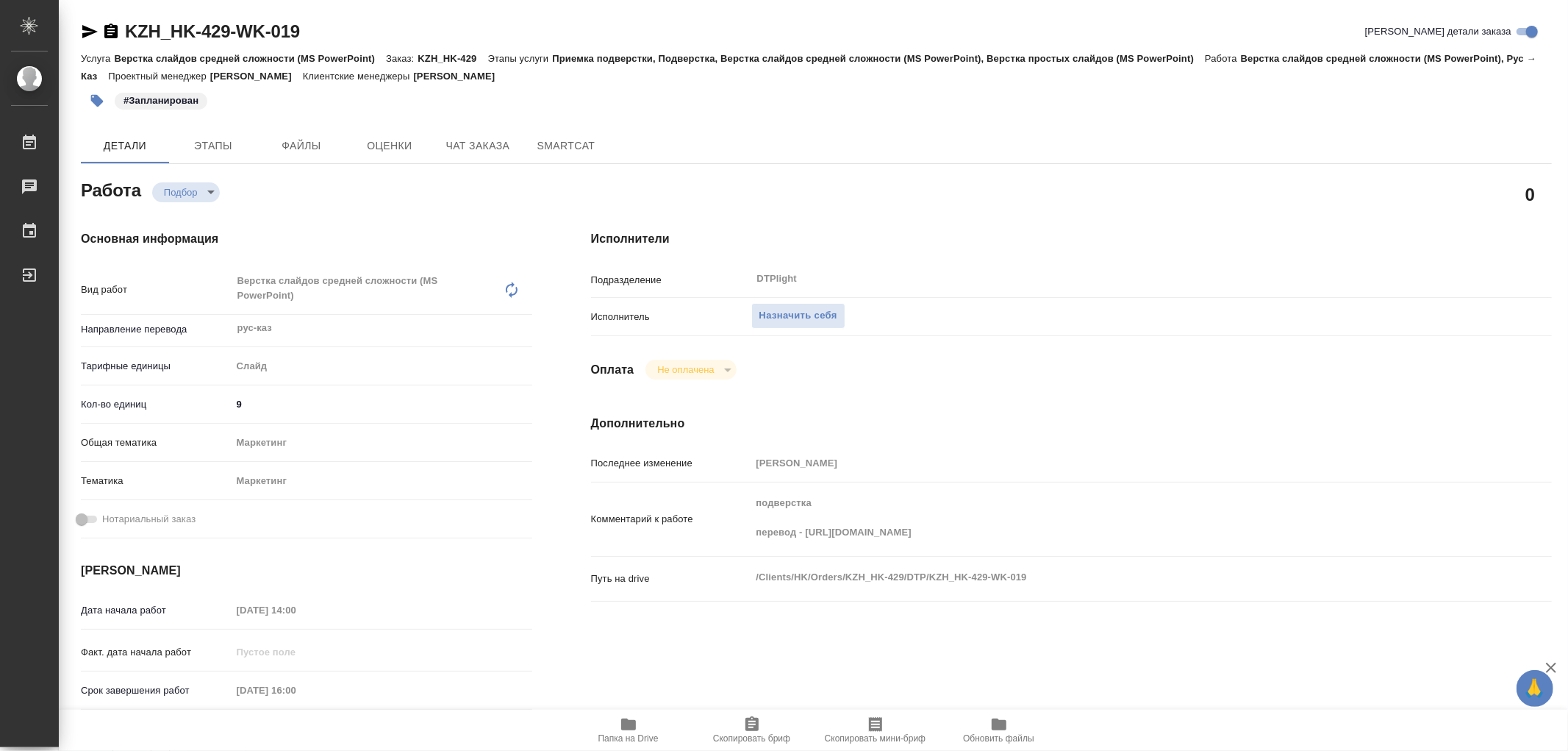
type textarea "x"
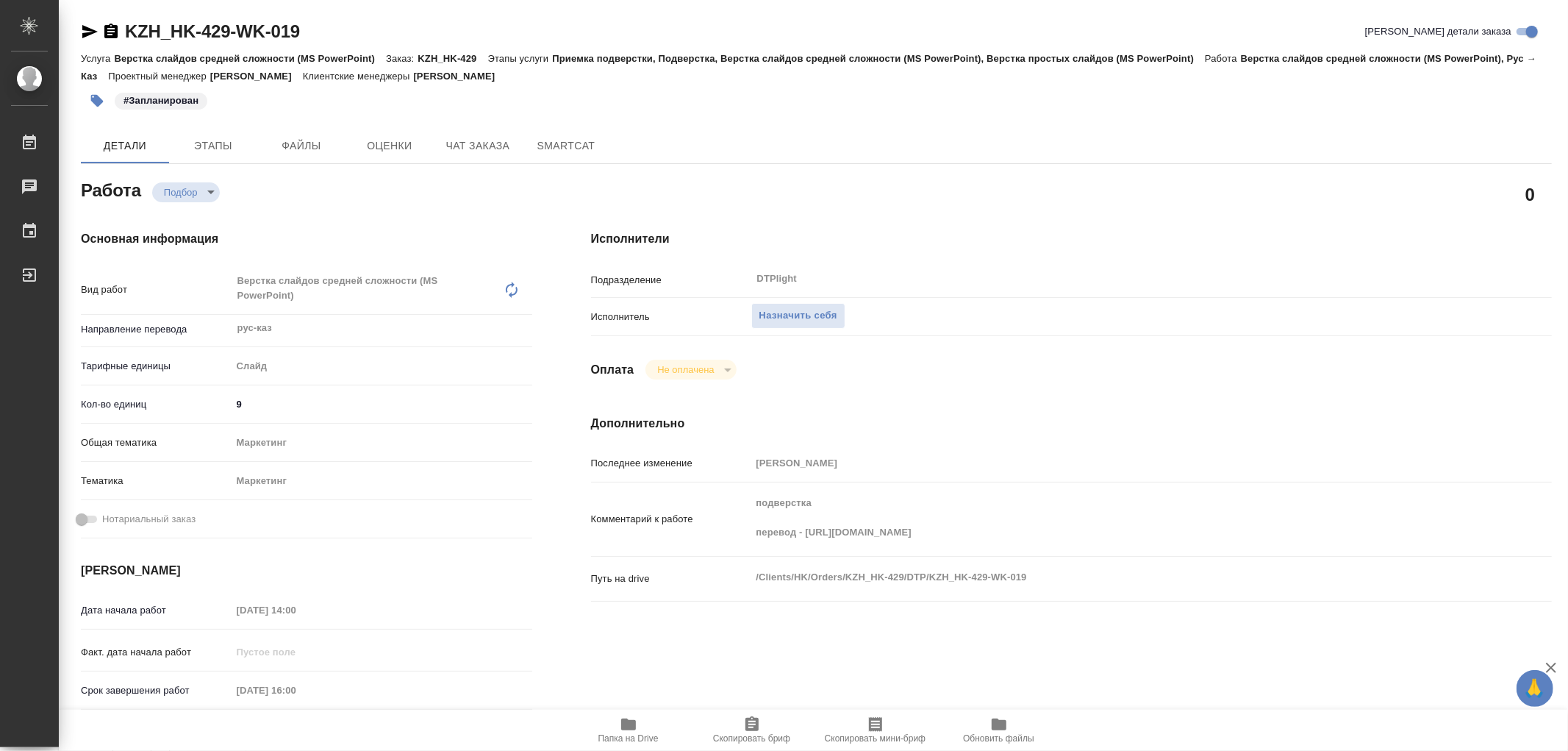
type textarea "x"
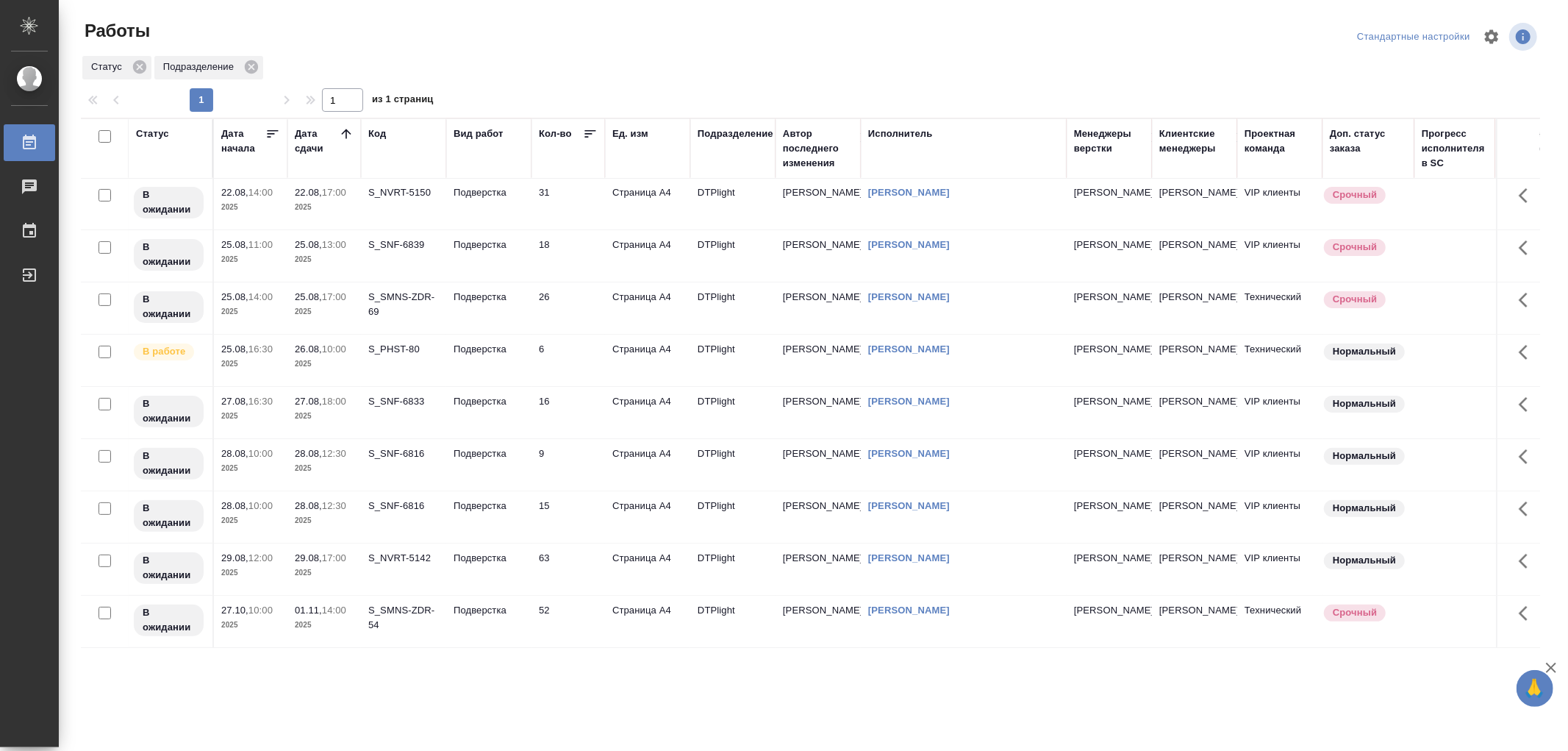
scroll to position [298, 0]
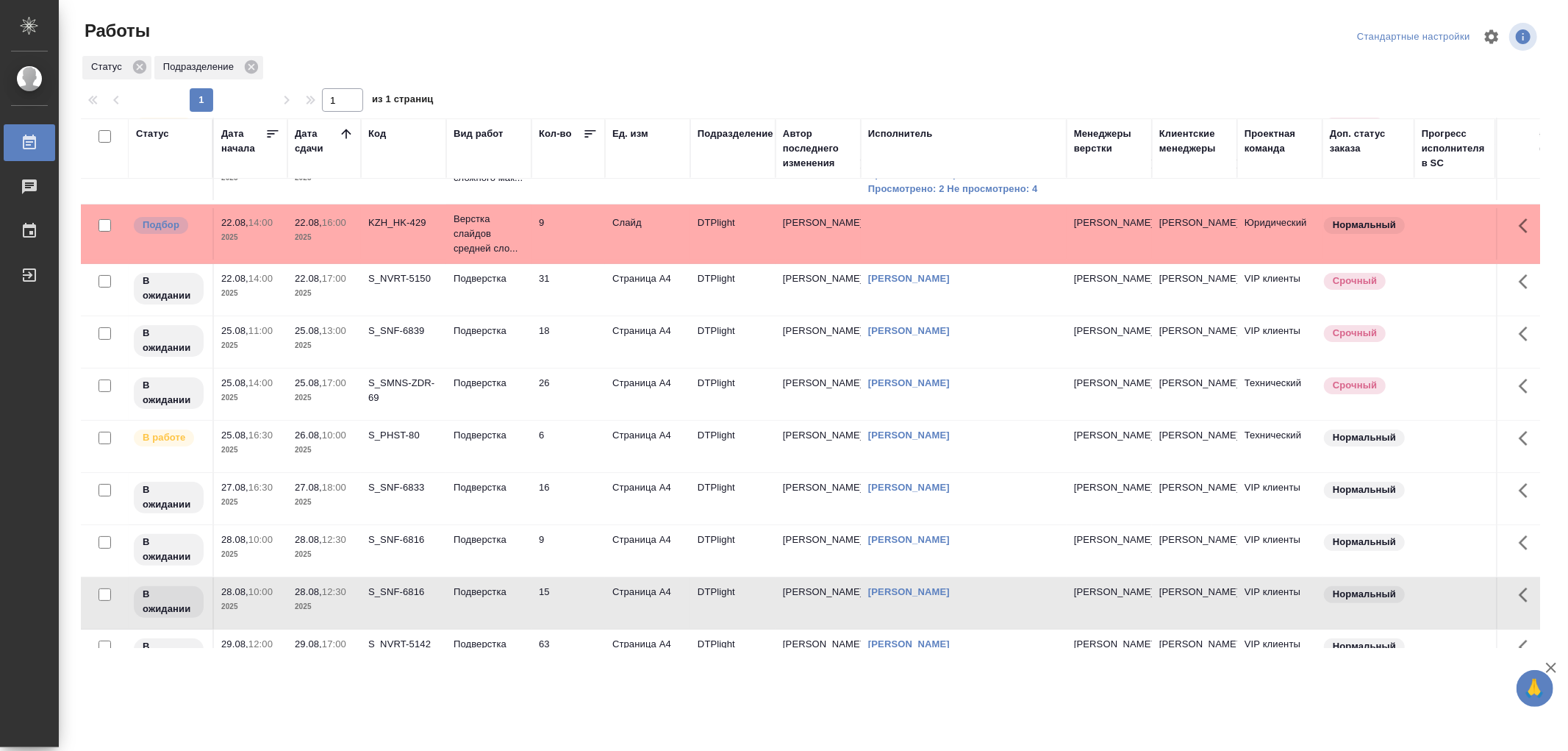
scroll to position [0, 0]
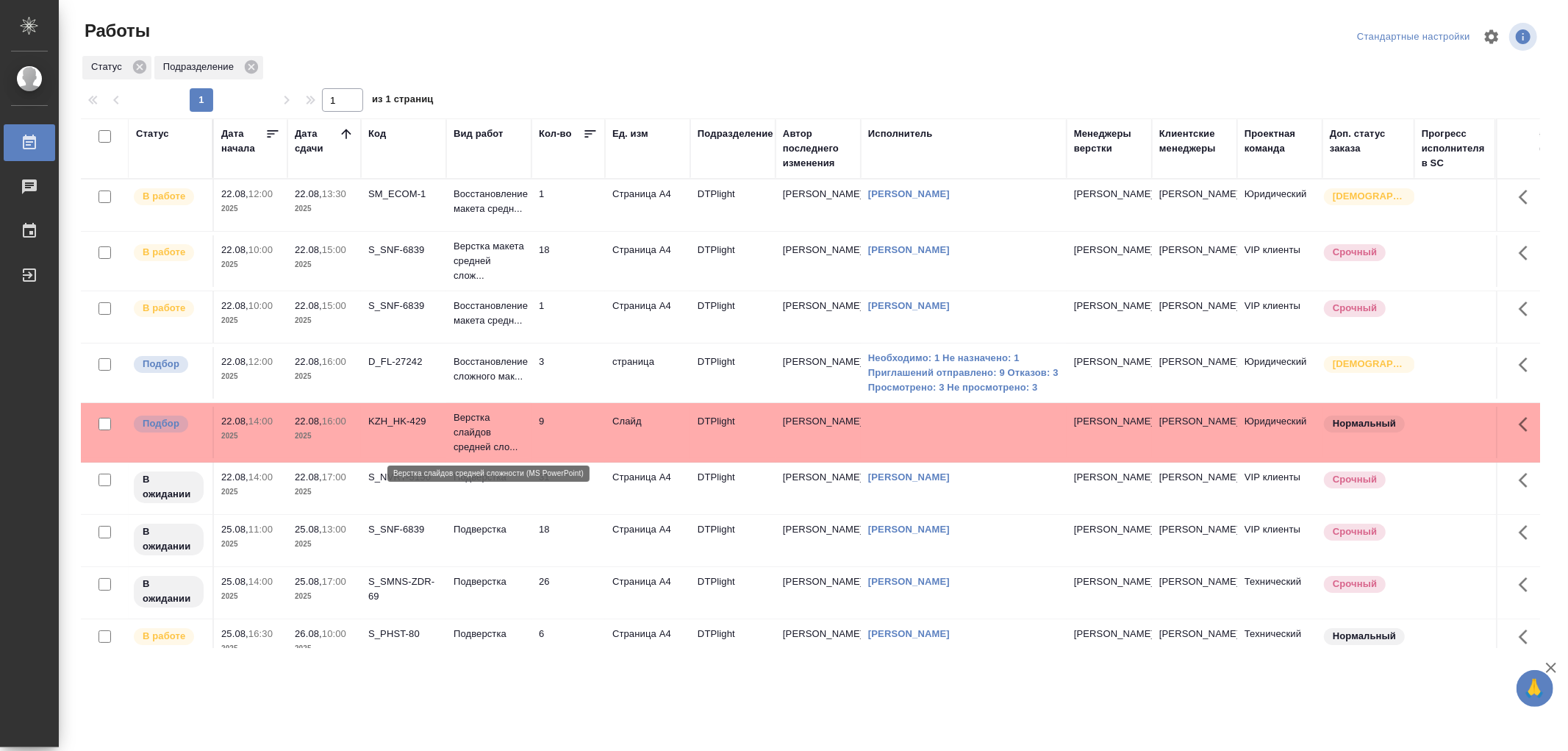
click at [471, 423] on p "Верстка слайдов средней сло..." at bounding box center [489, 432] width 71 height 44
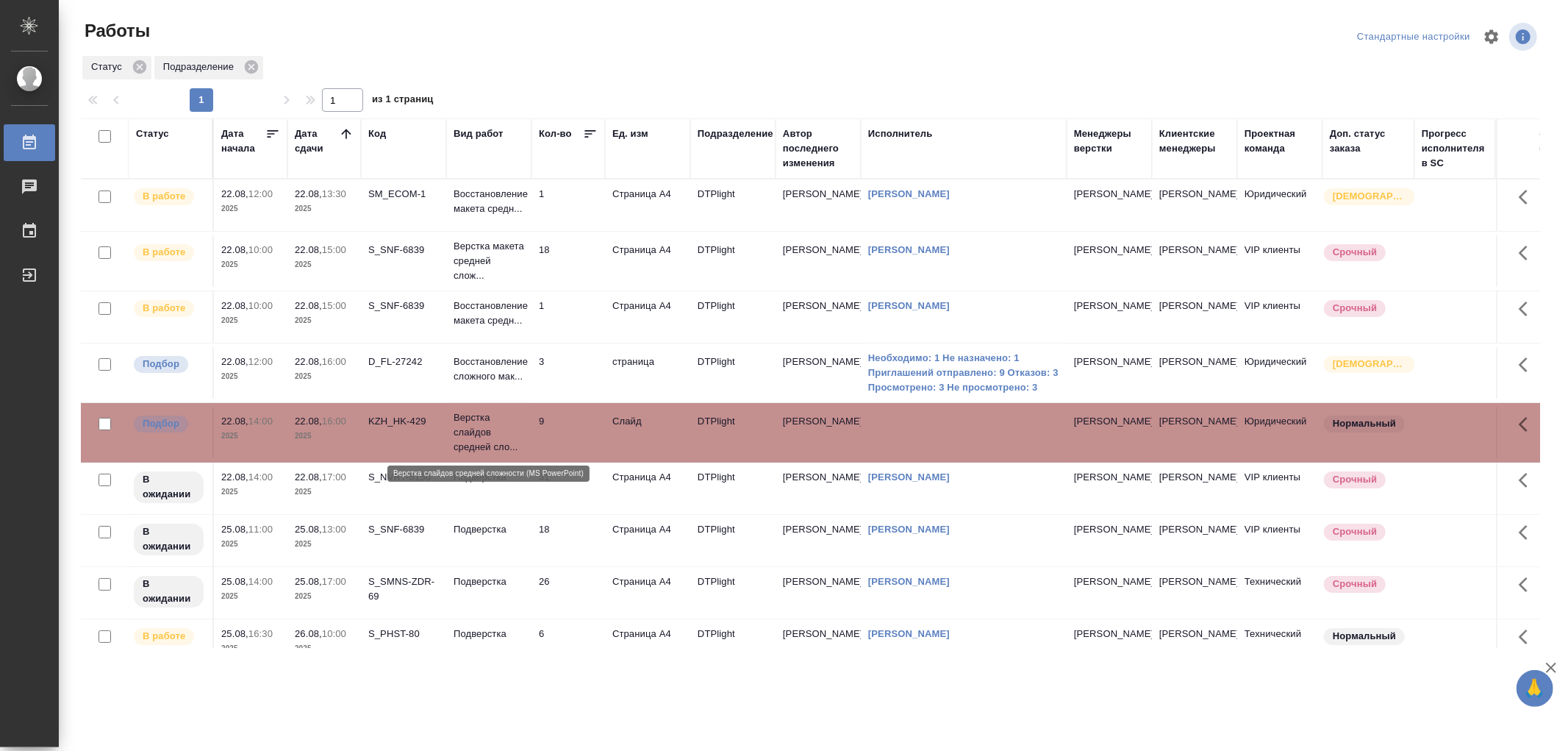
click at [471, 423] on p "Верстка слайдов средней сло..." at bounding box center [489, 432] width 71 height 44
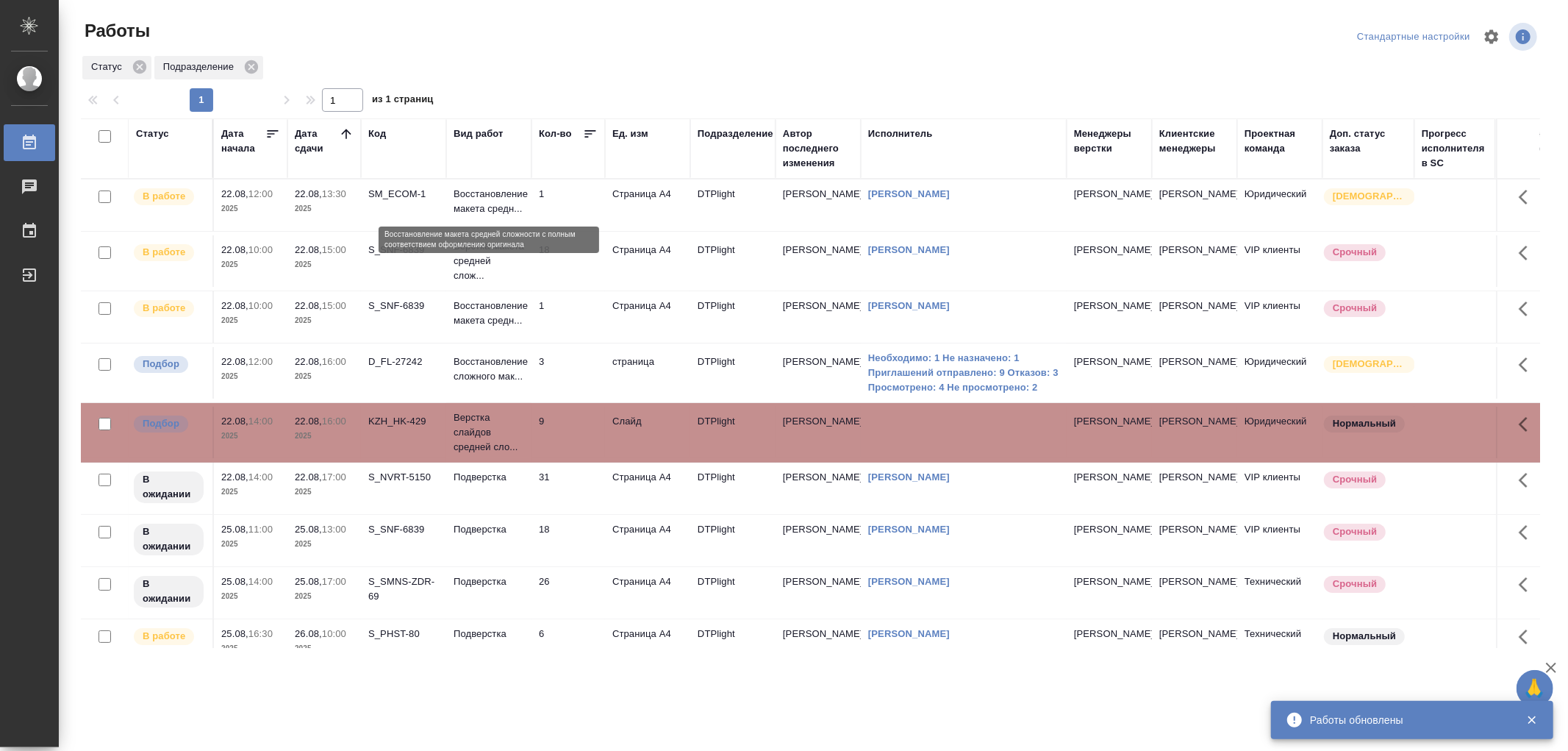
click at [482, 203] on p "Восстановление макета средн..." at bounding box center [489, 202] width 71 height 29
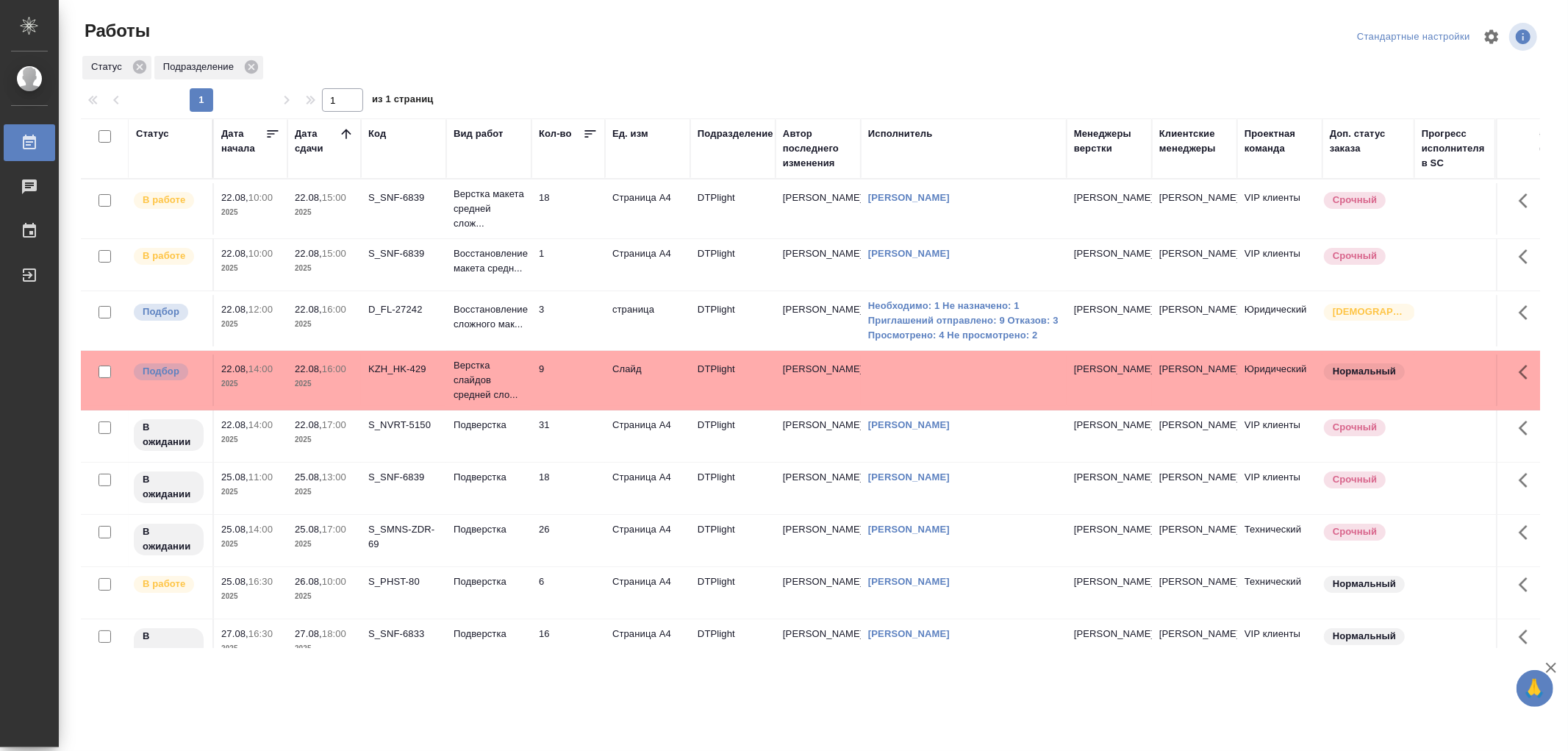
click at [508, 238] on td "Подверстка" at bounding box center [489, 209] width 85 height 59
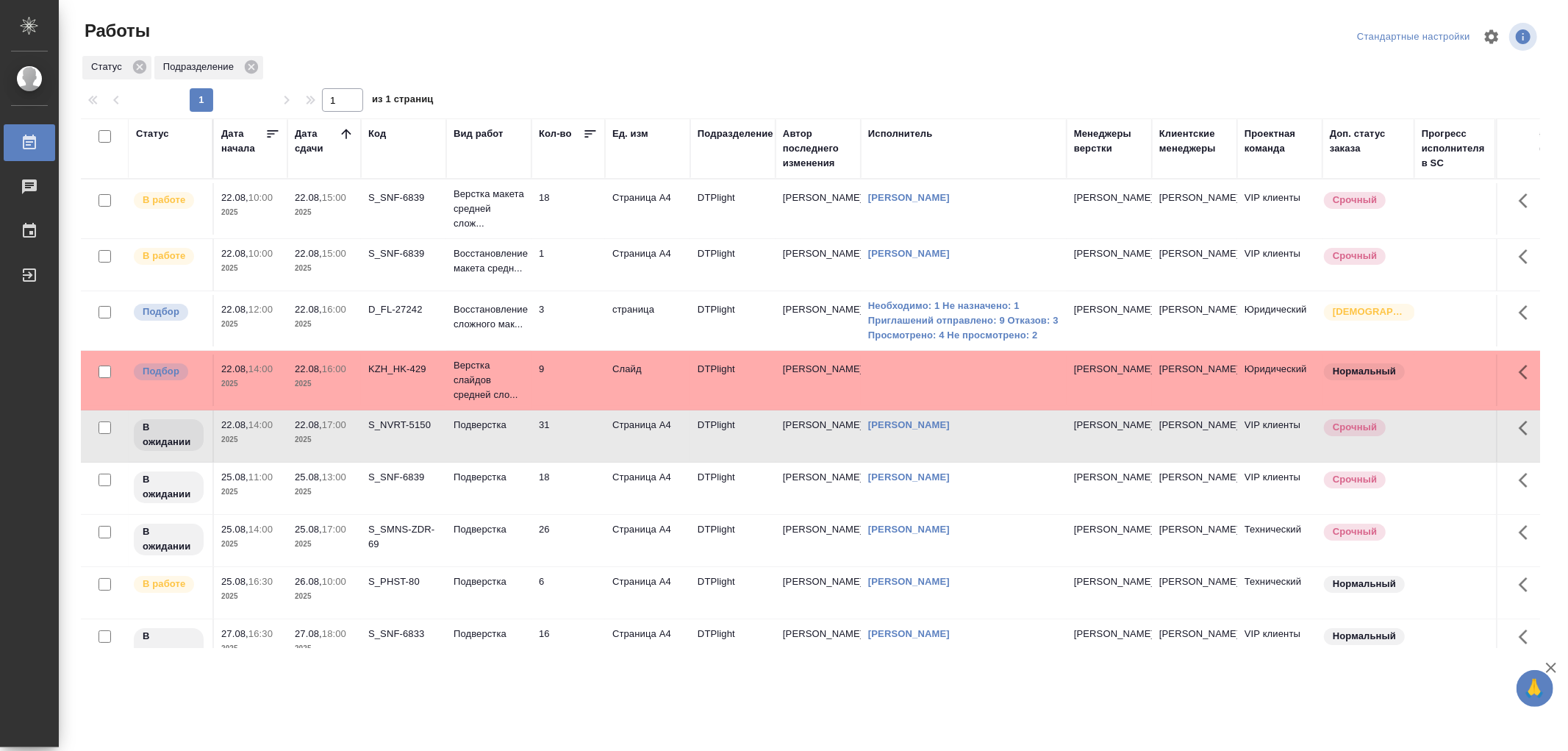
click at [508, 238] on td "Подверстка" at bounding box center [489, 209] width 85 height 59
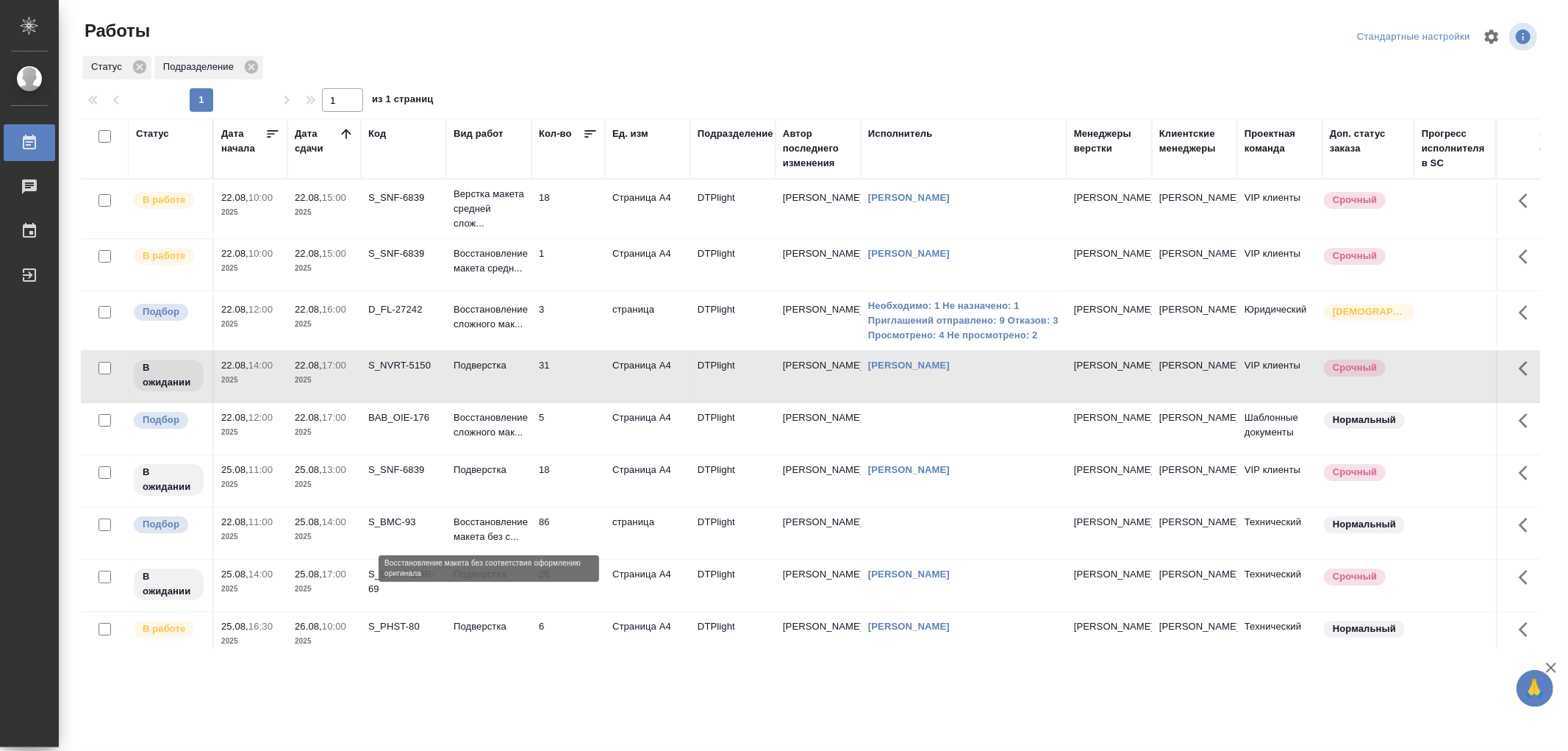
click at [508, 543] on p "Восстановление макета без с..." at bounding box center [489, 529] width 71 height 29
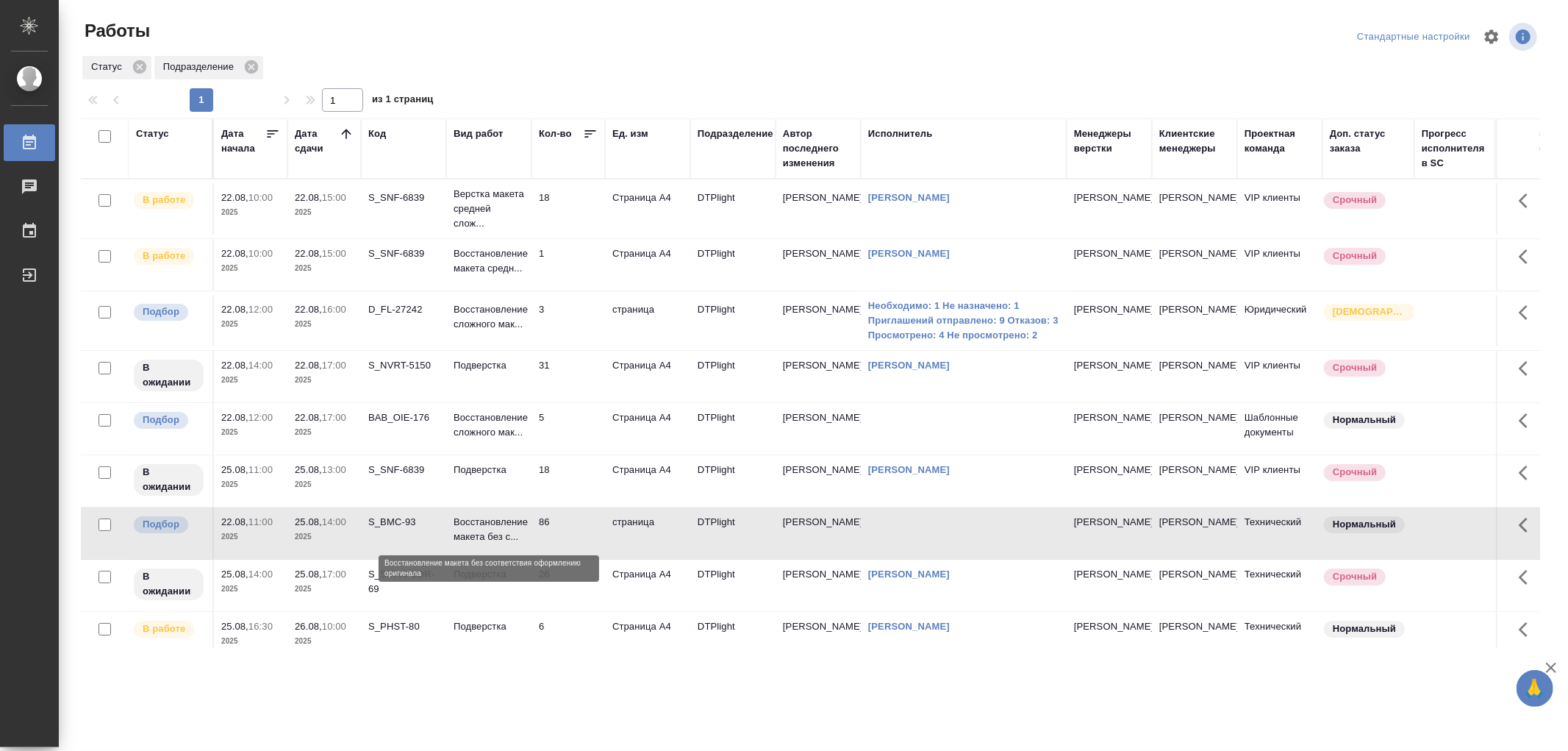
click at [508, 543] on p "Восстановление макета без с..." at bounding box center [489, 529] width 71 height 29
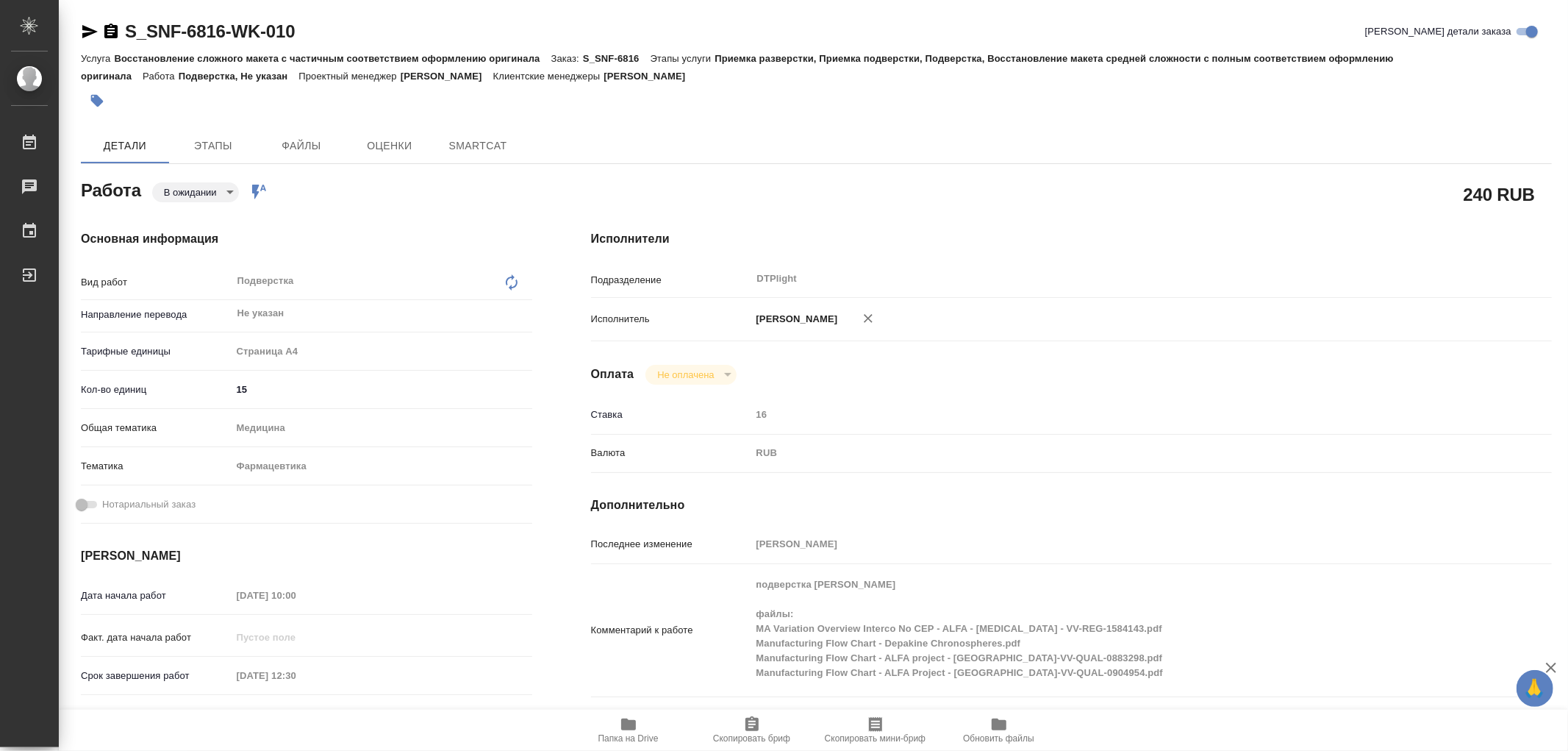
type textarea "x"
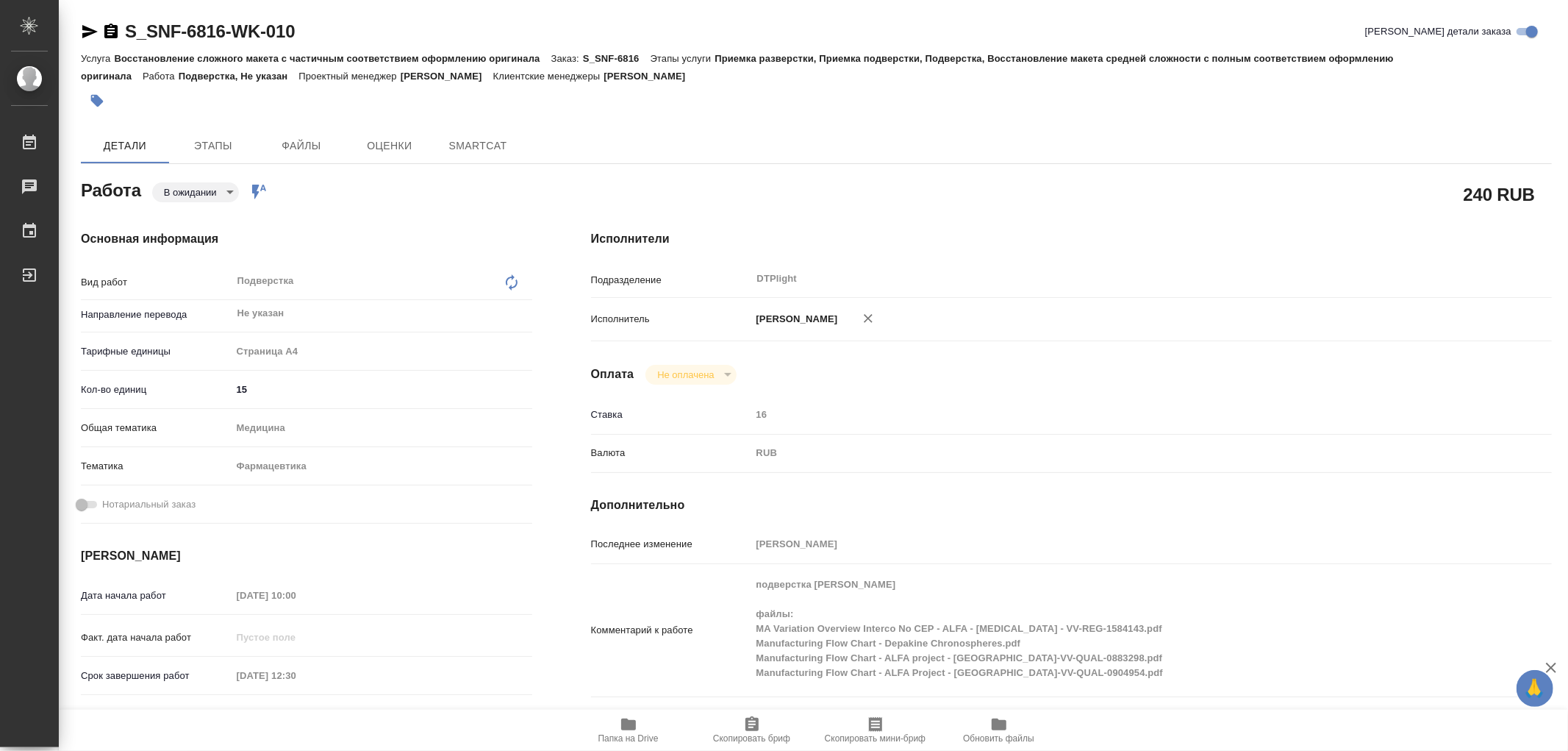
type textarea "x"
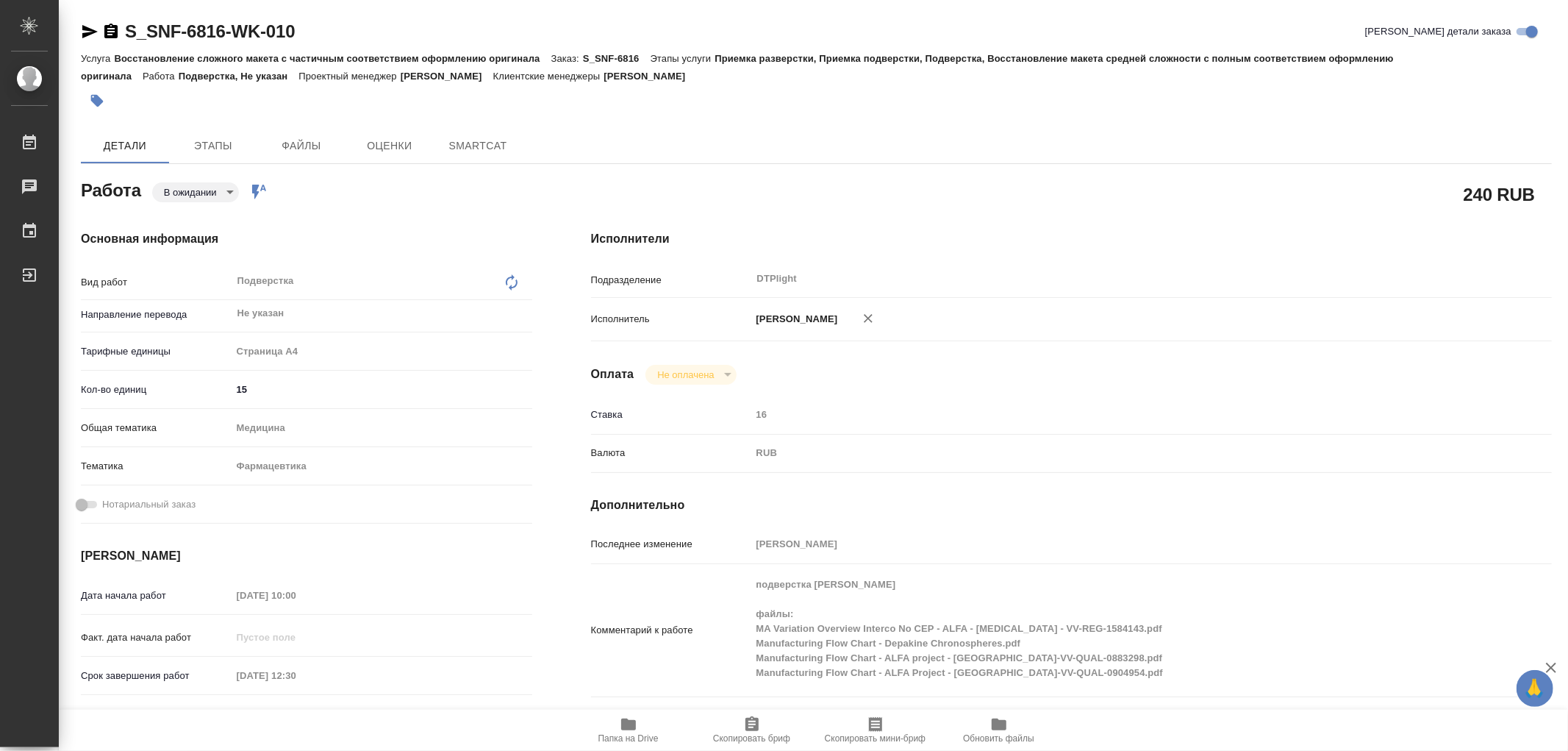
type textarea "x"
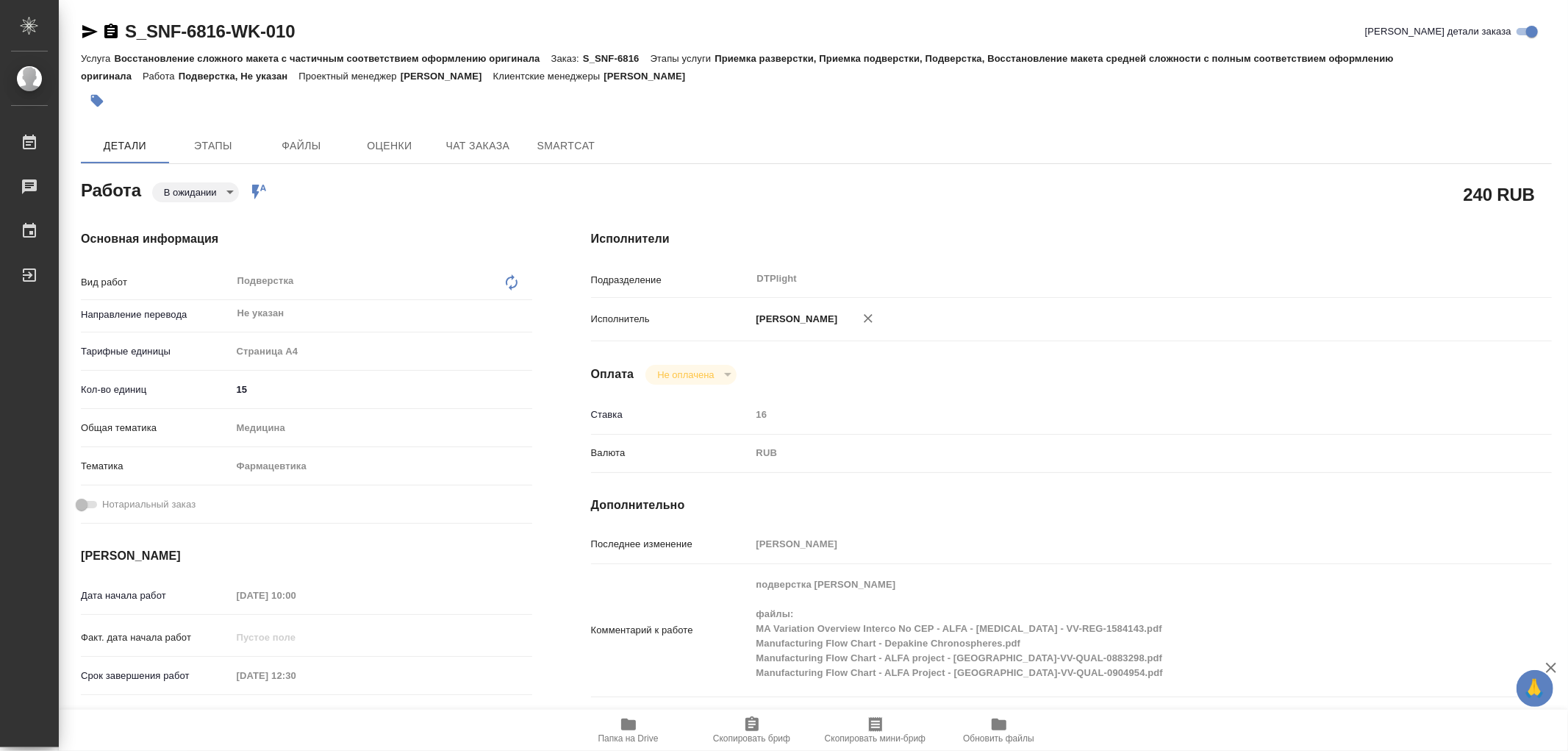
type textarea "x"
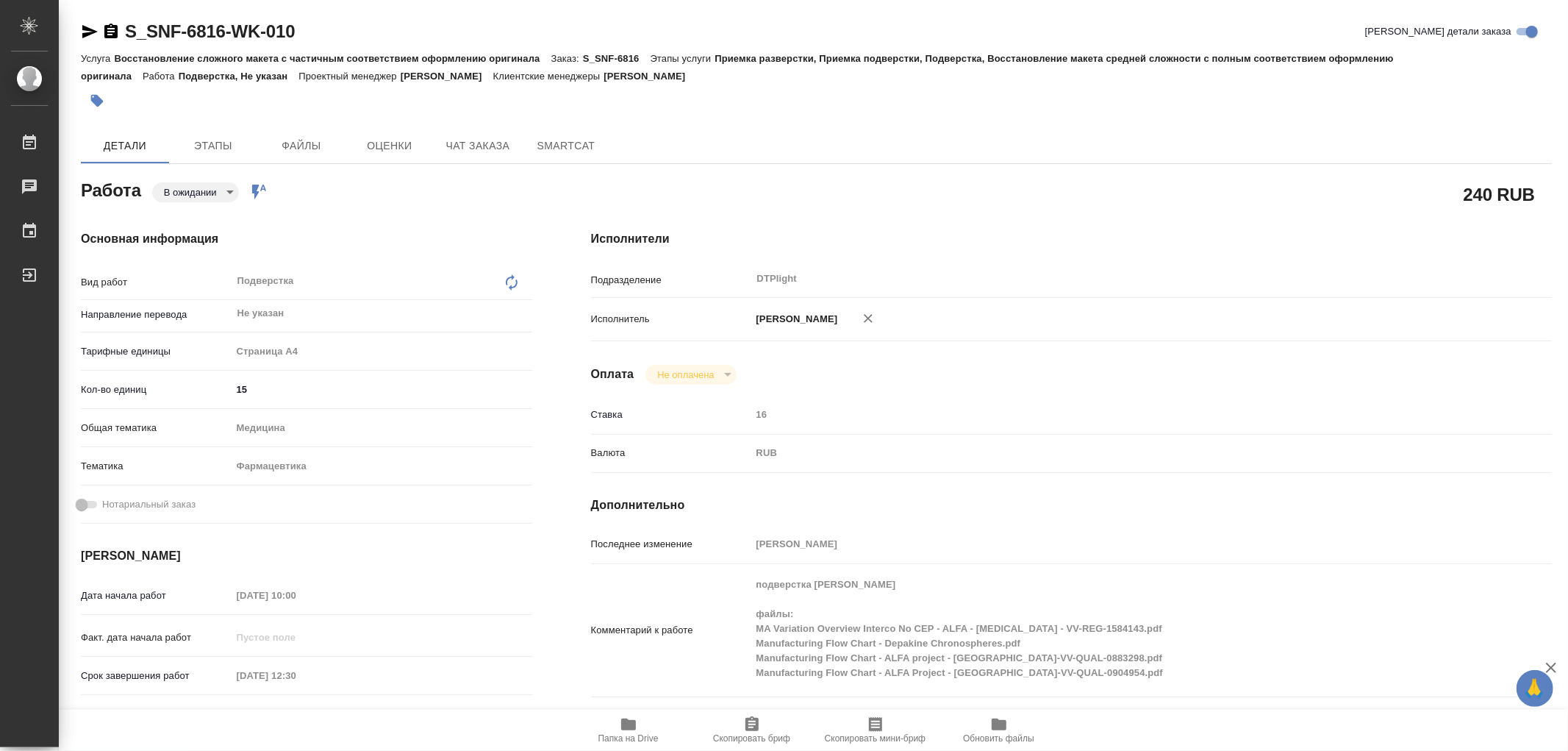
type textarea "x"
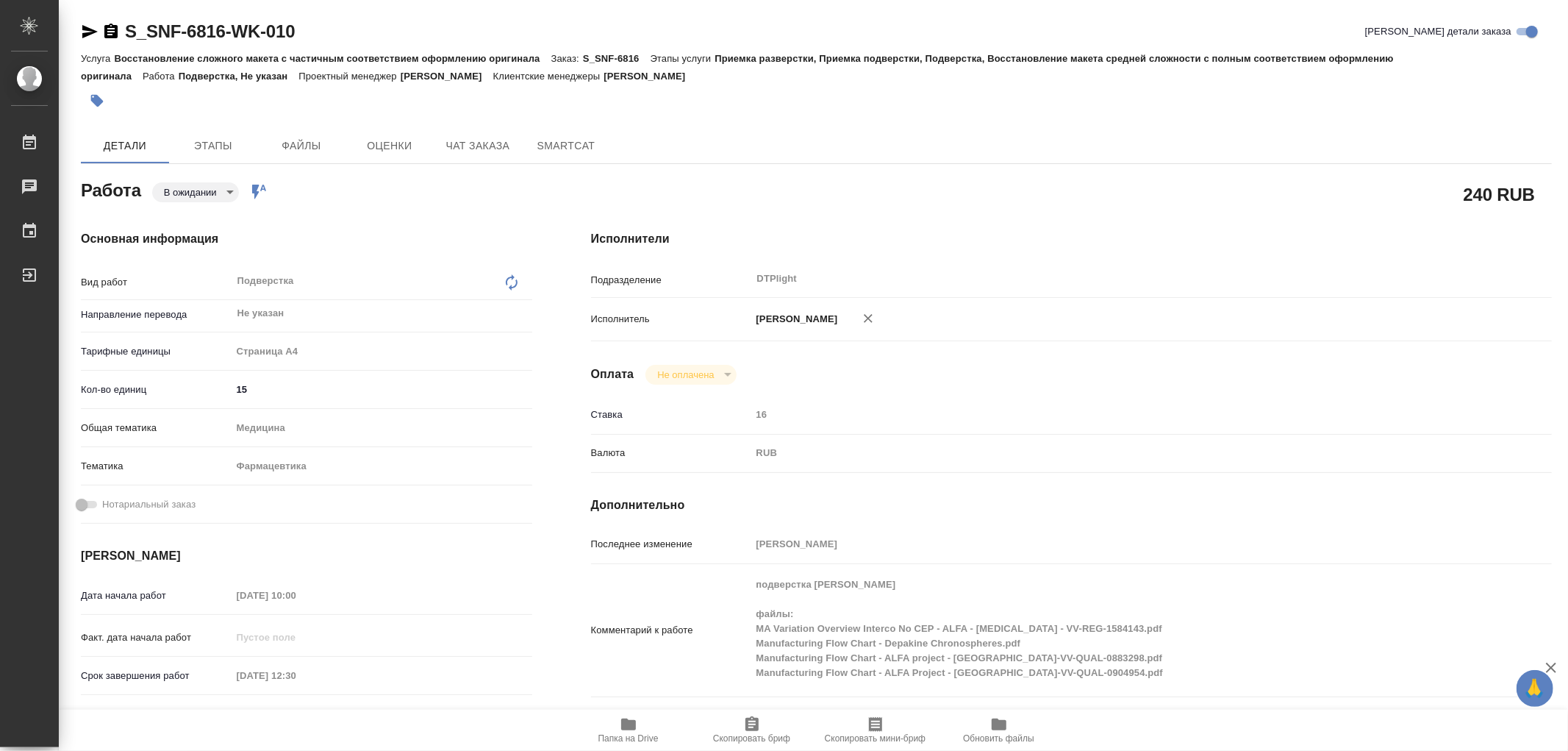
click at [628, 721] on icon "button" at bounding box center [628, 724] width 15 height 12
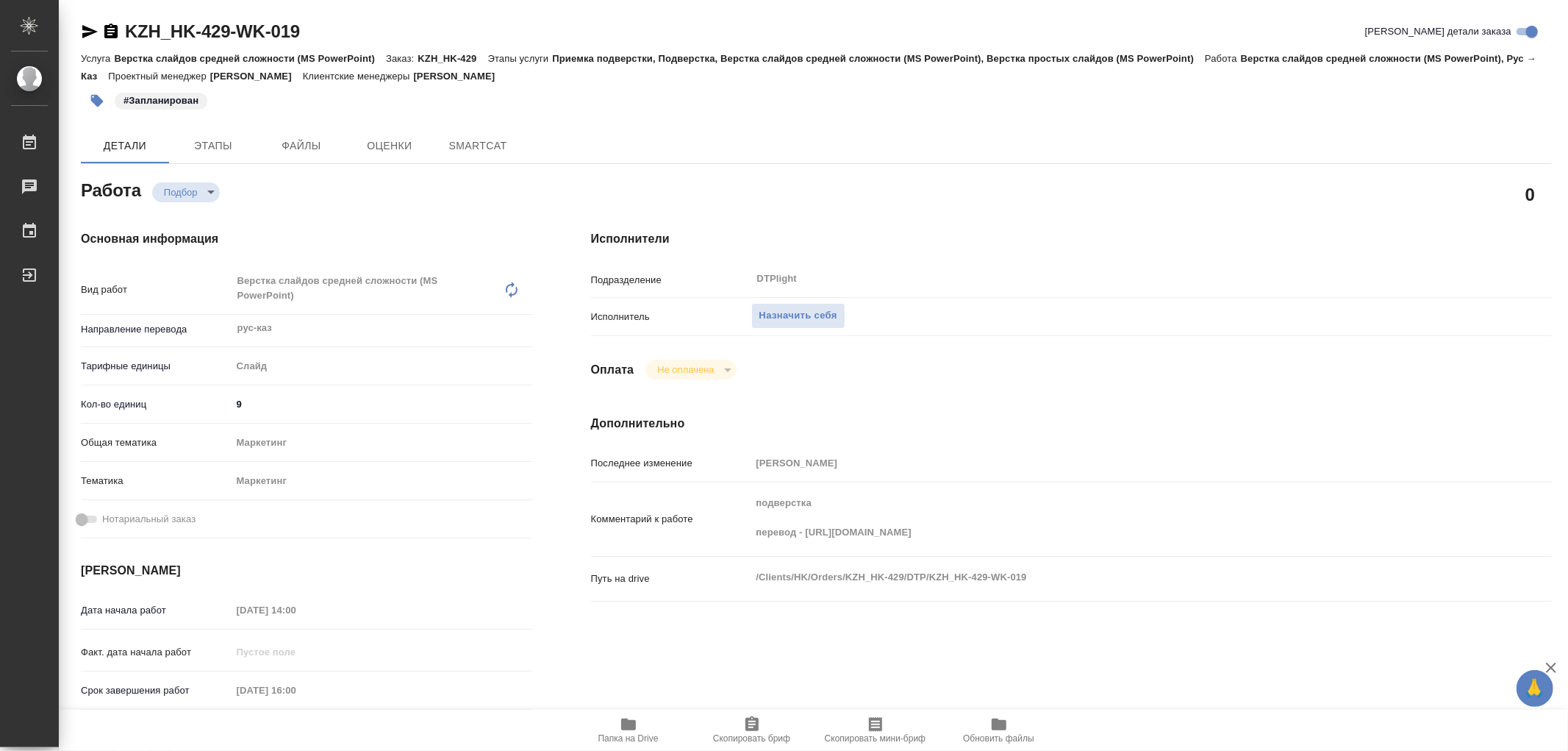
type textarea "x"
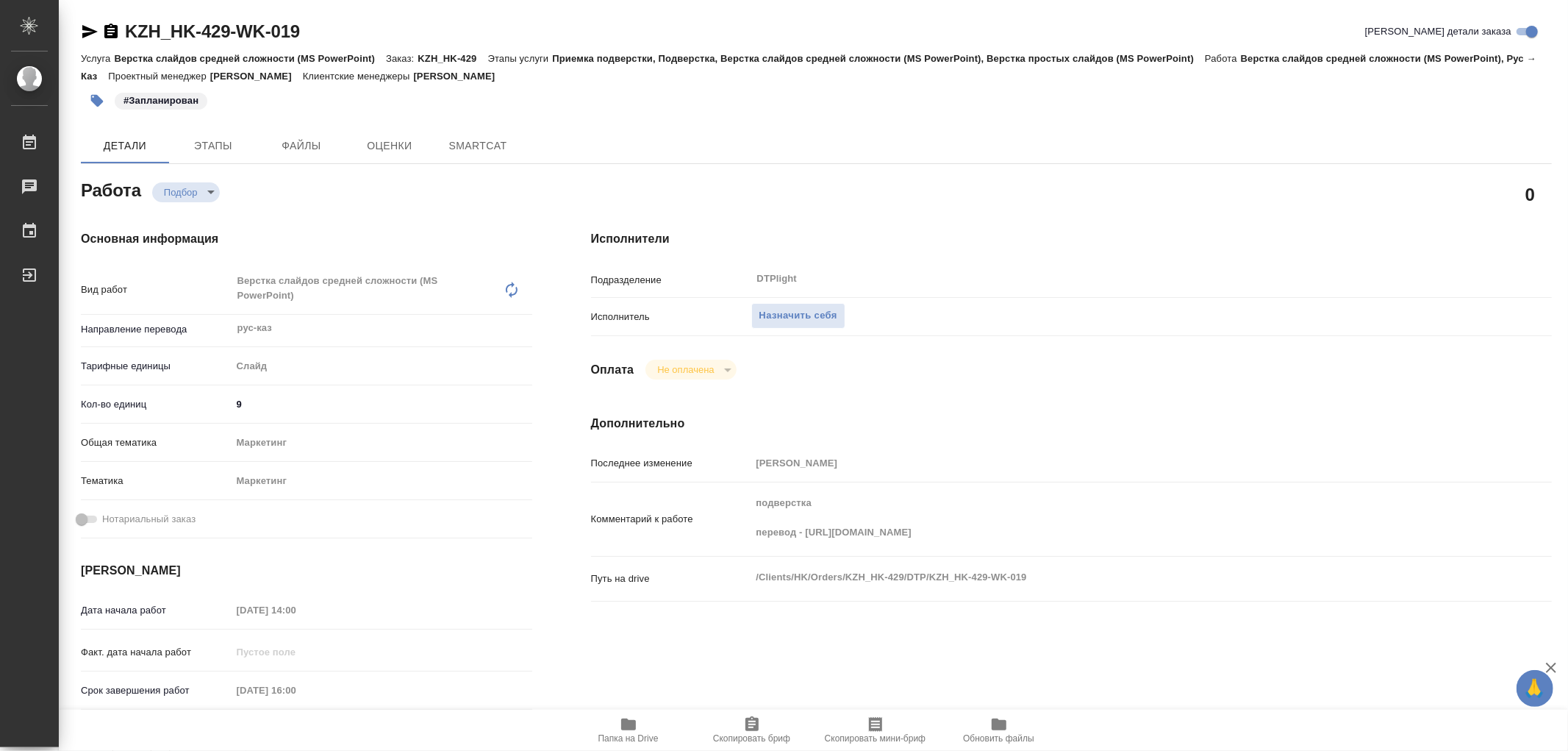
type textarea "x"
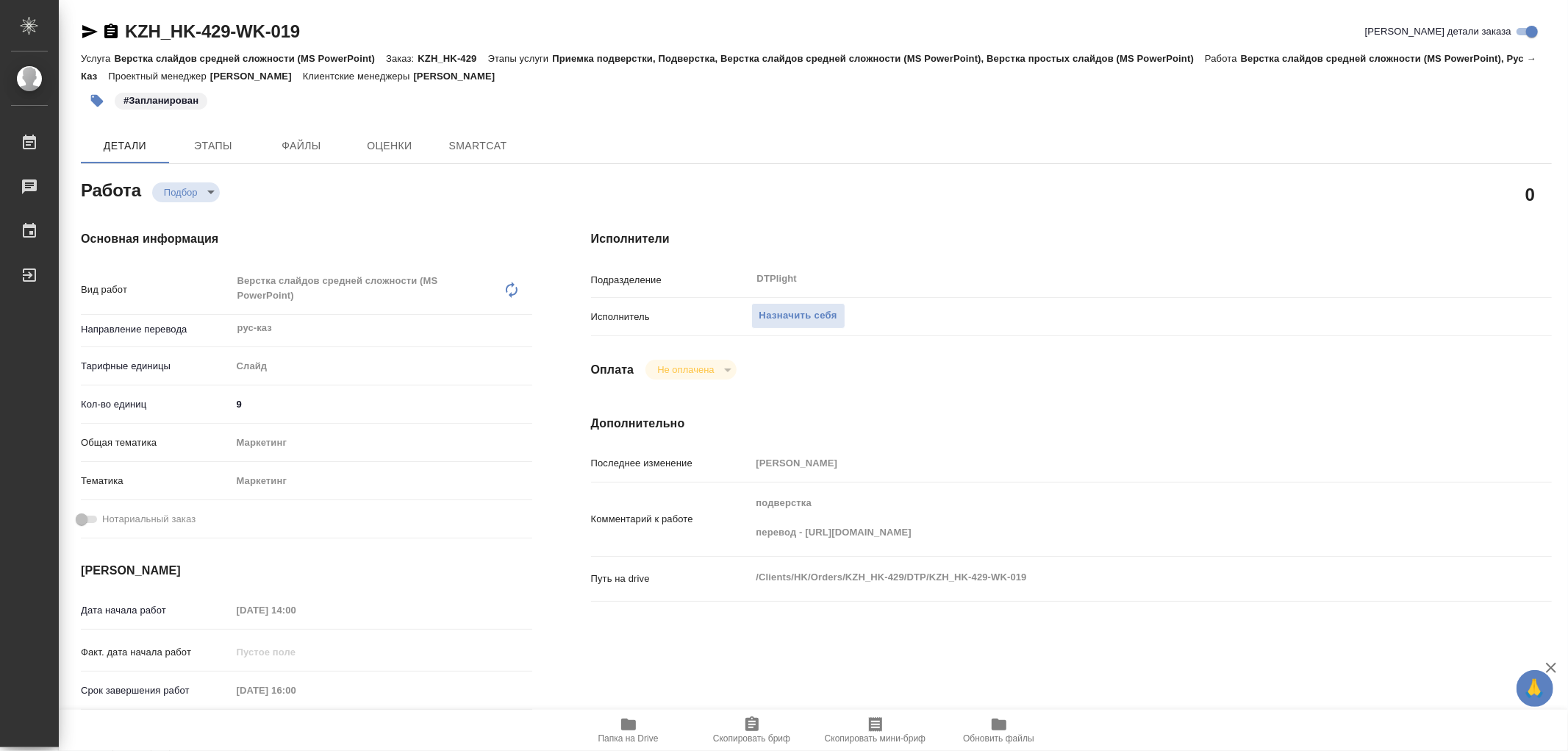
type textarea "x"
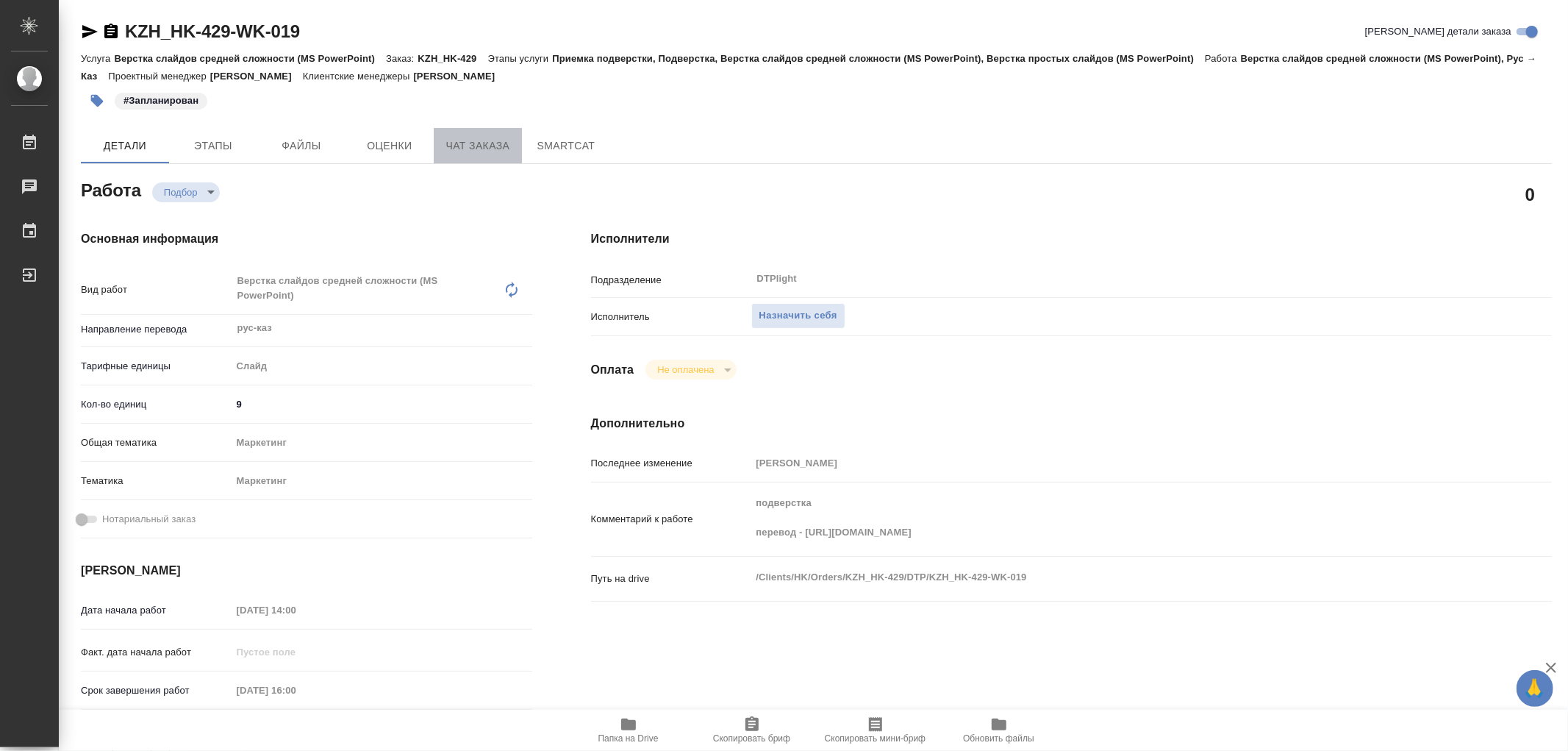
click at [459, 141] on span "Чат заказа" at bounding box center [478, 146] width 71 height 18
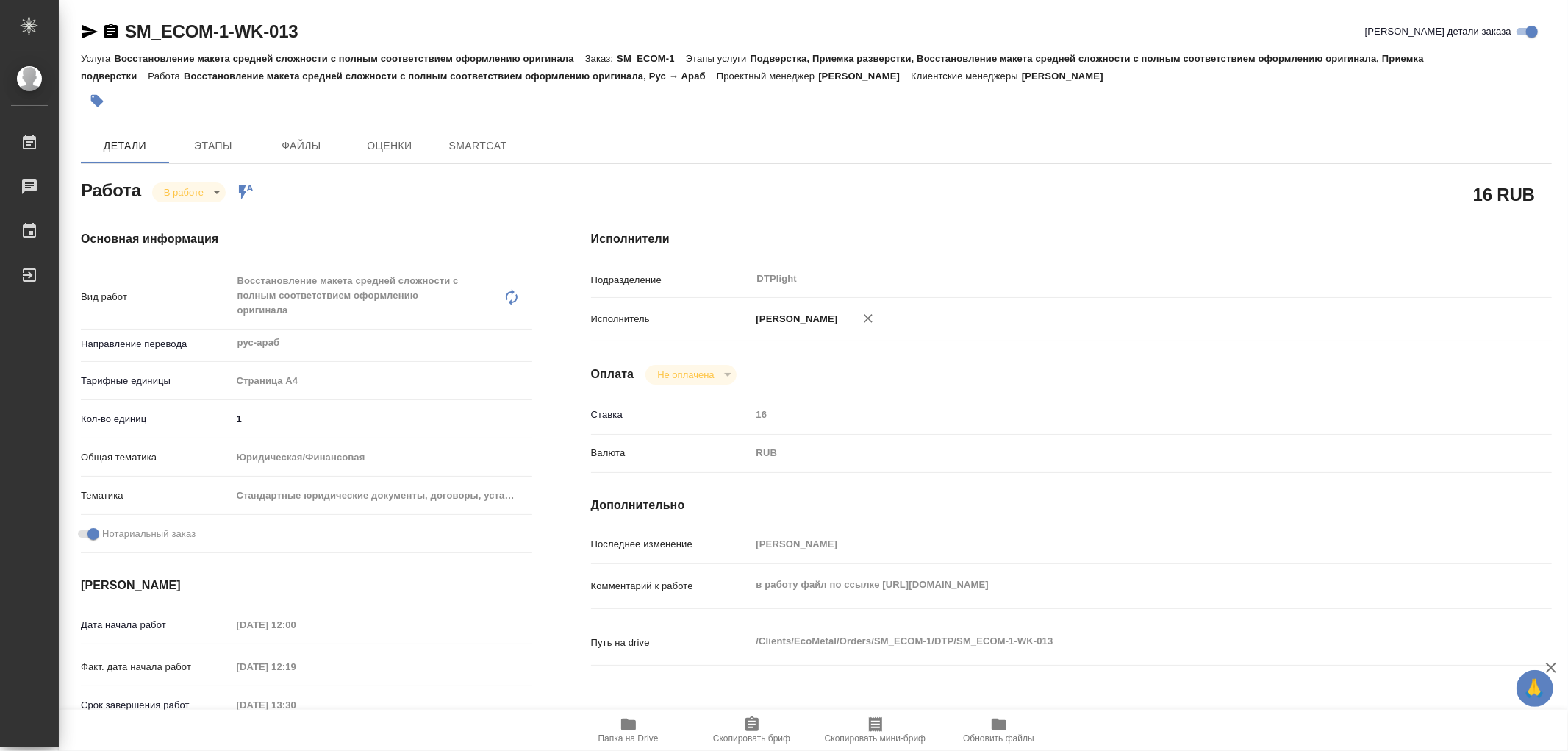
type textarea "x"
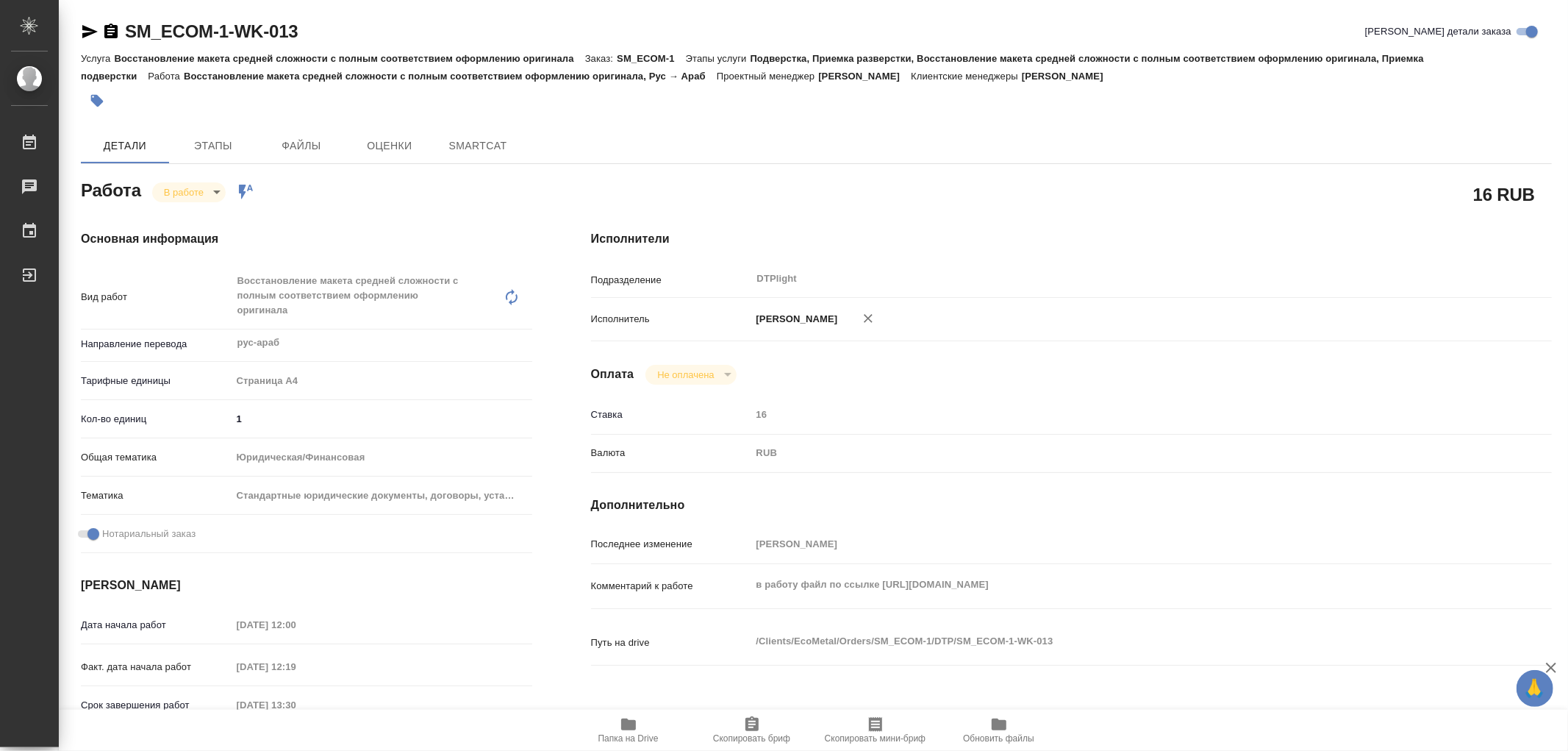
type textarea "x"
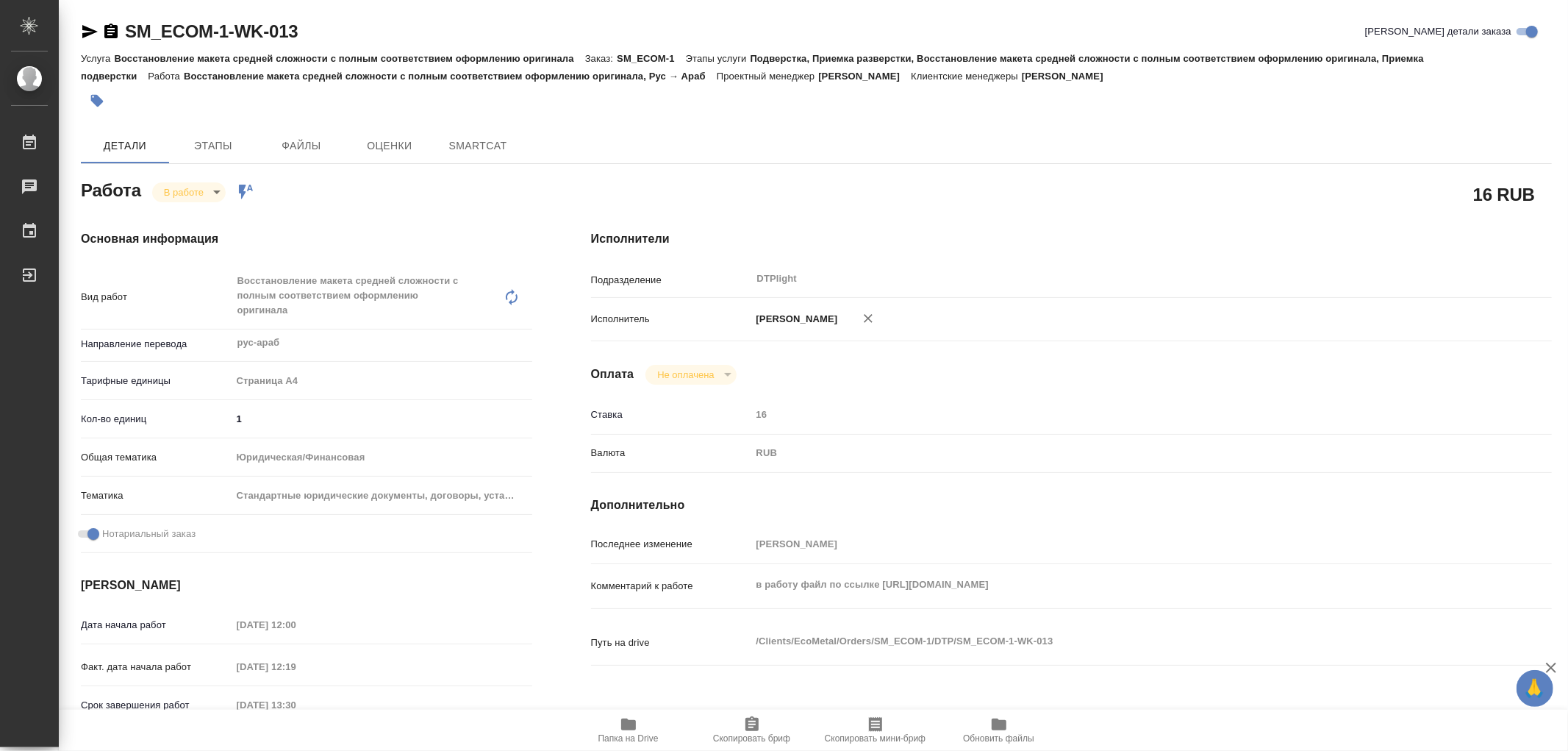
type textarea "x"
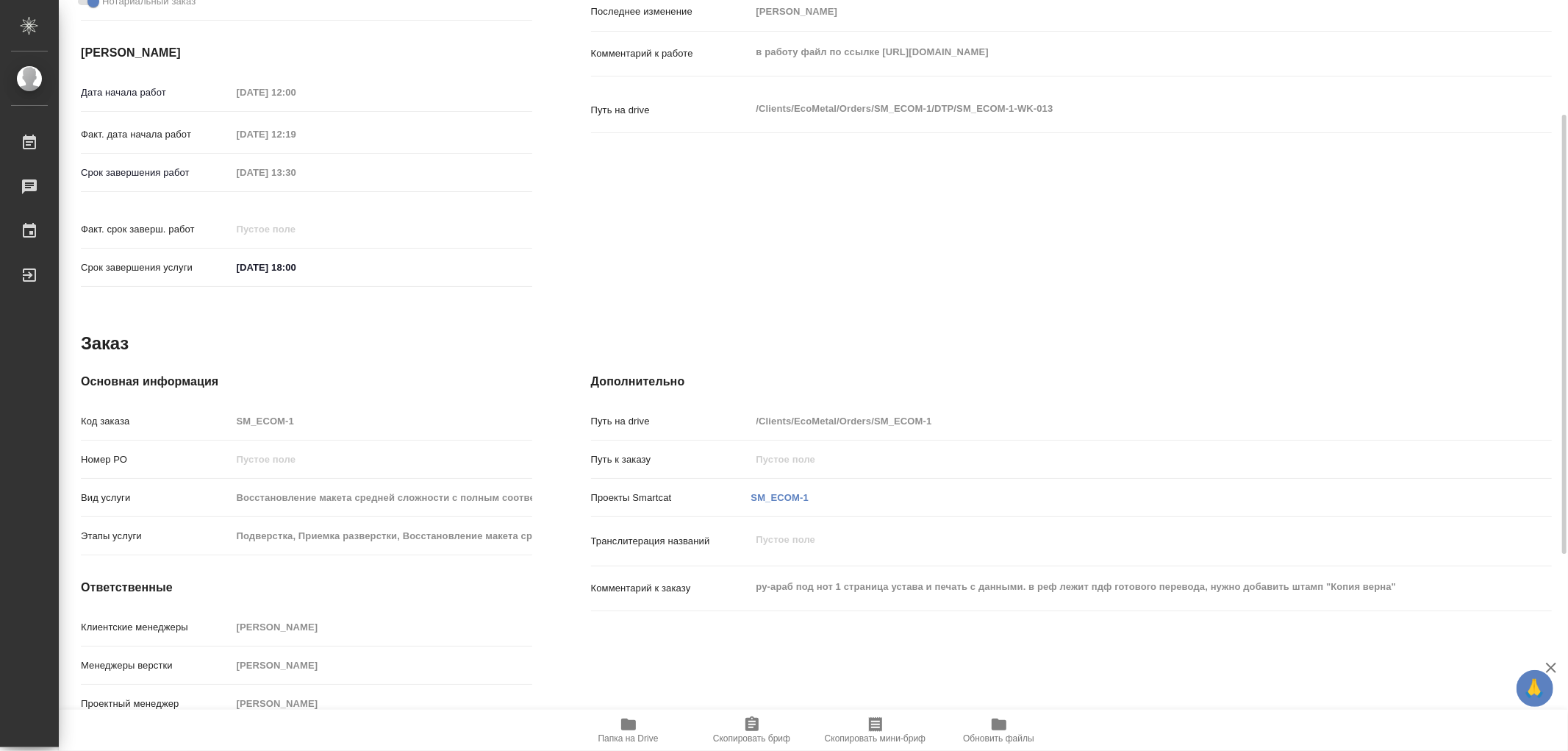
type textarea "x"
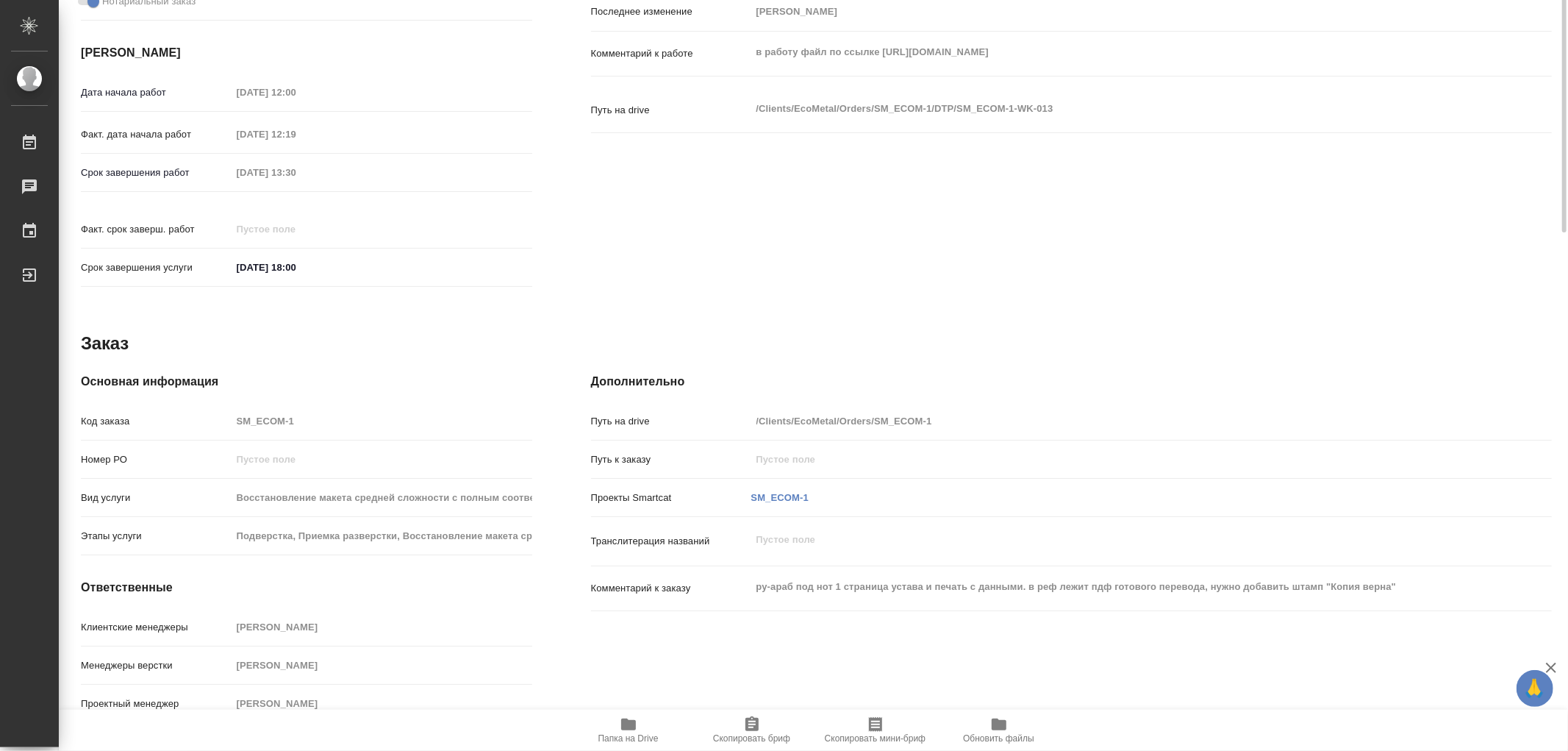
scroll to position [124, 0]
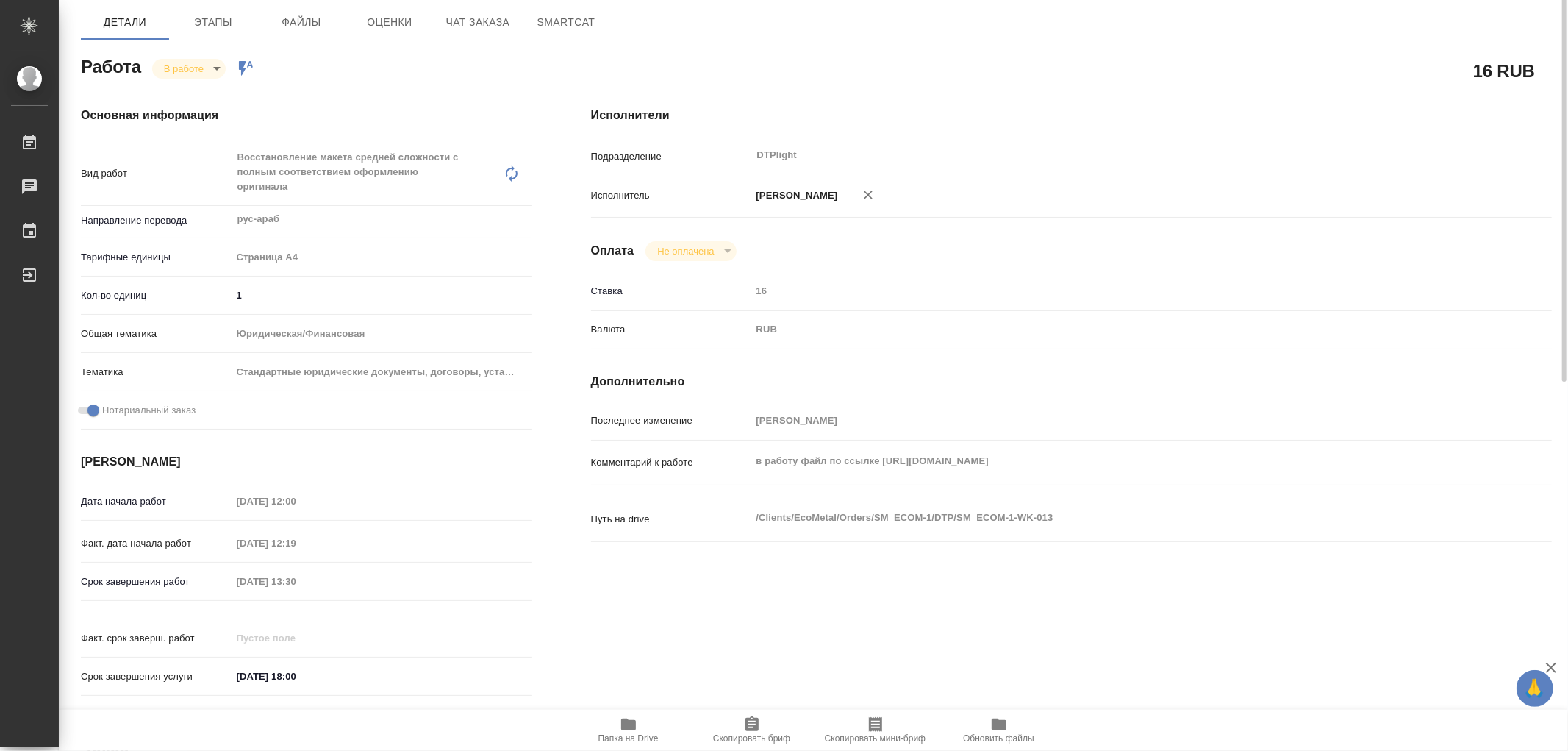
type textarea "x"
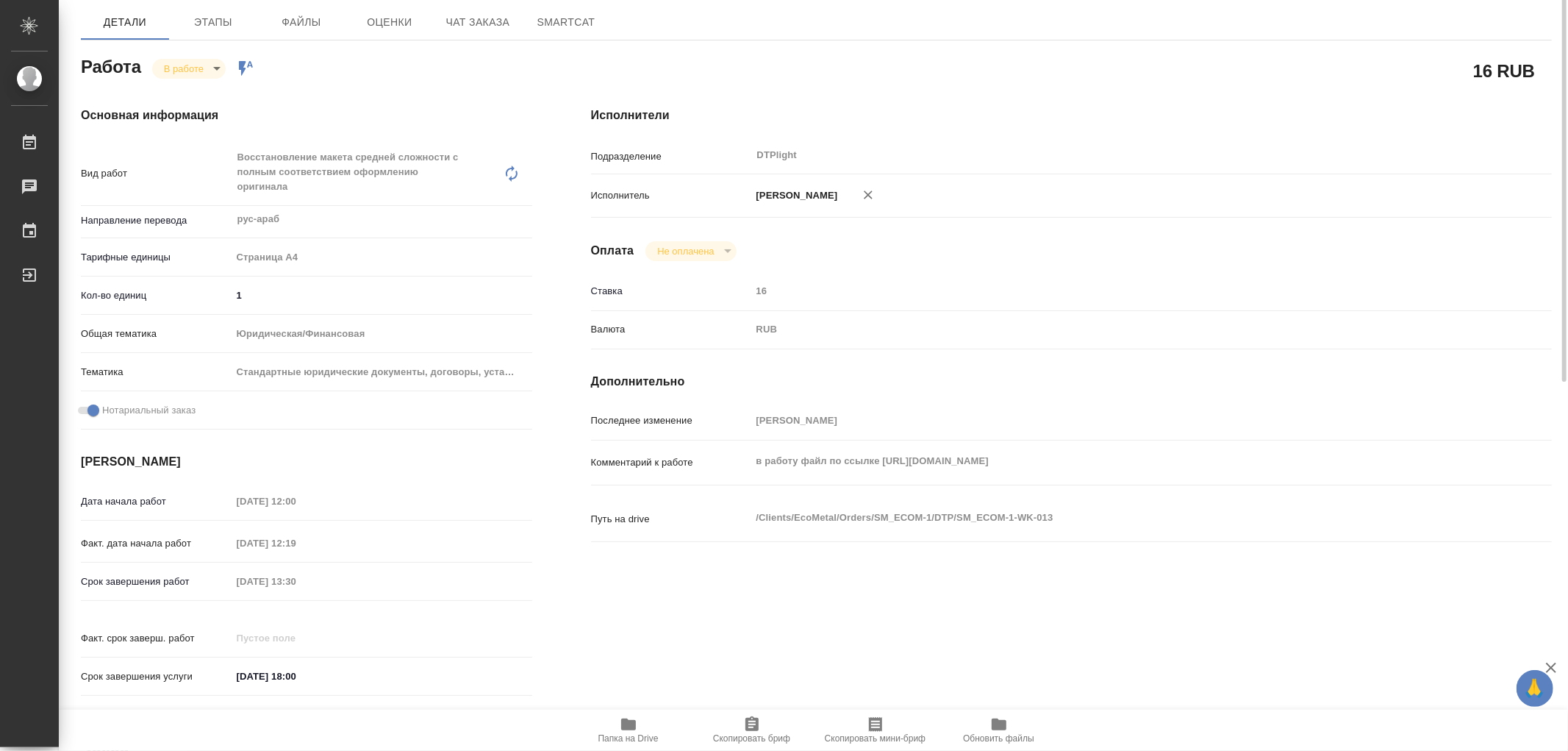
scroll to position [0, 0]
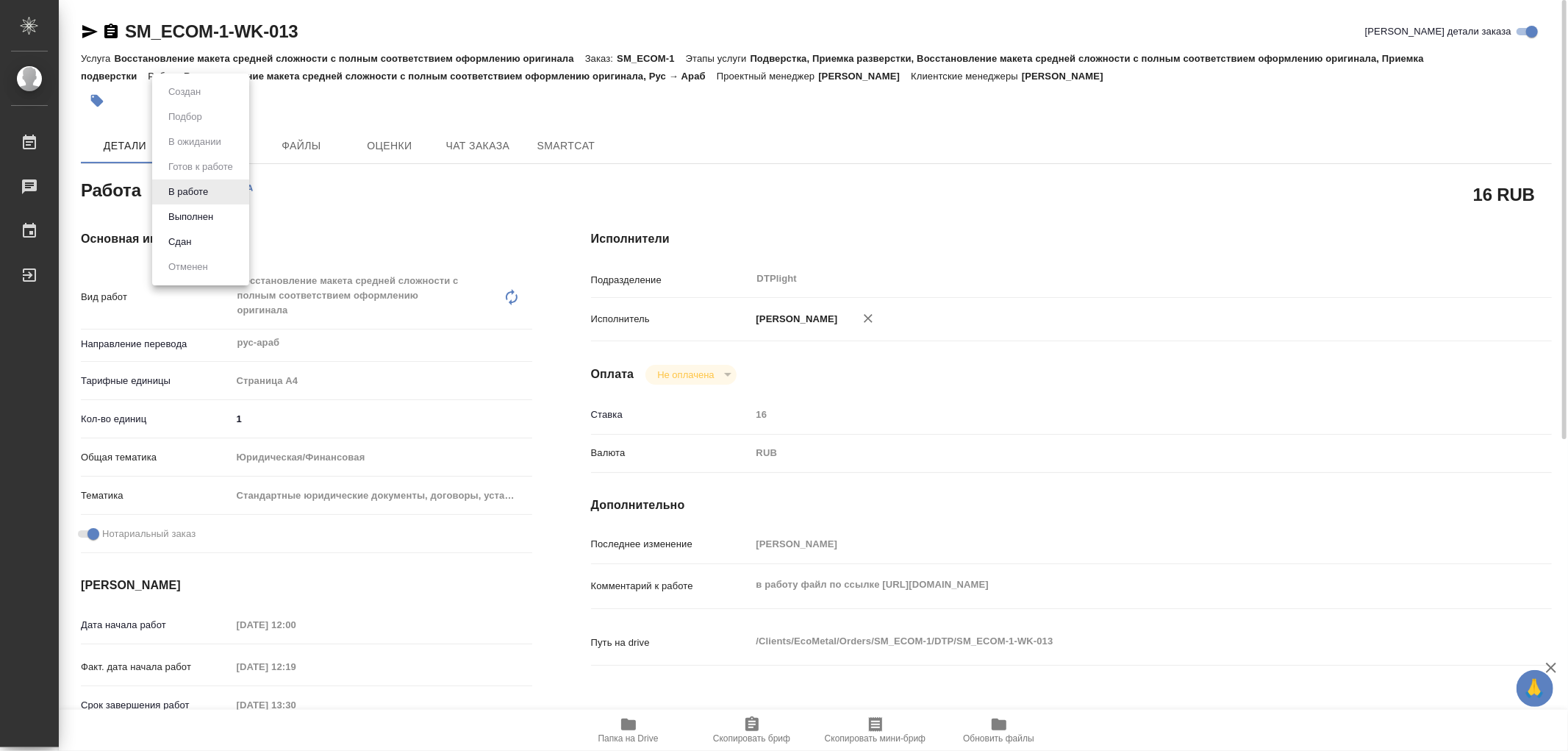
click at [219, 192] on body "🙏 .cls-1 fill:#fff; AWATERA Работы Чаты График Выйти SM_ECOM-1-WK-013 Кратко де…" at bounding box center [784, 375] width 1568 height 751
click at [205, 100] on button "Выполнен" at bounding box center [184, 92] width 41 height 16
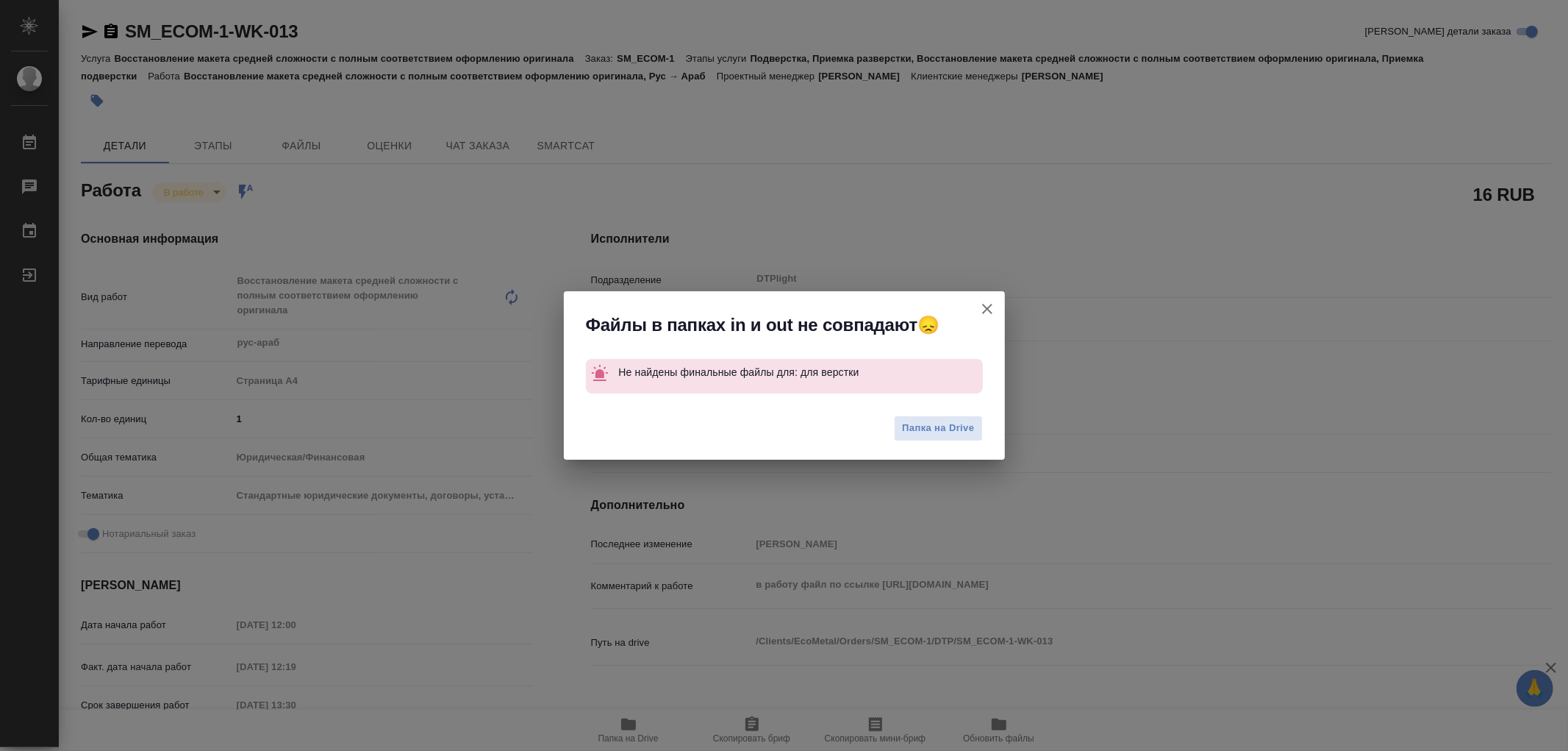
type textarea "x"
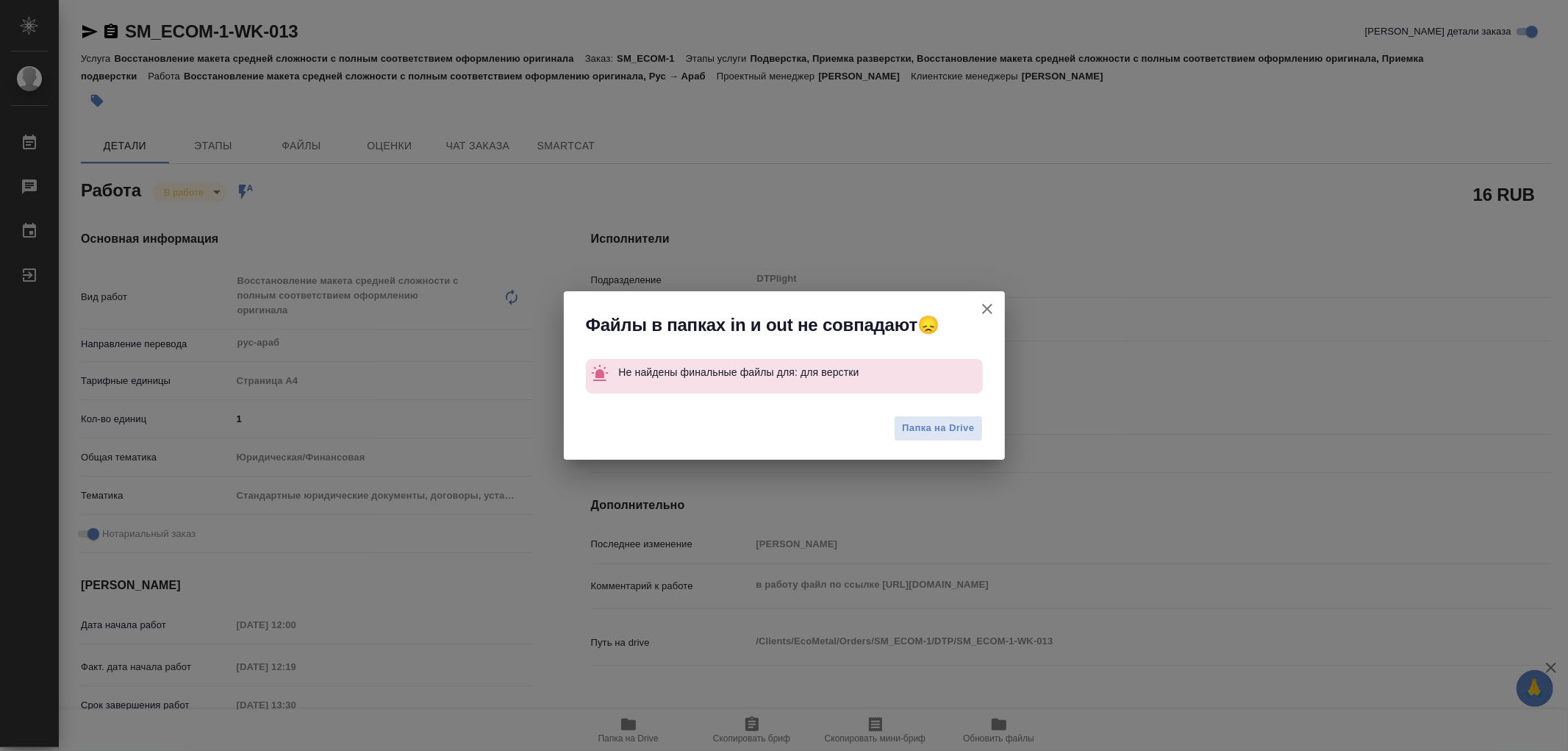
type textarea "x"
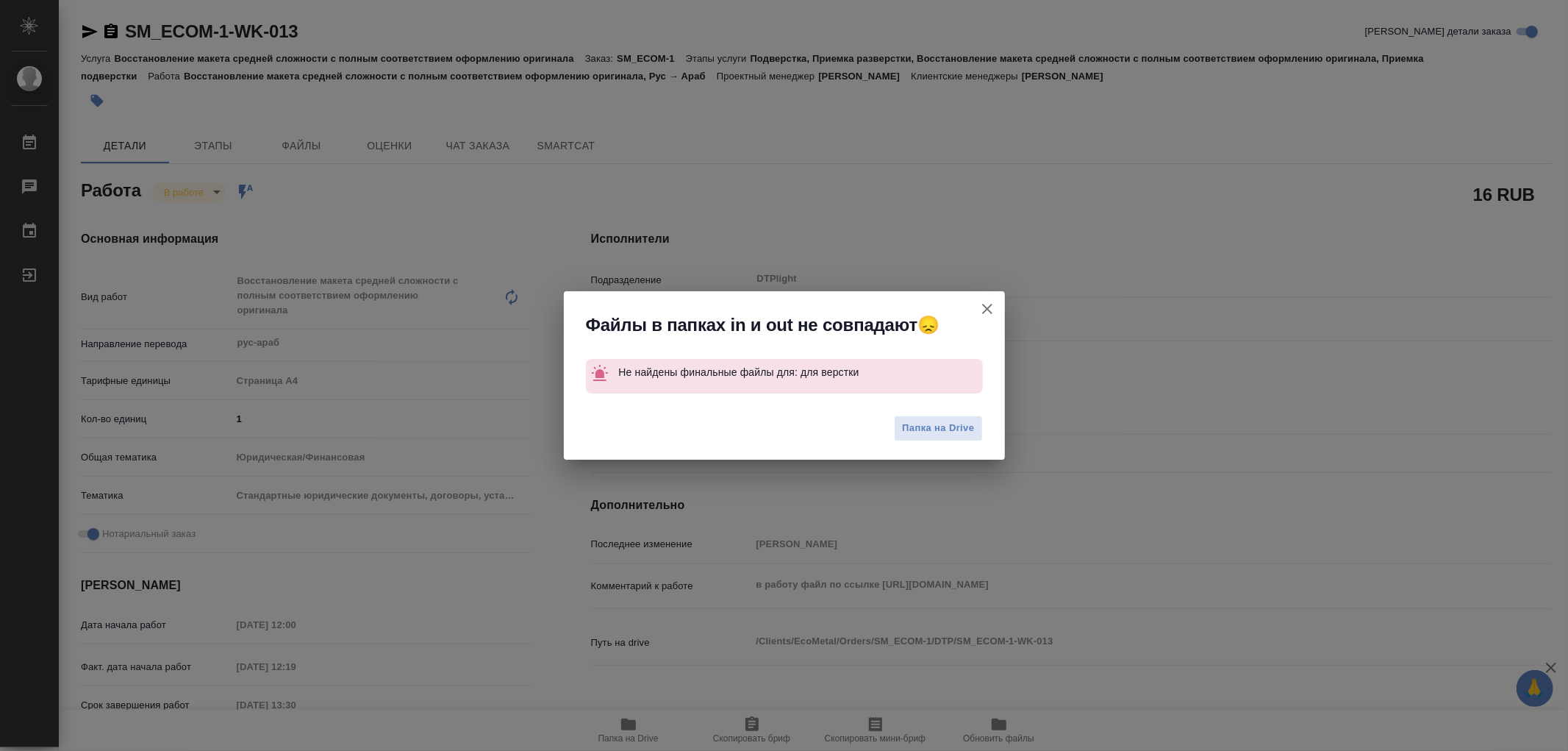
type textarea "x"
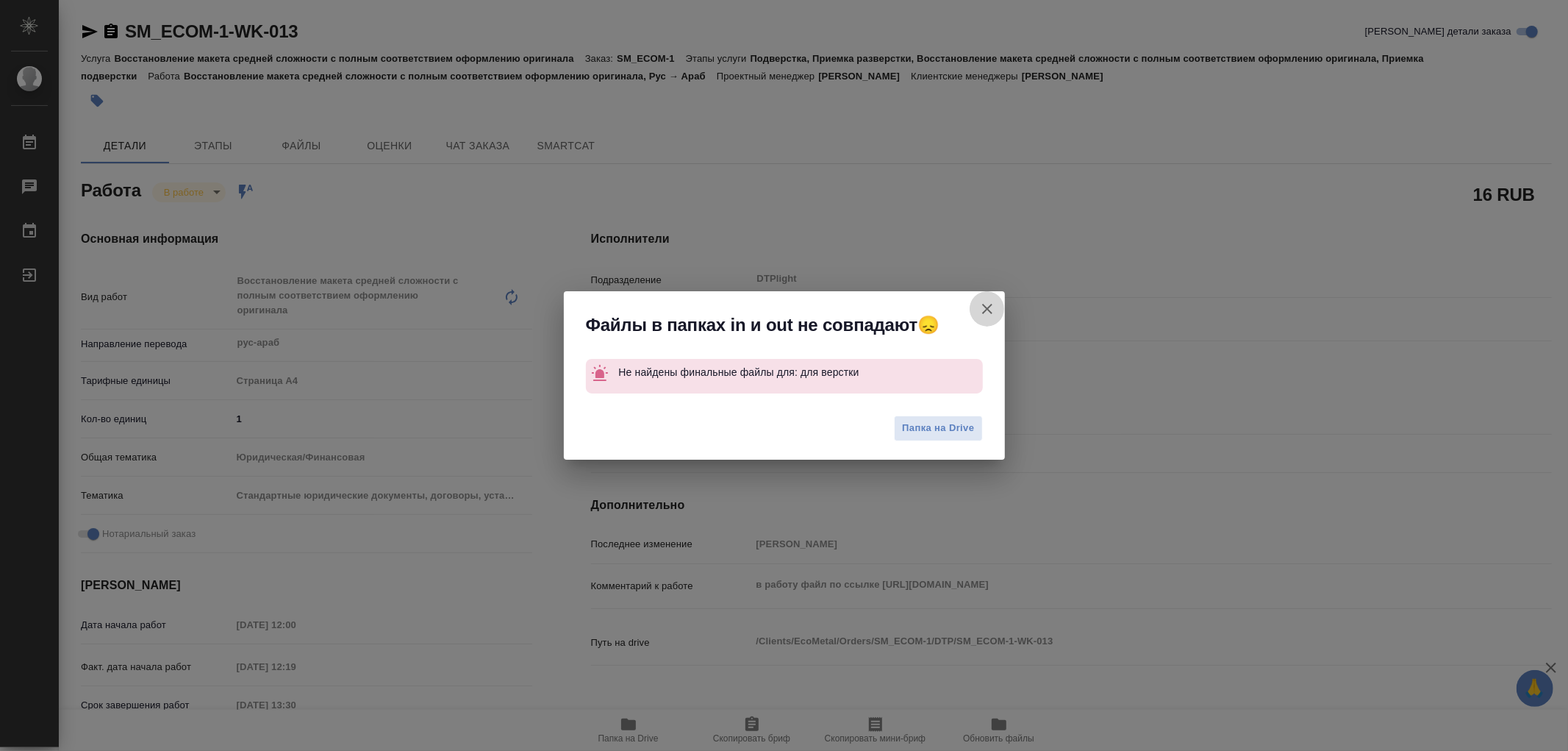
click at [988, 309] on icon "button" at bounding box center [987, 308] width 17 height 17
type textarea "x"
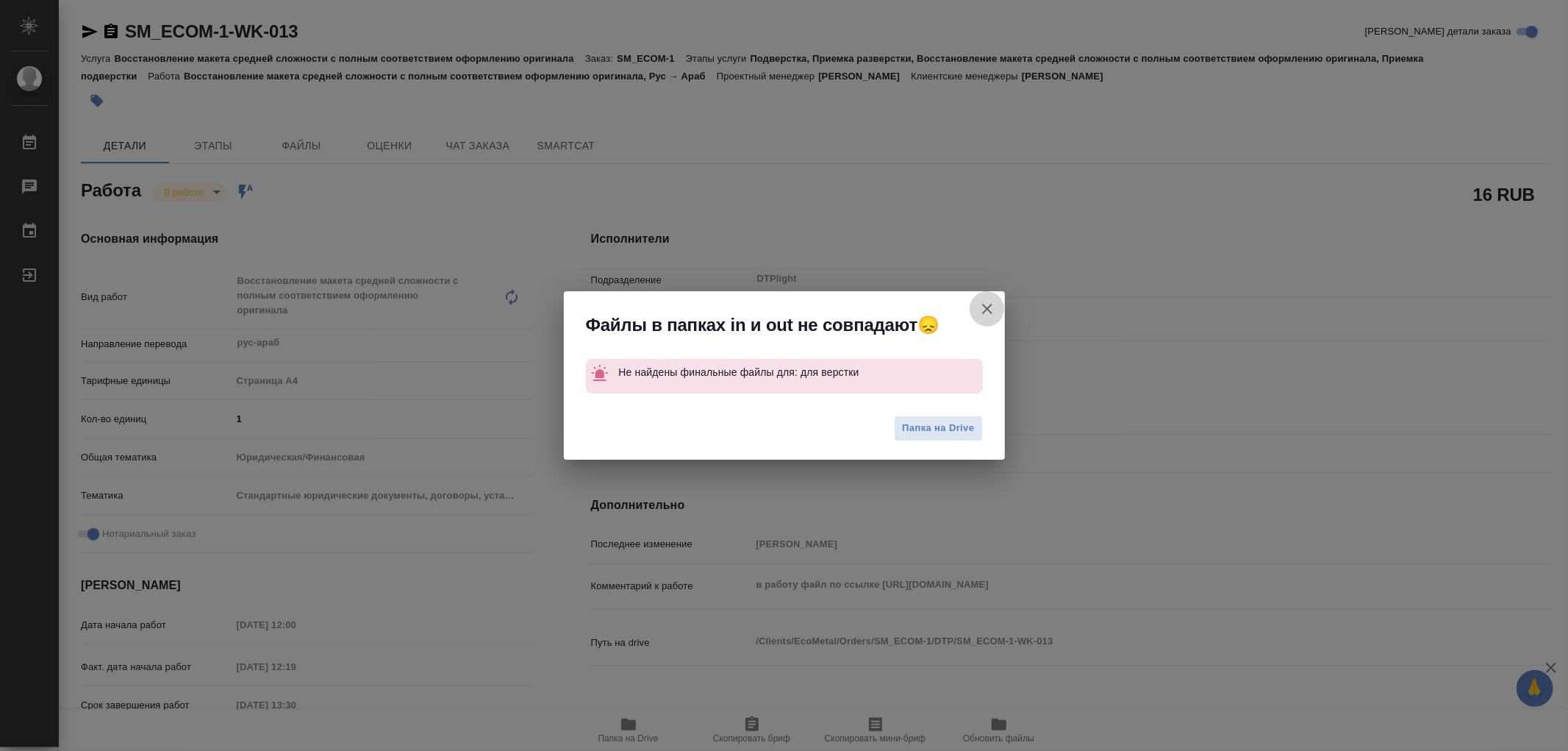
type textarea "x"
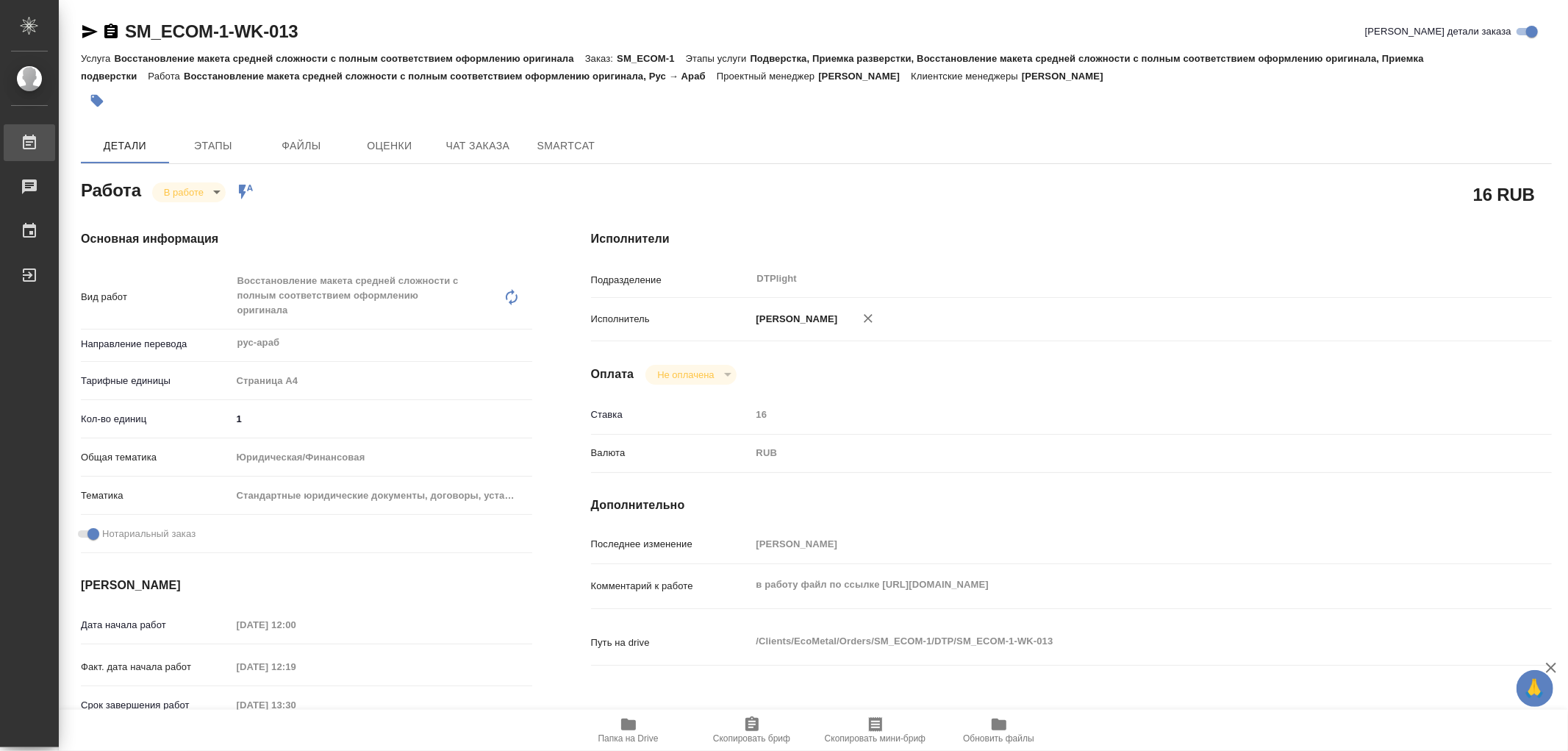
type textarea "x"
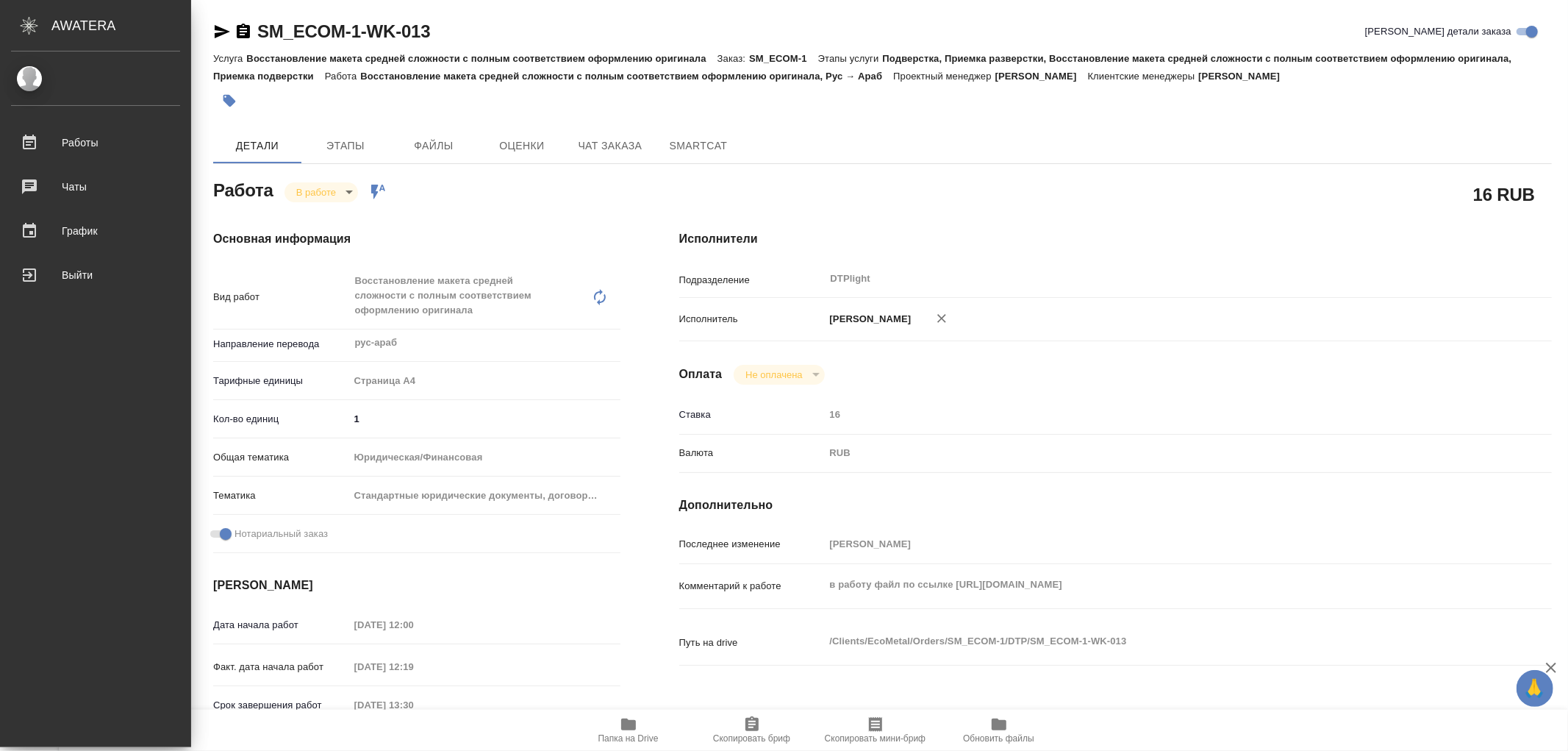
type textarea "x"
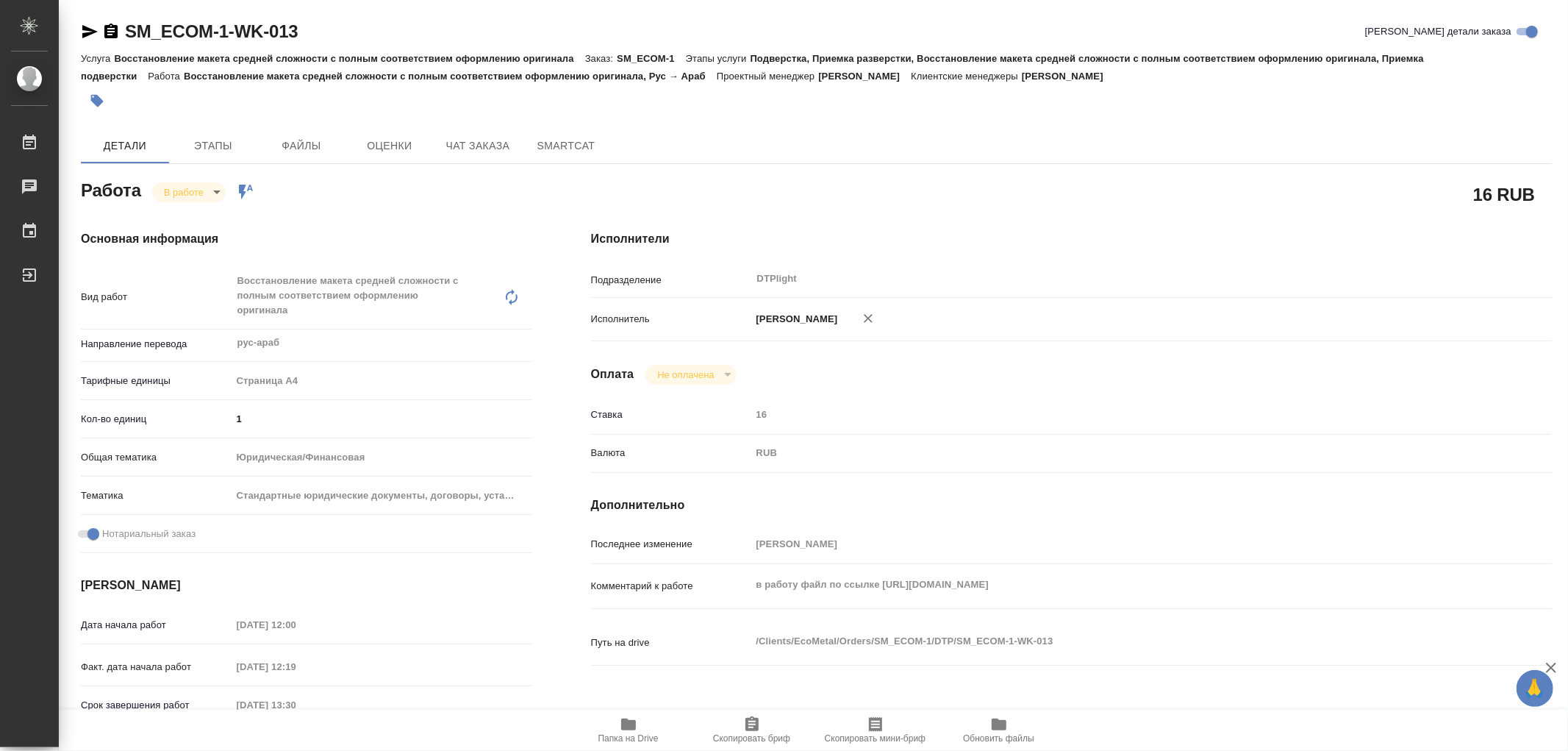
click at [91, 35] on icon "button" at bounding box center [89, 31] width 17 height 17
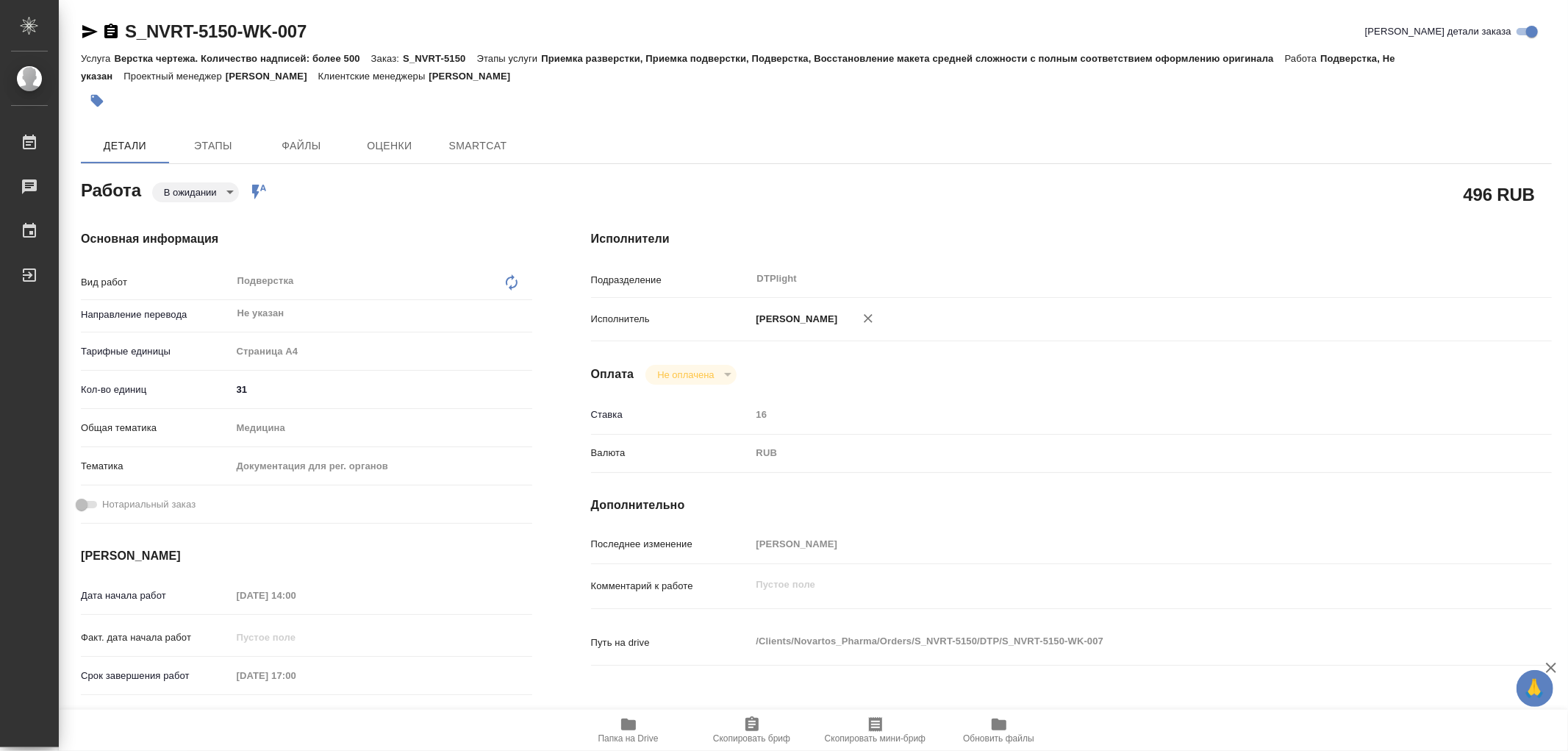
type textarea "x"
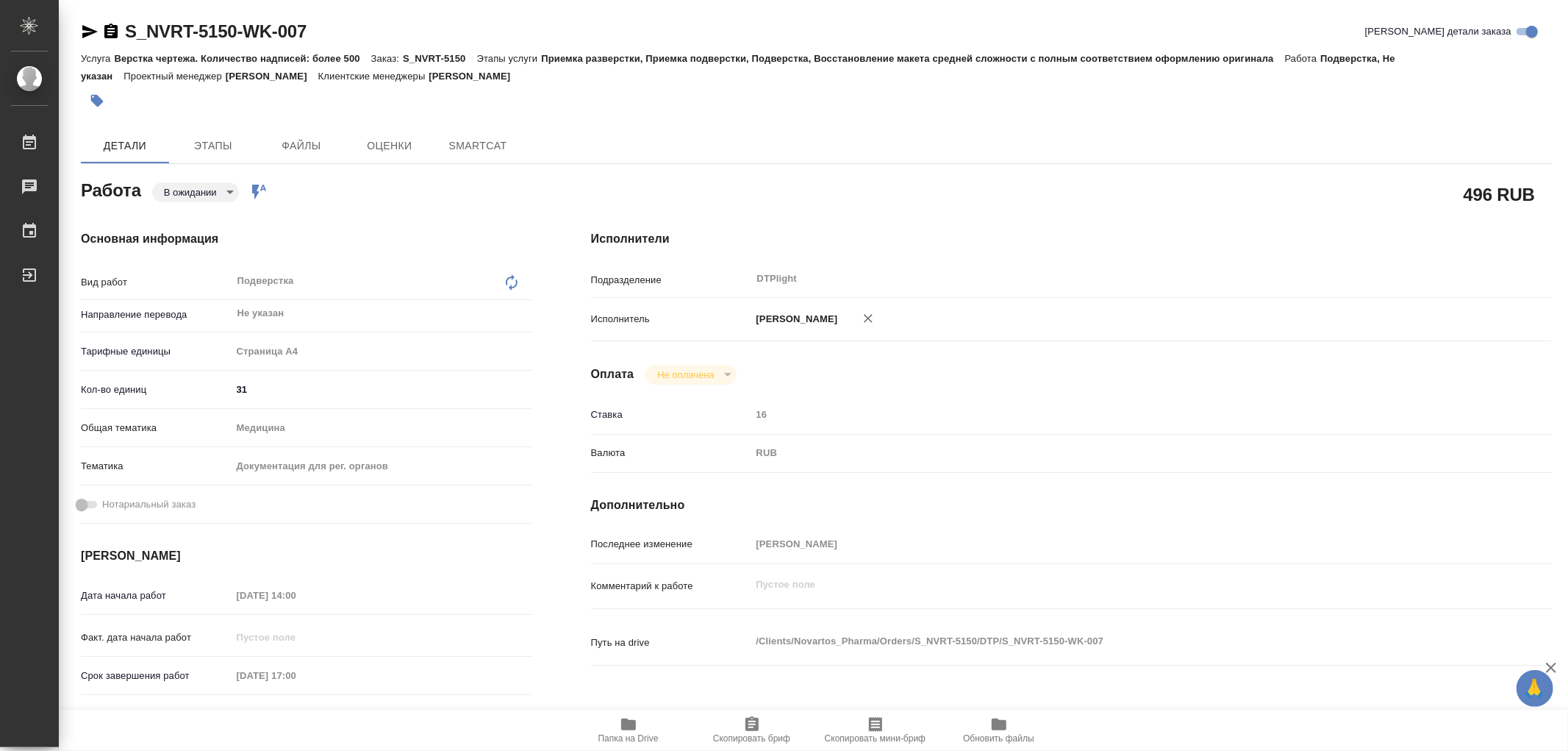
type textarea "x"
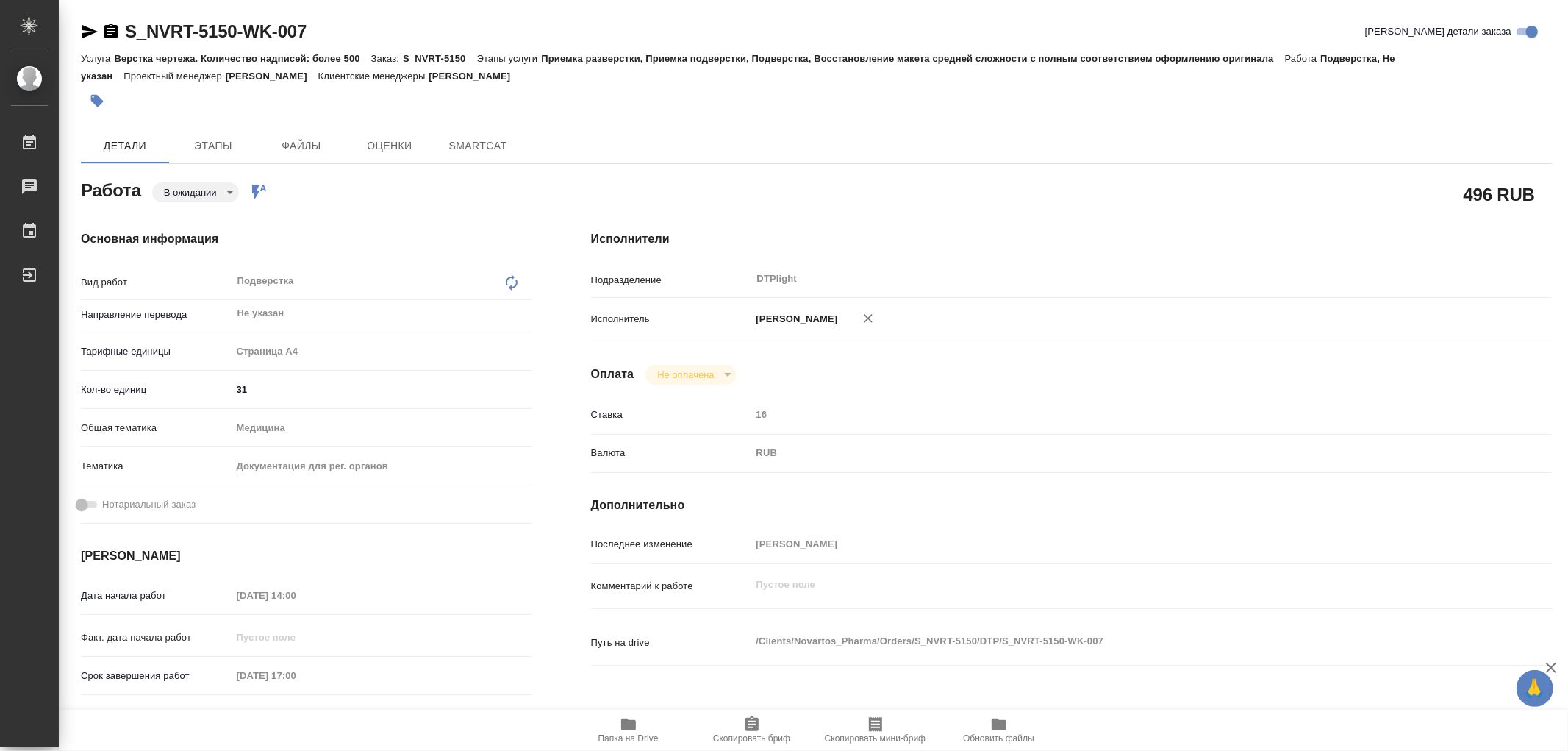
type textarea "x"
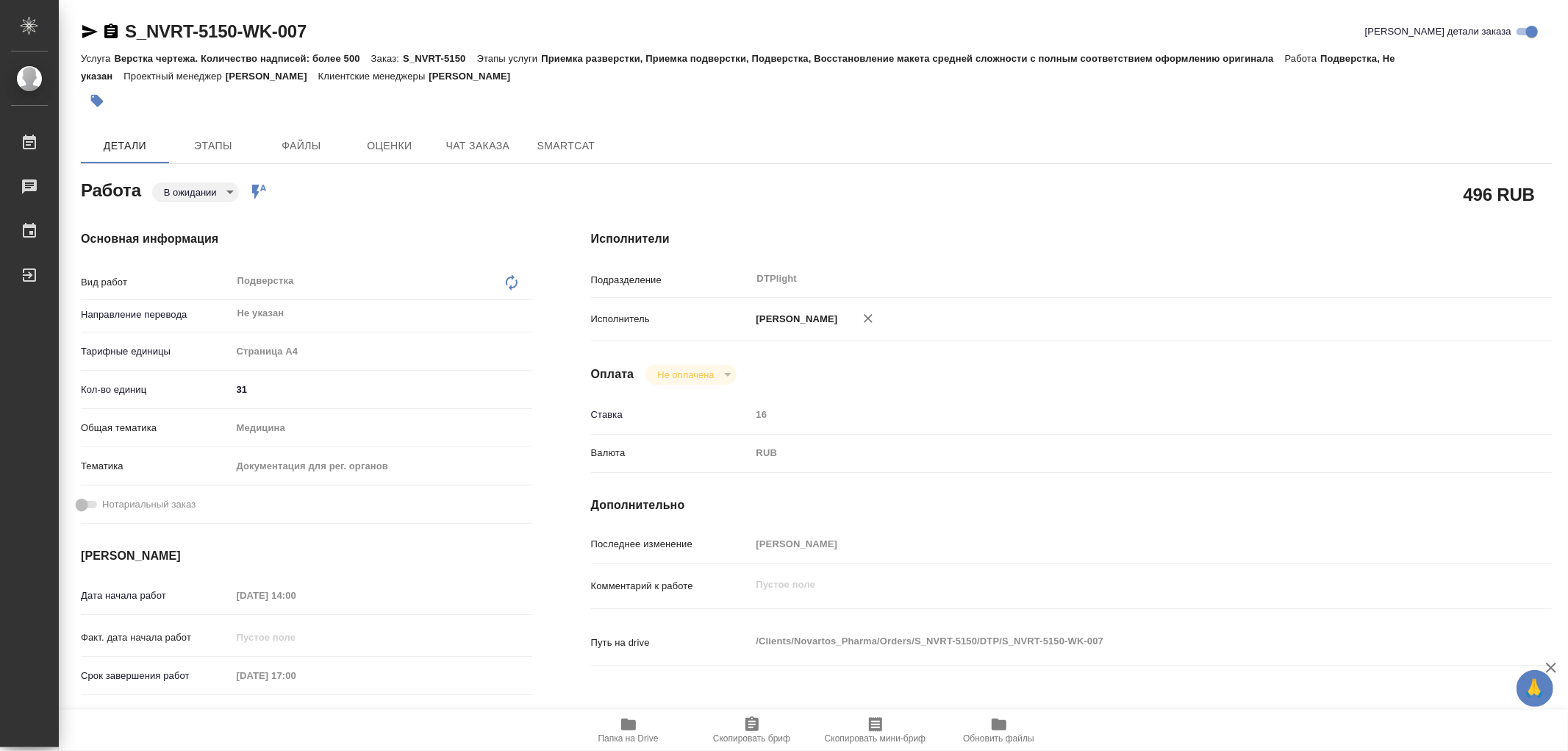
type textarea "x"
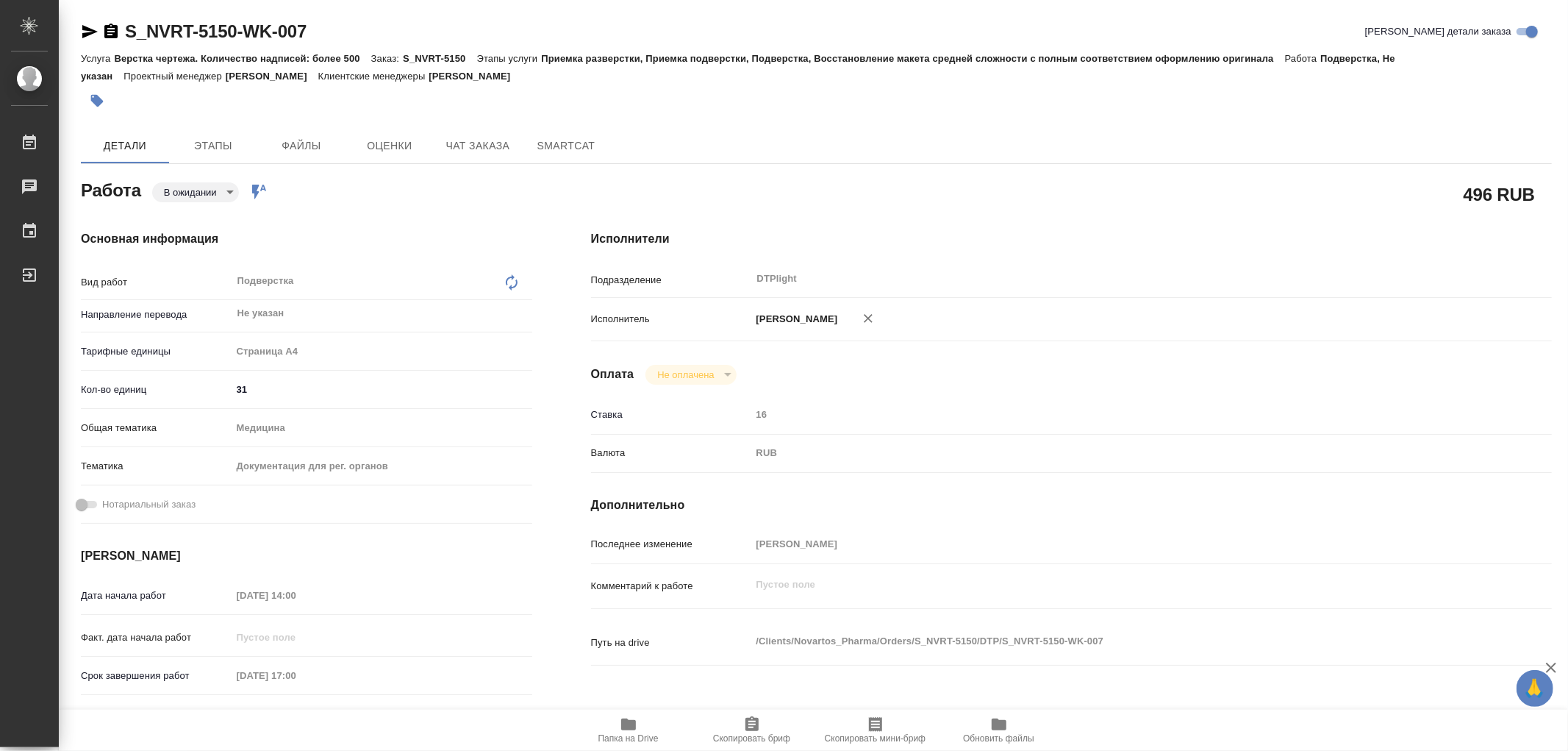
type textarea "x"
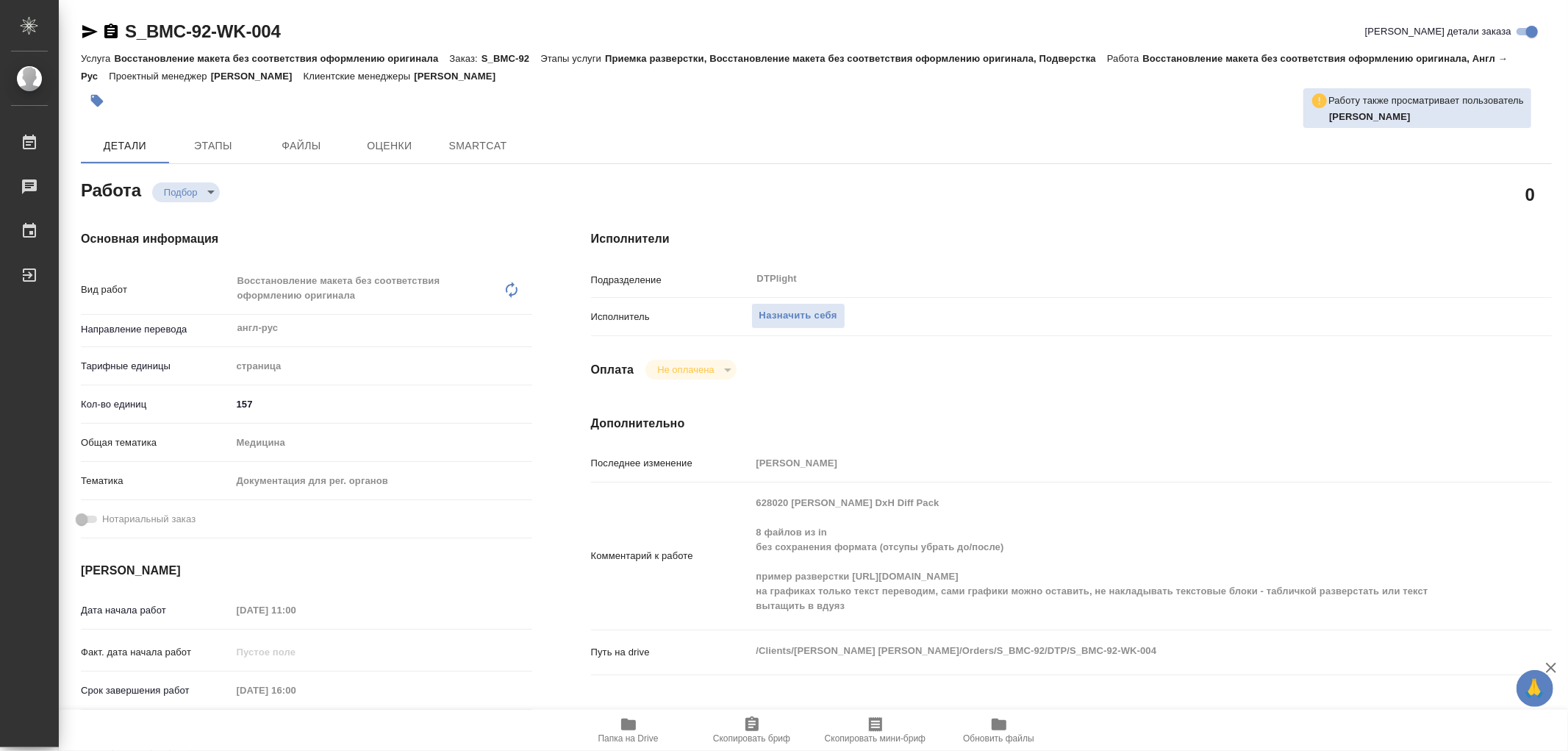
type textarea "x"
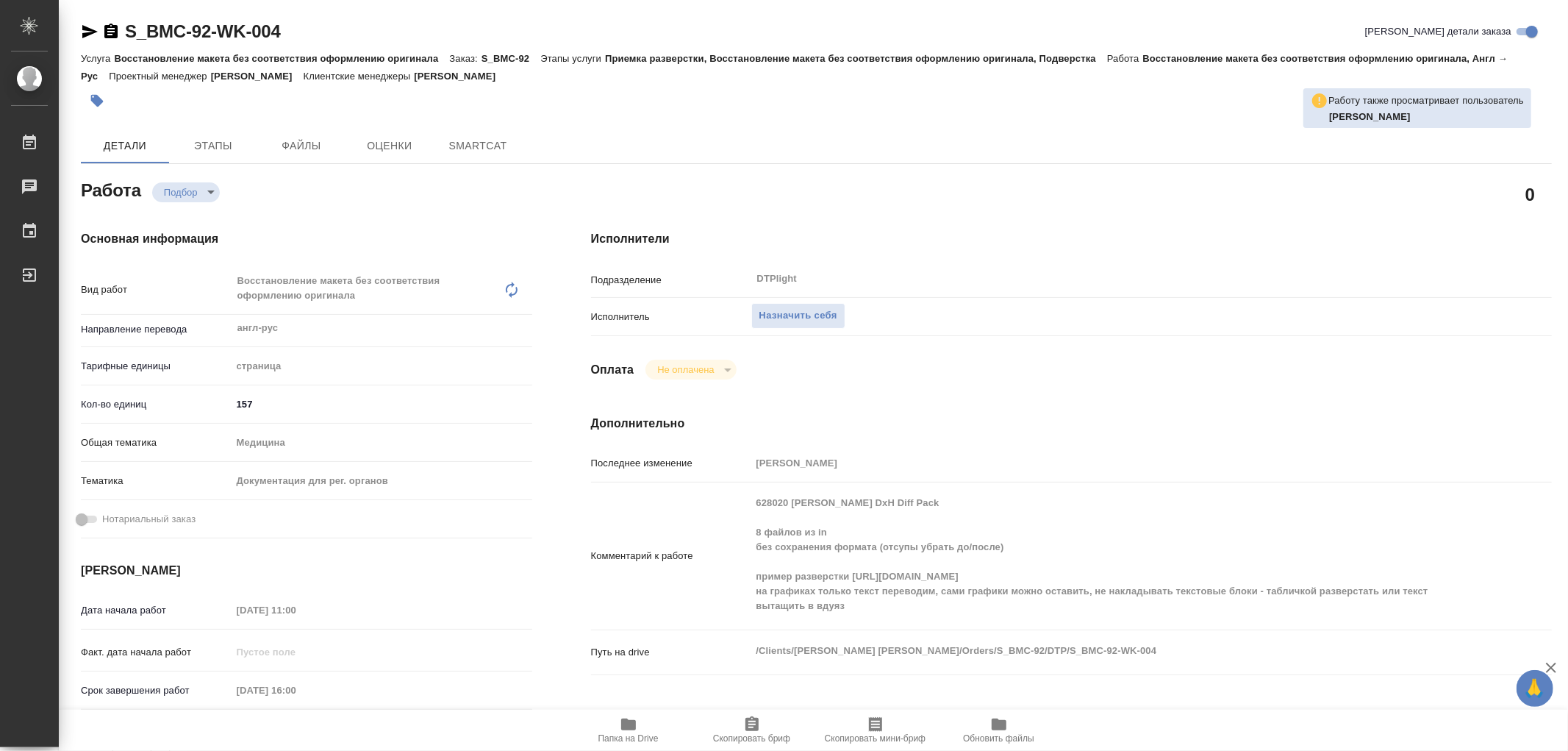
type textarea "x"
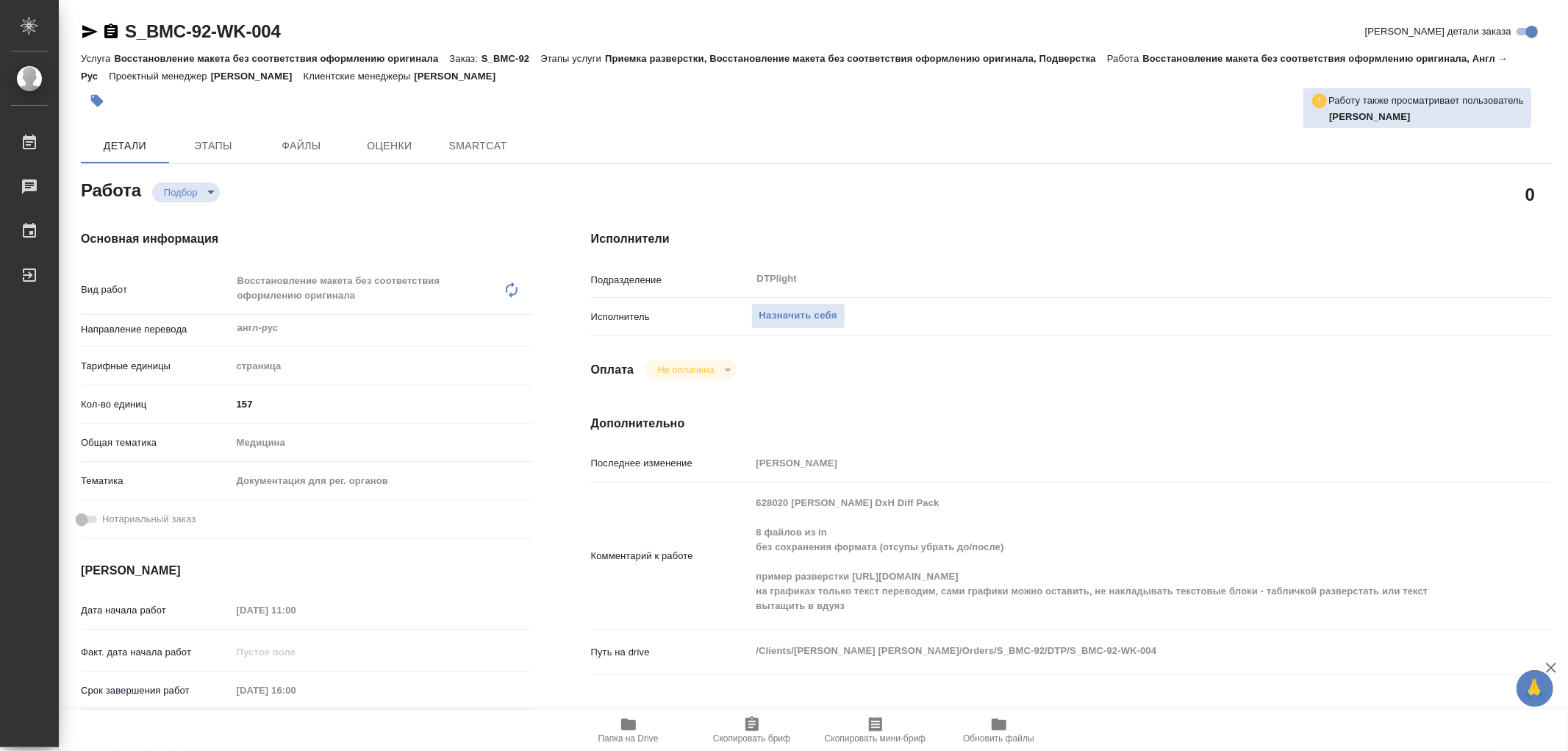
type textarea "x"
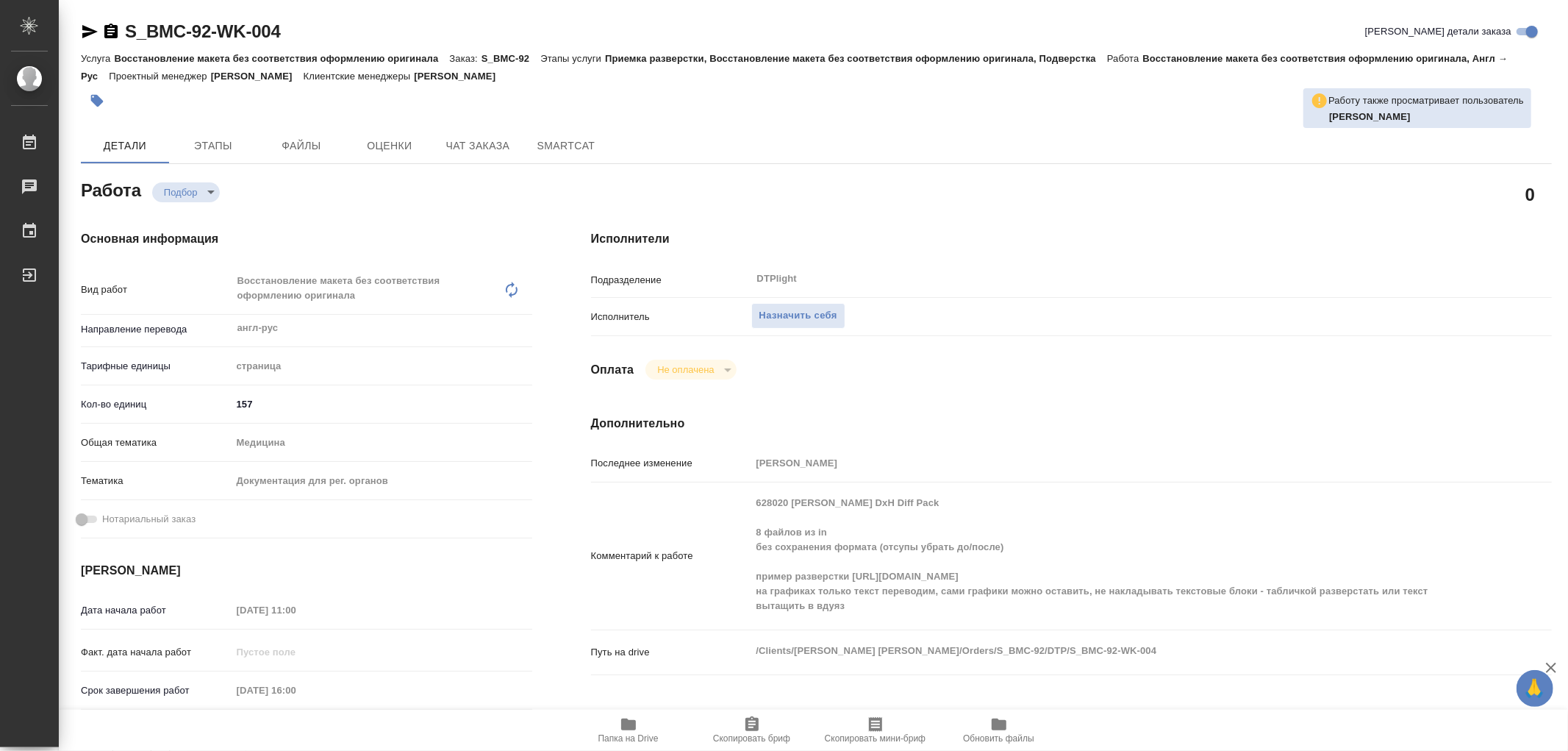
type textarea "x"
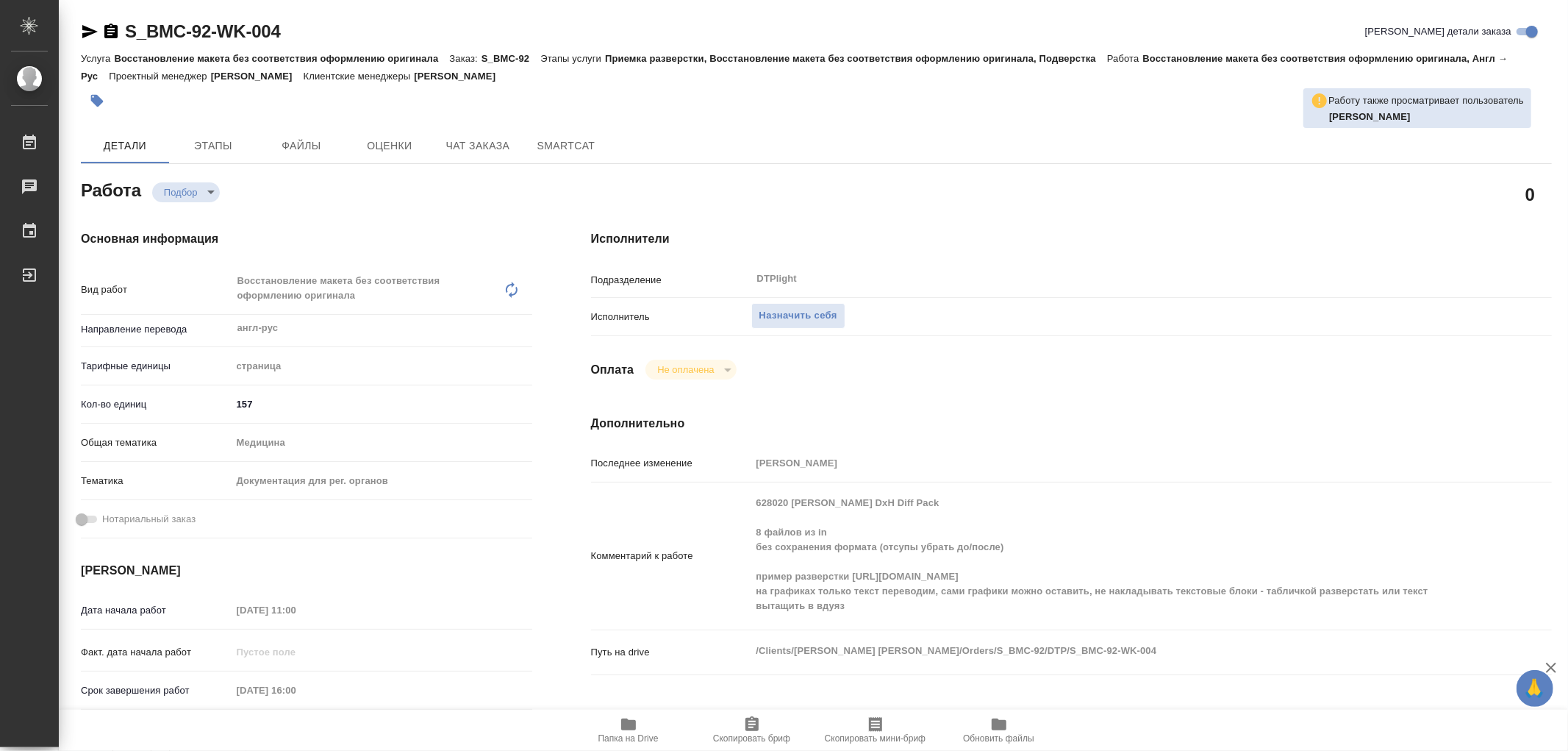
type textarea "x"
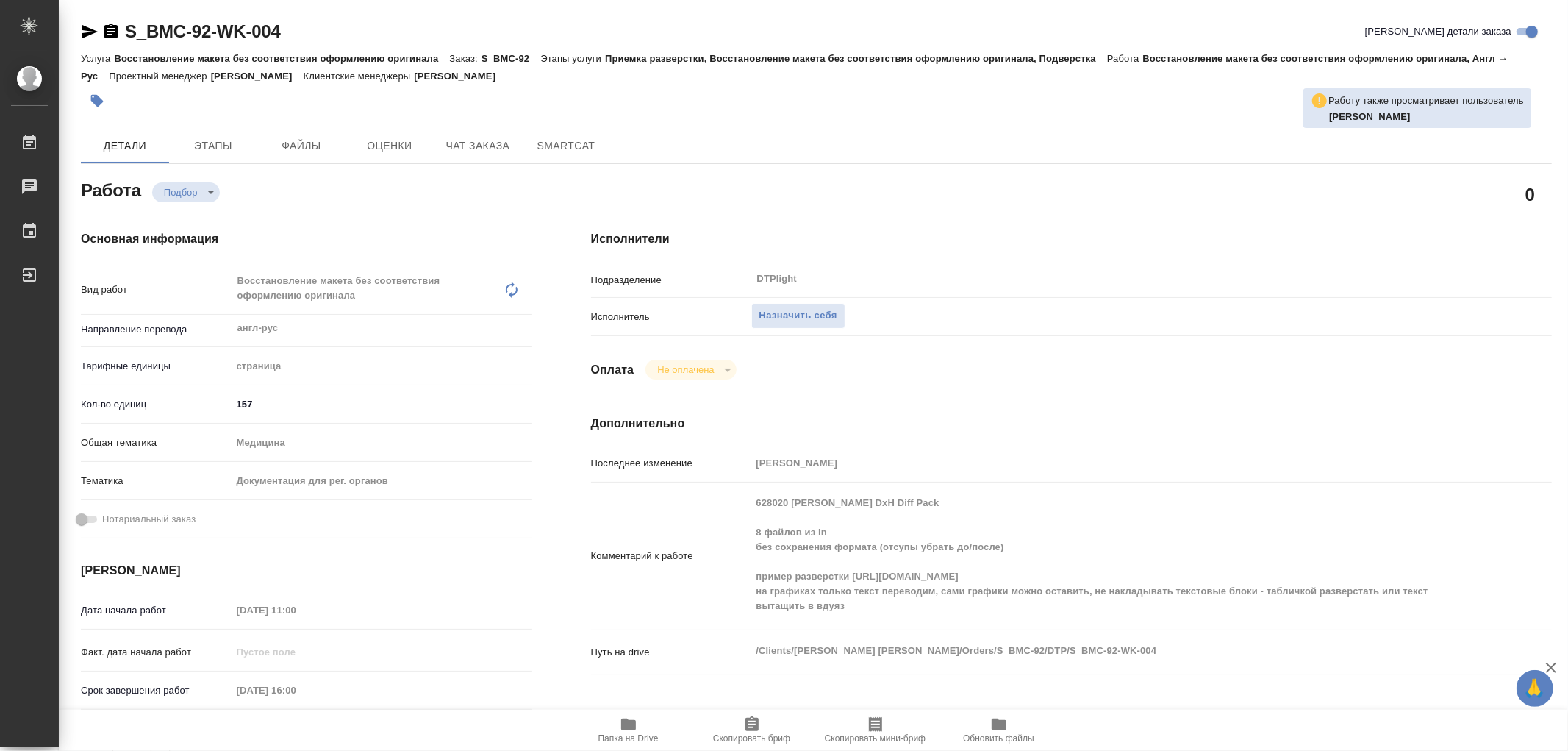
click at [626, 731] on icon "button" at bounding box center [628, 724] width 17 height 17
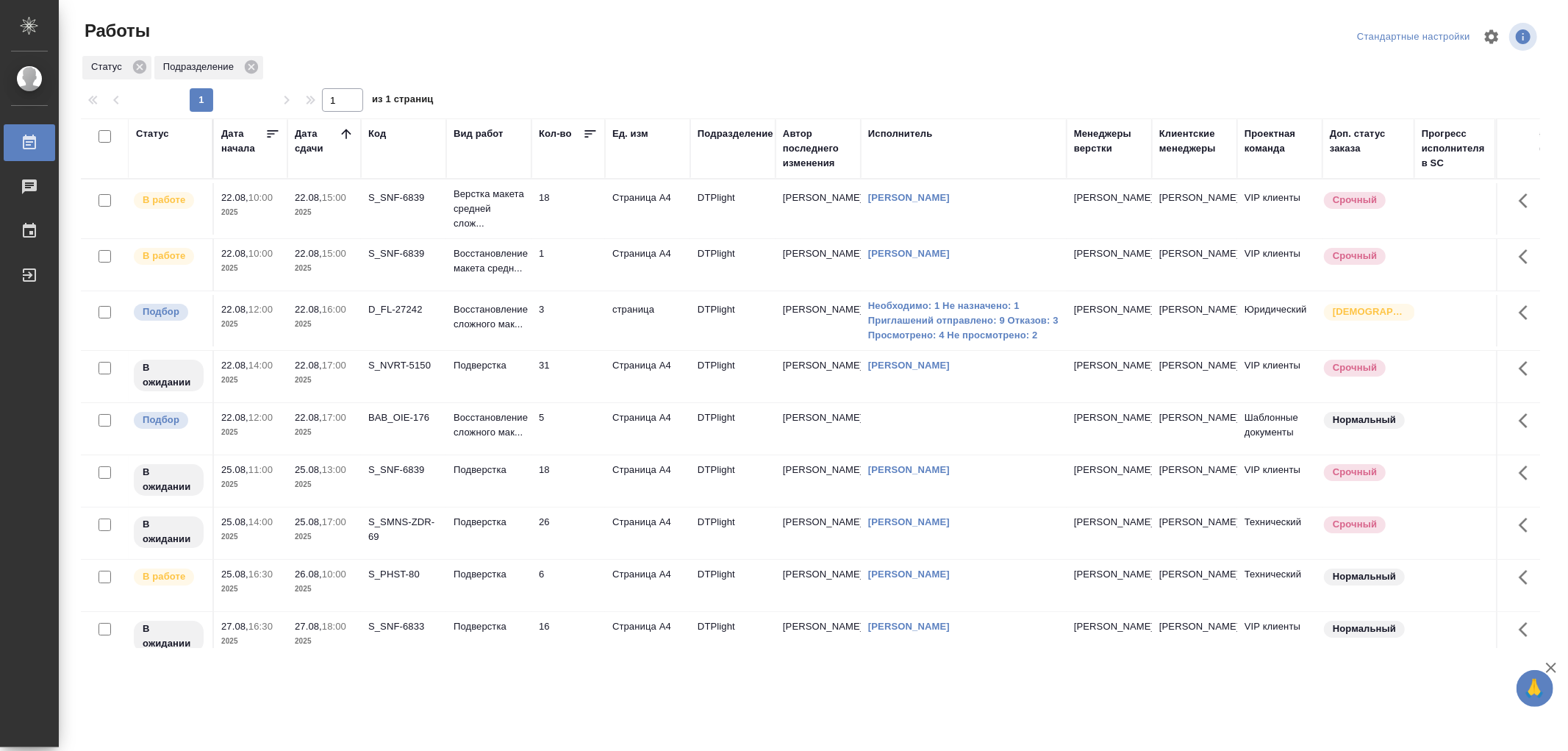
click at [505, 238] on td "Восстановление сложного мак..." at bounding box center [489, 209] width 85 height 59
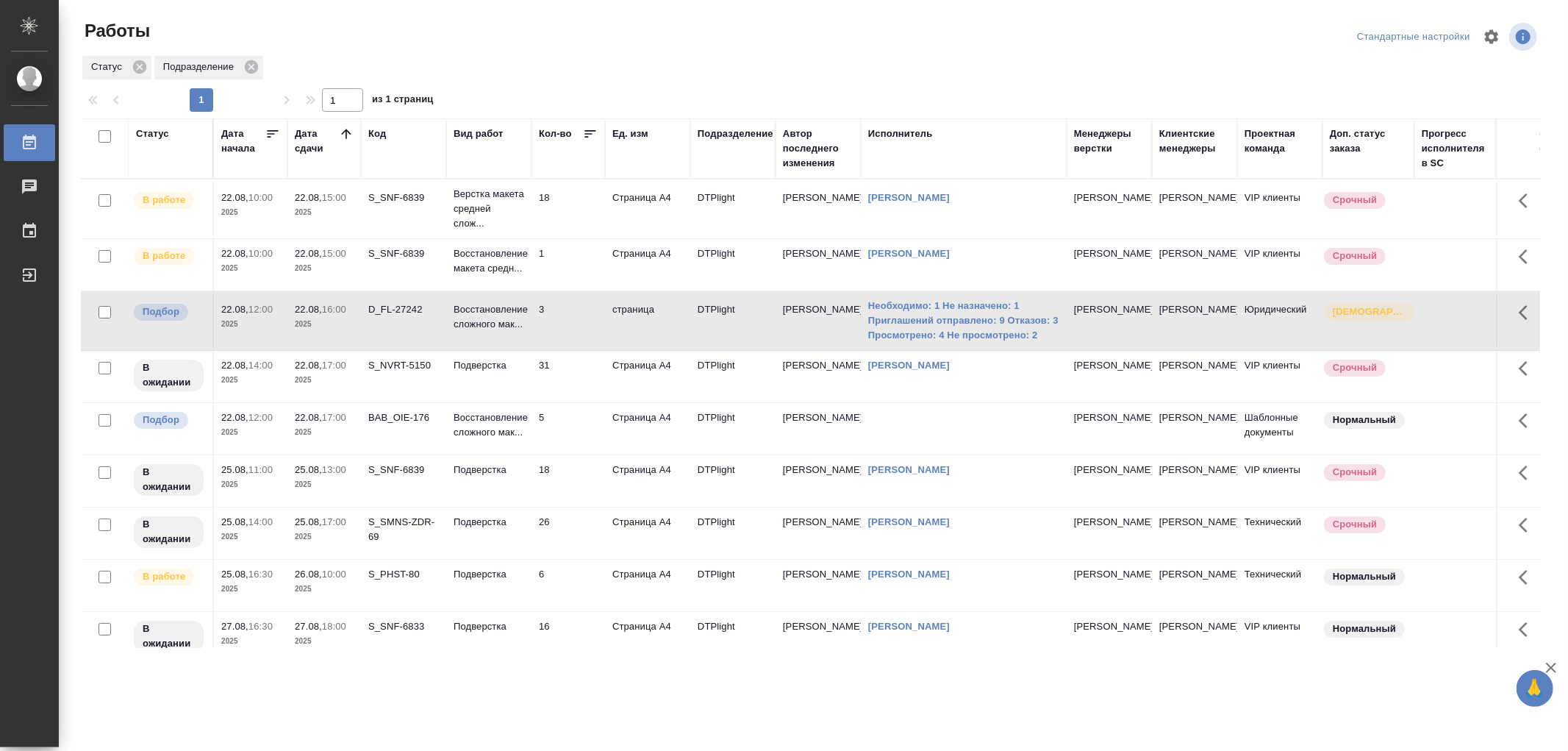
click at [505, 238] on td "Восстановление сложного мак..." at bounding box center [489, 209] width 85 height 59
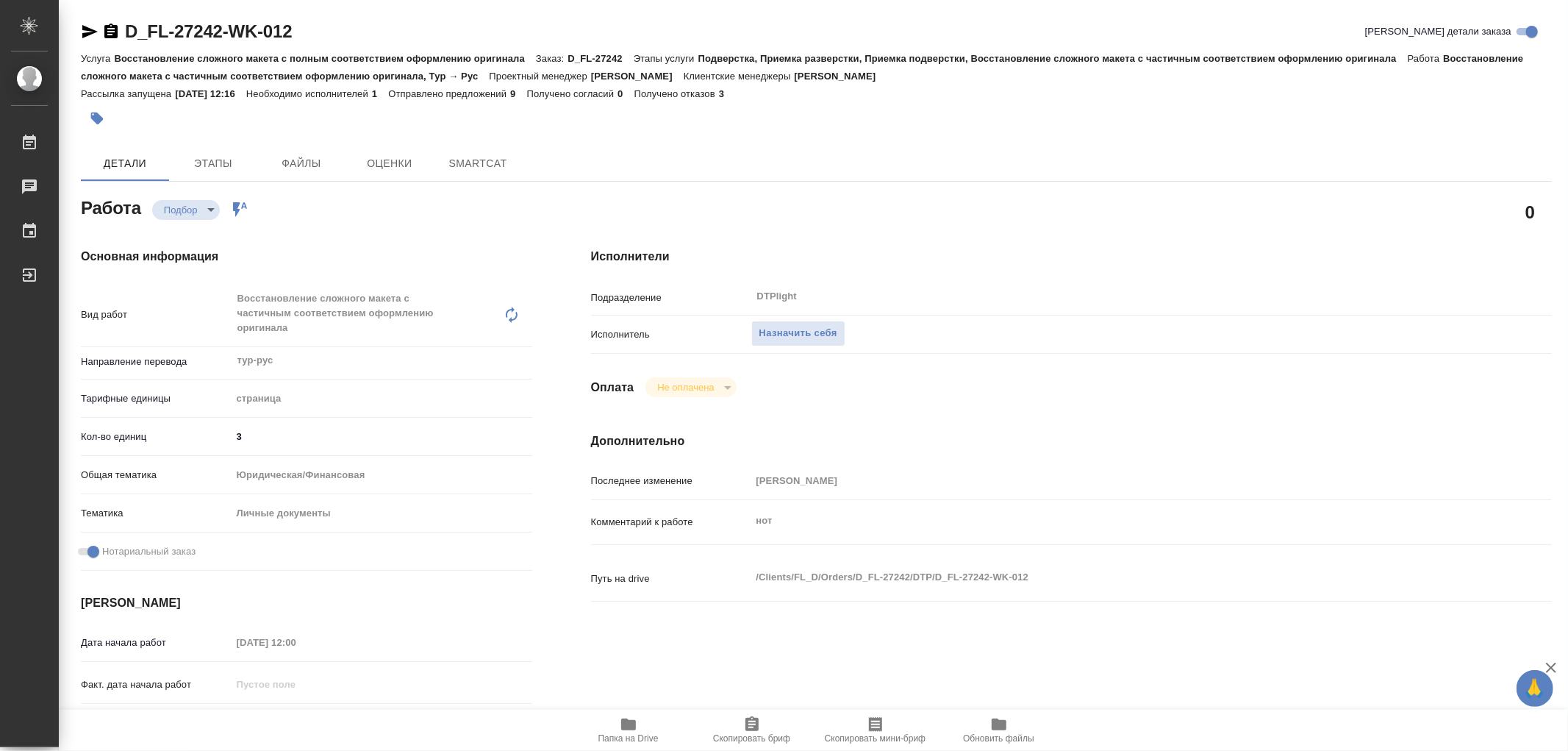
type textarea "x"
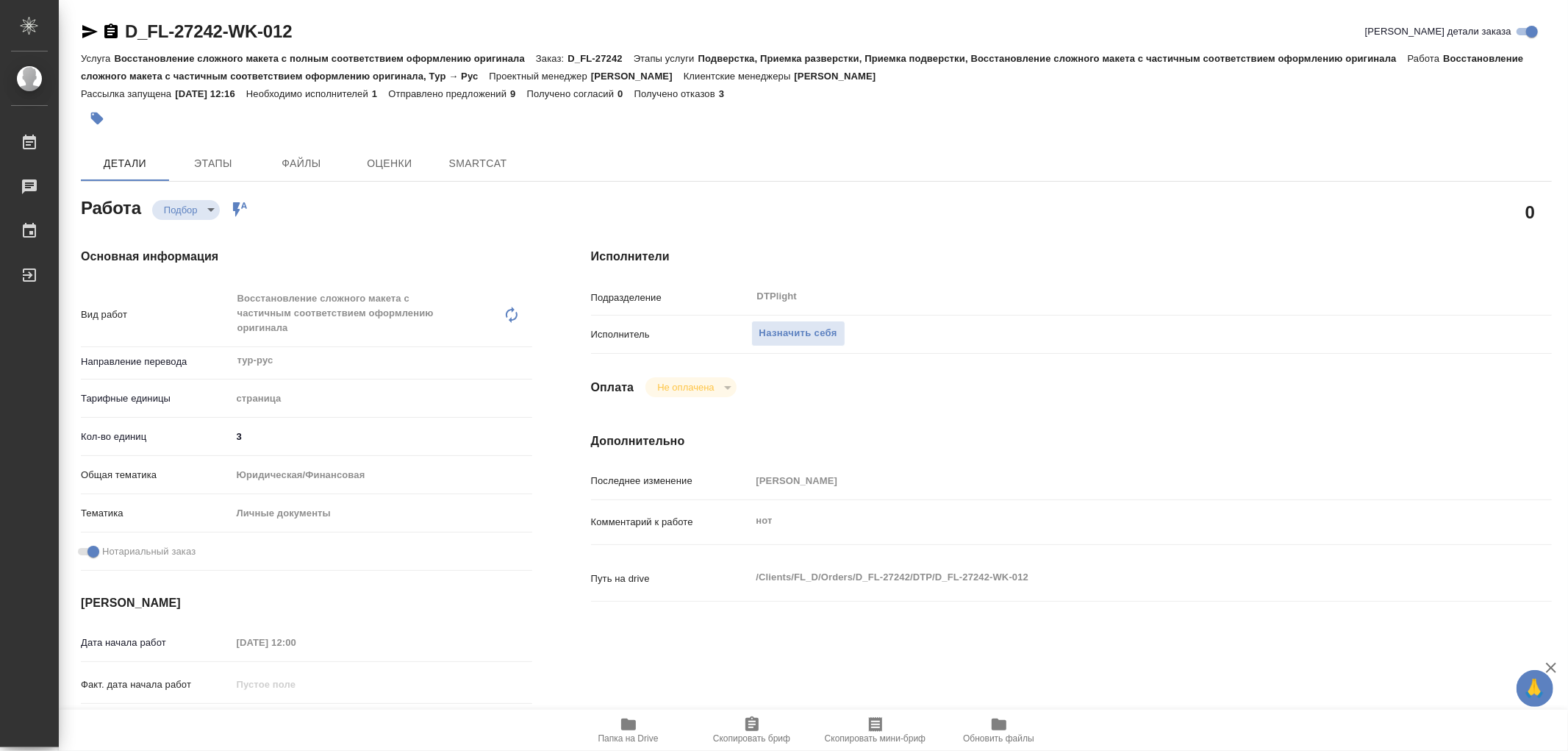
type textarea "x"
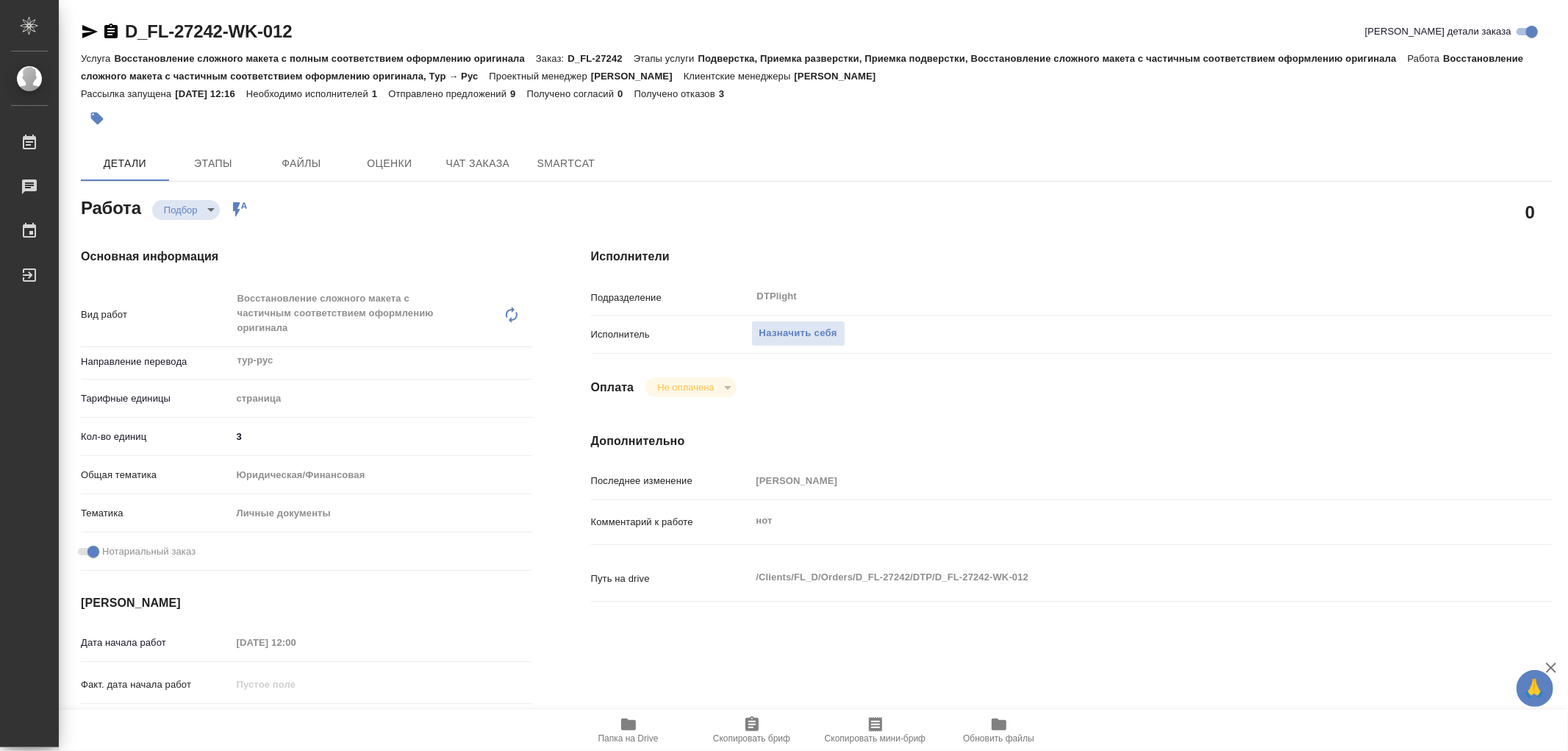
type textarea "x"
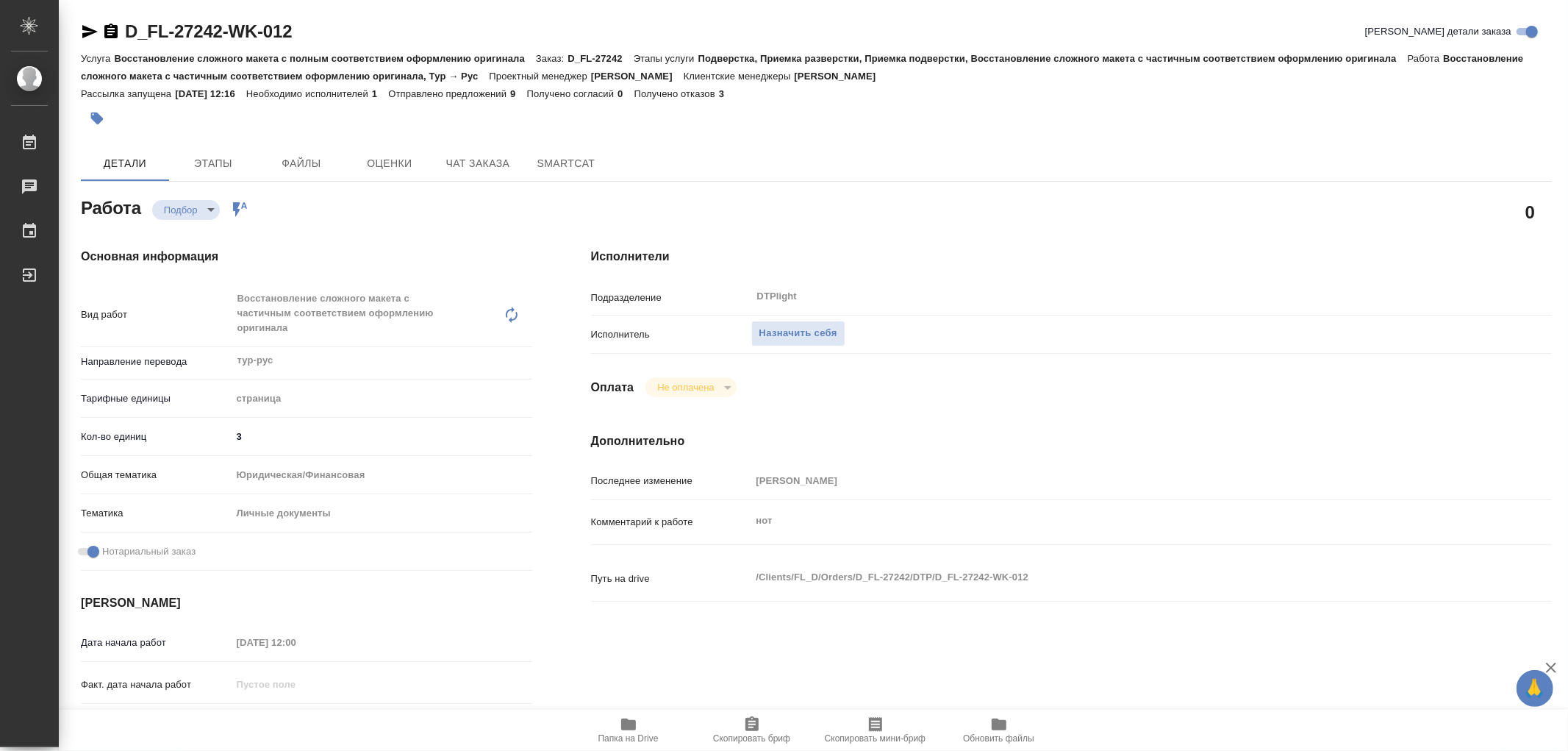
click at [631, 723] on icon "button" at bounding box center [628, 724] width 15 height 12
type textarea "x"
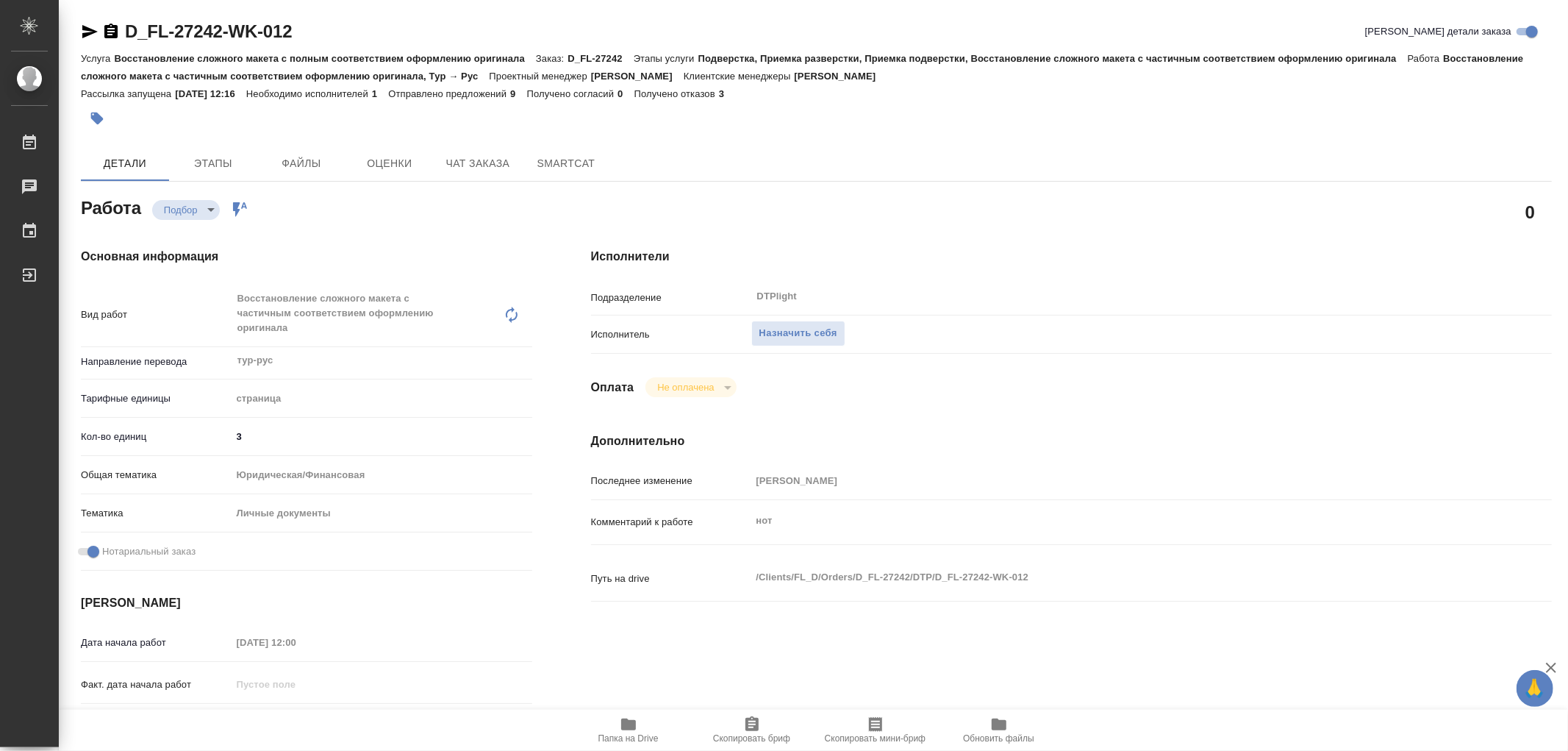
type textarea "x"
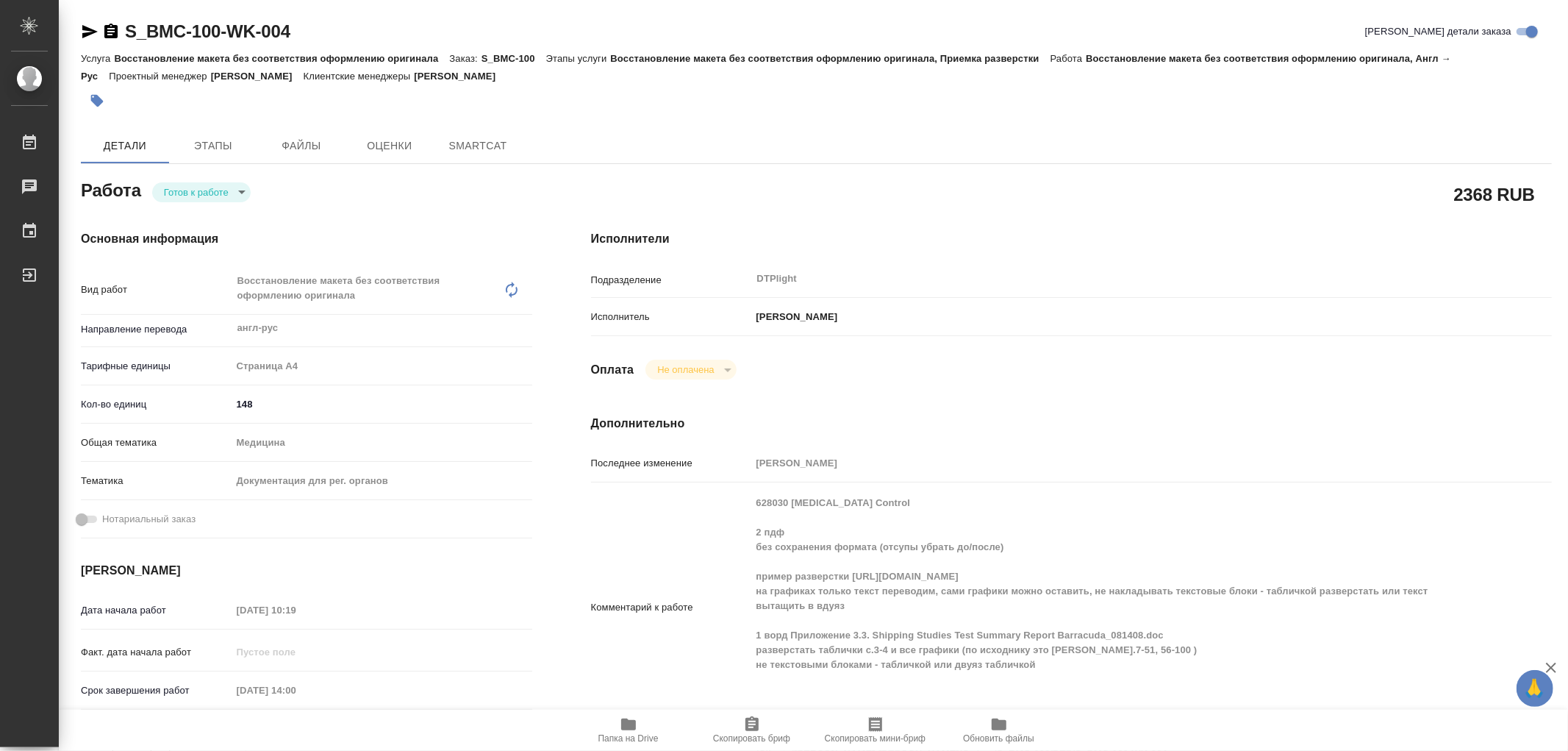
type textarea "x"
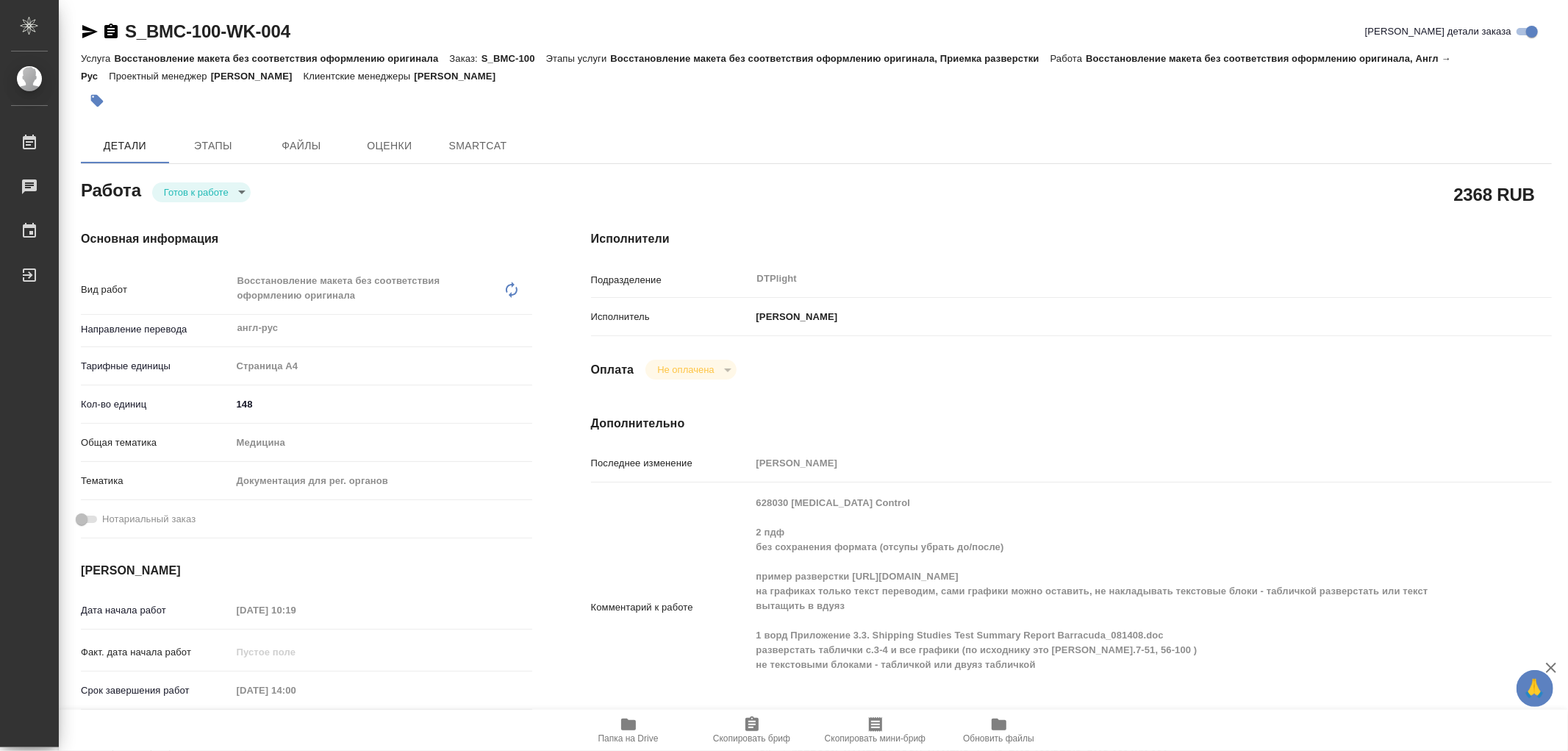
type textarea "x"
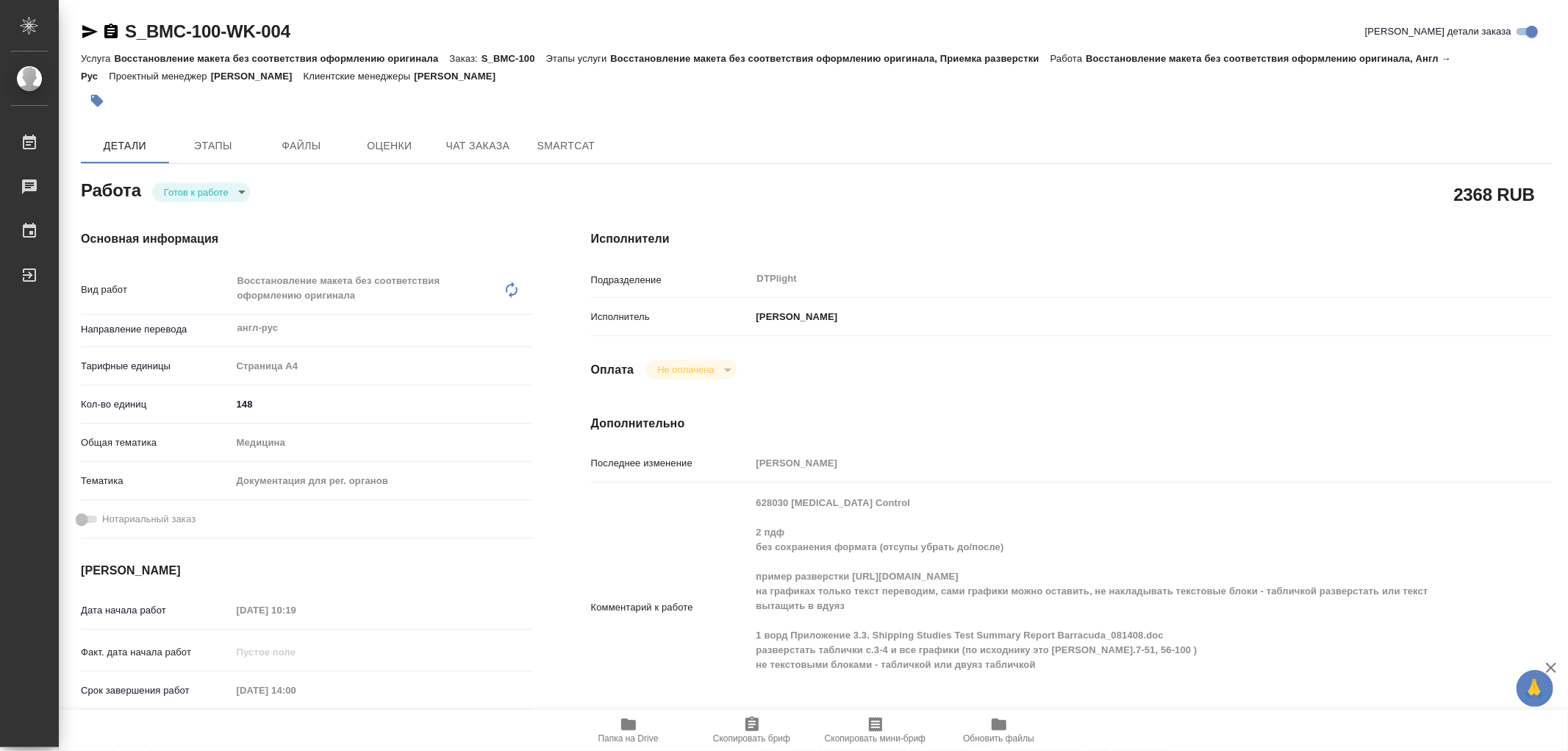
type textarea "x"
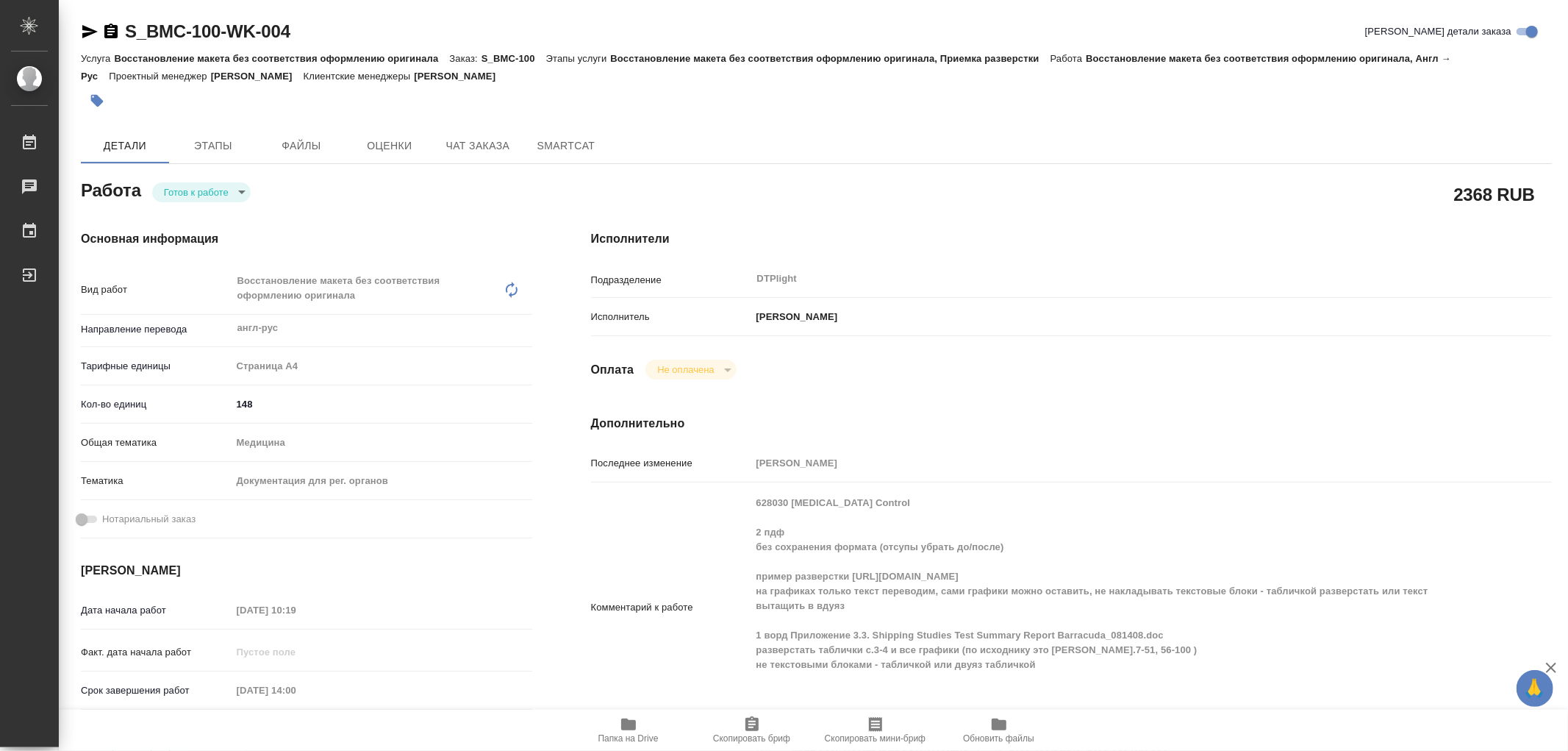
type textarea "x"
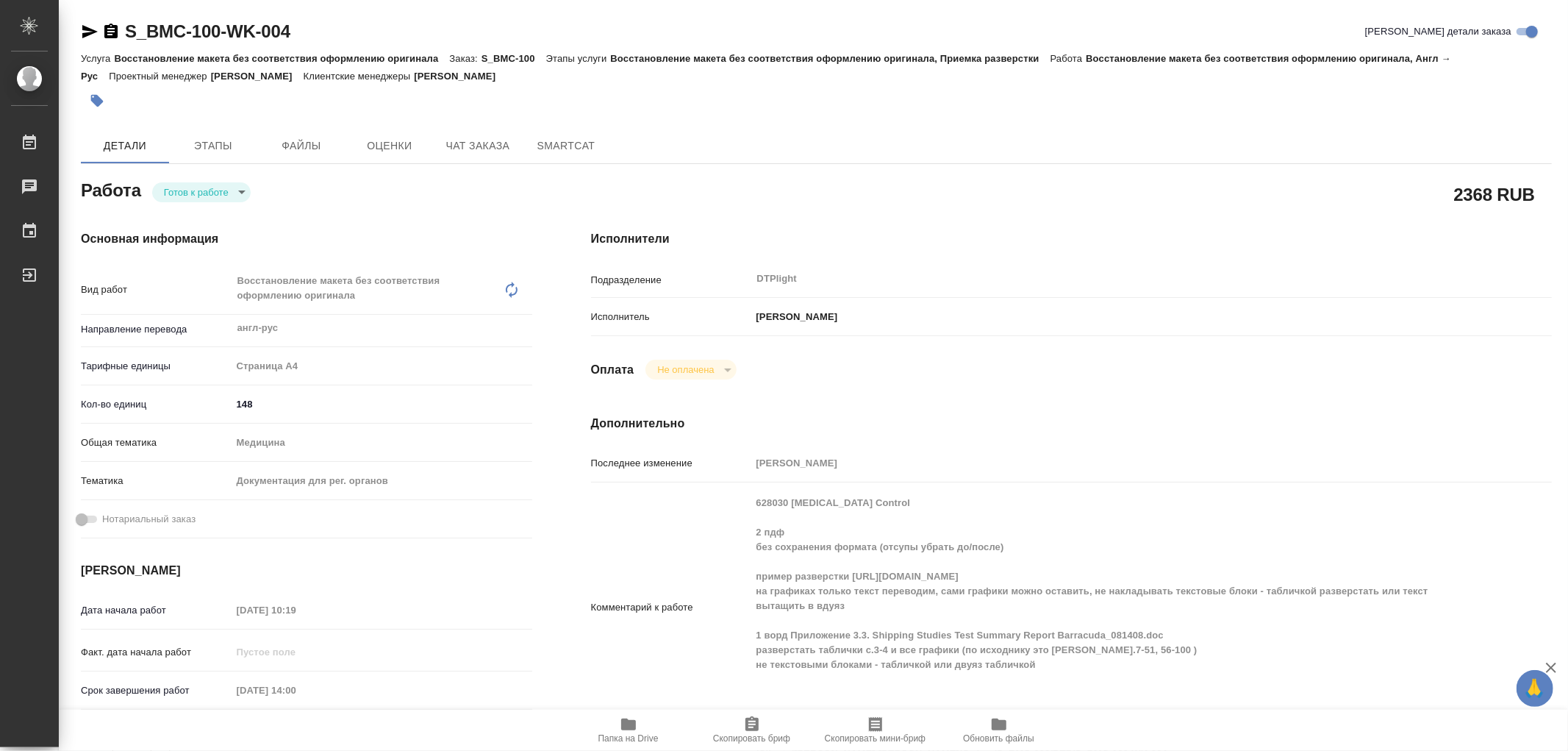
scroll to position [82, 0]
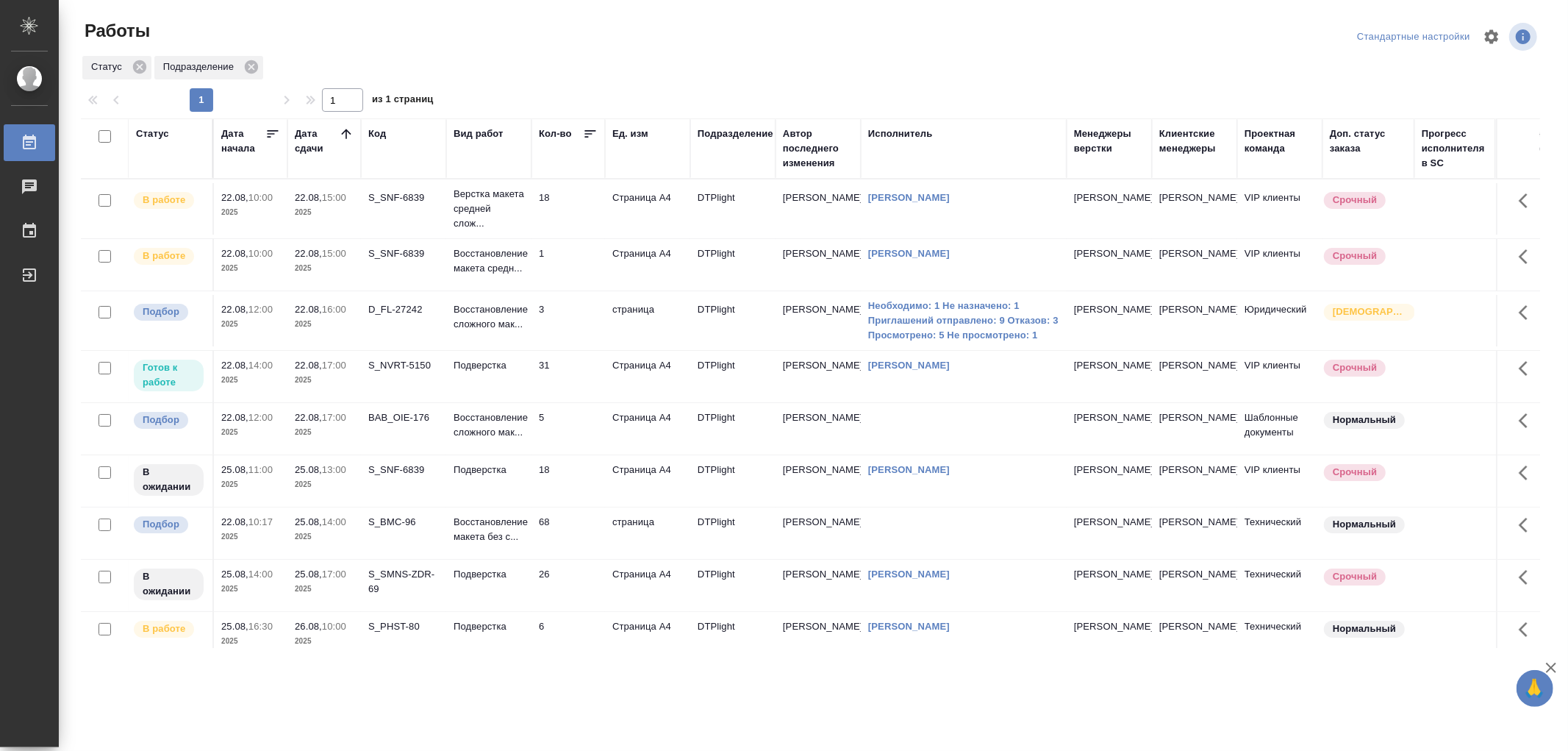
click at [503, 238] on td "Подверстка" at bounding box center [489, 209] width 85 height 59
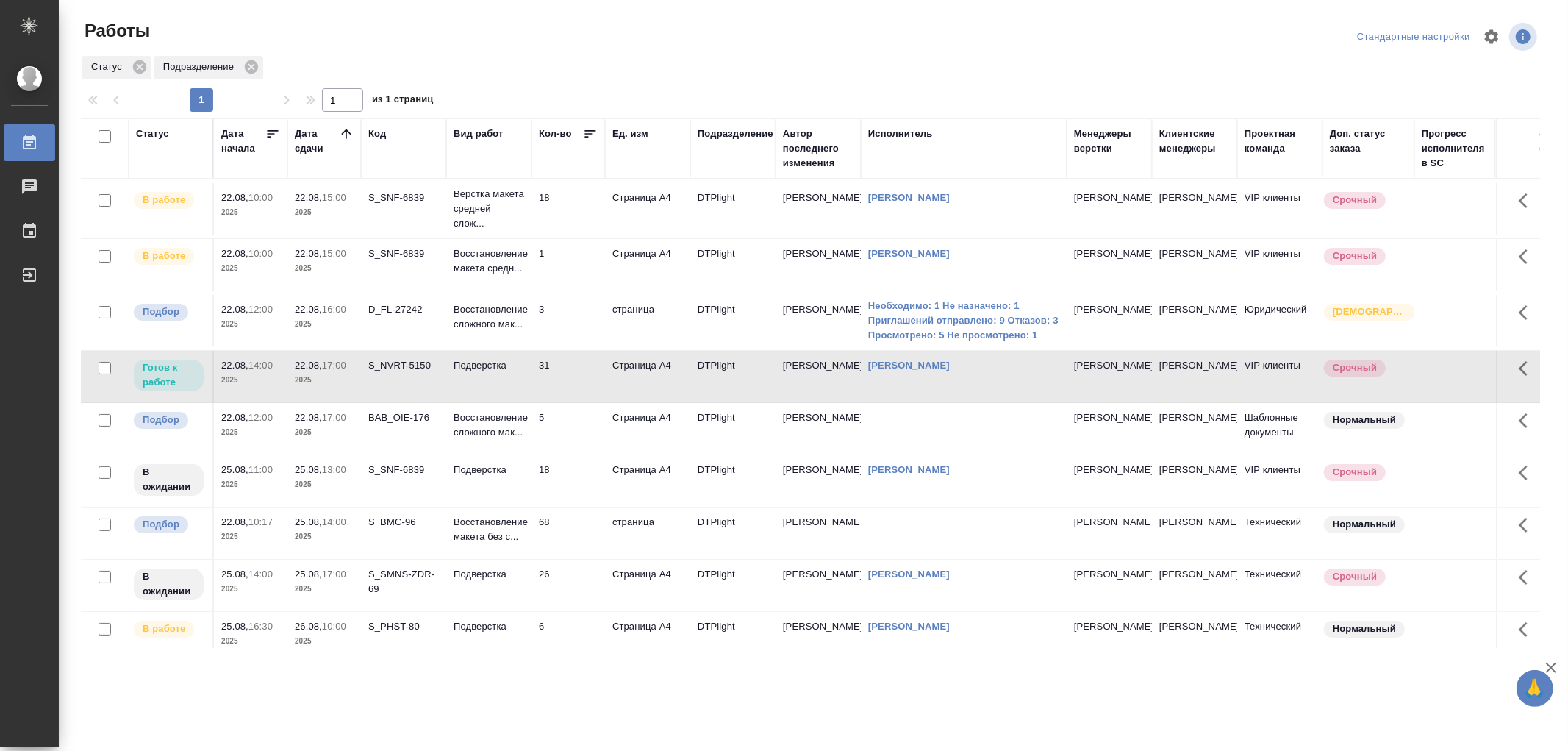
click at [503, 238] on td "Подверстка" at bounding box center [489, 209] width 85 height 59
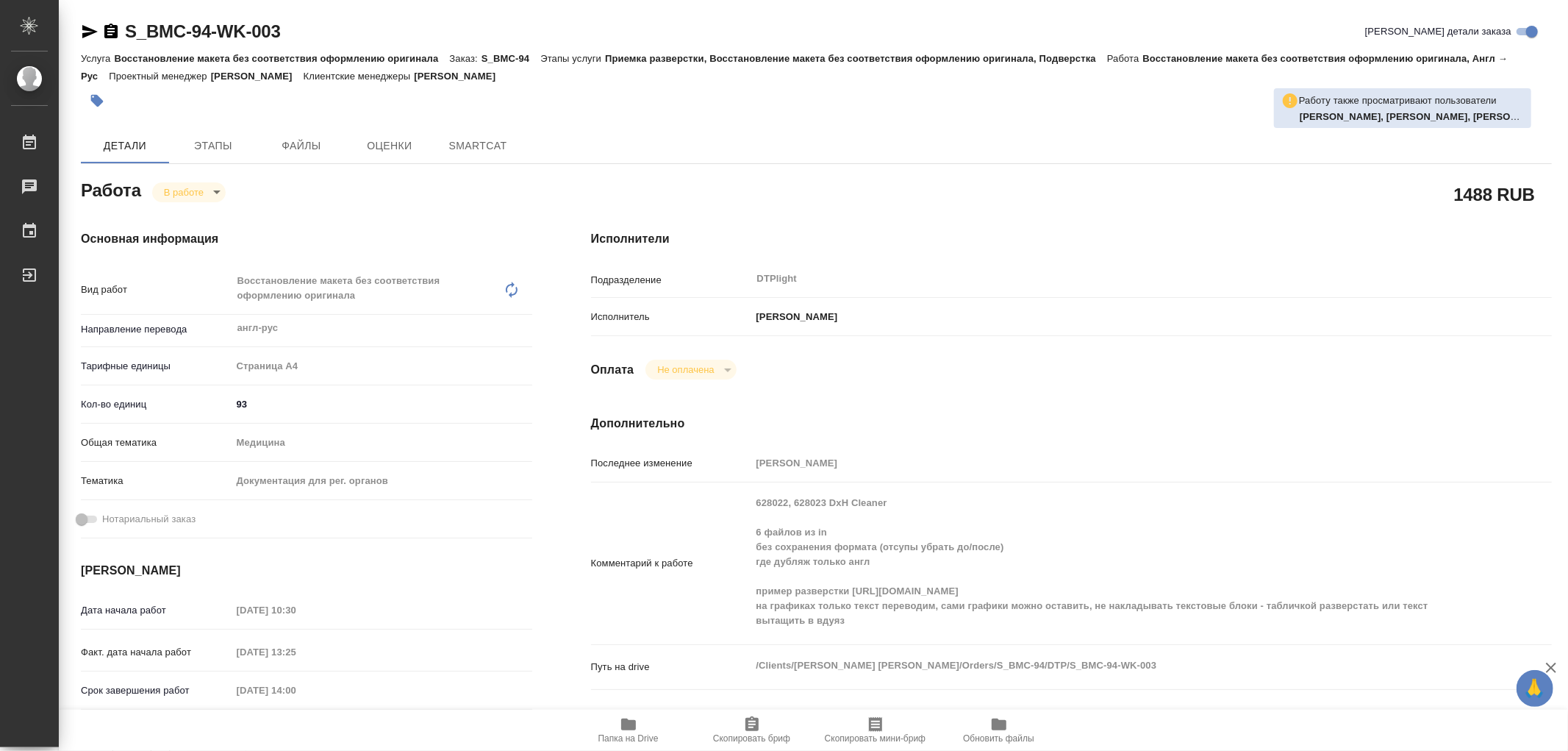
type textarea "x"
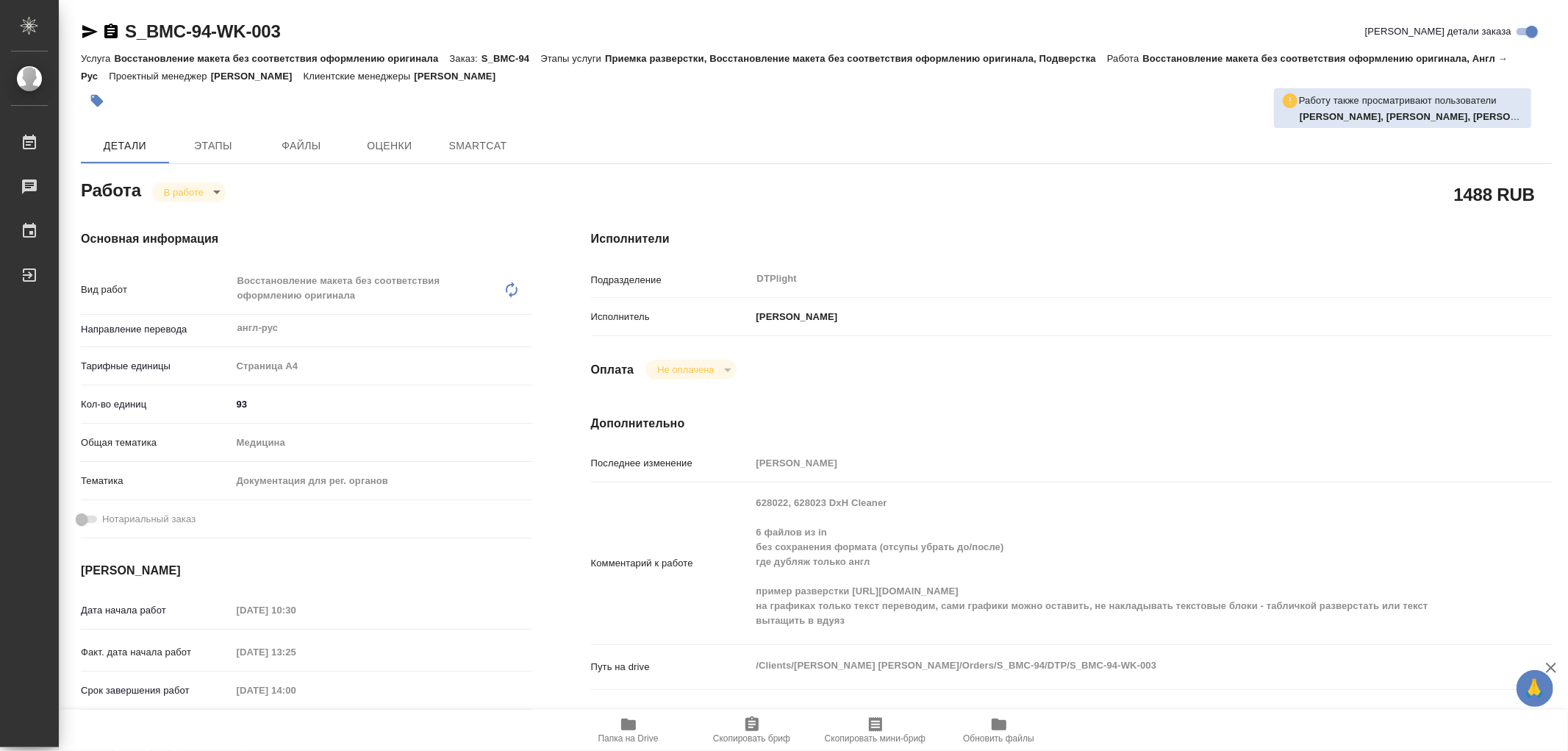
type textarea "x"
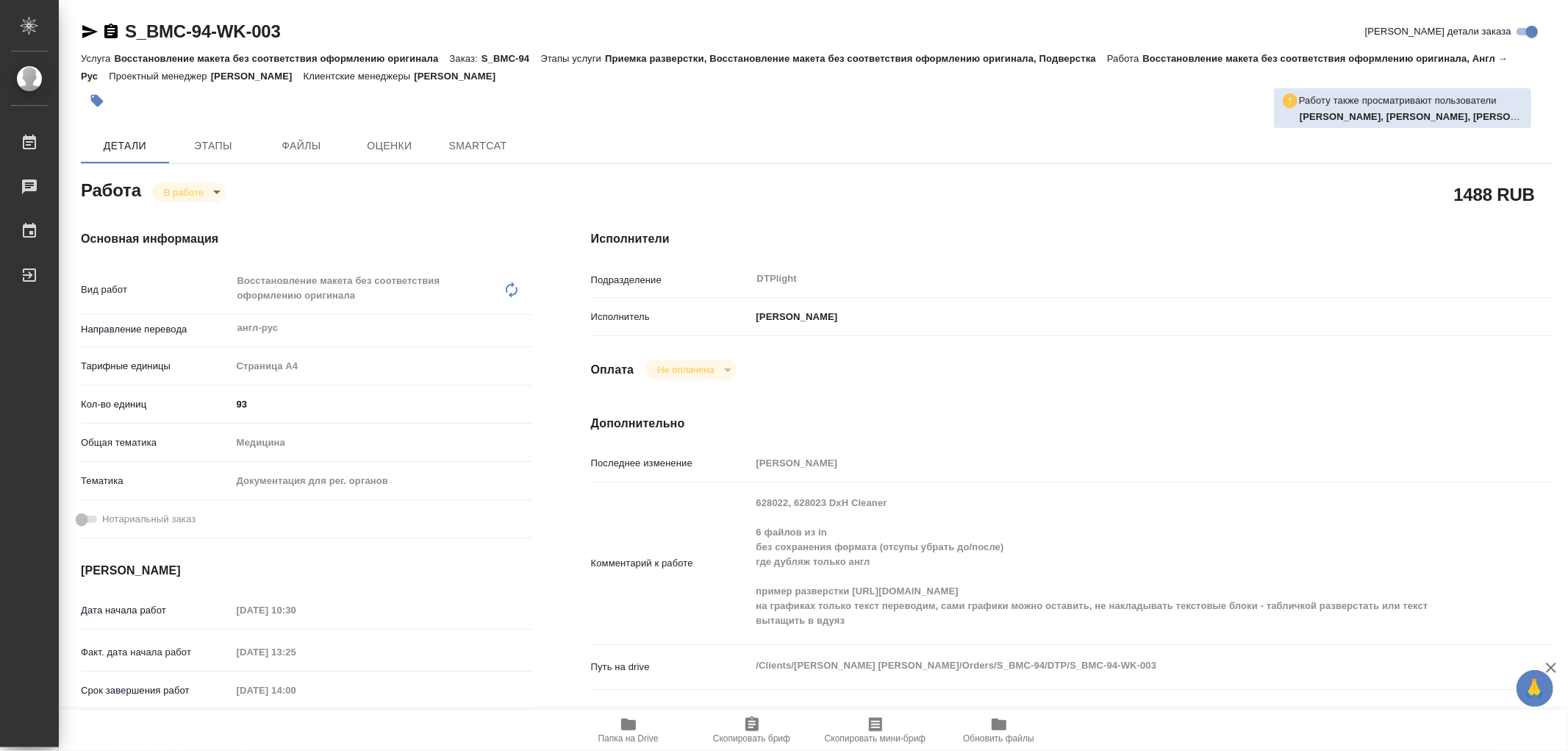
type textarea "x"
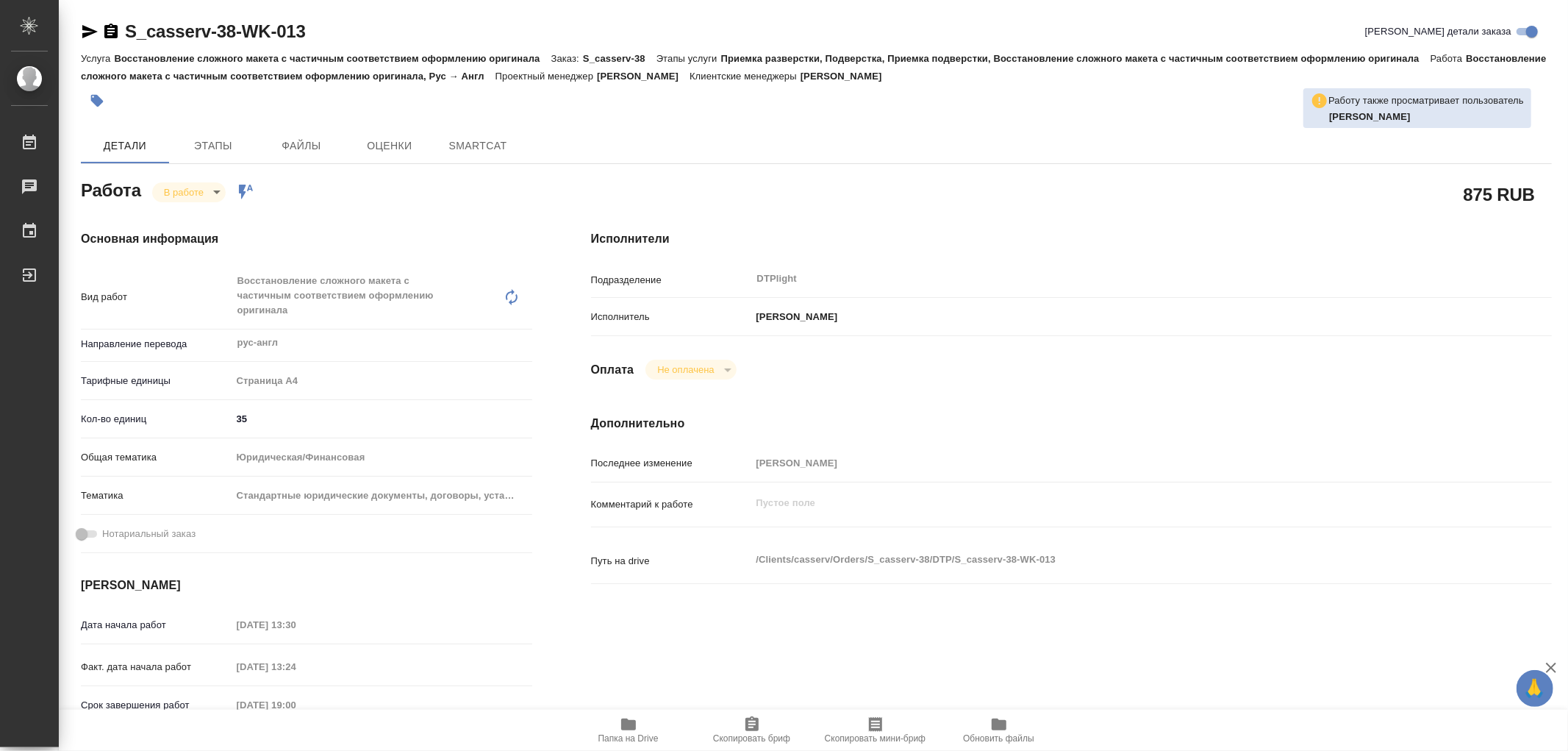
type textarea "x"
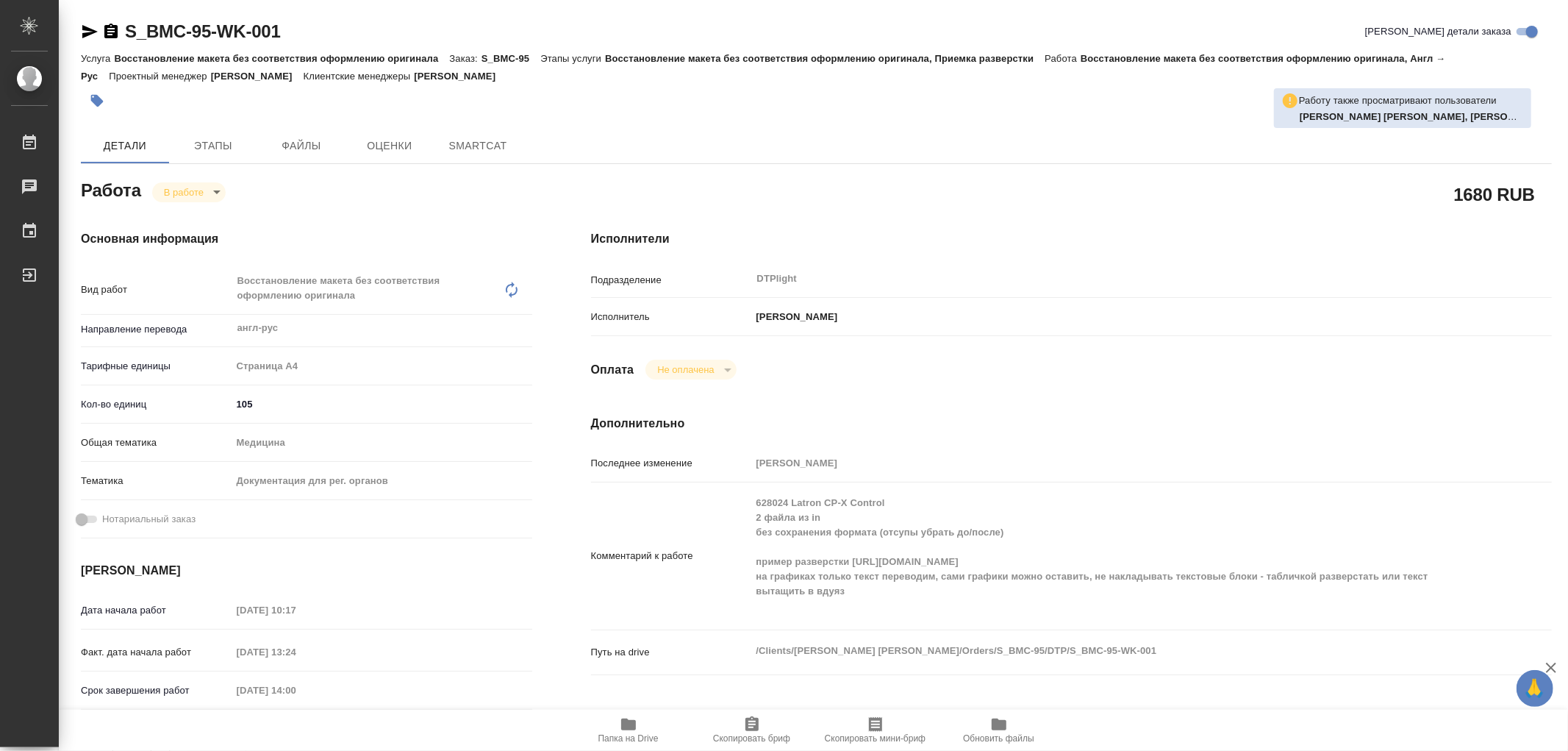
type textarea "x"
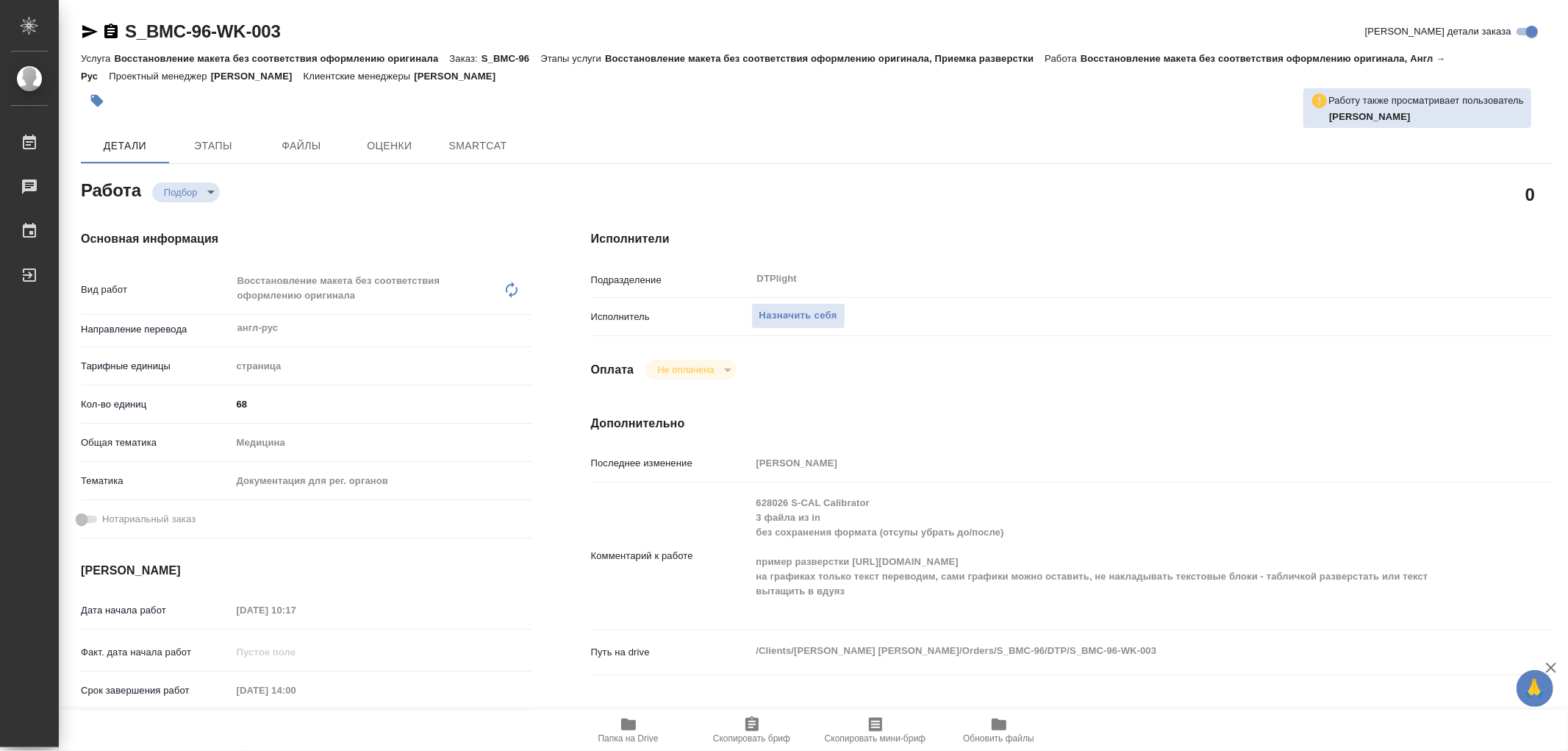
type textarea "x"
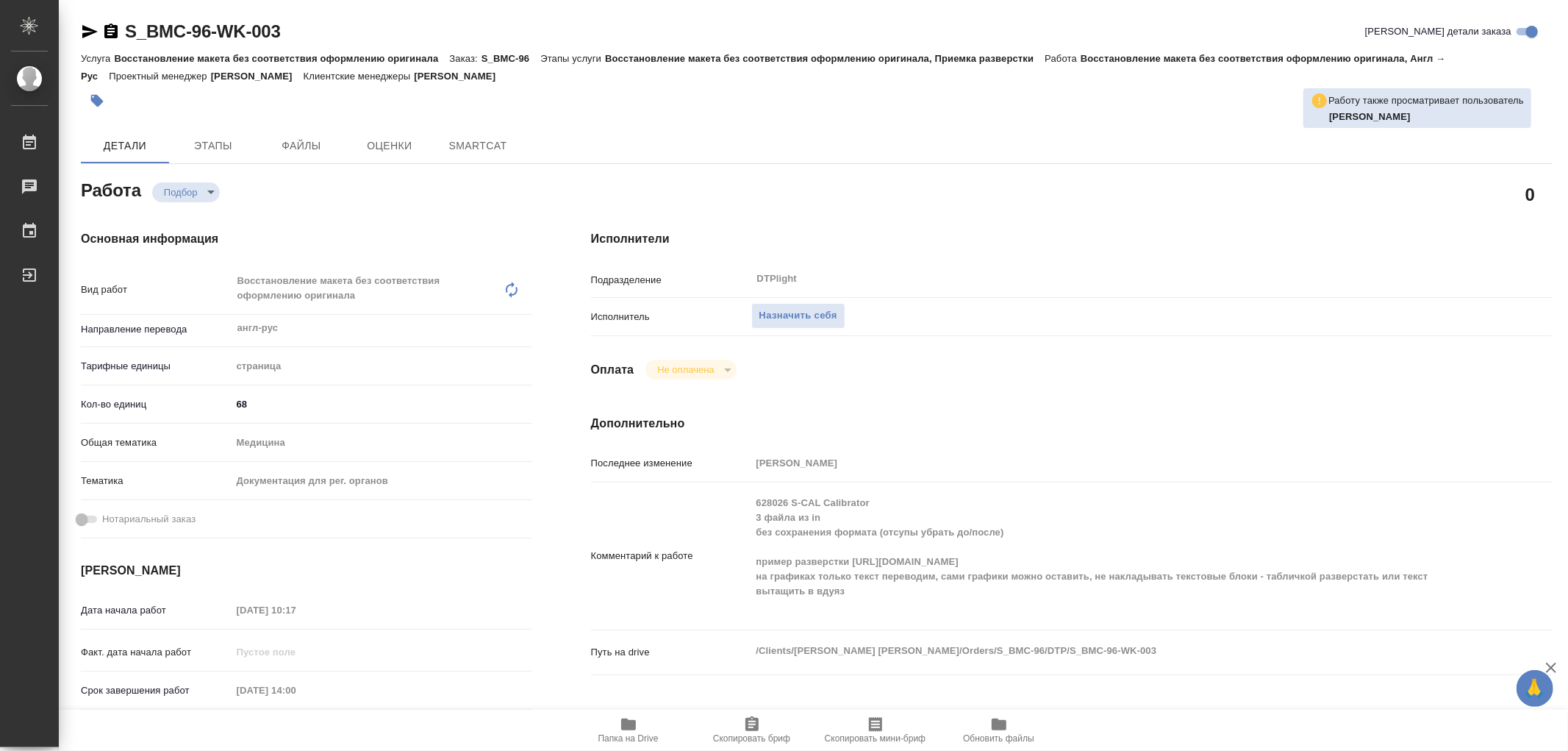
type textarea "x"
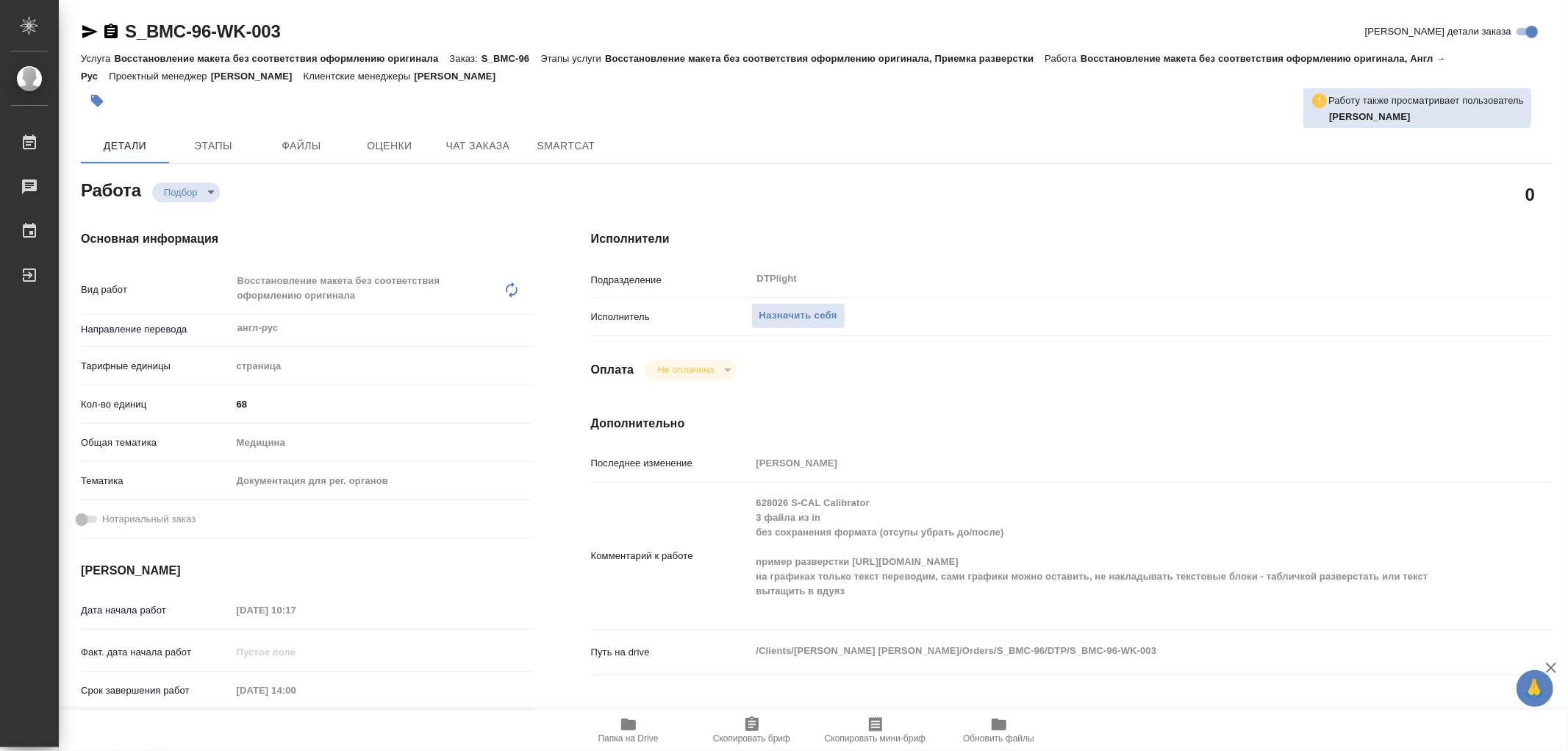
click at [626, 721] on icon "button" at bounding box center [628, 724] width 15 height 12
type textarea "x"
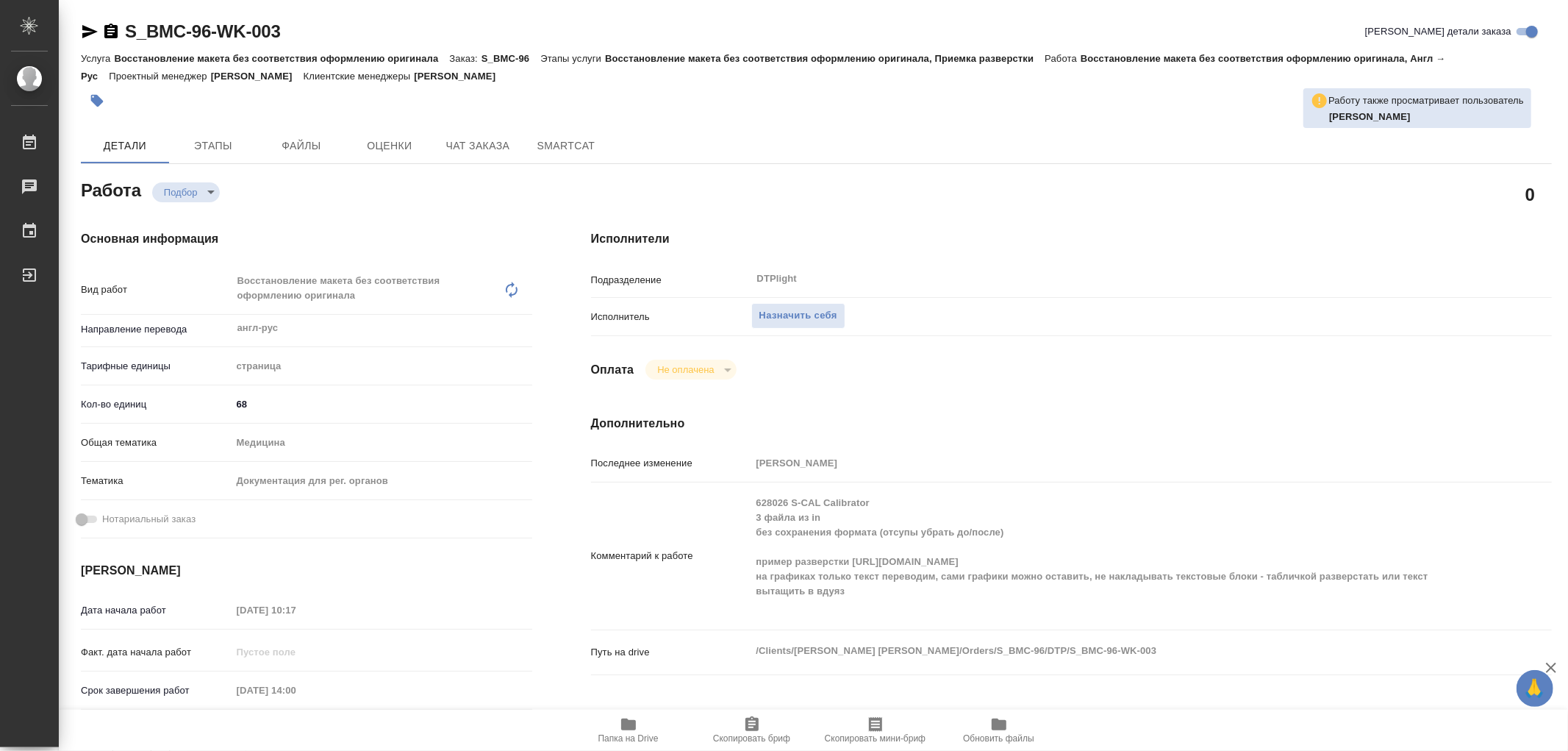
type textarea "x"
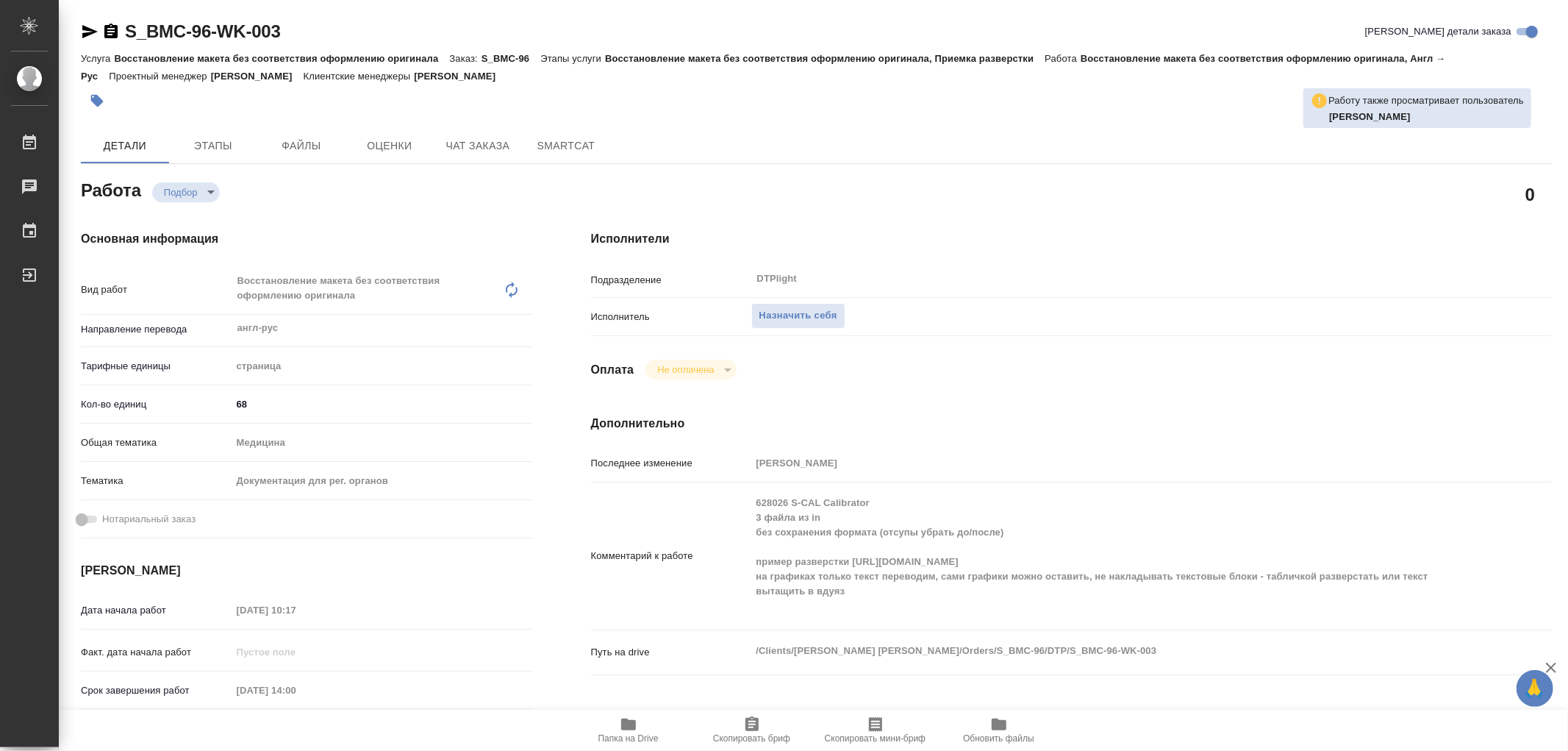
type textarea "x"
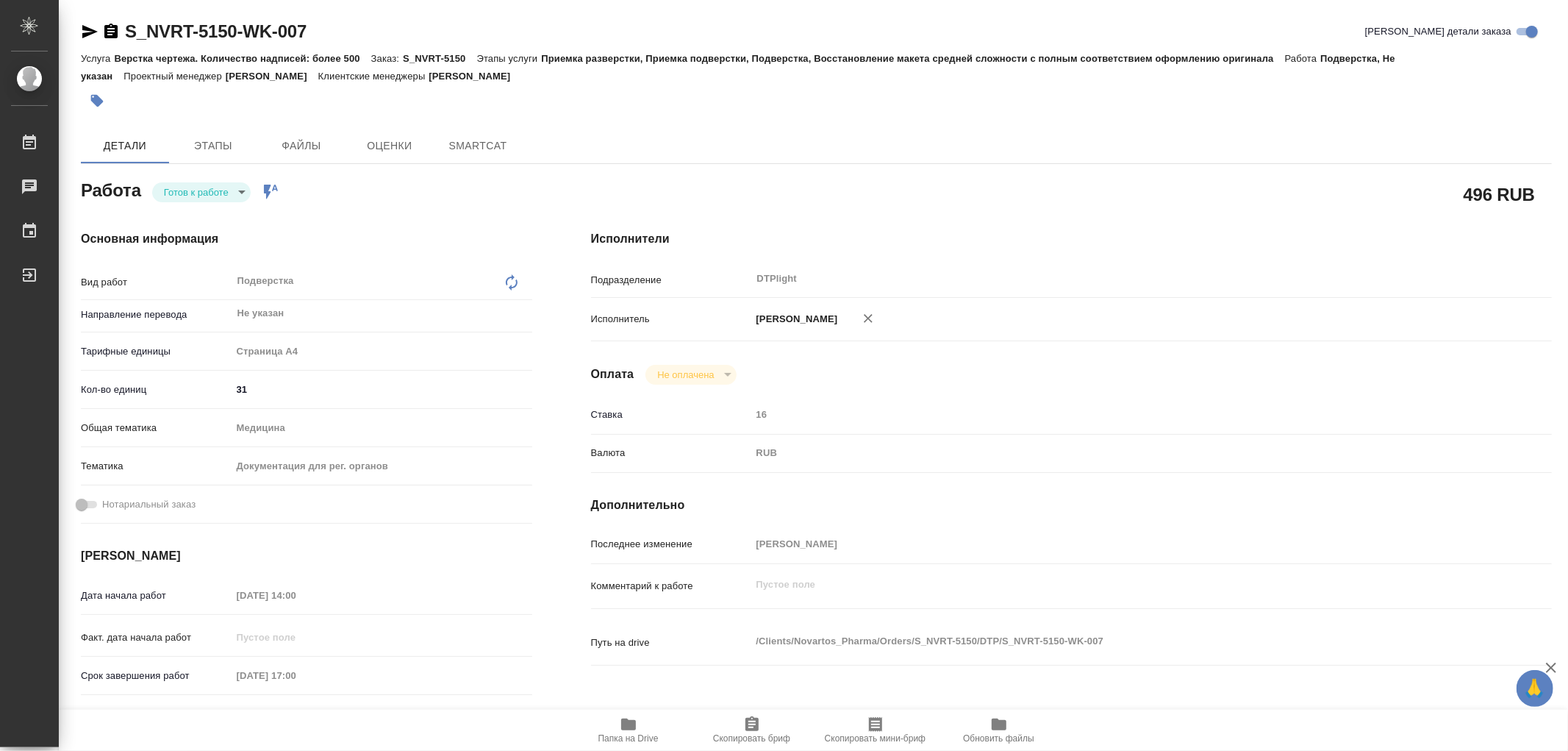
type textarea "x"
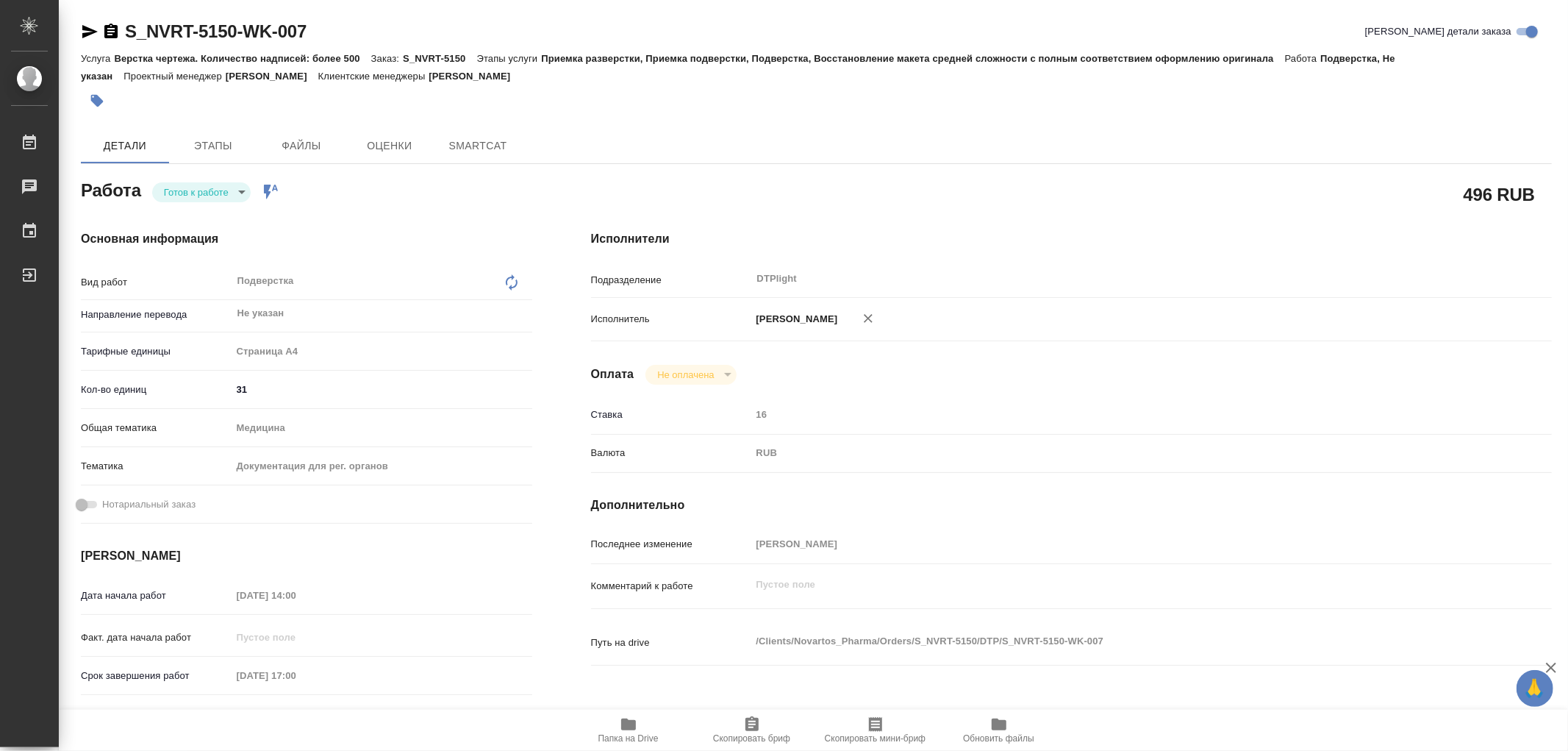
type textarea "x"
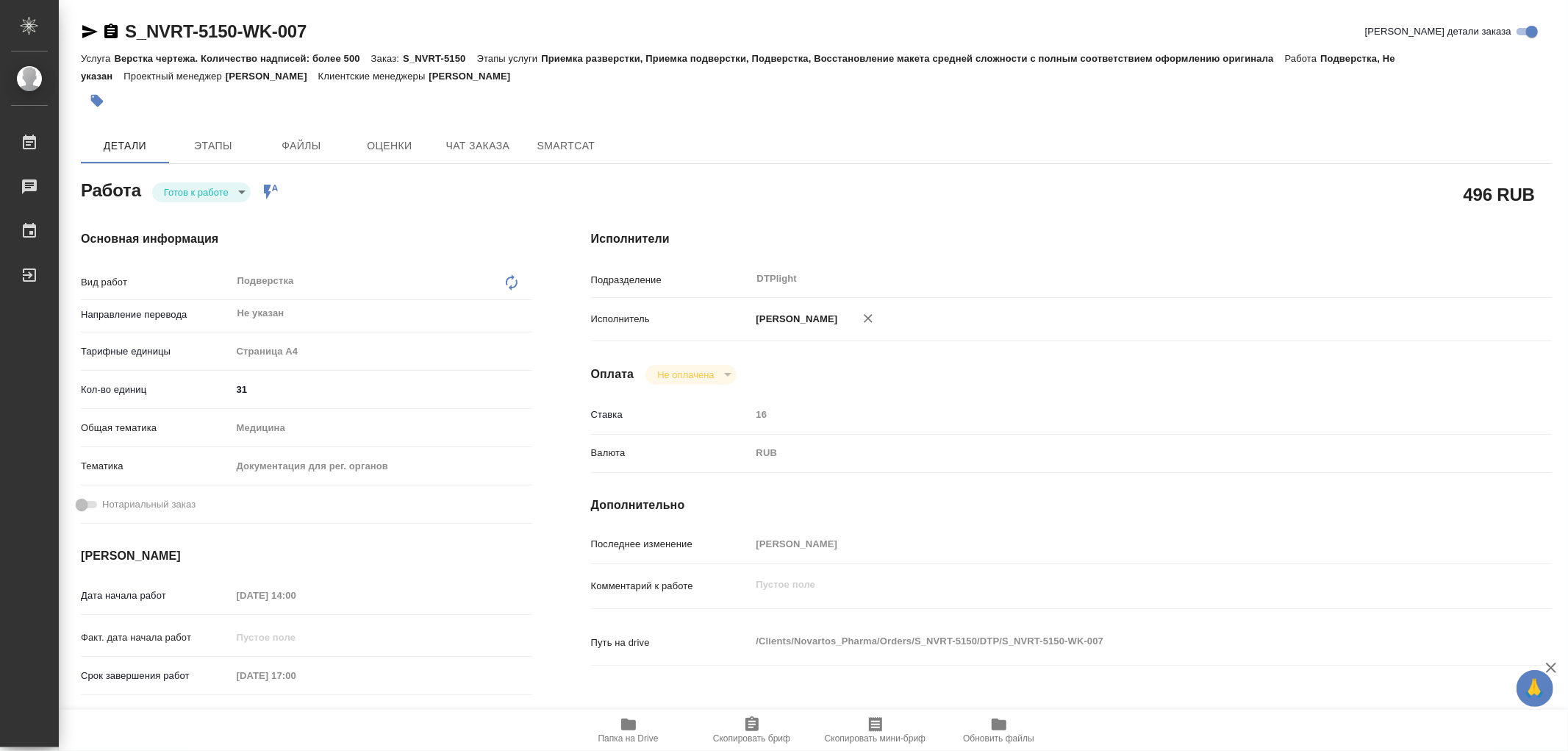
type textarea "x"
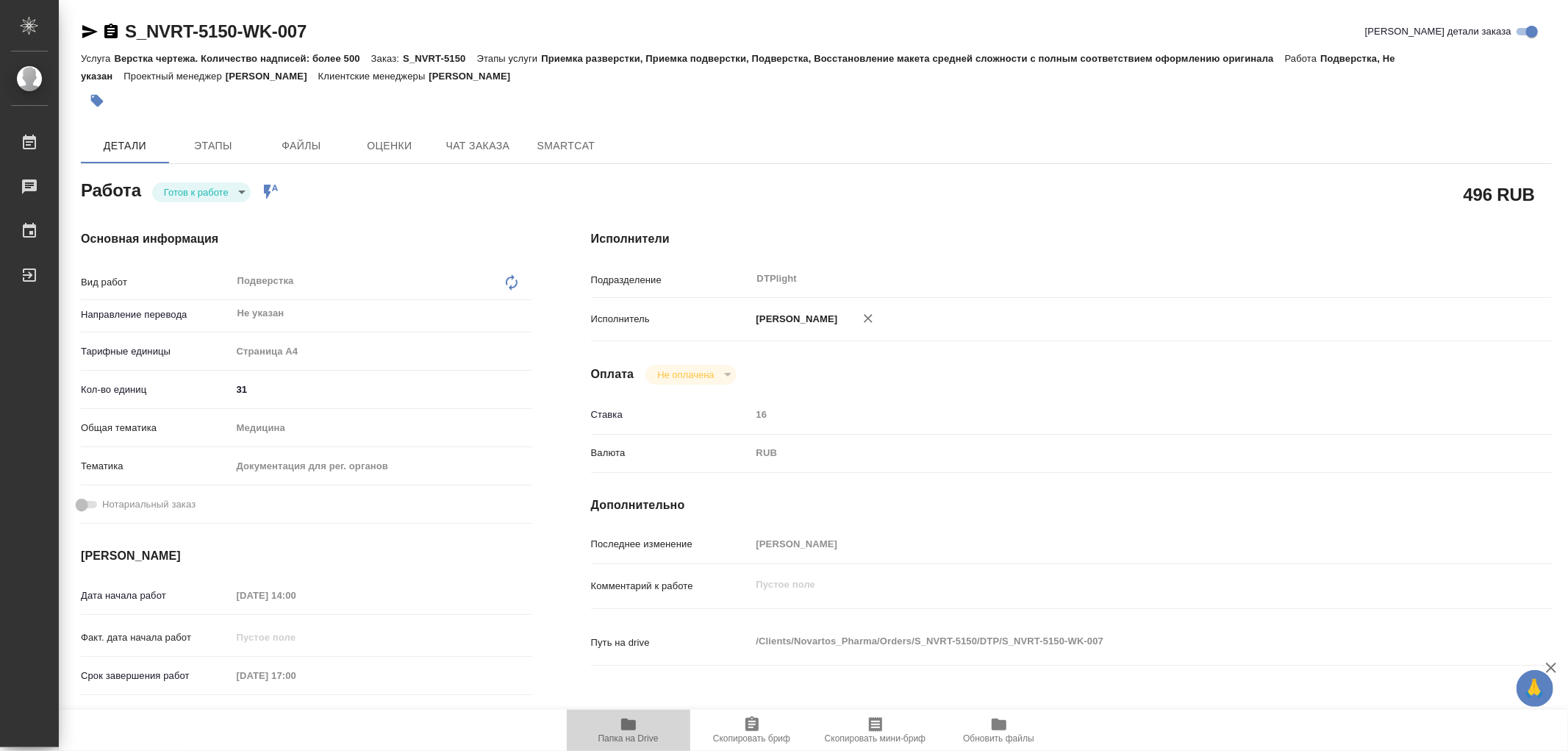
click at [616, 723] on span "Папка на Drive" at bounding box center [628, 729] width 106 height 28
type textarea "x"
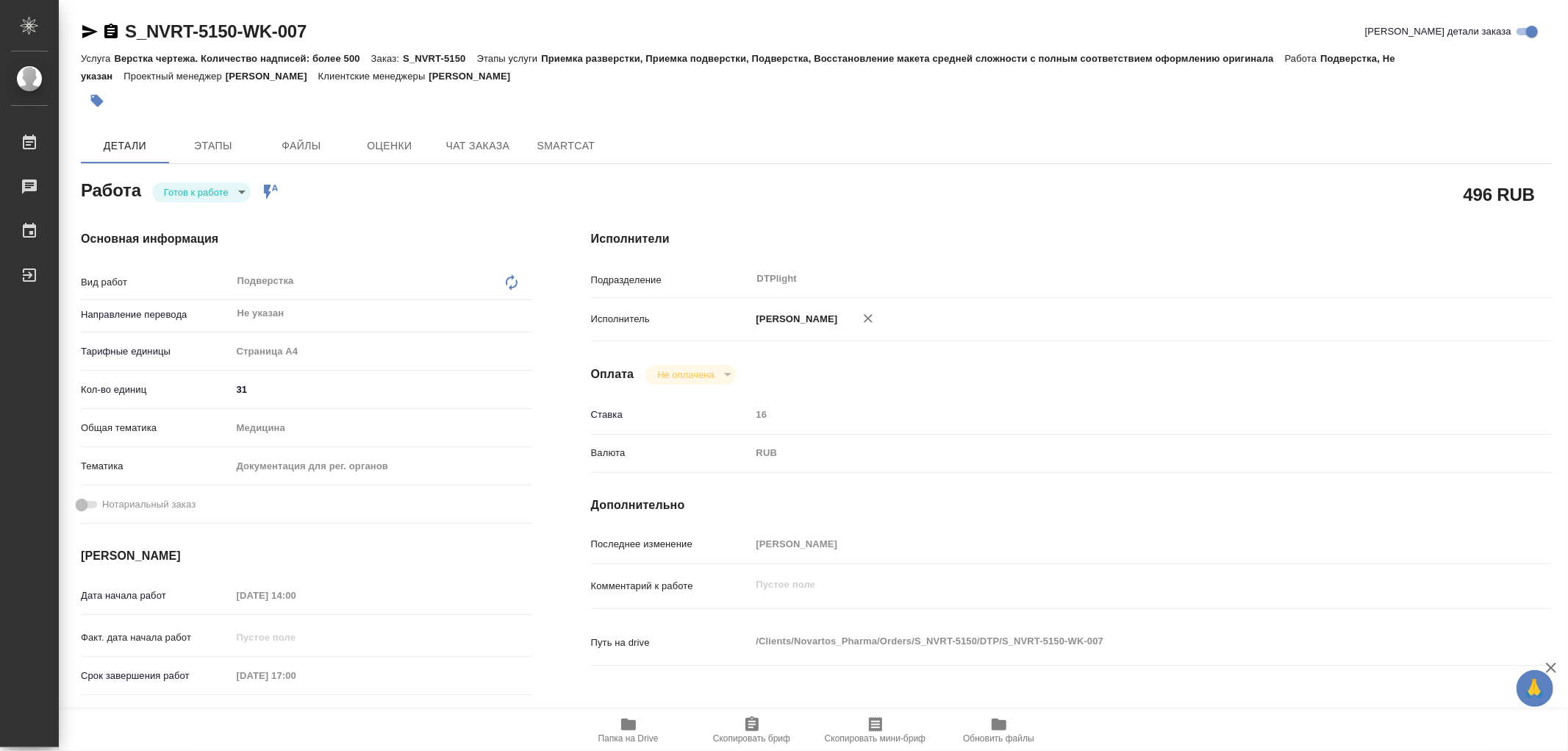
type textarea "x"
click at [628, 724] on icon "button" at bounding box center [628, 724] width 15 height 12
click at [192, 200] on body "🙏 .cls-1 fill:#fff; AWATERA Работы 0 Чаты График Выйти S_NVRT-5150-WK-007 Кратк…" at bounding box center [784, 375] width 1568 height 751
click at [192, 188] on button "В работе" at bounding box center [188, 192] width 48 height 16
type textarea "x"
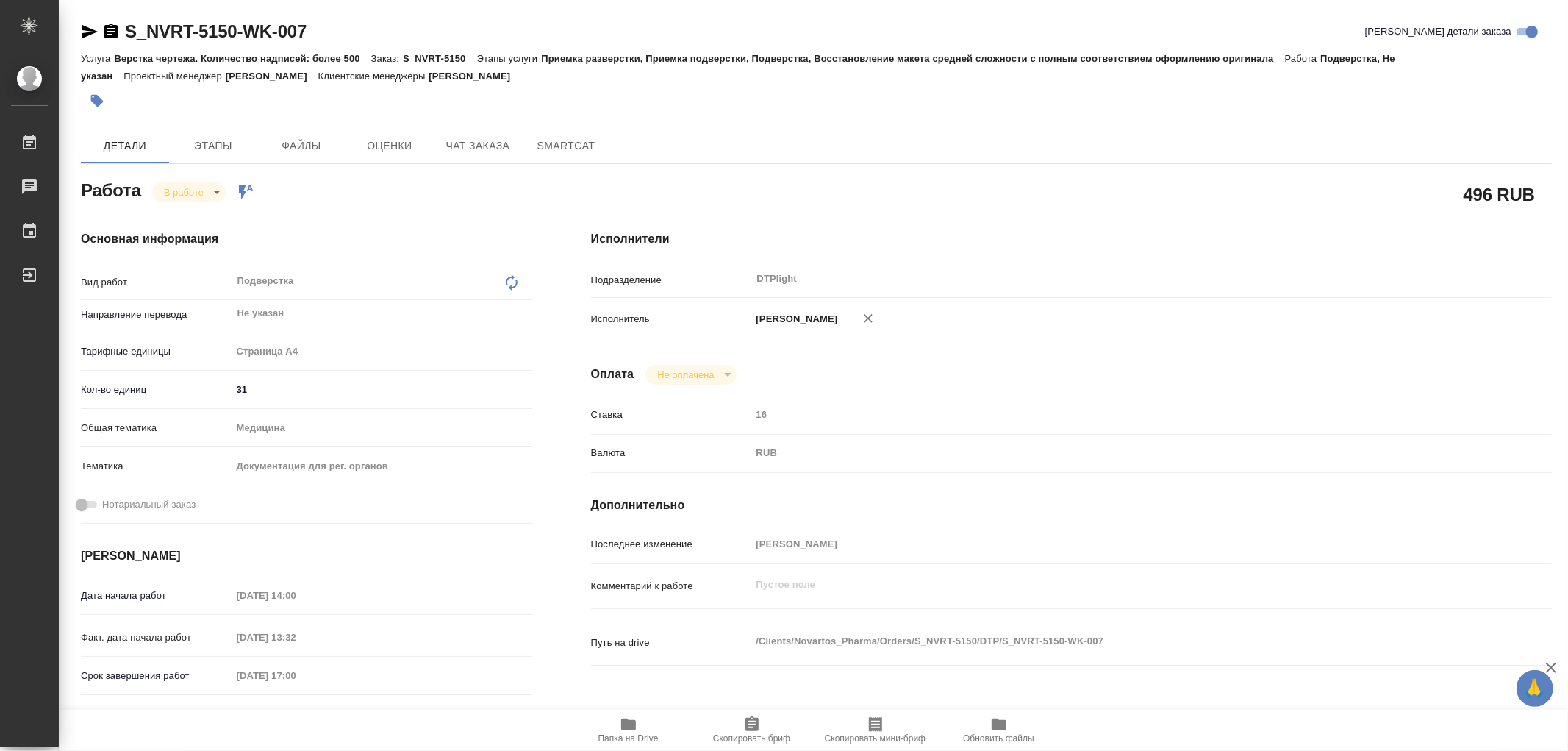
type textarea "x"
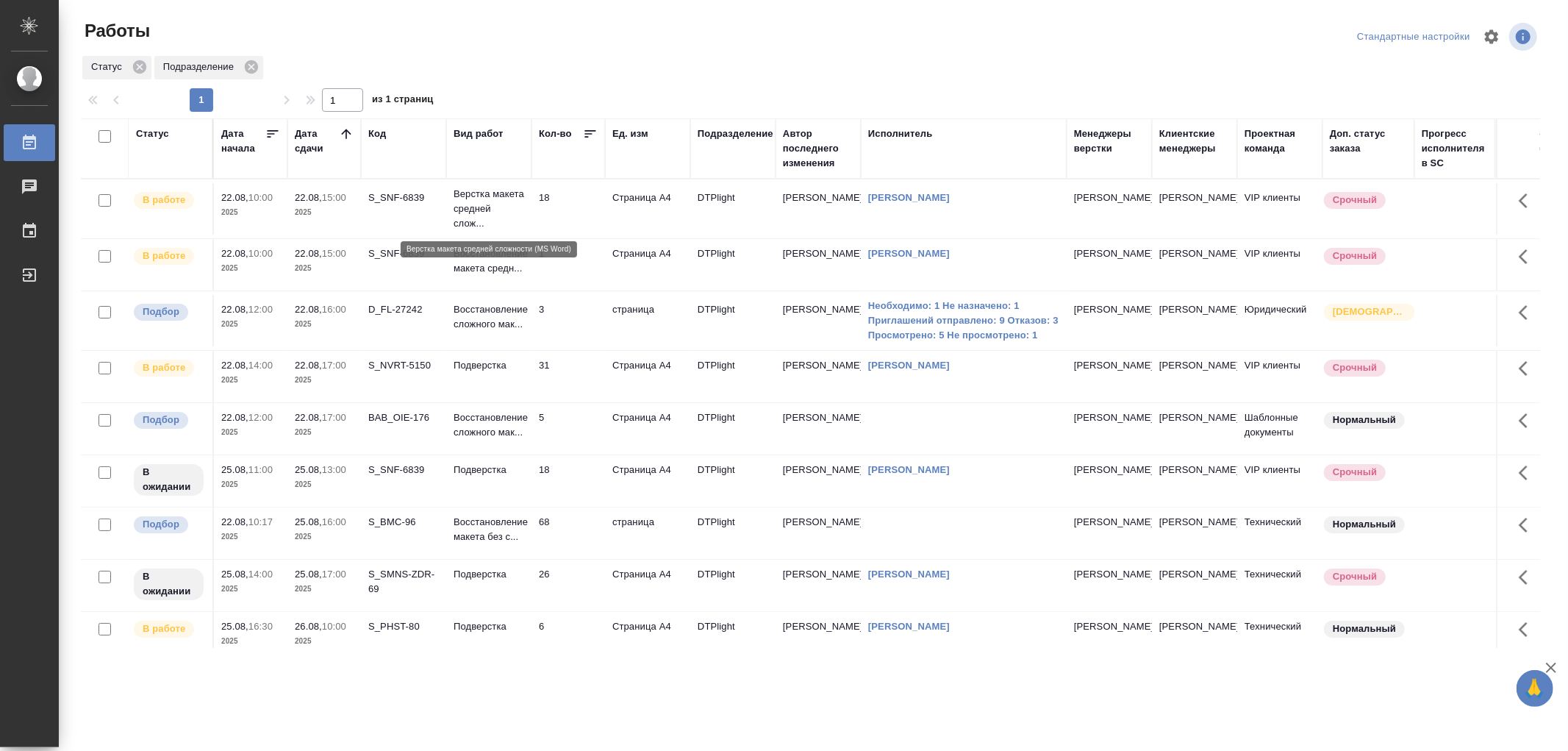
click at [522, 212] on p "Верстка макета средней слож..." at bounding box center [489, 209] width 71 height 44
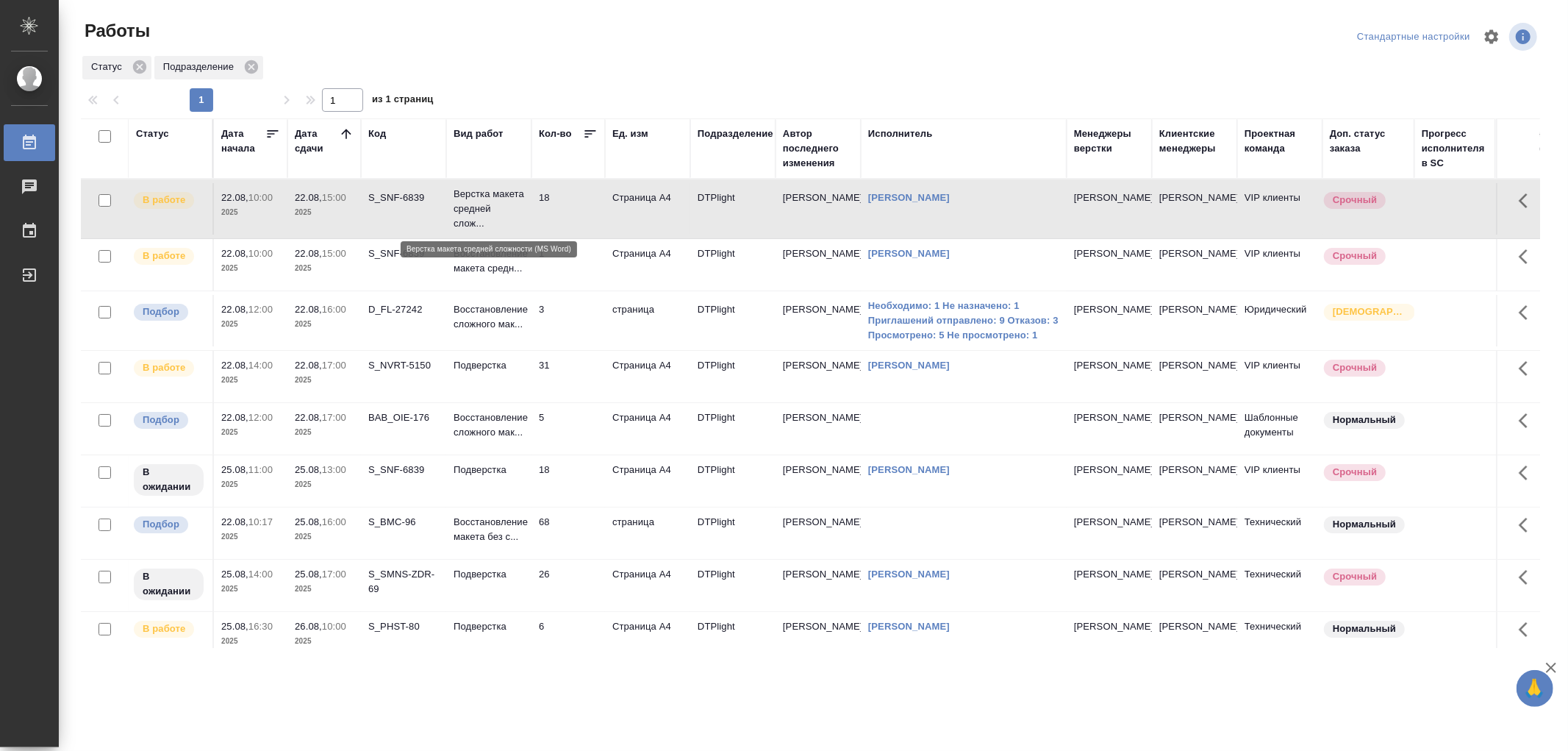
click at [522, 212] on p "Верстка макета средней слож..." at bounding box center [489, 209] width 71 height 44
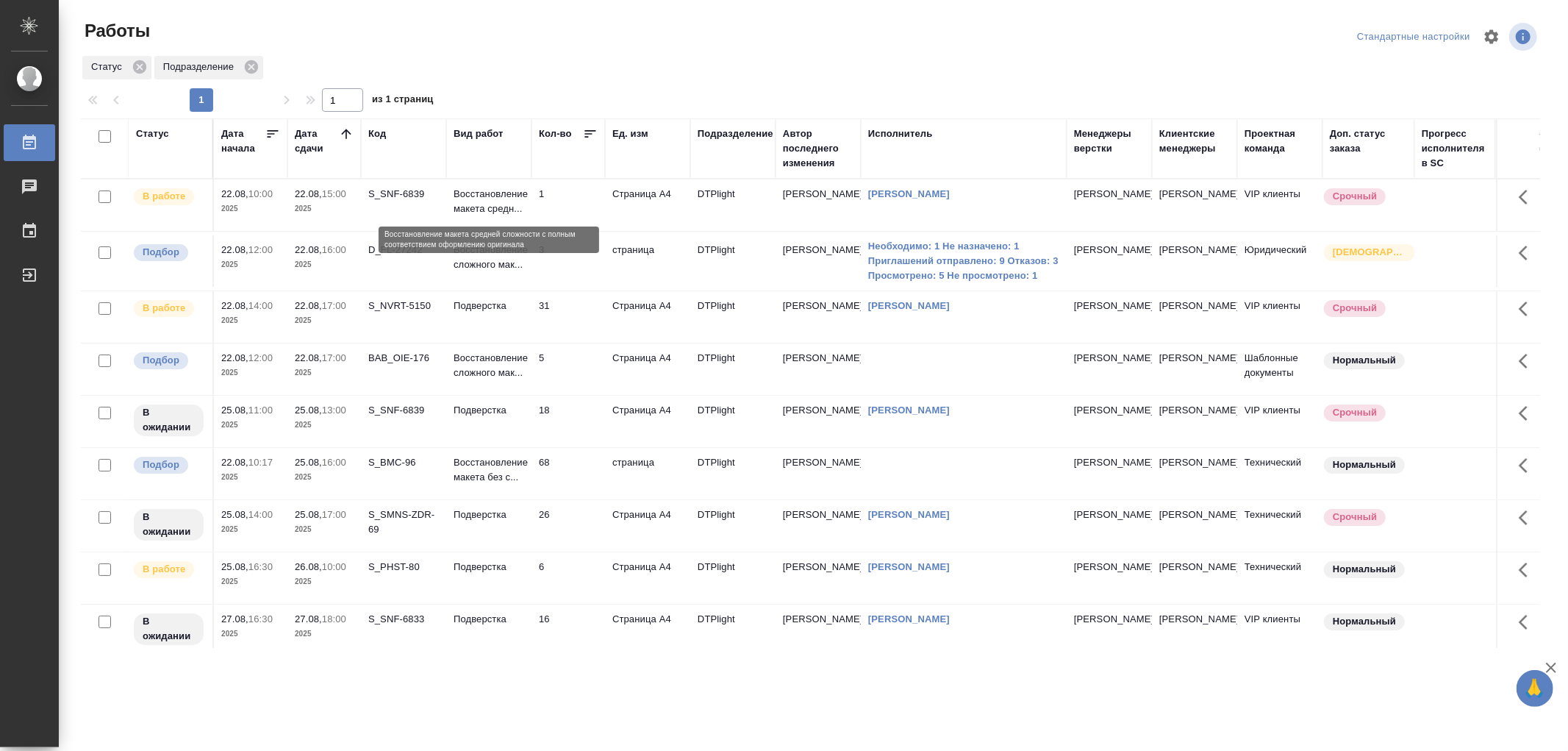
click at [510, 203] on p "Восстановление макета средн..." at bounding box center [489, 202] width 71 height 29
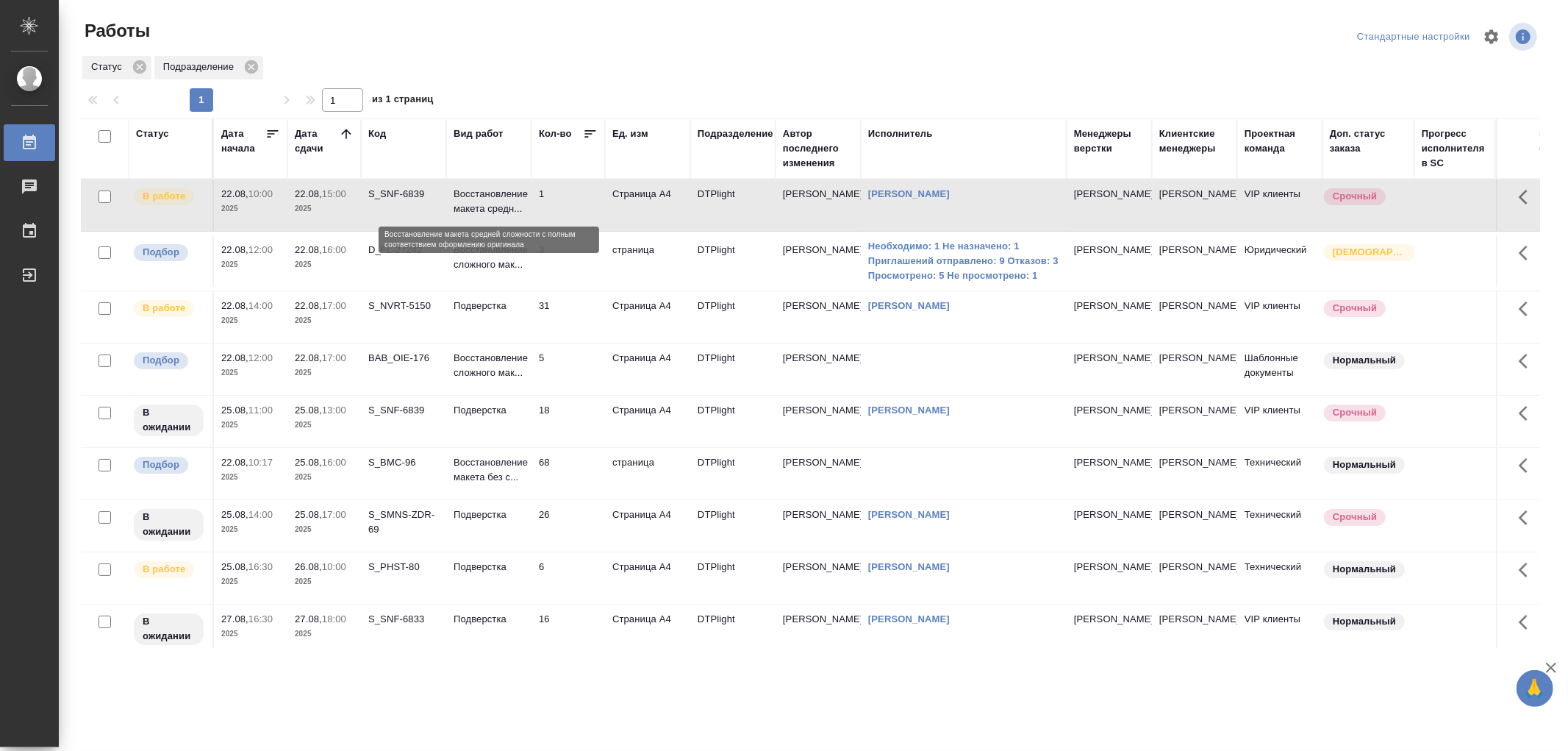
click at [510, 203] on p "Восстановление макета средн..." at bounding box center [489, 202] width 71 height 29
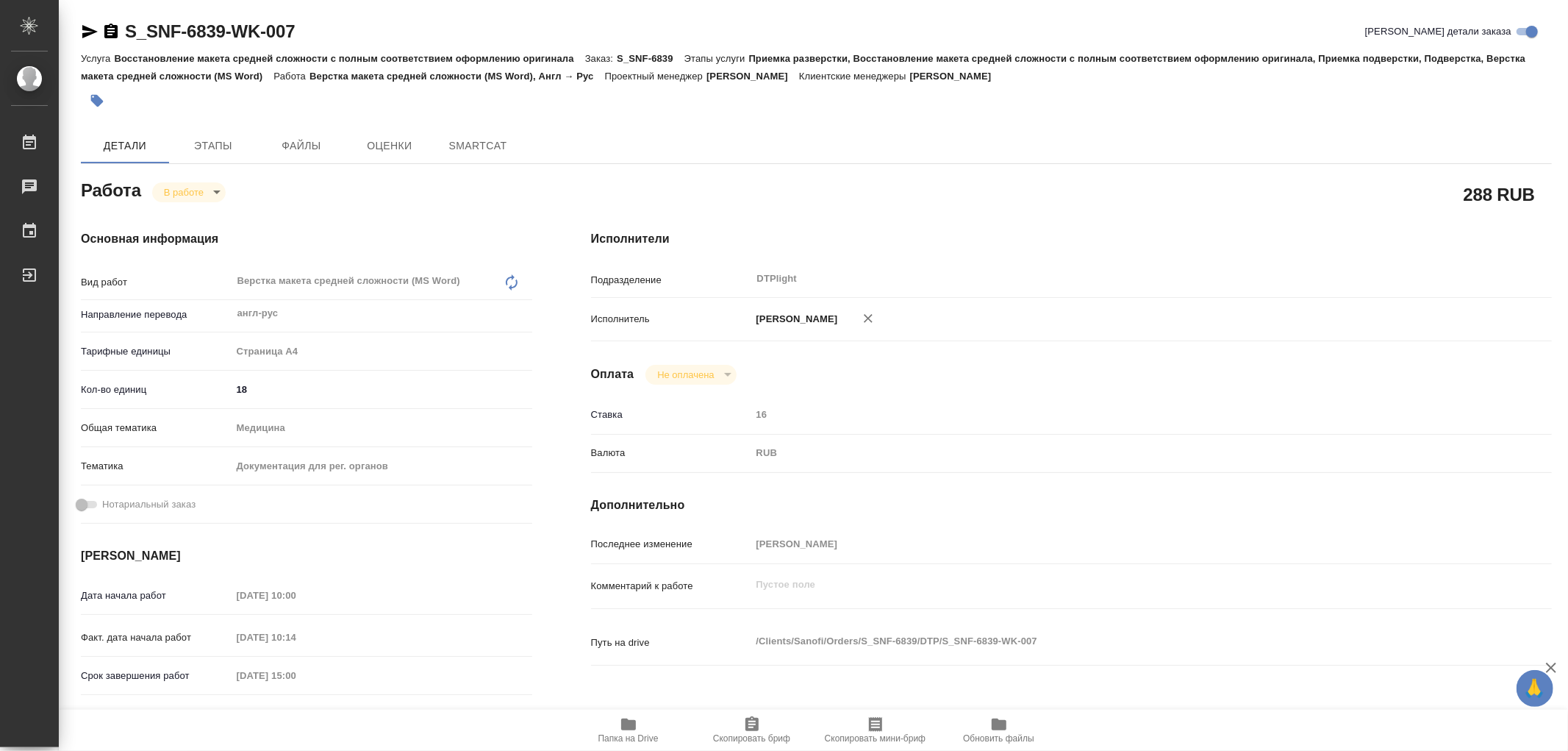
type textarea "x"
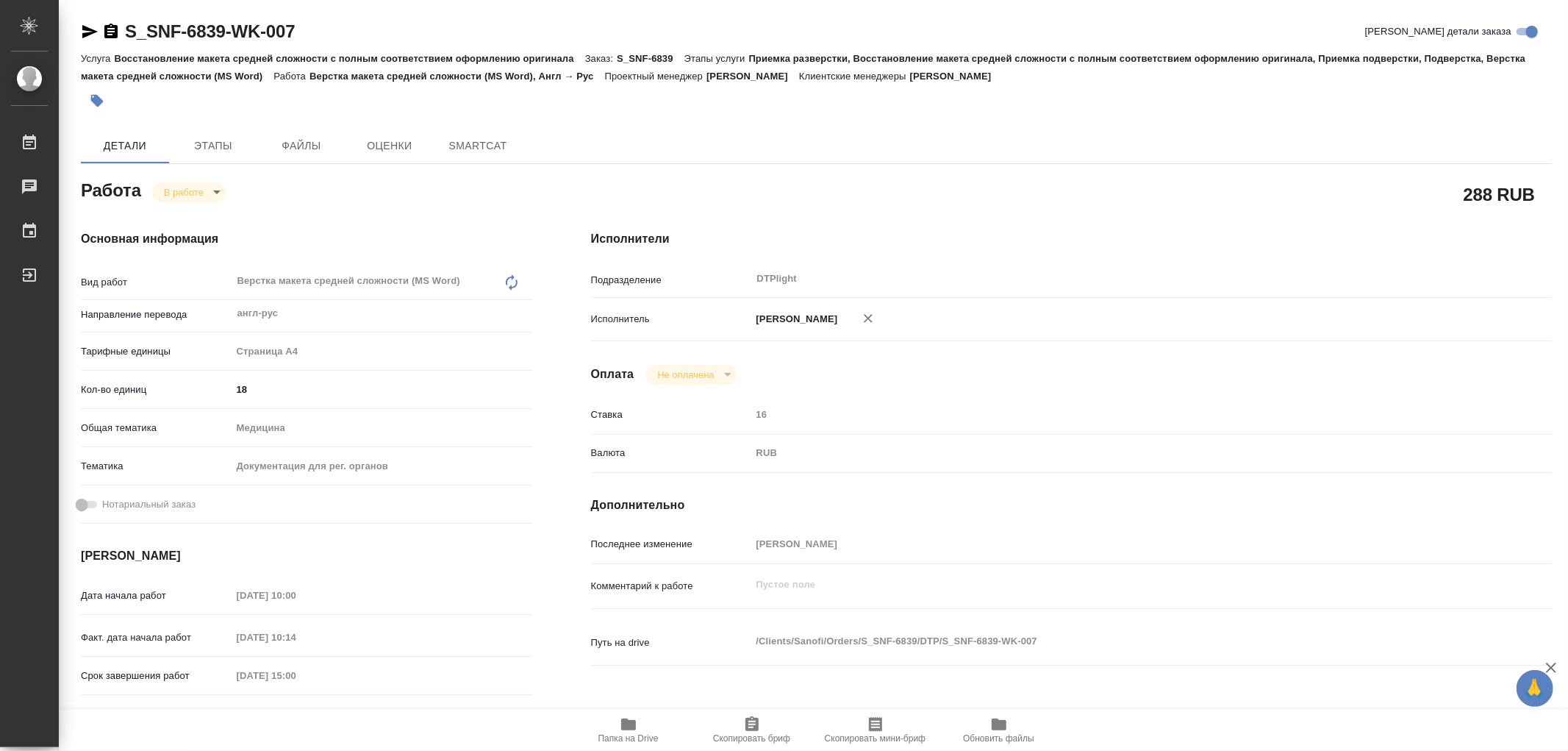
type textarea "x"
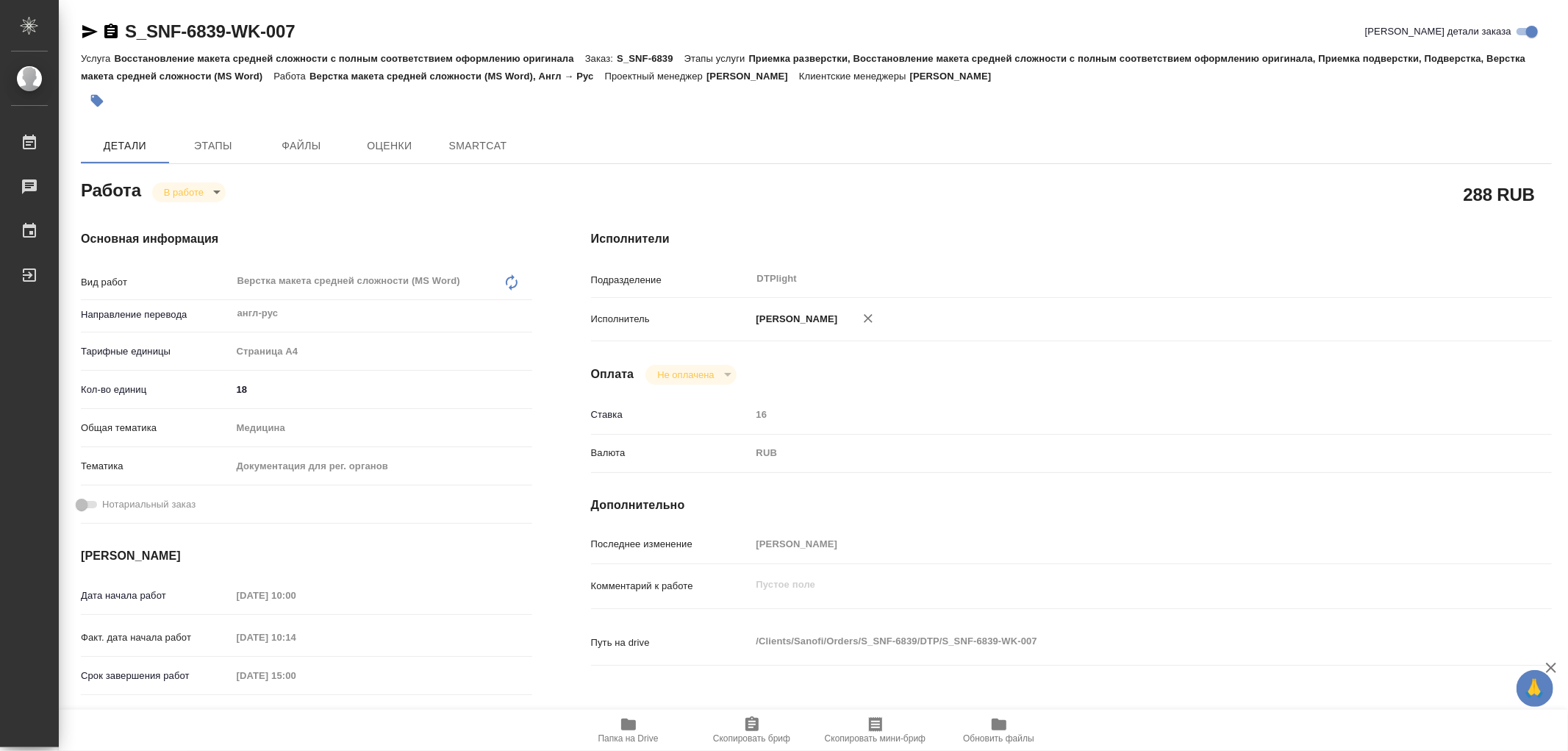
type textarea "x"
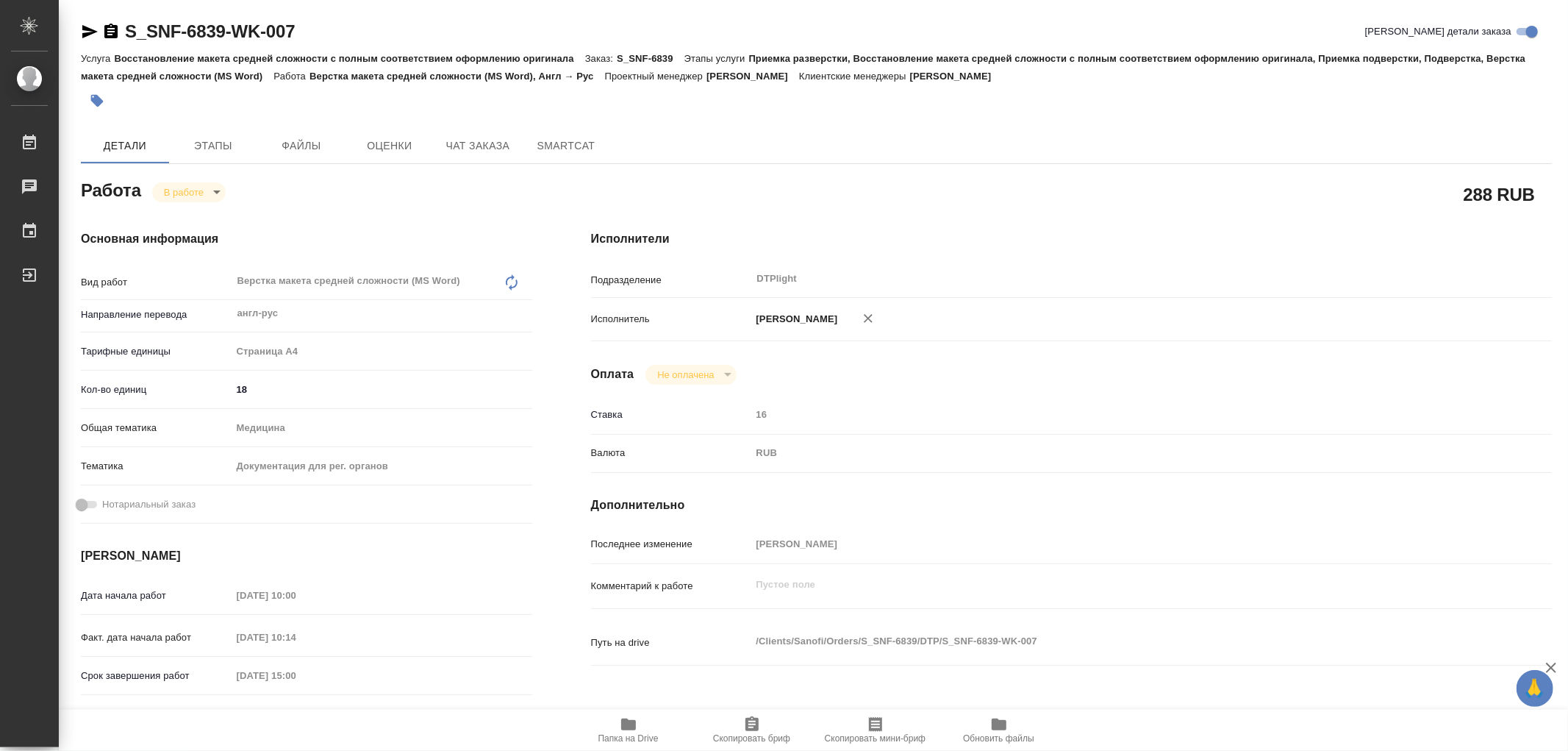
type textarea "x"
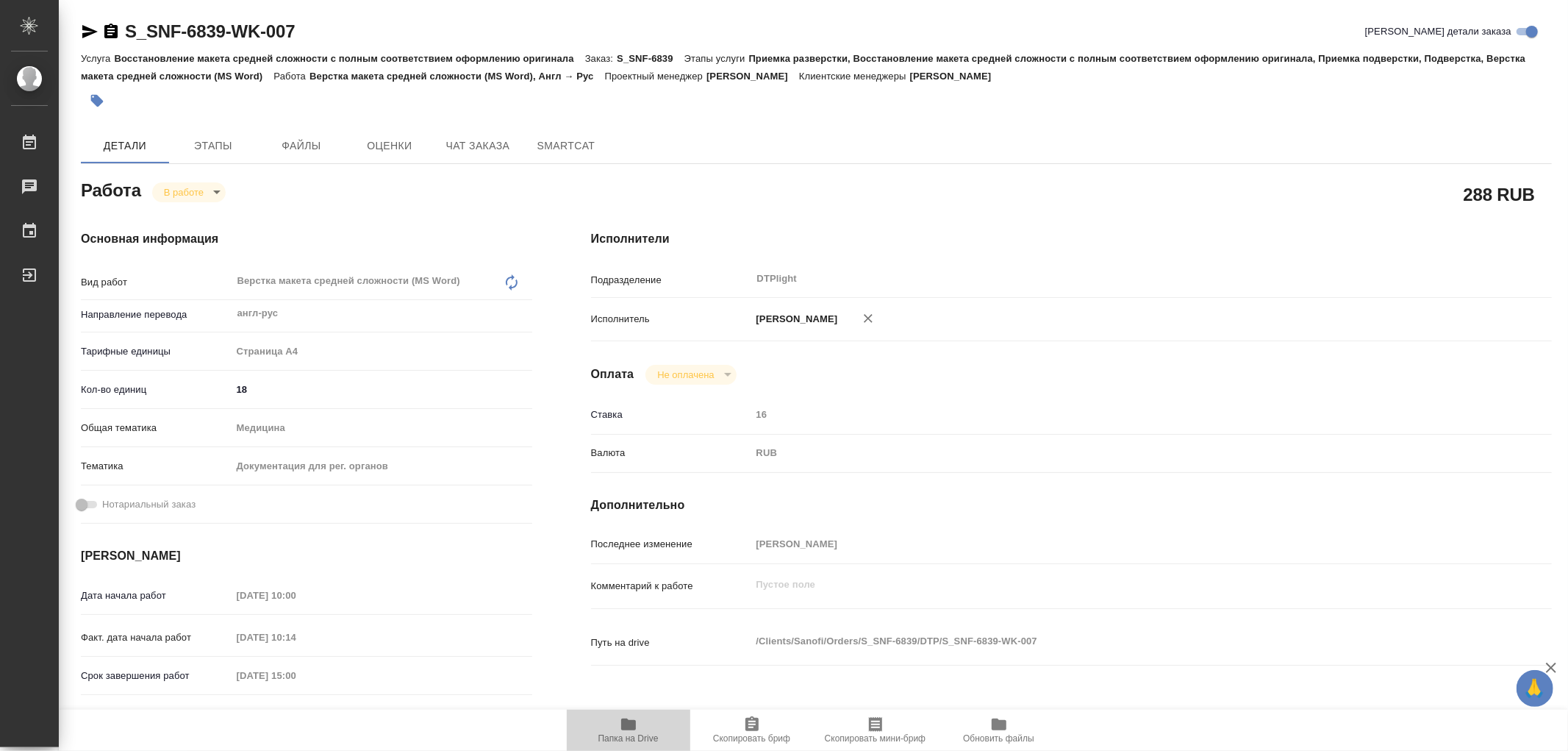
click at [635, 726] on icon "button" at bounding box center [628, 724] width 15 height 12
type textarea "x"
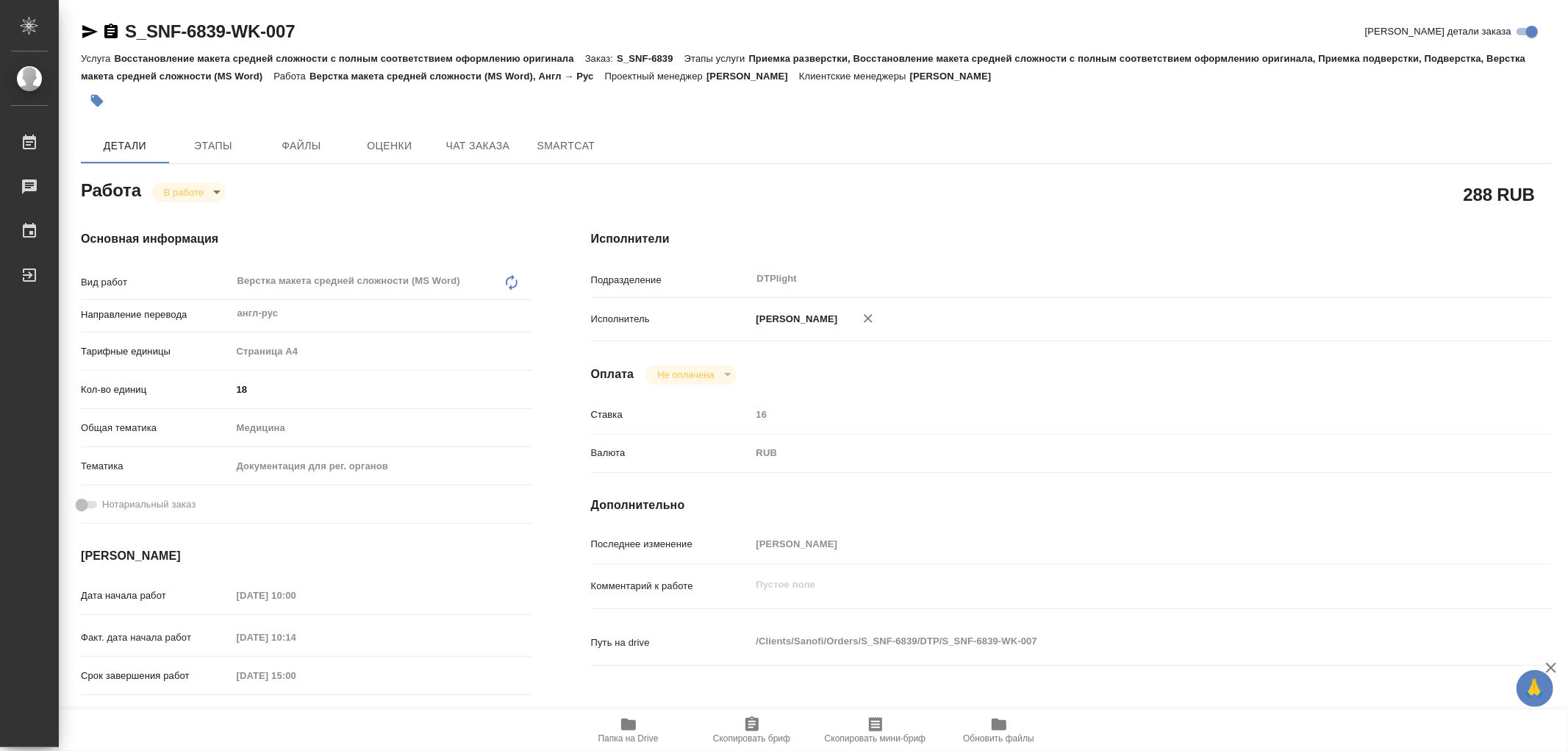
type textarea "x"
click at [192, 193] on body "🙏 .cls-1 fill:#fff; AWATERA Работы 0 Чаты График Выйти S_SNF-6839-WK-007 Кратко…" at bounding box center [784, 375] width 1568 height 751
click at [189, 211] on button "Выполнен" at bounding box center [191, 217] width 54 height 16
type textarea "x"
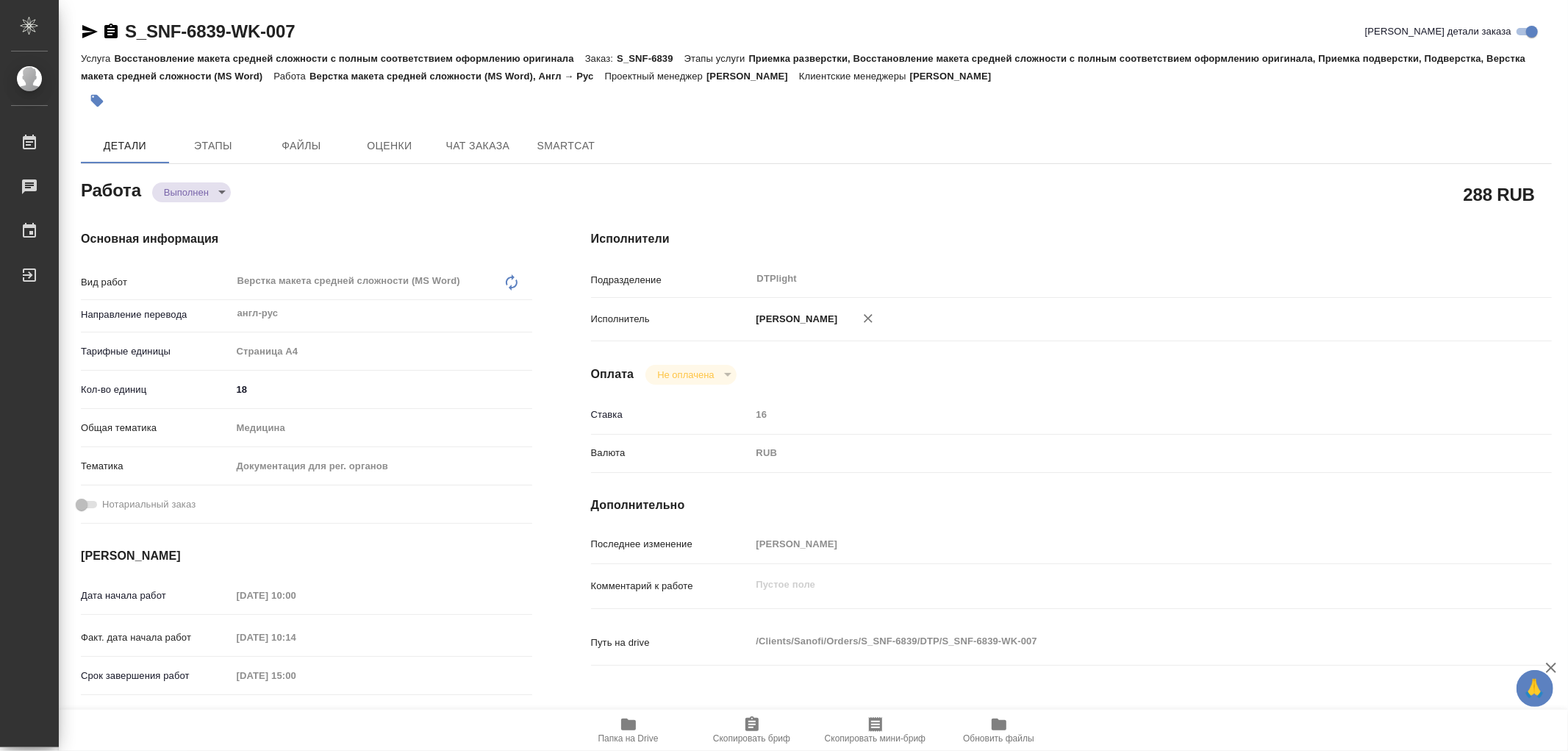
type textarea "x"
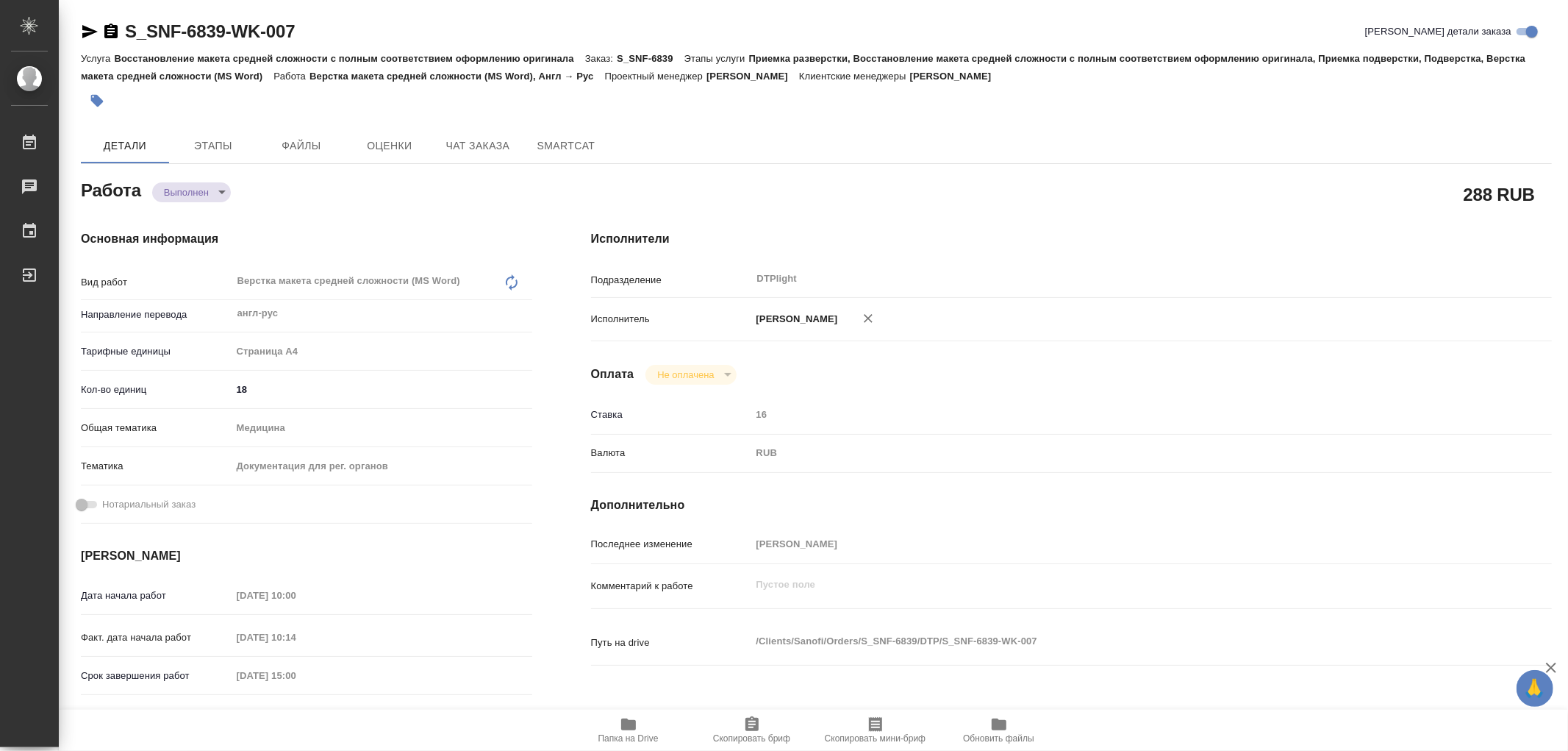
type textarea "x"
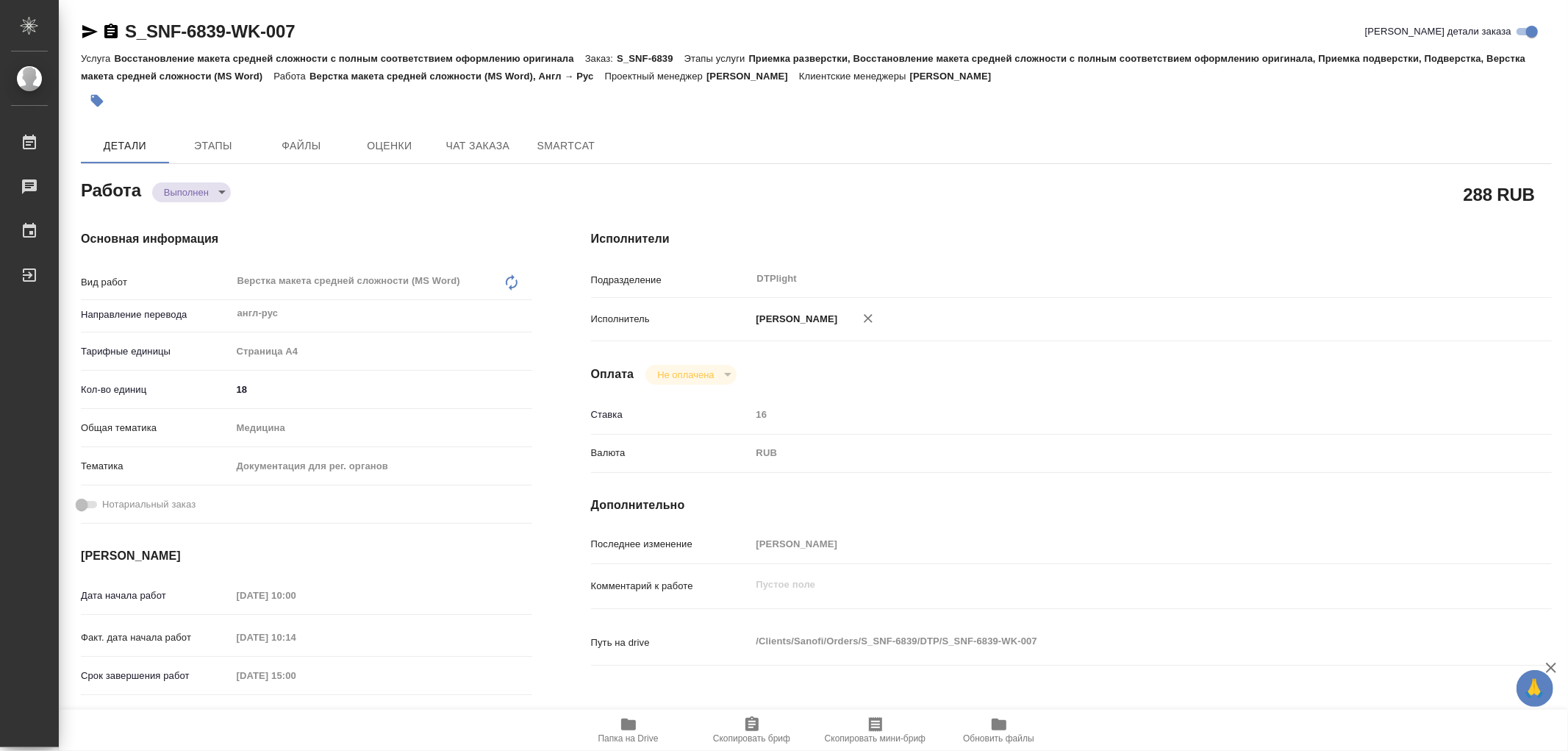
type textarea "x"
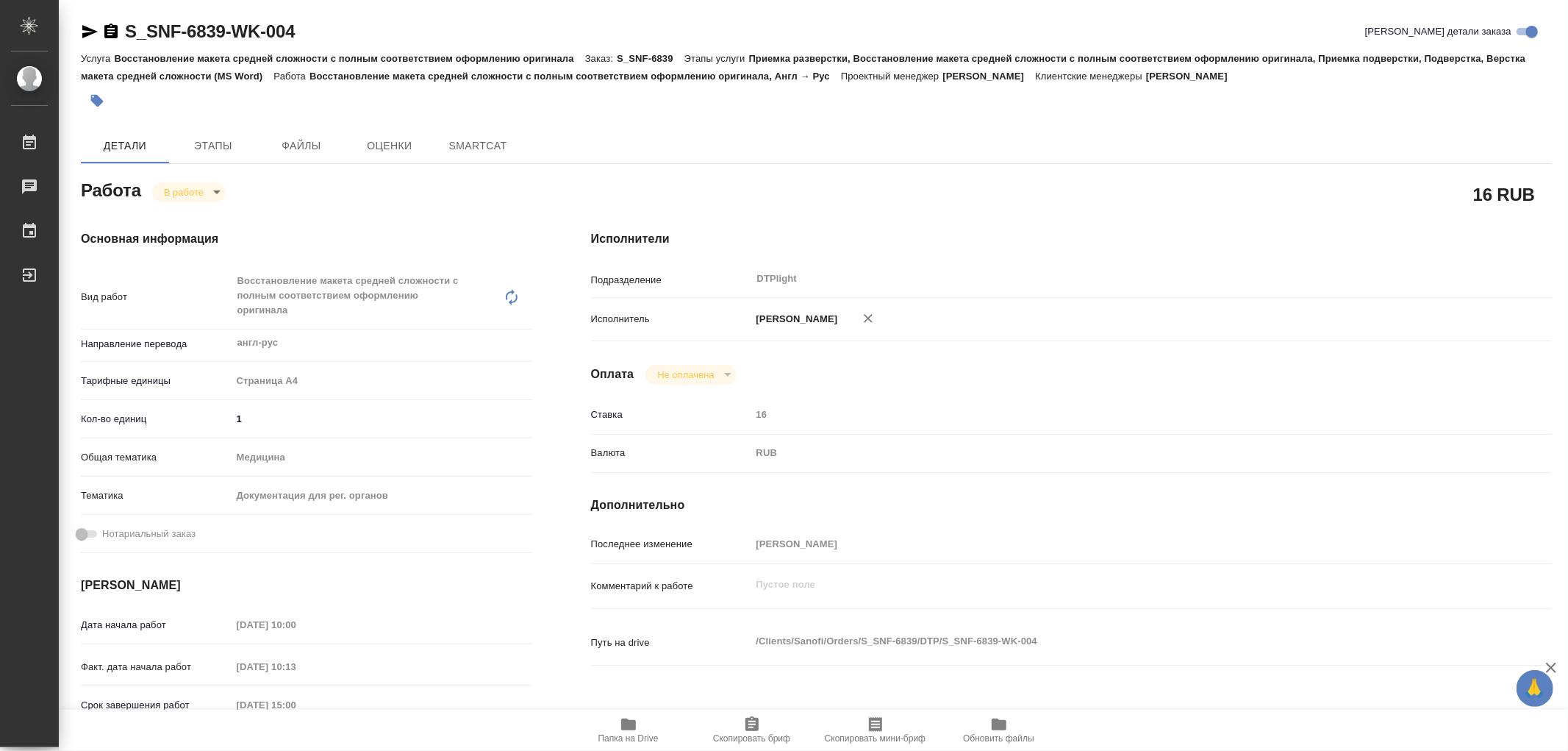
type textarea "x"
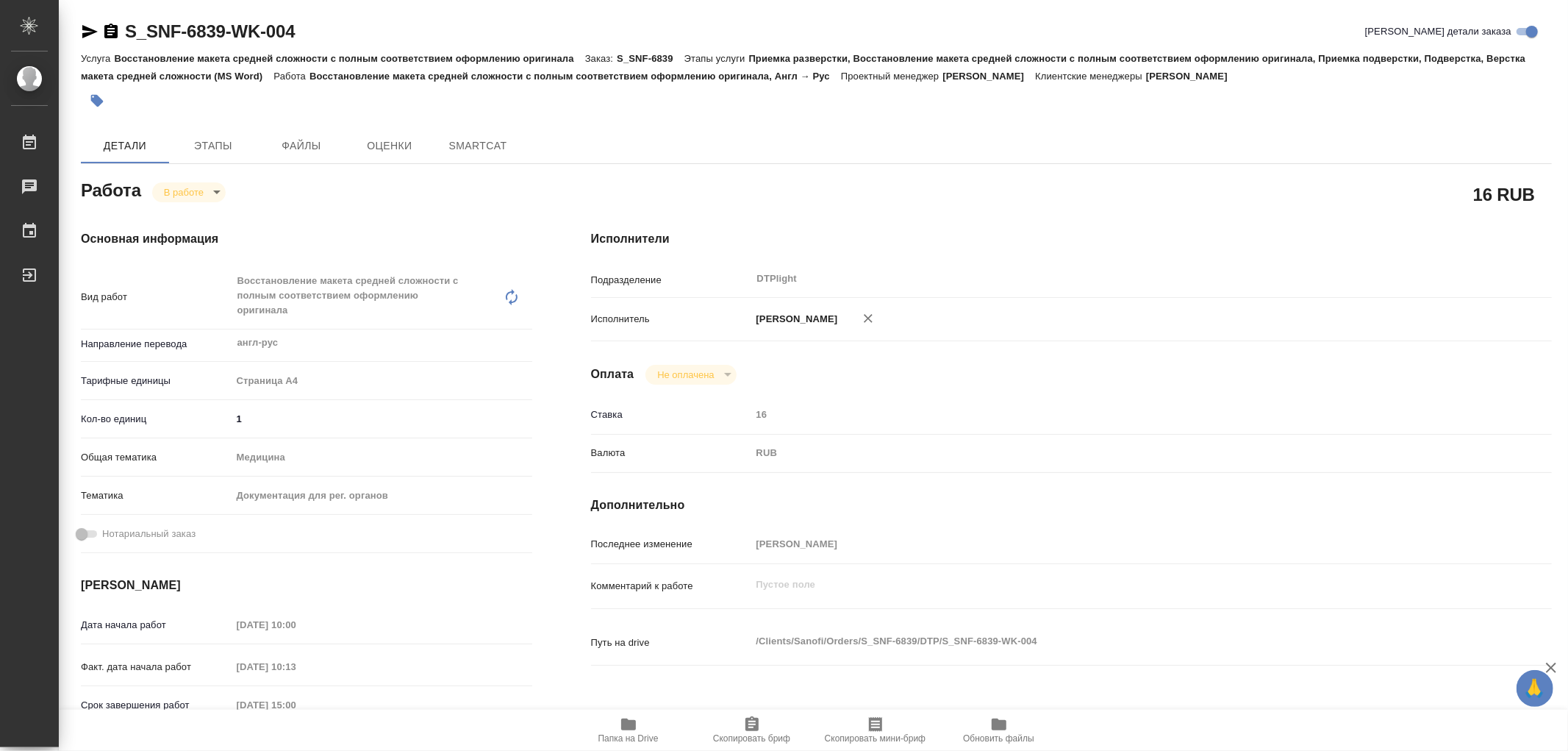
type textarea "x"
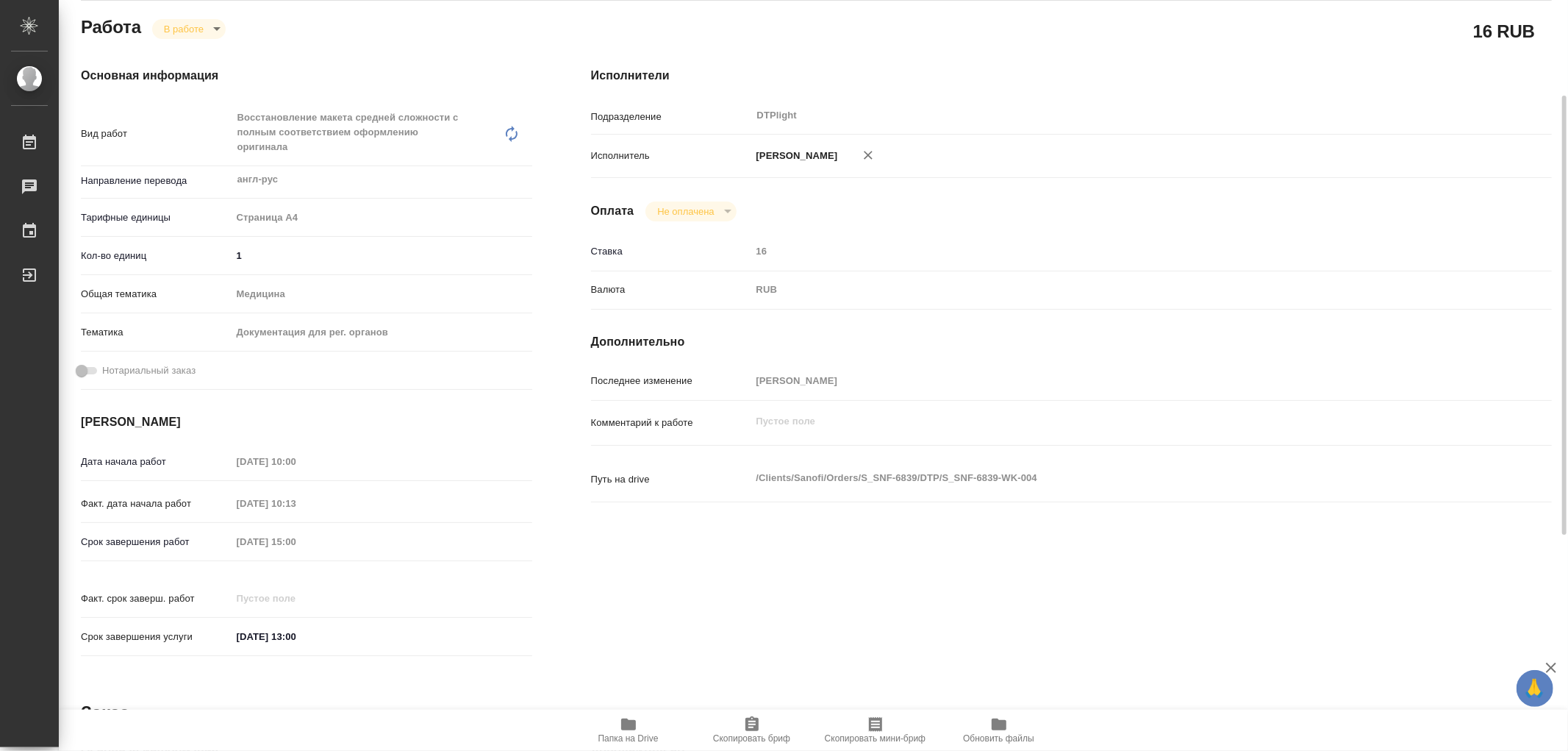
scroll to position [532, 0]
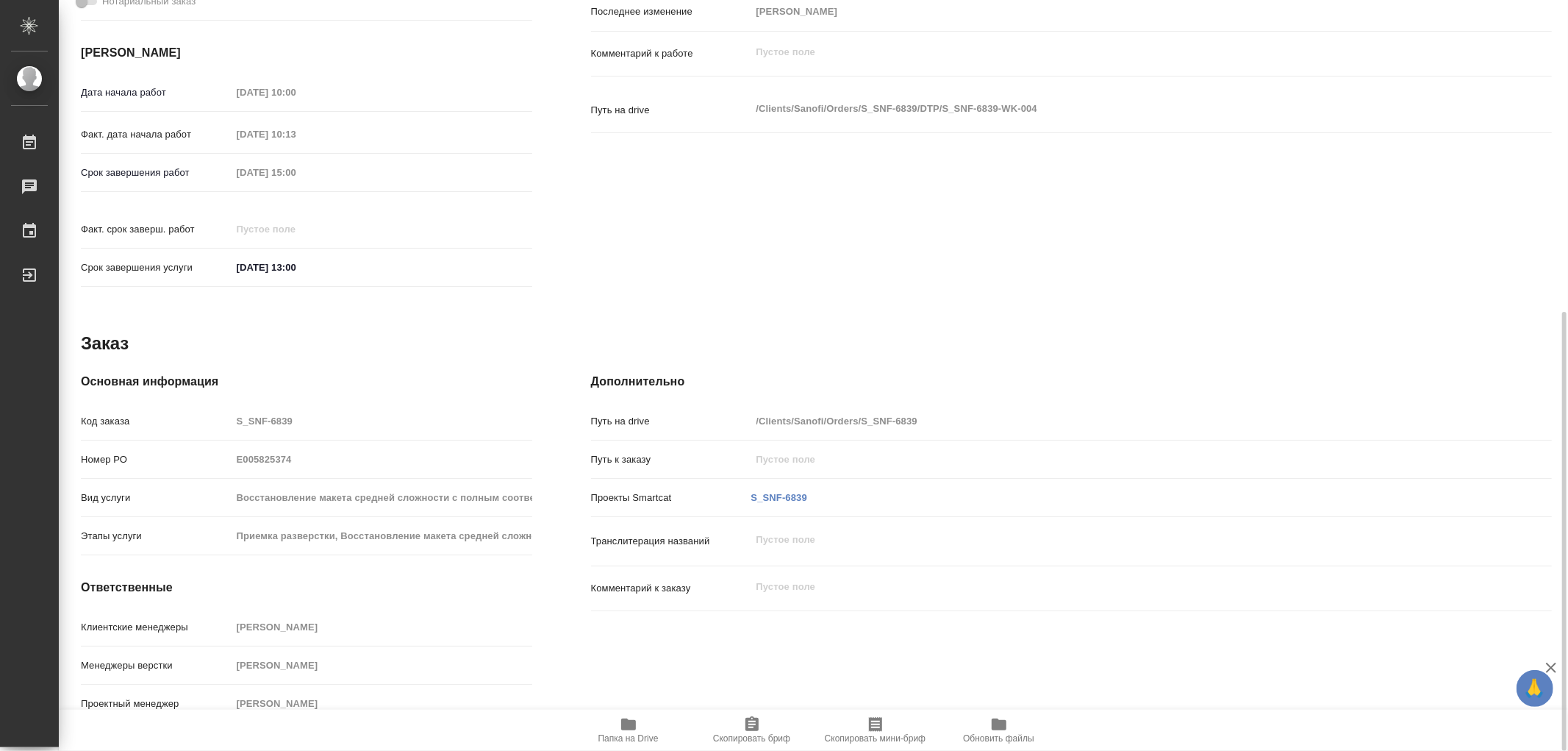
type textarea "x"
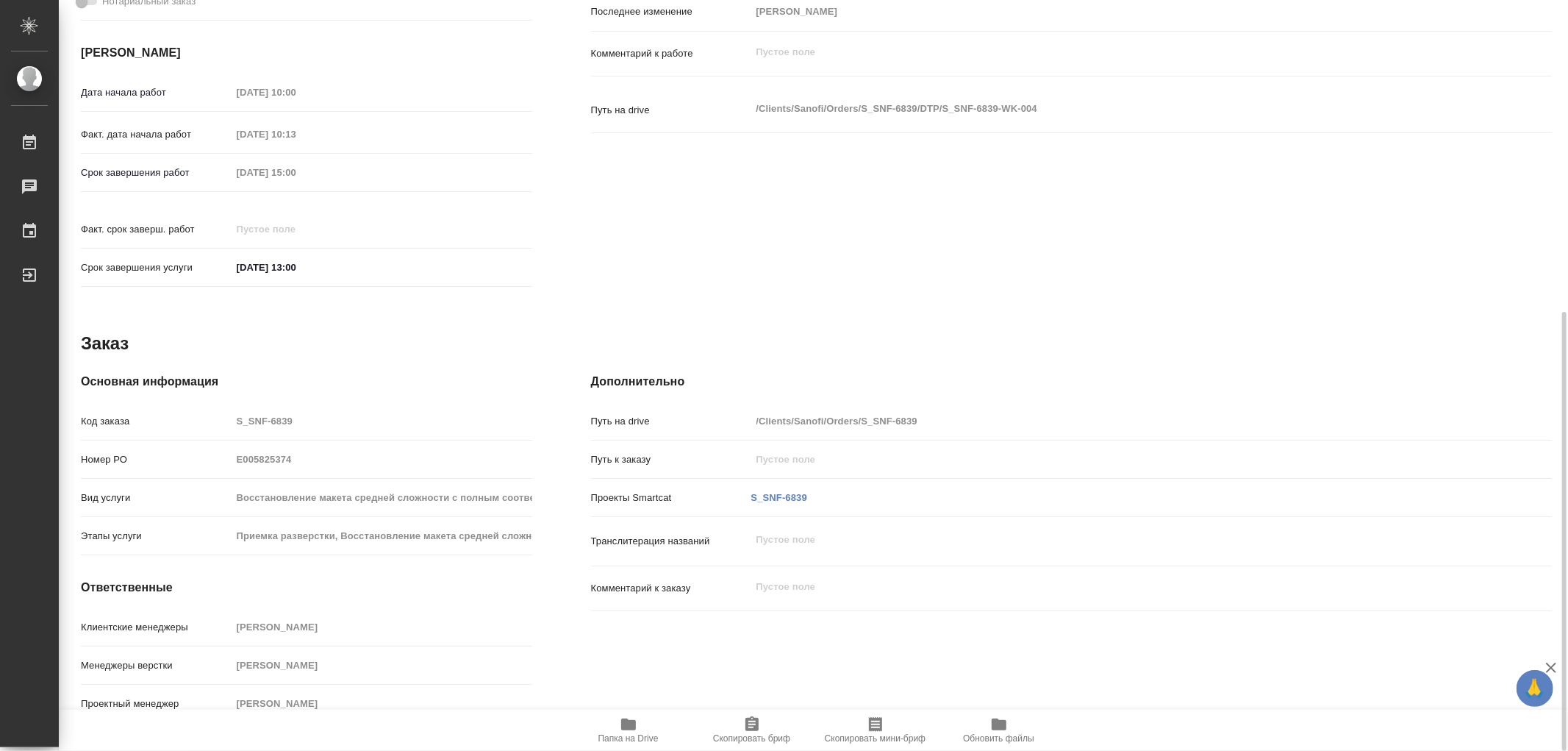
type textarea "x"
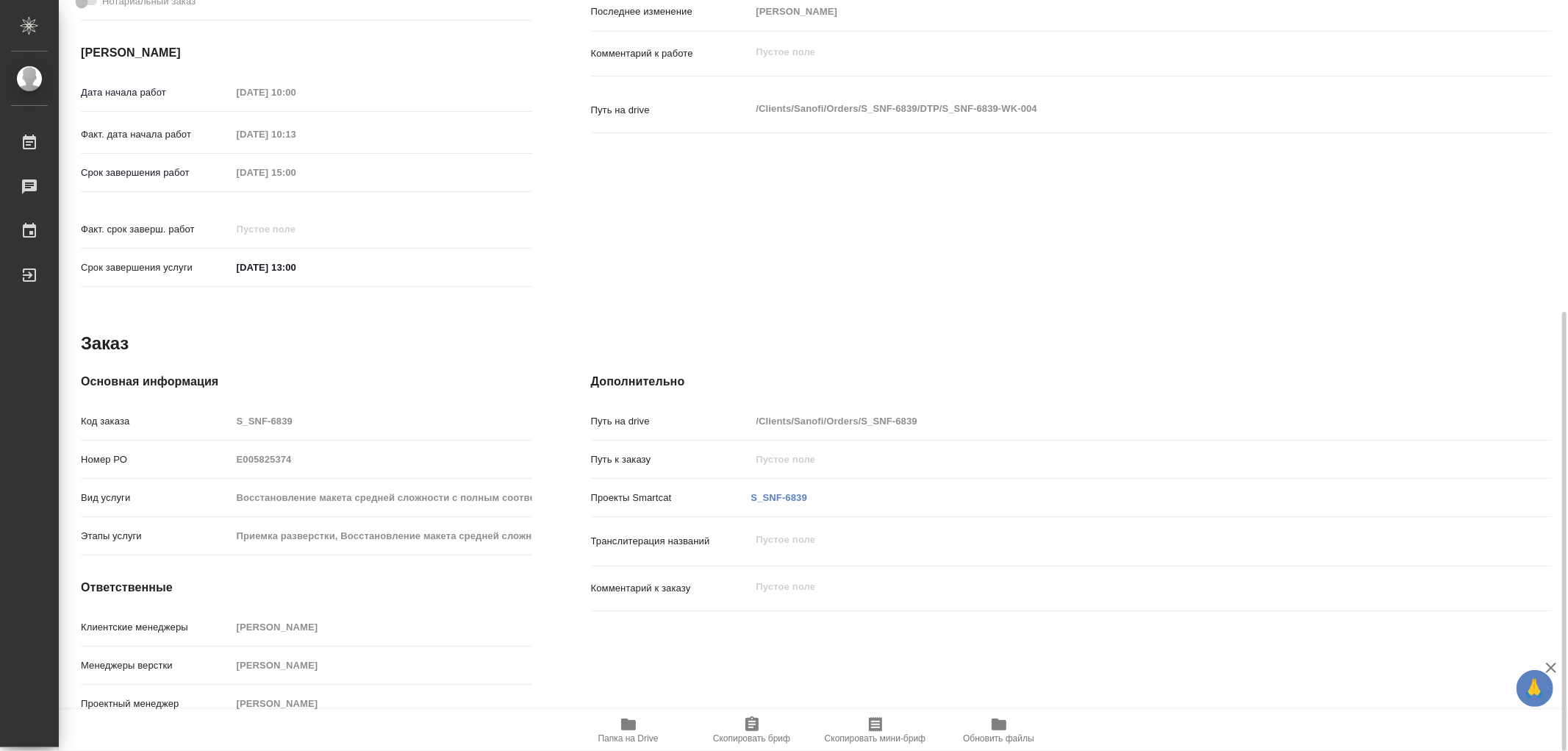
click at [620, 724] on icon "button" at bounding box center [628, 724] width 17 height 17
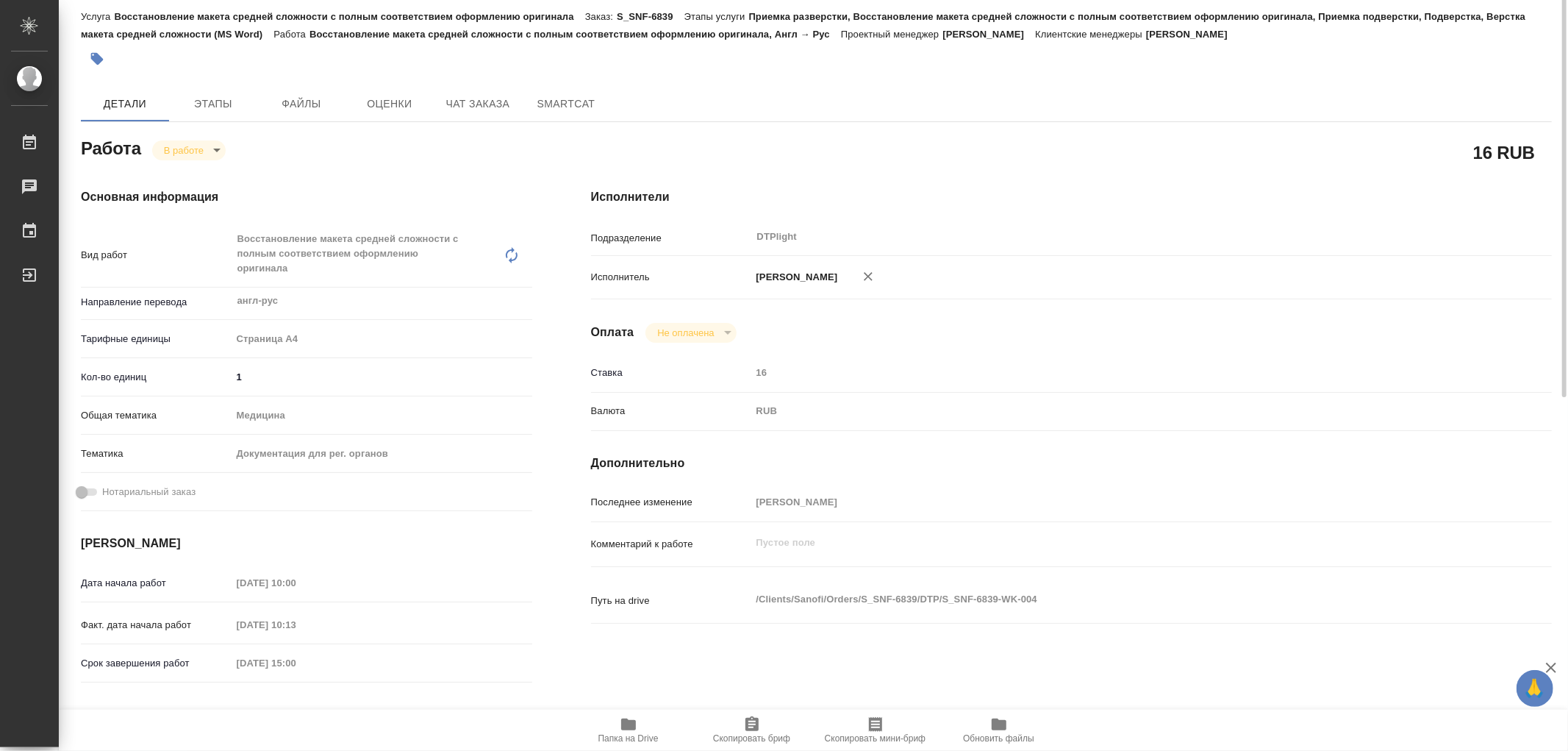
scroll to position [0, 0]
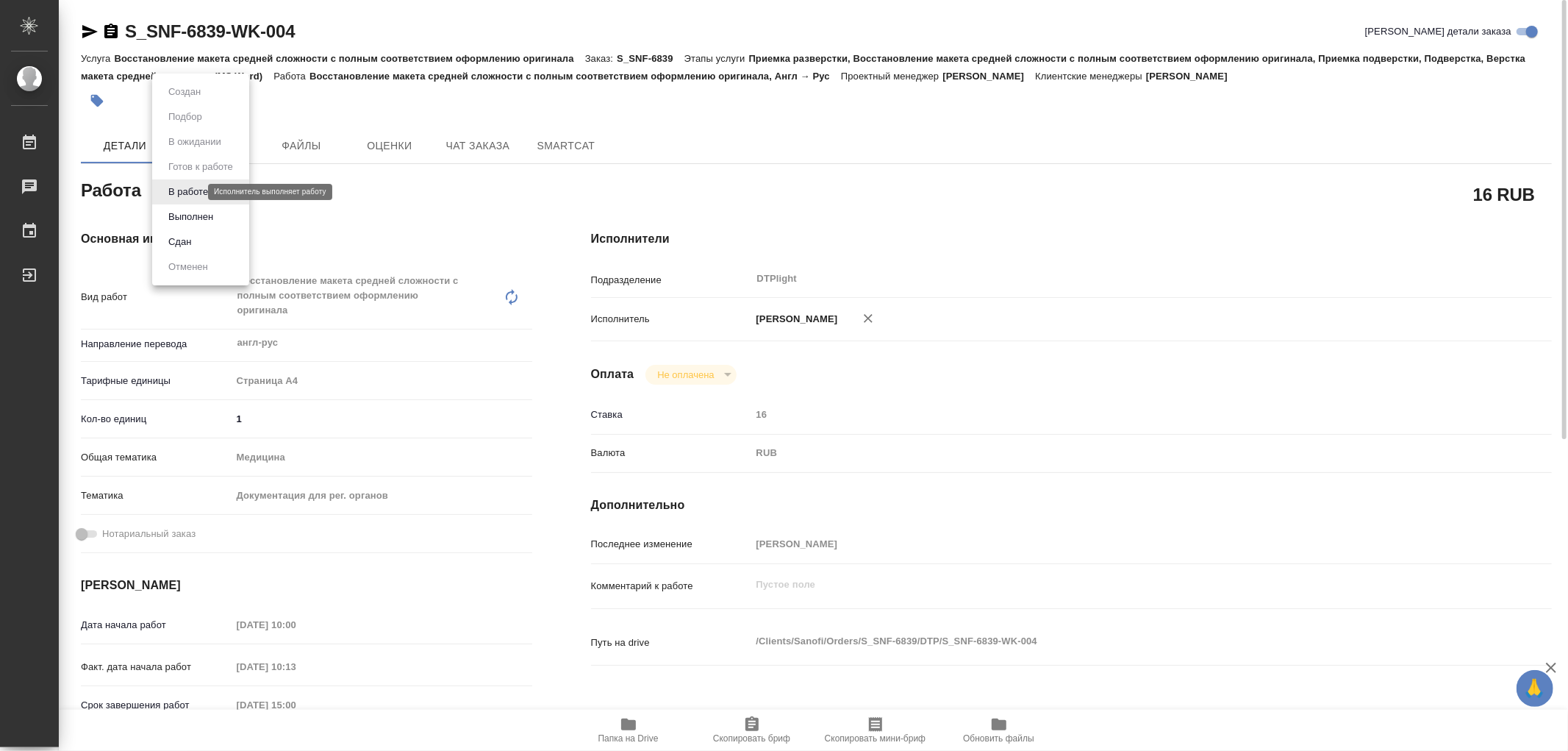
click at [188, 192] on body "🙏 .cls-1 fill:#fff; AWATERA Работы 0 Чаты График Выйти S_SNF-6839-WK-004 Кратко…" at bounding box center [784, 375] width 1568 height 751
click at [189, 211] on button "Выполнен" at bounding box center [191, 217] width 54 height 16
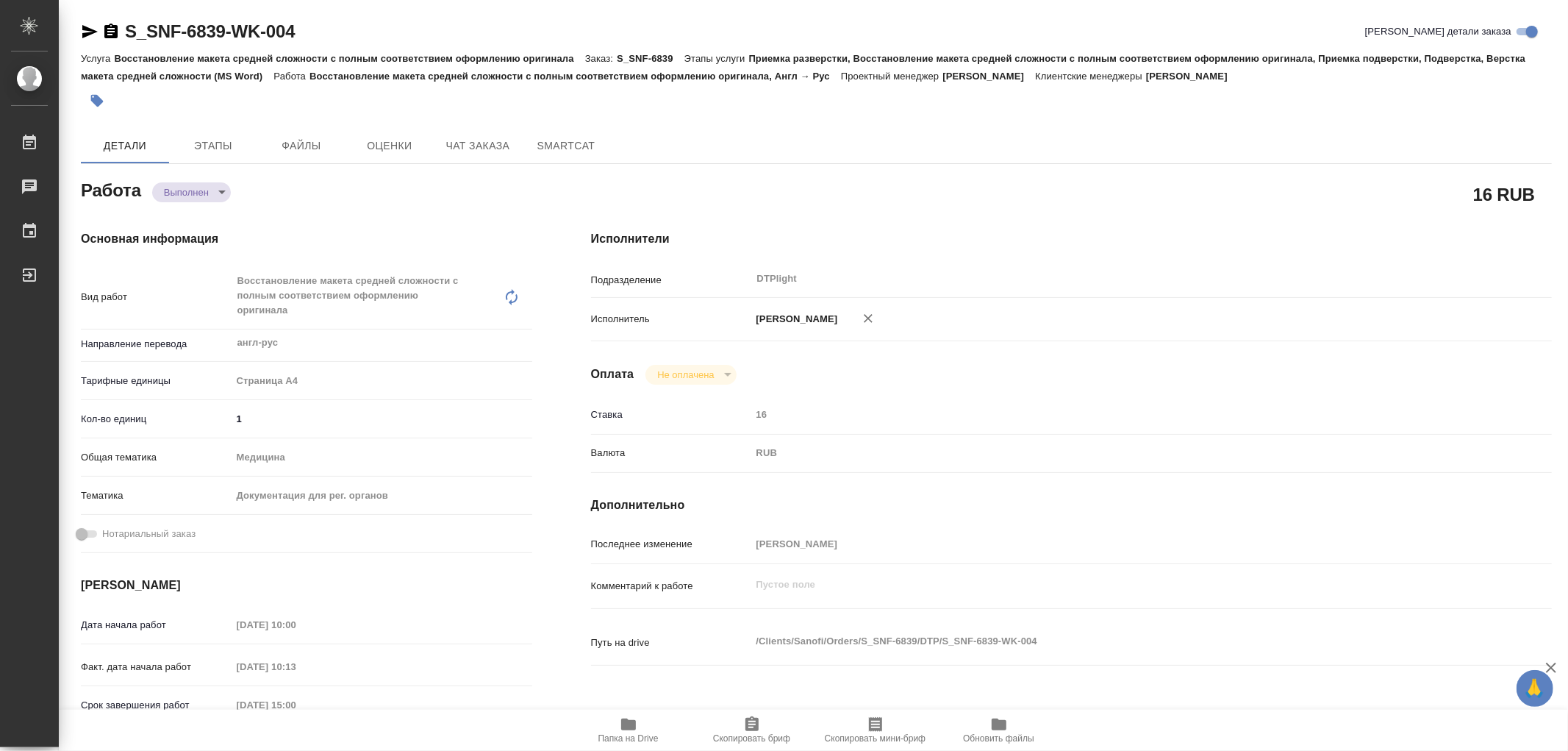
type textarea "x"
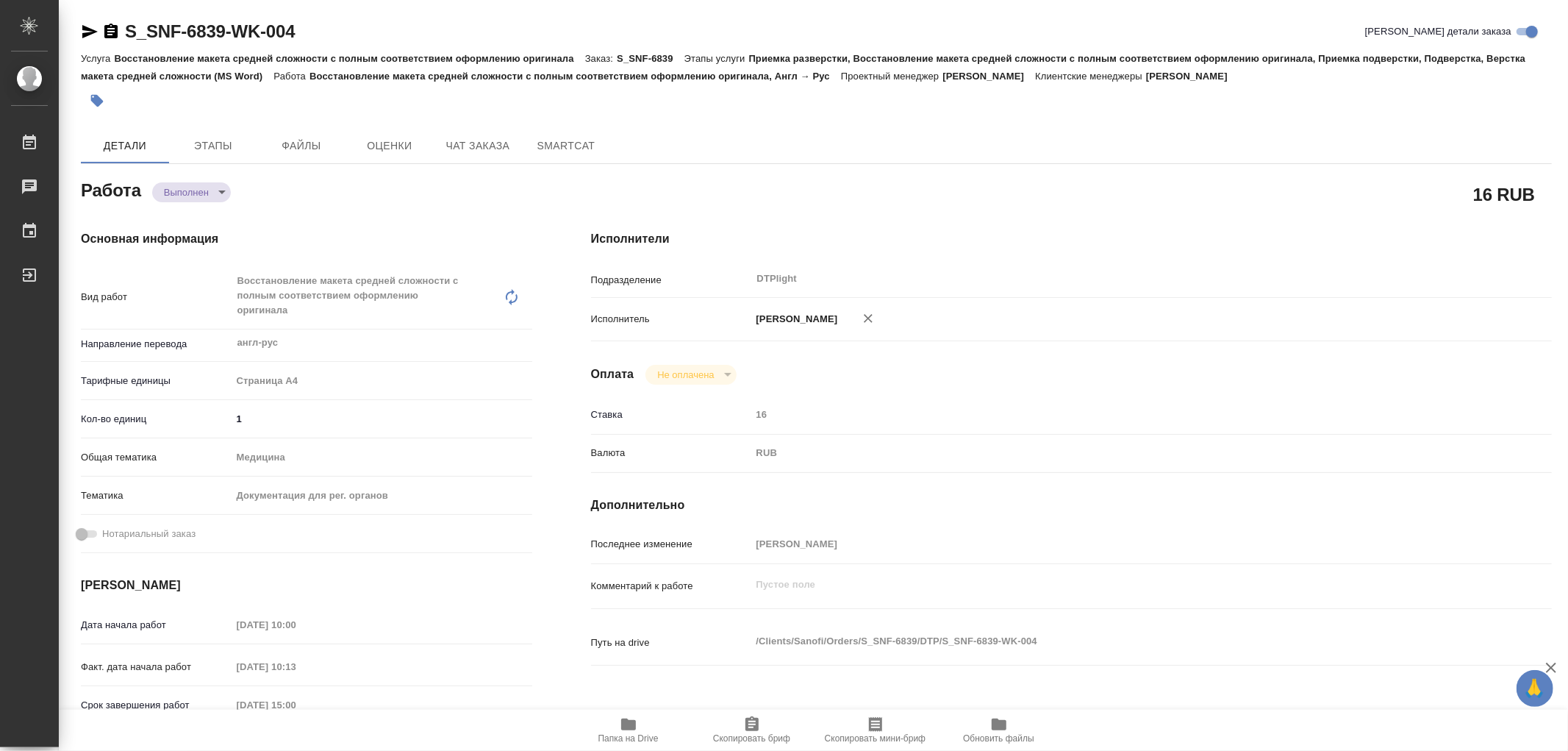
type textarea "x"
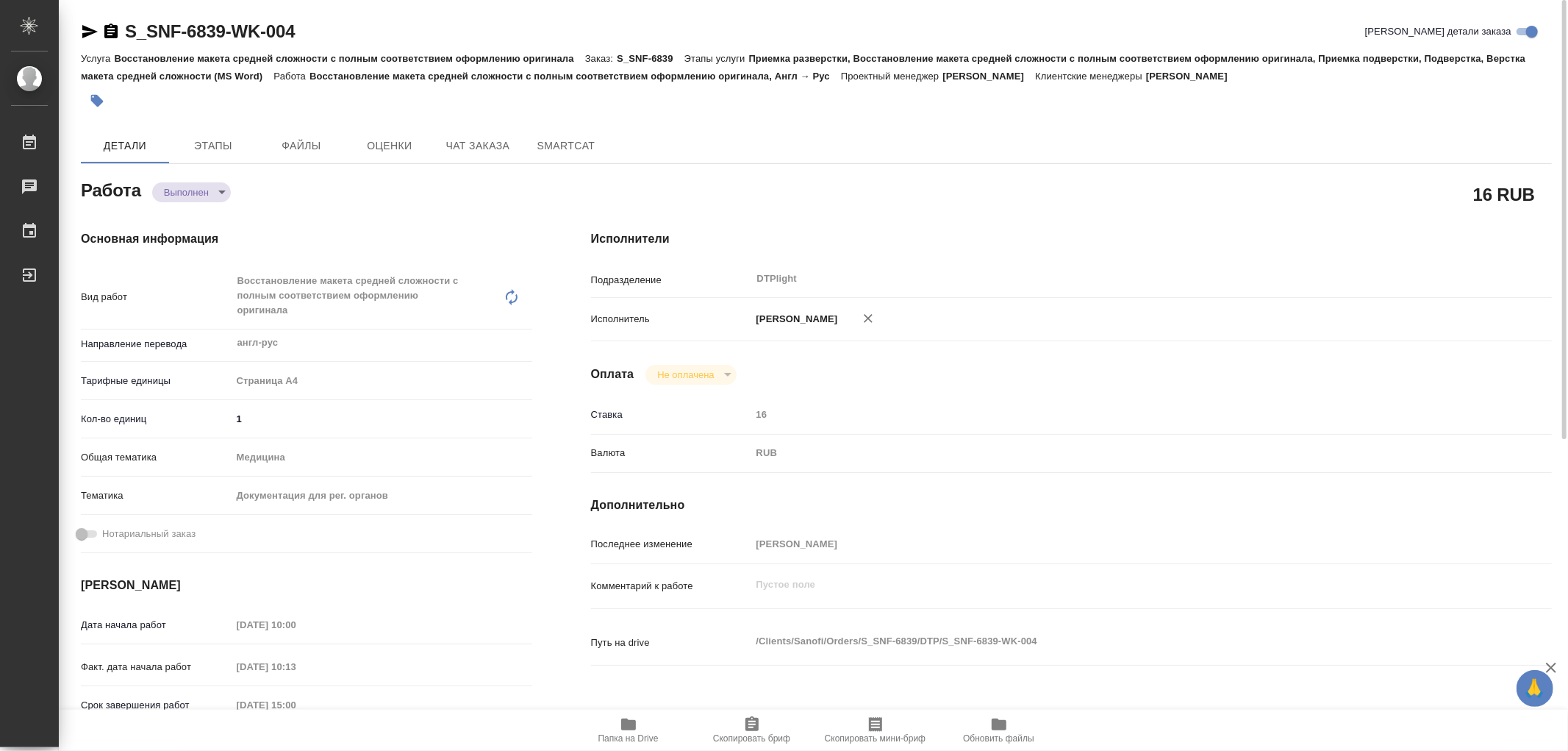
type textarea "x"
